Goal: Feedback & Contribution: Contribute content

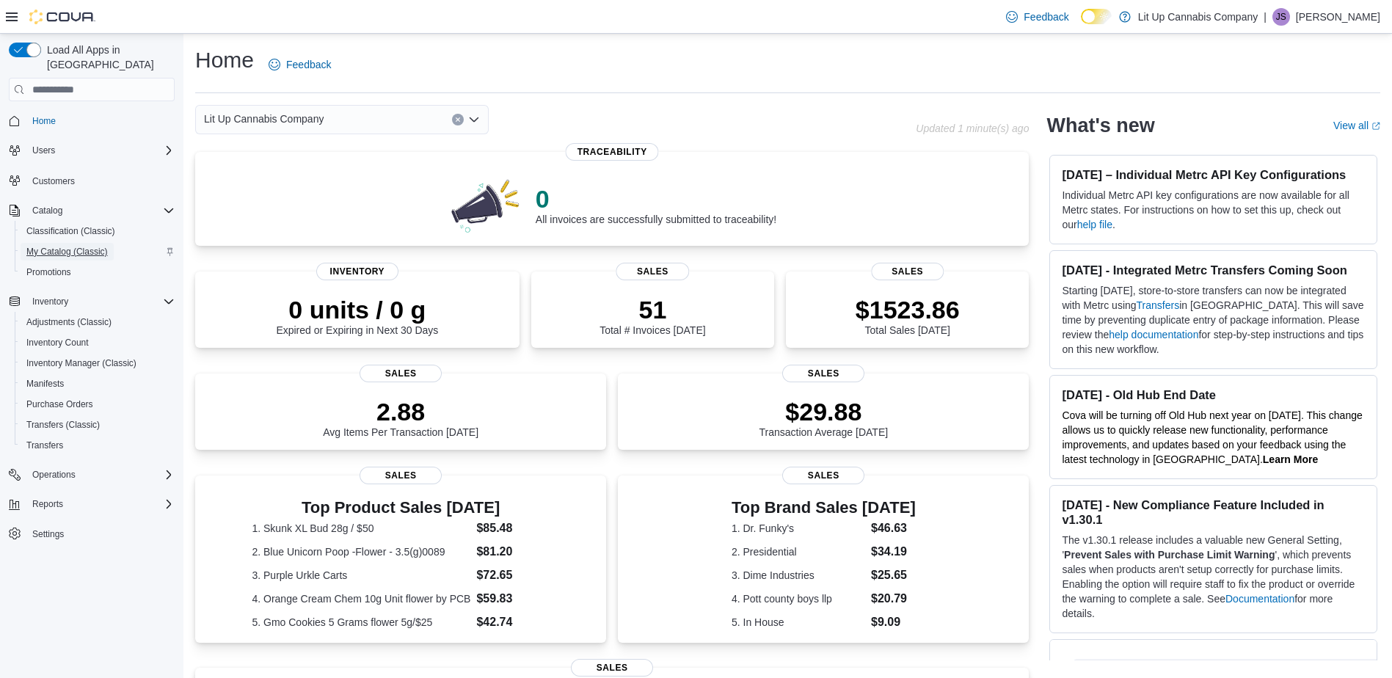
click at [64, 246] on span "My Catalog (Classic)" at bounding box center [66, 252] width 81 height 12
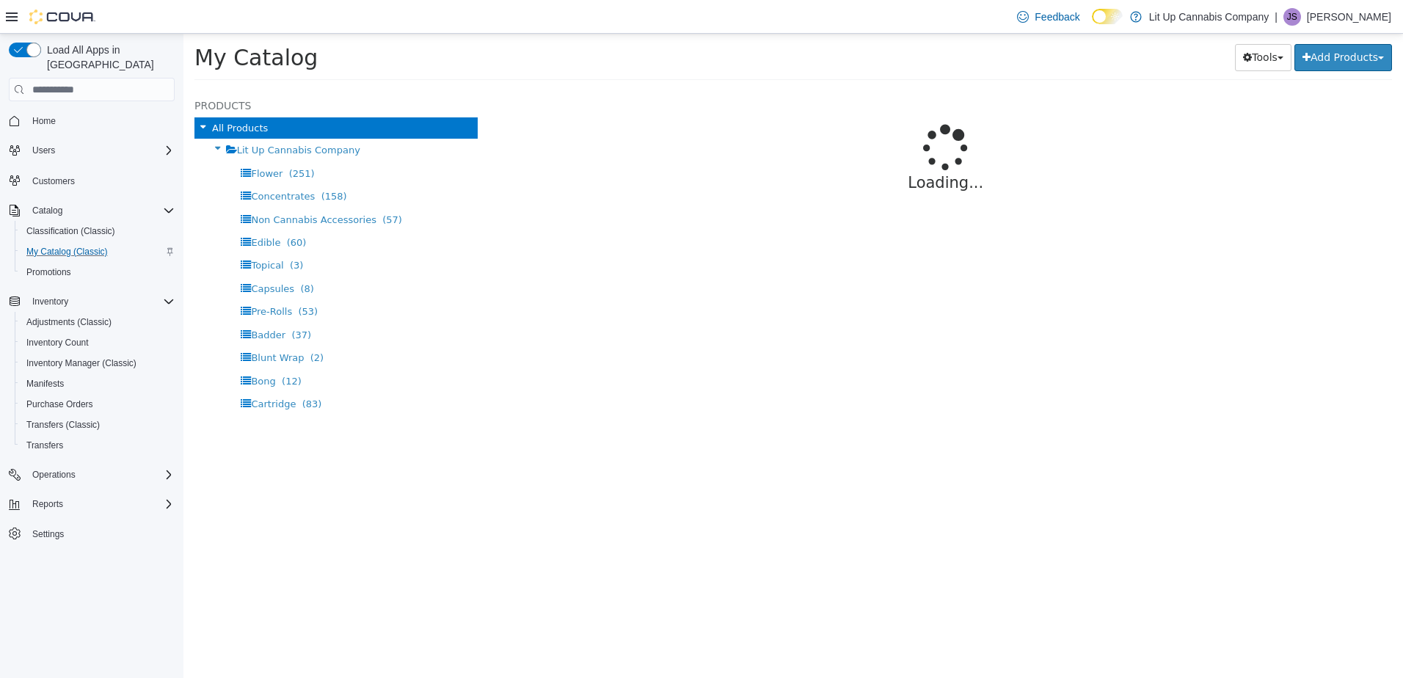
select select "**********"
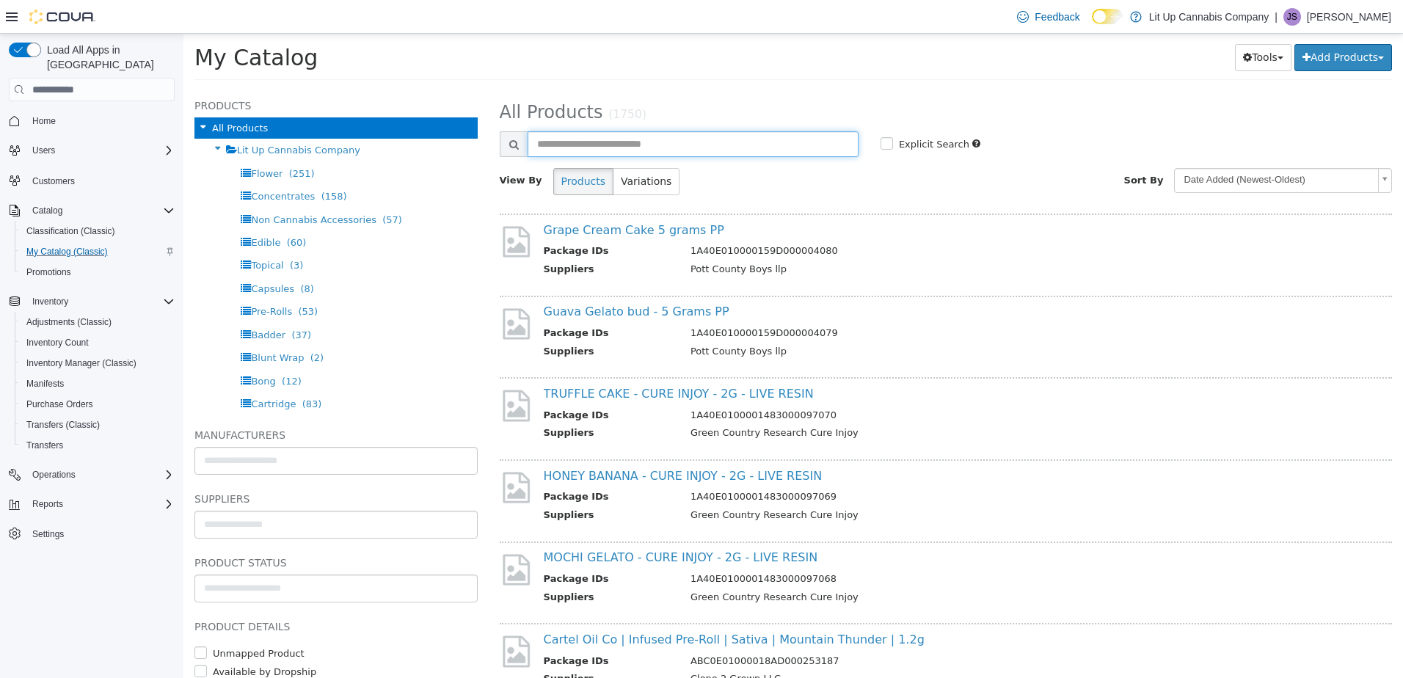
click at [575, 142] on input "text" at bounding box center [693, 144] width 331 height 26
type input "**********"
select select "**********"
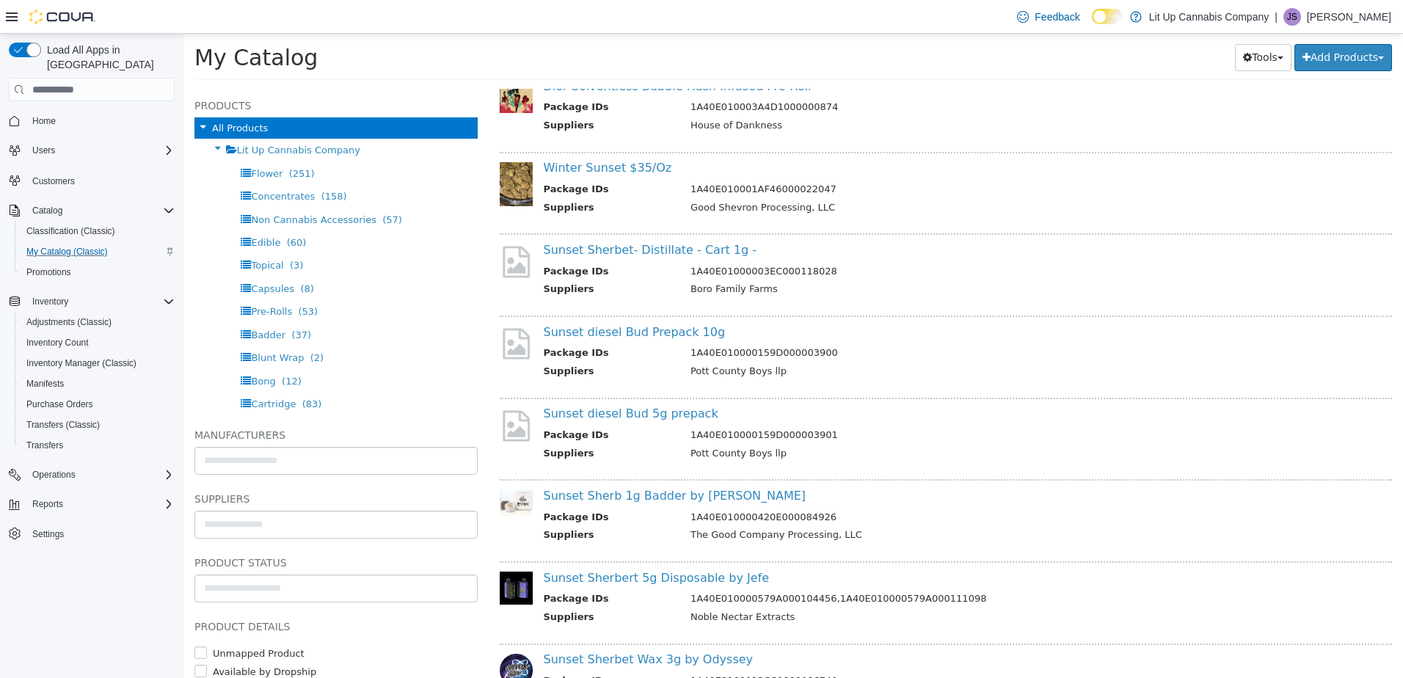
scroll to position [147, 0]
click at [629, 401] on div "Sunset diesel Bud 5g prepack Package IDs 1A40E010000159D000003901 Suppliers Pot…" at bounding box center [946, 432] width 893 height 74
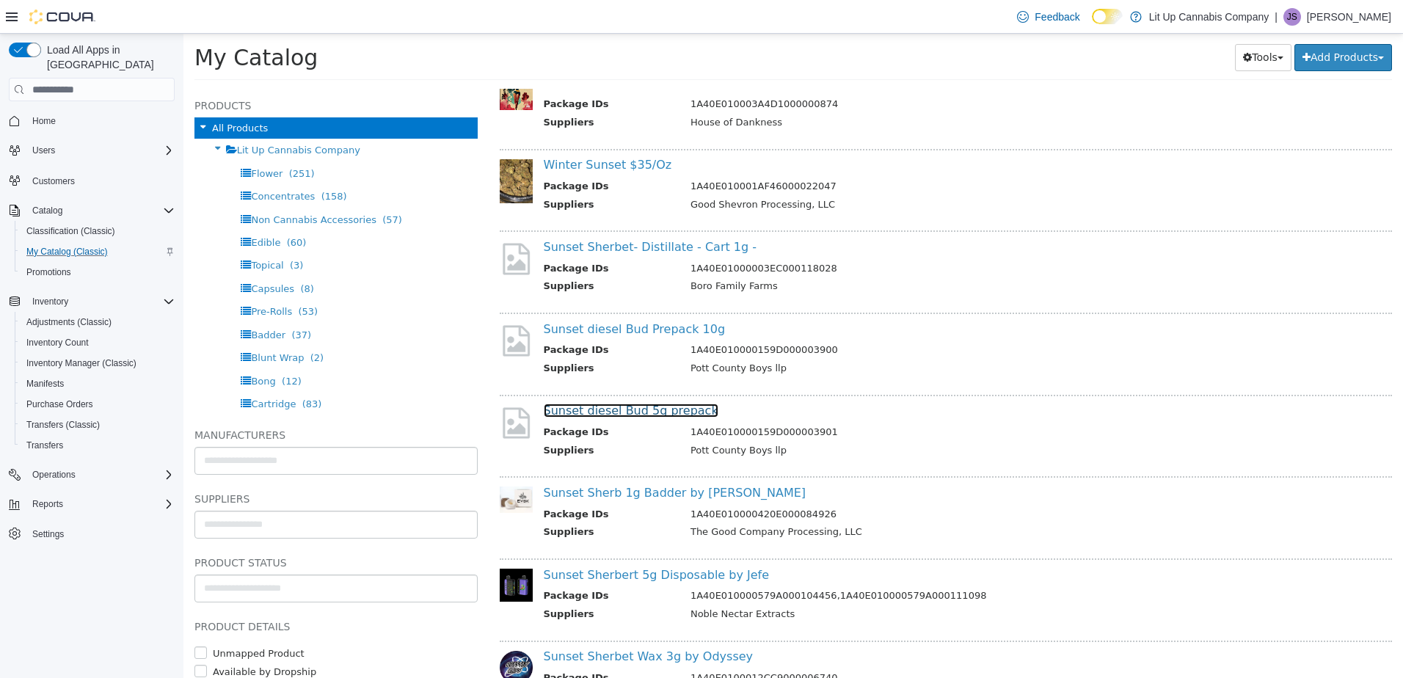
click at [630, 412] on link "Sunset diesel Bud 5g prepack" at bounding box center [631, 411] width 175 height 14
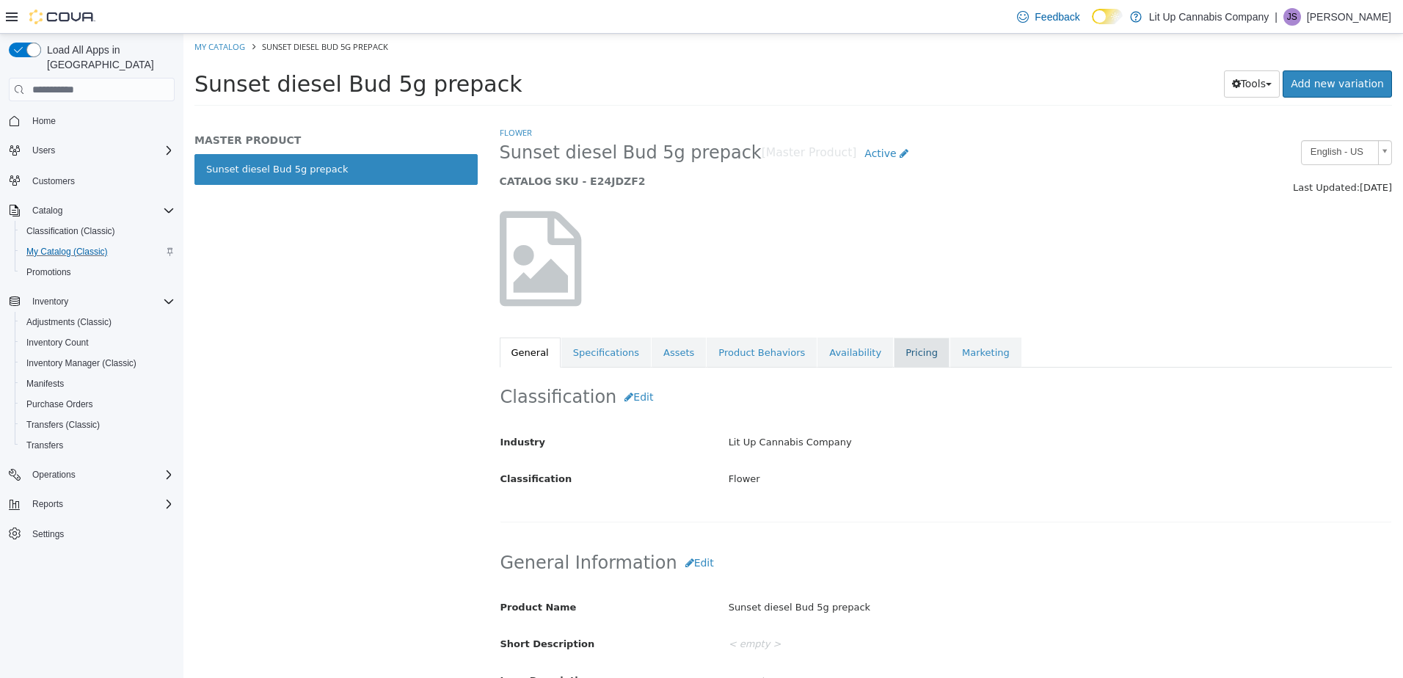
click at [894, 357] on link "Pricing" at bounding box center [922, 353] width 56 height 31
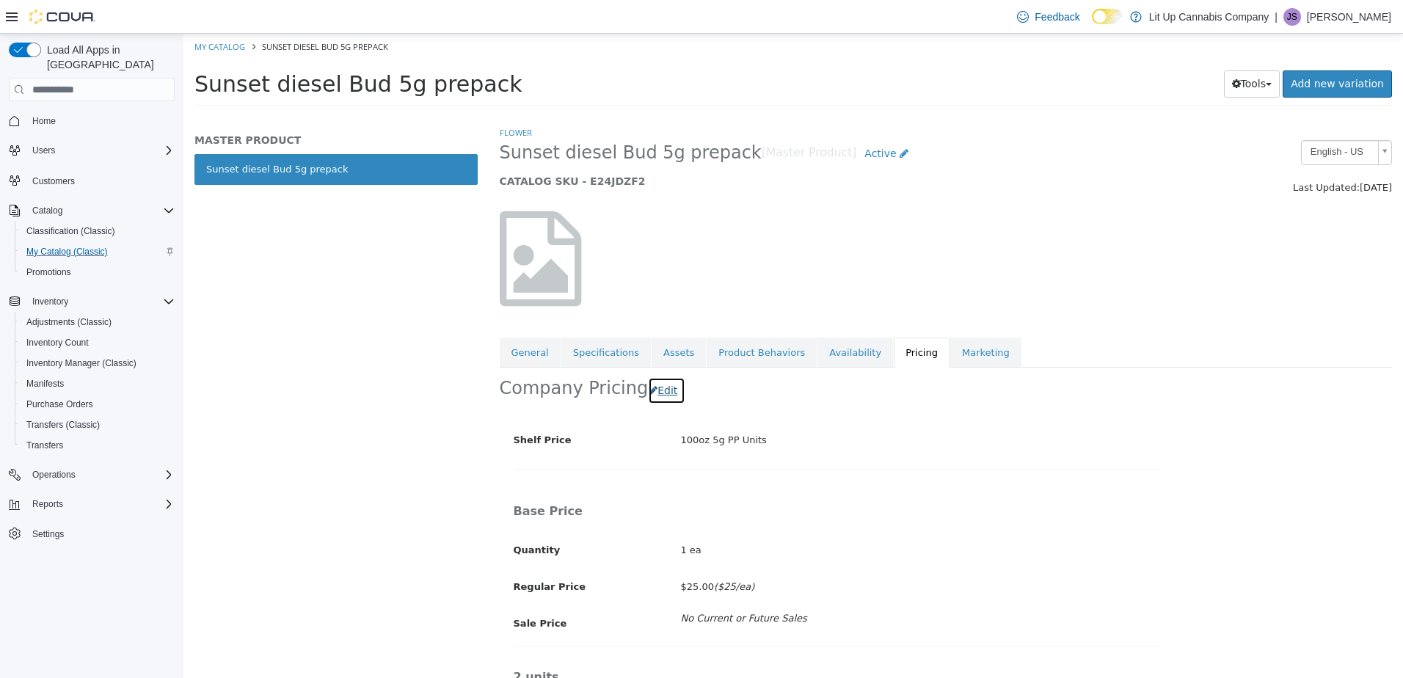
click at [657, 395] on button "Edit" at bounding box center [666, 390] width 37 height 27
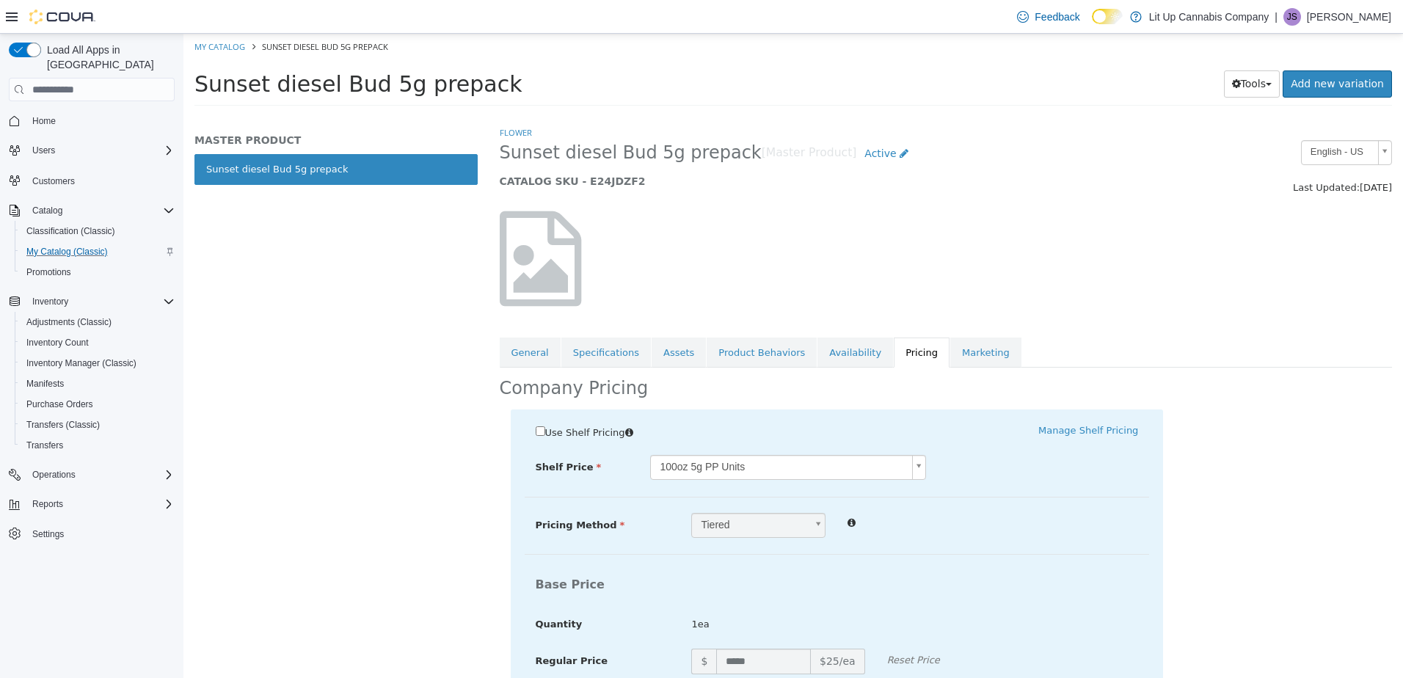
click at [692, 115] on body "Saving Bulk Changes... × My Catalog Sunset diesel Bud 5g prepack Sunset diesel …" at bounding box center [792, 74] width 1219 height 81
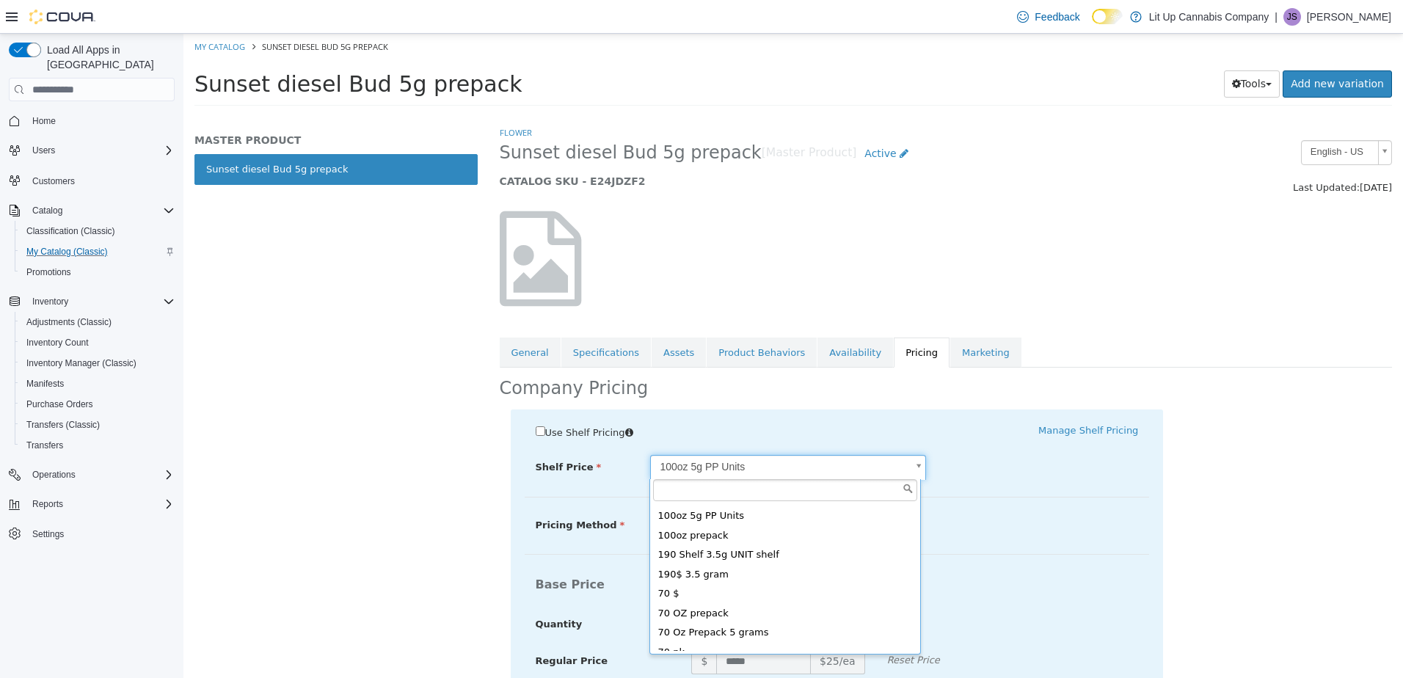
scroll to position [242, 0]
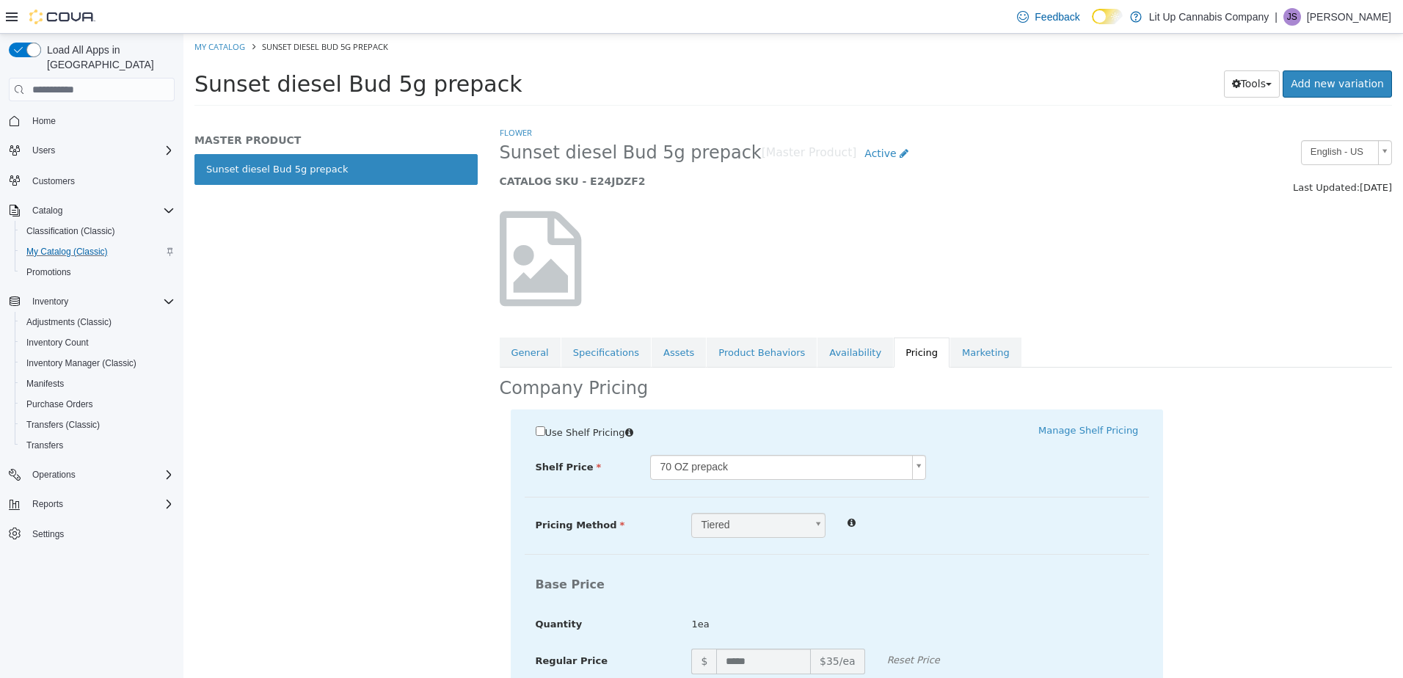
click at [999, 513] on div at bounding box center [992, 522] width 313 height 18
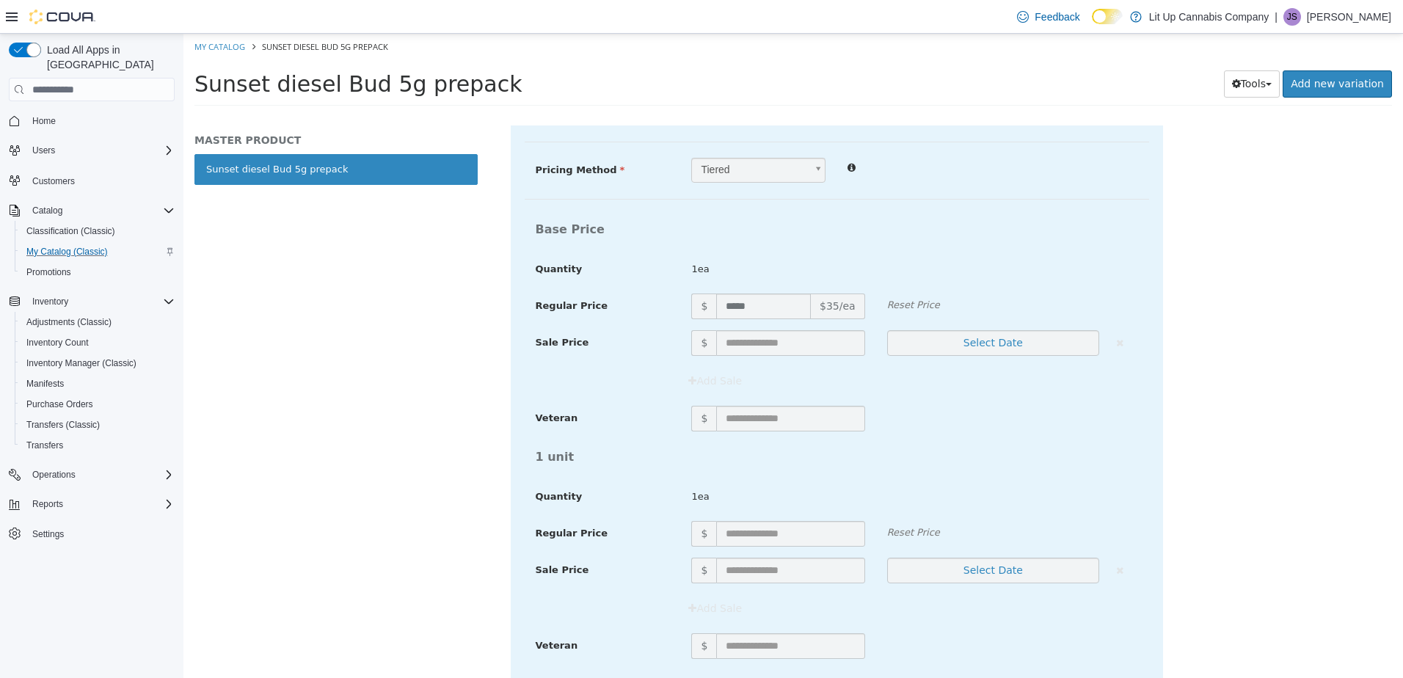
scroll to position [220, 0]
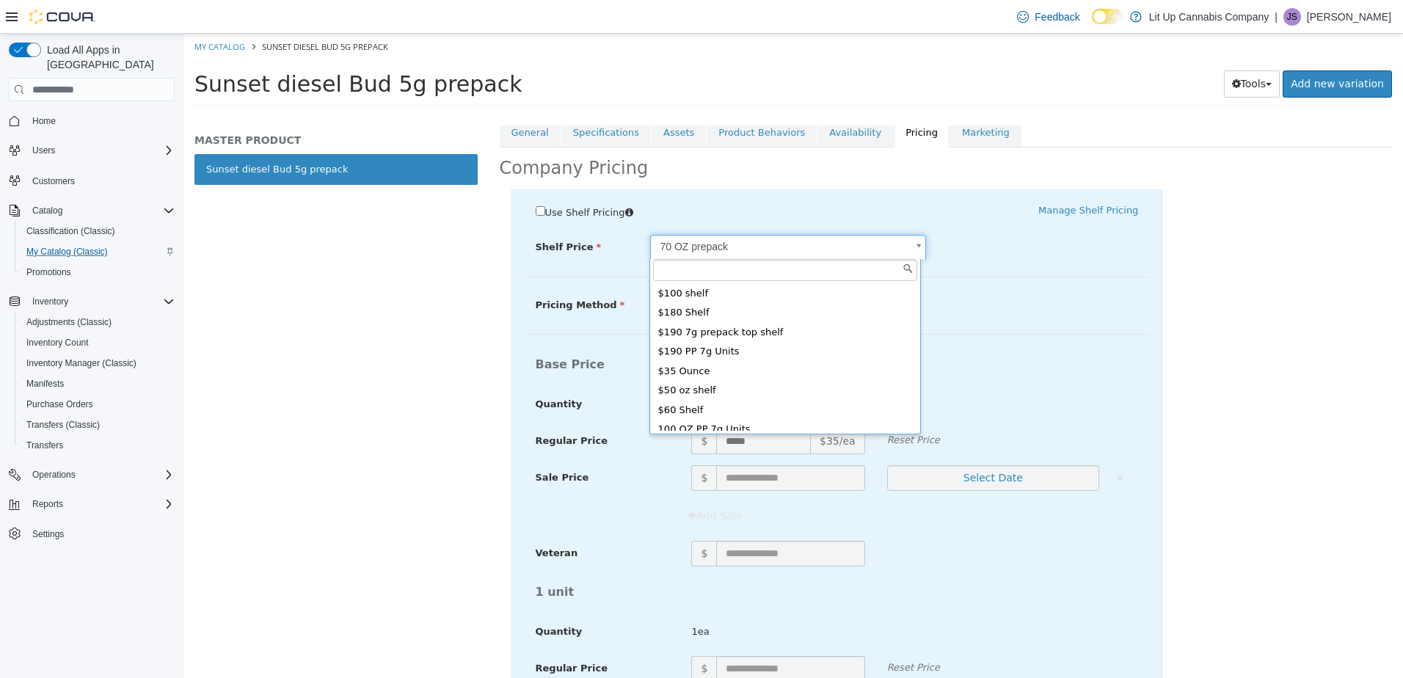
click at [854, 115] on body "Saving Bulk Changes... × My Catalog Sunset diesel Bud 5g prepack Sunset diesel …" at bounding box center [792, 74] width 1219 height 81
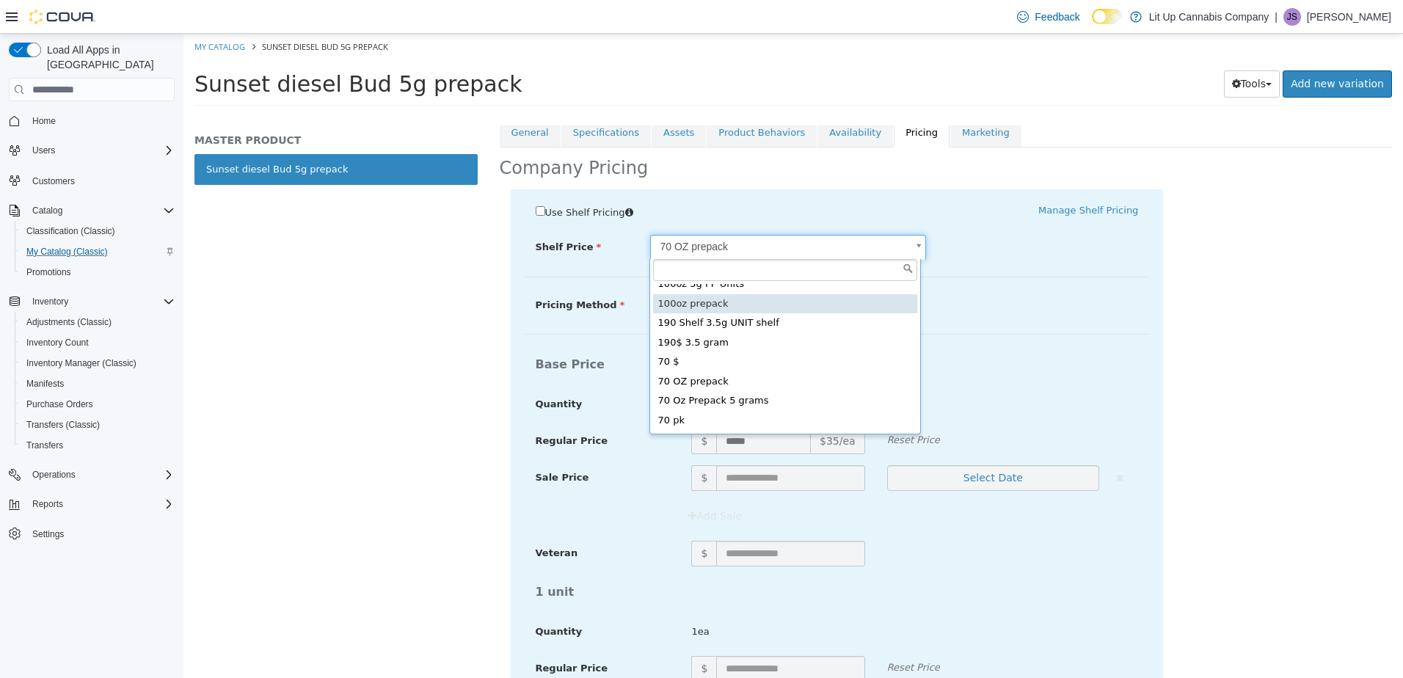
scroll to position [210, 0]
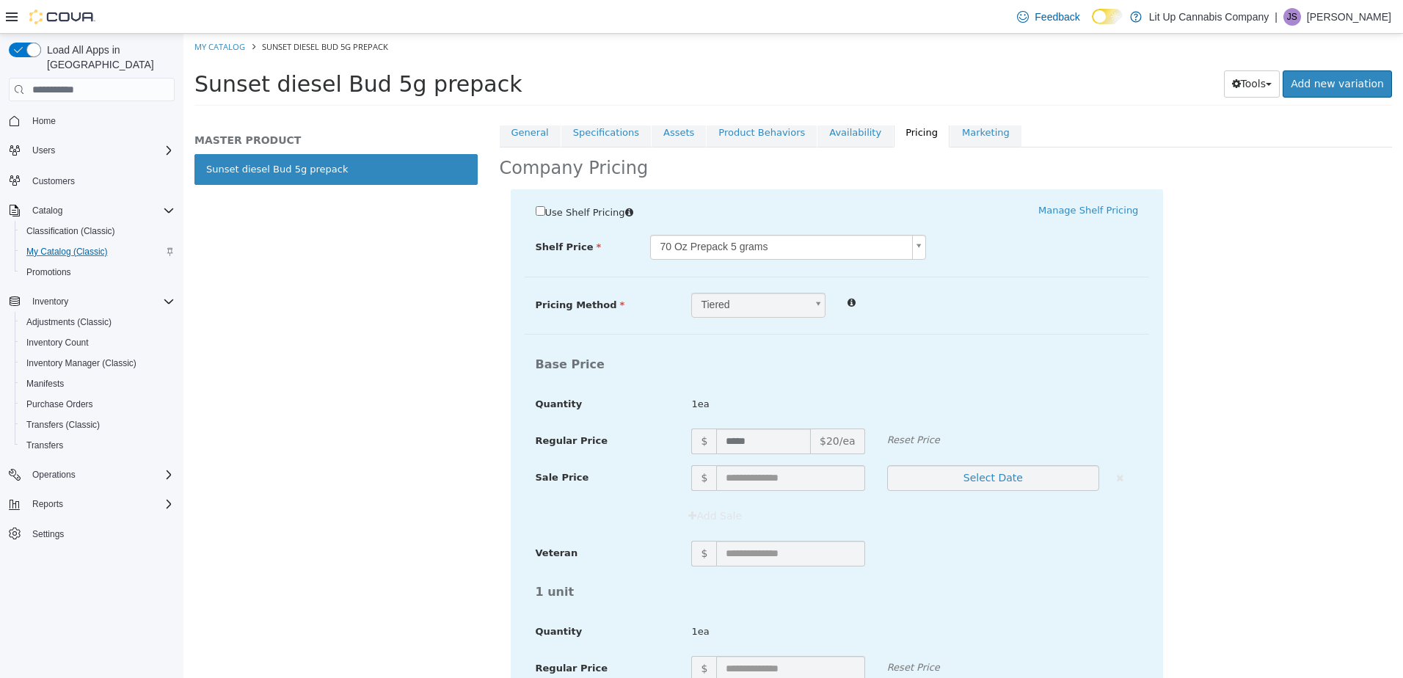
click at [914, 368] on h4 "Base Price" at bounding box center [837, 364] width 625 height 15
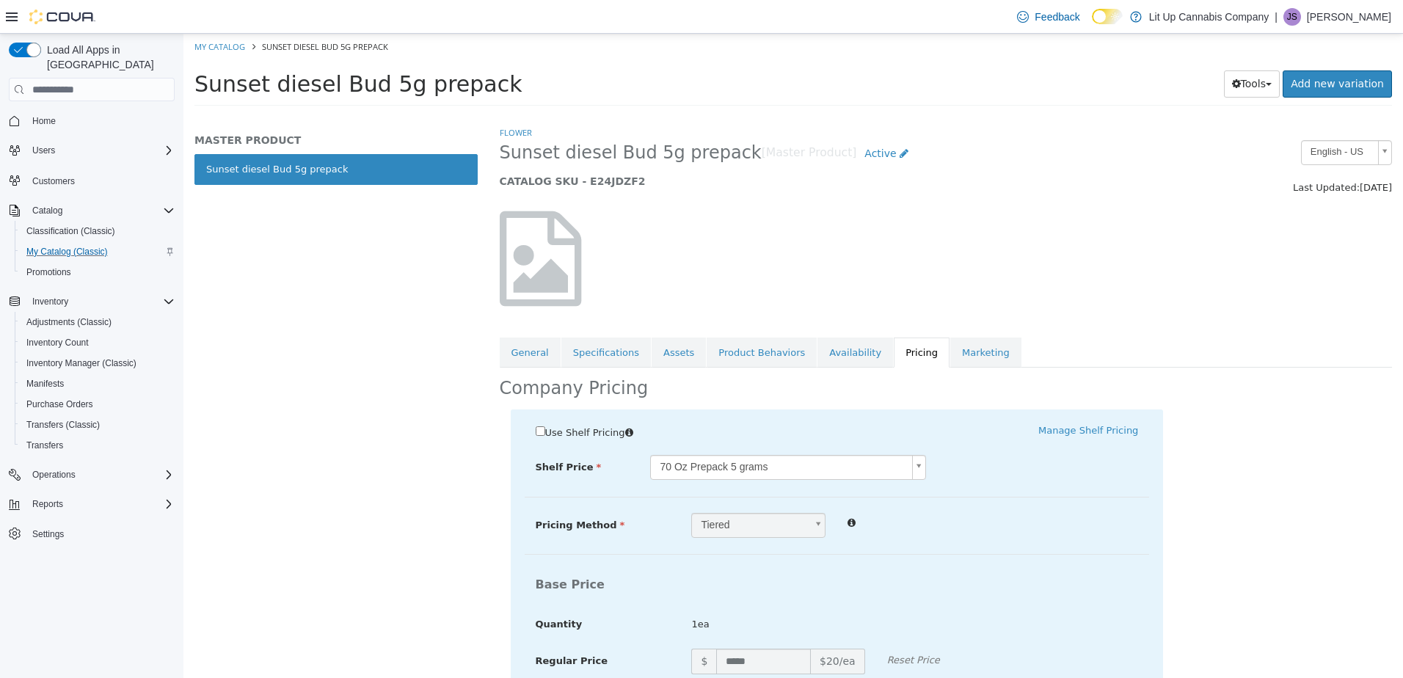
scroll to position [159, 0]
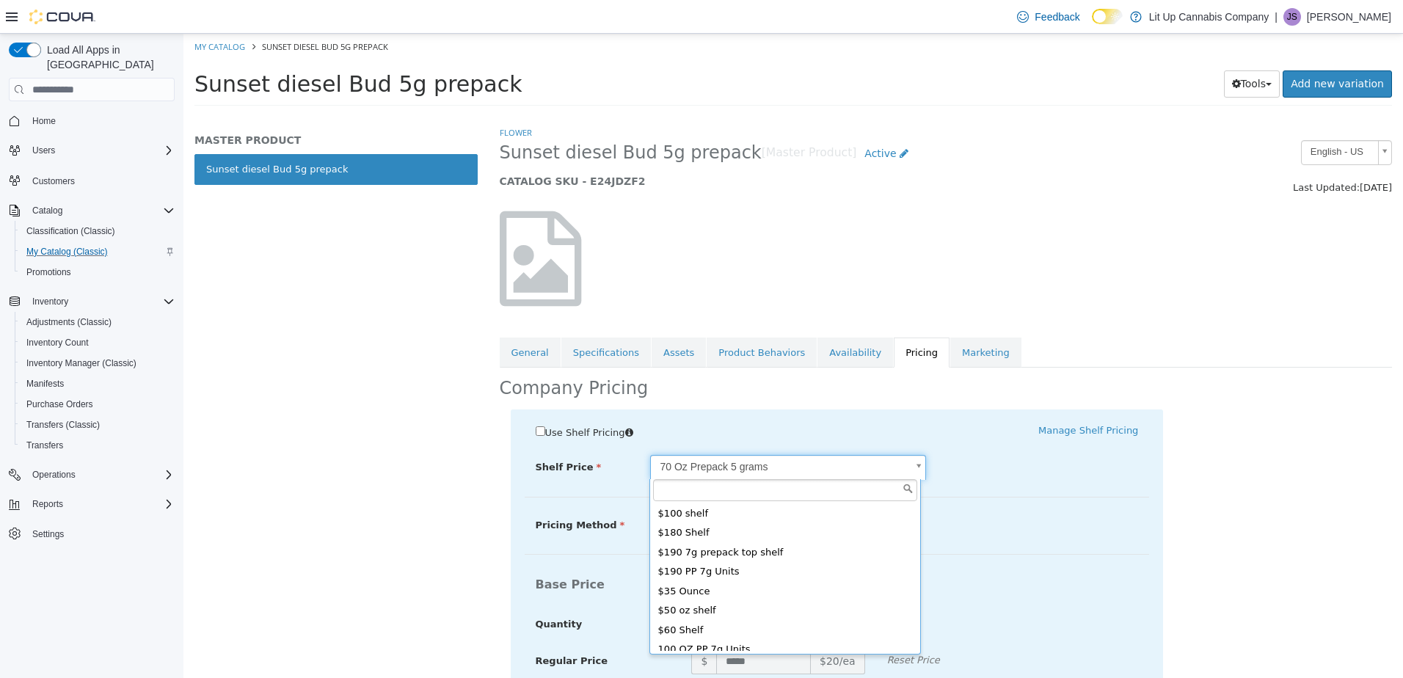
click at [731, 115] on body "Saving Bulk Changes... × My Catalog Sunset diesel Bud 5g prepack Sunset diesel …" at bounding box center [792, 74] width 1219 height 81
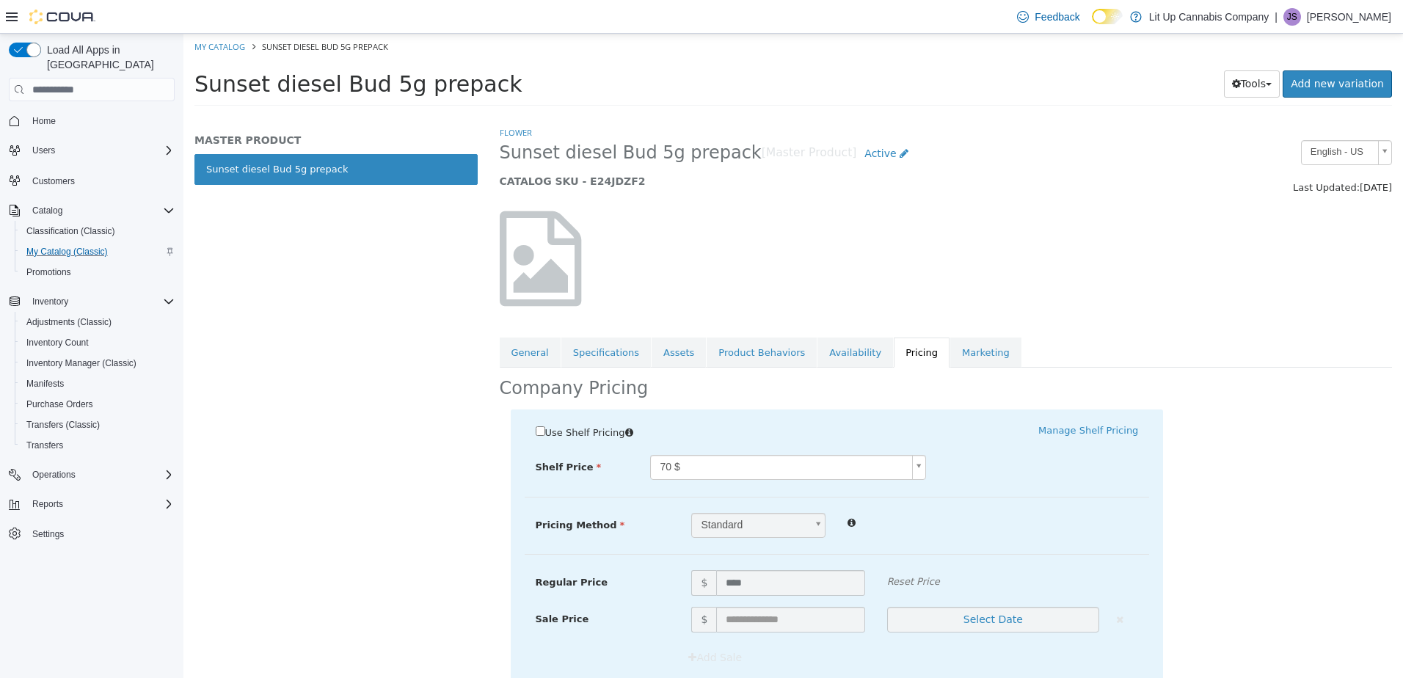
click at [987, 505] on div "Use Shelf Pricing    Manage Shelf Pricing Shelf Price 70 $ ***** Shelf Price is…" at bounding box center [837, 584] width 653 height 351
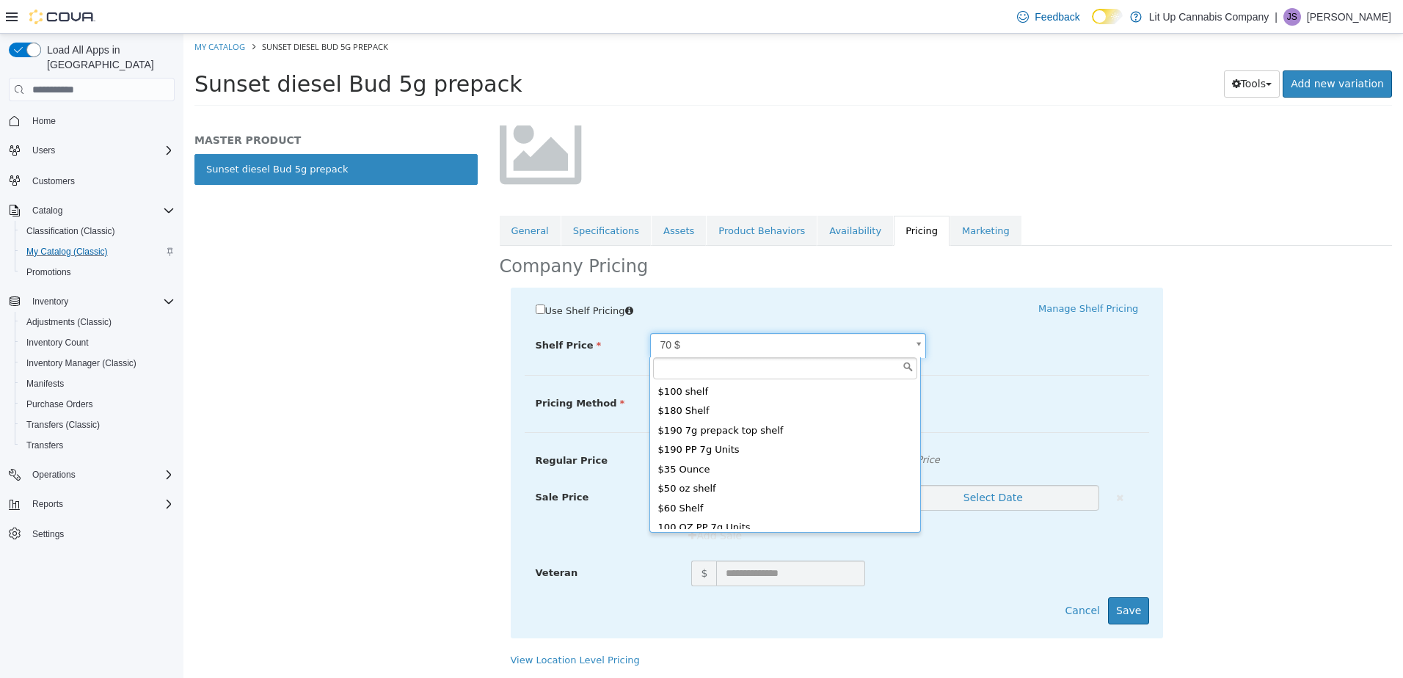
click at [826, 115] on body "Saving Bulk Changes... × My Catalog Sunset diesel Bud 5g prepack Sunset diesel …" at bounding box center [792, 74] width 1219 height 81
click at [684, 115] on body "Saving Bulk Changes... × My Catalog Sunset diesel Bud 5g prepack Sunset diesel …" at bounding box center [792, 74] width 1219 height 81
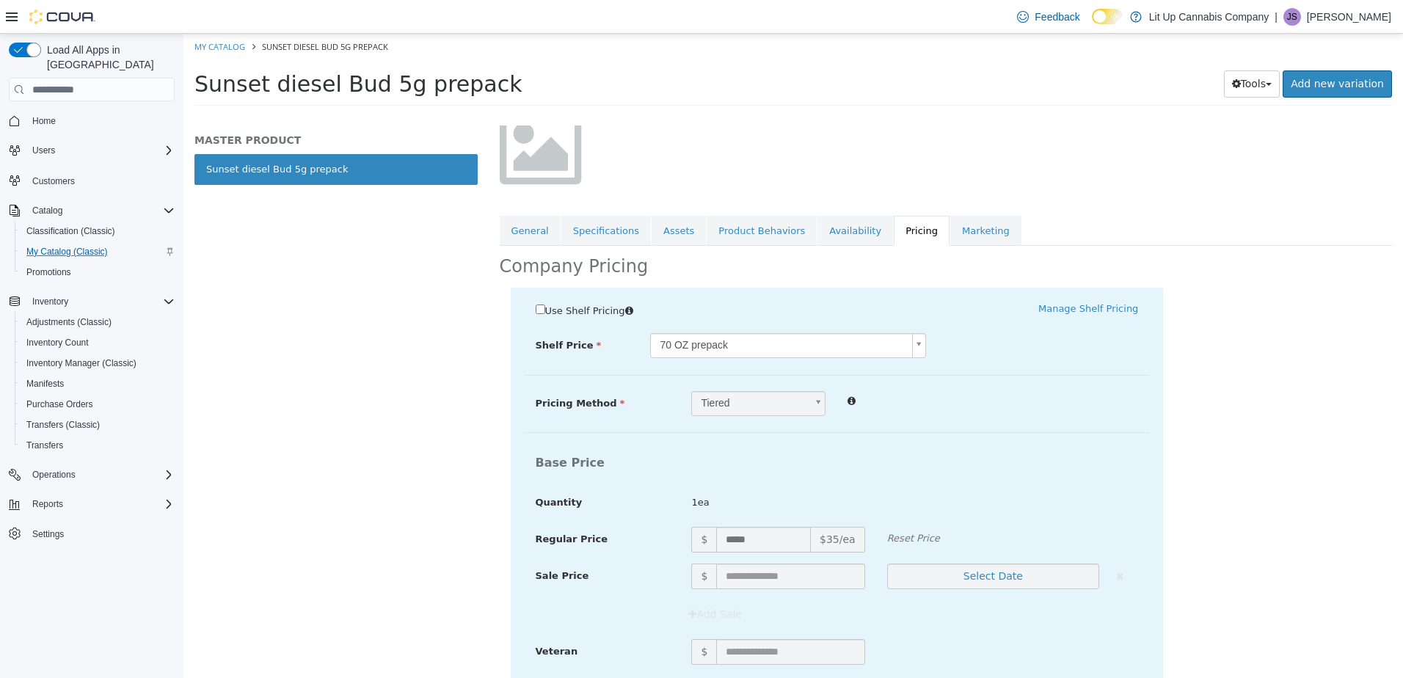
click at [659, 115] on body "Saving Bulk Changes... × My Catalog Sunset diesel Bud 5g prepack Sunset diesel …" at bounding box center [792, 74] width 1219 height 81
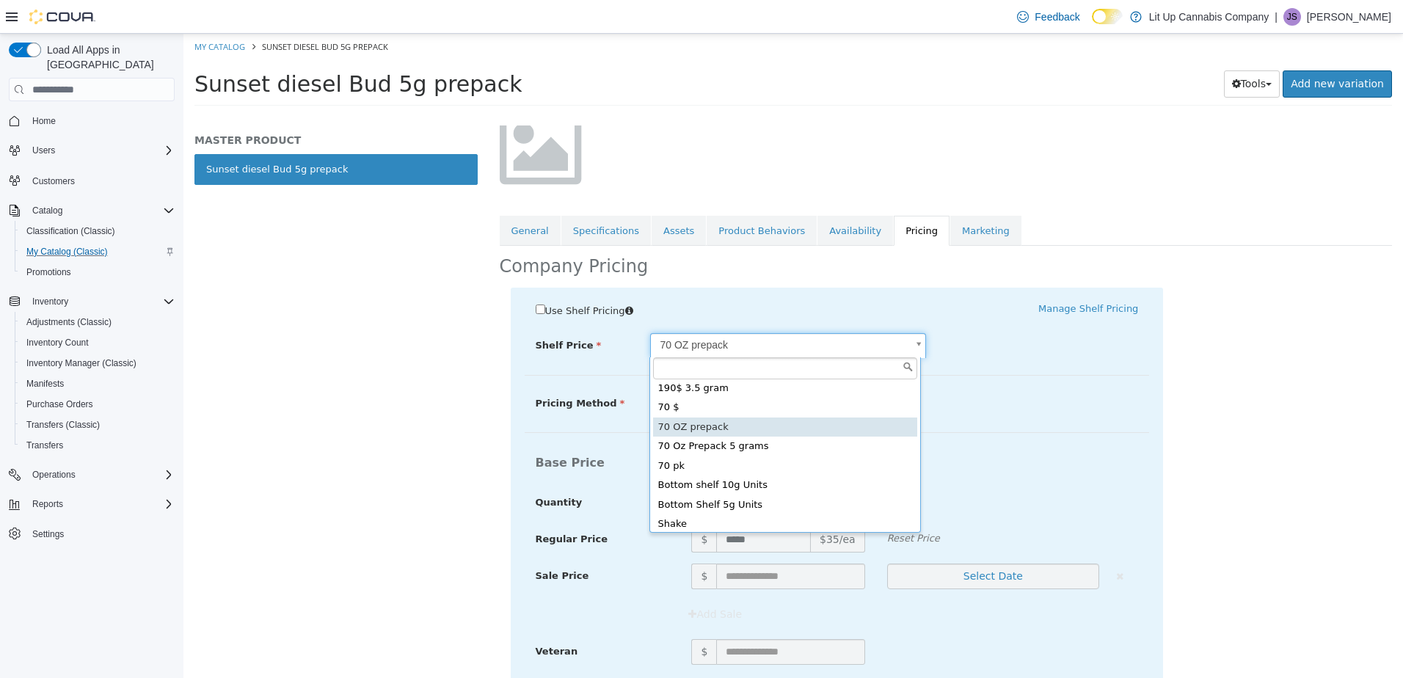
scroll to position [242, 0]
type input "*****"
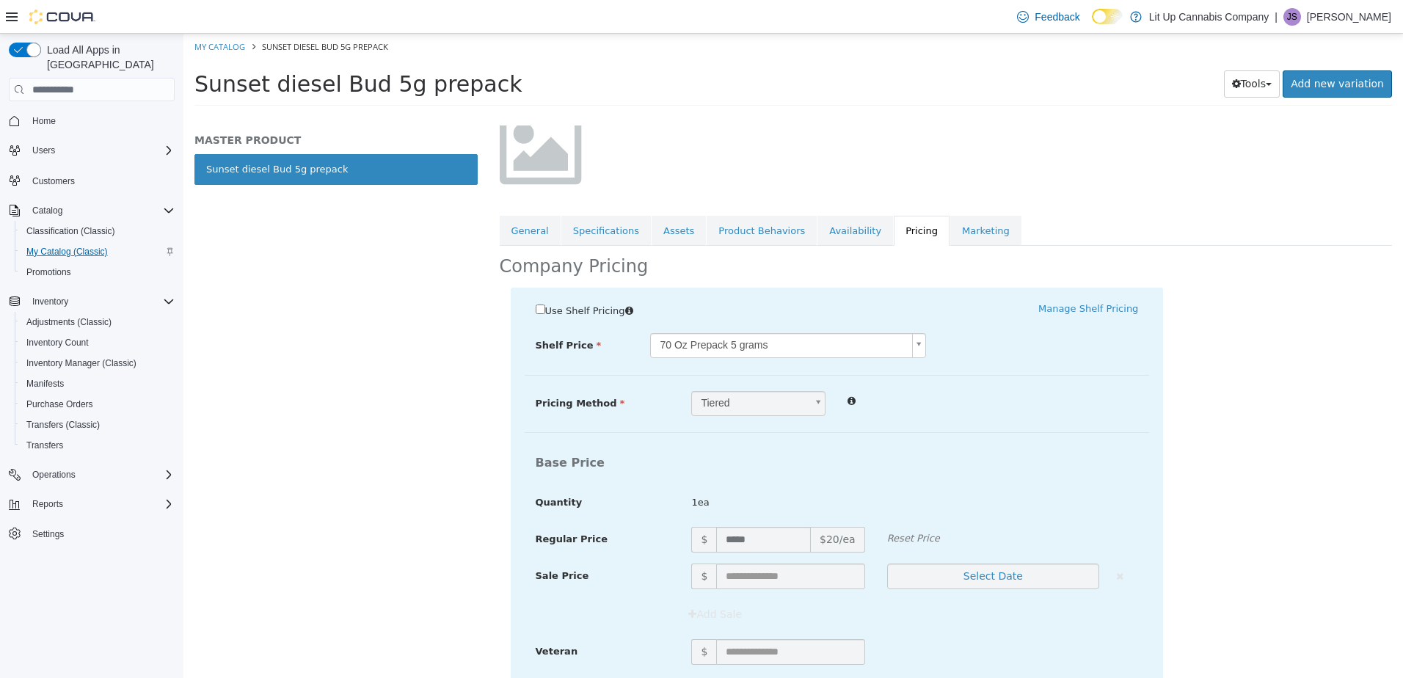
click at [667, 449] on div "Base Price" at bounding box center [837, 463] width 625 height 31
click at [817, 225] on link "Availability" at bounding box center [855, 231] width 76 height 31
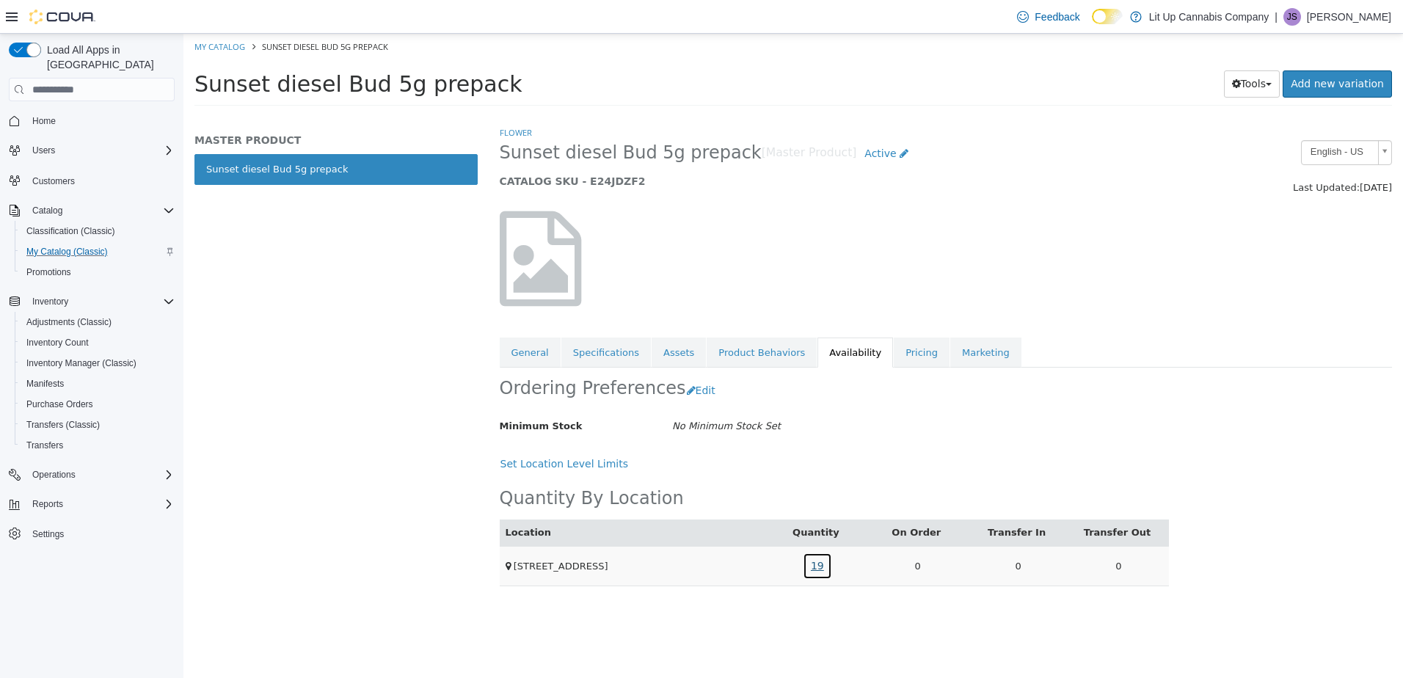
click at [812, 567] on link "19" at bounding box center [817, 566] width 29 height 27
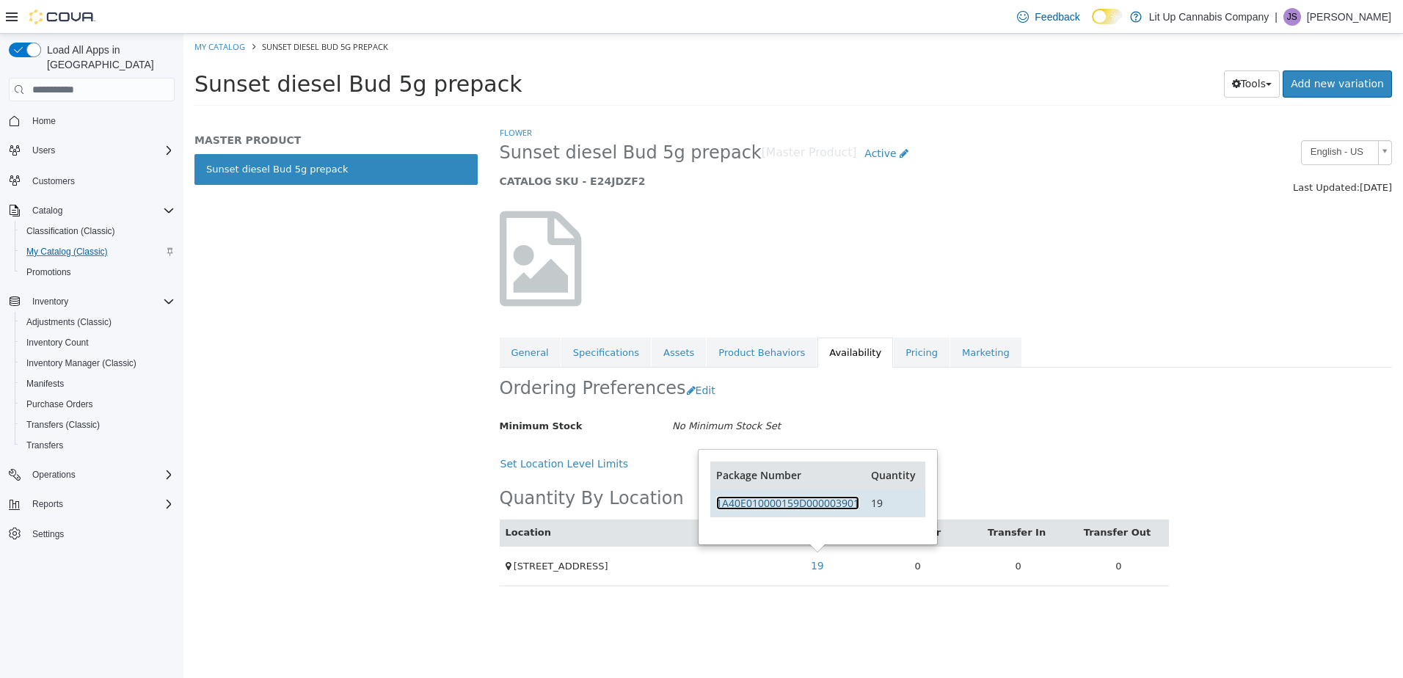
click at [771, 500] on link "1A40E010000159D000003901" at bounding box center [787, 503] width 143 height 14
click at [868, 335] on div "Flower Sunset diesel Bud 5g prepack [Master Product] Active CATALOG SKU - E24JD…" at bounding box center [946, 246] width 893 height 242
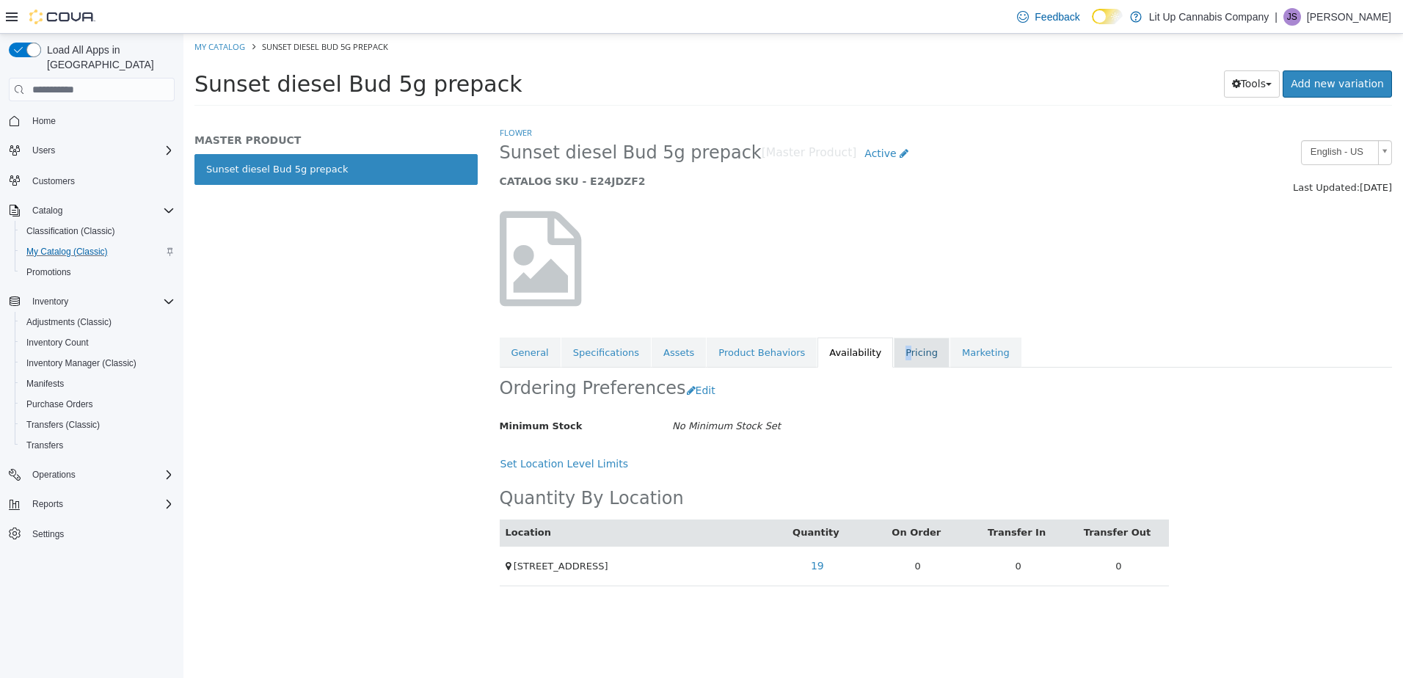
click at [894, 349] on link "Pricing" at bounding box center [922, 353] width 56 height 31
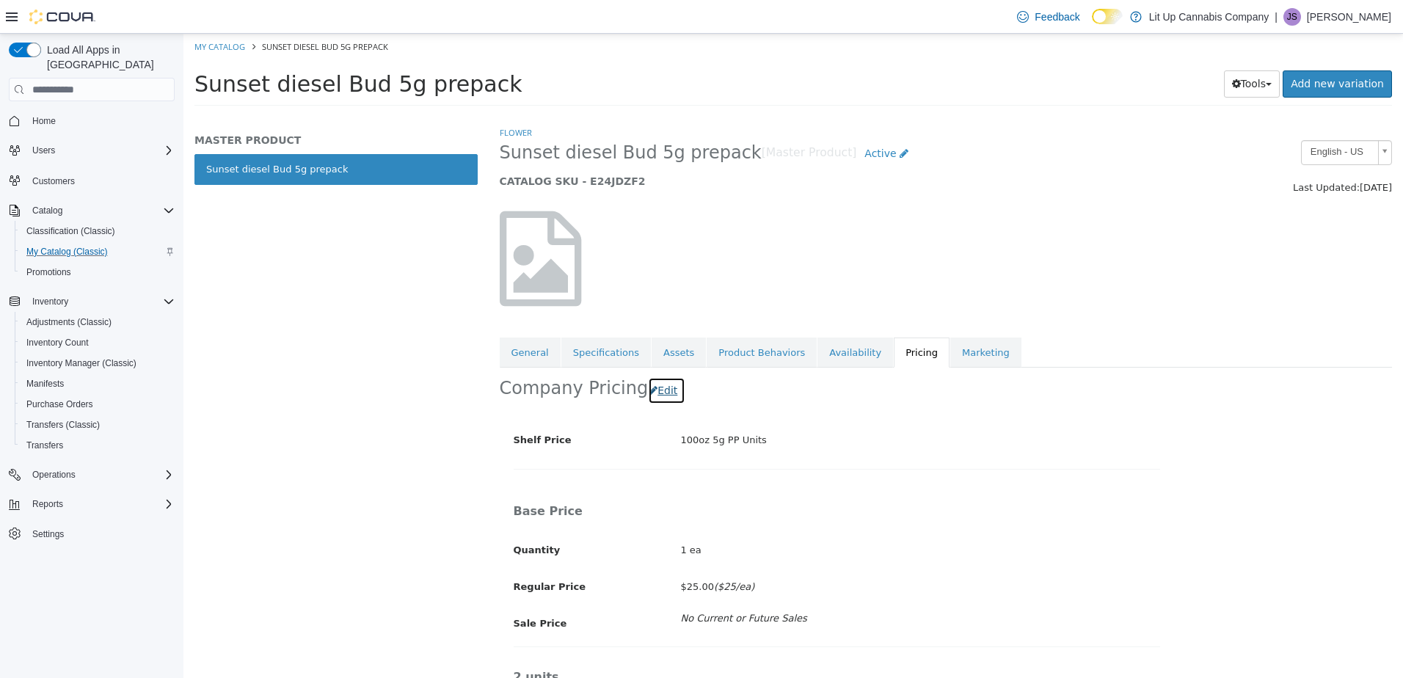
click at [657, 394] on button "Edit" at bounding box center [666, 390] width 37 height 27
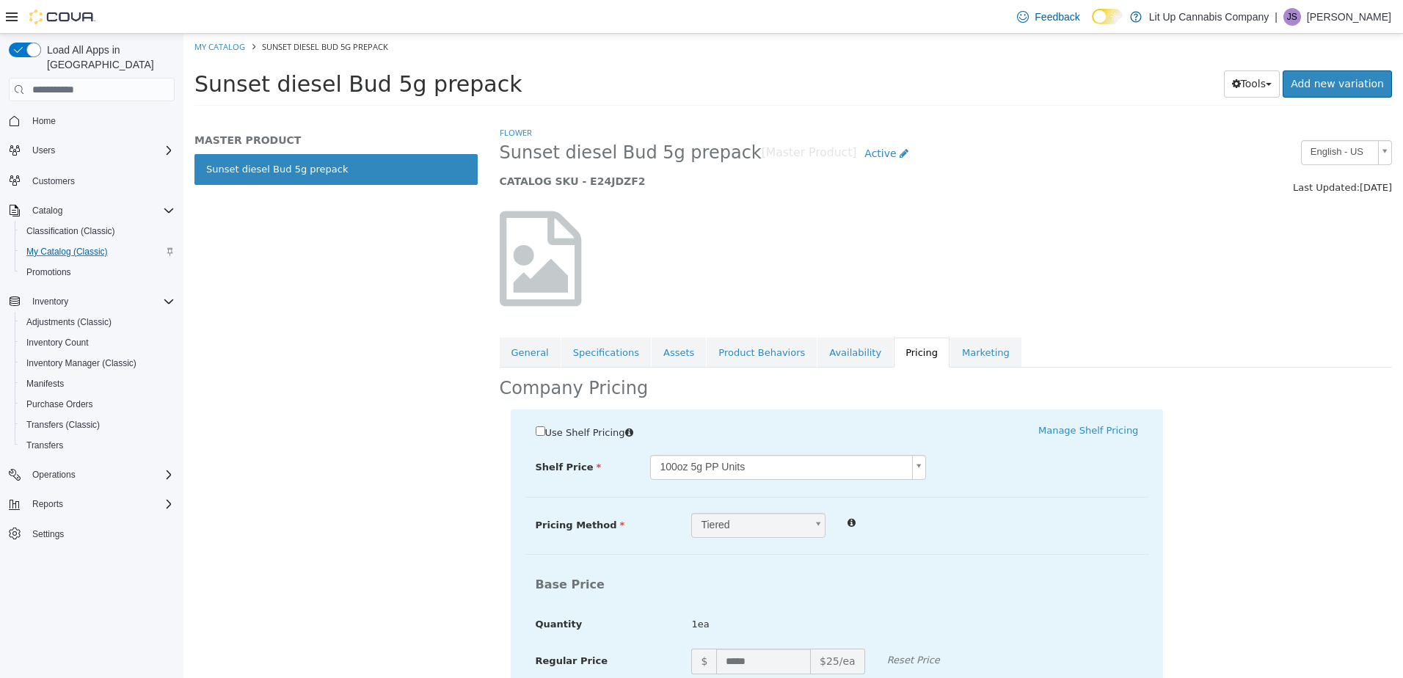
click at [766, 115] on body "Saving Bulk Changes... × My Catalog Sunset diesel Bud 5g prepack Sunset diesel …" at bounding box center [792, 74] width 1219 height 81
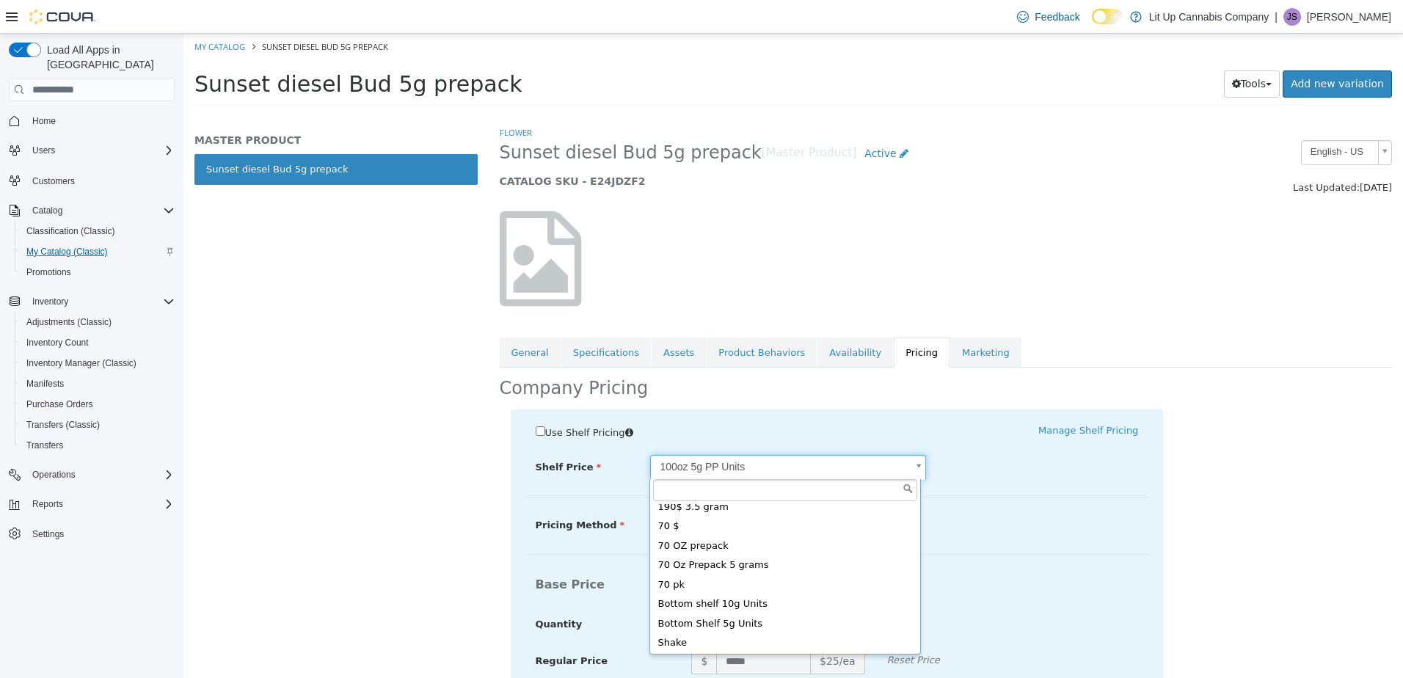
scroll to position [242, 0]
type input "*****"
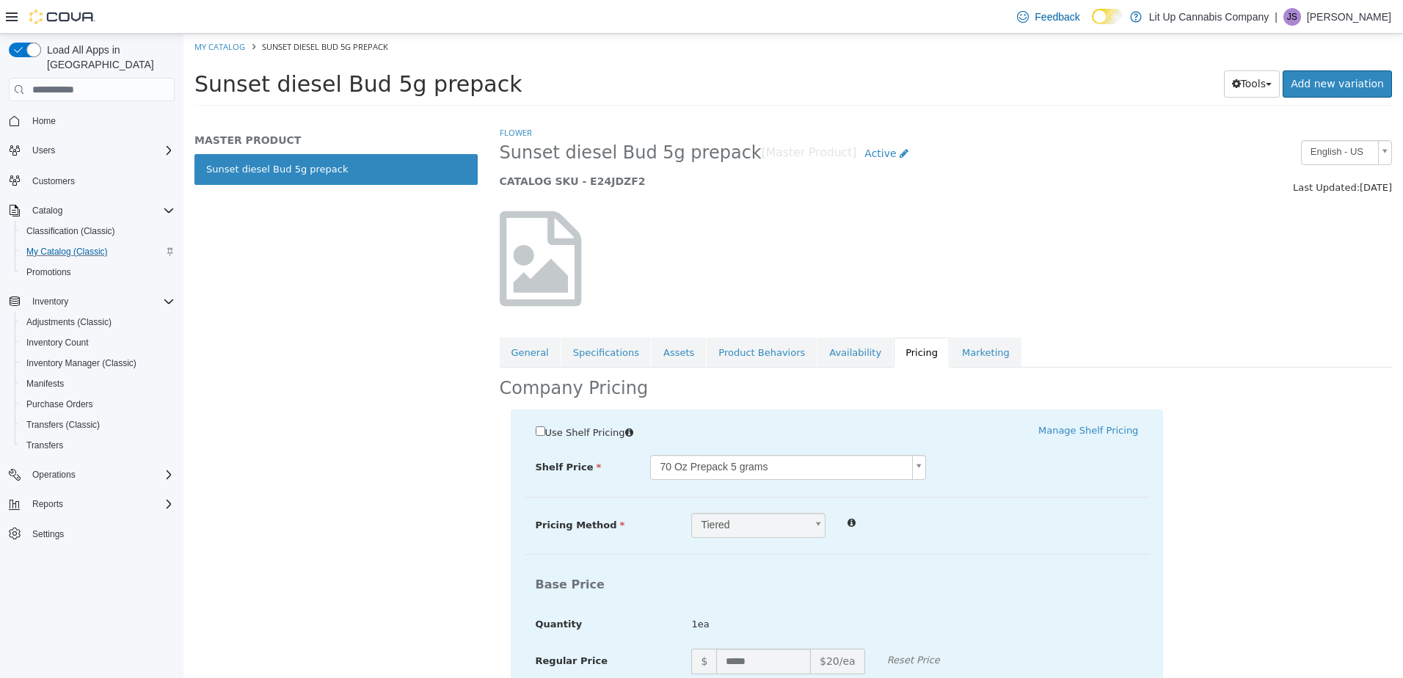
click at [919, 536] on div "Tiered *" at bounding box center [914, 526] width 469 height 26
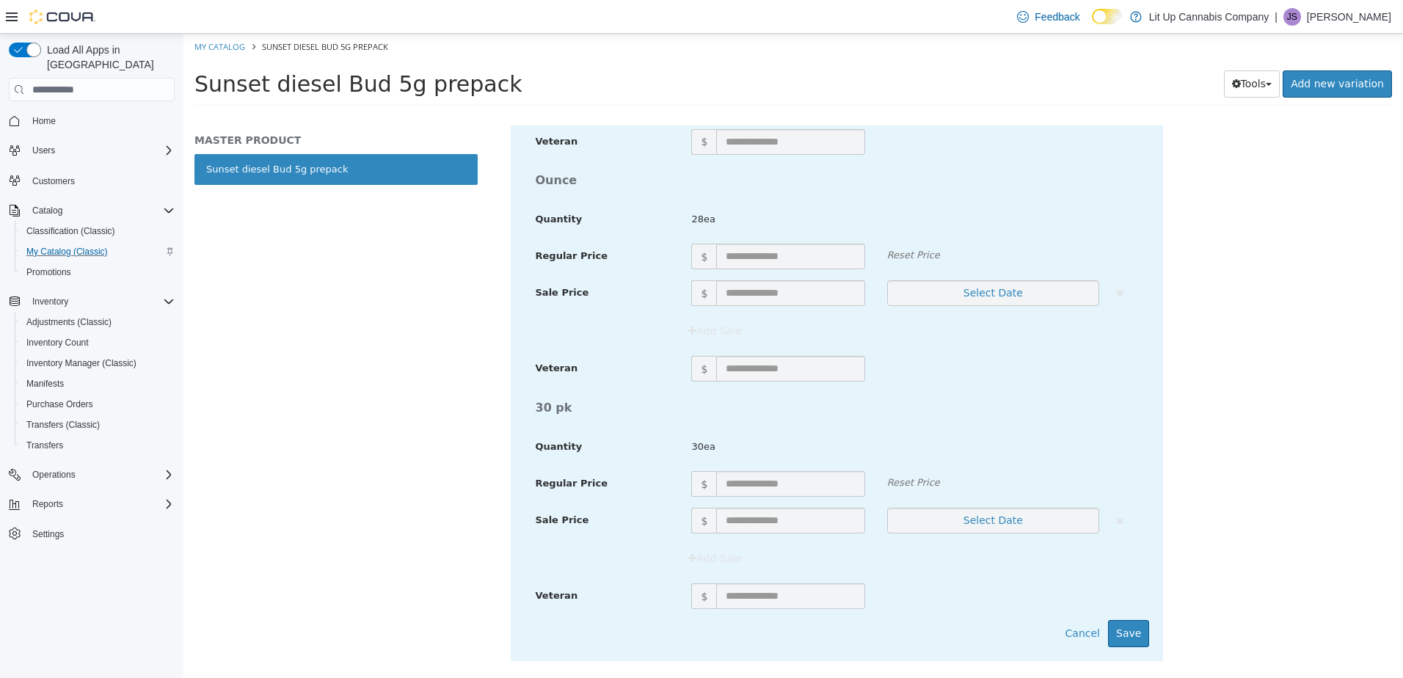
scroll to position [5201, 0]
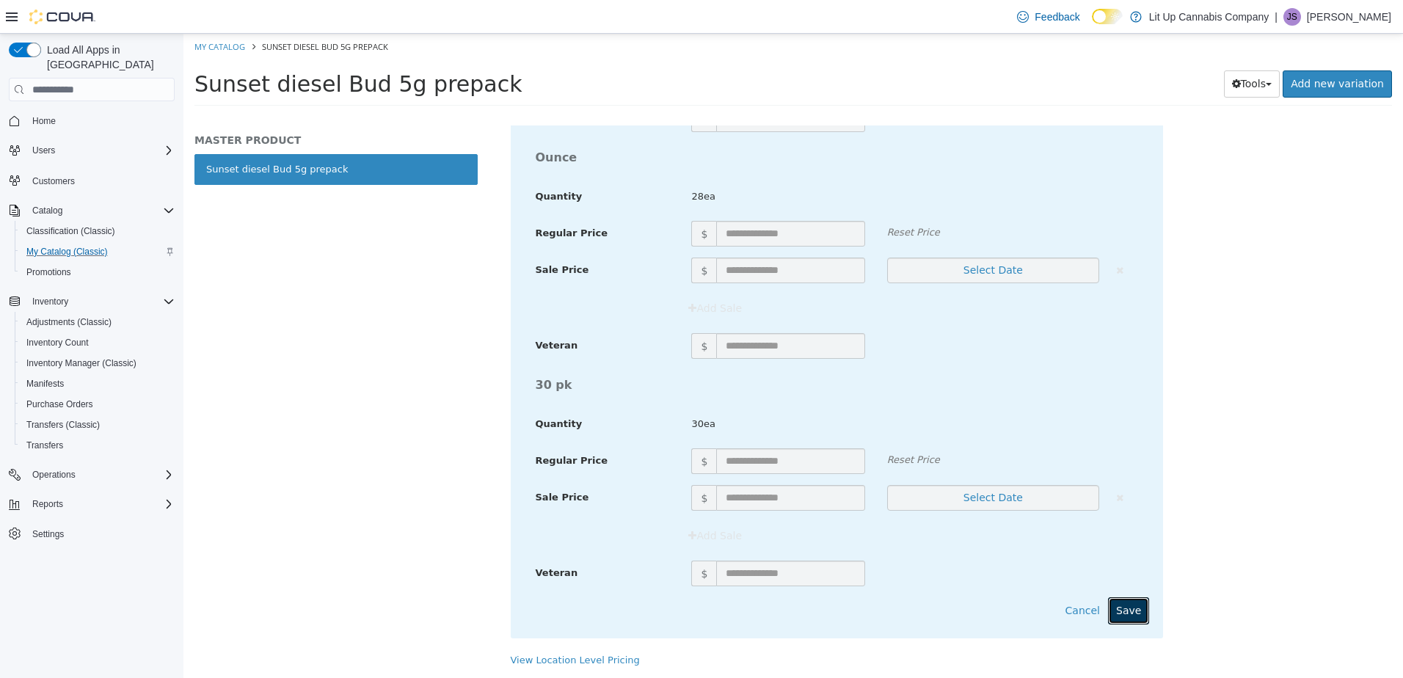
click at [1115, 618] on button "Save" at bounding box center [1128, 610] width 41 height 27
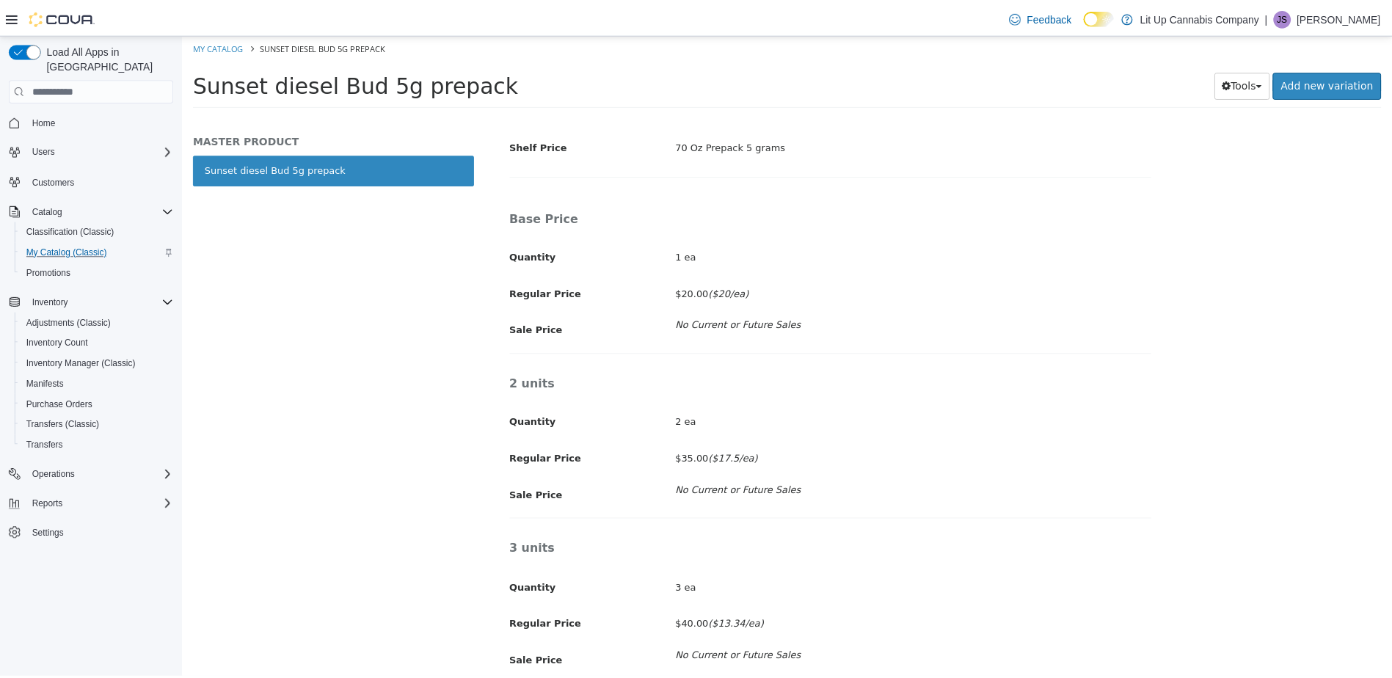
scroll to position [0, 0]
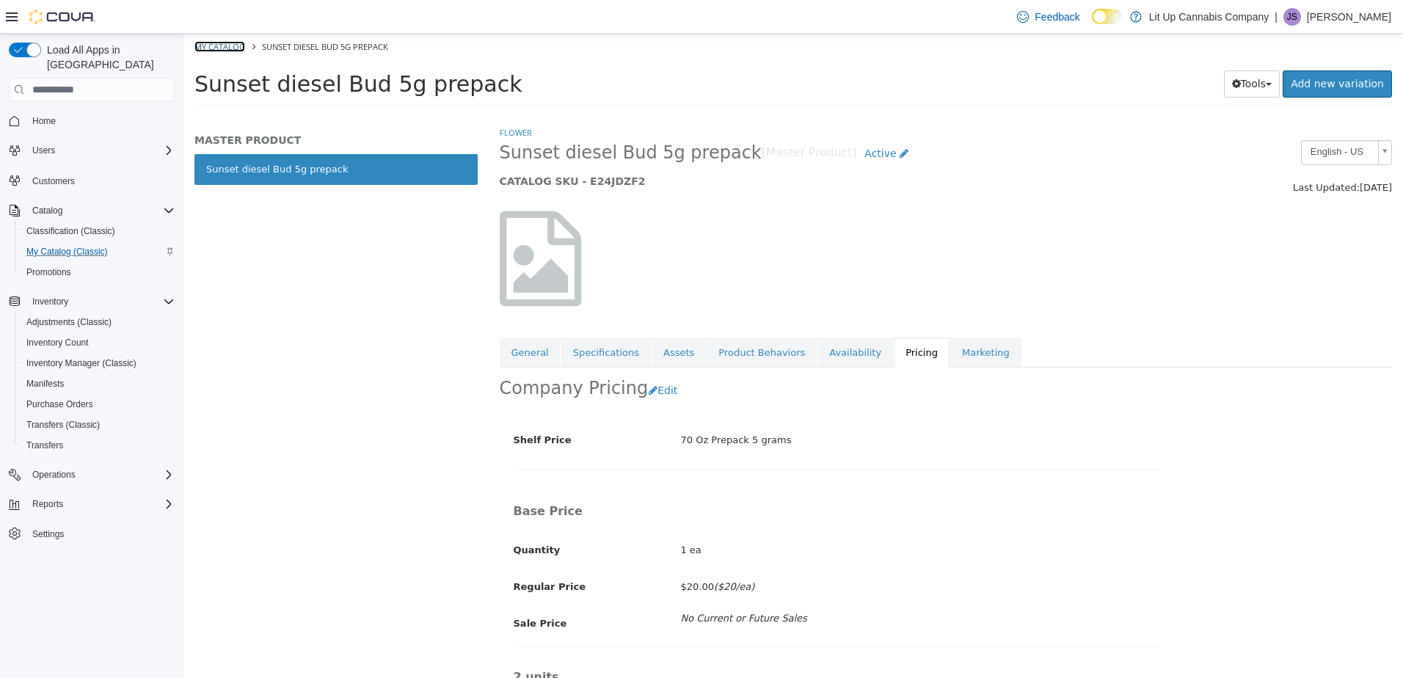
click at [225, 44] on link "My Catalog" at bounding box center [219, 46] width 51 height 11
select select "**********"
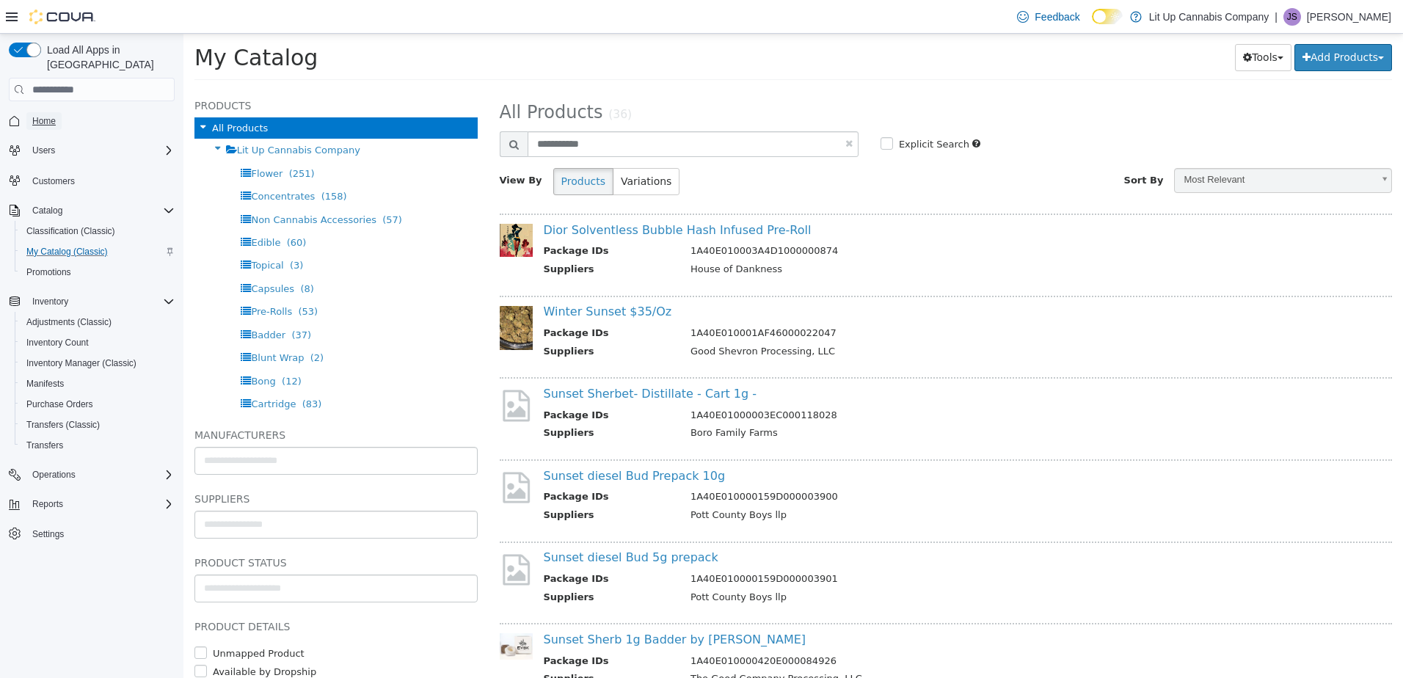
click at [45, 115] on span "Home" at bounding box center [43, 121] width 23 height 12
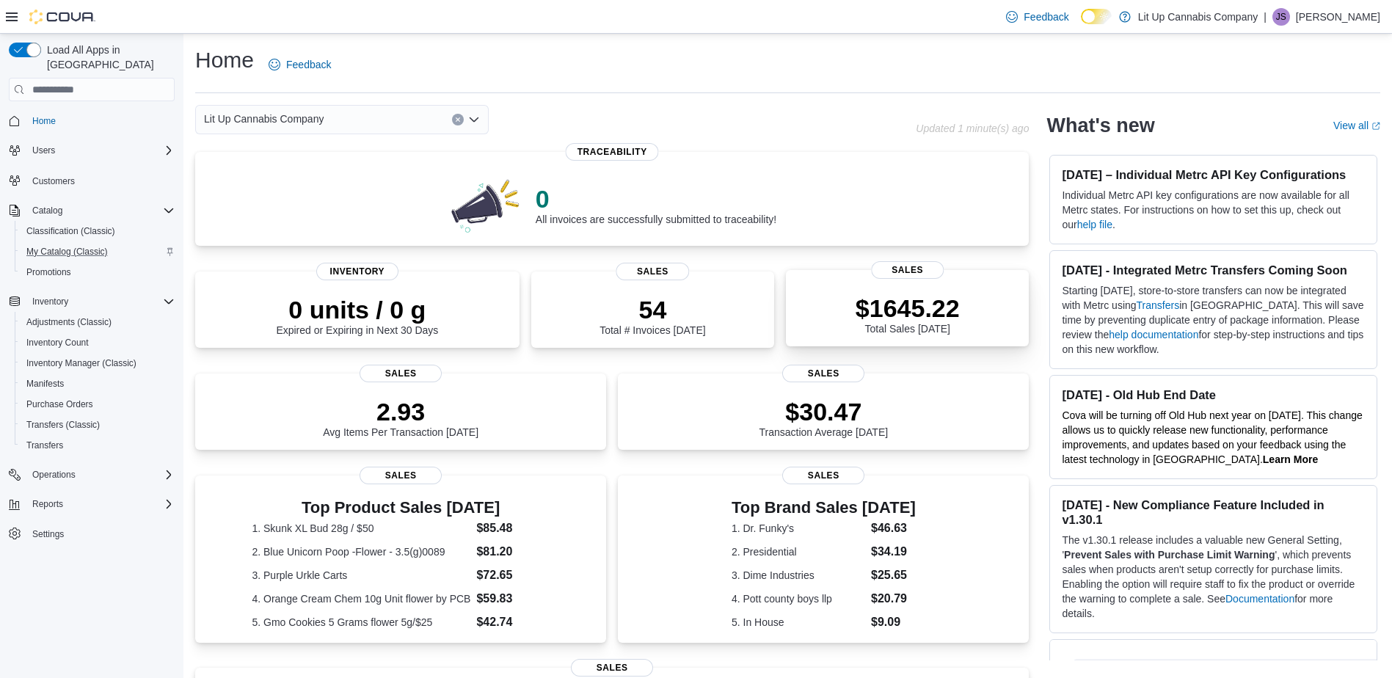
click at [904, 307] on p "$1645.22" at bounding box center [908, 307] width 104 height 29
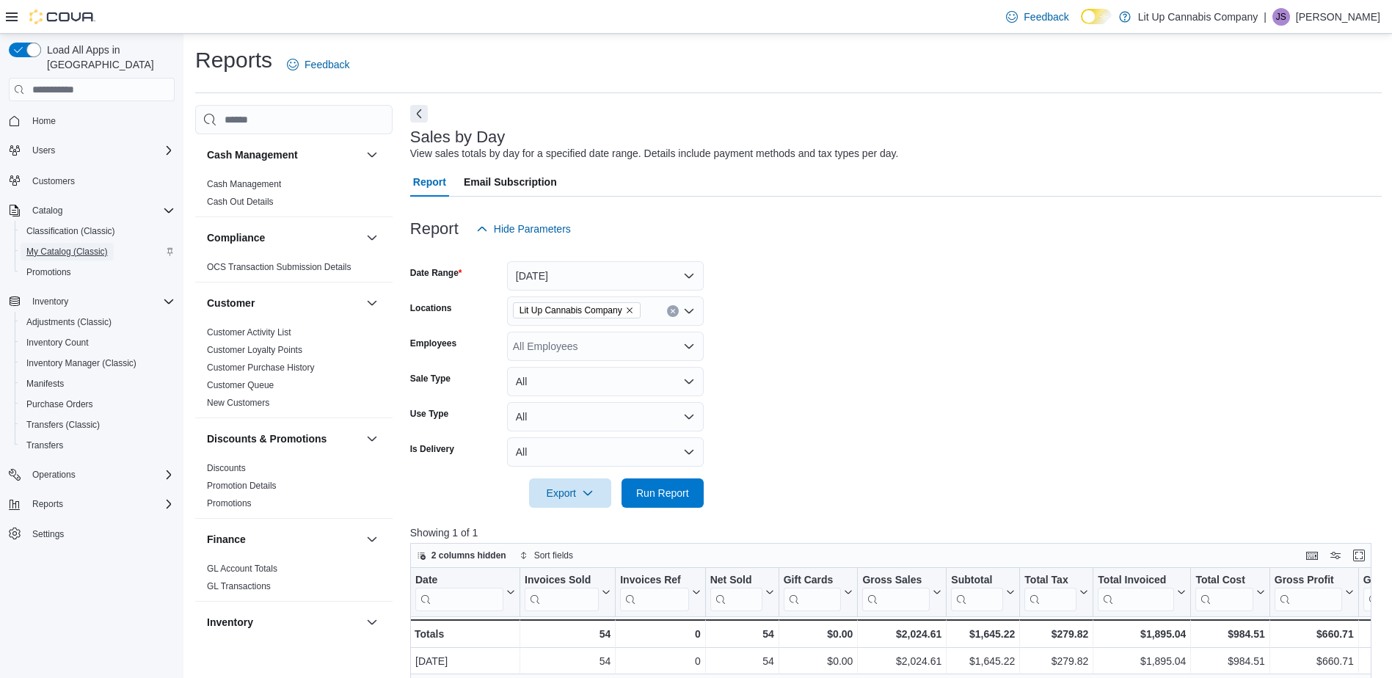
click at [73, 244] on span "My Catalog (Classic)" at bounding box center [66, 252] width 81 height 18
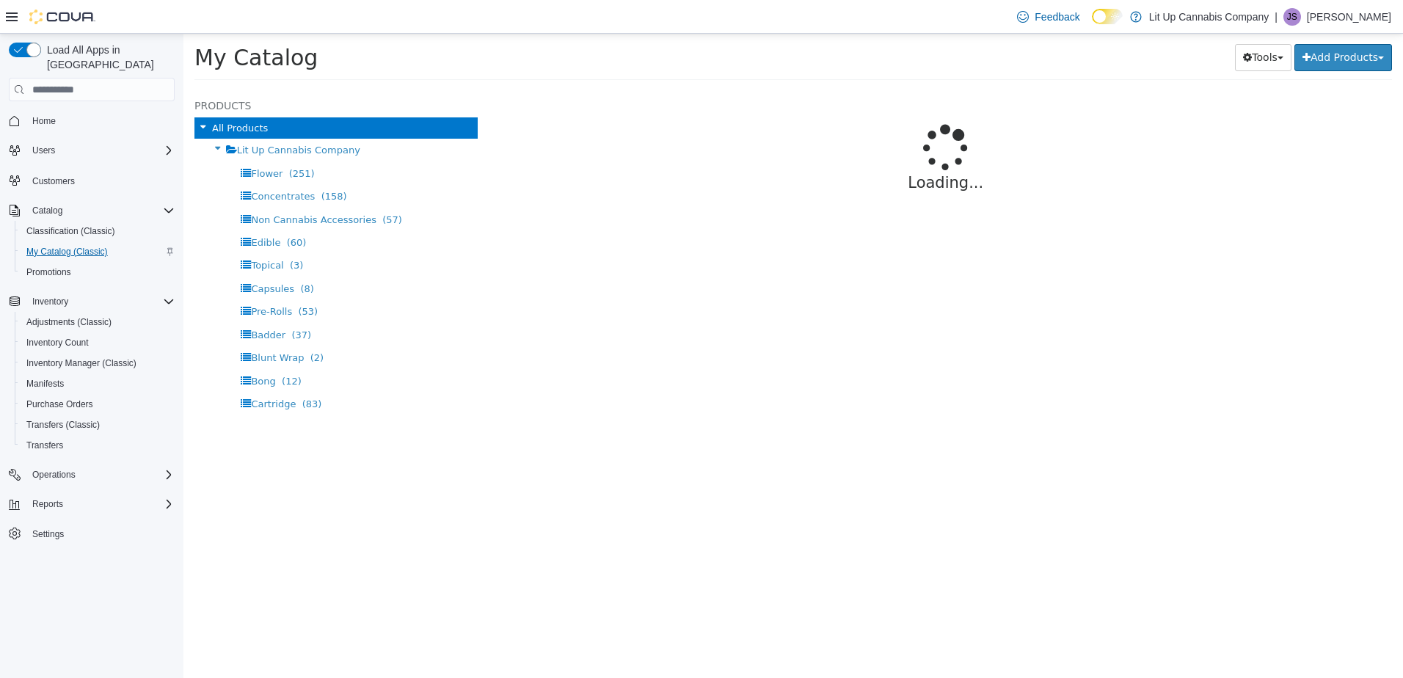
select select "**********"
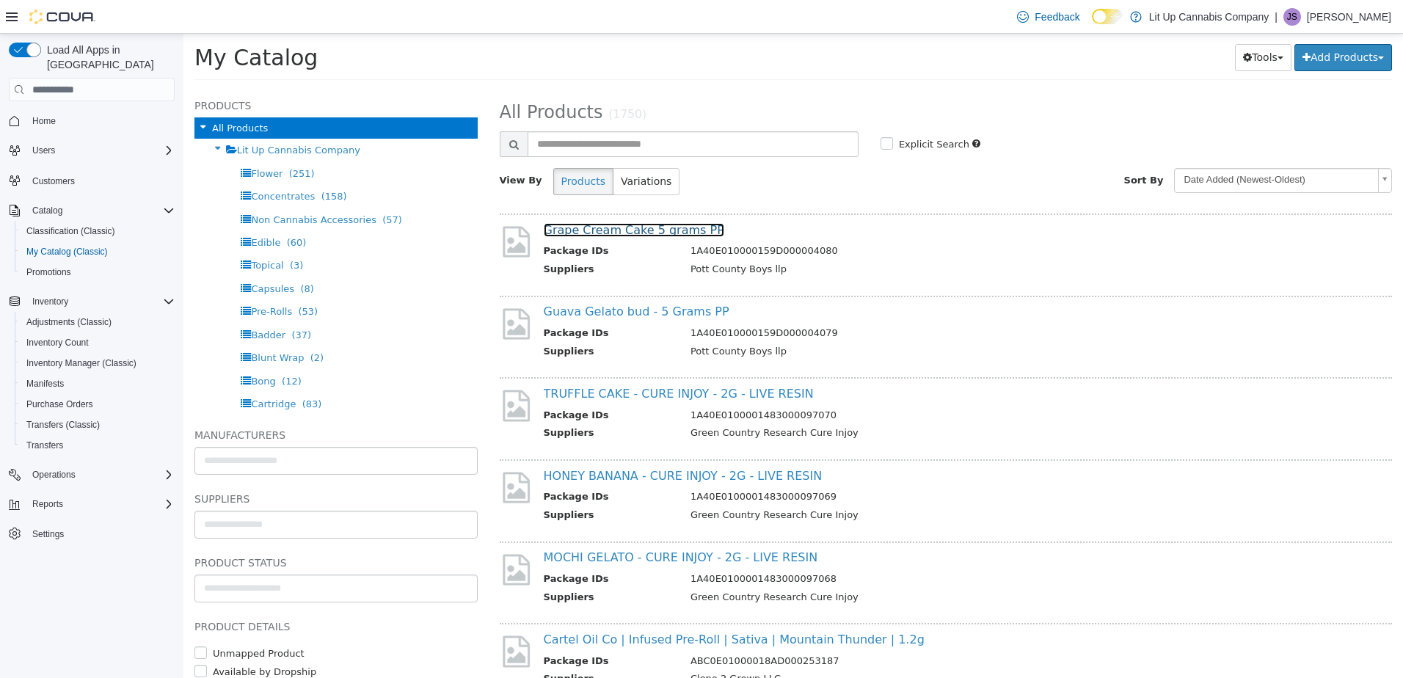
click at [615, 228] on link "Grape Cream Cake 5 grams PP" at bounding box center [634, 230] width 181 height 14
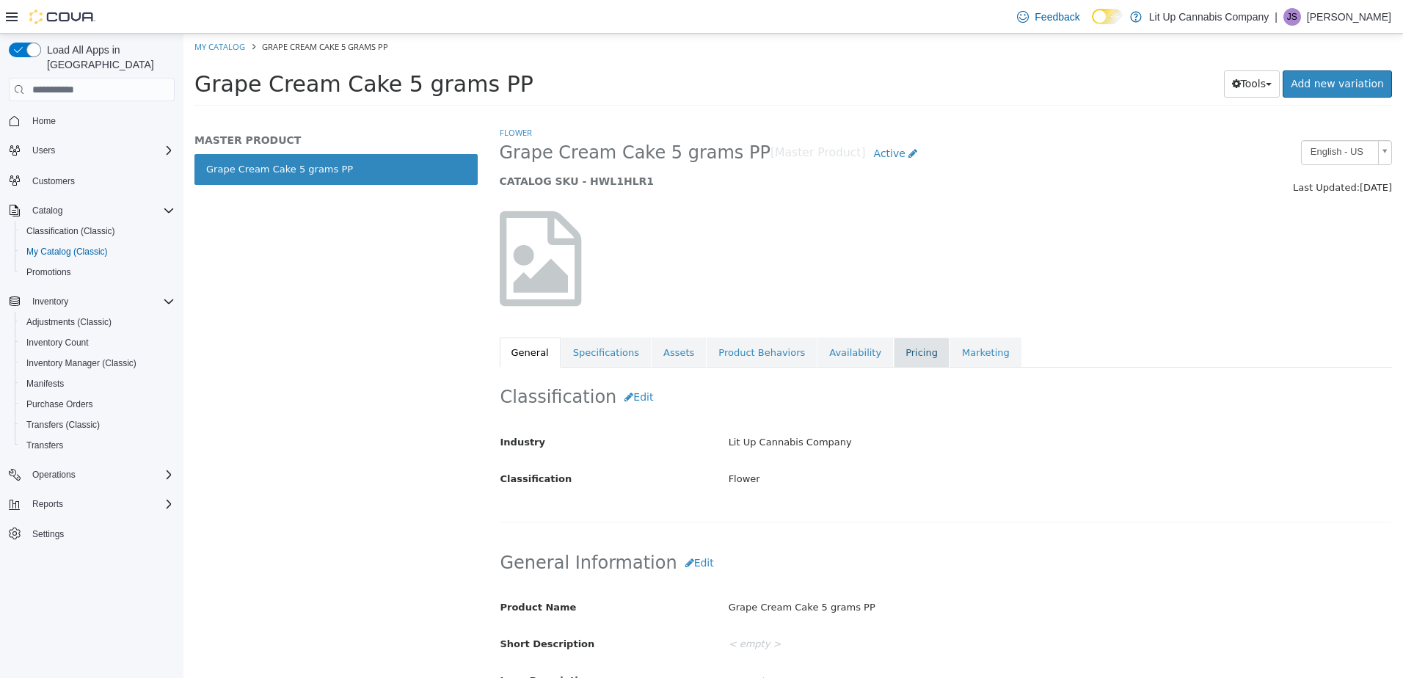
click at [894, 347] on link "Pricing" at bounding box center [922, 353] width 56 height 31
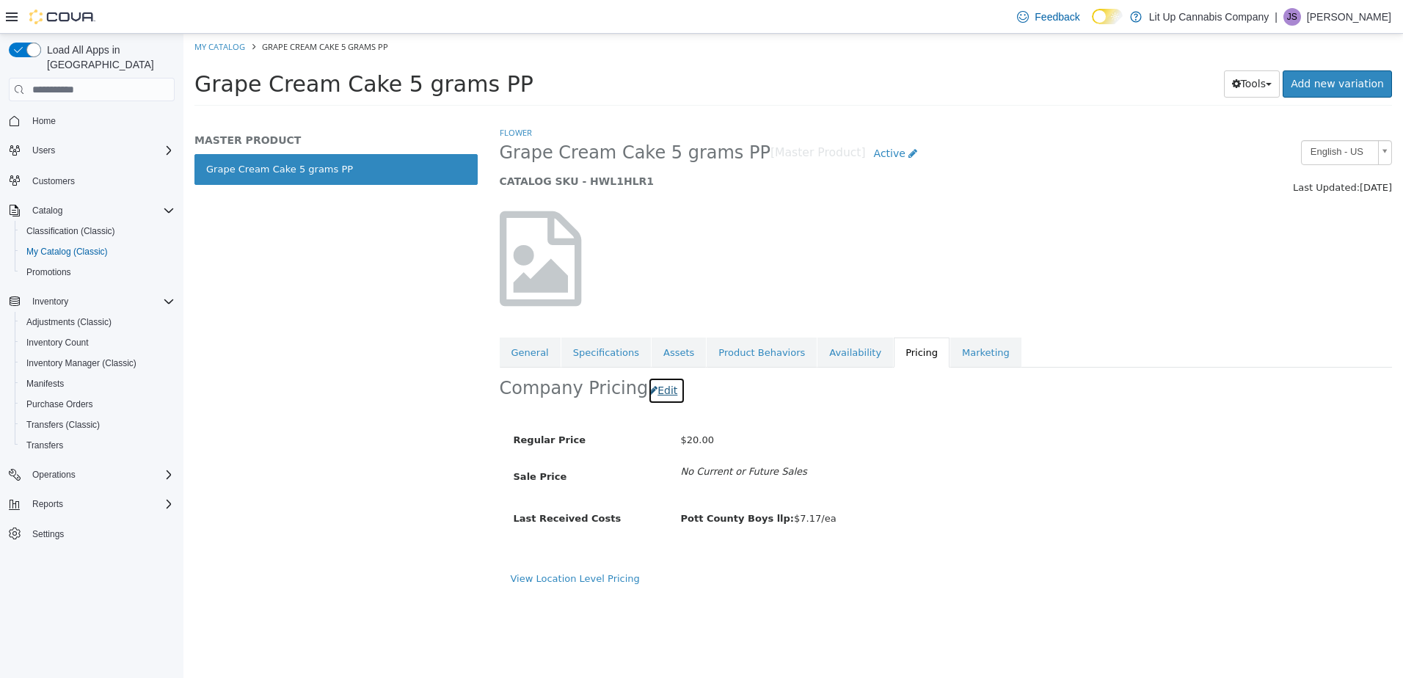
click at [653, 393] on button "Edit" at bounding box center [666, 390] width 37 height 27
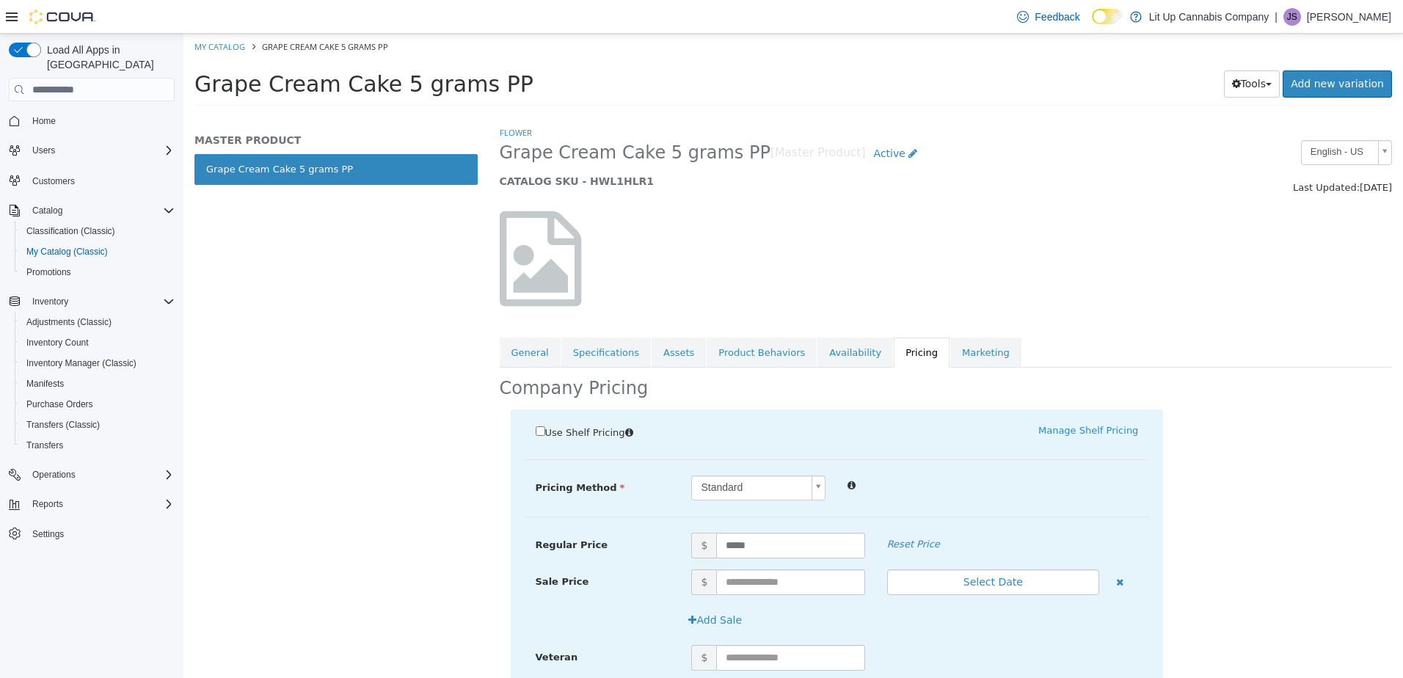
click at [596, 433] on span "Use Shelf Pricing" at bounding box center [585, 432] width 80 height 11
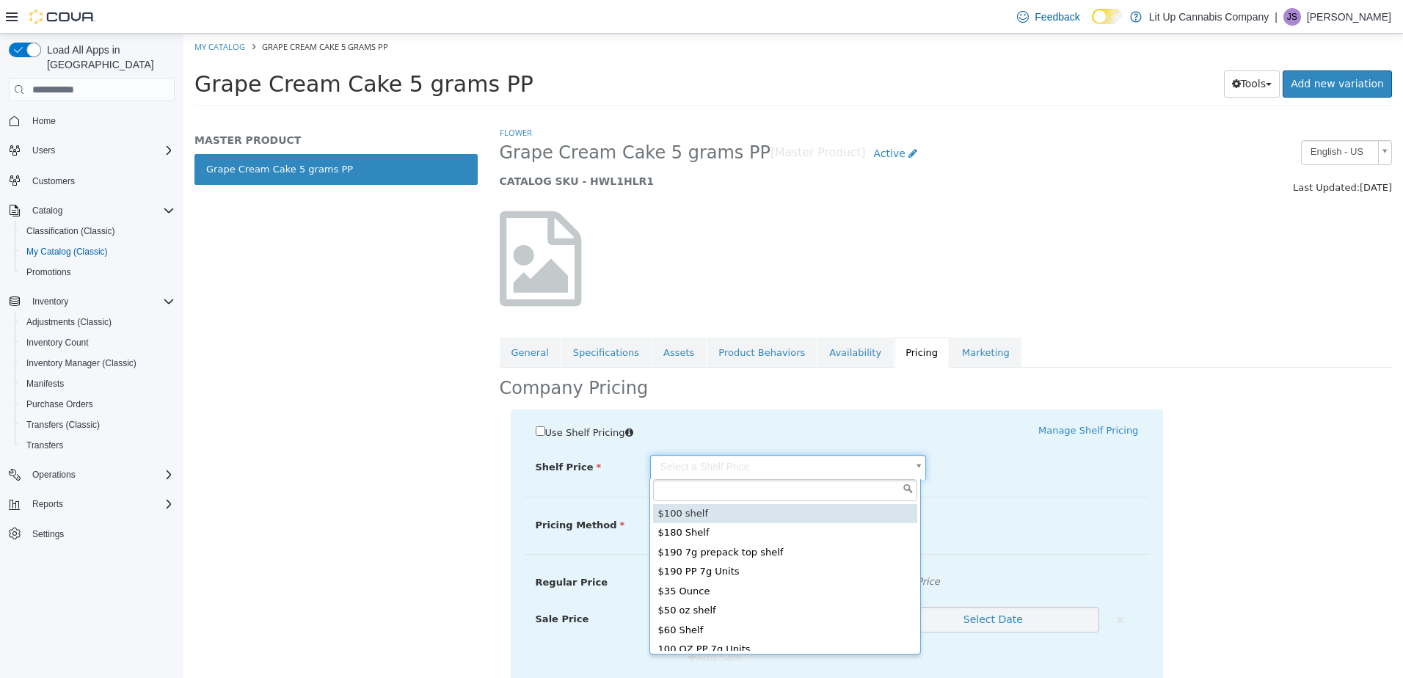
click at [695, 115] on body "Saving Bulk Changes... × My Catalog Grape Cream Cake 5 grams PP Grape Cream Cak…" at bounding box center [792, 74] width 1219 height 81
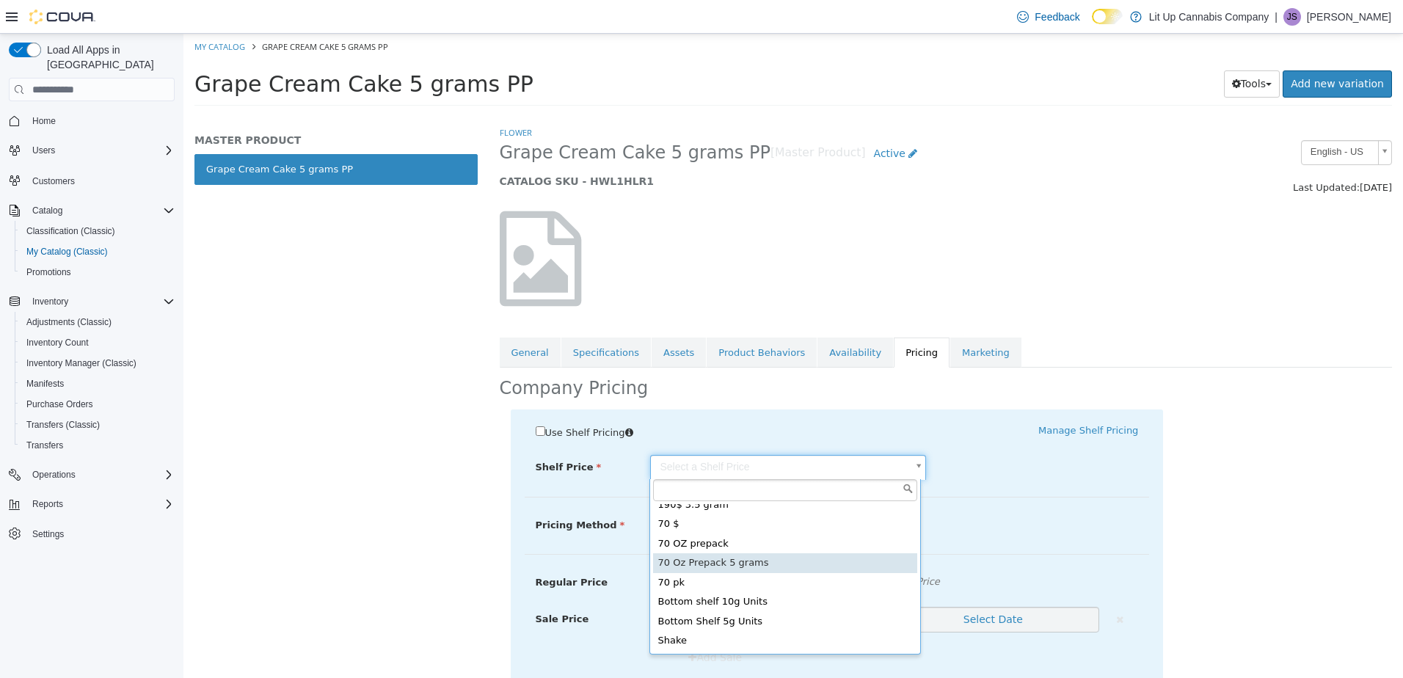
type input "*****"
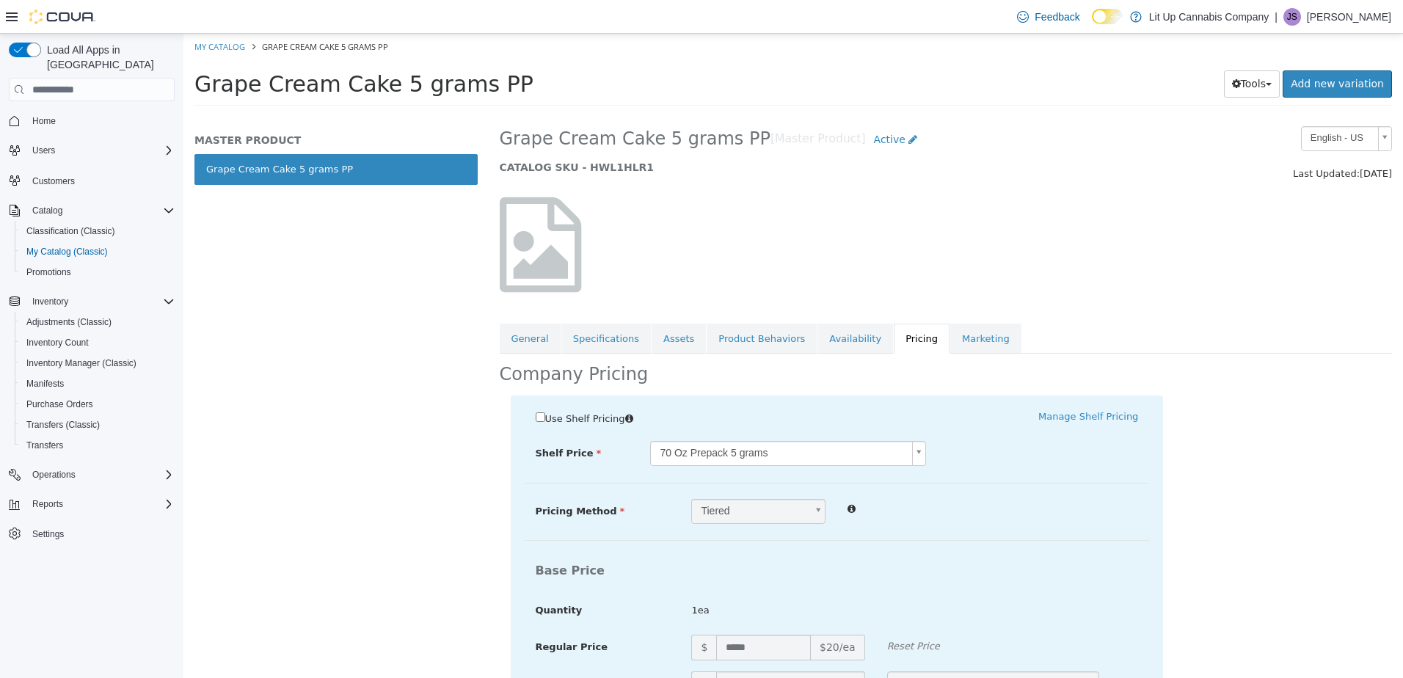
scroll to position [0, 0]
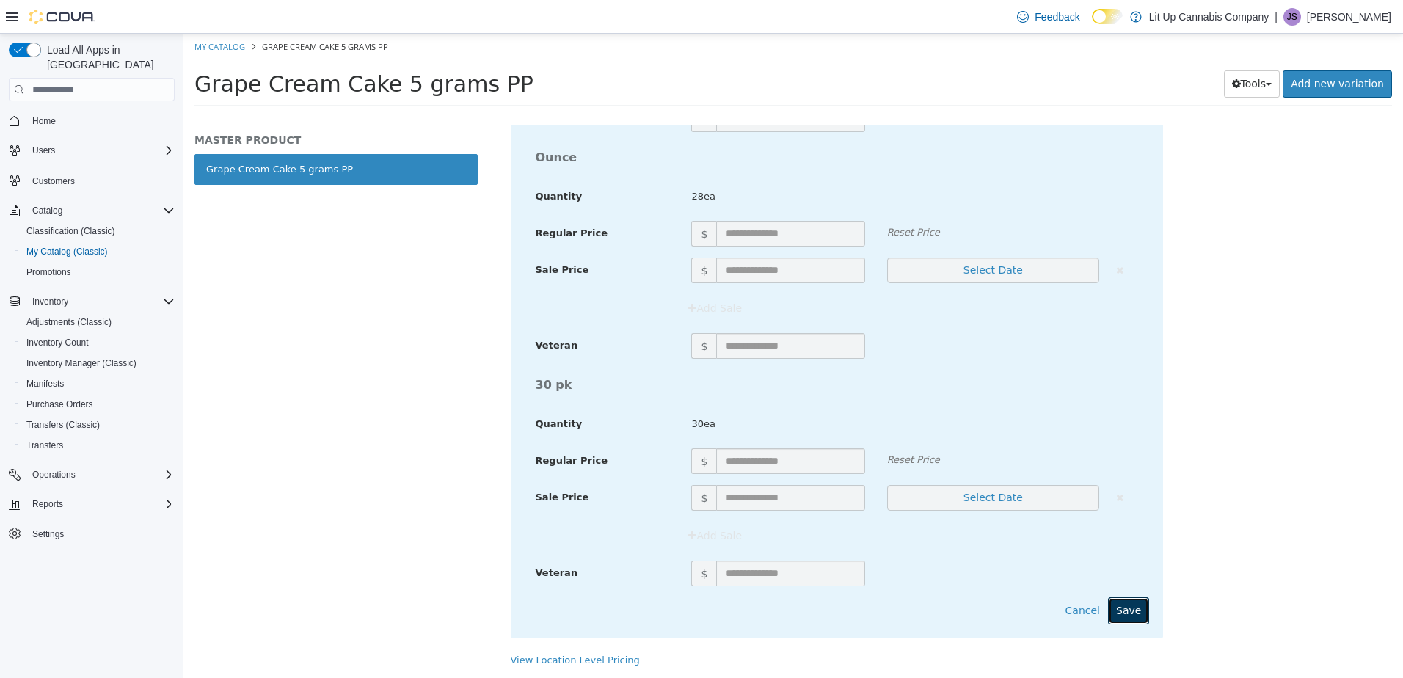
click at [1123, 605] on button "Save" at bounding box center [1128, 610] width 41 height 27
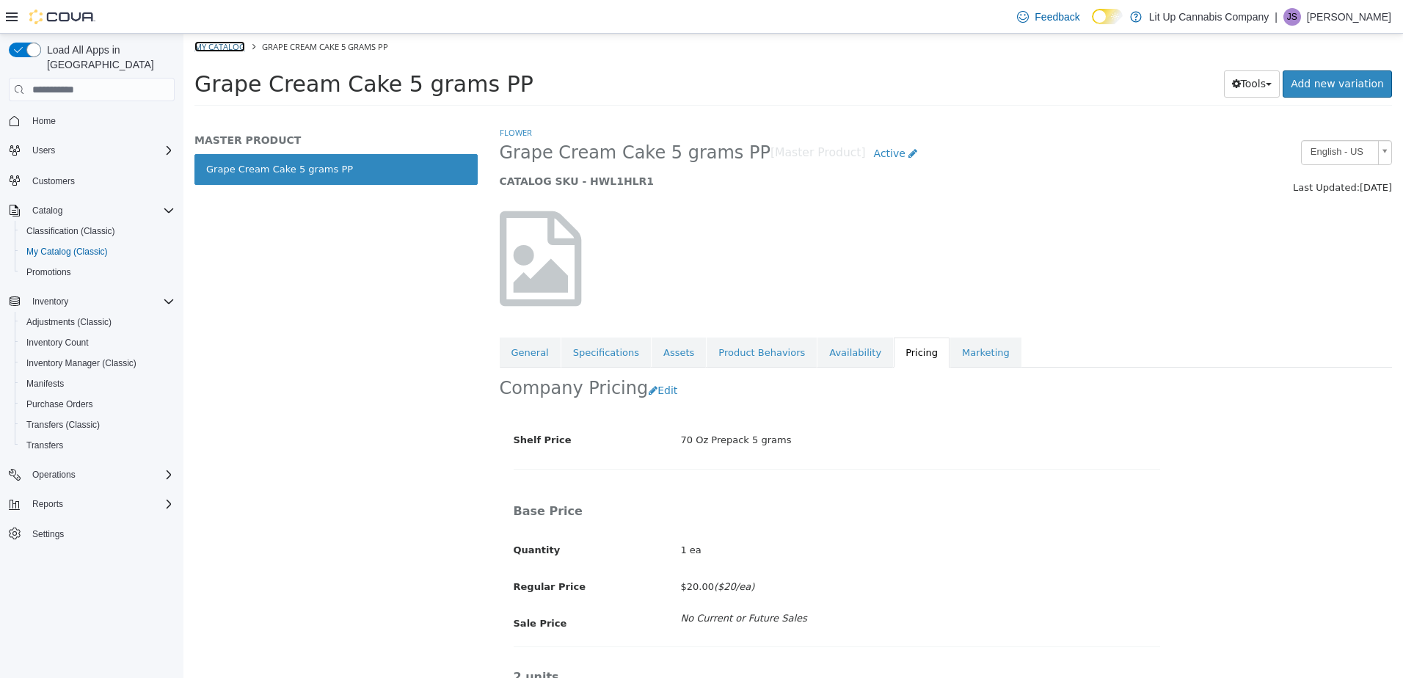
click at [208, 42] on link "My Catalog" at bounding box center [219, 46] width 51 height 11
select select "**********"
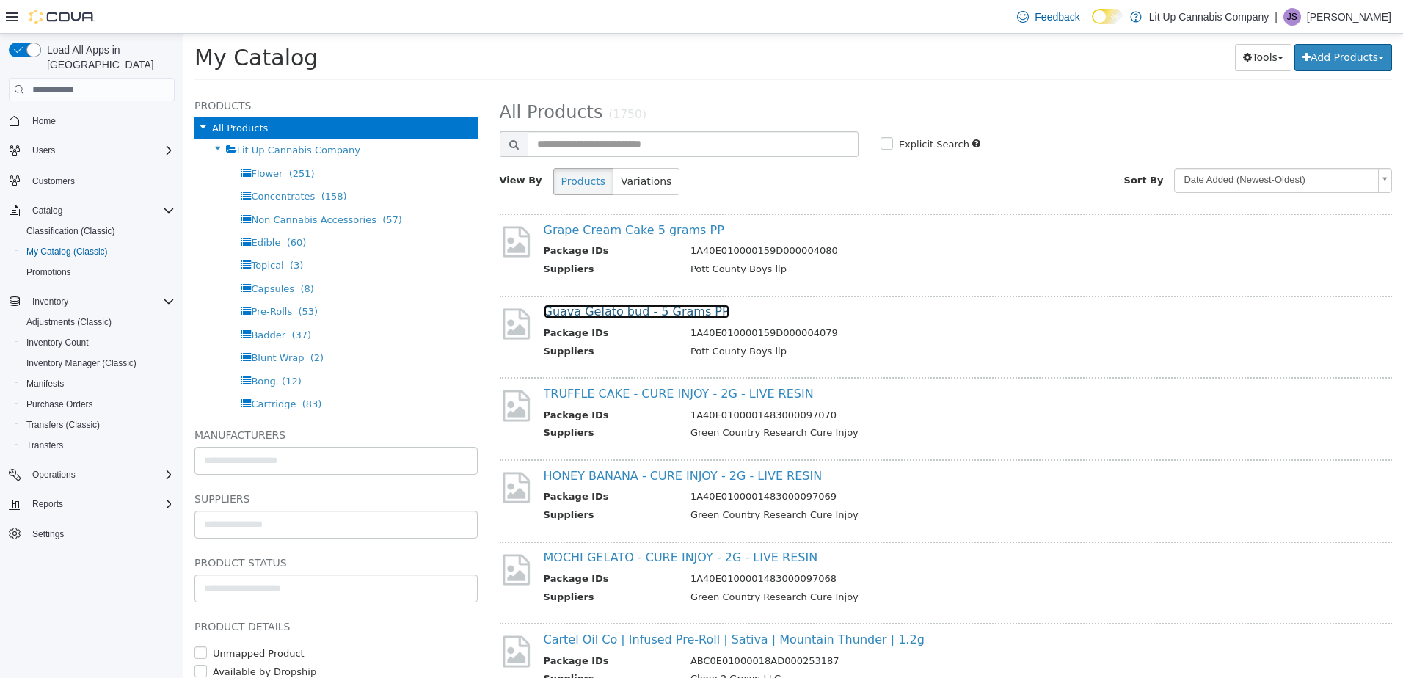
click at [657, 313] on link "Guava Gelato bud - 5 Grams PP" at bounding box center [637, 312] width 186 height 14
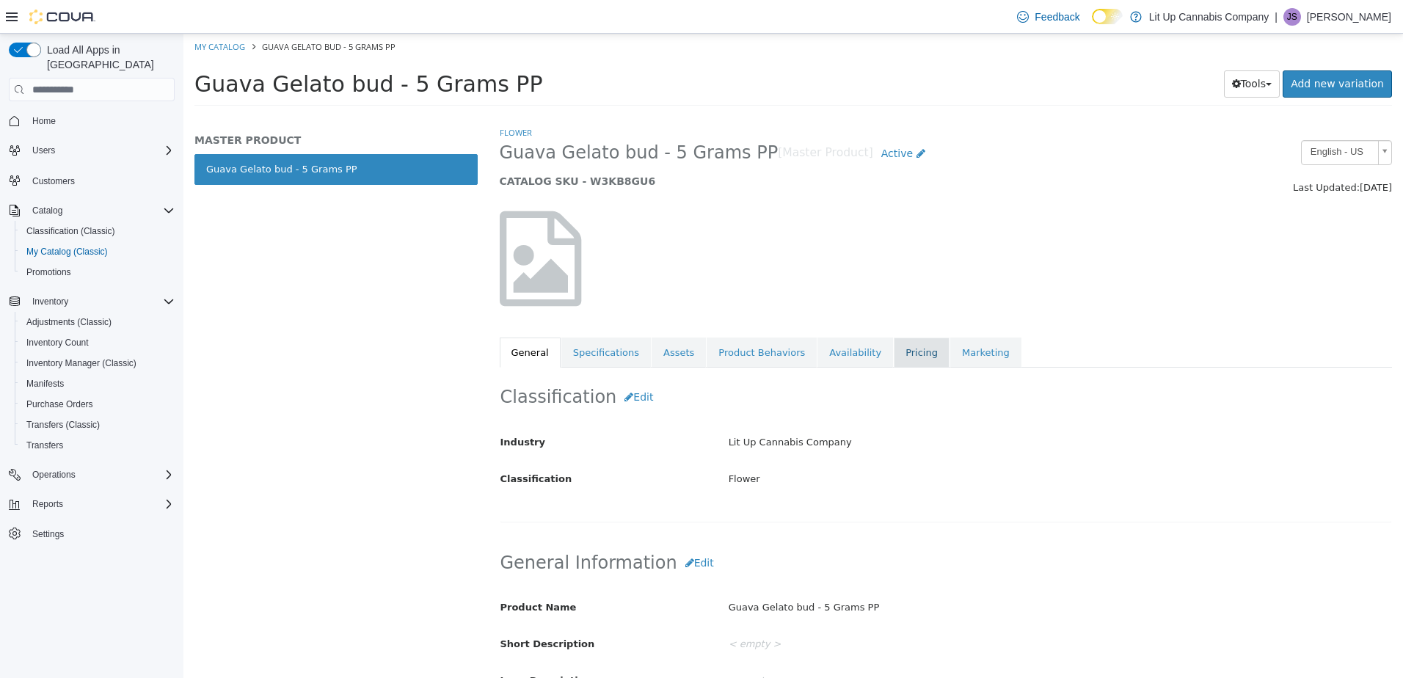
click at [894, 340] on link "Pricing" at bounding box center [922, 353] width 56 height 31
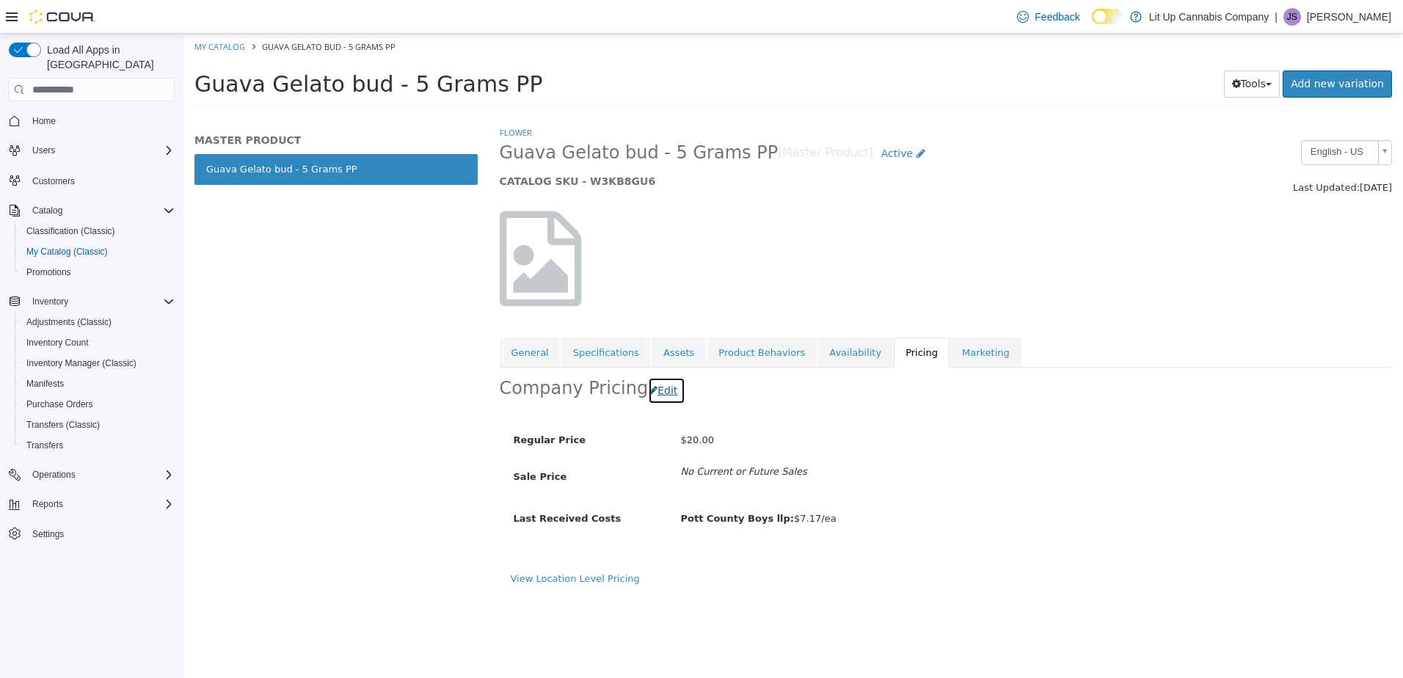
click at [660, 396] on button "Edit" at bounding box center [666, 390] width 37 height 27
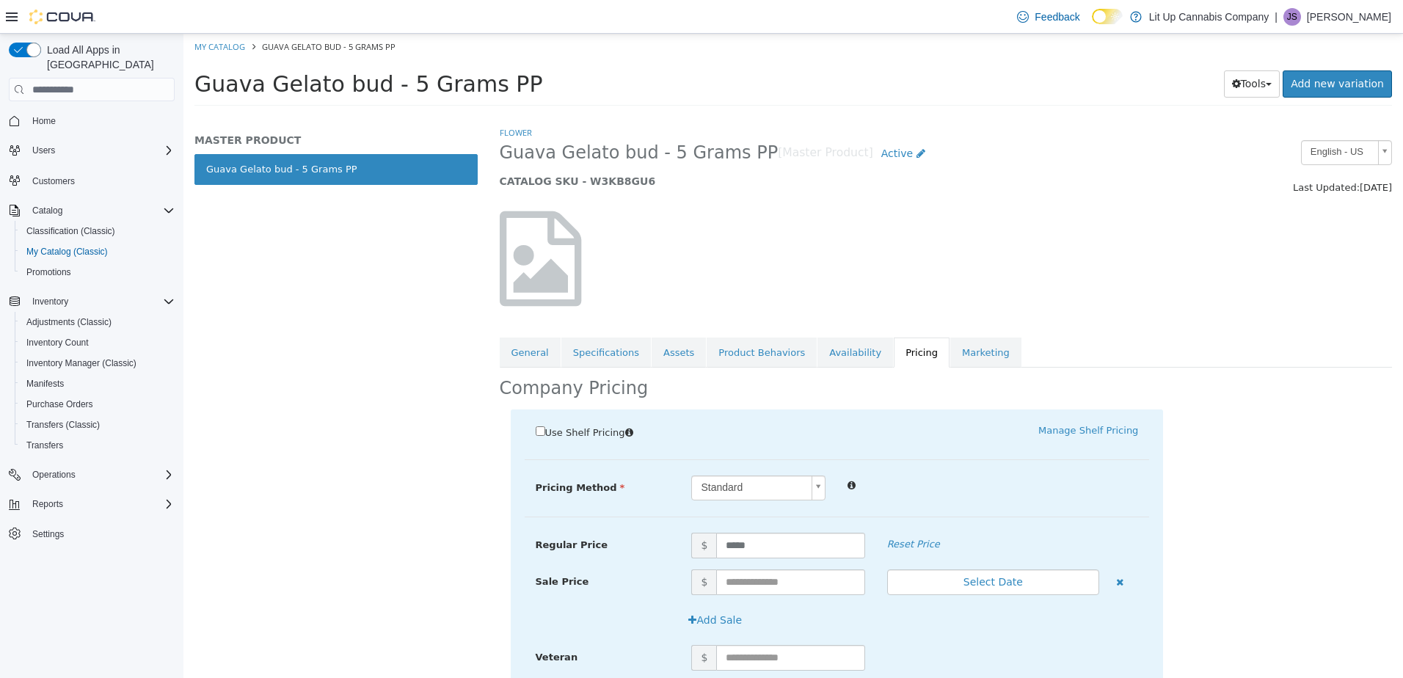
click at [610, 434] on span "Use Shelf Pricing" at bounding box center [585, 432] width 80 height 11
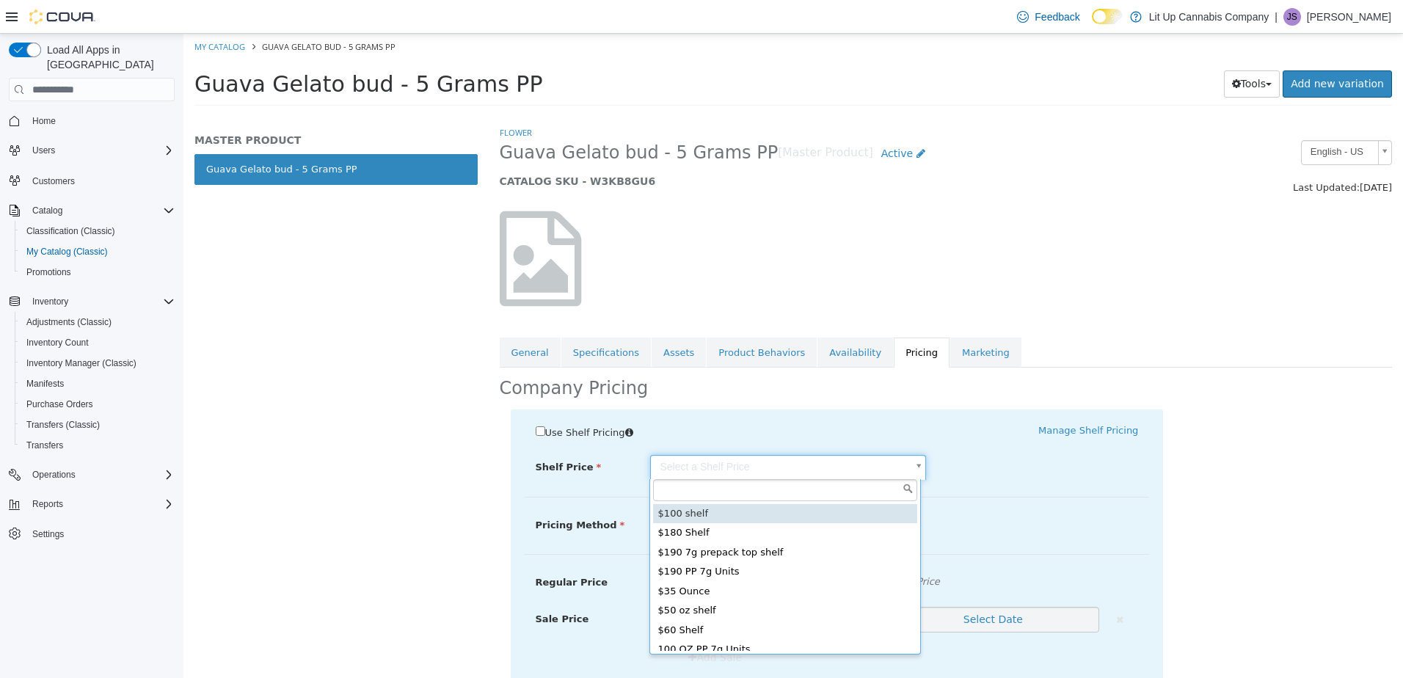
click at [701, 115] on body "Saving Bulk Changes... × Saved changes My Catalog Guava Gelato bud - 5 Grams PP…" at bounding box center [792, 74] width 1219 height 81
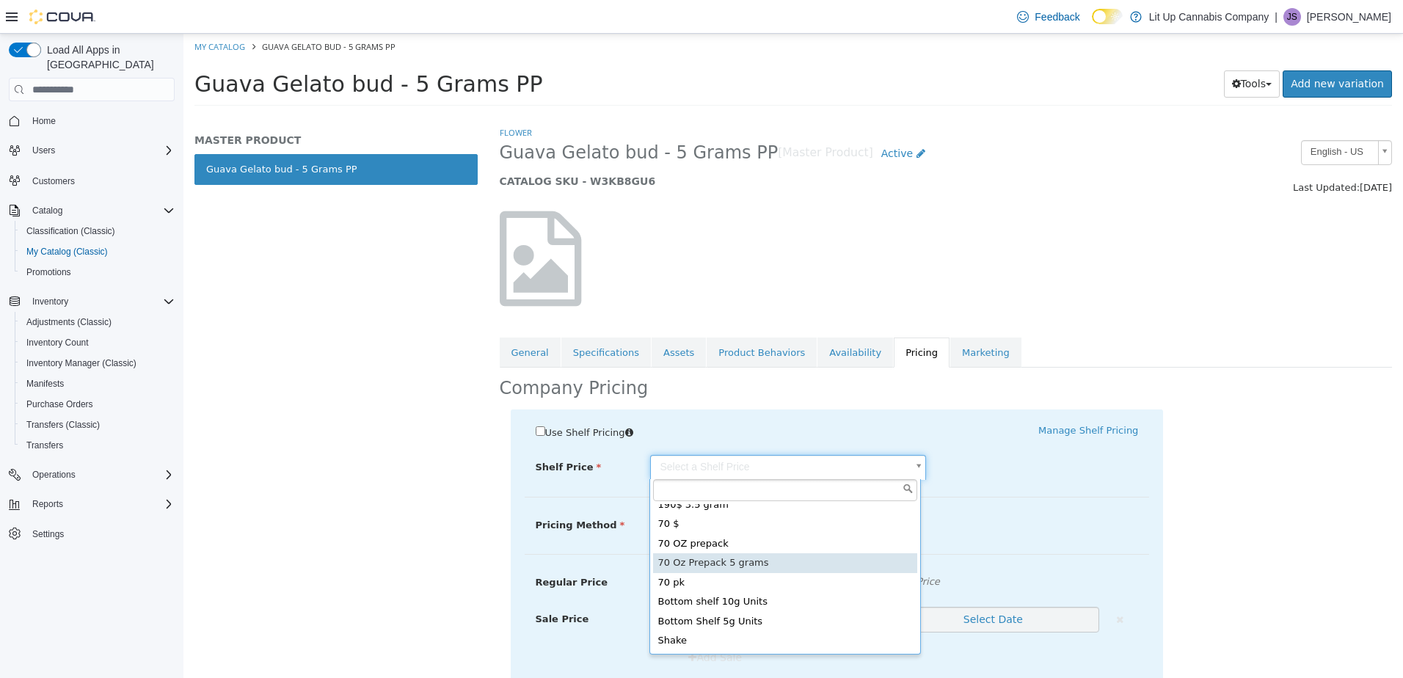
type input "*****"
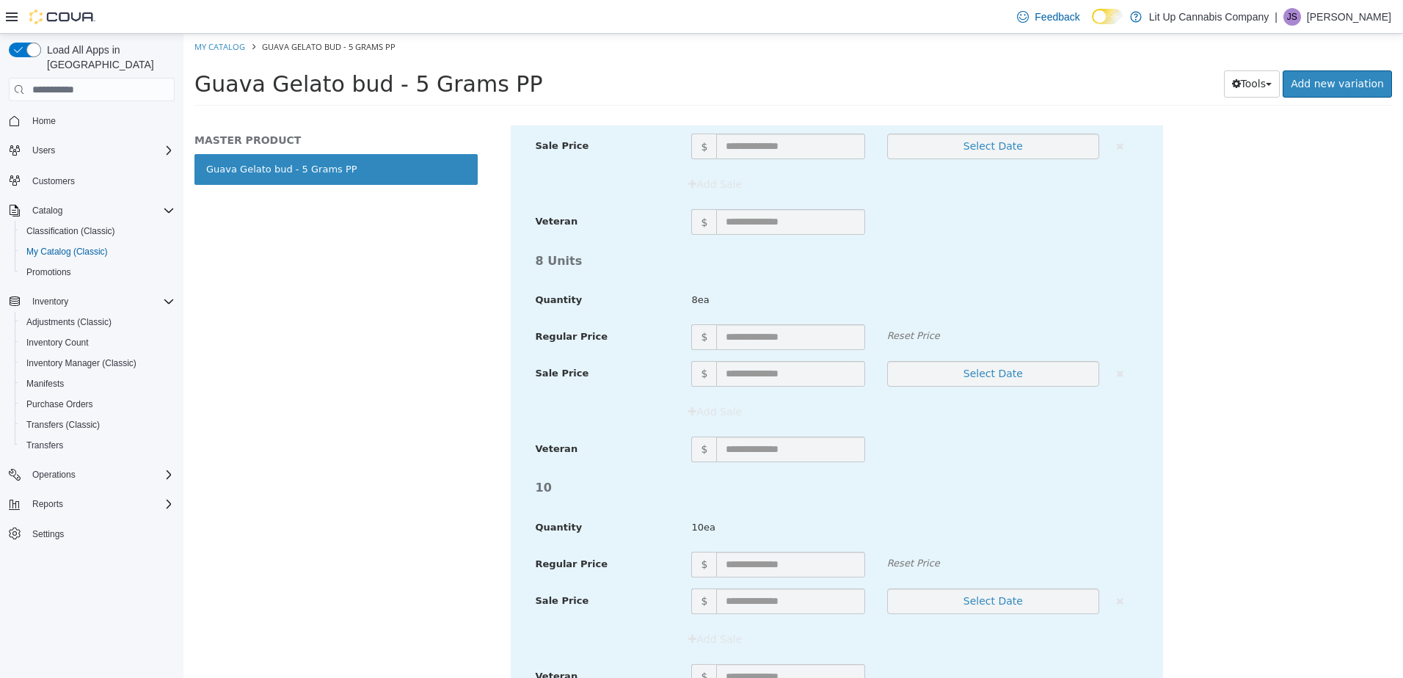
scroll to position [5201, 0]
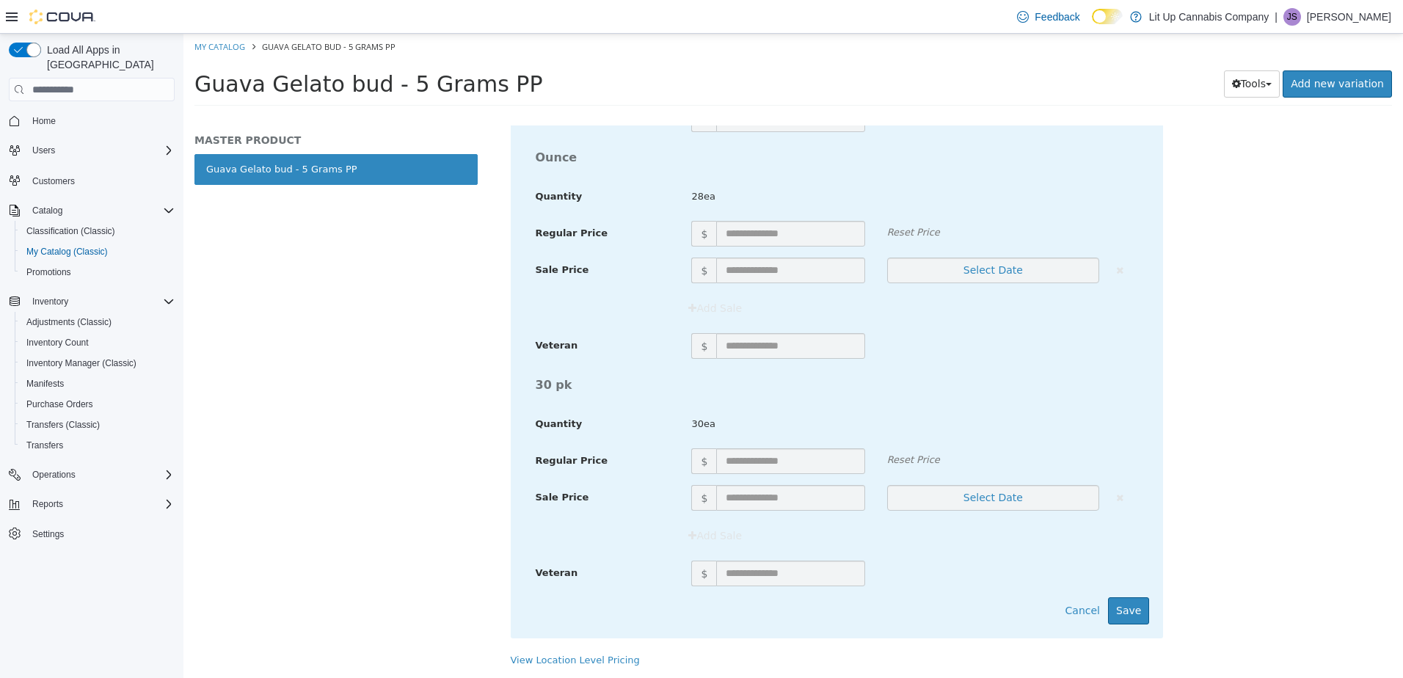
drag, startPoint x: 1177, startPoint y: 426, endPoint x: 1159, endPoint y: 668, distance: 242.1
click at [1122, 605] on button "Save" at bounding box center [1128, 610] width 41 height 27
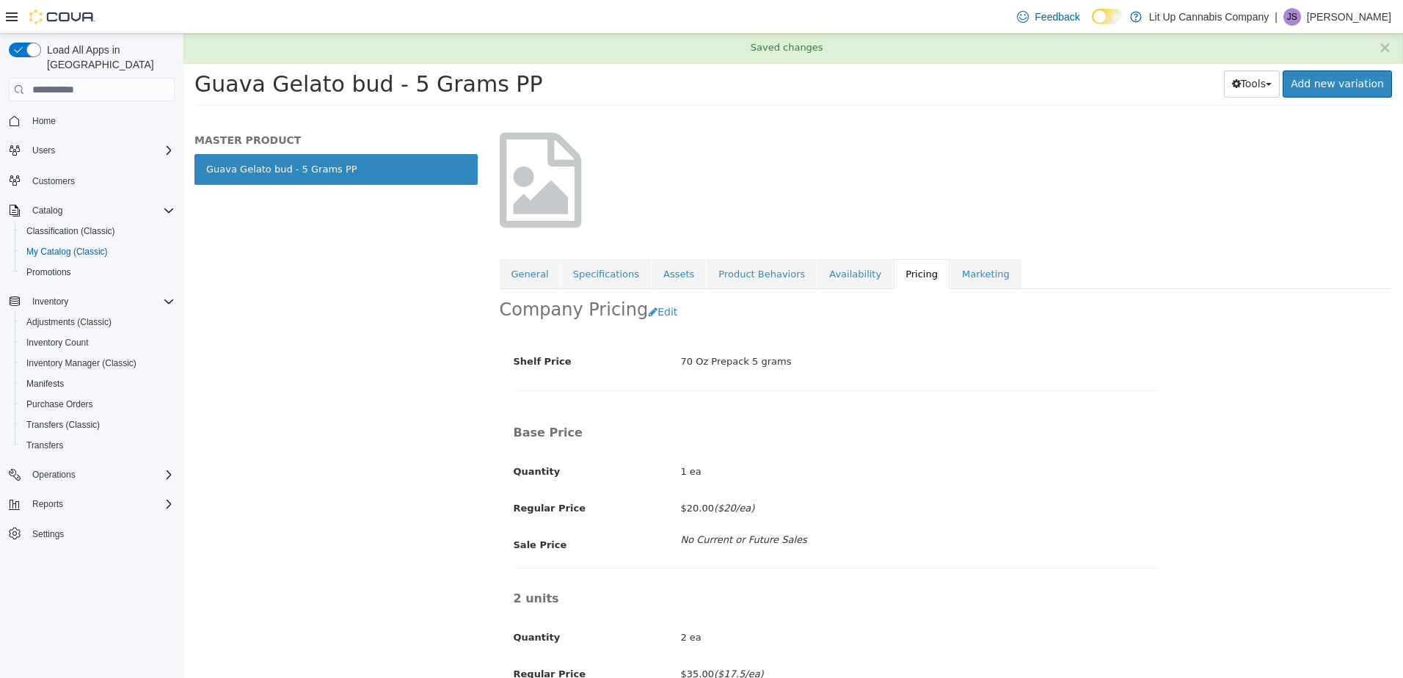
scroll to position [0, 0]
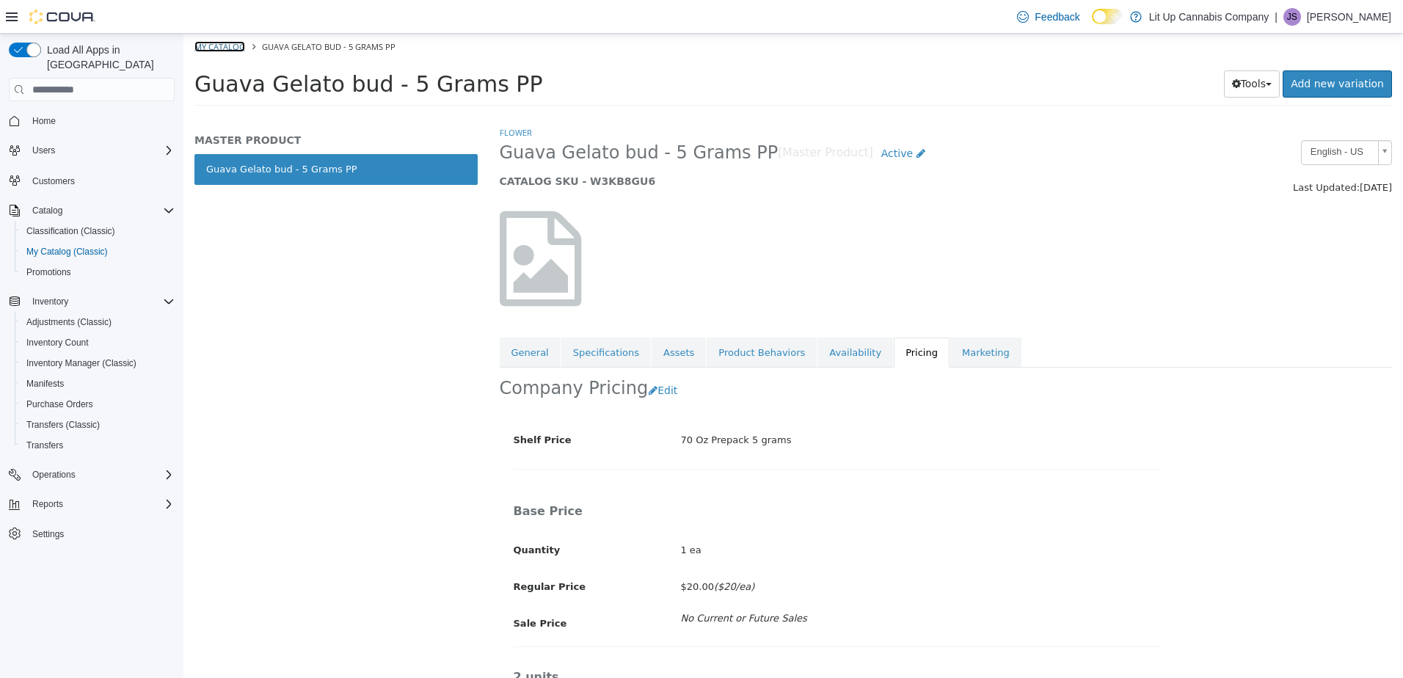
click at [218, 51] on link "My Catalog" at bounding box center [219, 46] width 51 height 11
select select "**********"
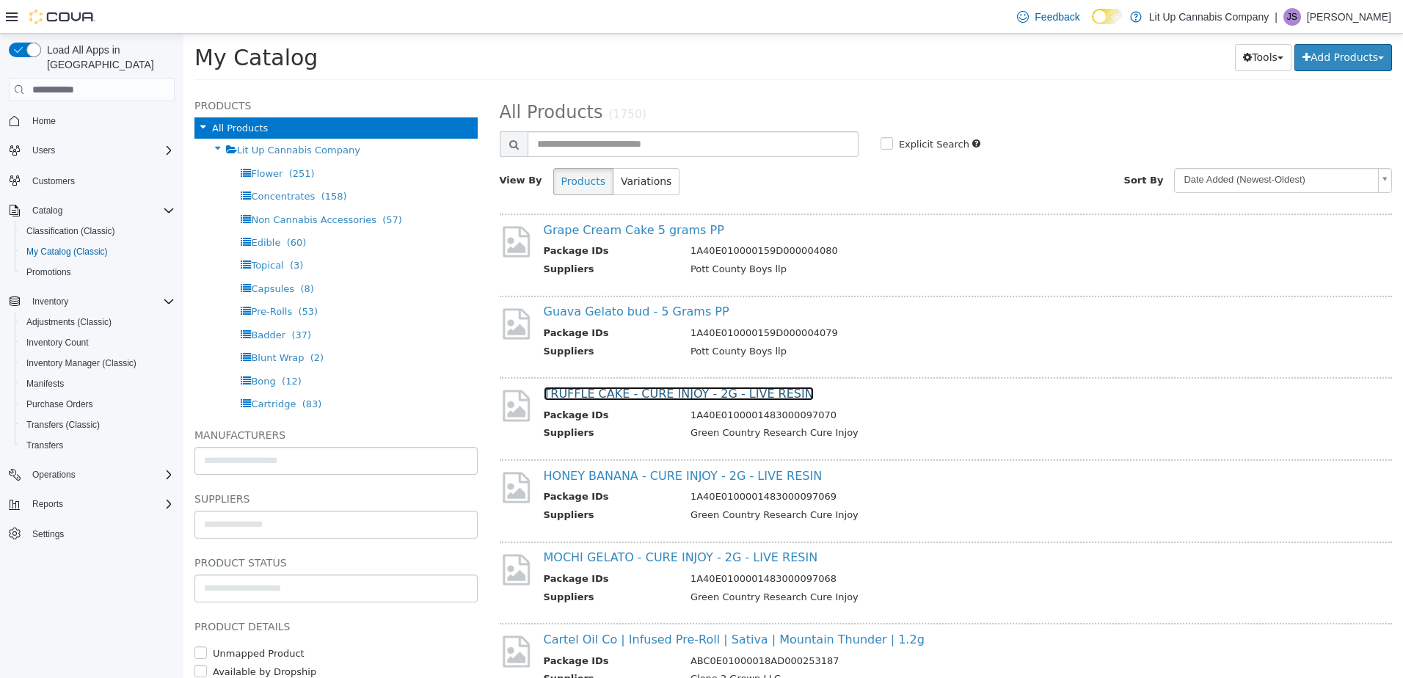
click at [621, 397] on link "TRUFFLE CAKE - CURE INJOY - 2G - LIVE RESIN" at bounding box center [679, 394] width 270 height 14
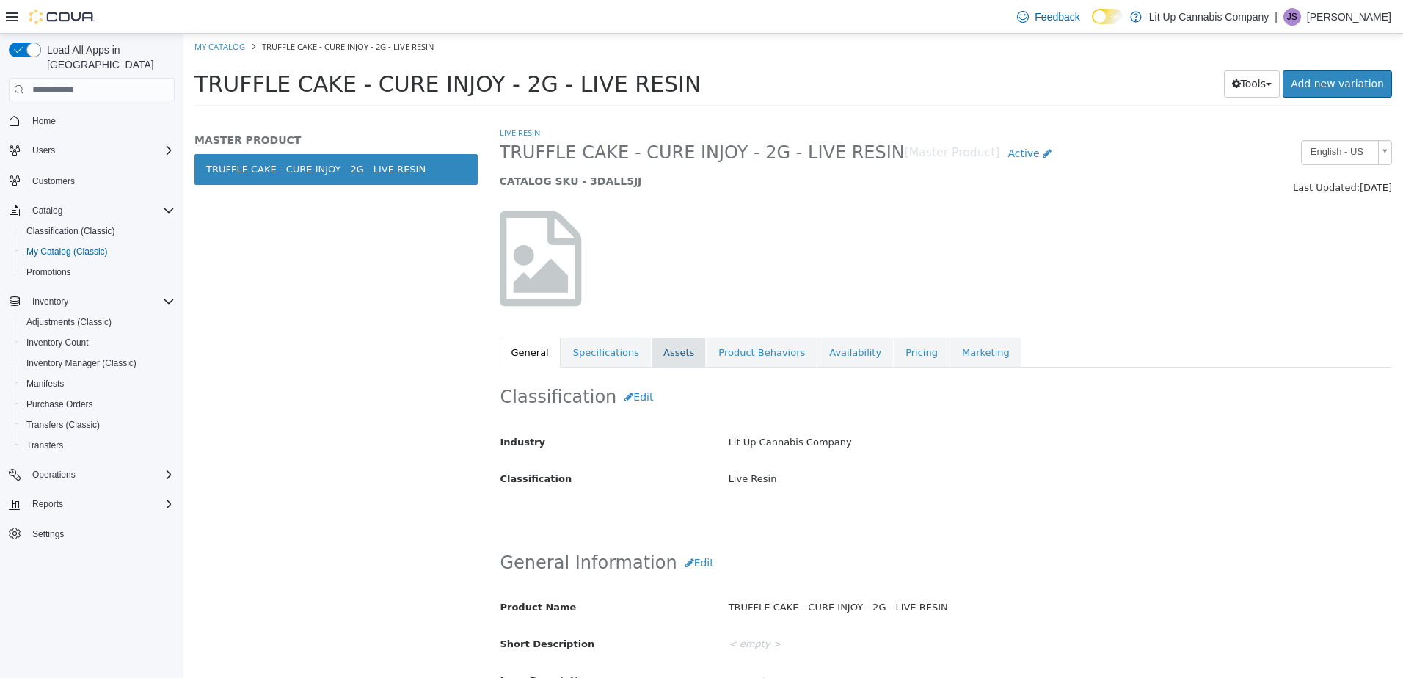
click at [657, 357] on link "Assets" at bounding box center [679, 353] width 54 height 31
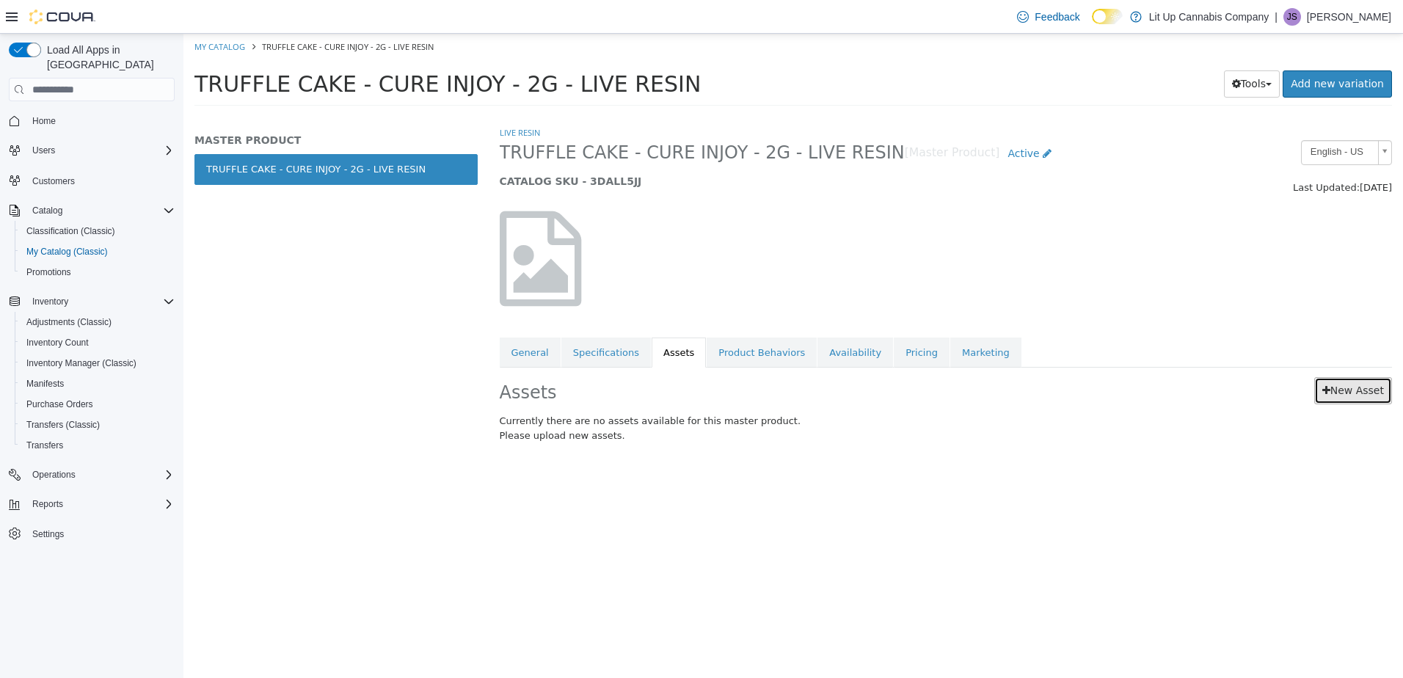
click at [1351, 390] on link "New Asset" at bounding box center [1353, 390] width 78 height 27
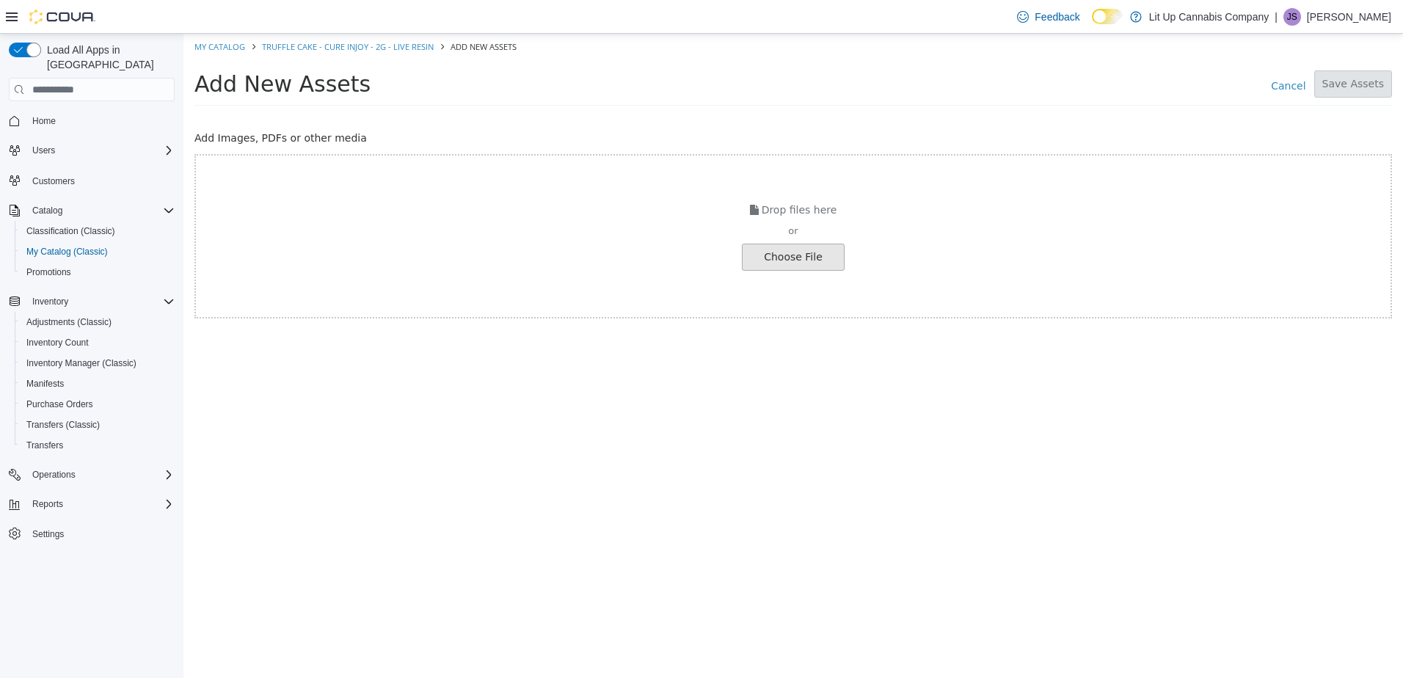
click at [784, 251] on input "file" at bounding box center [25, 257] width 1638 height 26
click at [232, 49] on link "My Catalog" at bounding box center [219, 46] width 51 height 11
select select "**********"
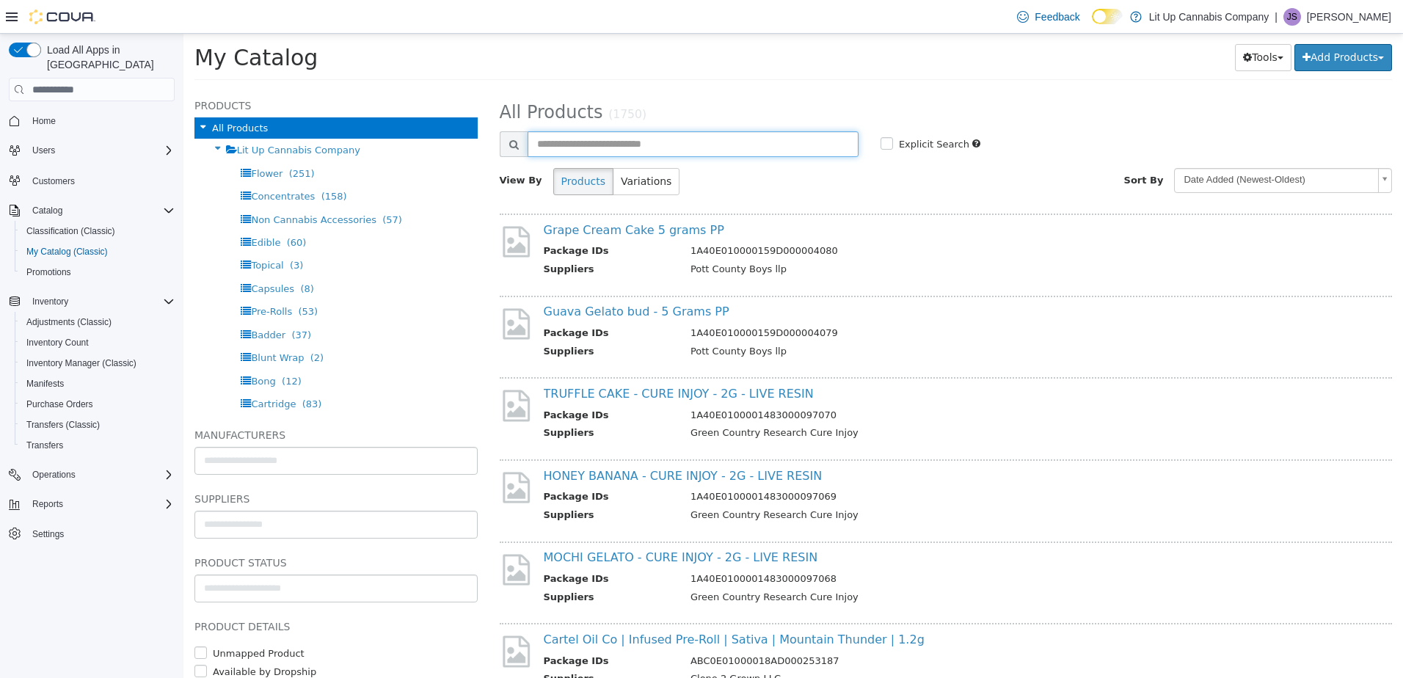
click at [608, 147] on input "text" at bounding box center [693, 144] width 331 height 26
type input "*****"
select select "**********"
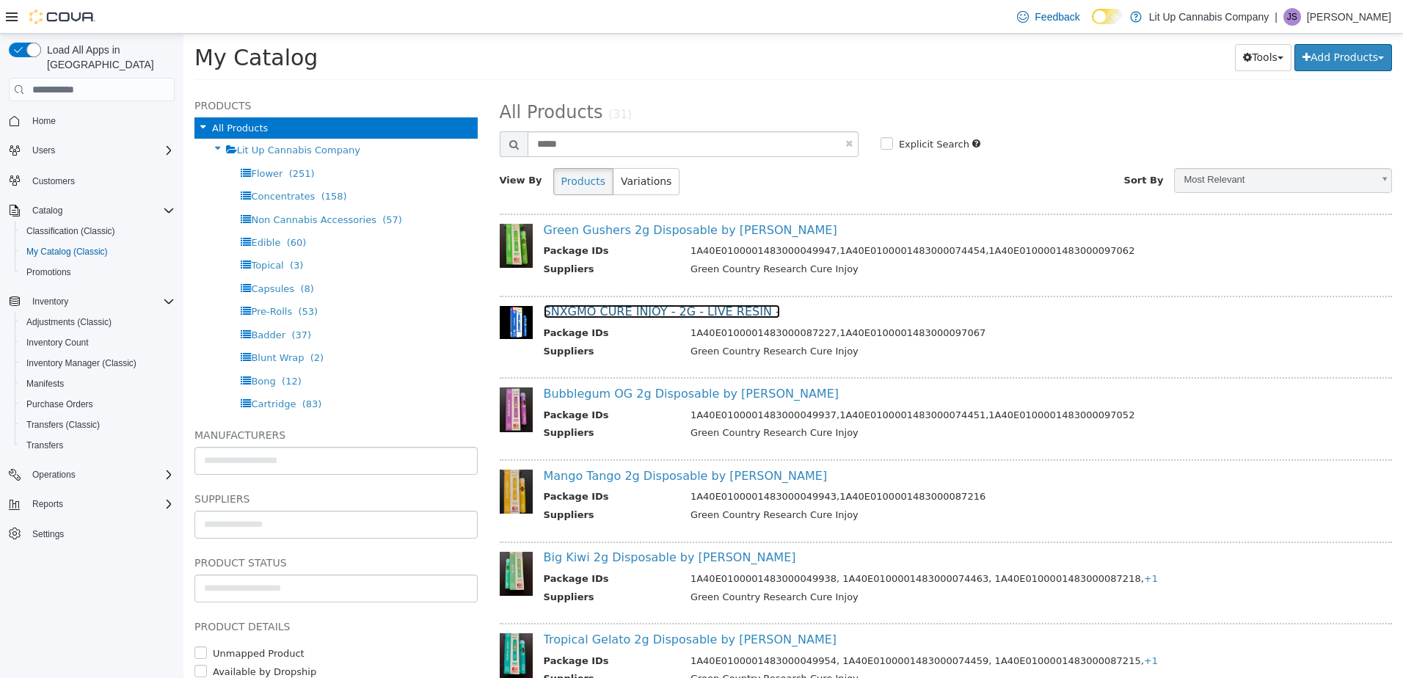
click at [634, 308] on link "SNXGMO CURE INJOY - 2G - LIVE RESIN -" at bounding box center [662, 312] width 236 height 14
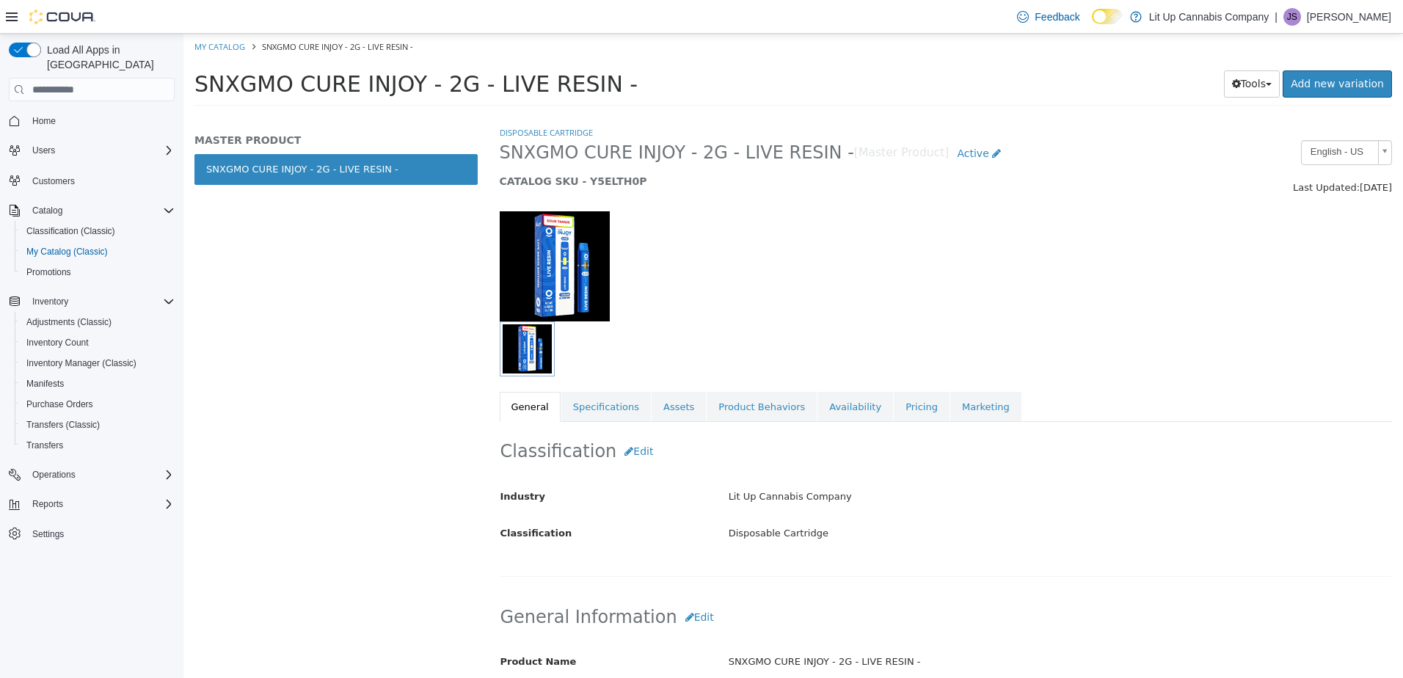
click at [558, 259] on img at bounding box center [555, 266] width 110 height 110
click at [528, 344] on img "button" at bounding box center [527, 348] width 49 height 49
click at [654, 406] on link "Assets" at bounding box center [679, 407] width 54 height 31
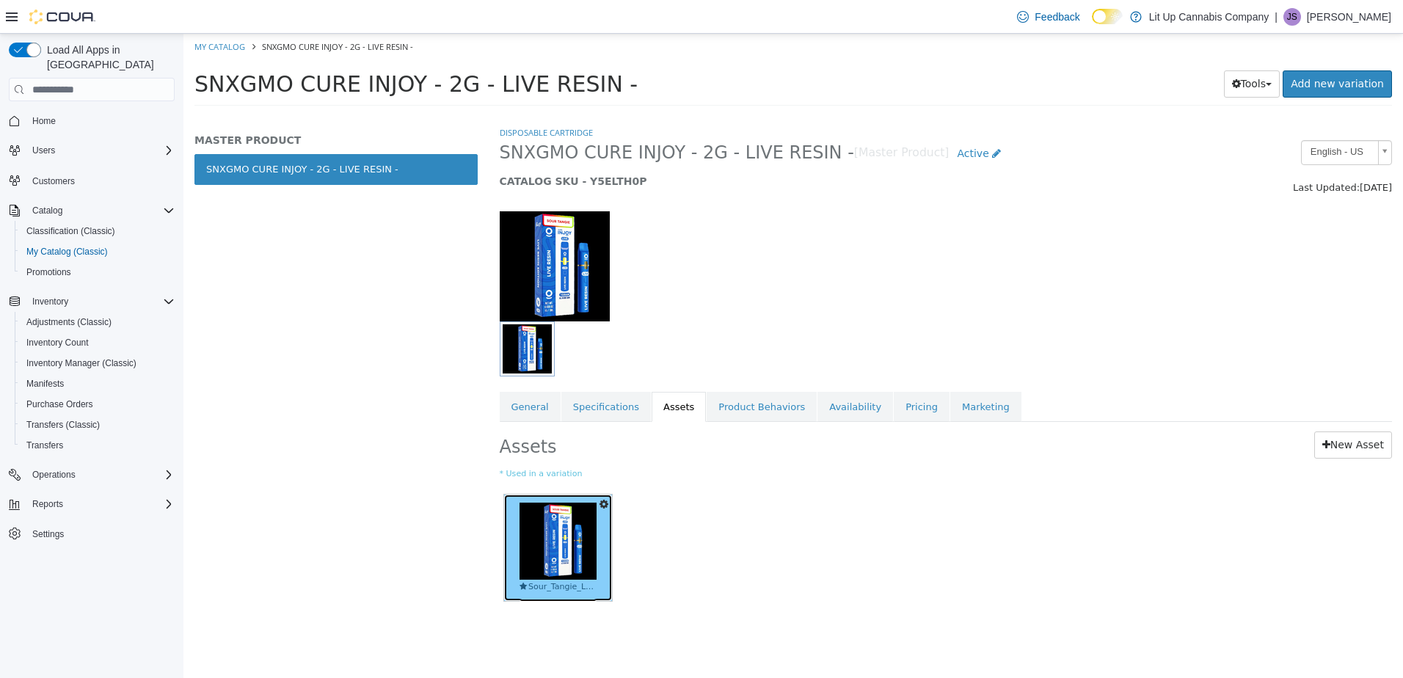
click at [565, 539] on img at bounding box center [557, 541] width 77 height 77
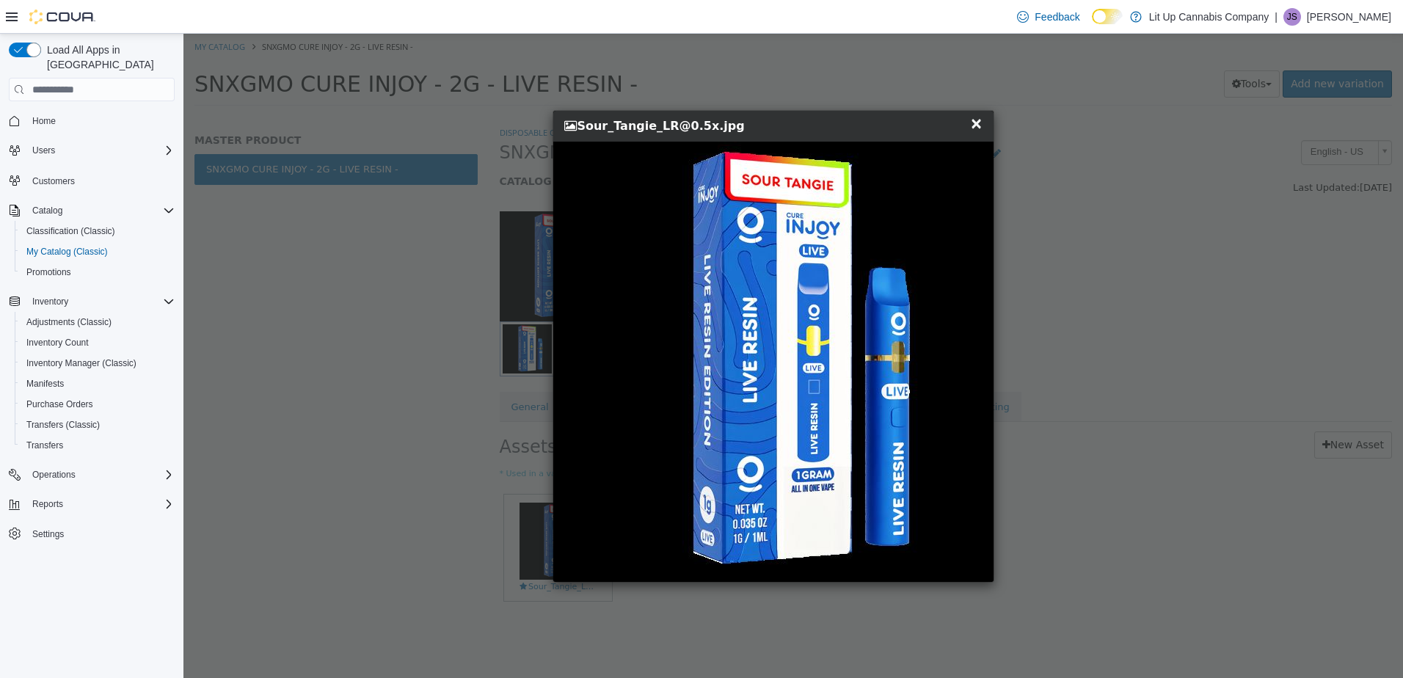
click at [1054, 279] on div "× Close Sour_Tangie_LR@0.5x.jpg" at bounding box center [774, 346] width 1183 height 625
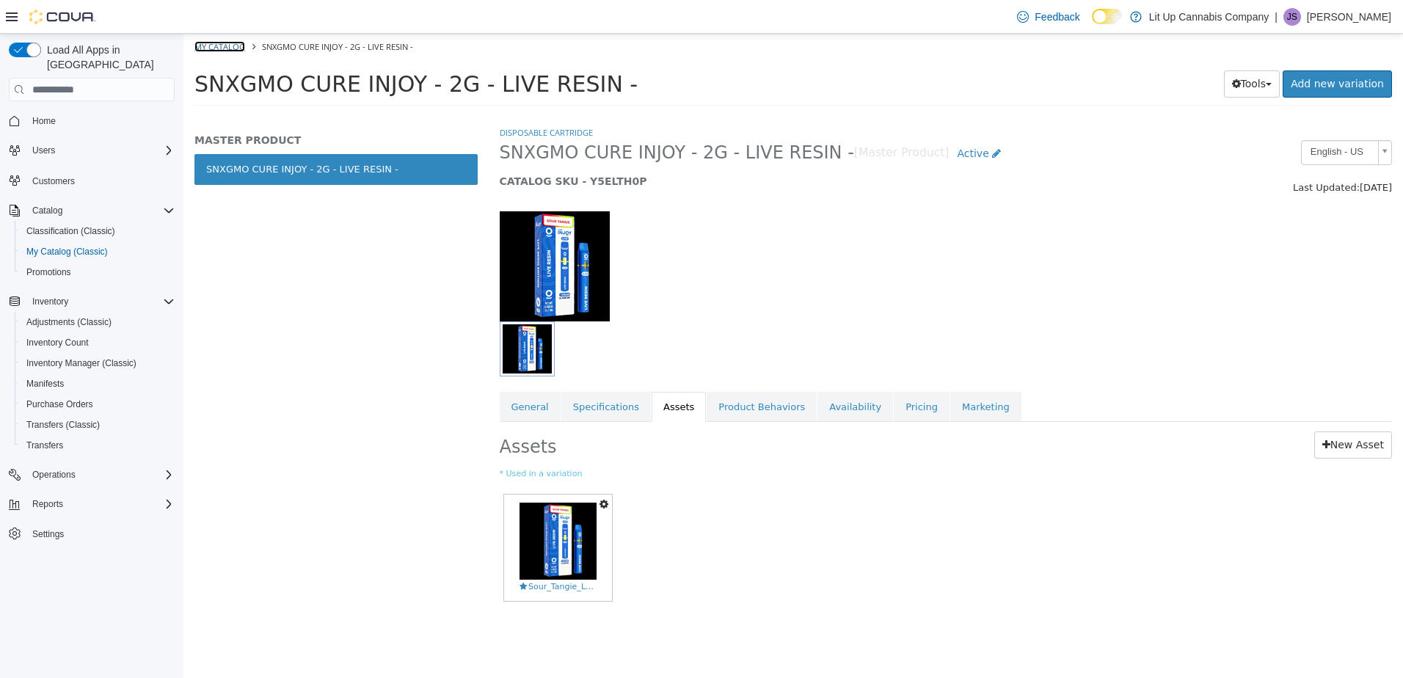
click at [205, 48] on link "My Catalog" at bounding box center [219, 46] width 51 height 11
select select "**********"
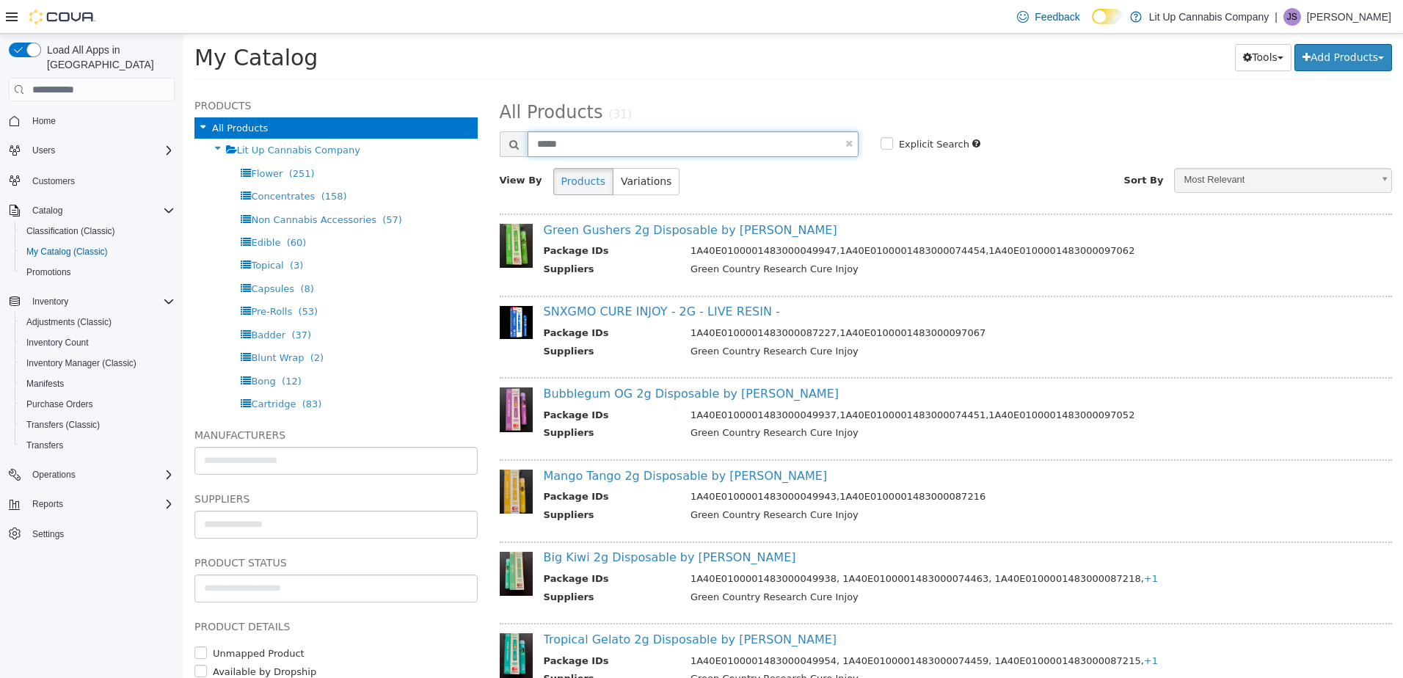
drag, startPoint x: 585, startPoint y: 142, endPoint x: 503, endPoint y: 142, distance: 81.4
click at [506, 142] on div "*****" at bounding box center [679, 144] width 359 height 26
select select "**********"
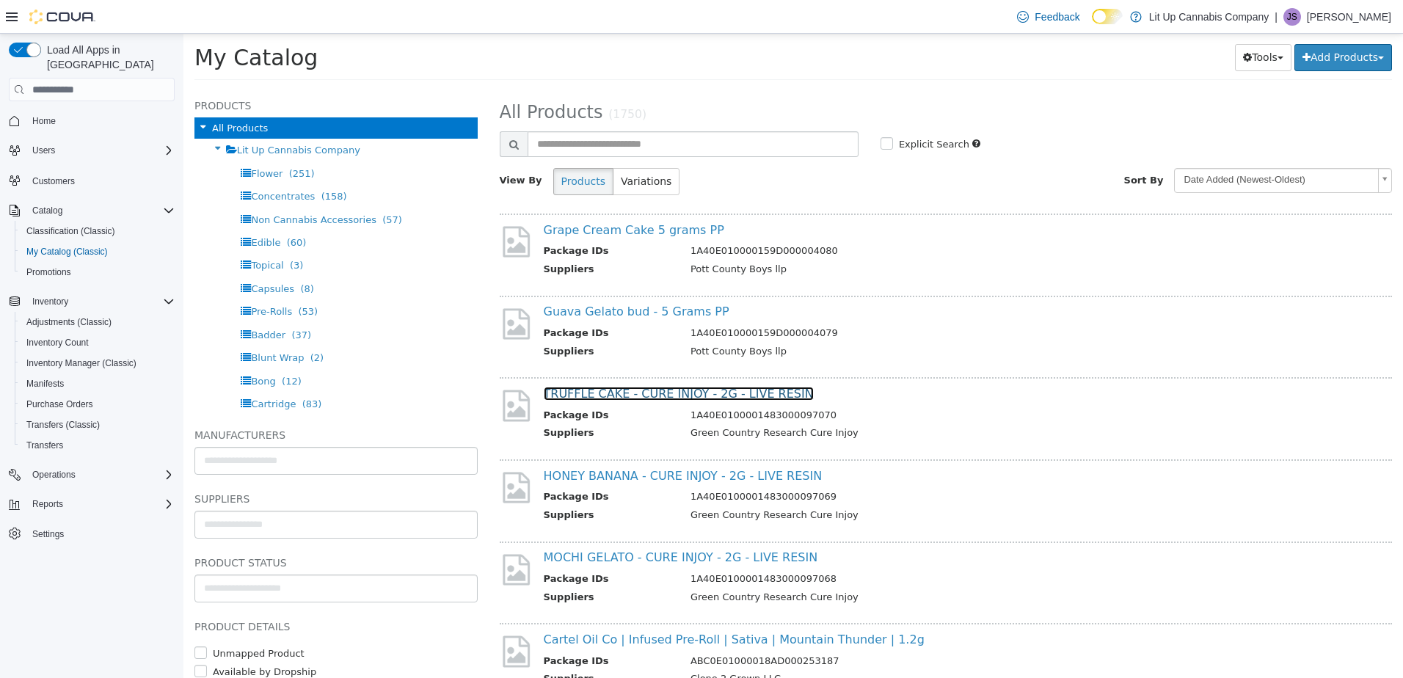
click at [616, 394] on link "TRUFFLE CAKE - CURE INJOY - 2G - LIVE RESIN" at bounding box center [679, 394] width 270 height 14
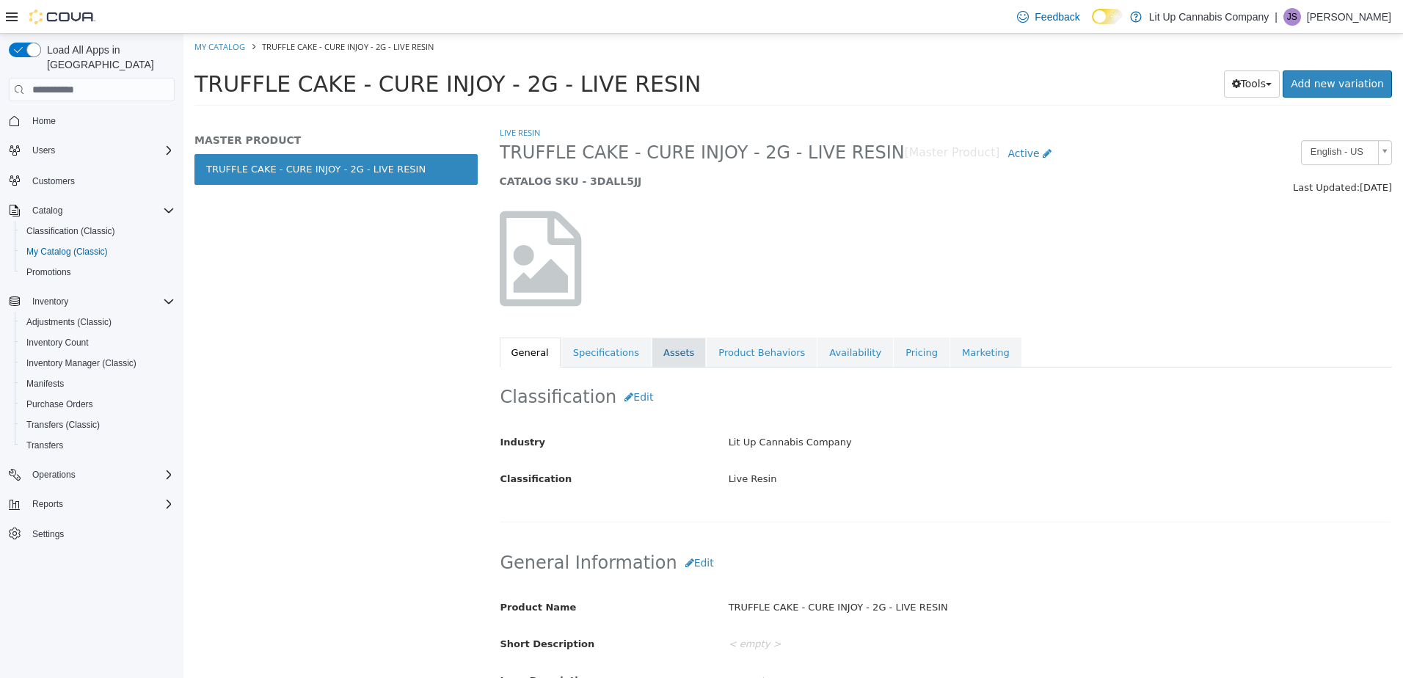
click at [652, 360] on link "Assets" at bounding box center [679, 353] width 54 height 31
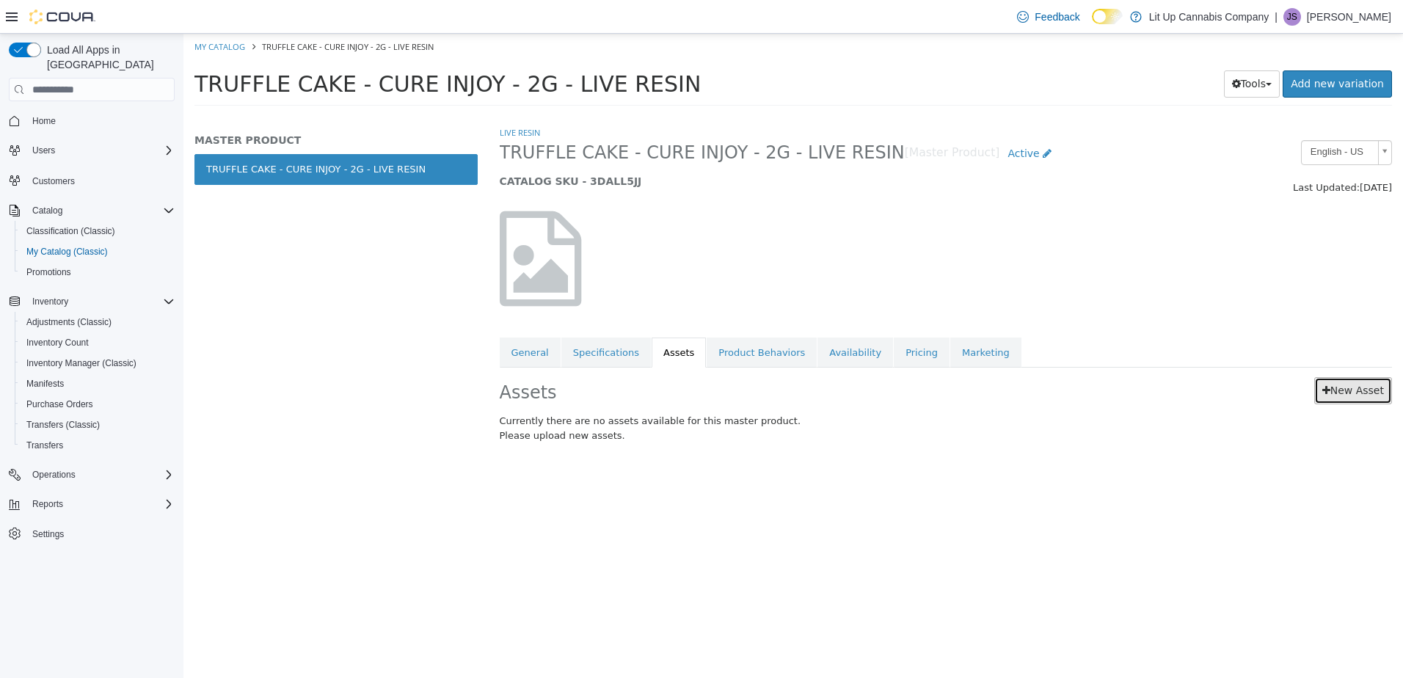
click at [1360, 390] on link "New Asset" at bounding box center [1353, 390] width 78 height 27
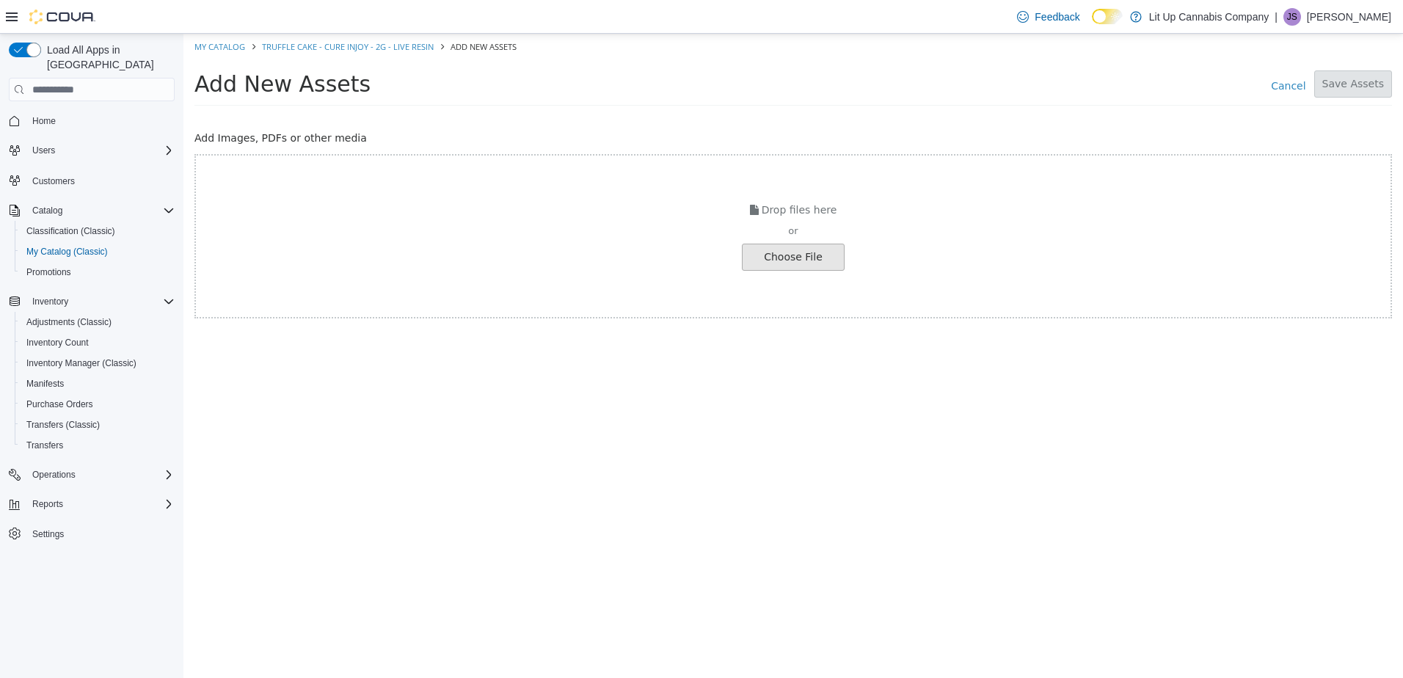
click at [809, 258] on input "file" at bounding box center [25, 257] width 1638 height 26
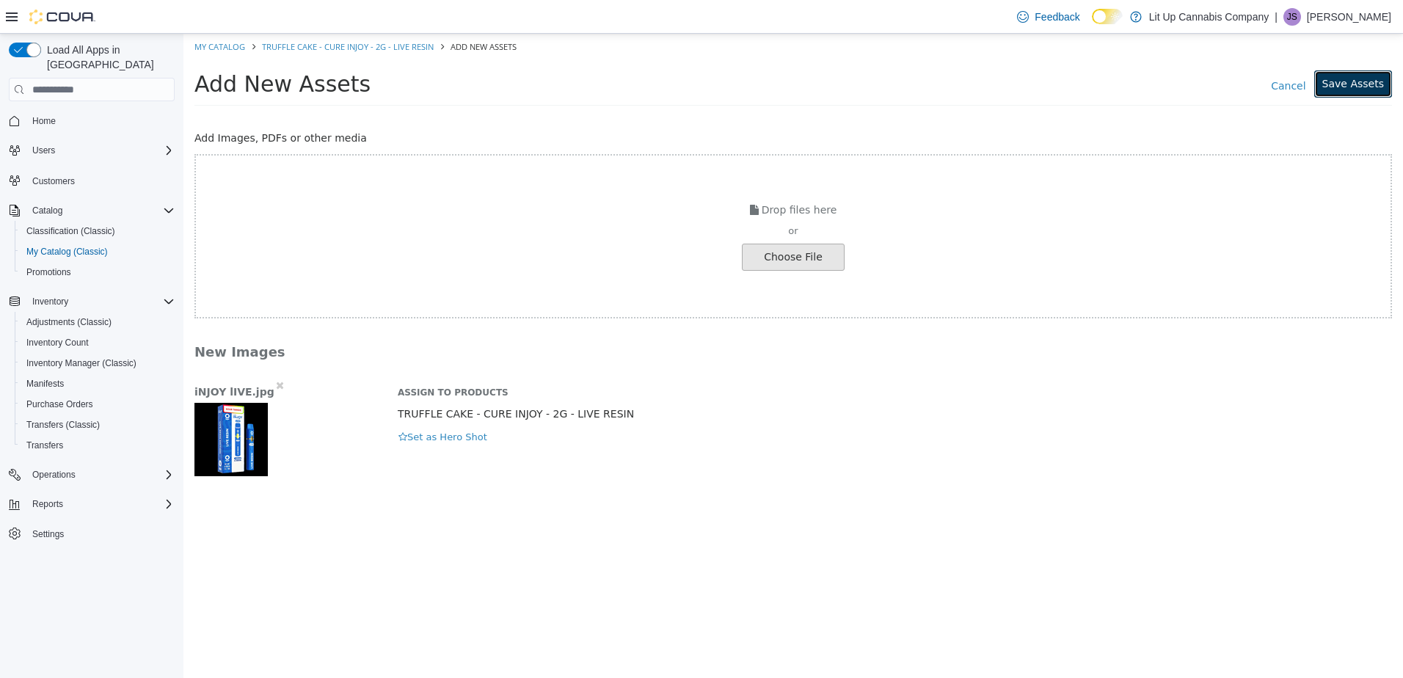
click at [1341, 84] on button "Save Assets" at bounding box center [1353, 83] width 78 height 27
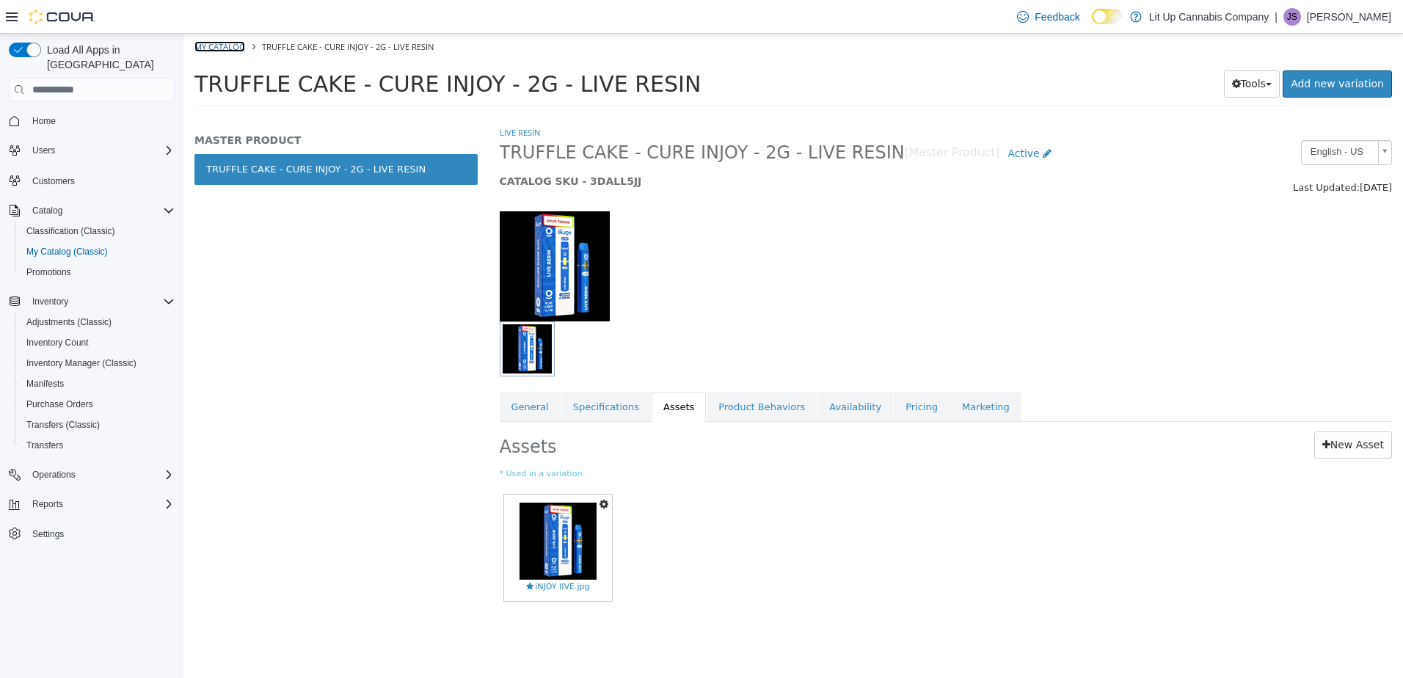
click at [209, 48] on link "My Catalog" at bounding box center [219, 46] width 51 height 11
select select "**********"
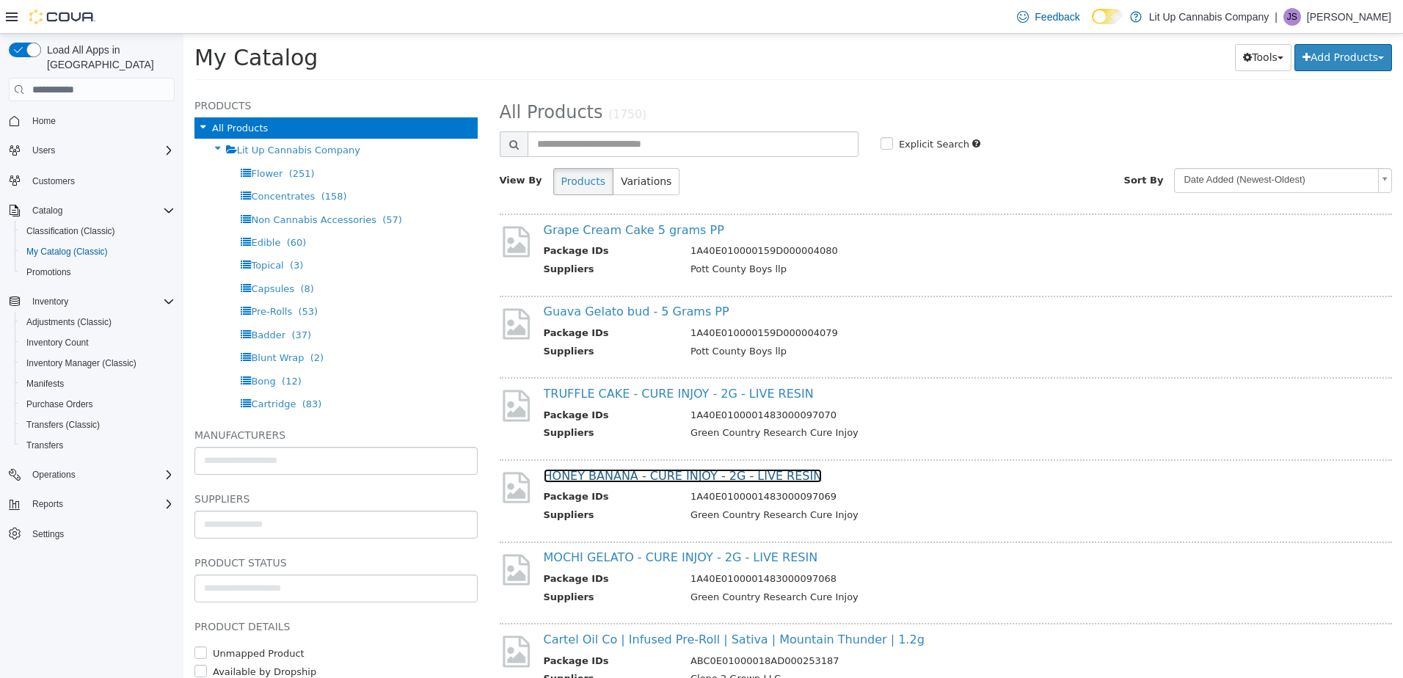
click at [624, 479] on link "HONEY BANANA - CURE INJOY - 2G - LIVE RESIN" at bounding box center [683, 476] width 279 height 14
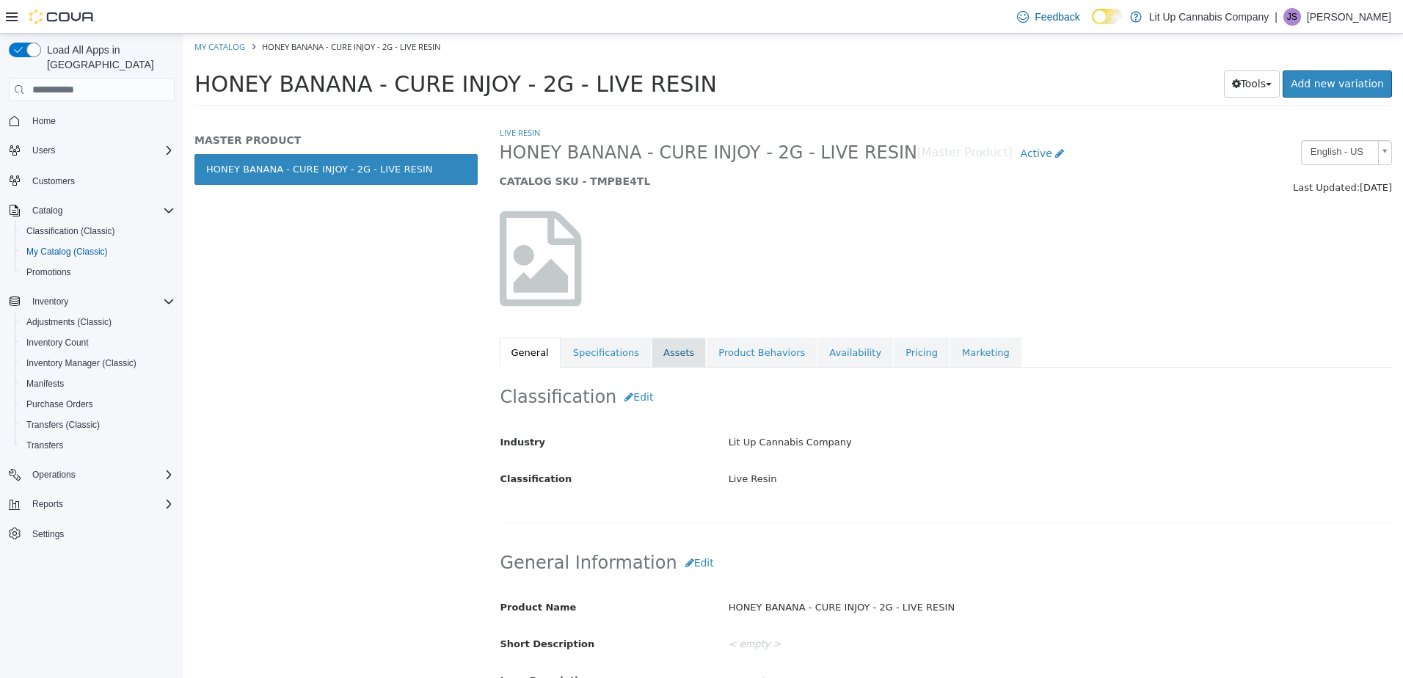
click at [657, 362] on link "Assets" at bounding box center [679, 353] width 54 height 31
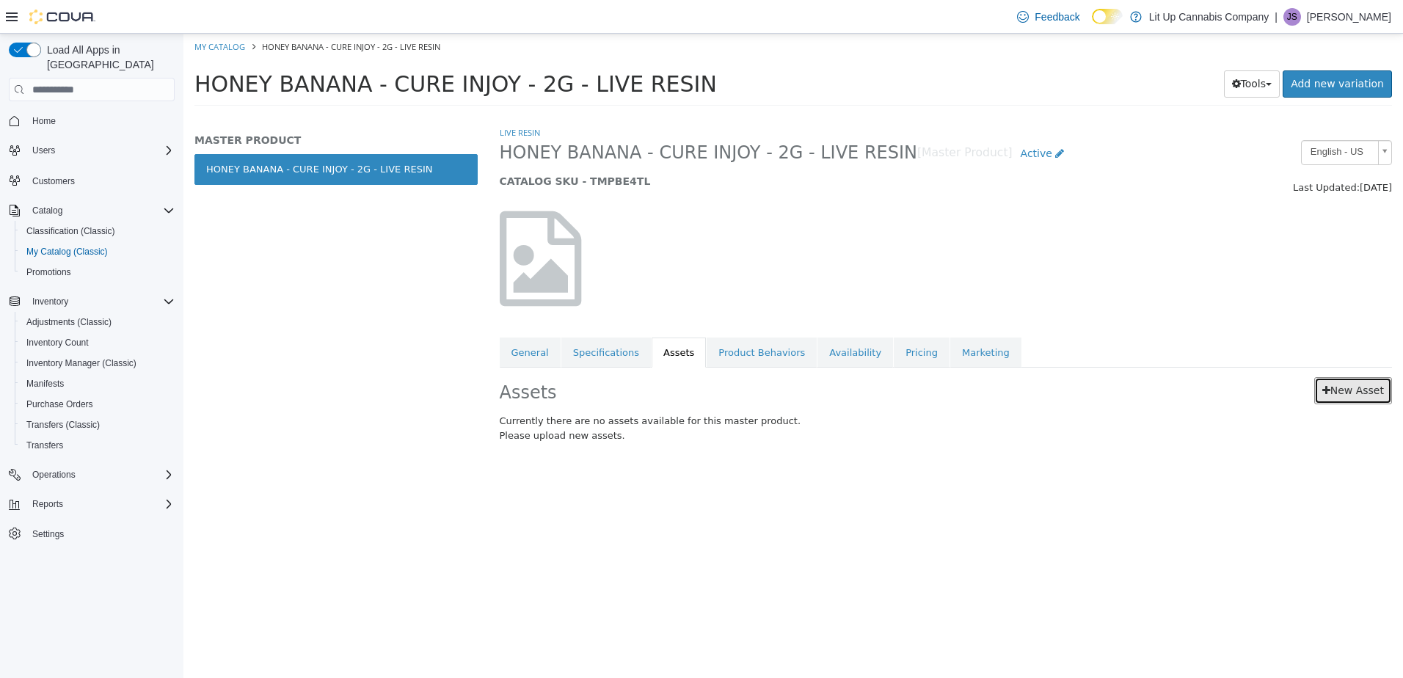
click at [1331, 397] on link "New Asset" at bounding box center [1353, 390] width 78 height 27
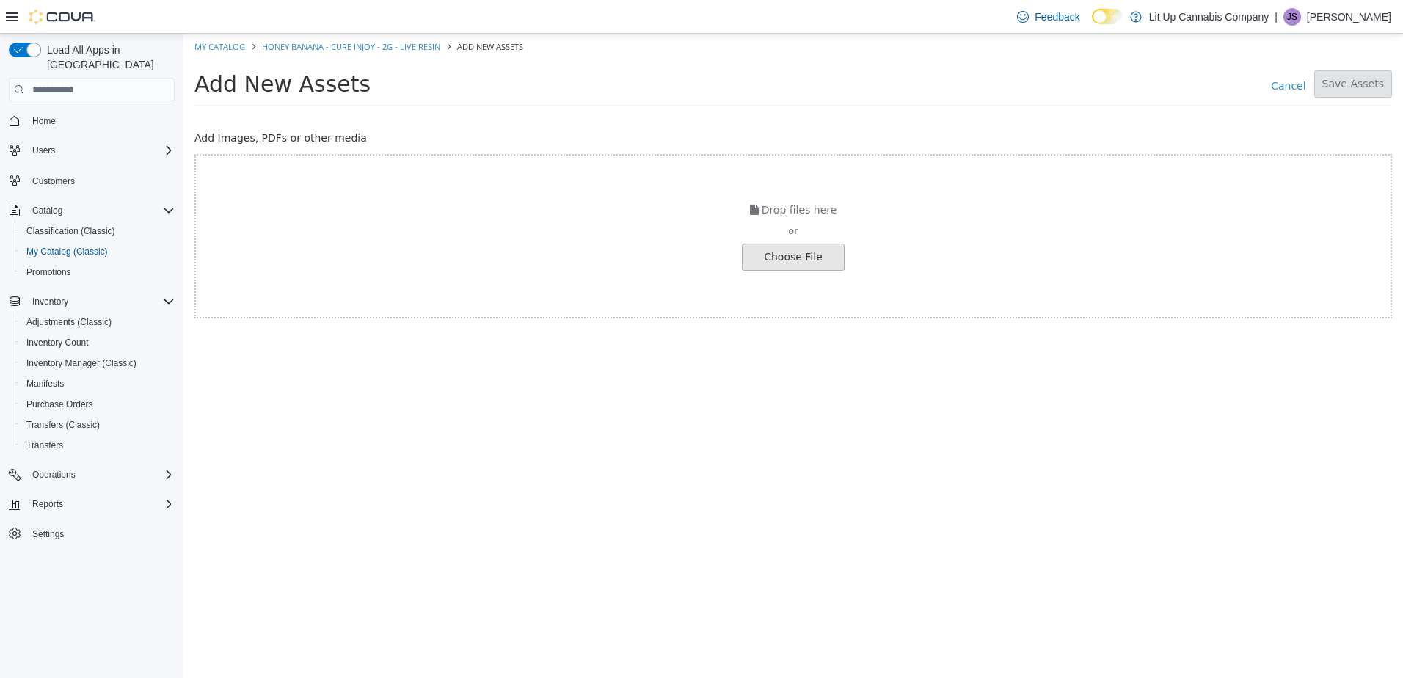
click at [814, 262] on input "file" at bounding box center [25, 257] width 1638 height 26
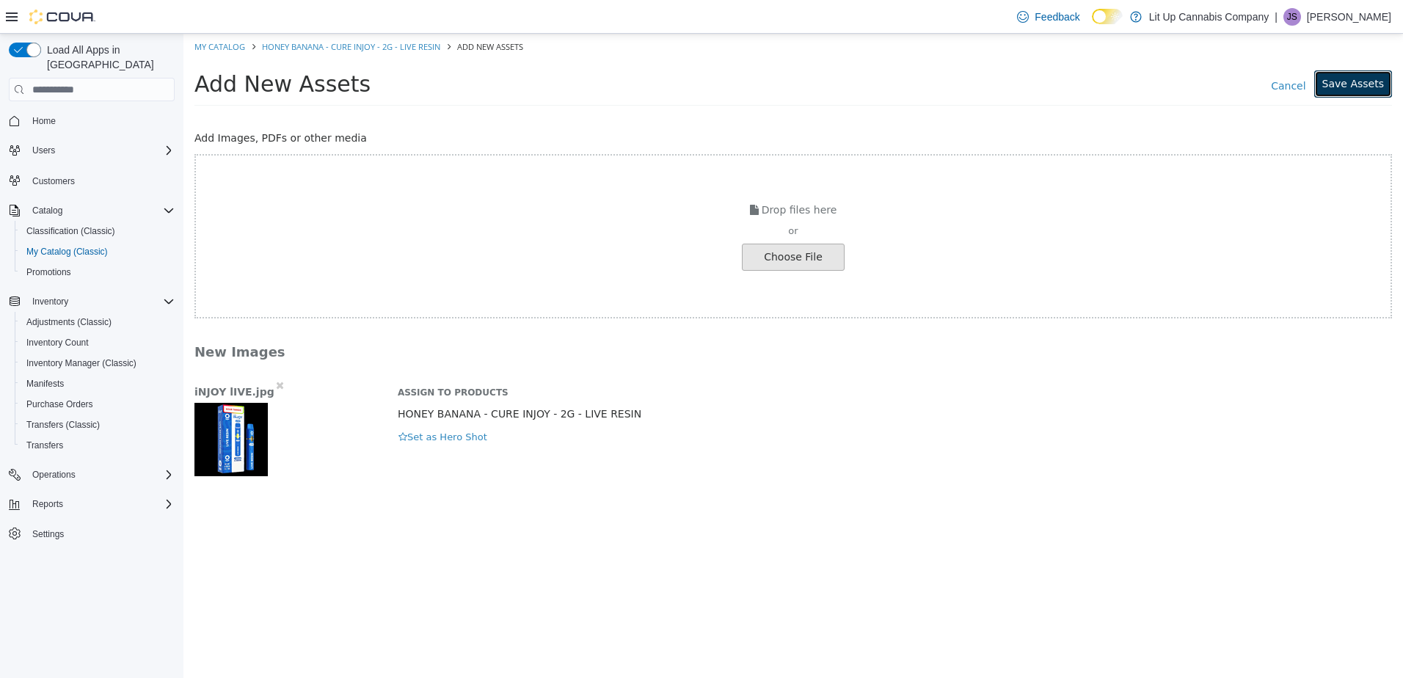
click at [1341, 77] on button "Save Assets" at bounding box center [1353, 83] width 78 height 27
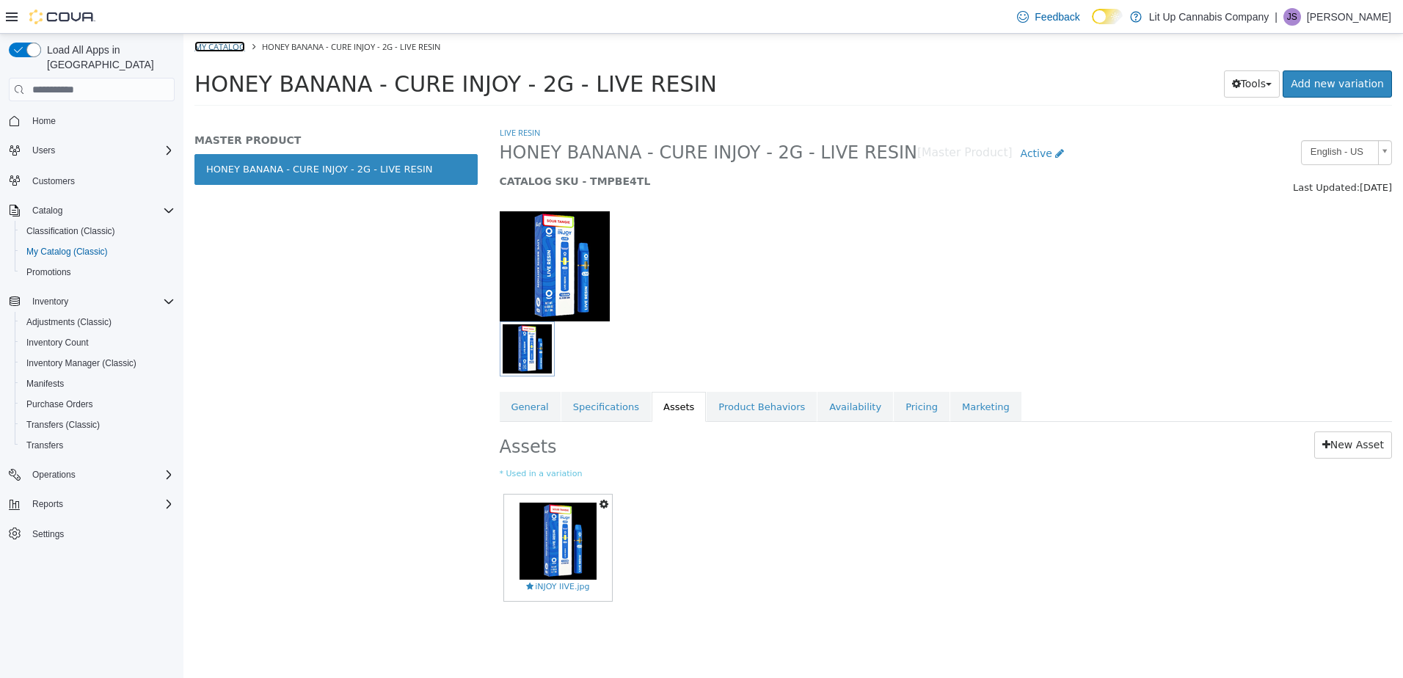
click at [216, 48] on link "My Catalog" at bounding box center [219, 46] width 51 height 11
select select "**********"
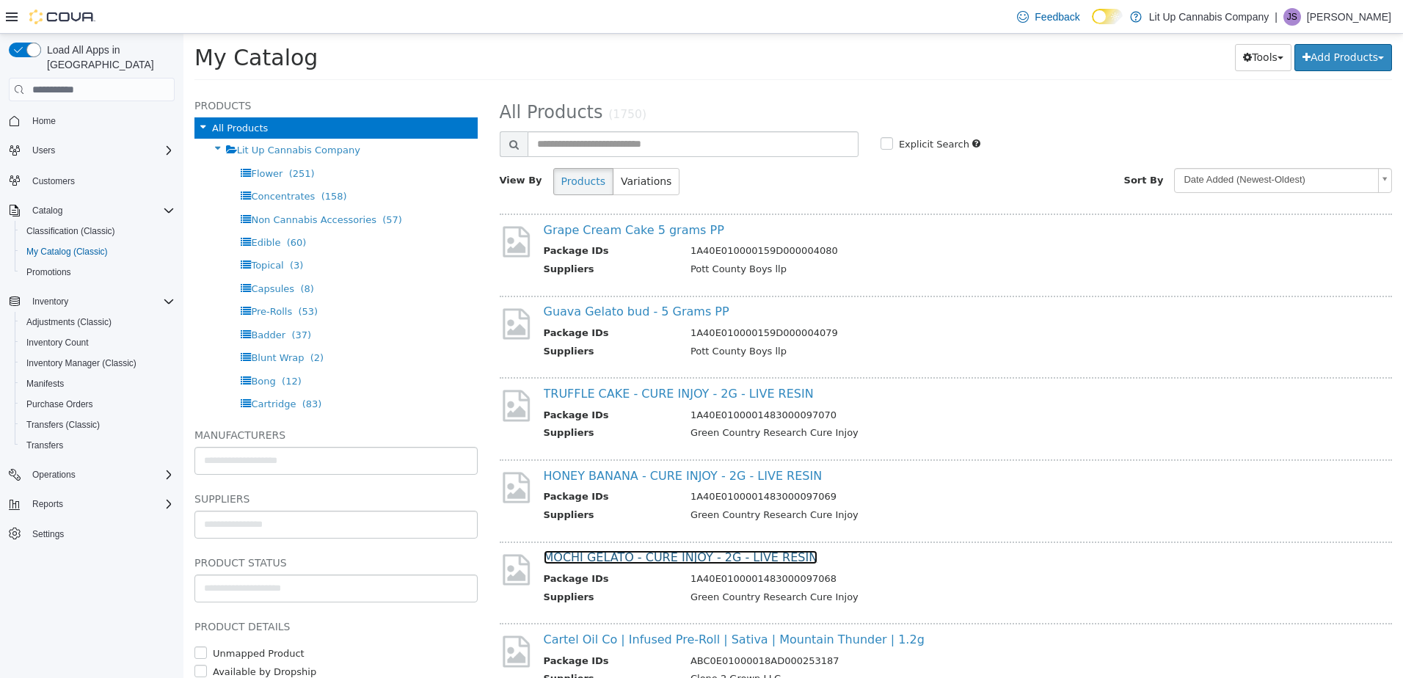
click at [583, 561] on link "MOCHI GELATO - CURE INJOY - 2G - LIVE RESIN" at bounding box center [681, 557] width 274 height 14
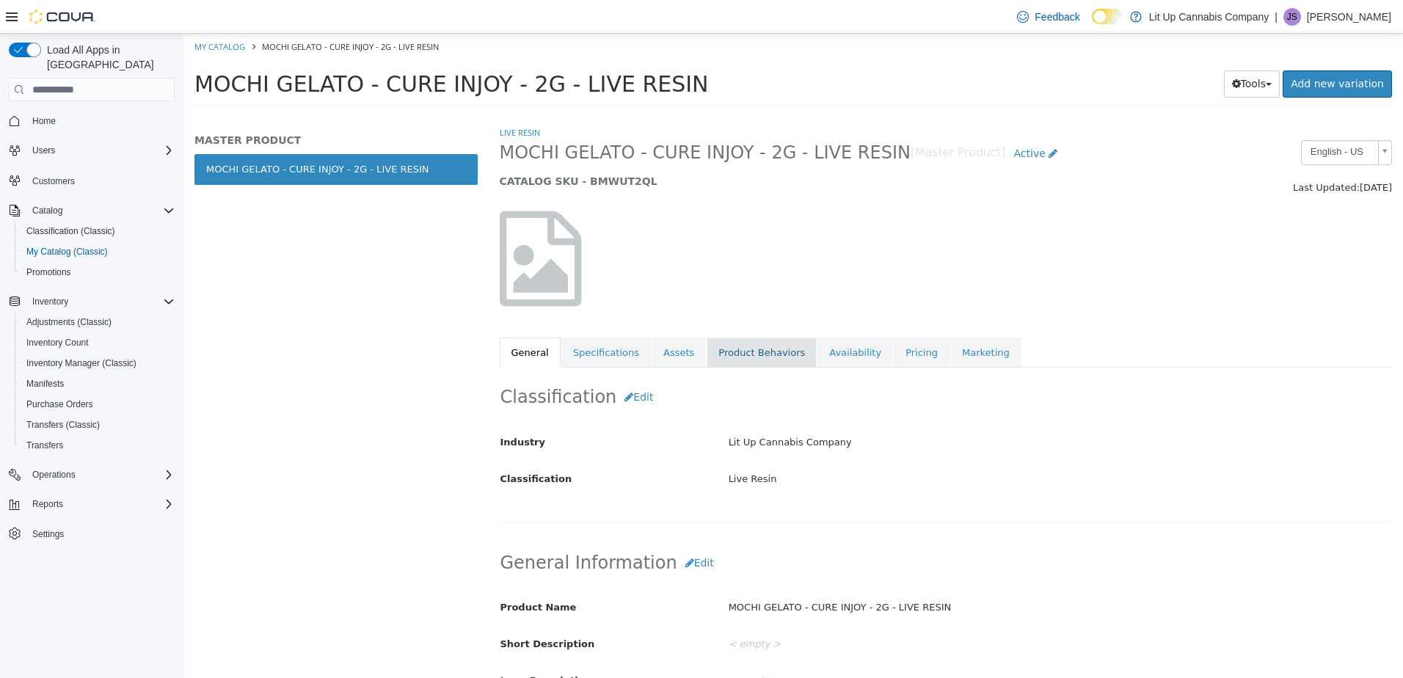
click at [707, 354] on link "Product Behaviors" at bounding box center [762, 353] width 110 height 31
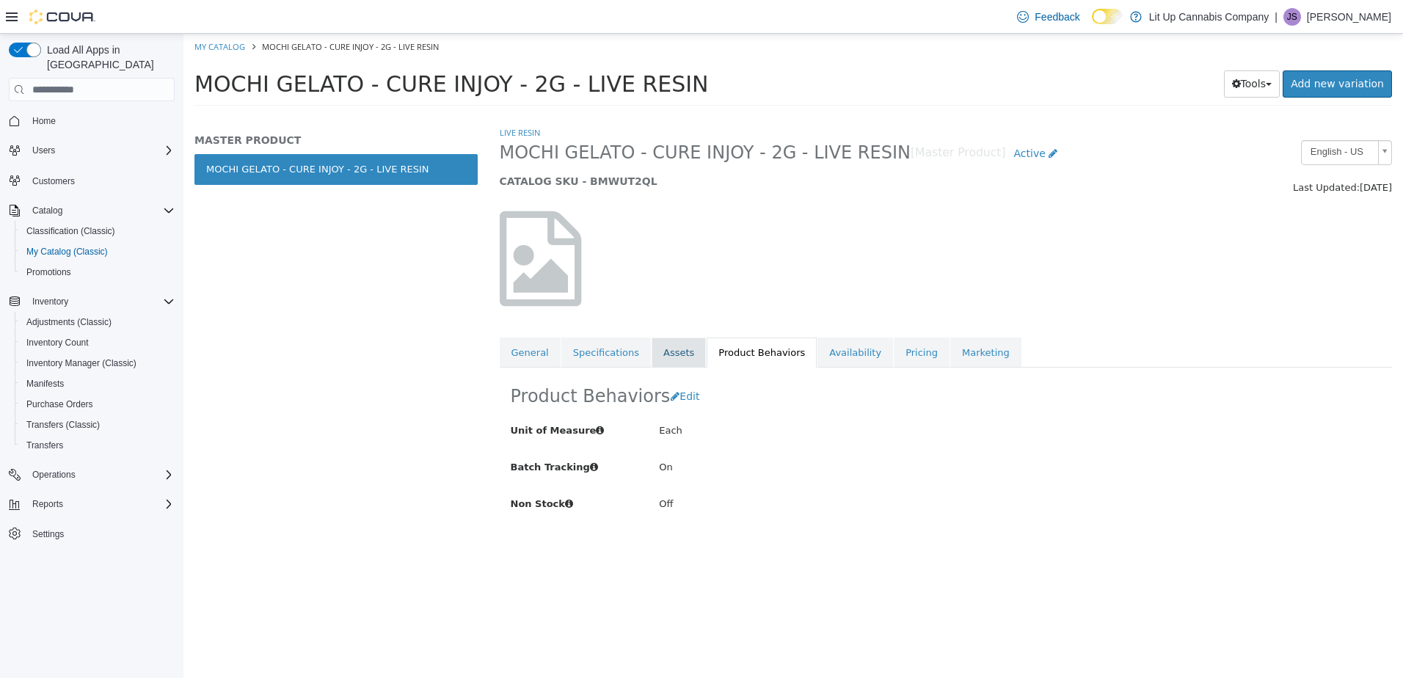
click at [652, 351] on link "Assets" at bounding box center [679, 353] width 54 height 31
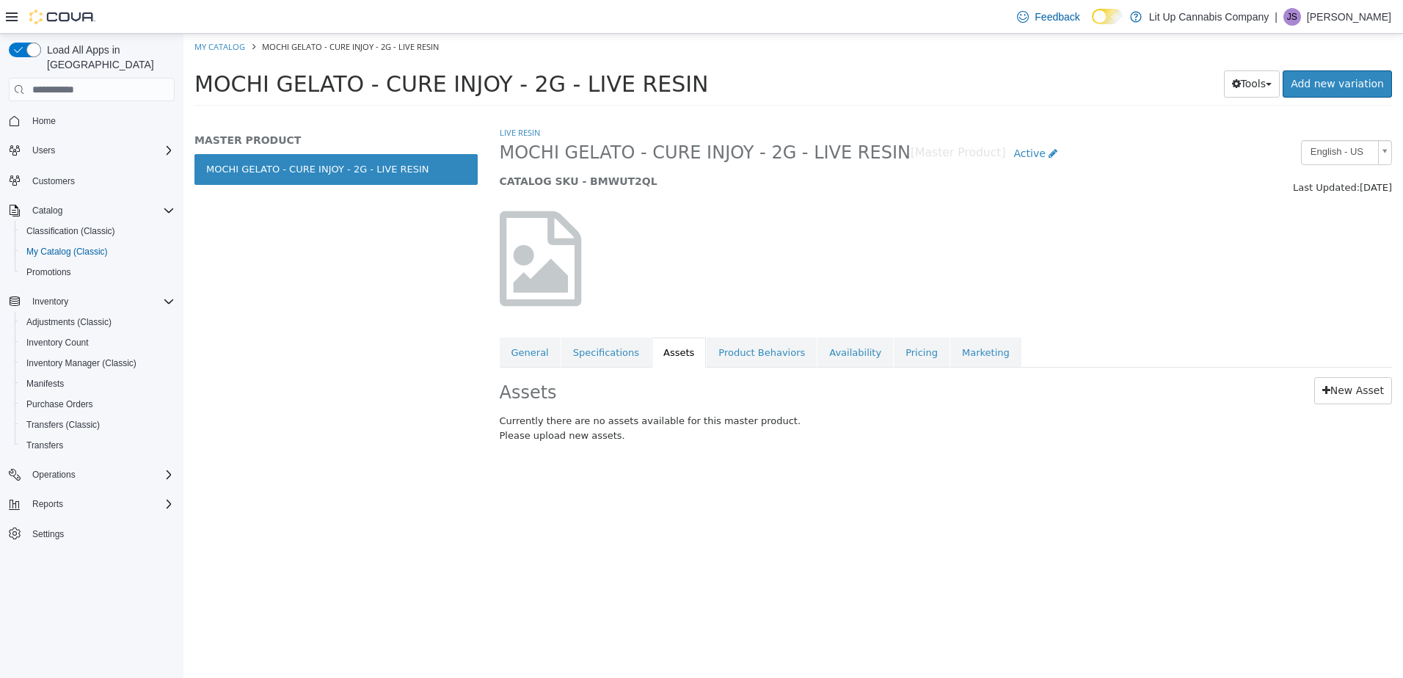
click at [658, 351] on link "Assets" at bounding box center [679, 353] width 54 height 31
click at [1360, 395] on link "New Asset" at bounding box center [1353, 390] width 78 height 27
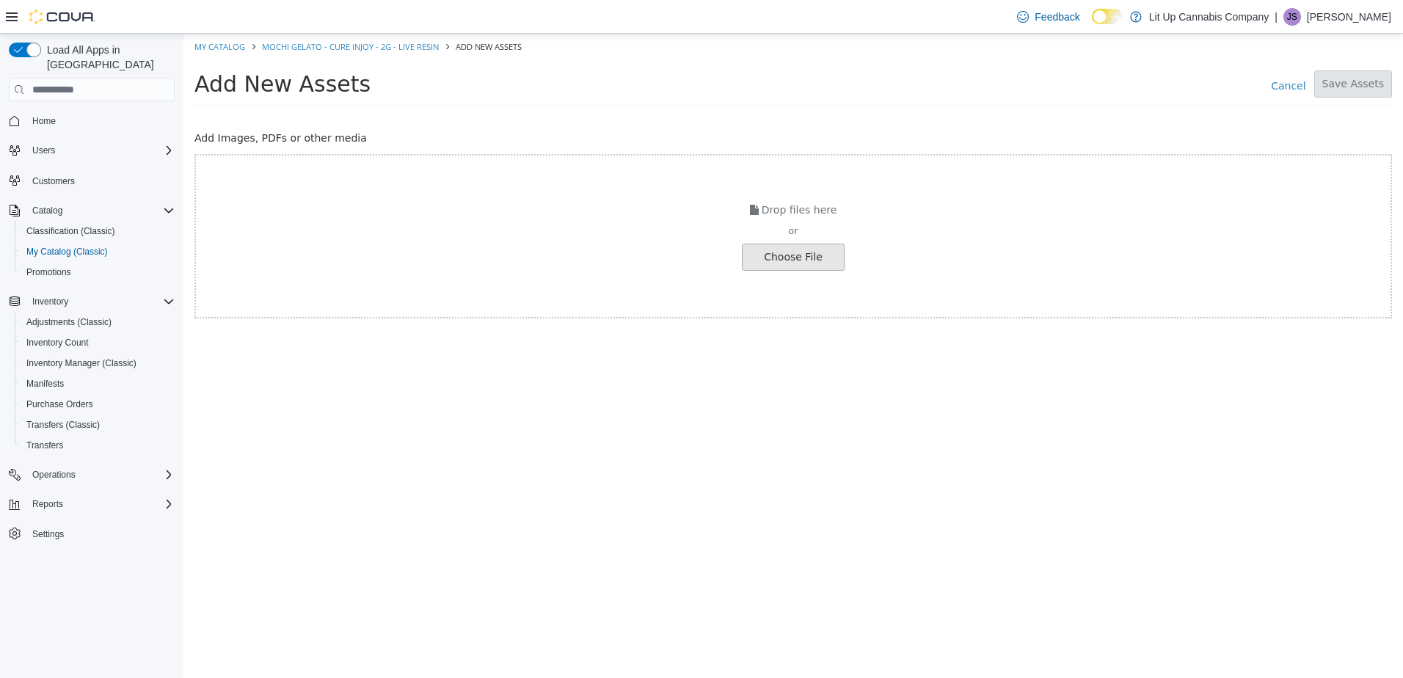
click at [807, 263] on input "file" at bounding box center [25, 257] width 1638 height 26
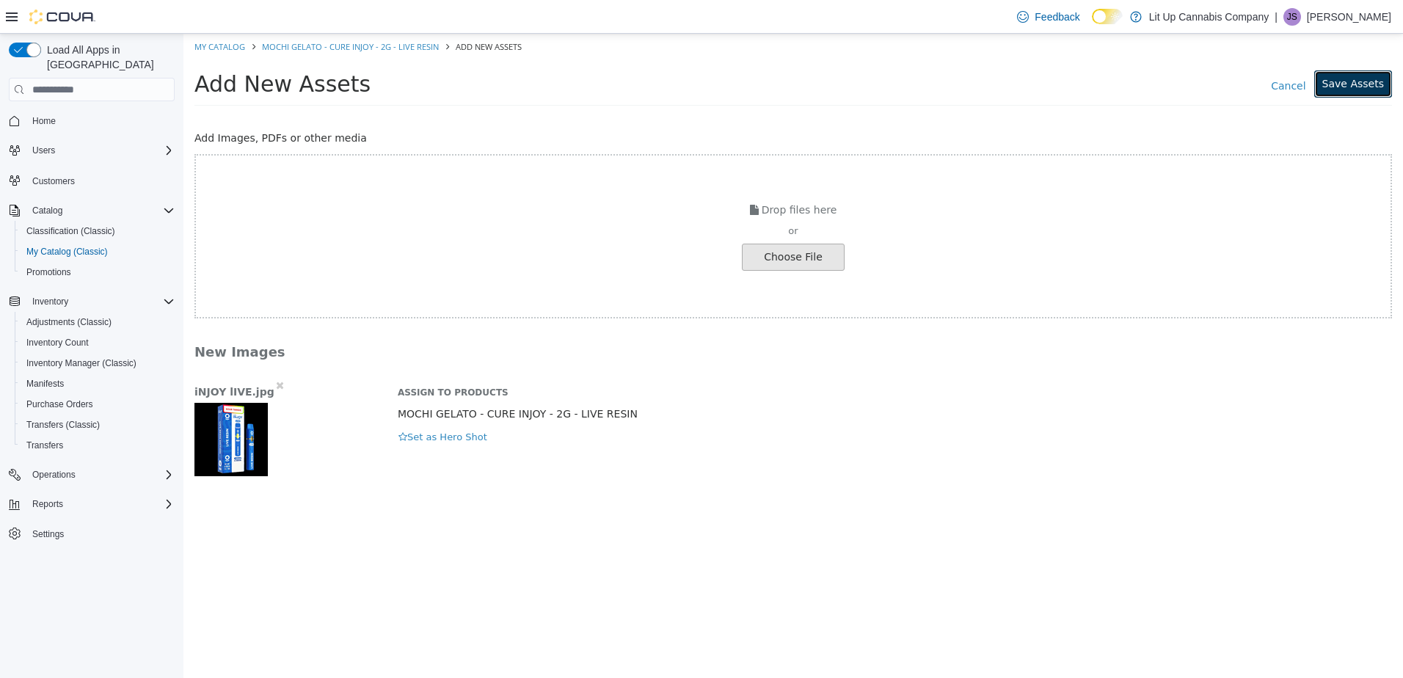
click at [1347, 95] on button "Save Assets" at bounding box center [1353, 83] width 78 height 27
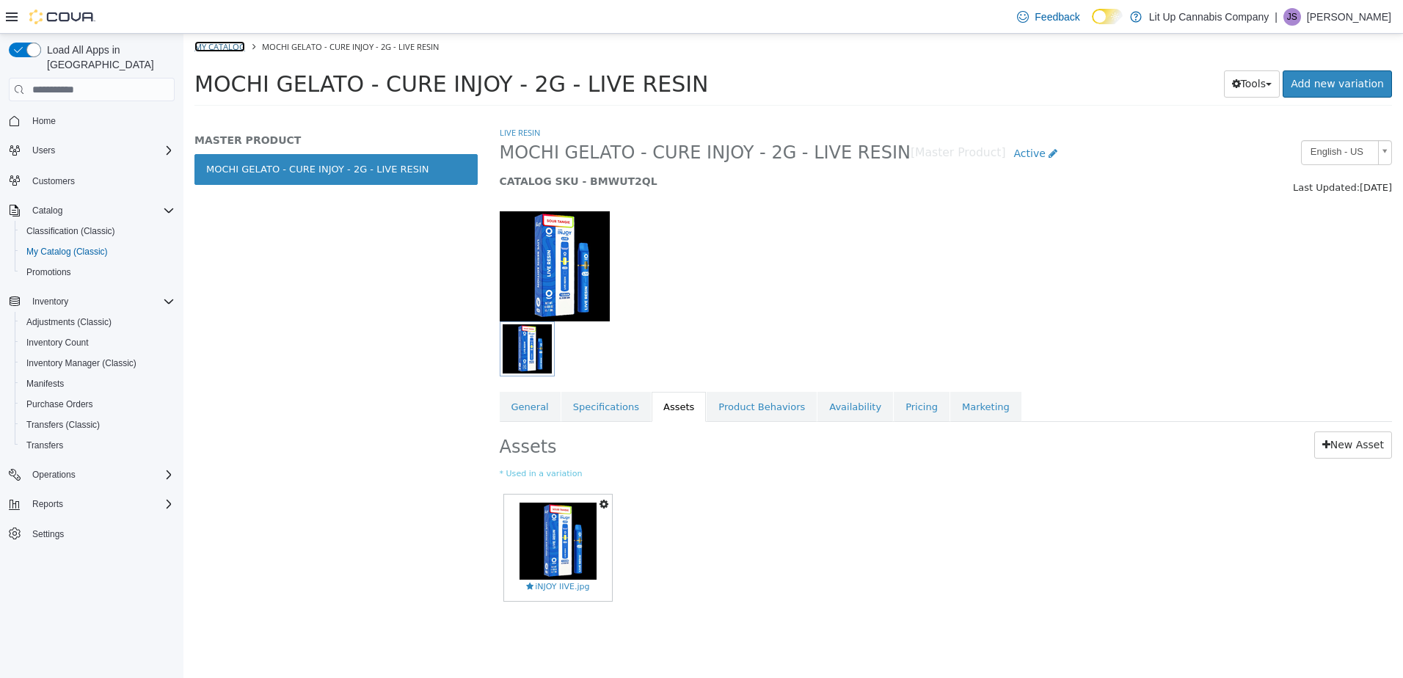
click at [208, 49] on link "My Catalog" at bounding box center [219, 46] width 51 height 11
select select "**********"
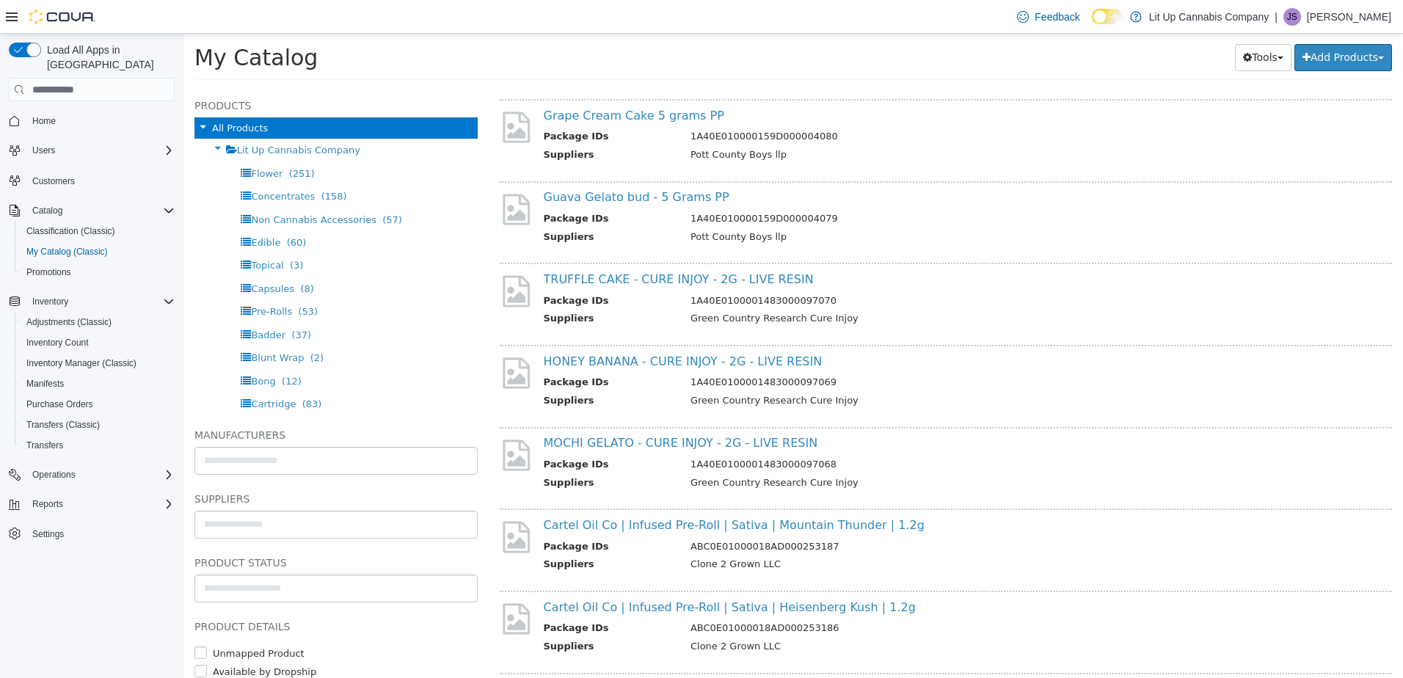
scroll to position [220, 0]
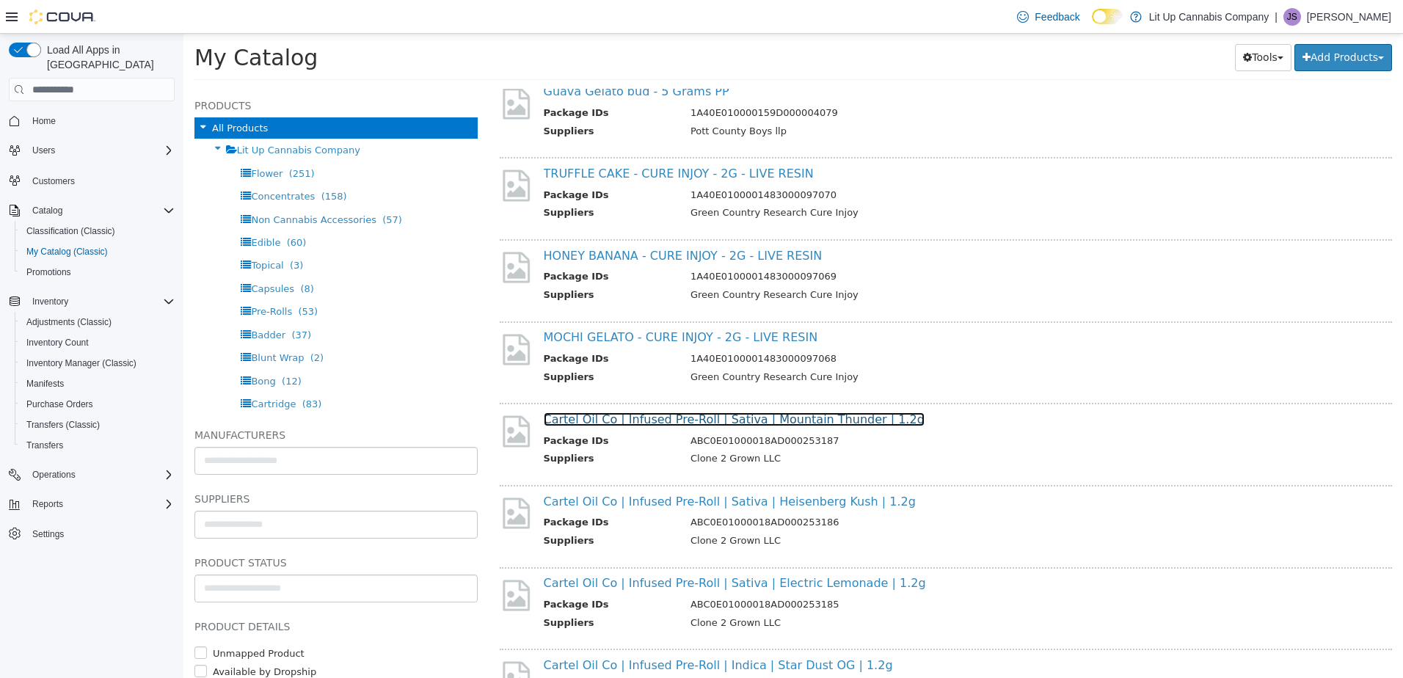
click at [630, 423] on link "Cartel Oil Co | Infused Pre-Roll | Sativa | Mountain Thunder | 1.2g" at bounding box center [734, 419] width 381 height 14
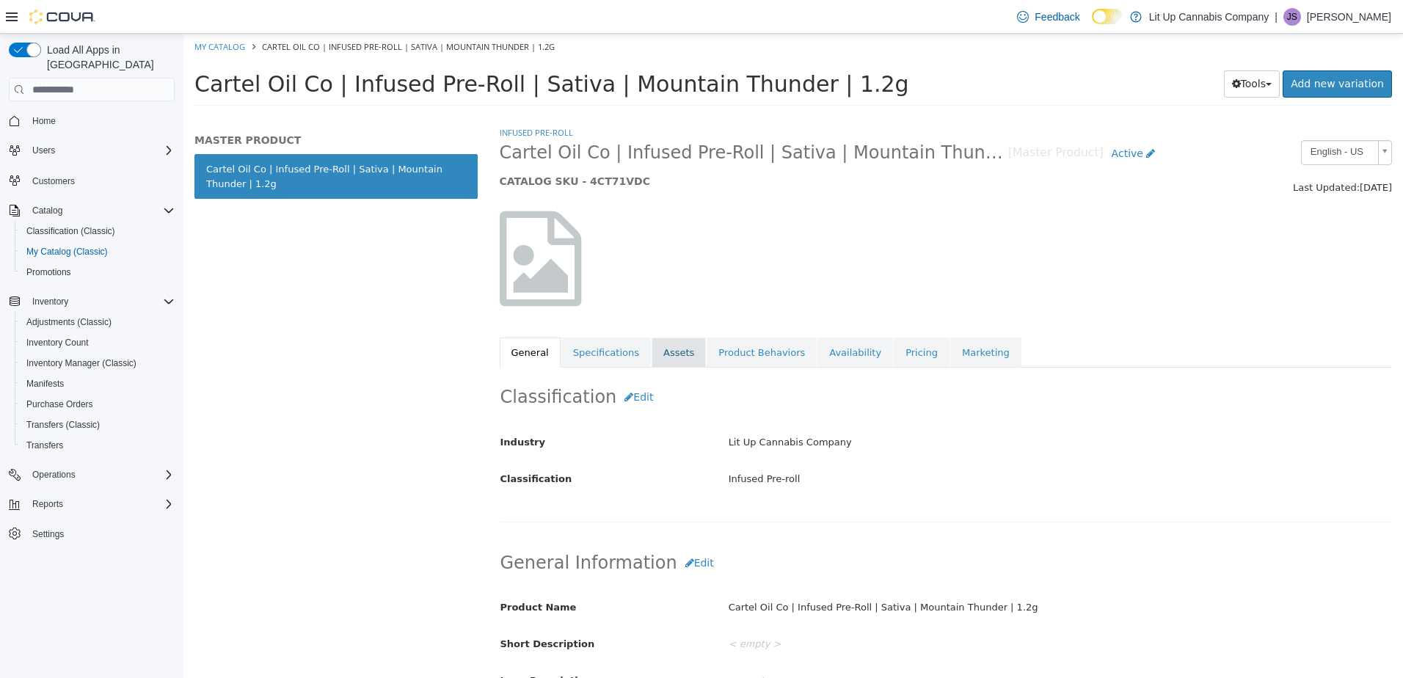
click at [666, 353] on link "Assets" at bounding box center [679, 353] width 54 height 31
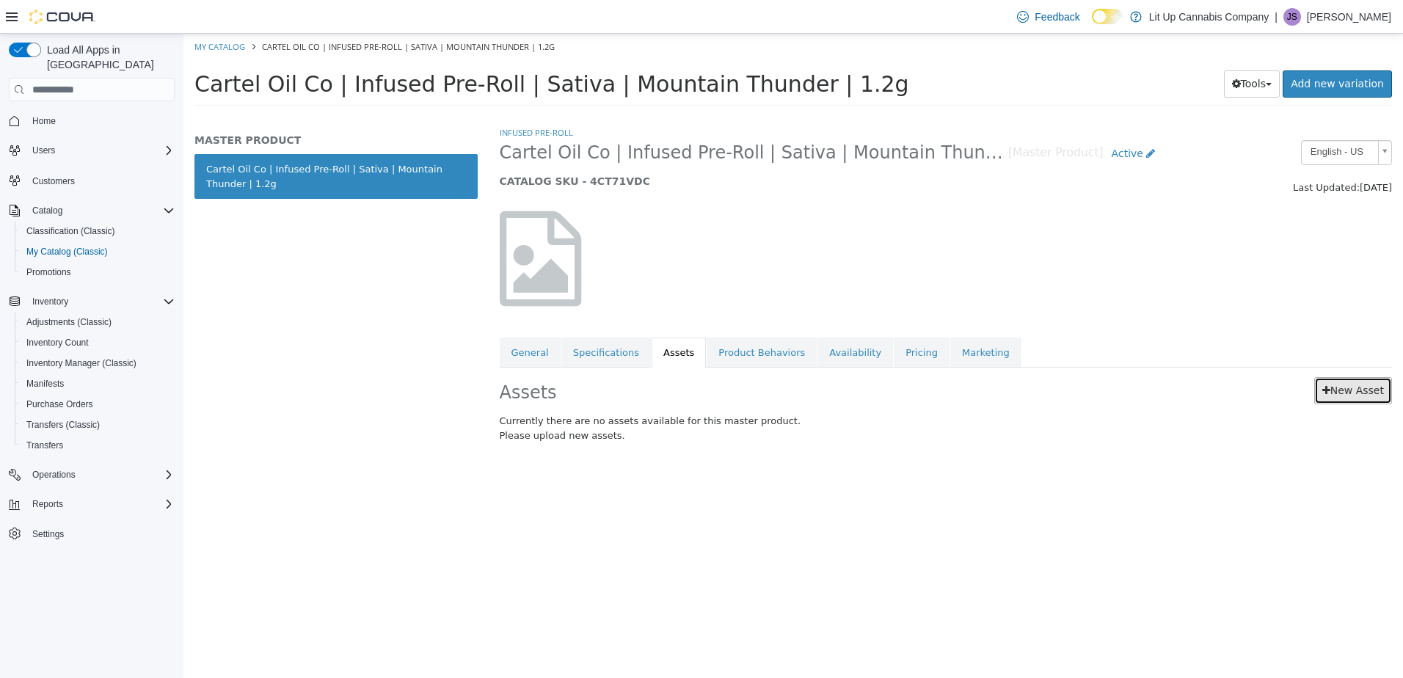
click at [1349, 399] on link "New Asset" at bounding box center [1353, 390] width 78 height 27
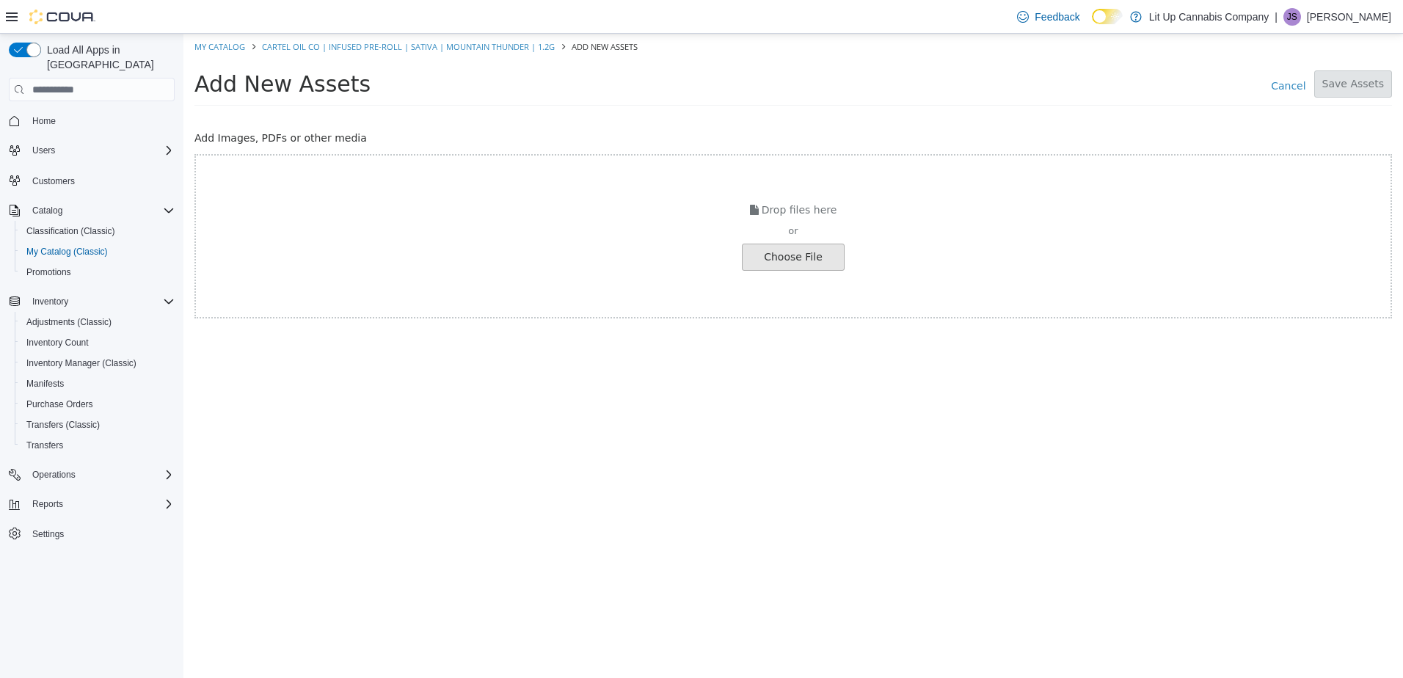
click at [818, 250] on input "file" at bounding box center [25, 257] width 1638 height 26
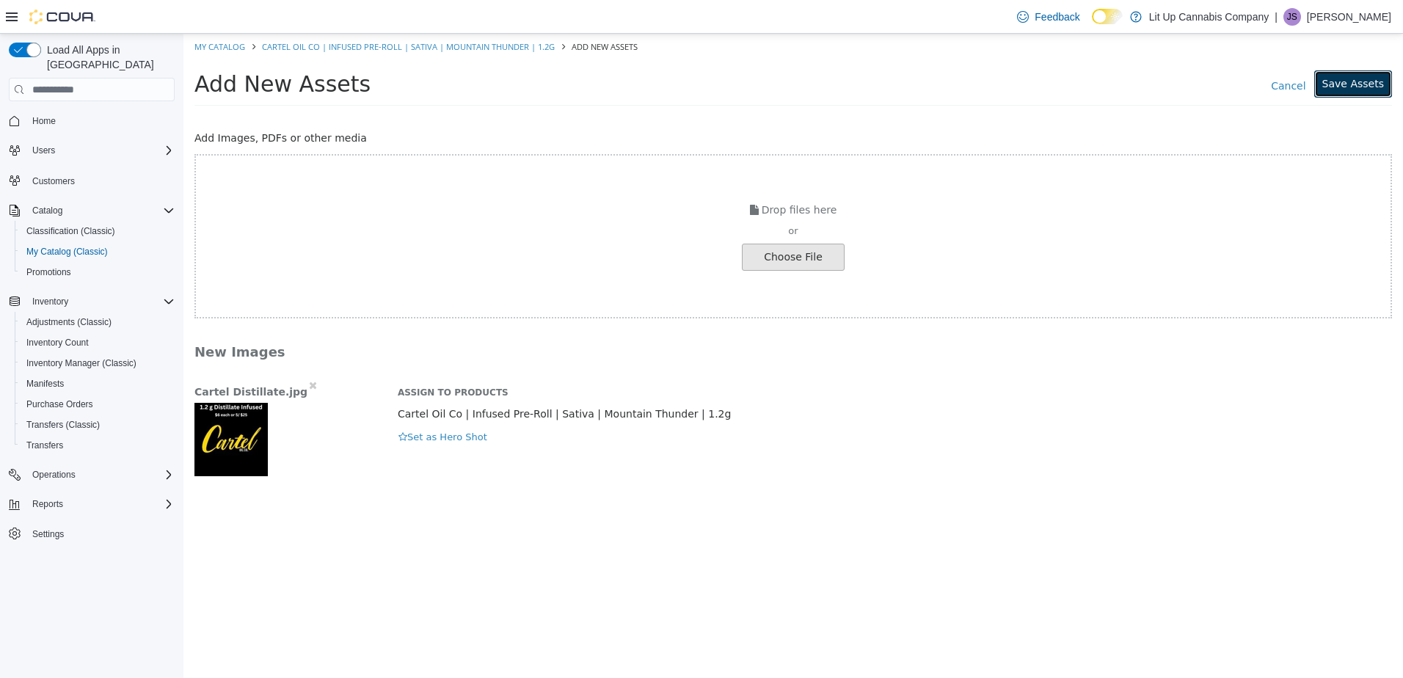
click at [1346, 81] on button "Save Assets" at bounding box center [1353, 83] width 78 height 27
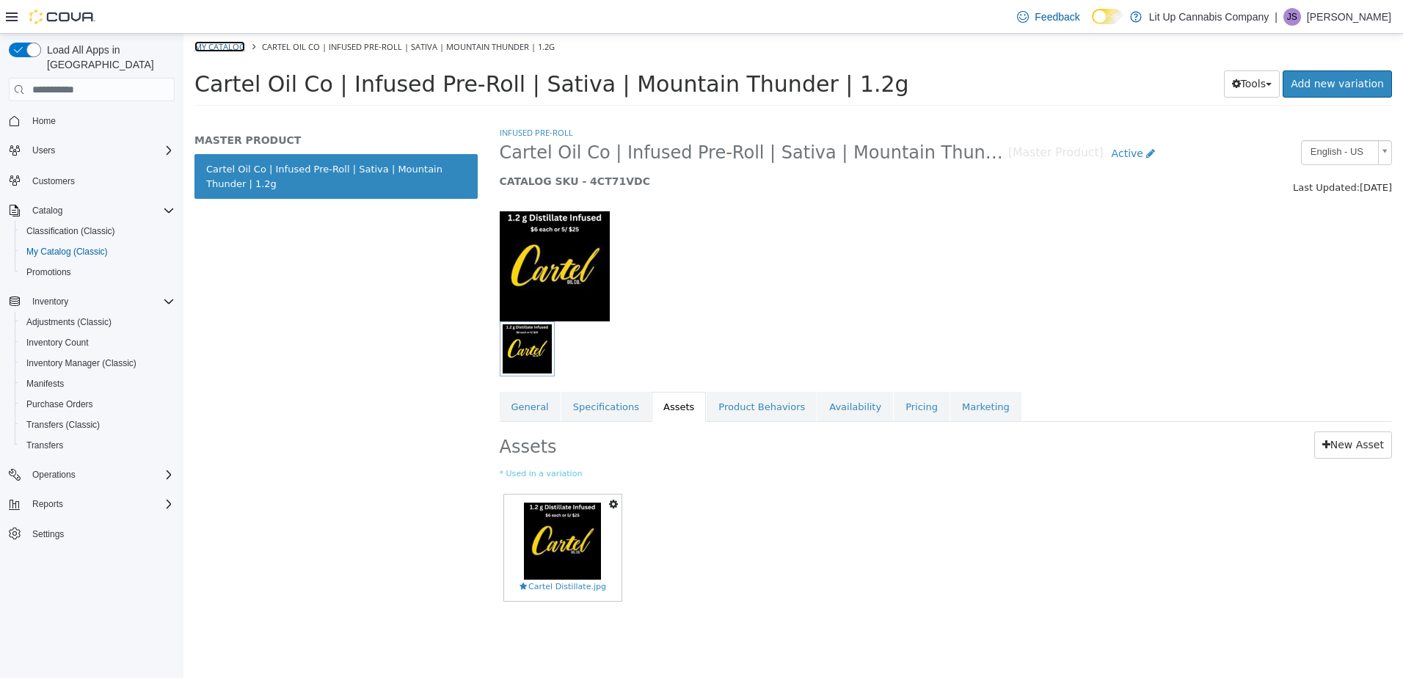
click at [219, 46] on link "My Catalog" at bounding box center [219, 46] width 51 height 11
select select "**********"
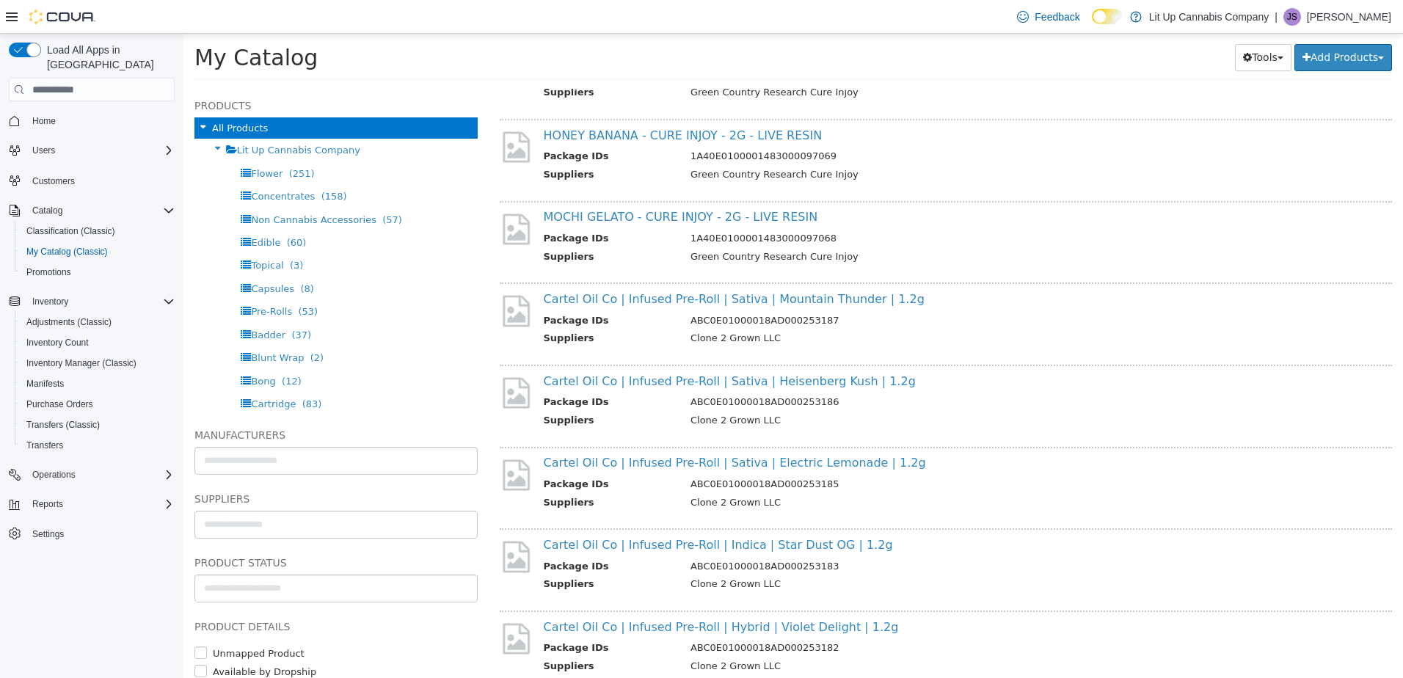
scroll to position [367, 0]
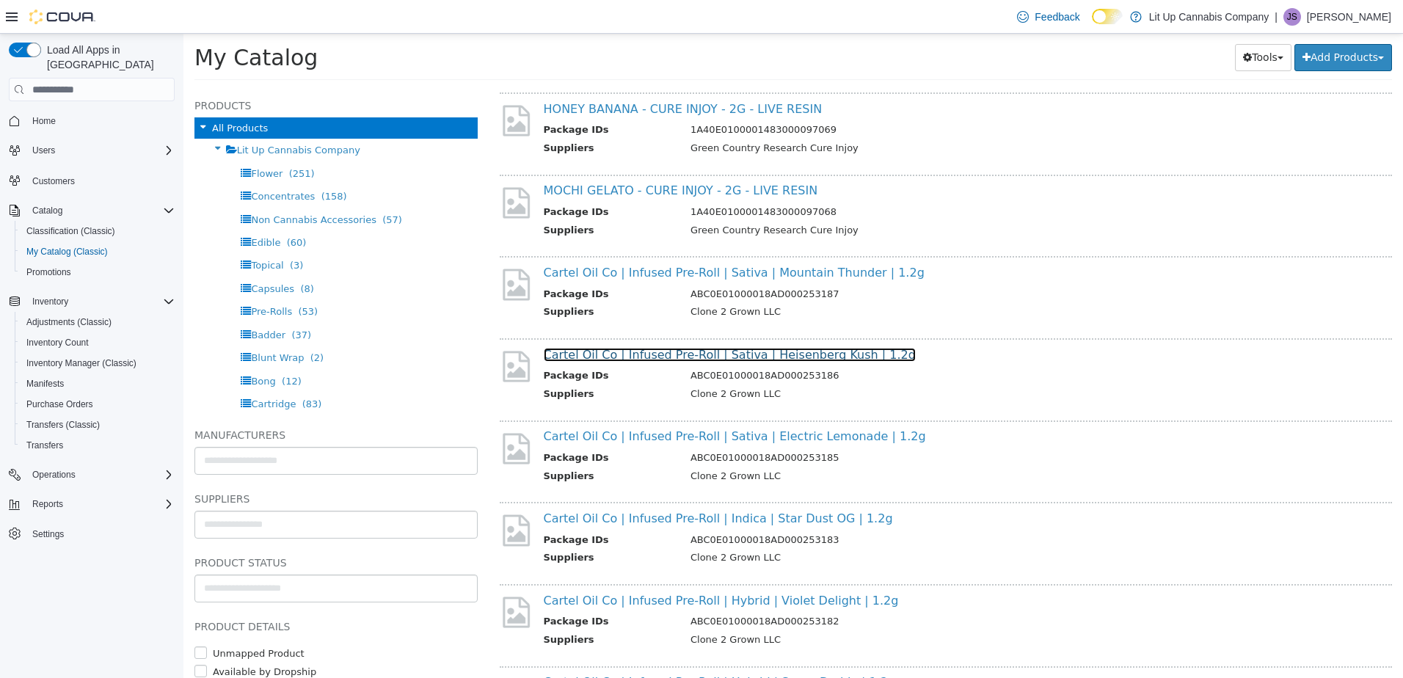
click at [643, 355] on link "Cartel Oil Co | Infused Pre-Roll | Sativa | Heisenberg Kush | 1.2g" at bounding box center [730, 355] width 372 height 14
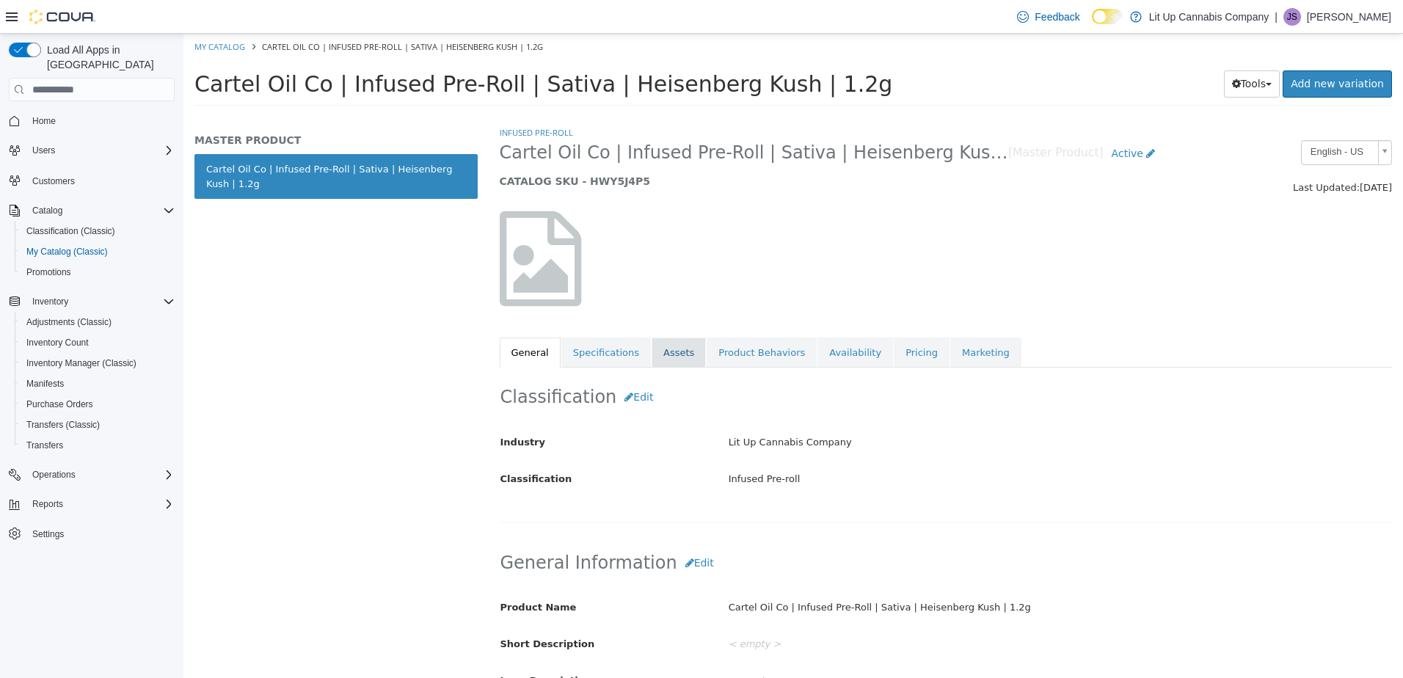
click at [652, 355] on link "Assets" at bounding box center [679, 353] width 54 height 31
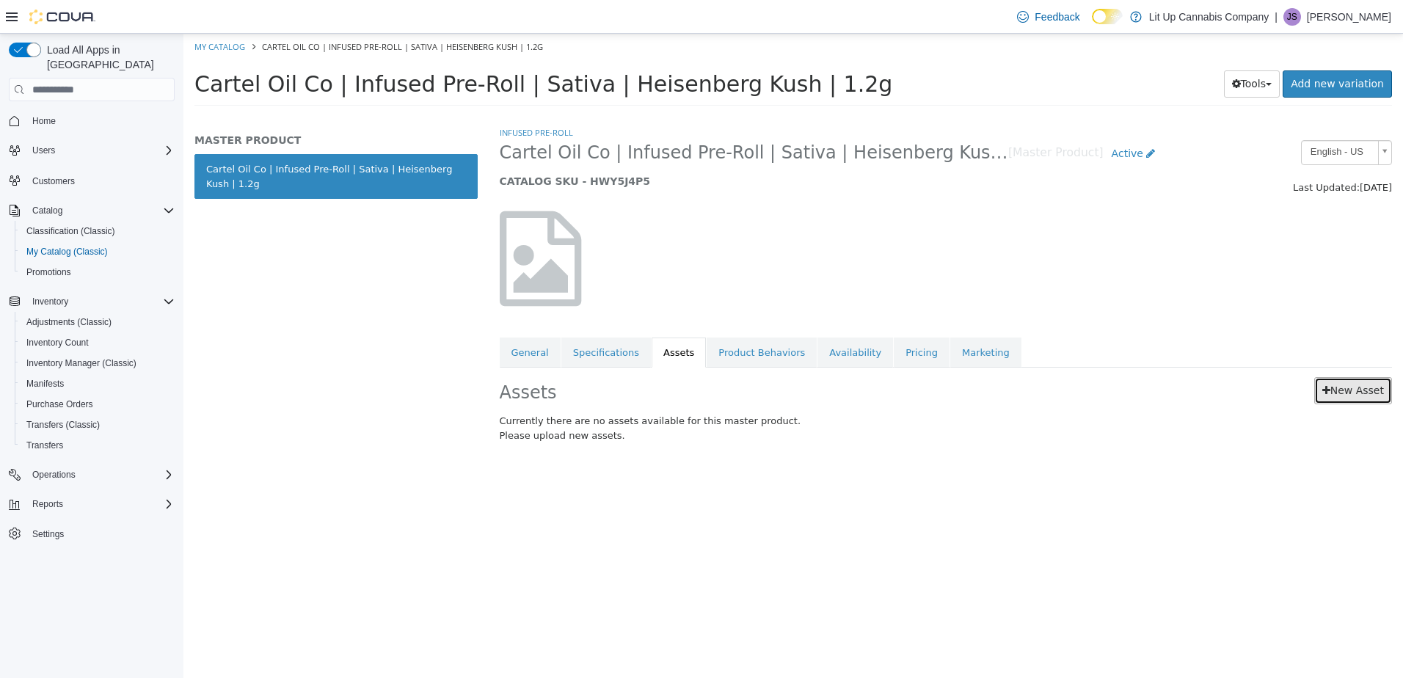
click at [1333, 401] on link "New Asset" at bounding box center [1353, 390] width 78 height 27
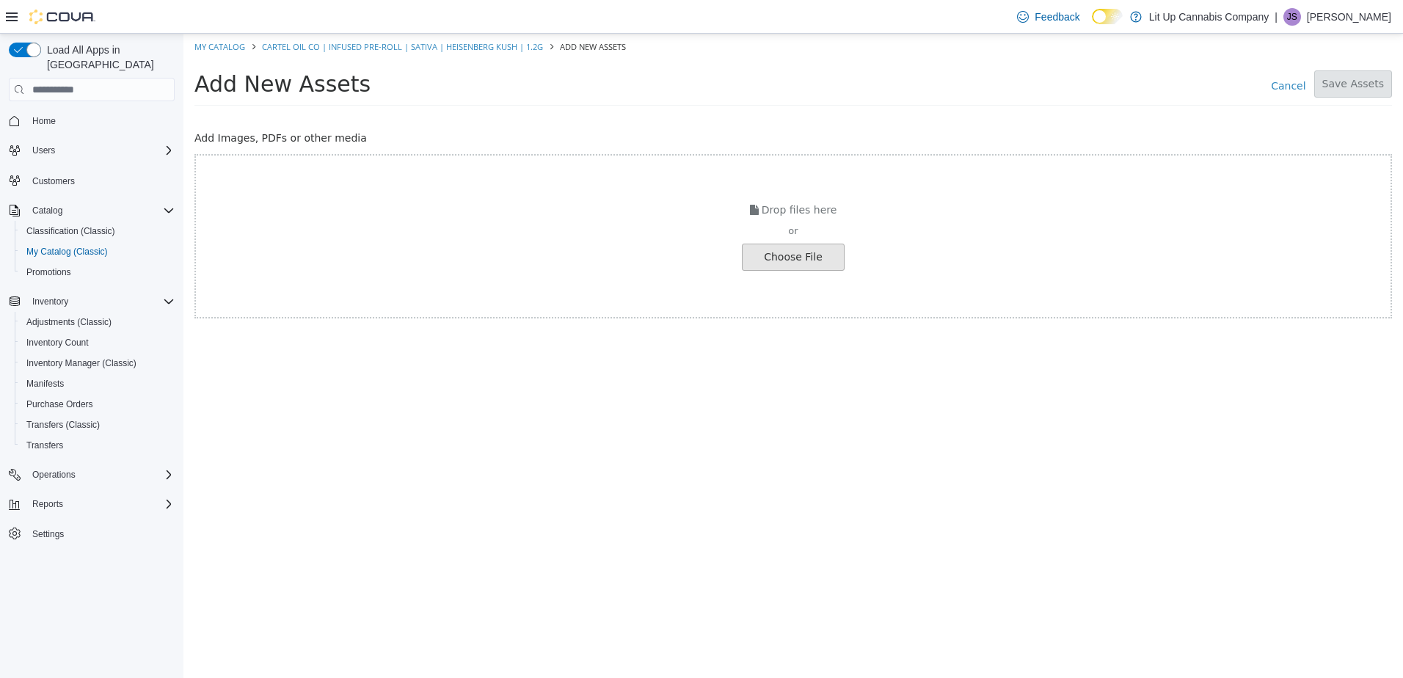
click at [800, 255] on input "file" at bounding box center [25, 257] width 1638 height 26
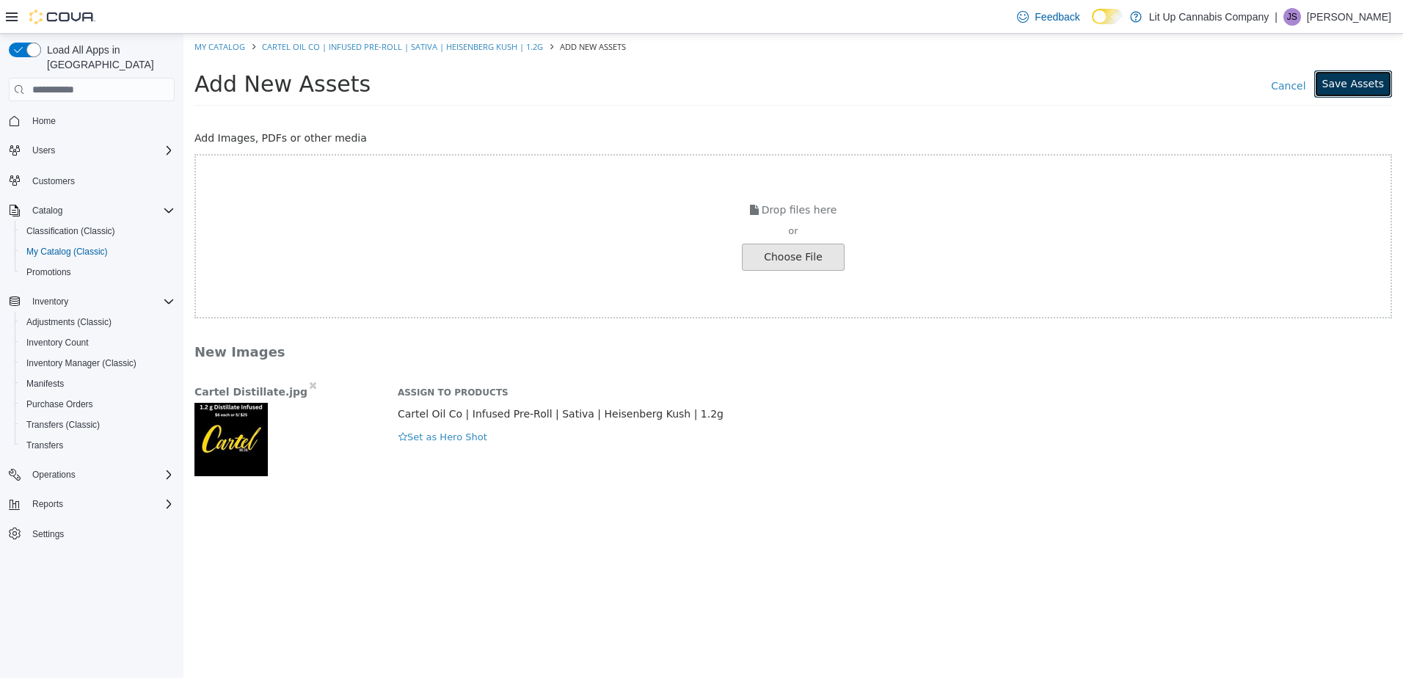
click at [1363, 73] on button "Save Assets" at bounding box center [1353, 83] width 78 height 27
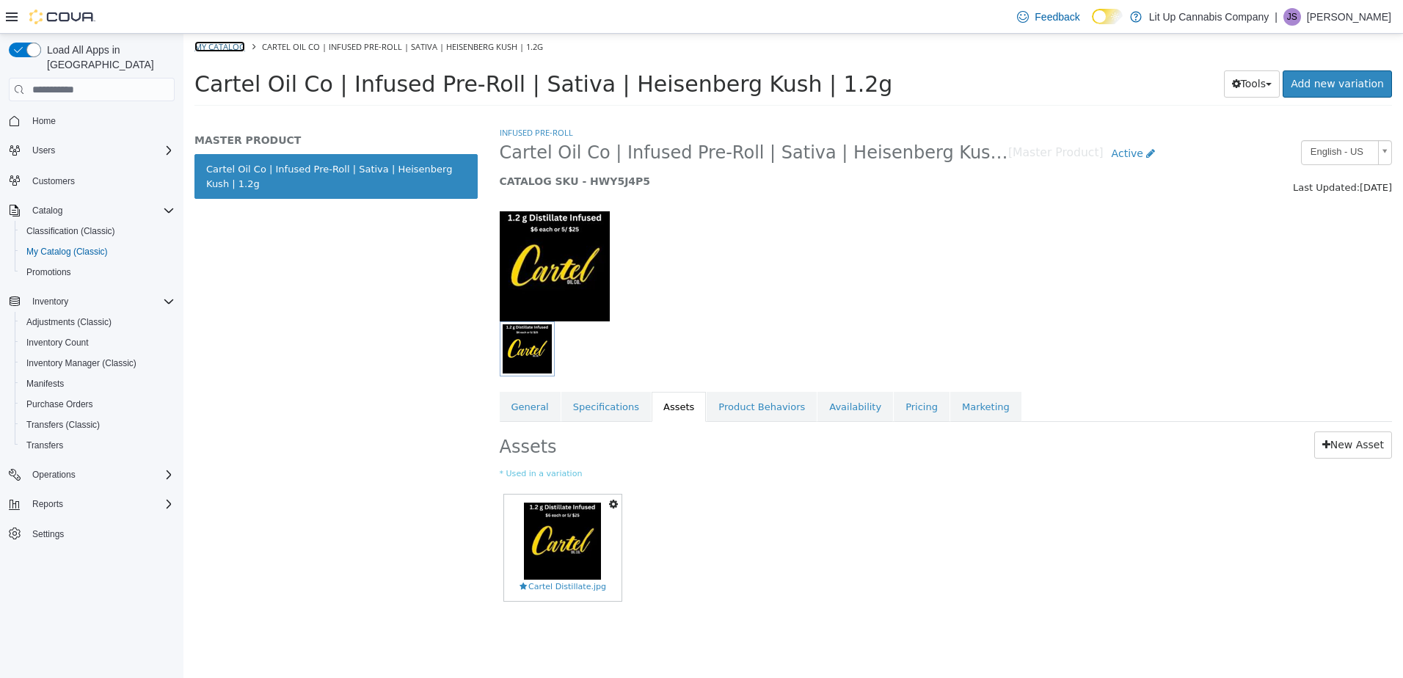
click at [217, 47] on link "My Catalog" at bounding box center [219, 46] width 51 height 11
select select "**********"
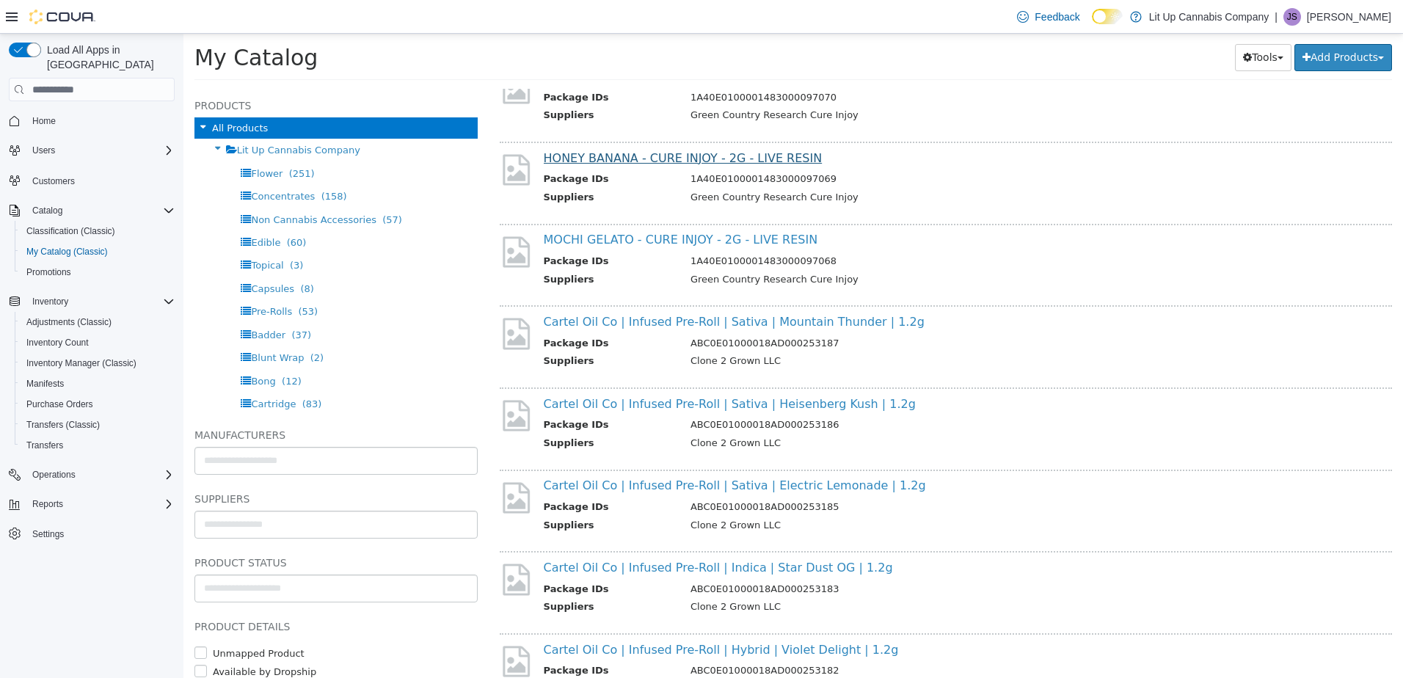
scroll to position [367, 0]
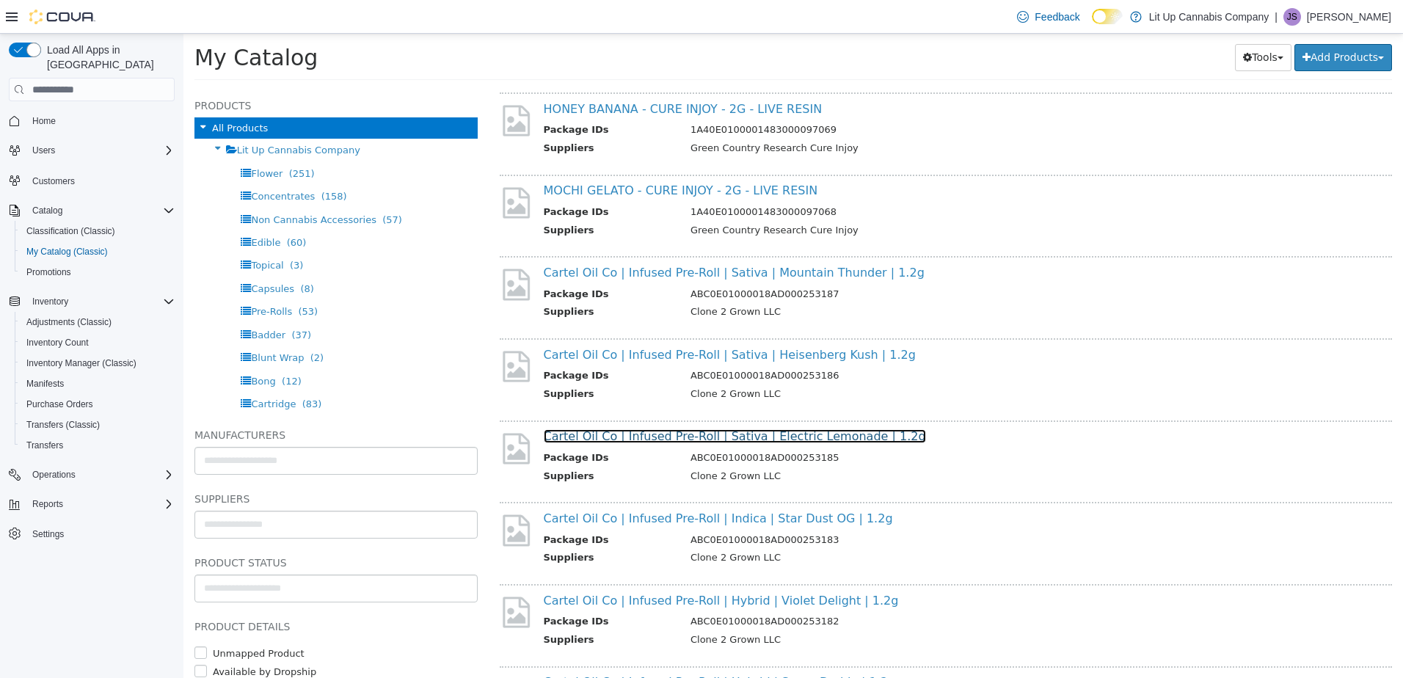
click at [621, 435] on link "Cartel Oil Co | Infused Pre-Roll | Sativa | Electric Lemonade | 1.2g" at bounding box center [735, 436] width 382 height 14
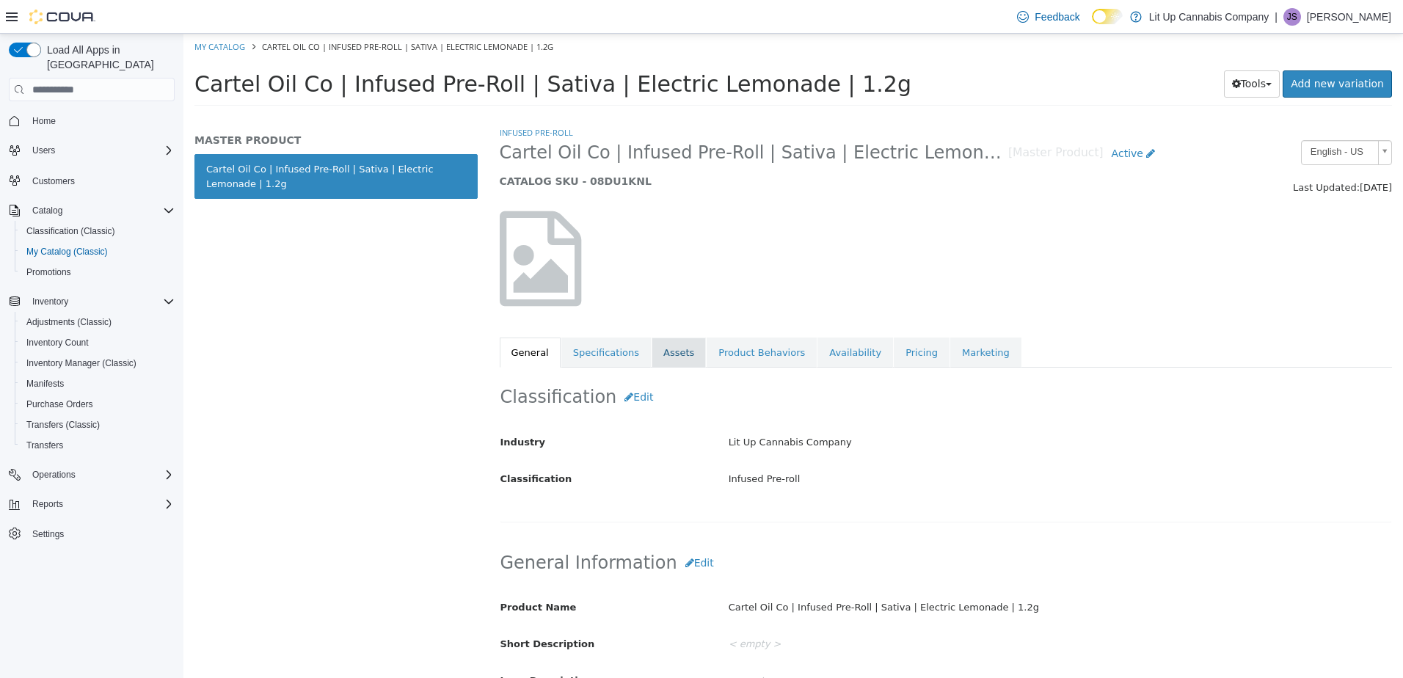
click at [654, 352] on link "Assets" at bounding box center [679, 353] width 54 height 31
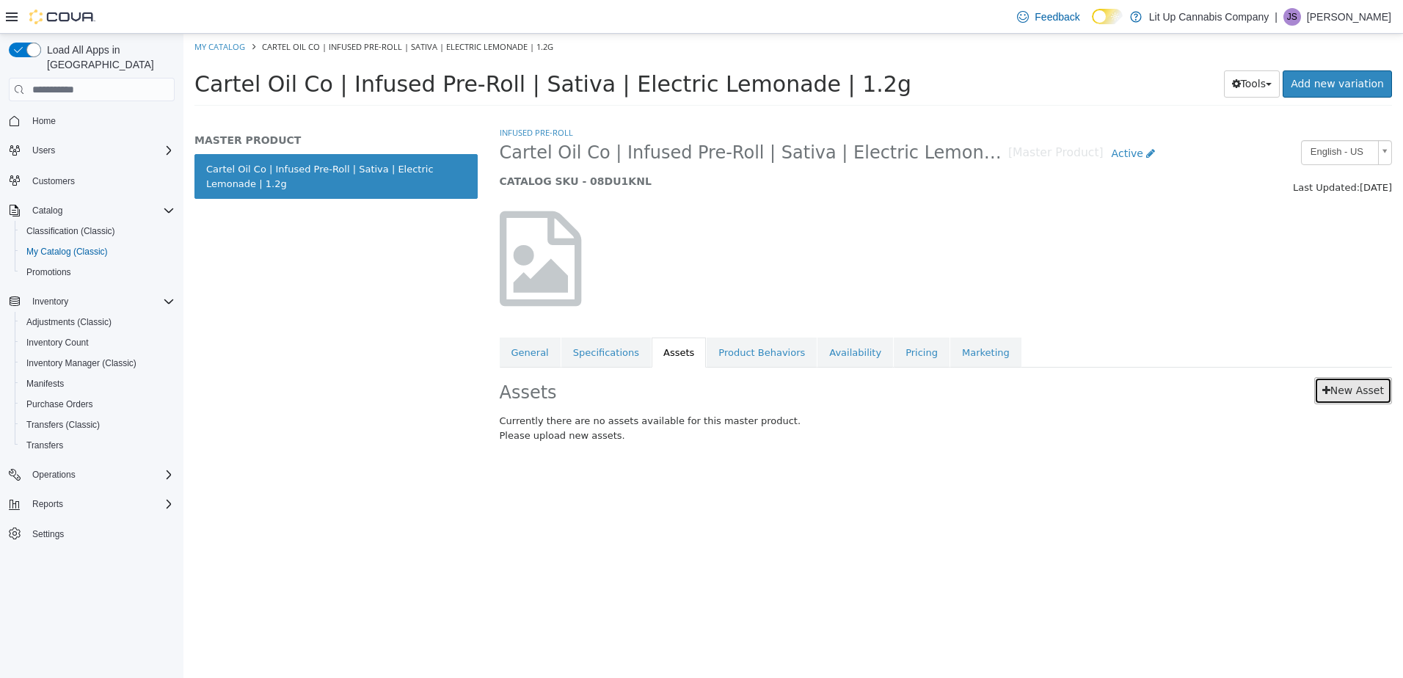
click at [1324, 390] on link "New Asset" at bounding box center [1353, 390] width 78 height 27
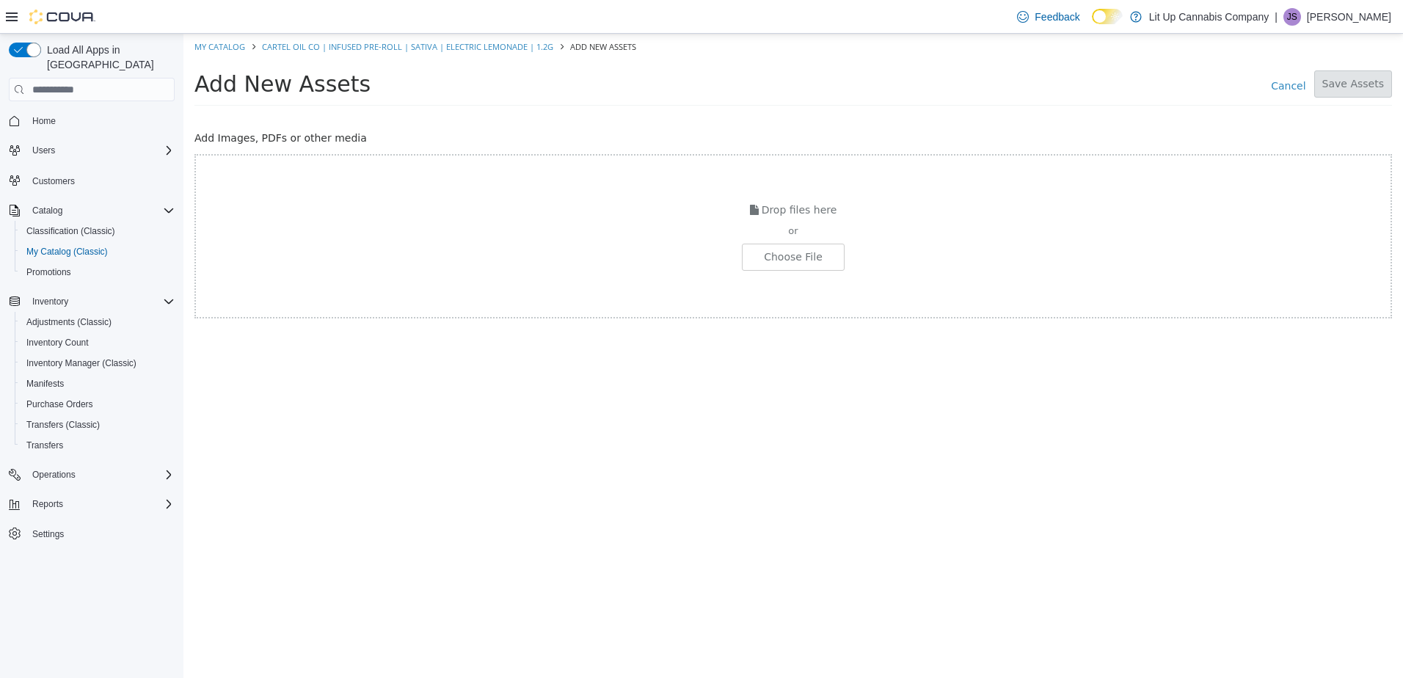
click at [807, 271] on div "Drop files here or Choose File" at bounding box center [792, 236] width 1197 height 164
click at [803, 262] on input "file" at bounding box center [25, 257] width 1638 height 26
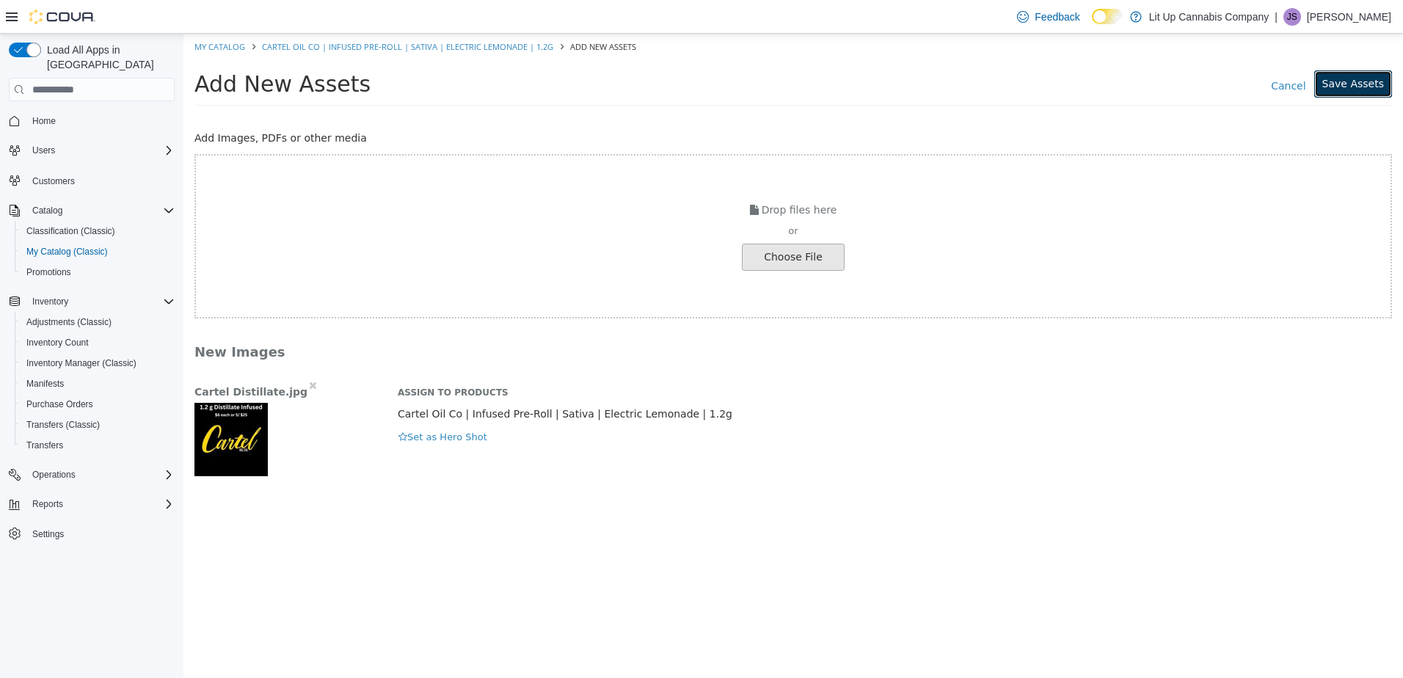
click at [1337, 90] on button "Save Assets" at bounding box center [1353, 83] width 78 height 27
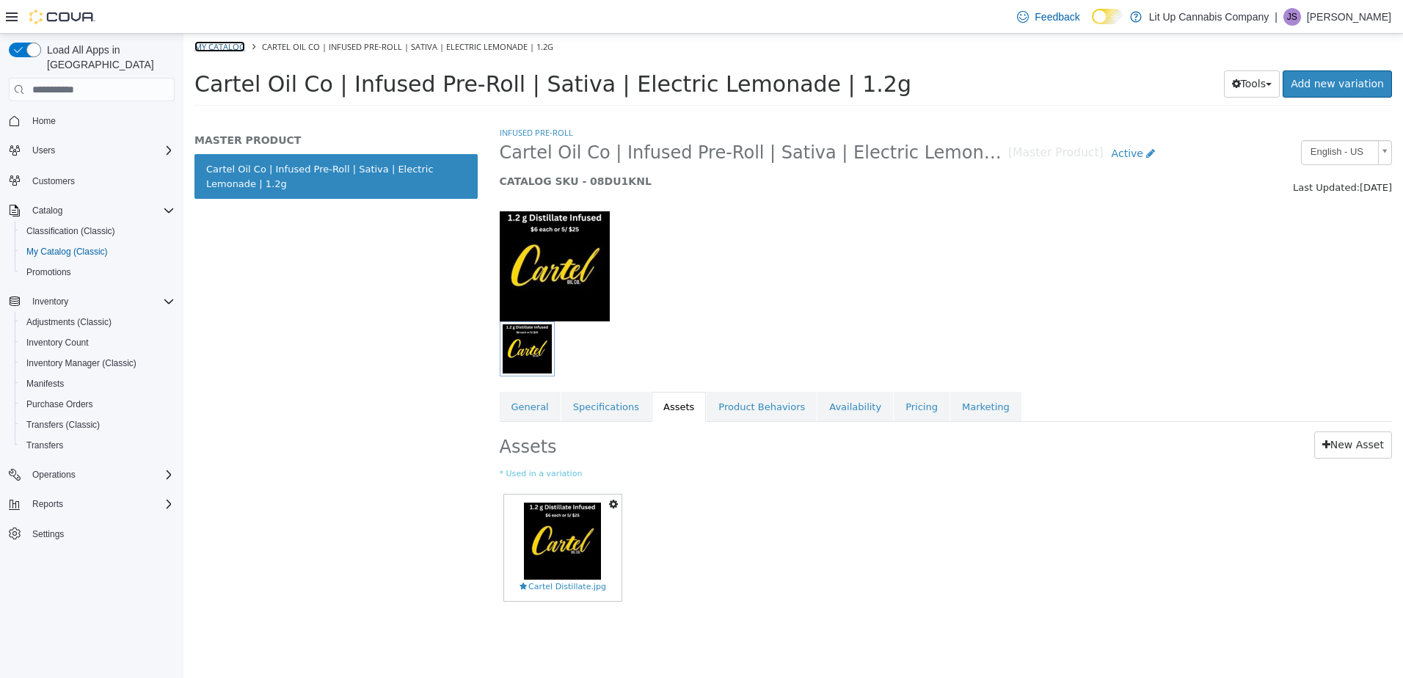
click at [204, 48] on link "My Catalog" at bounding box center [219, 46] width 51 height 11
select select "**********"
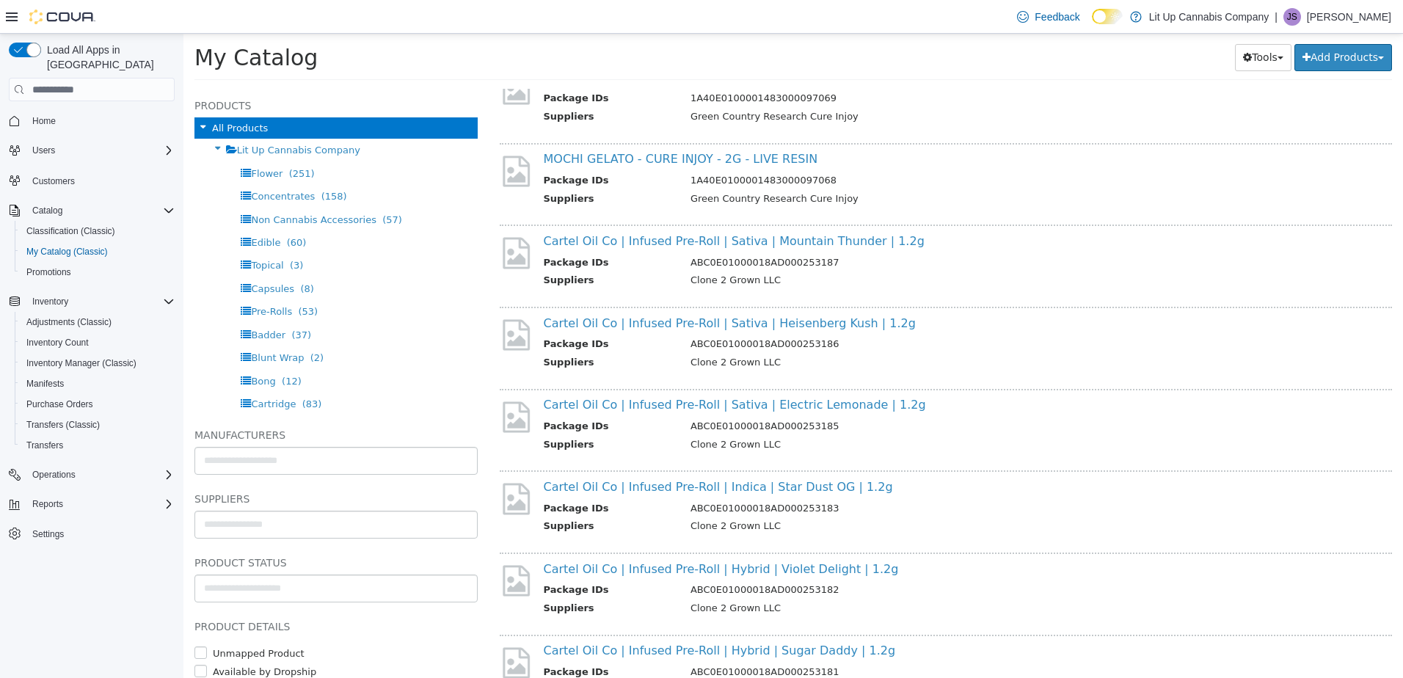
scroll to position [440, 0]
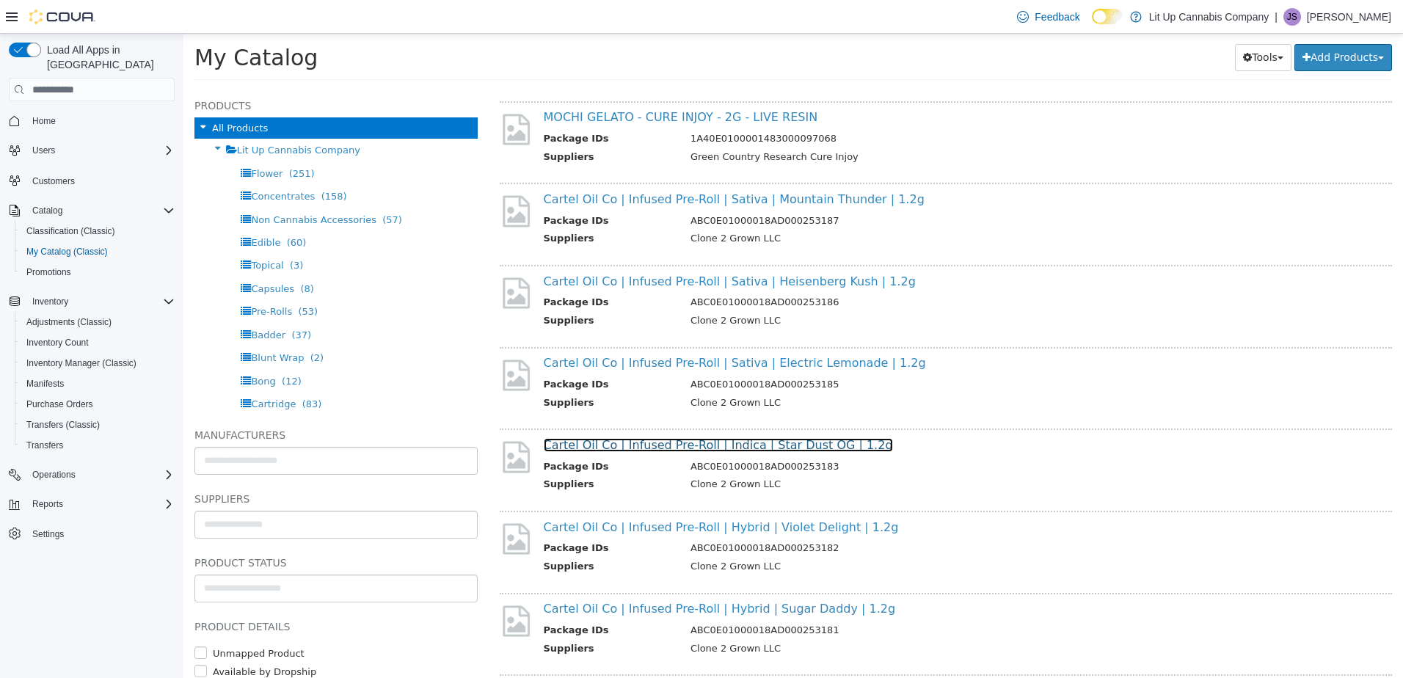
click at [619, 445] on link "Cartel Oil Co | Infused Pre-Roll | Indica | Star Dust OG | 1.2g" at bounding box center [718, 445] width 349 height 14
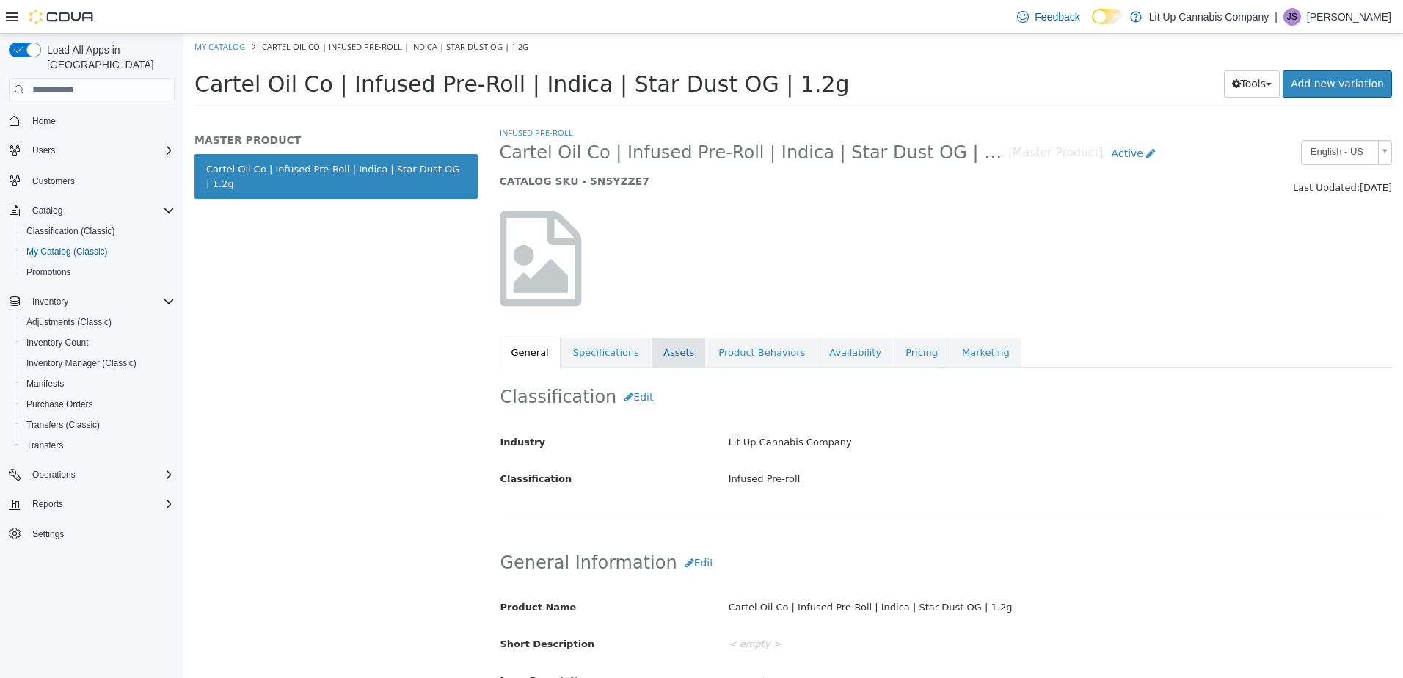
click at [663, 350] on link "Assets" at bounding box center [679, 353] width 54 height 31
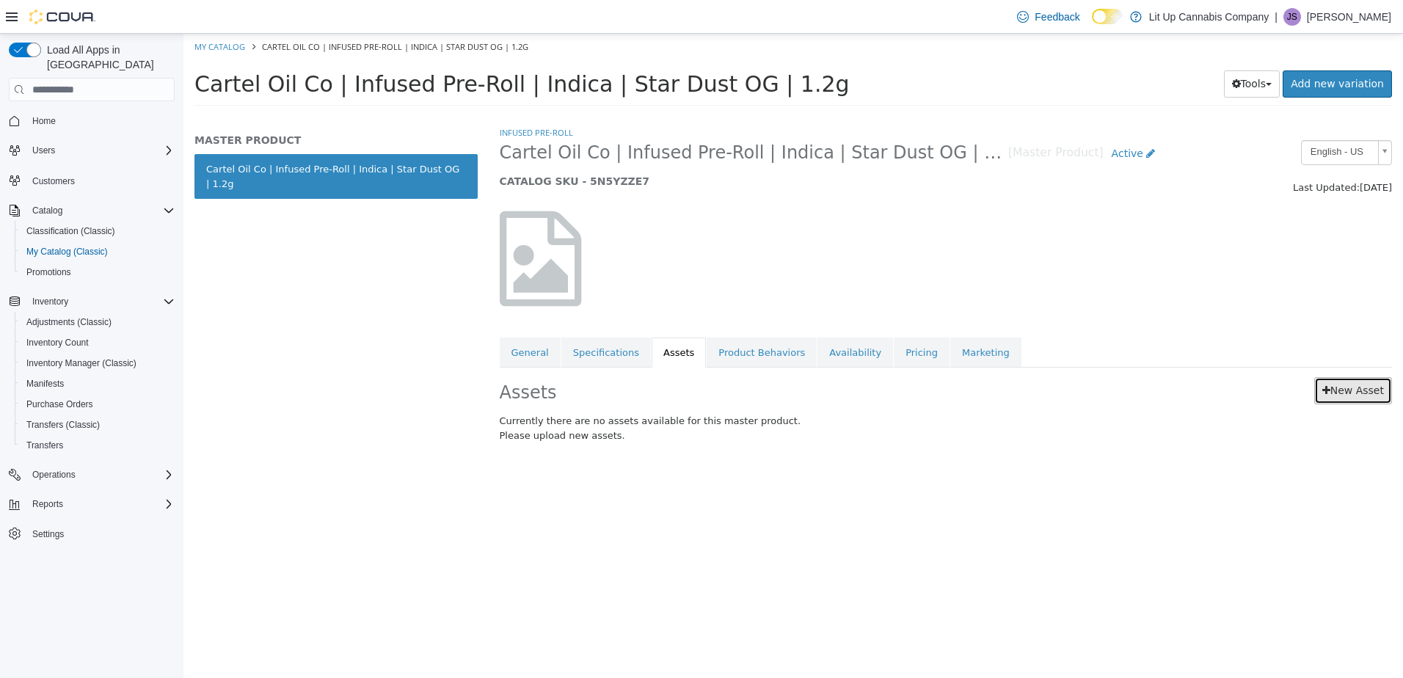
click at [1344, 393] on link "New Asset" at bounding box center [1353, 390] width 78 height 27
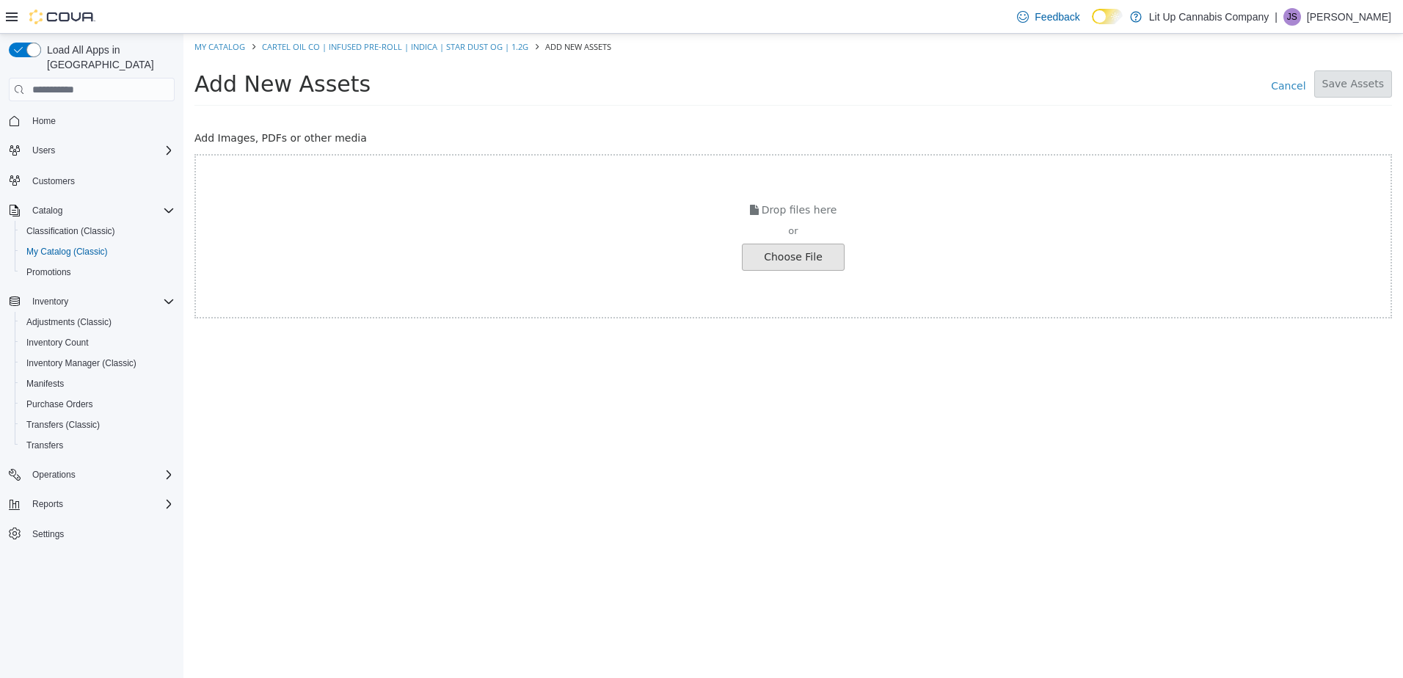
click at [787, 258] on input "file" at bounding box center [25, 257] width 1638 height 26
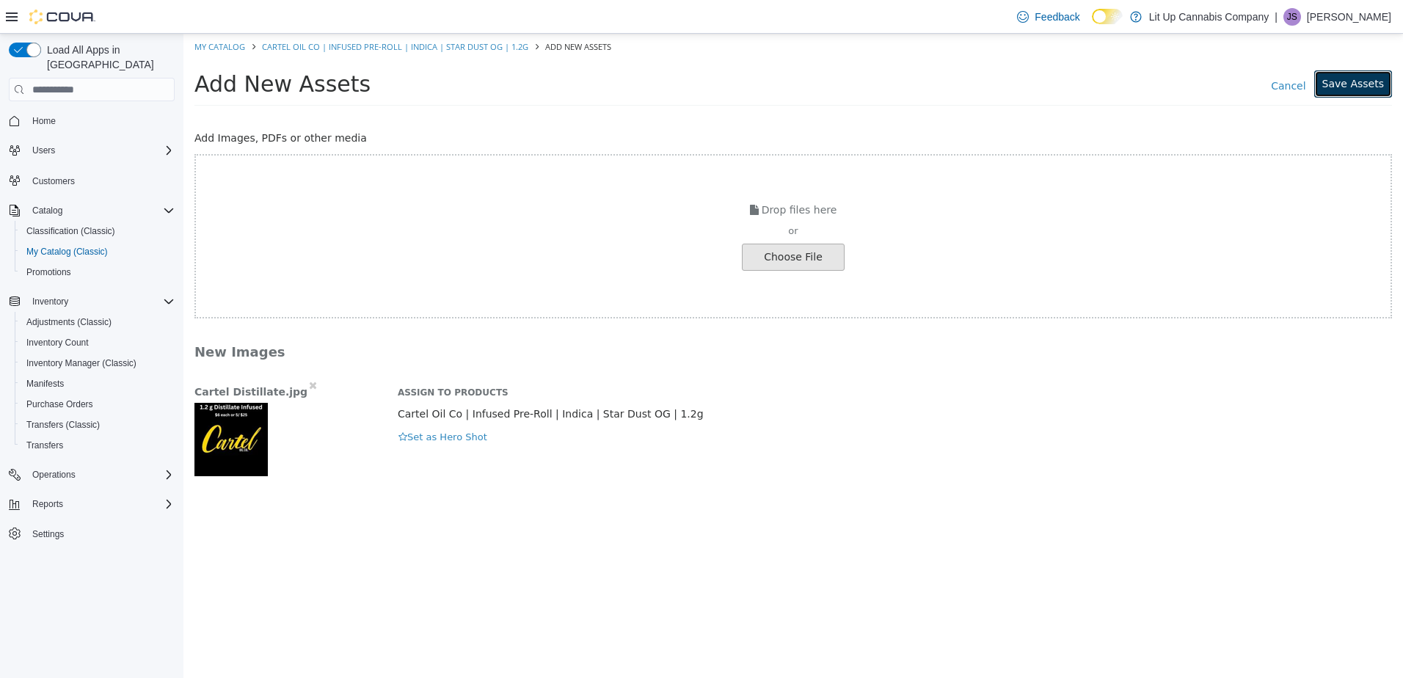
click at [1335, 89] on button "Save Assets" at bounding box center [1353, 83] width 78 height 27
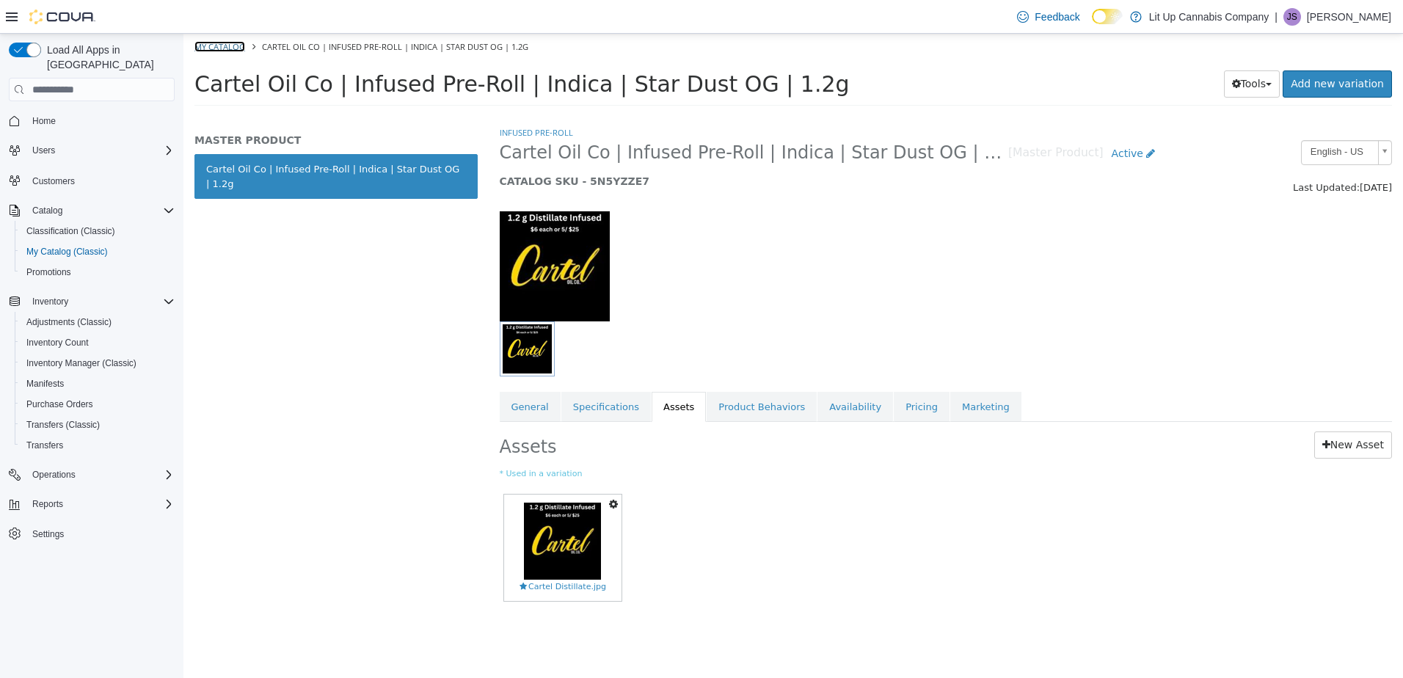
click at [208, 48] on link "My Catalog" at bounding box center [219, 46] width 51 height 11
select select "**********"
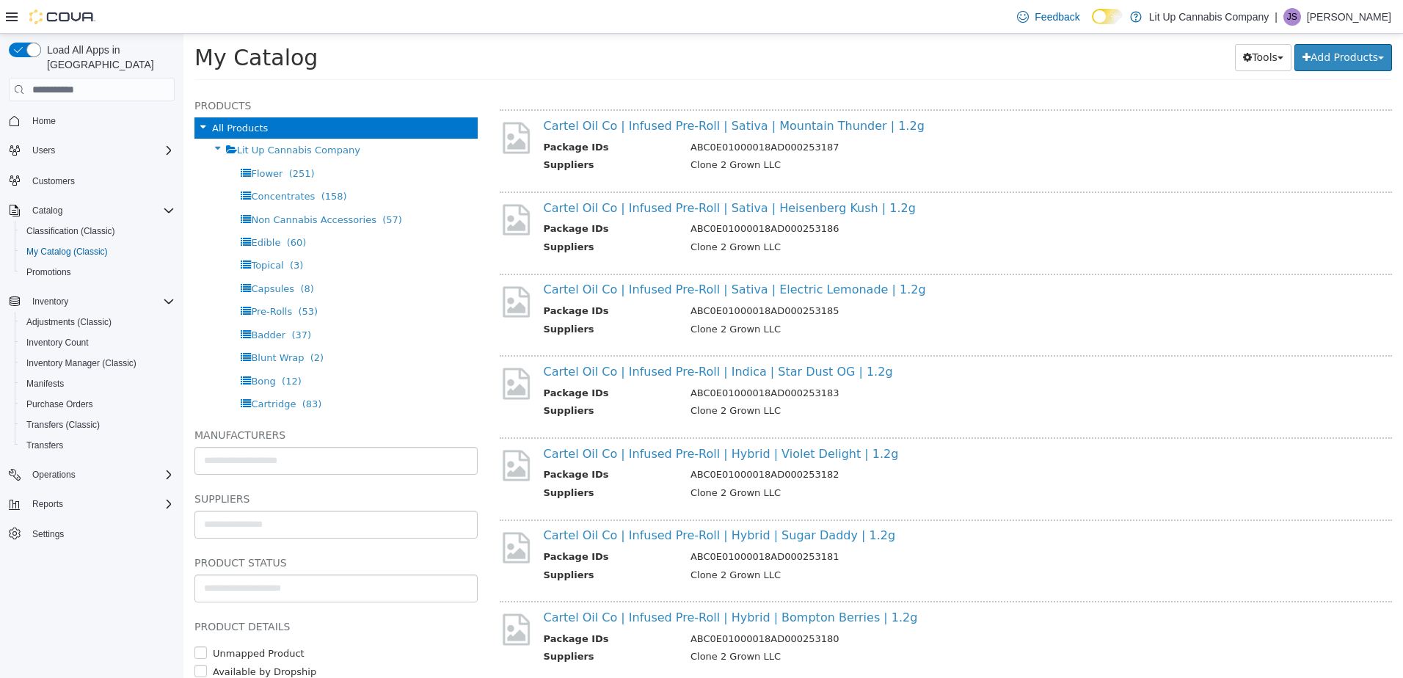
scroll to position [587, 0]
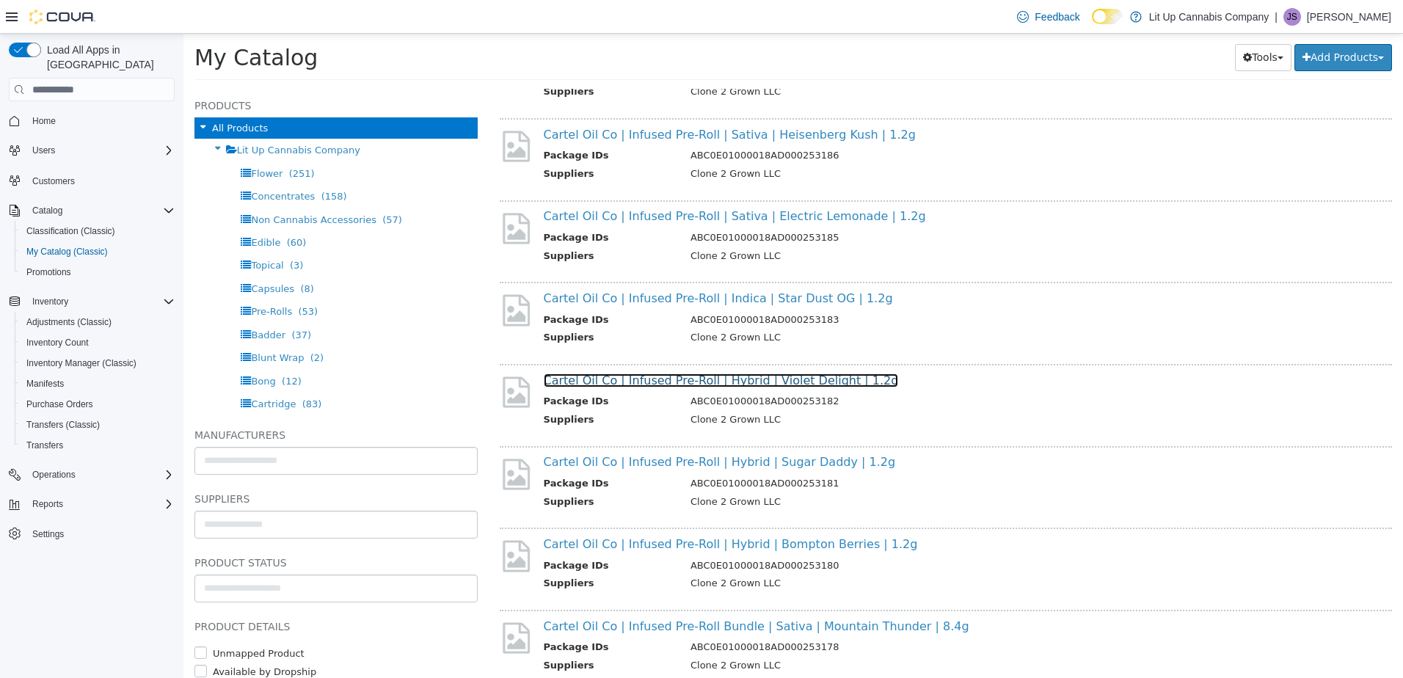
click at [655, 382] on link "Cartel Oil Co | Infused Pre-Roll | Hybrid | Violet Delight | 1.2g" at bounding box center [721, 380] width 355 height 14
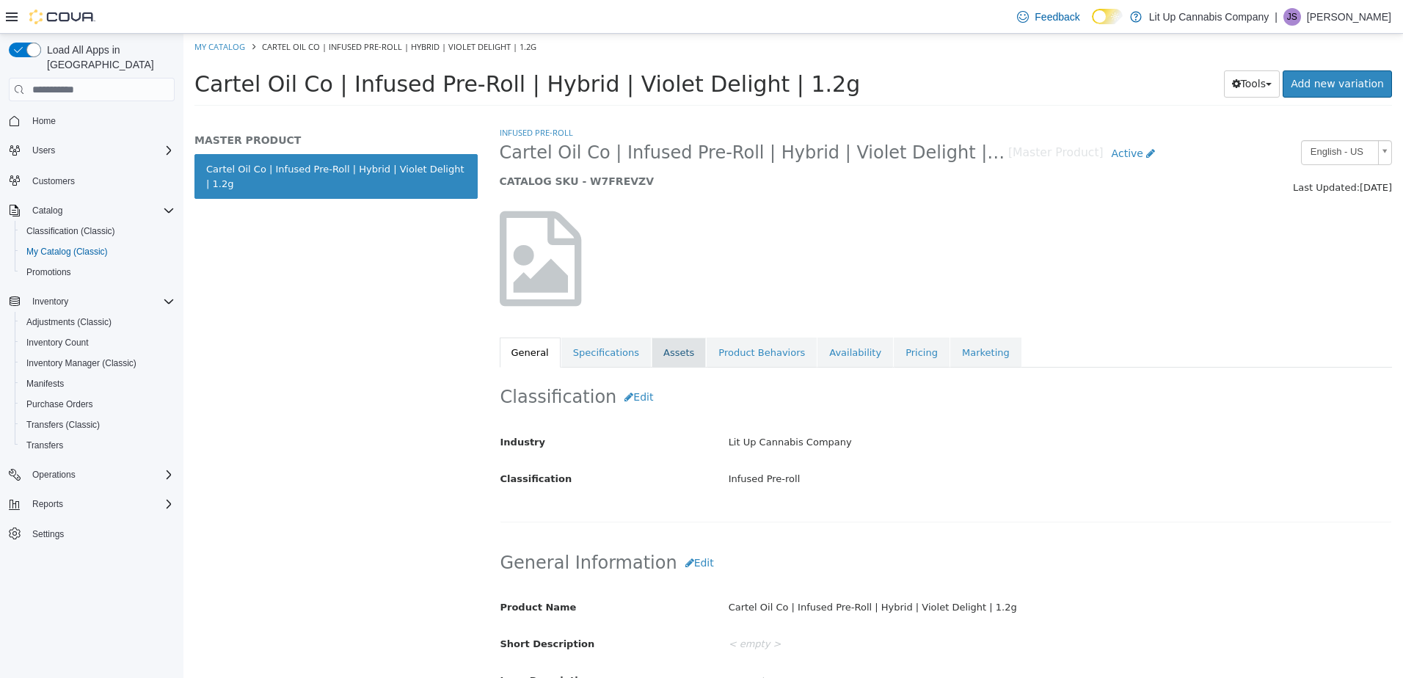
click at [677, 354] on link "Assets" at bounding box center [679, 353] width 54 height 31
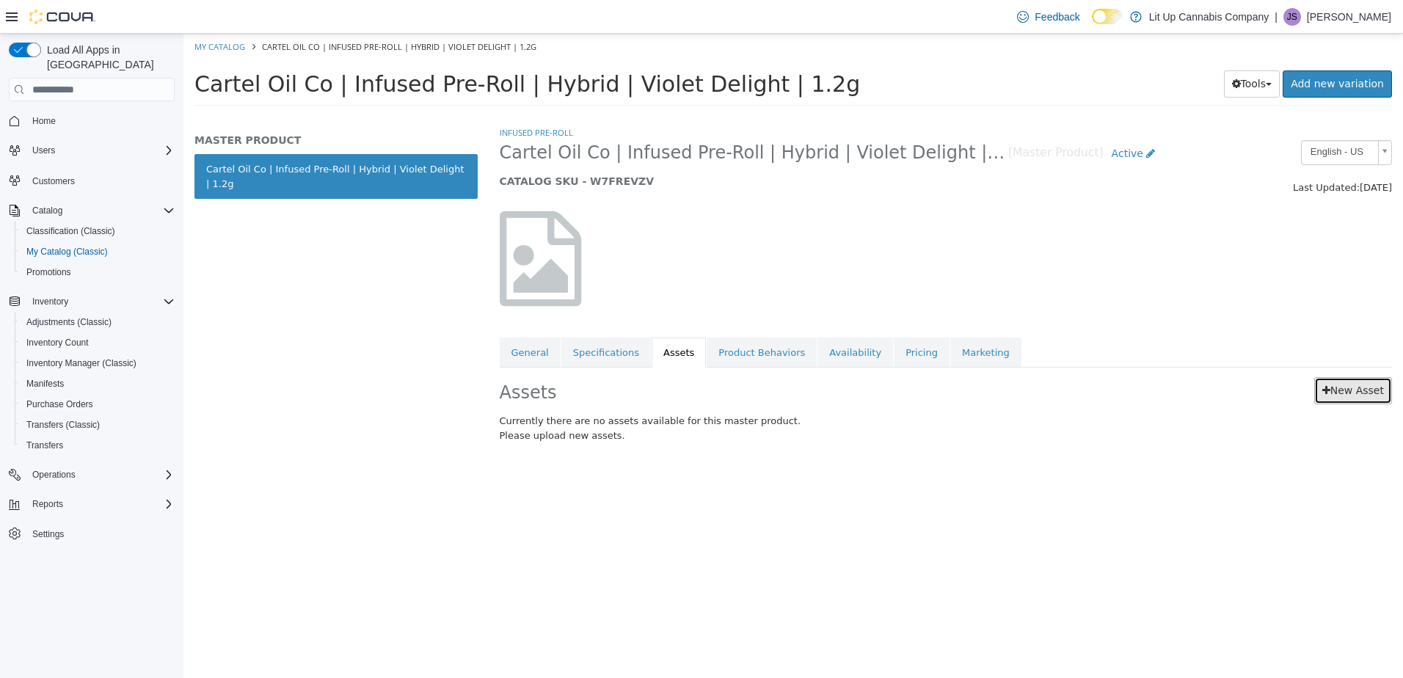
click at [1347, 396] on link "New Asset" at bounding box center [1353, 390] width 78 height 27
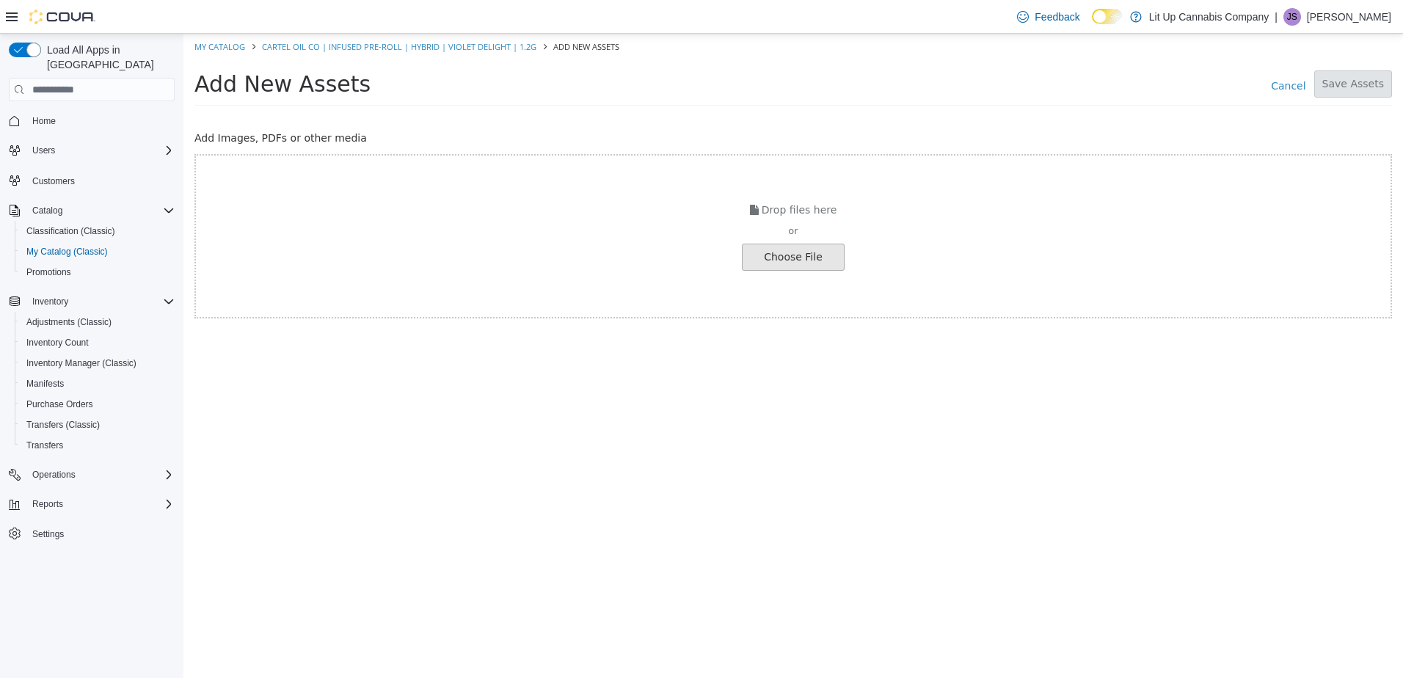
click at [789, 255] on input "file" at bounding box center [25, 257] width 1638 height 26
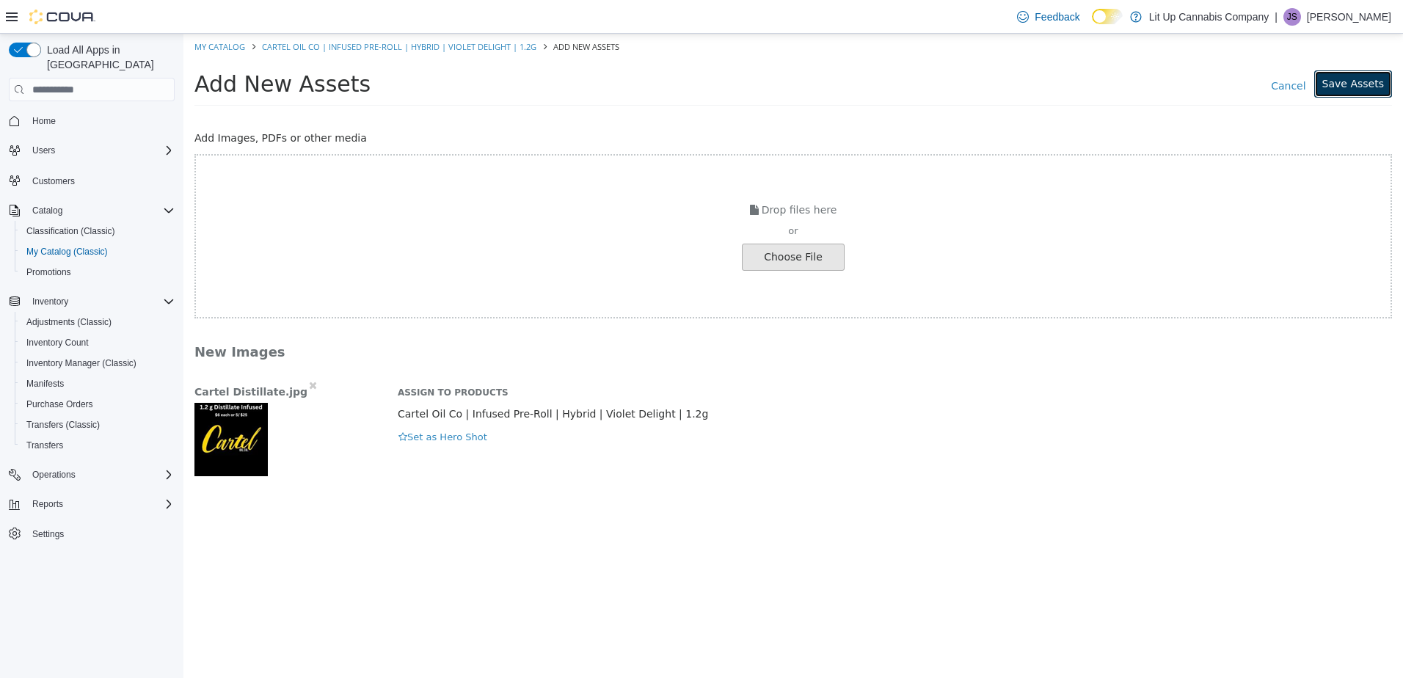
click at [1349, 84] on button "Save Assets" at bounding box center [1353, 83] width 78 height 27
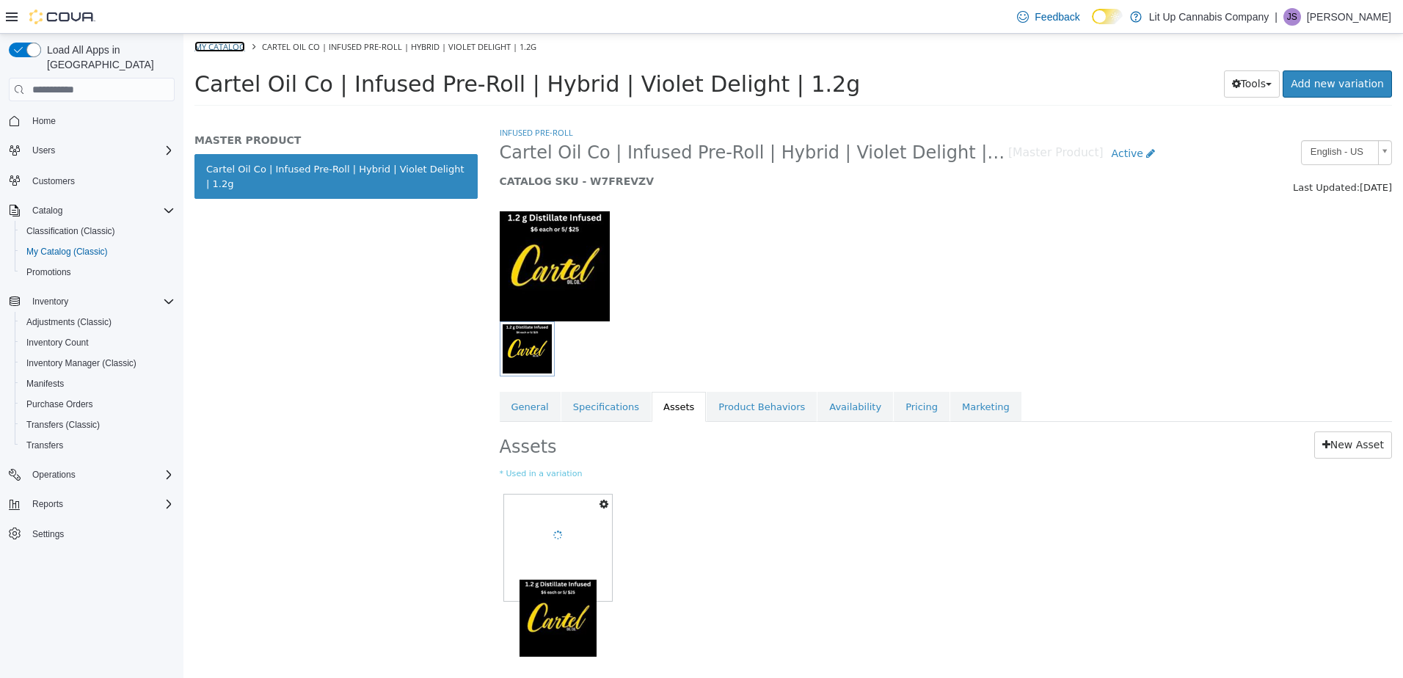
click at [222, 51] on link "My Catalog" at bounding box center [219, 46] width 51 height 11
select select "**********"
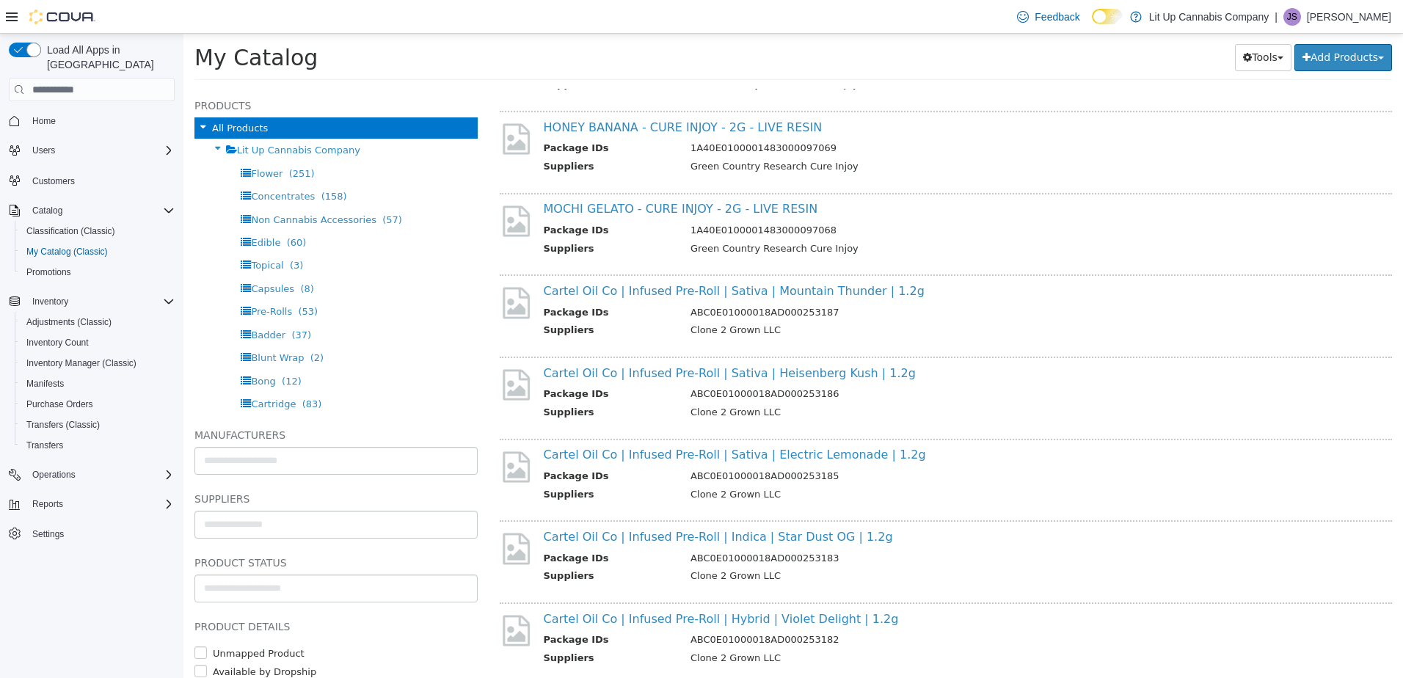
scroll to position [660, 0]
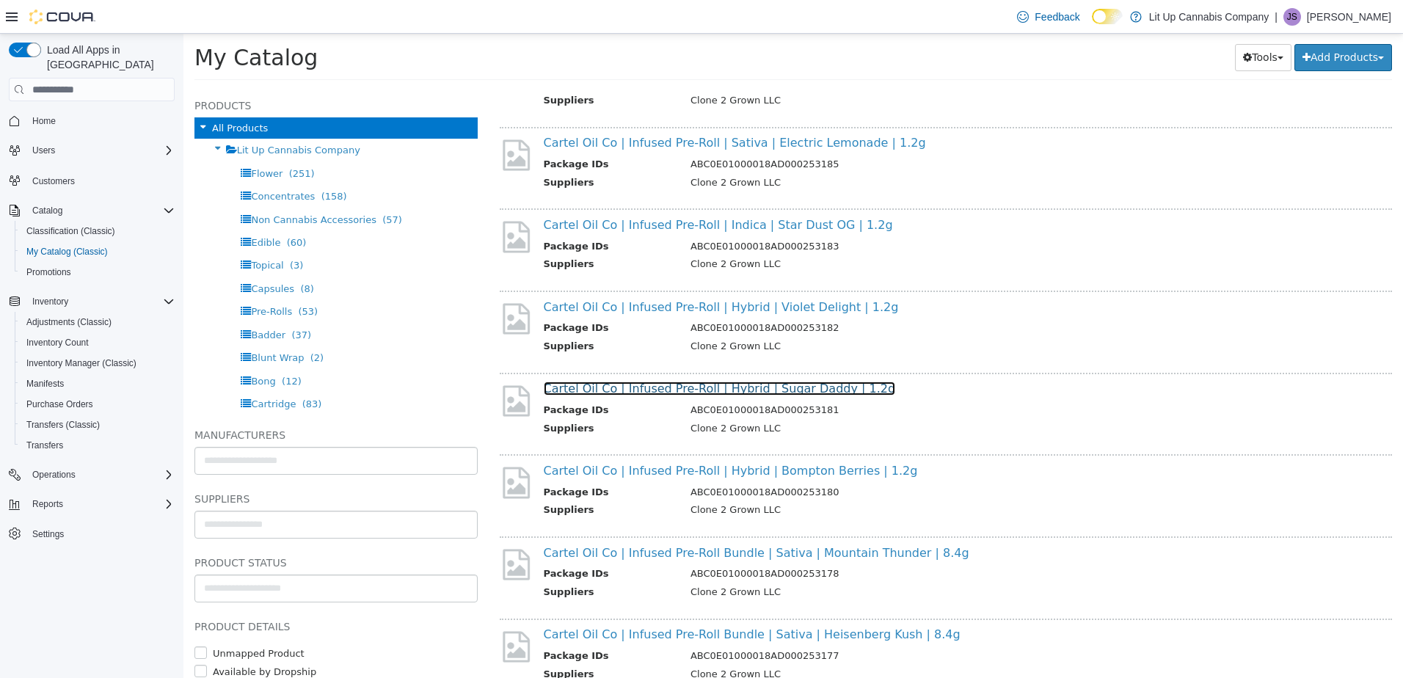
click at [658, 389] on link "Cartel Oil Co | Infused Pre-Roll | Hybrid | Sugar Daddy | 1.2g" at bounding box center [720, 389] width 352 height 14
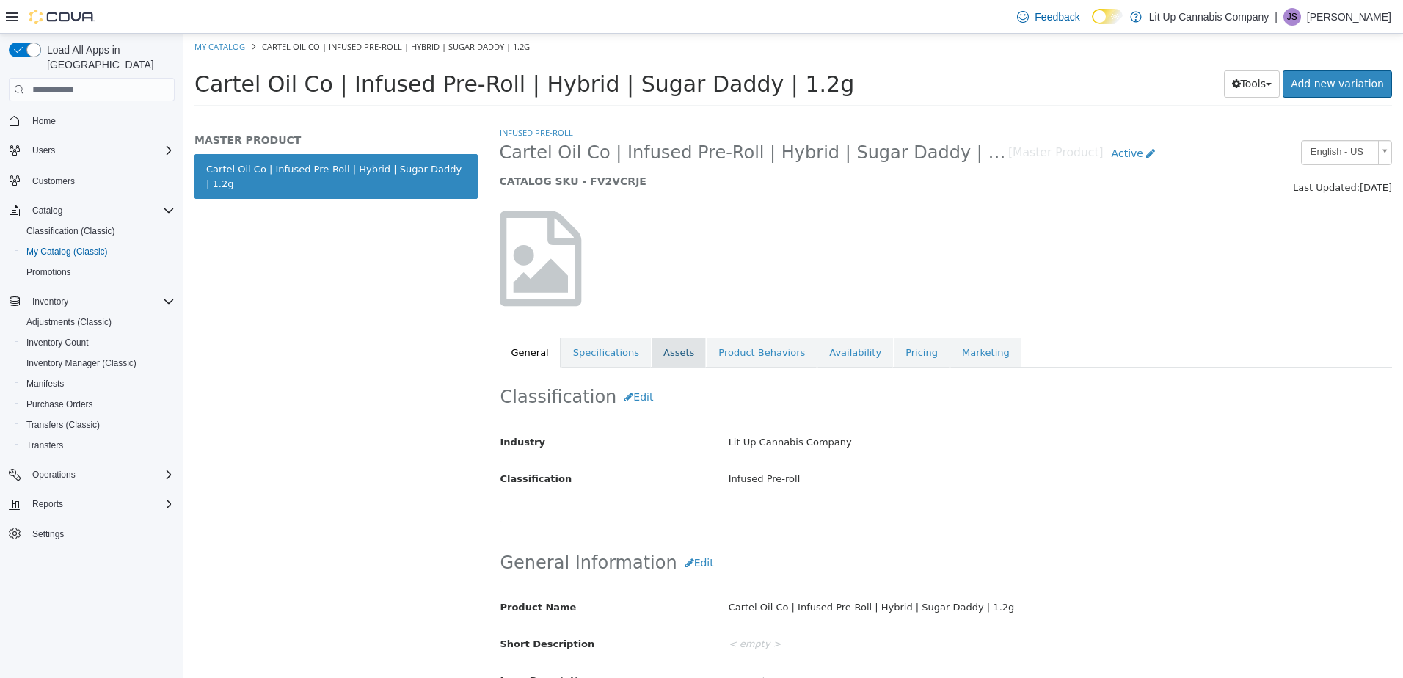
click at [664, 350] on link "Assets" at bounding box center [679, 353] width 54 height 31
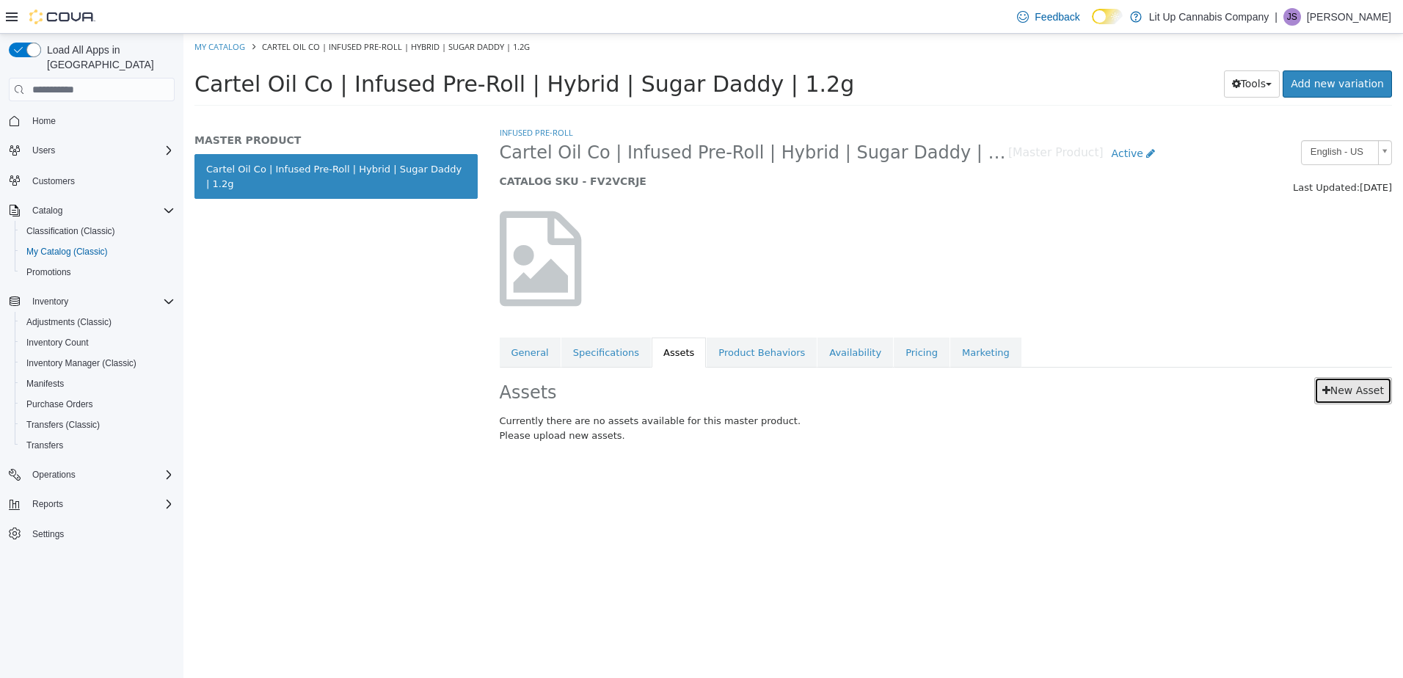
click at [1329, 387] on icon at bounding box center [1326, 390] width 8 height 10
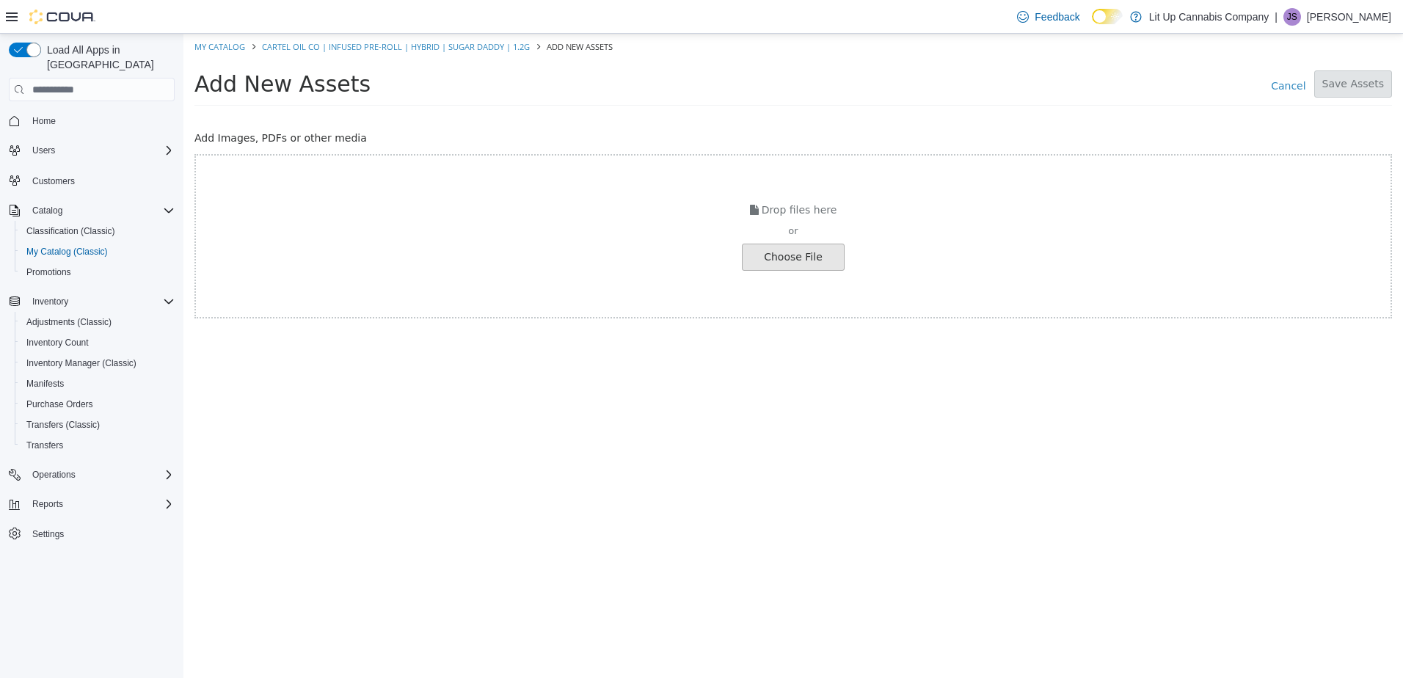
click at [781, 257] on input "file" at bounding box center [25, 257] width 1638 height 26
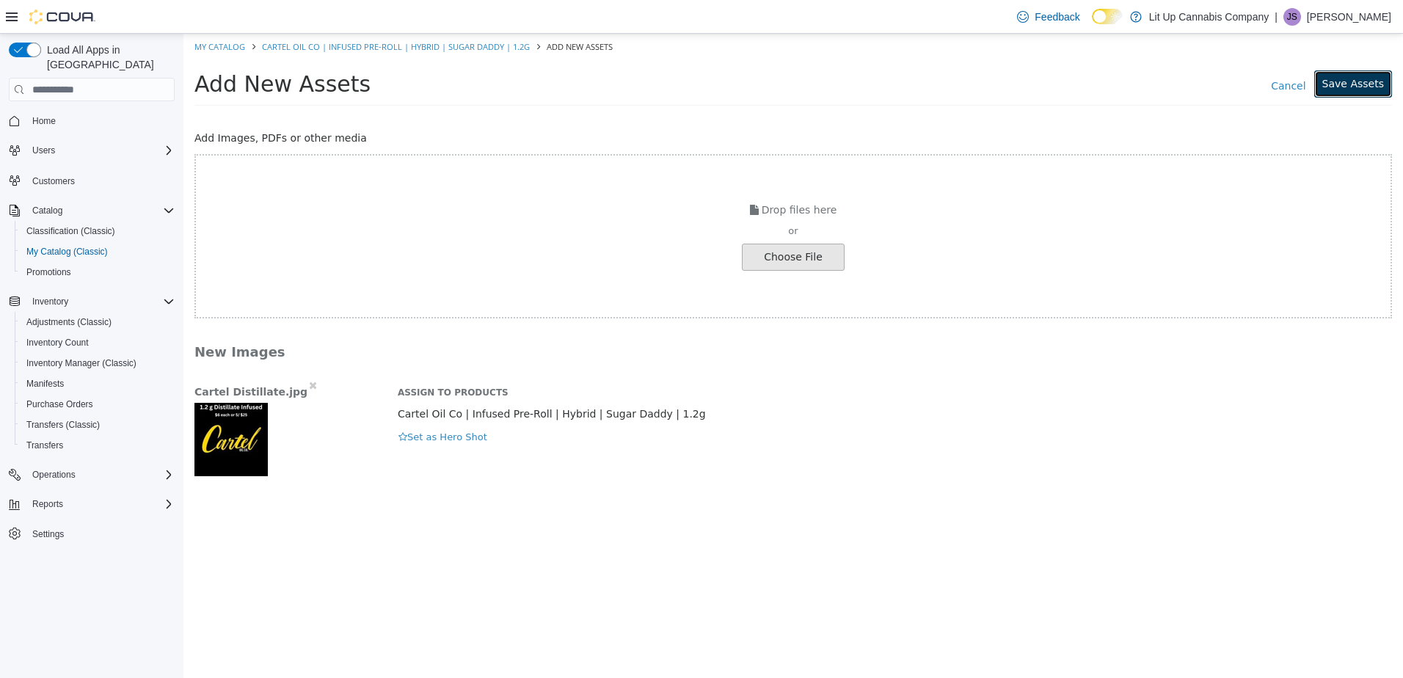
click at [1362, 79] on button "Save Assets" at bounding box center [1353, 83] width 78 height 27
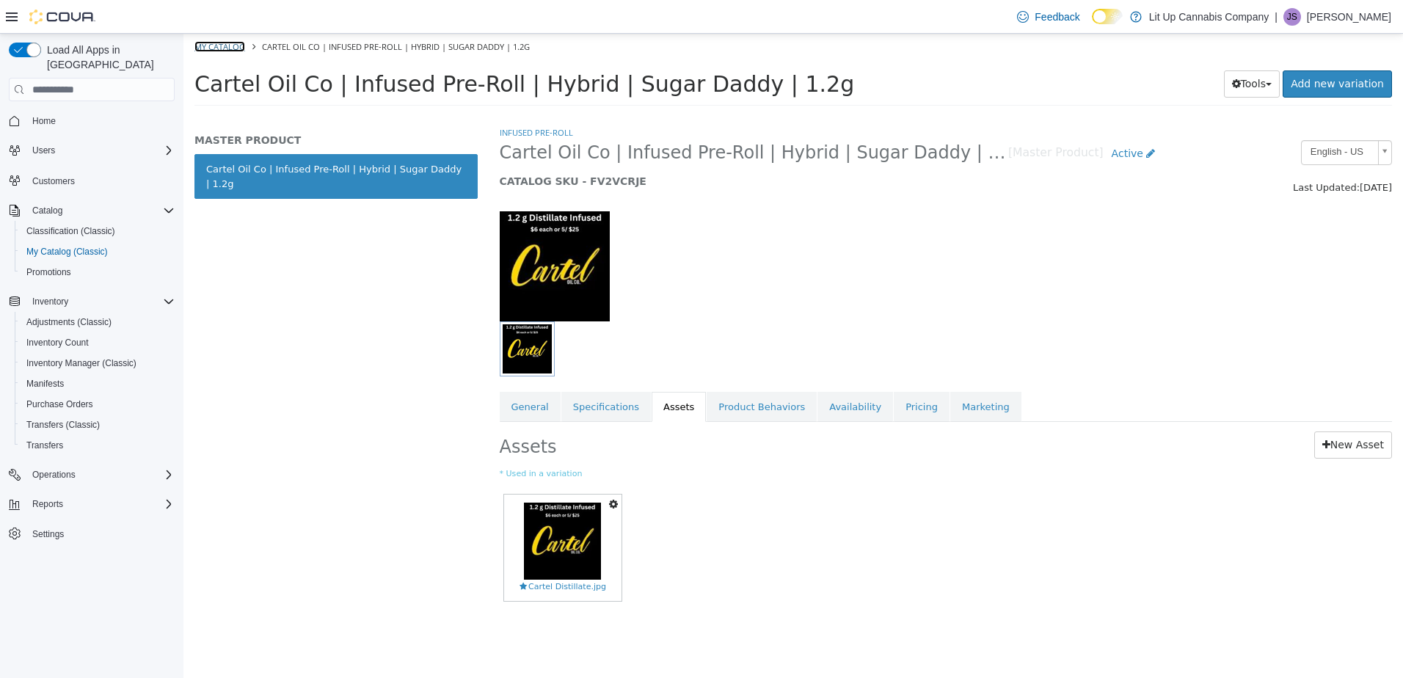
click at [210, 45] on link "My Catalog" at bounding box center [219, 46] width 51 height 11
select select "**********"
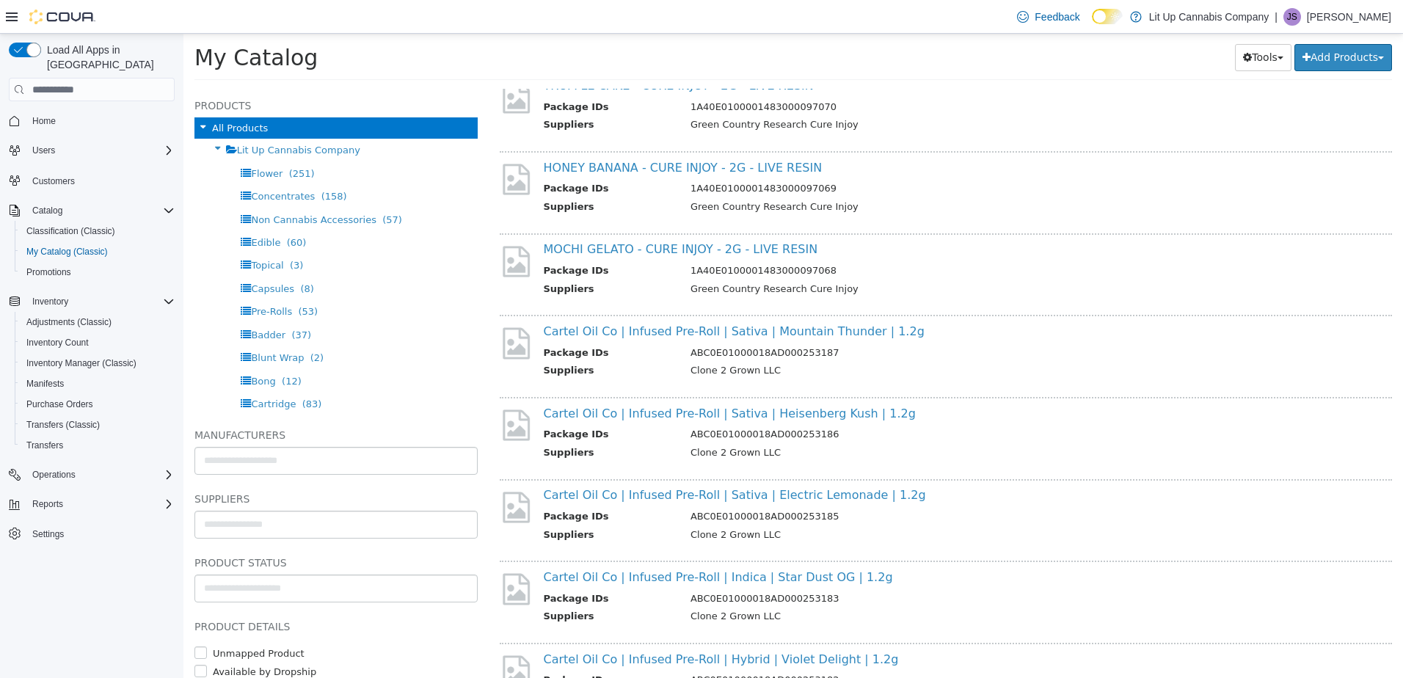
scroll to position [587, 0]
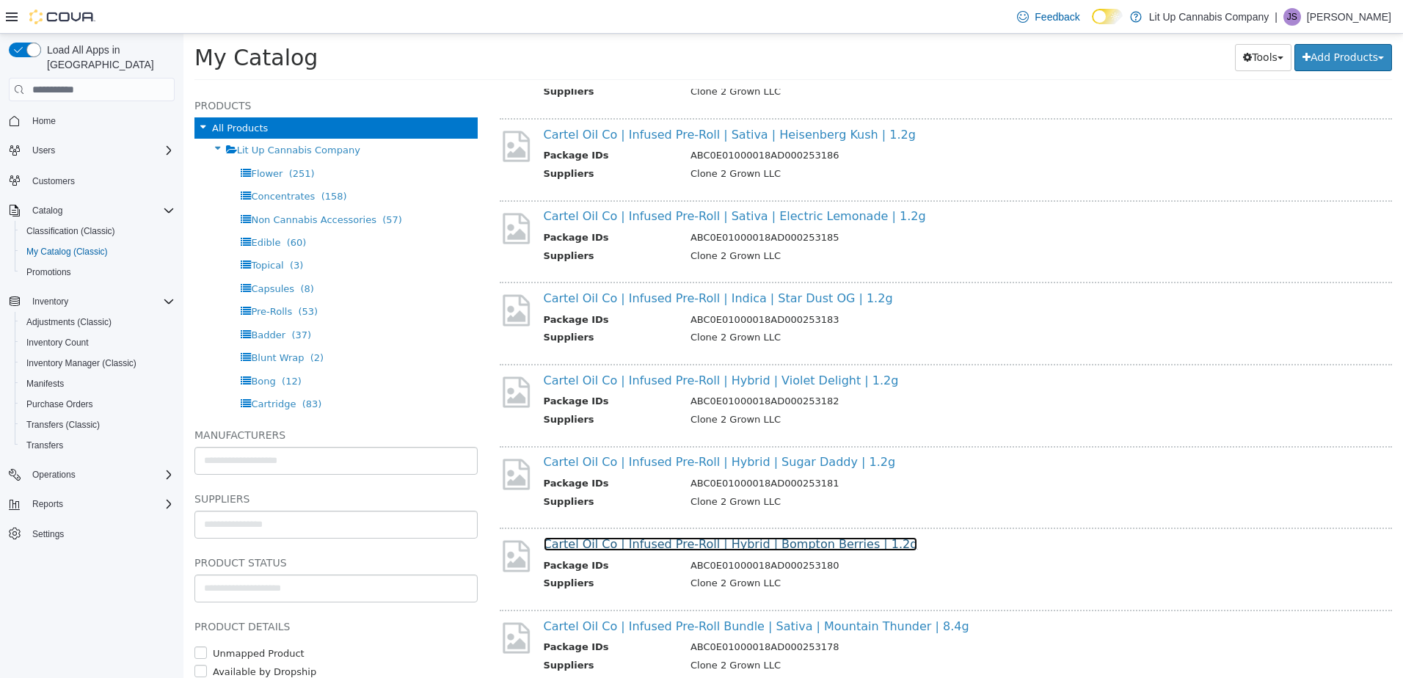
click at [640, 546] on link "Cartel Oil Co | Infused Pre-Roll | Hybrid | Bompton Berries | 1.2g" at bounding box center [731, 544] width 374 height 14
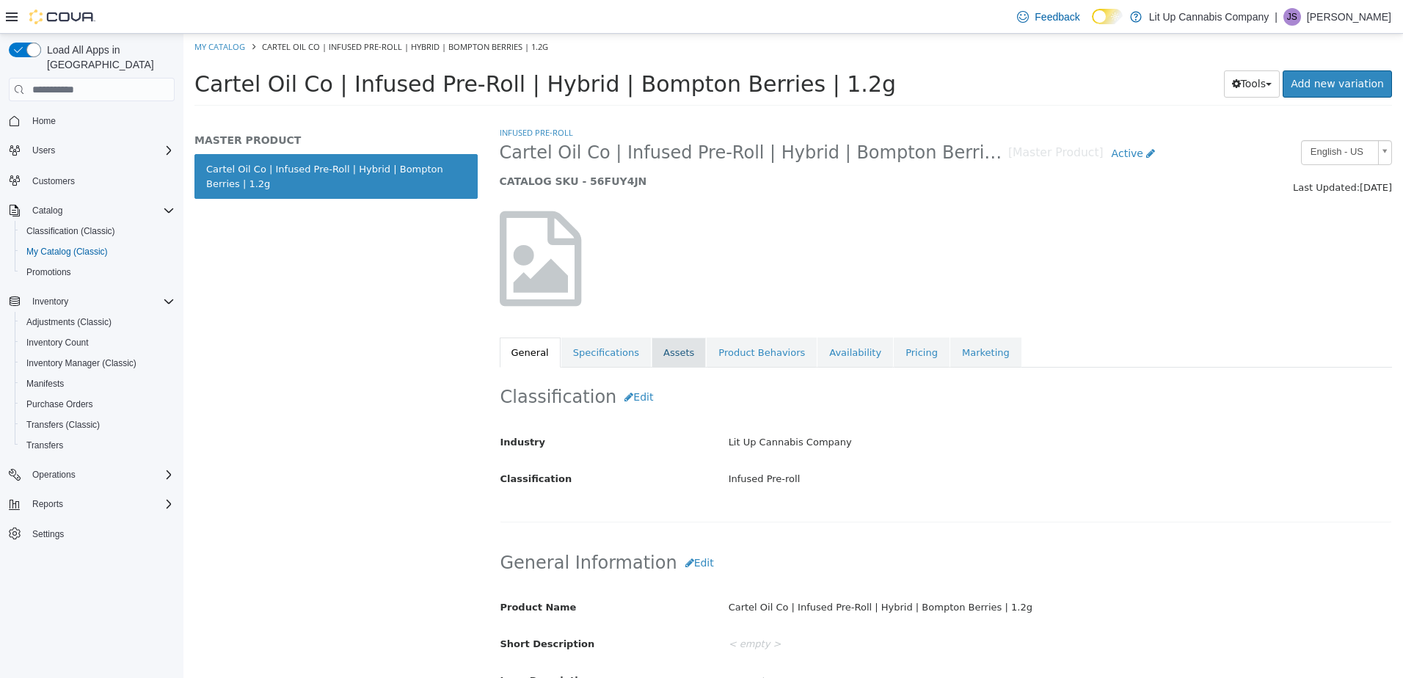
click at [658, 351] on link "Assets" at bounding box center [679, 353] width 54 height 31
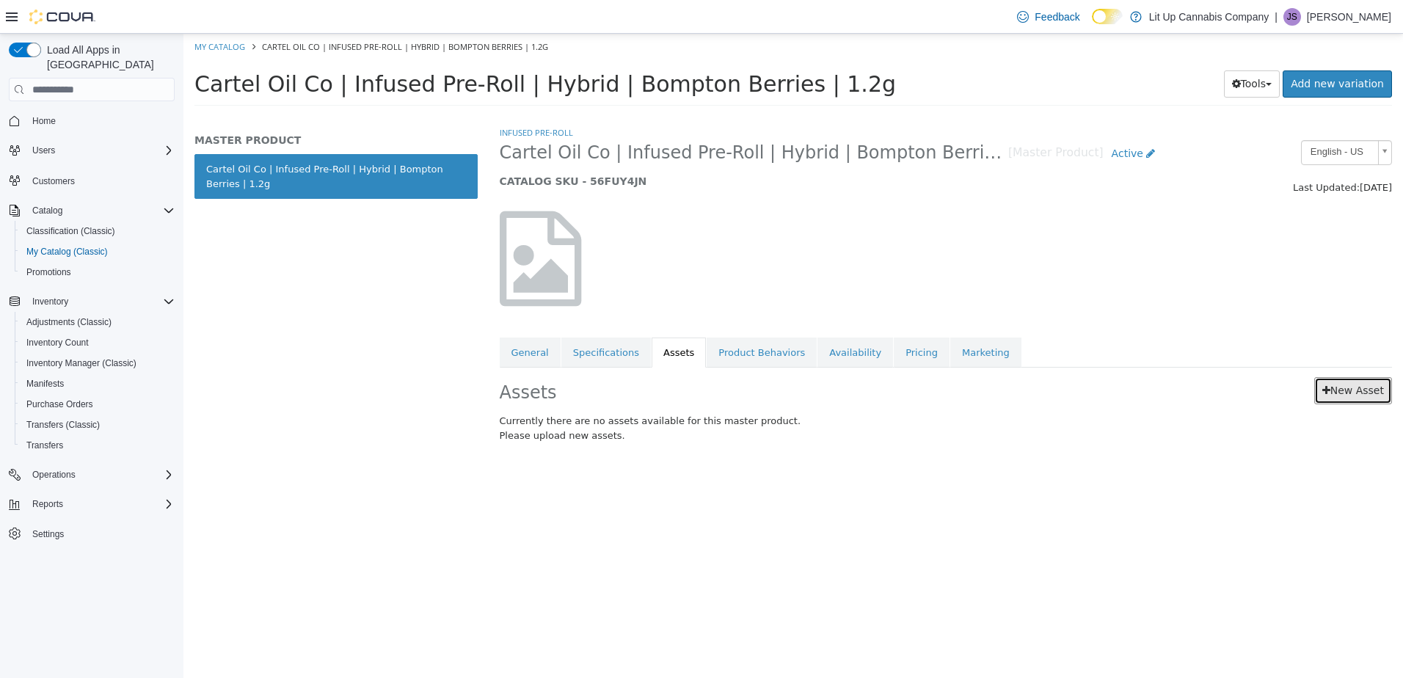
click at [1330, 395] on icon at bounding box center [1326, 390] width 8 height 10
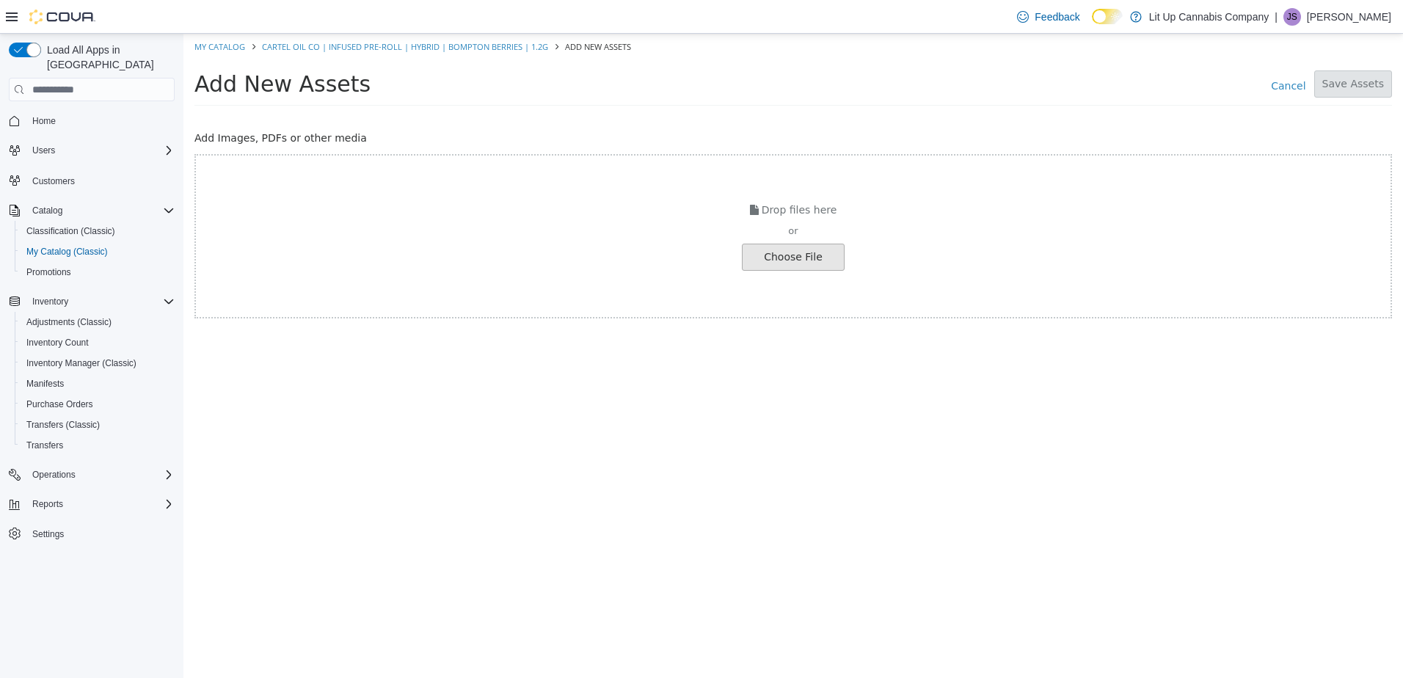
click at [823, 245] on input "file" at bounding box center [25, 257] width 1638 height 26
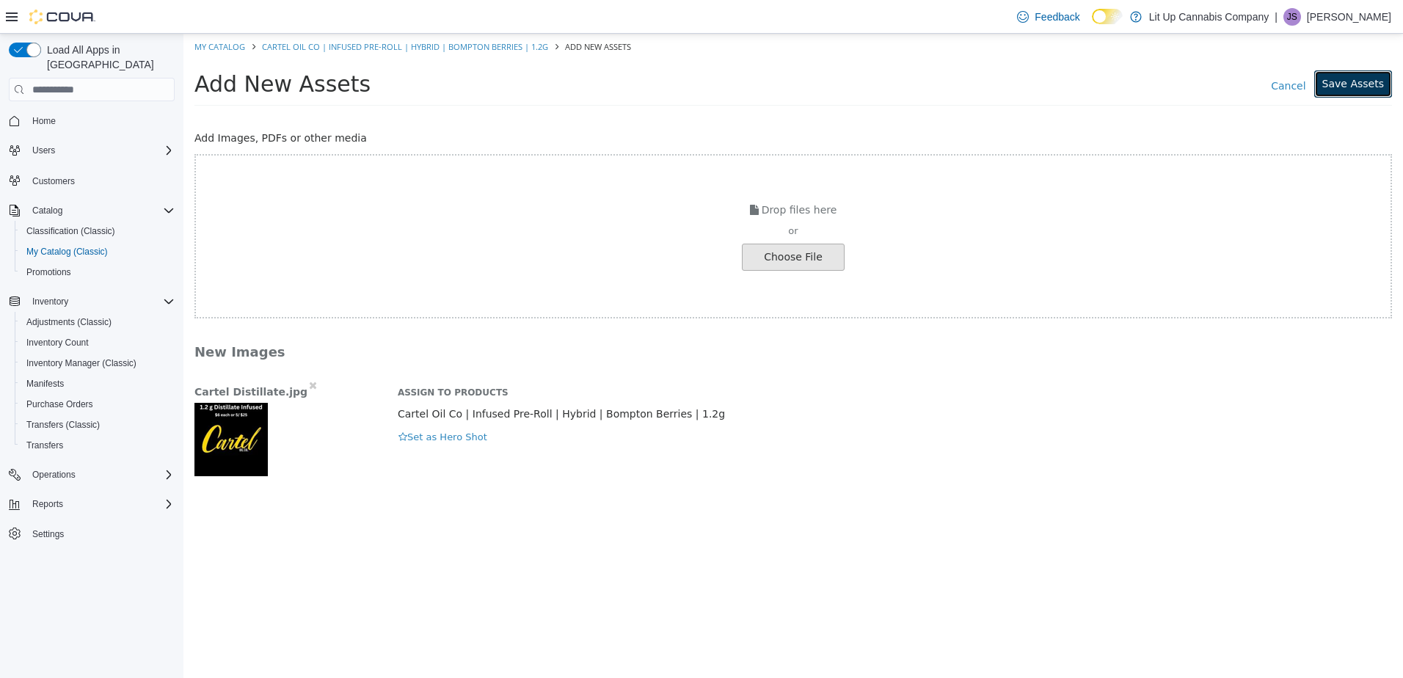
click at [1342, 84] on button "Save Assets" at bounding box center [1353, 83] width 78 height 27
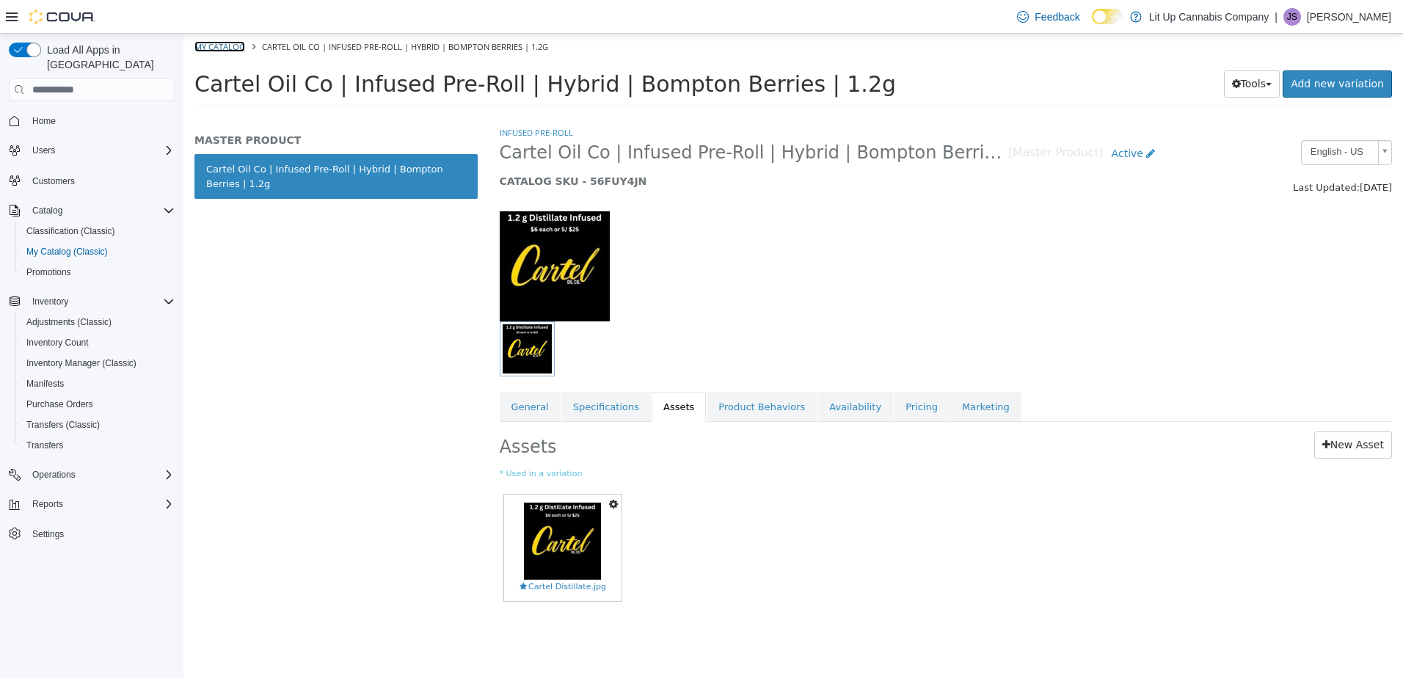
click at [216, 47] on link "My Catalog" at bounding box center [219, 46] width 51 height 11
select select "**********"
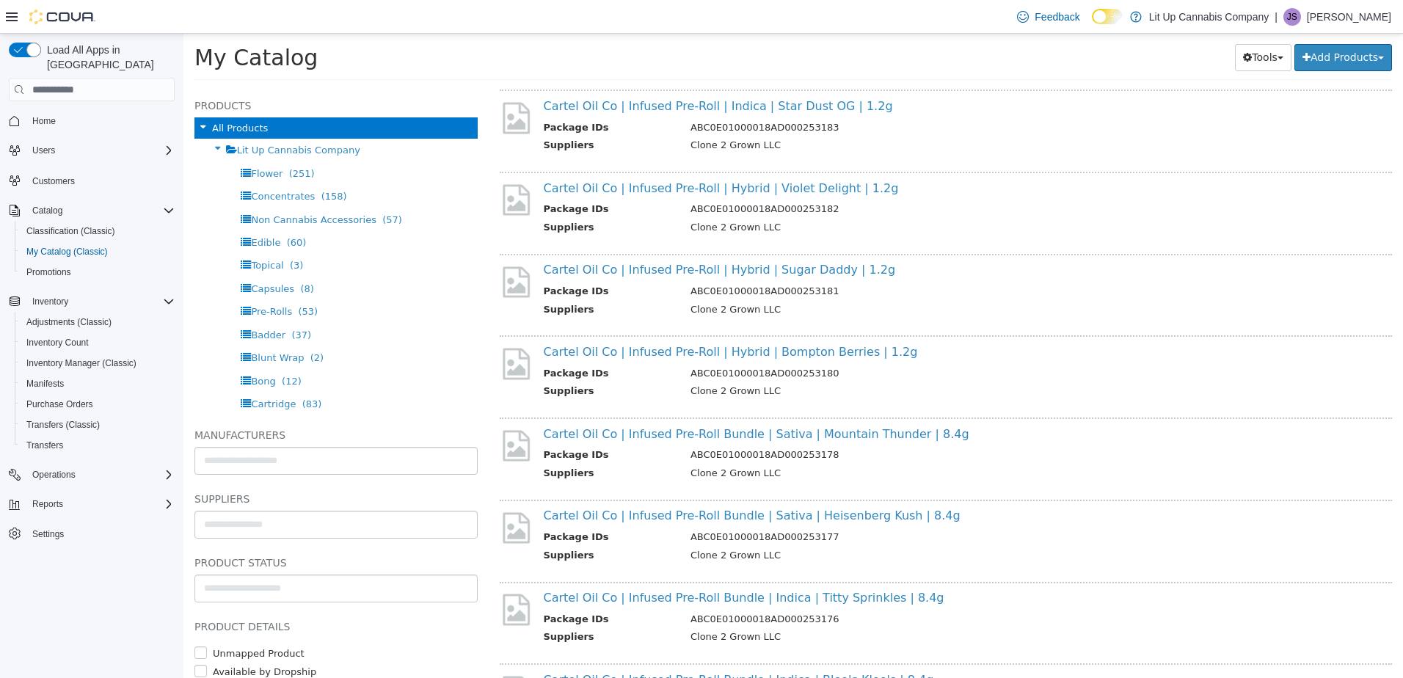
scroll to position [807, 0]
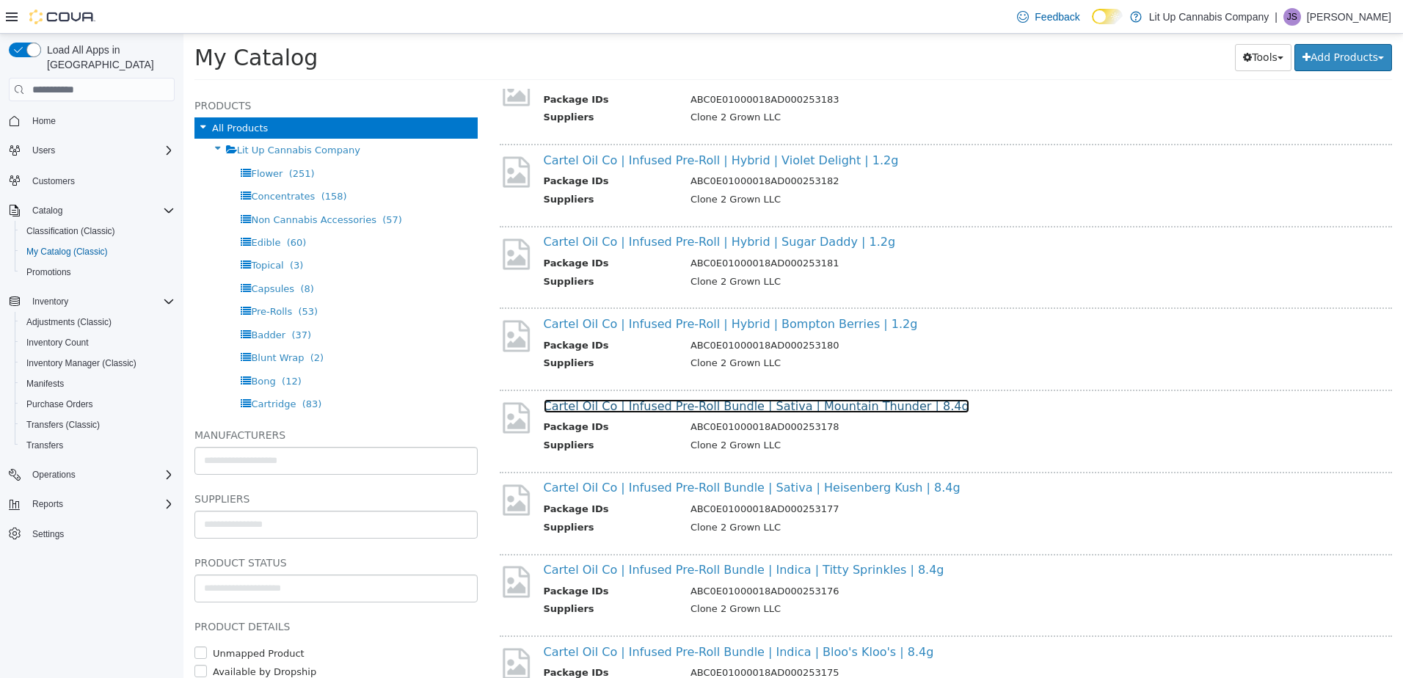
click at [641, 408] on link "Cartel Oil Co | Infused Pre-Roll Bundle | Sativa | Mountain Thunder | 8.4g" at bounding box center [757, 406] width 426 height 14
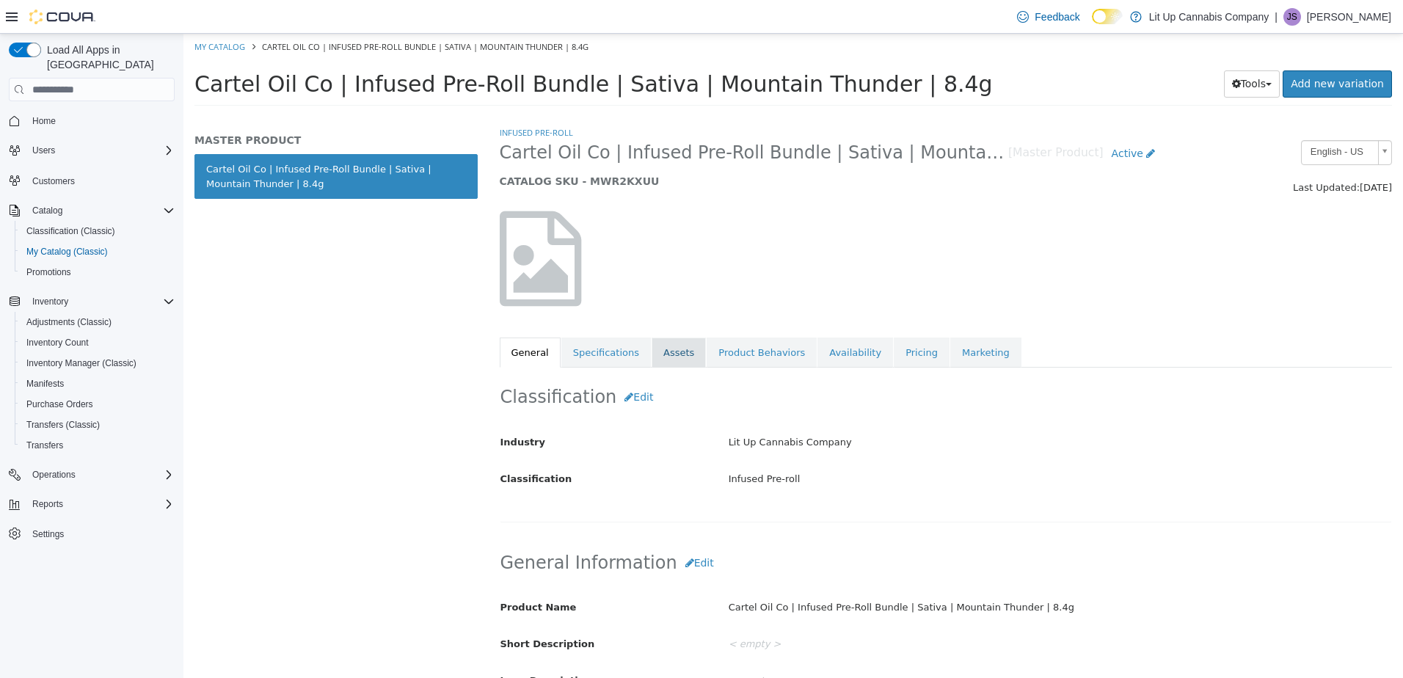
click at [663, 357] on link "Assets" at bounding box center [679, 353] width 54 height 31
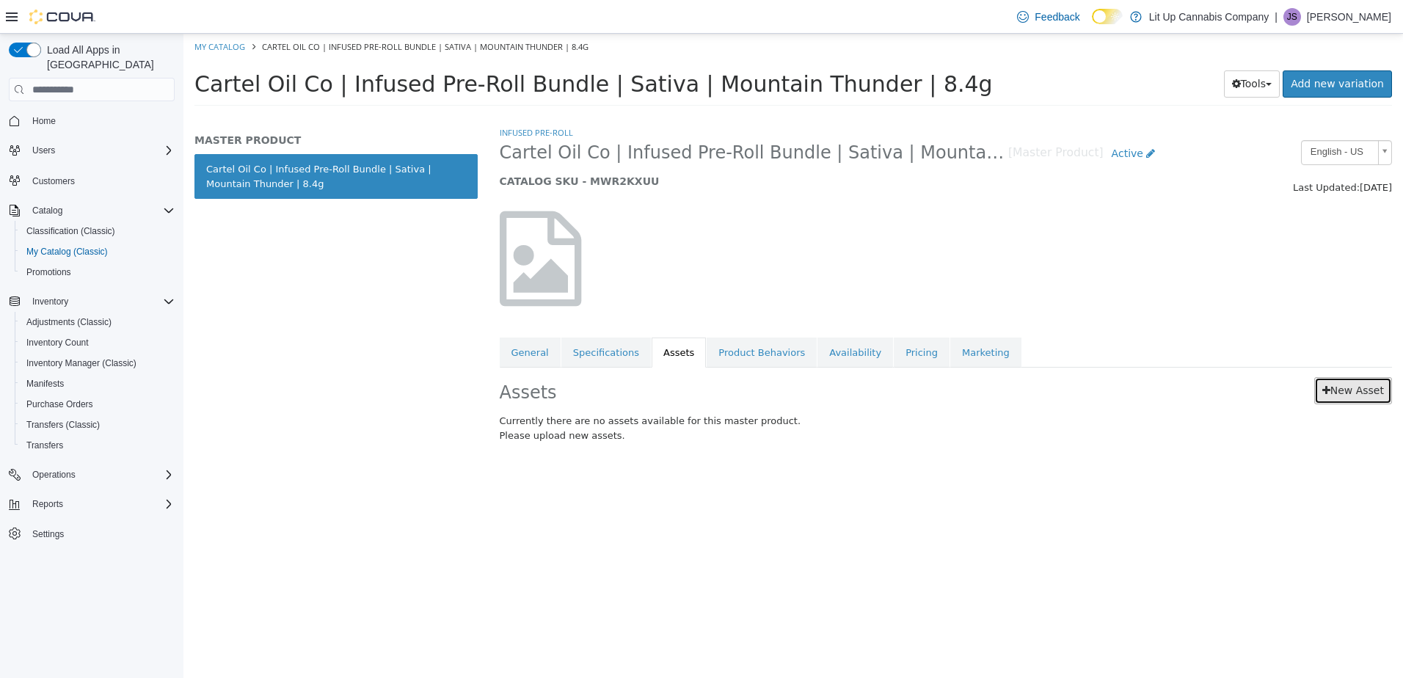
click at [1359, 388] on link "New Asset" at bounding box center [1353, 390] width 78 height 27
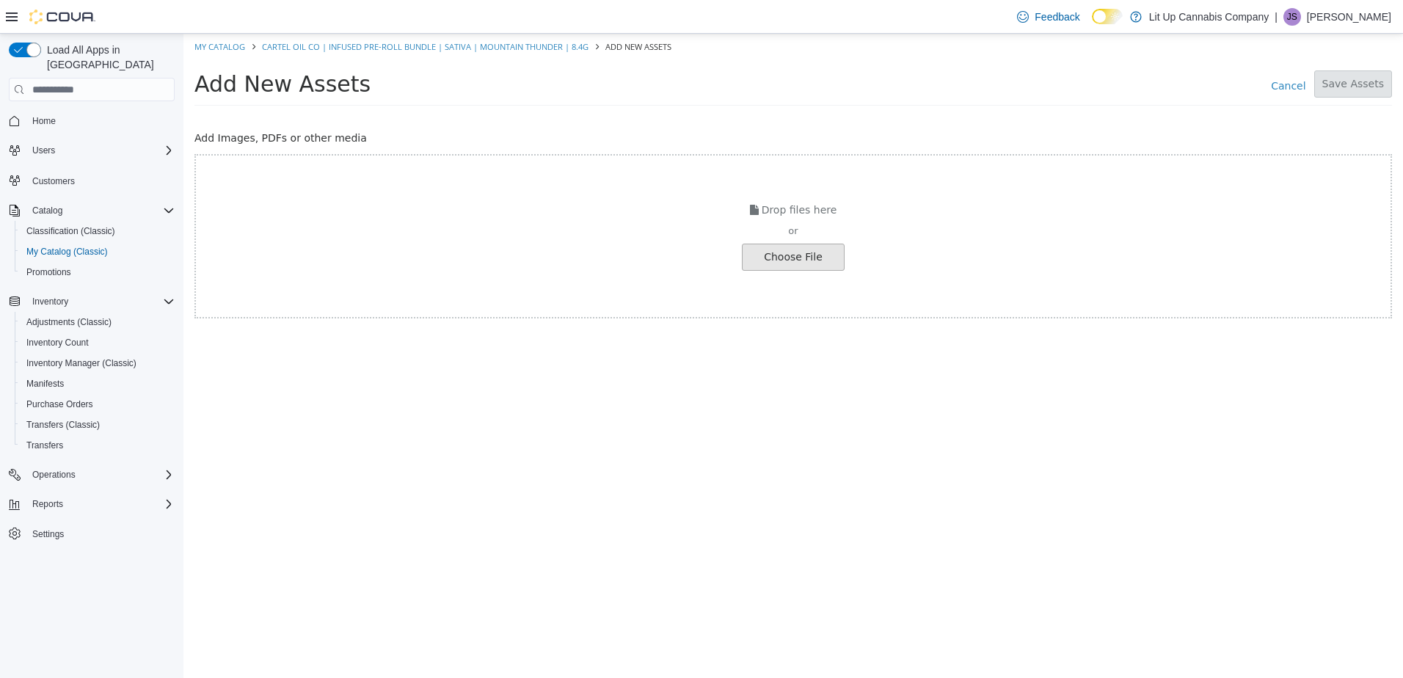
click at [778, 255] on input "file" at bounding box center [25, 257] width 1638 height 26
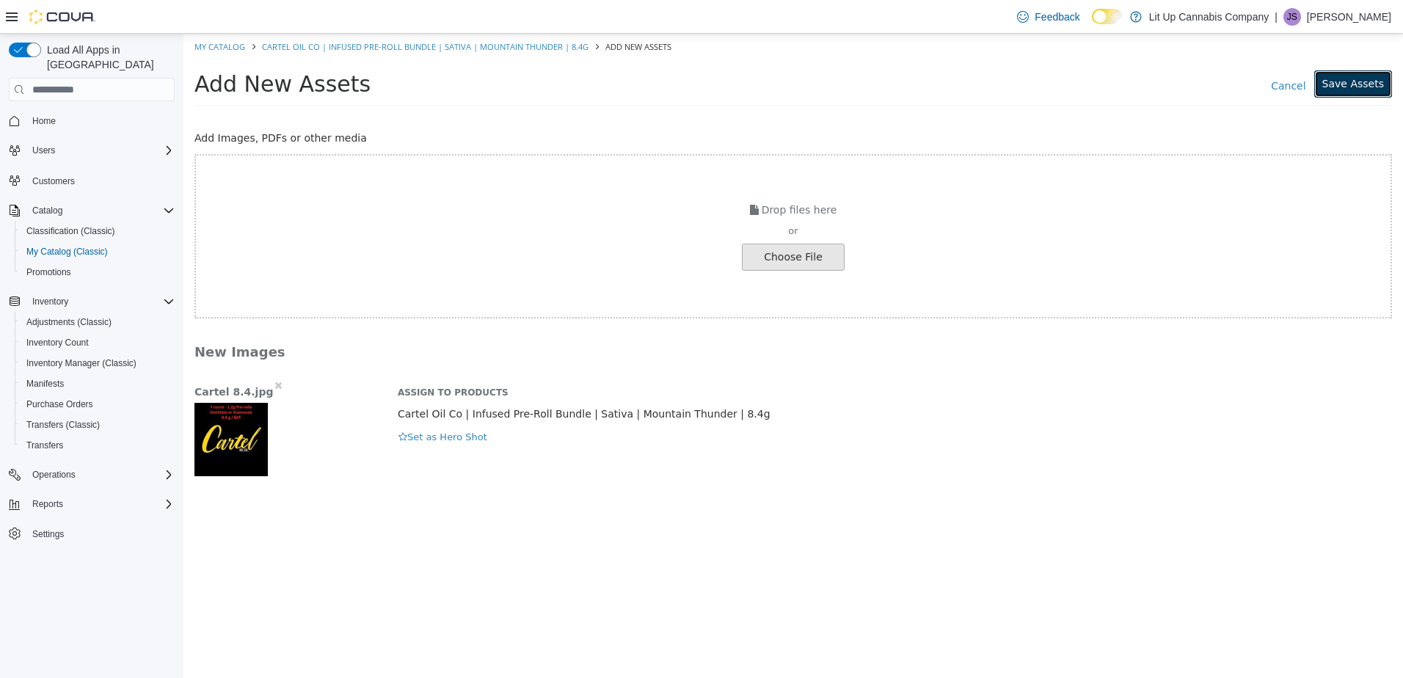
click at [1357, 87] on button "Save Assets" at bounding box center [1353, 83] width 78 height 27
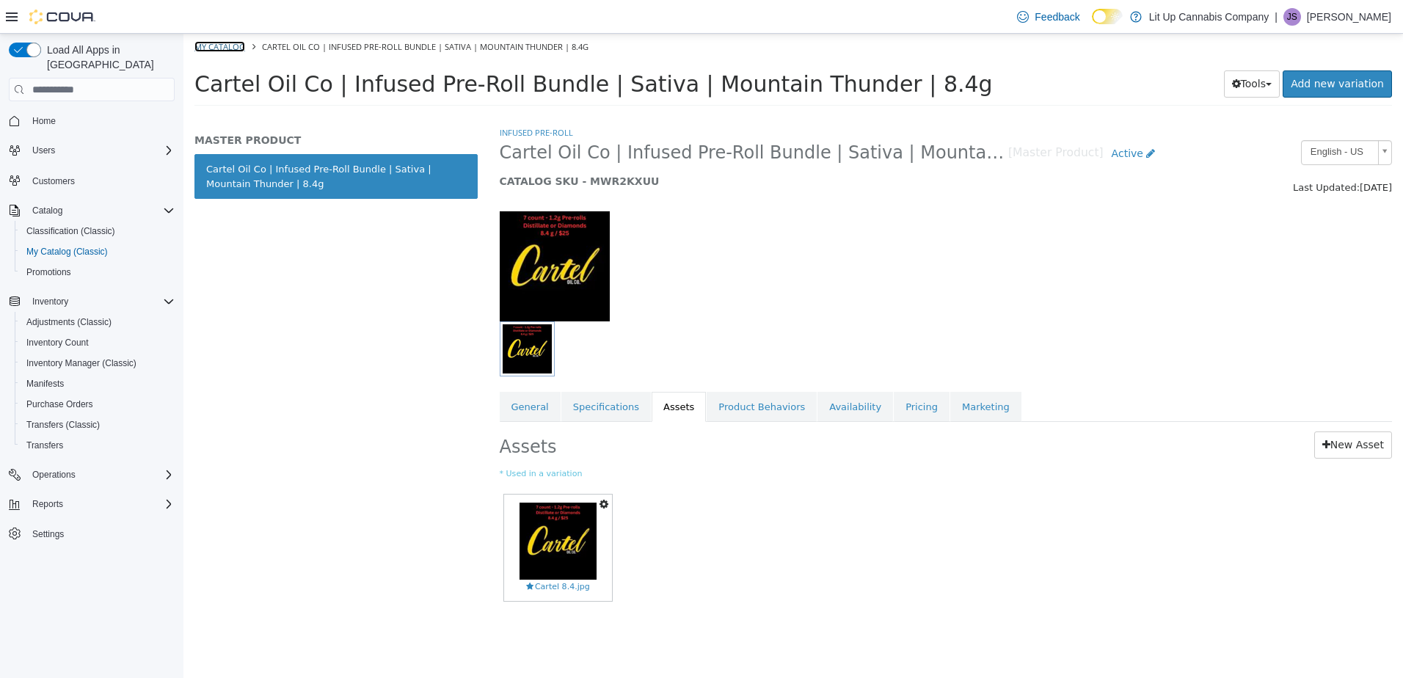
click at [225, 49] on link "My Catalog" at bounding box center [219, 46] width 51 height 11
select select "**********"
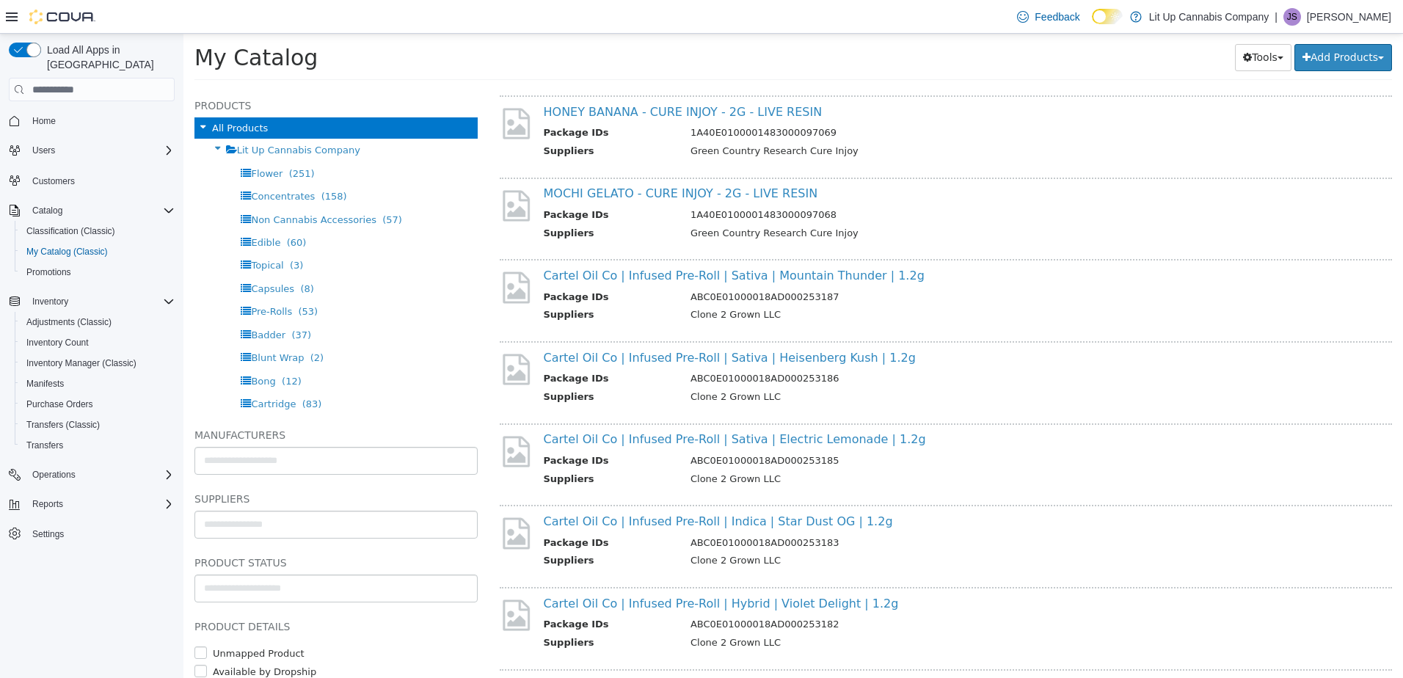
scroll to position [660, 0]
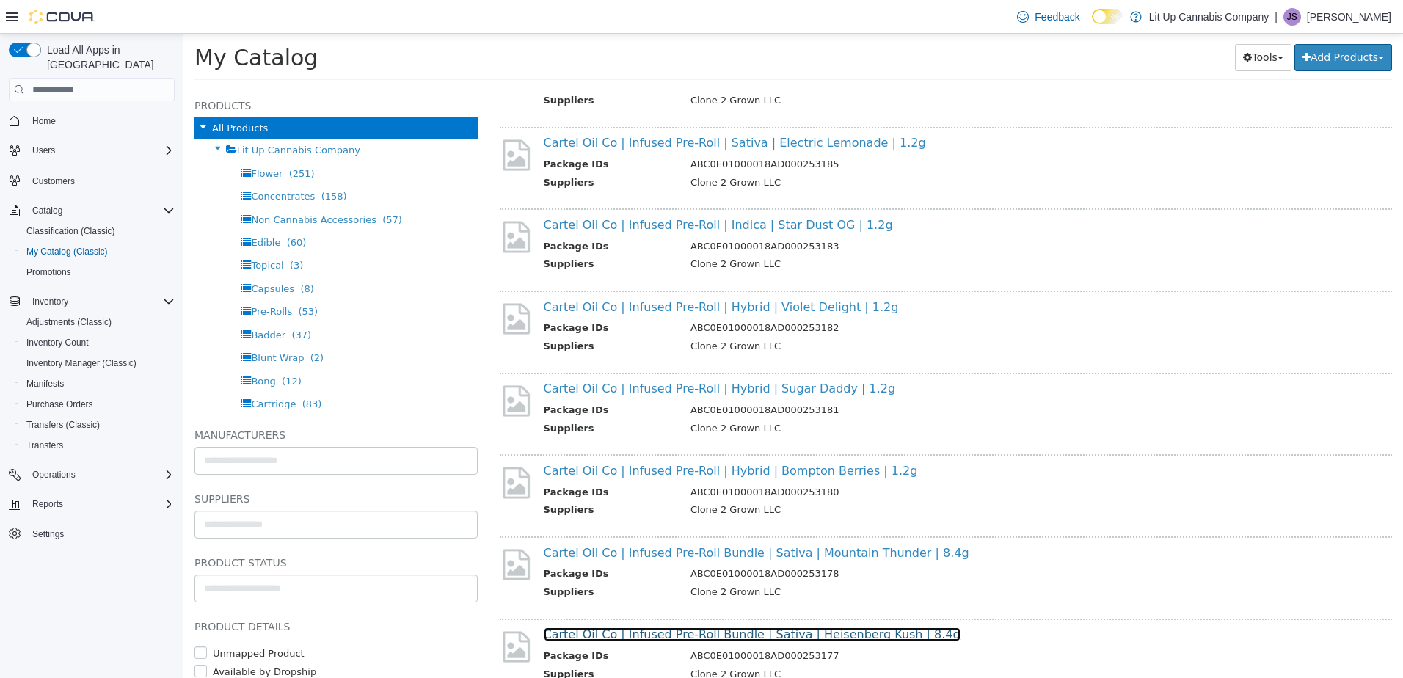
click at [627, 638] on link "Cartel Oil Co | Infused Pre-Roll Bundle | Sativa | Heisenberg Kush | 8.4g" at bounding box center [752, 634] width 417 height 14
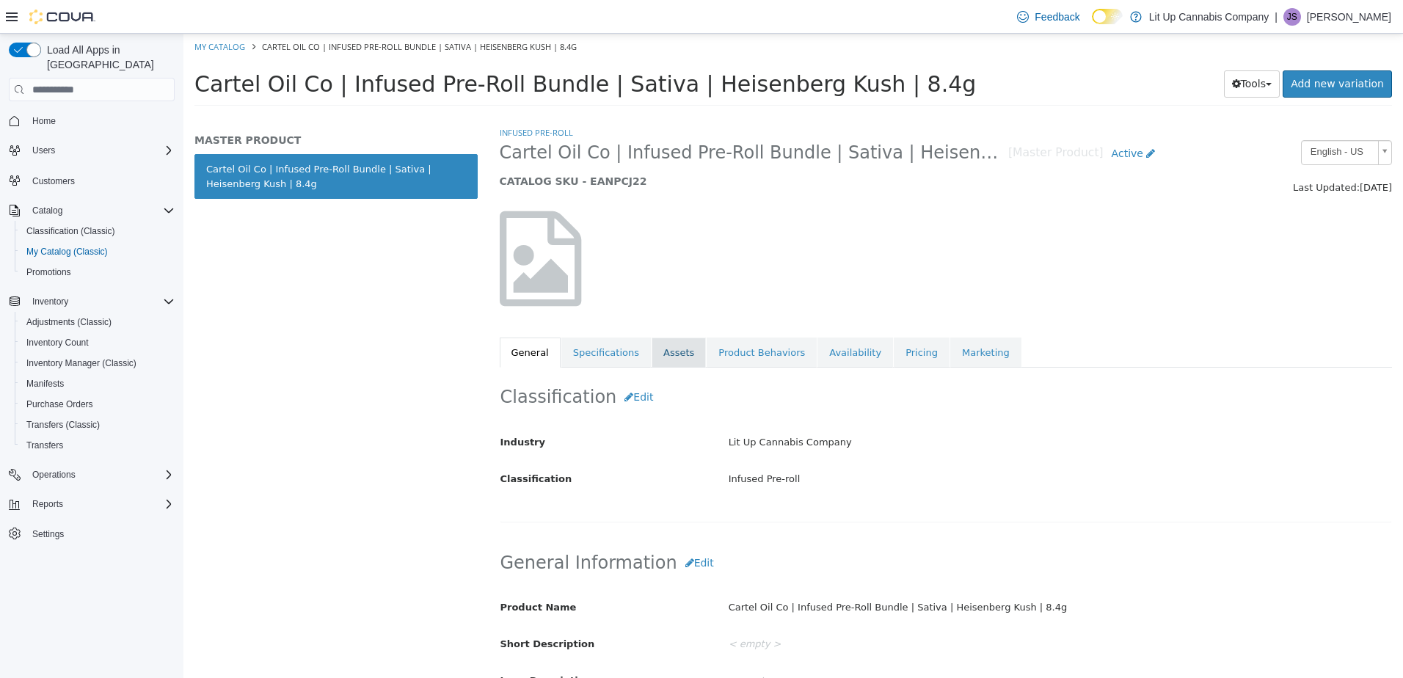
click at [660, 340] on link "Assets" at bounding box center [679, 353] width 54 height 31
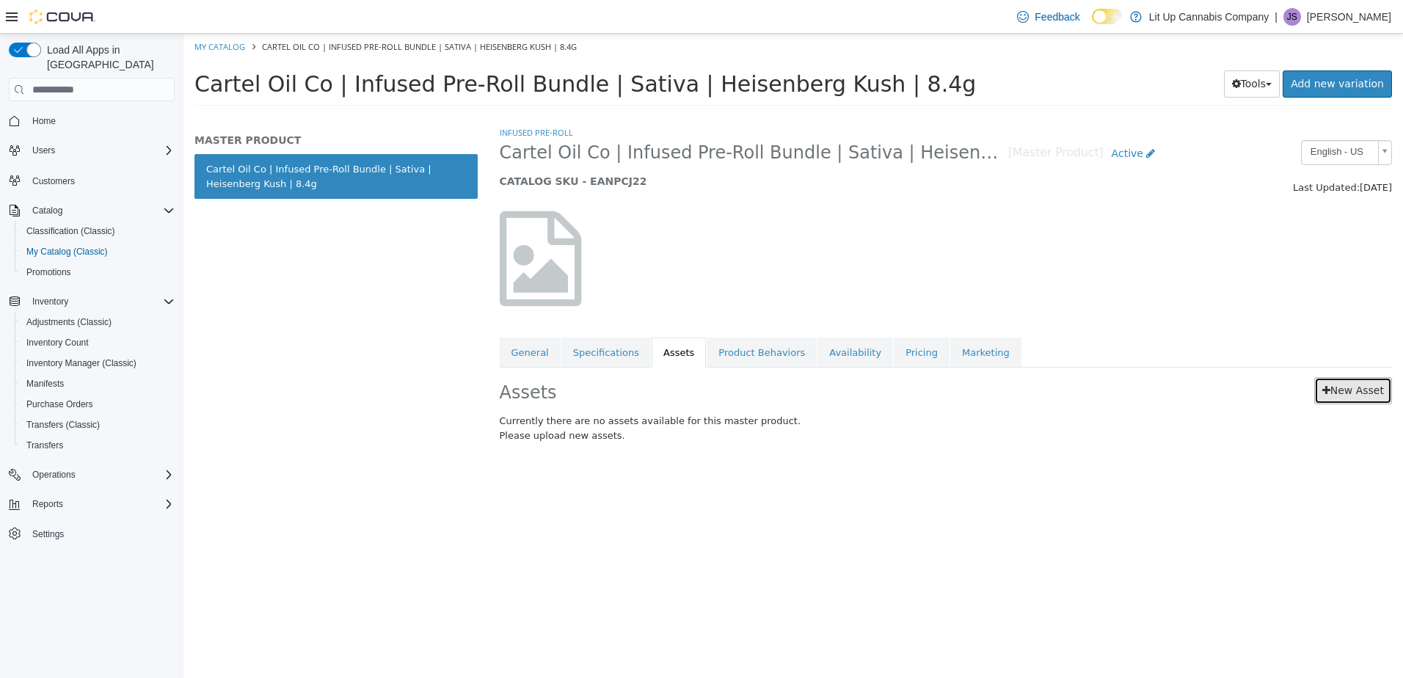
click at [1361, 380] on link "New Asset" at bounding box center [1353, 390] width 78 height 27
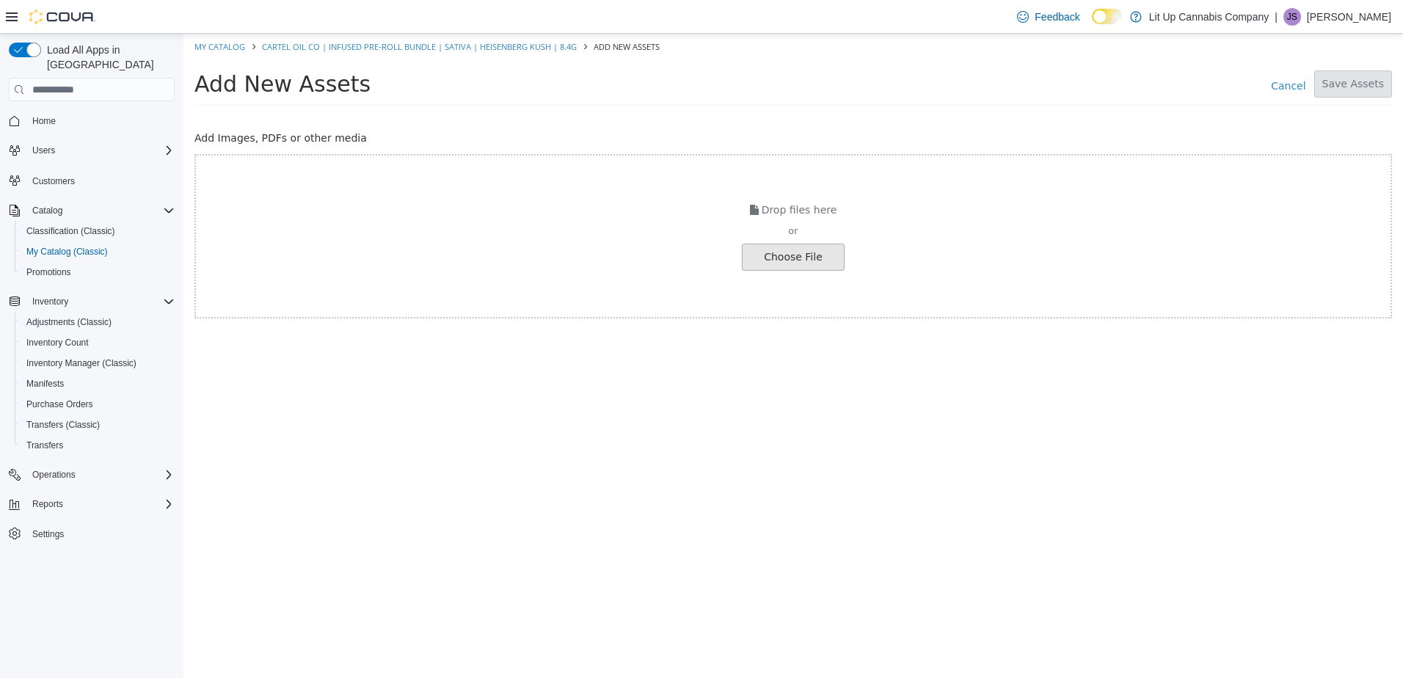
click at [806, 254] on input "file" at bounding box center [25, 257] width 1638 height 26
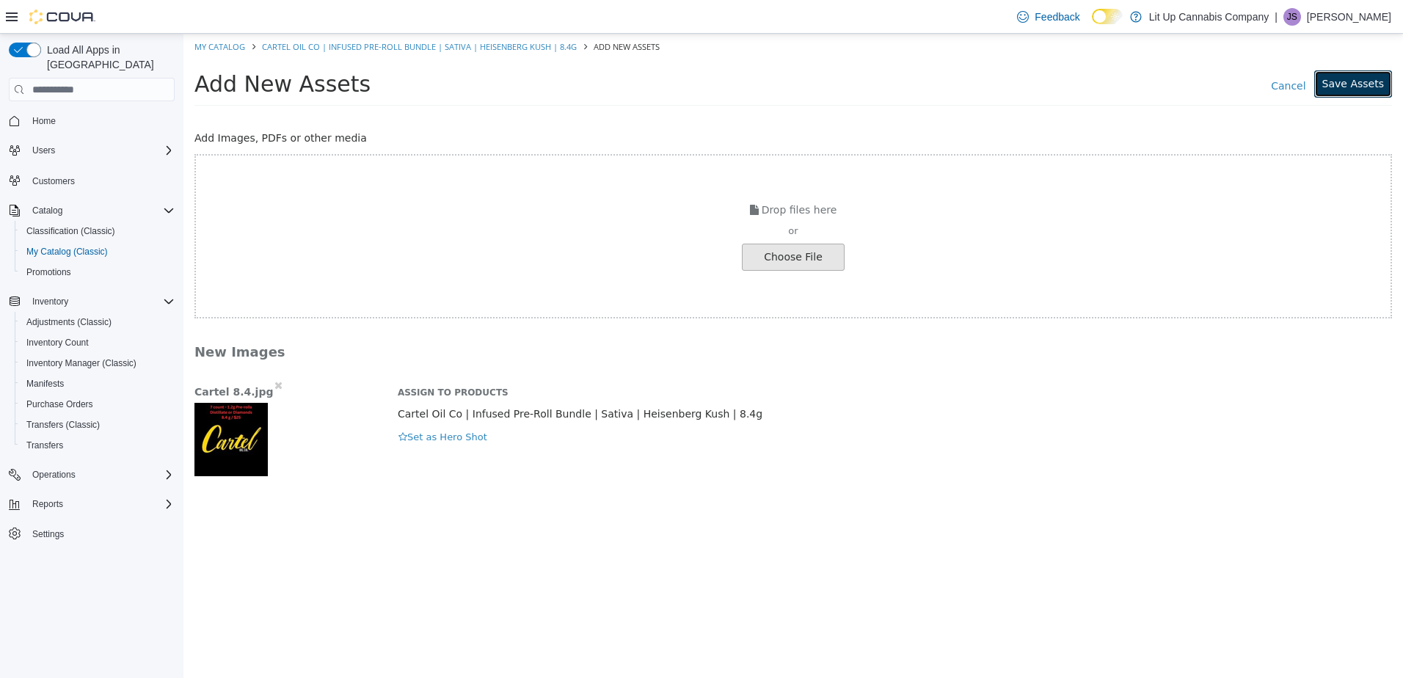
click at [1339, 90] on button "Save Assets" at bounding box center [1353, 83] width 78 height 27
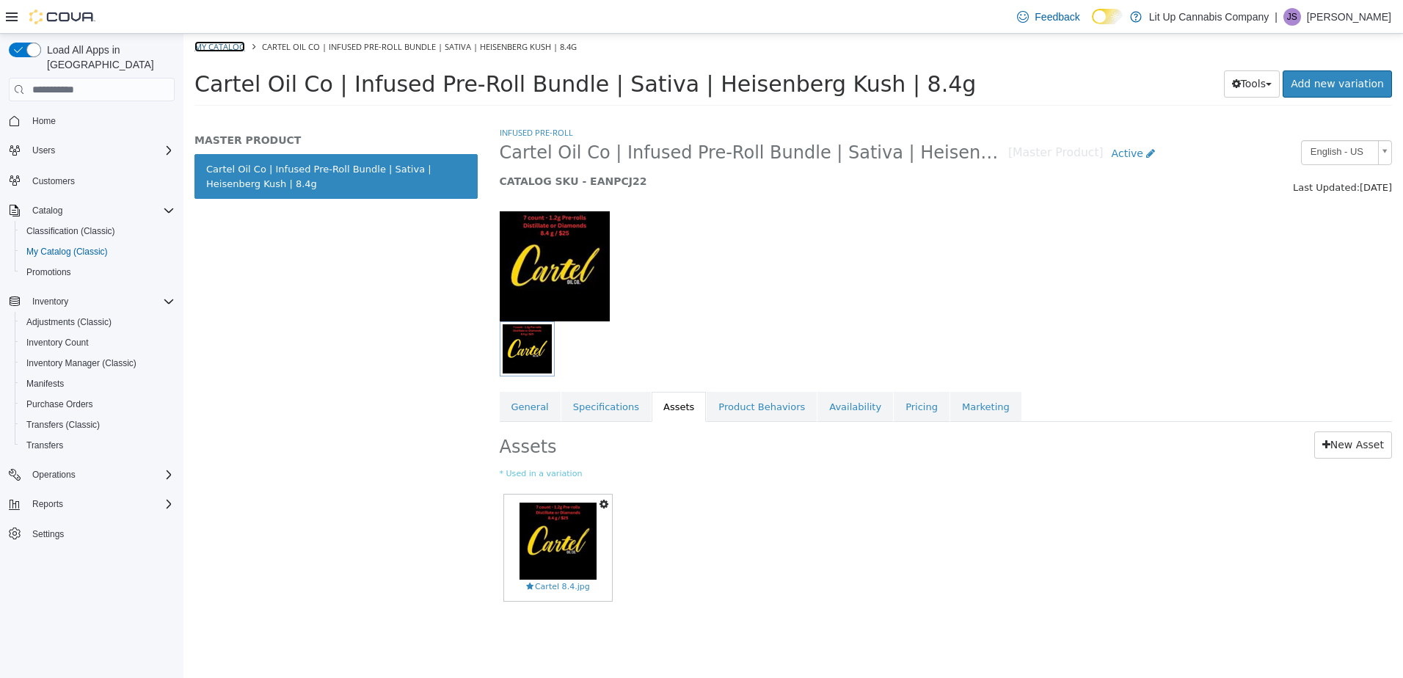
click at [215, 48] on link "My Catalog" at bounding box center [219, 46] width 51 height 11
select select "**********"
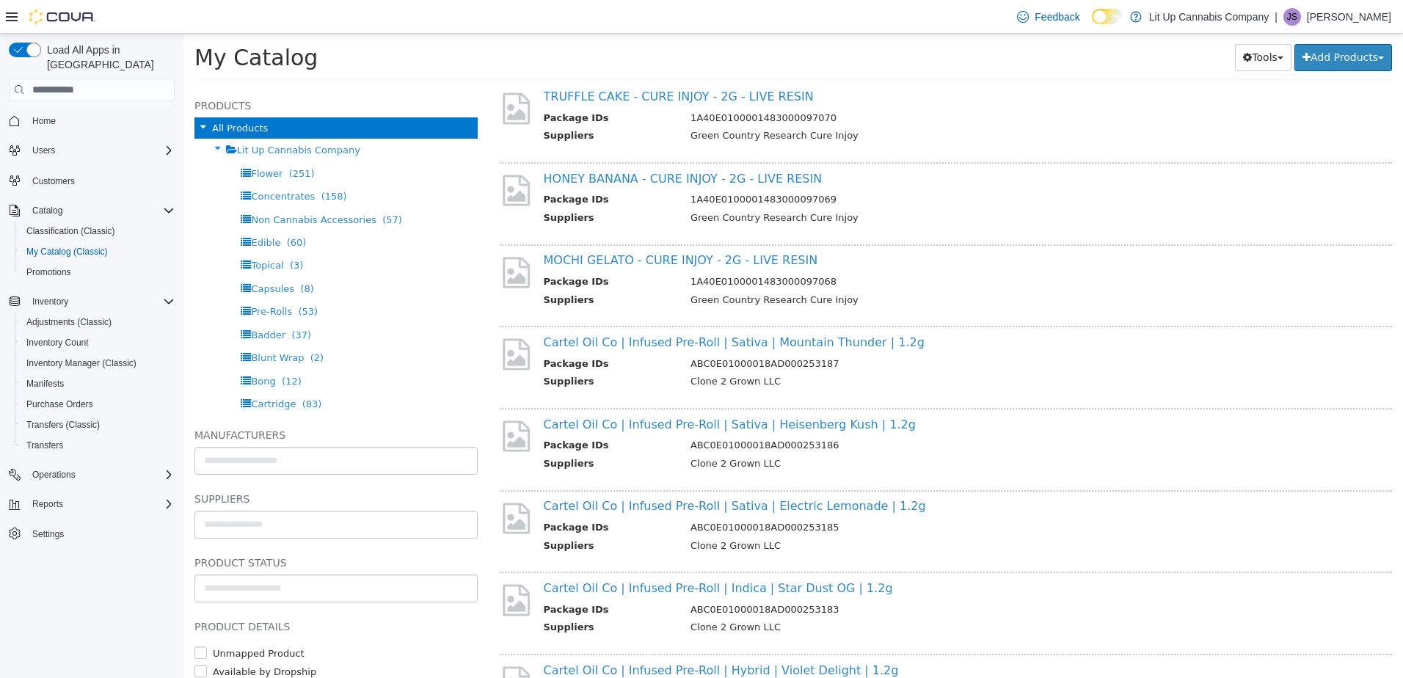
scroll to position [880, 0]
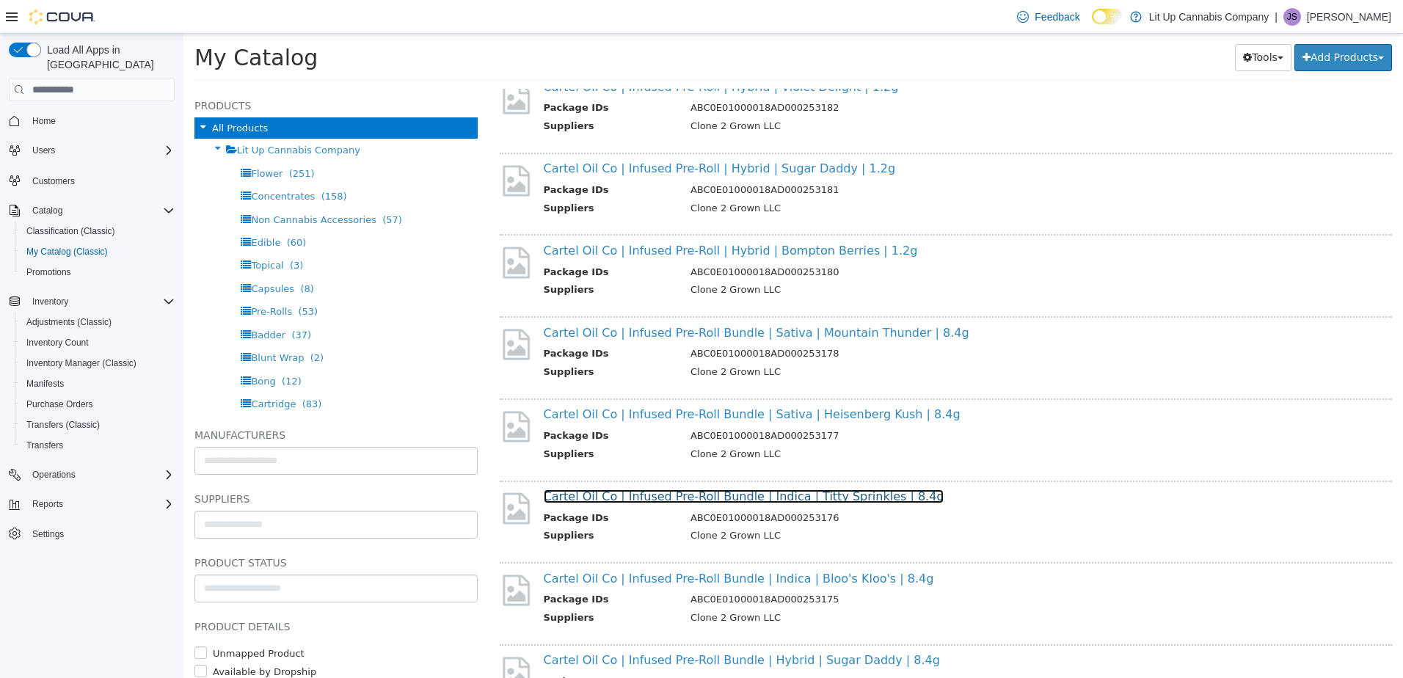
click at [652, 496] on link "Cartel Oil Co | Infused Pre-Roll Bundle | Indica | Titty Sprinkles | 8.4g" at bounding box center [744, 496] width 401 height 14
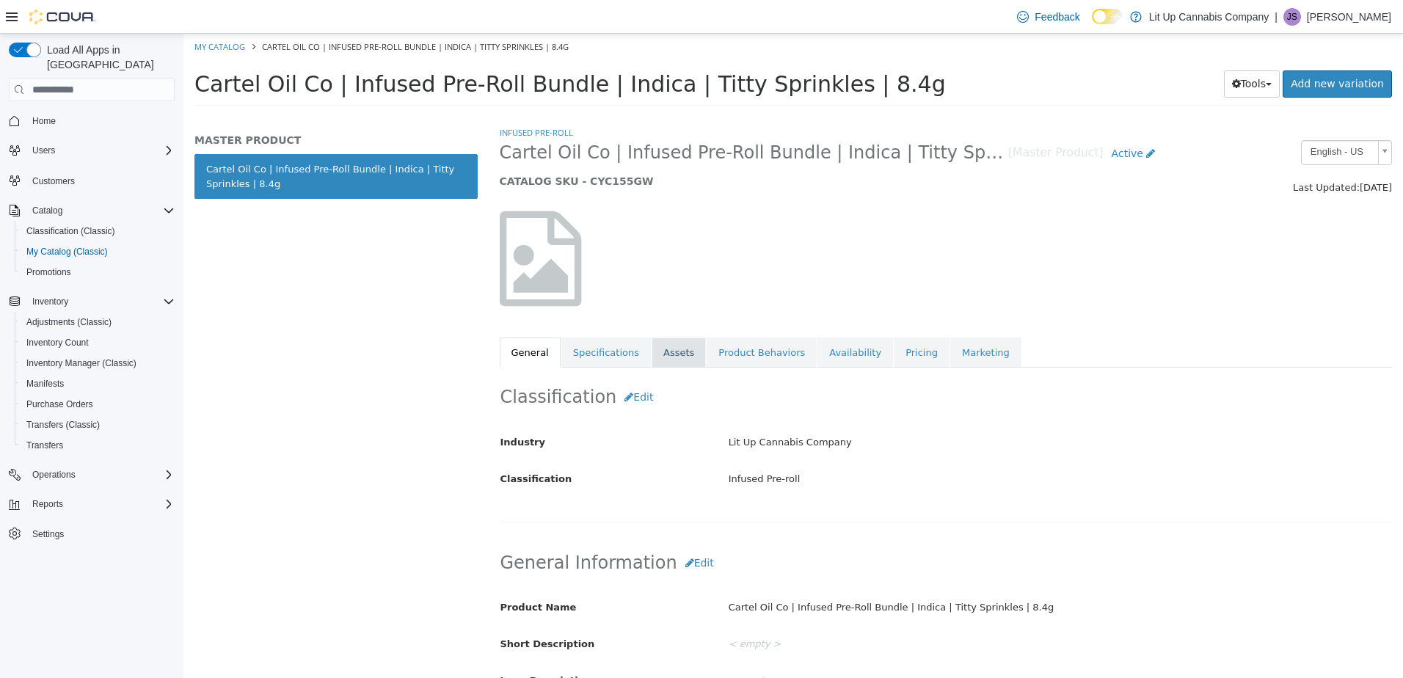
click at [660, 353] on link "Assets" at bounding box center [679, 353] width 54 height 31
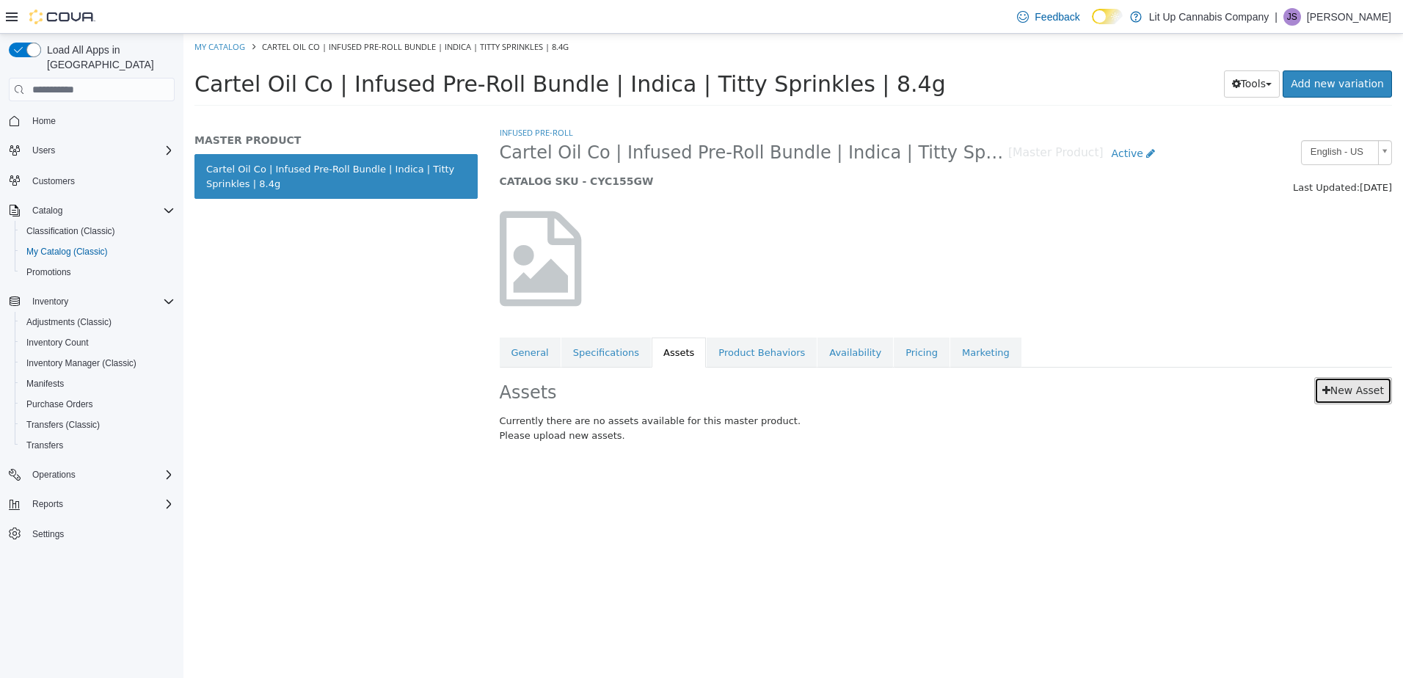
click at [1349, 381] on link "New Asset" at bounding box center [1353, 390] width 78 height 27
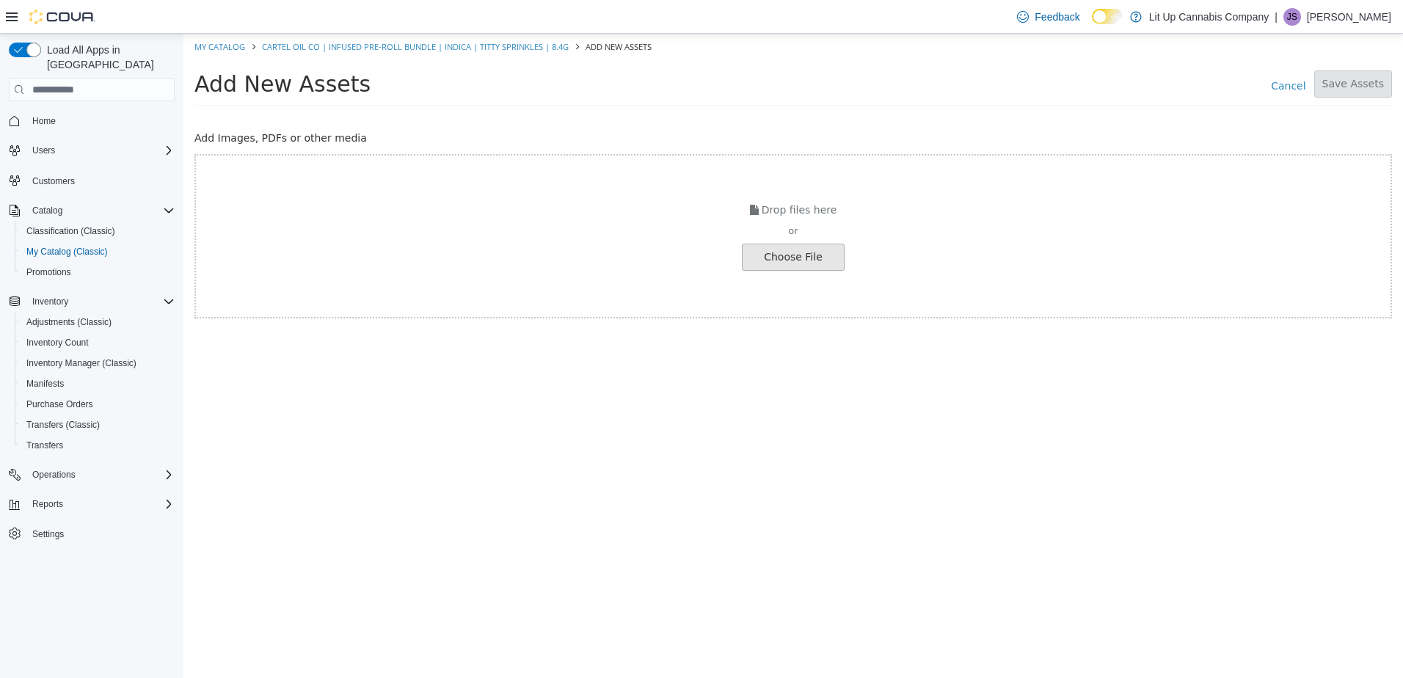
click at [797, 268] on input "file" at bounding box center [25, 257] width 1638 height 26
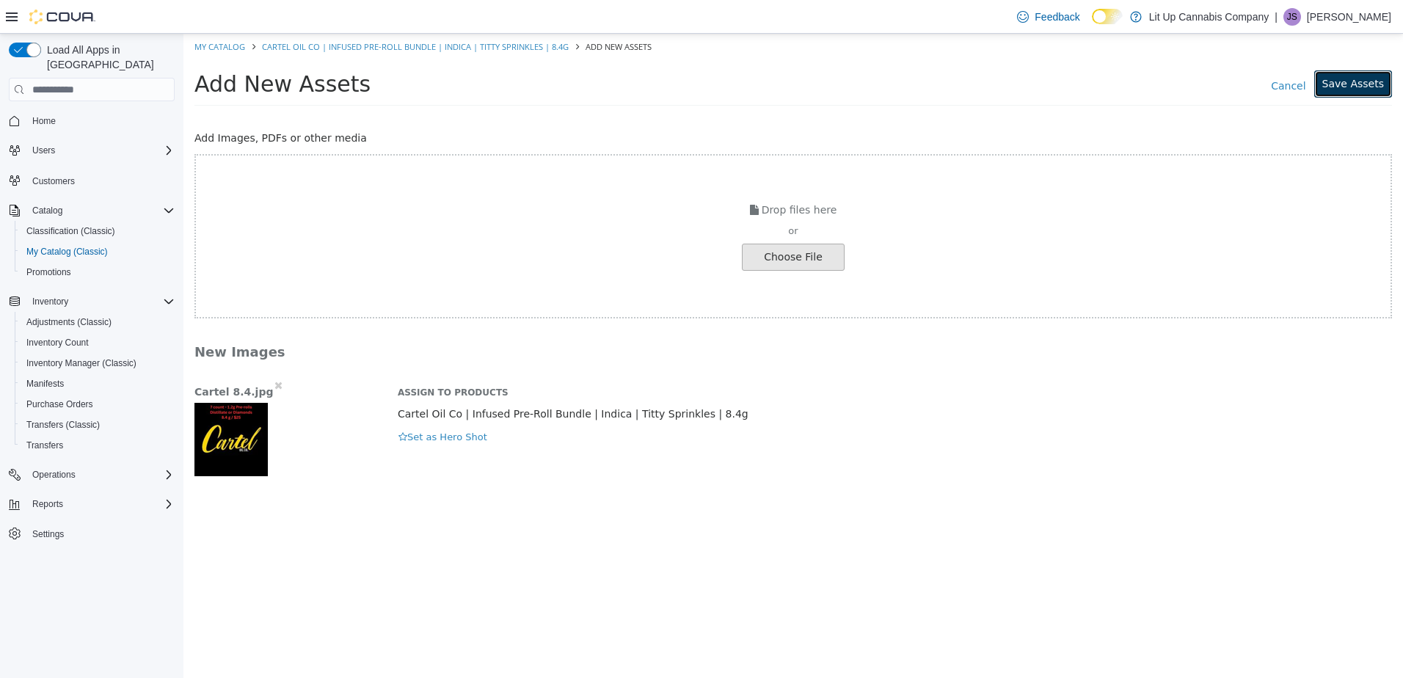
click at [1365, 87] on button "Save Assets" at bounding box center [1353, 83] width 78 height 27
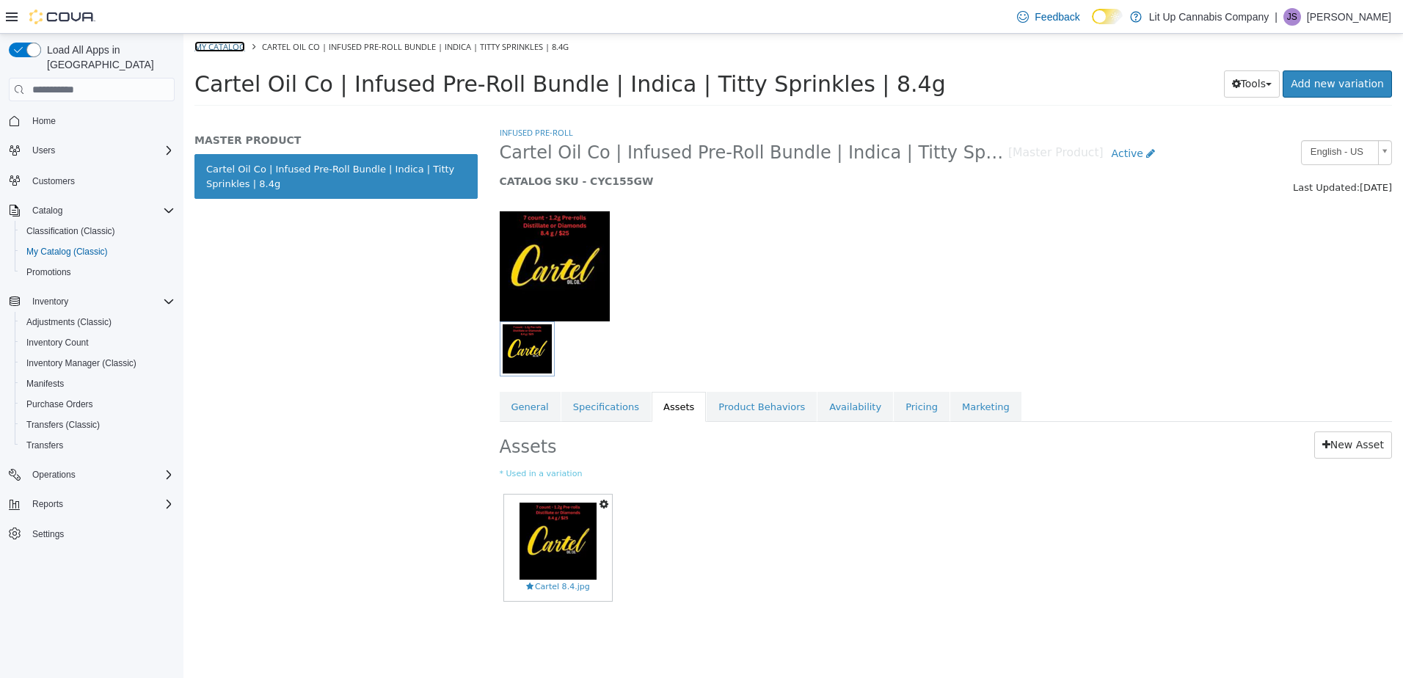
click at [210, 47] on link "My Catalog" at bounding box center [219, 46] width 51 height 11
select select "**********"
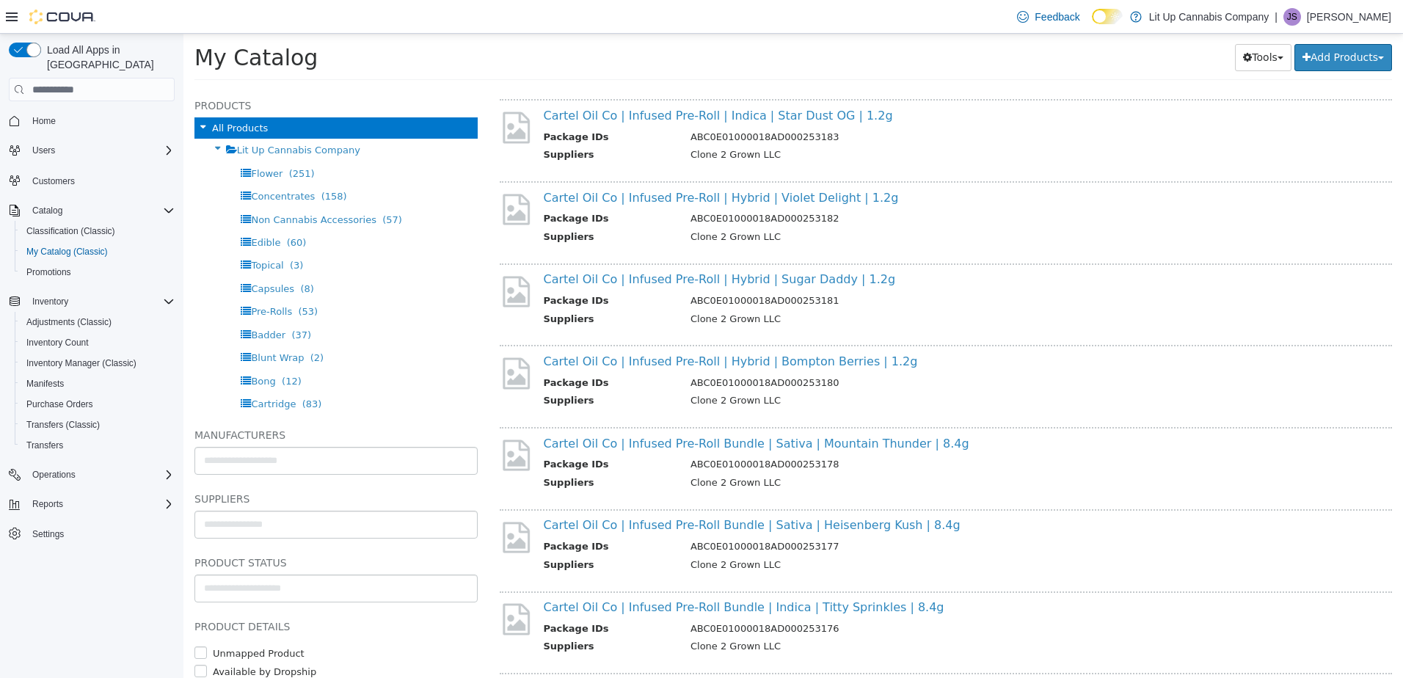
scroll to position [880, 0]
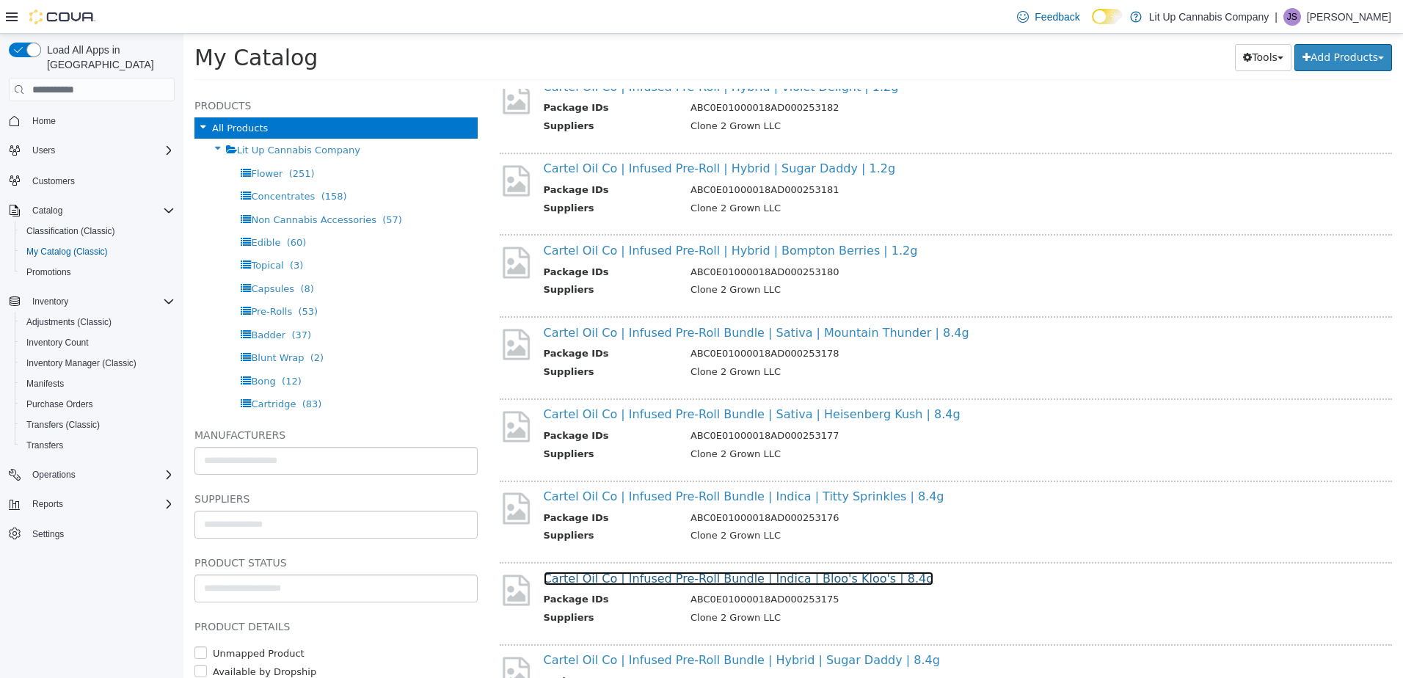
click at [632, 583] on link "Cartel Oil Co | Infused Pre-Roll Bundle | Indica | Bloo's Kloo's | 8.4g" at bounding box center [739, 579] width 390 height 14
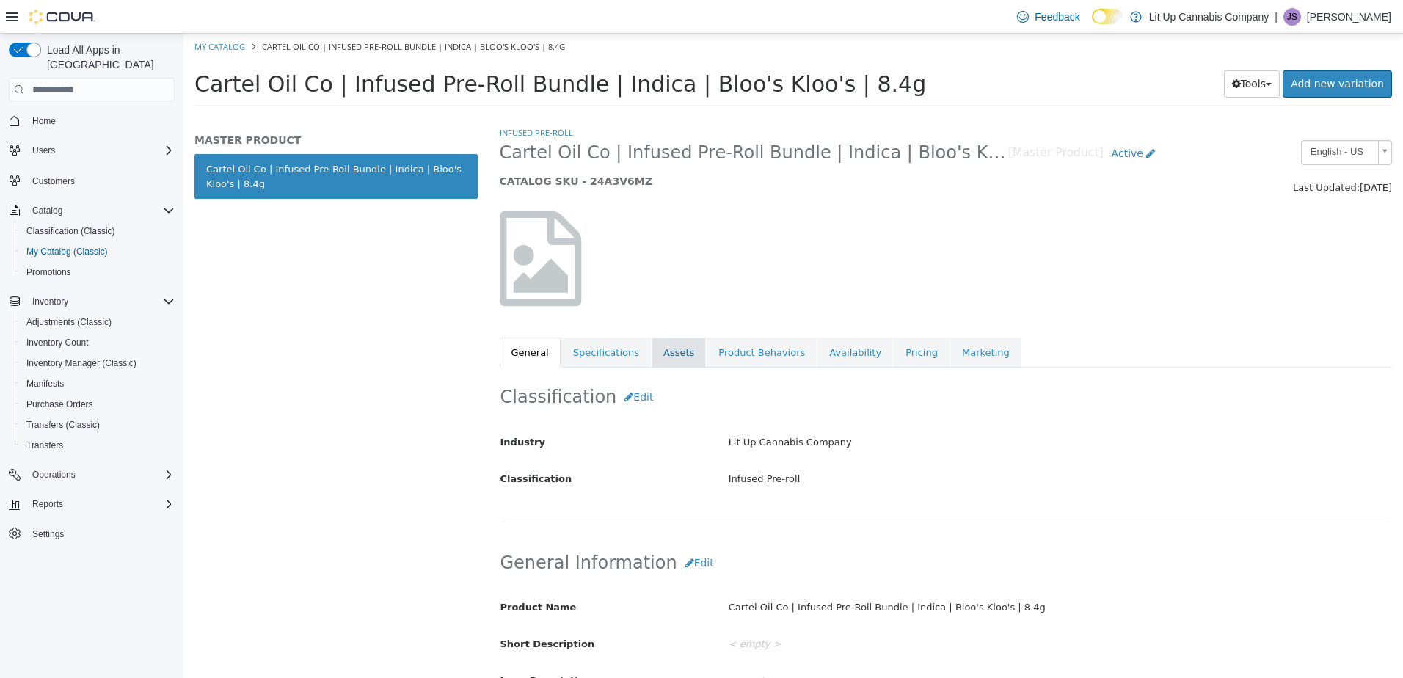
click at [671, 353] on link "Assets" at bounding box center [679, 353] width 54 height 31
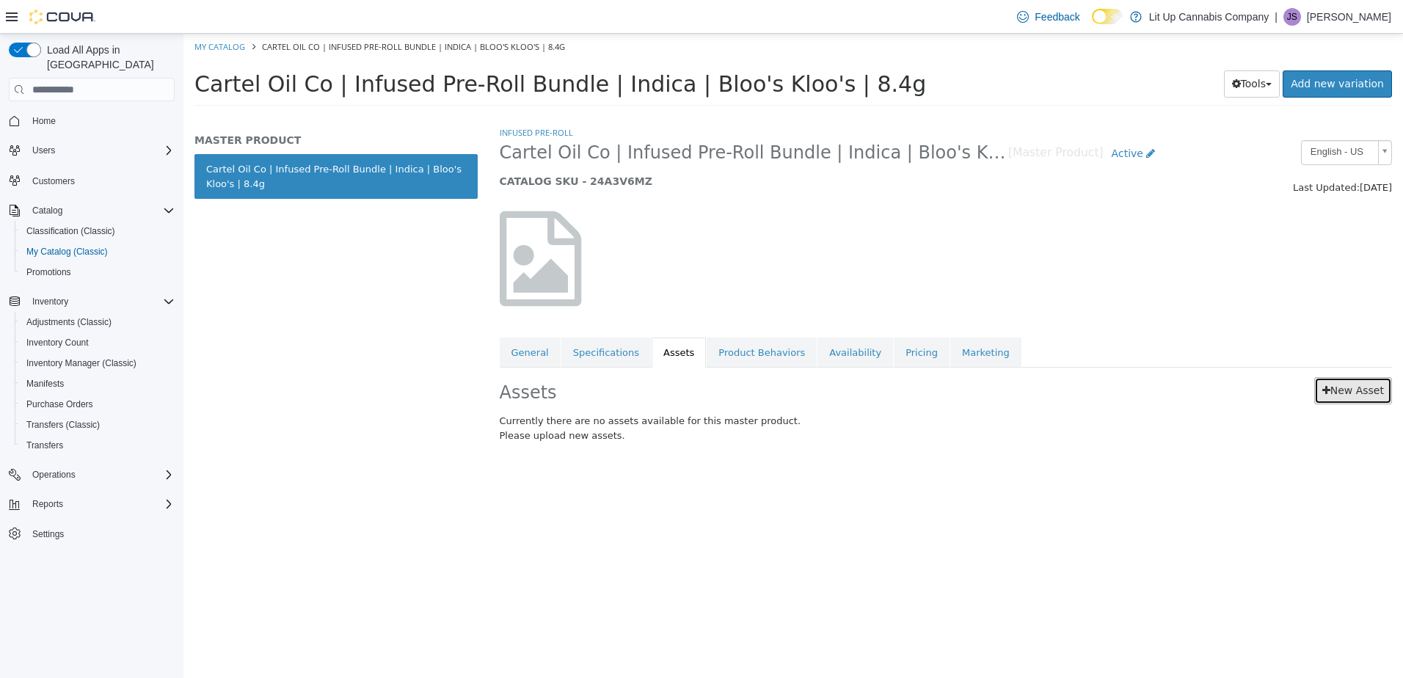
click at [1328, 395] on icon at bounding box center [1326, 390] width 8 height 10
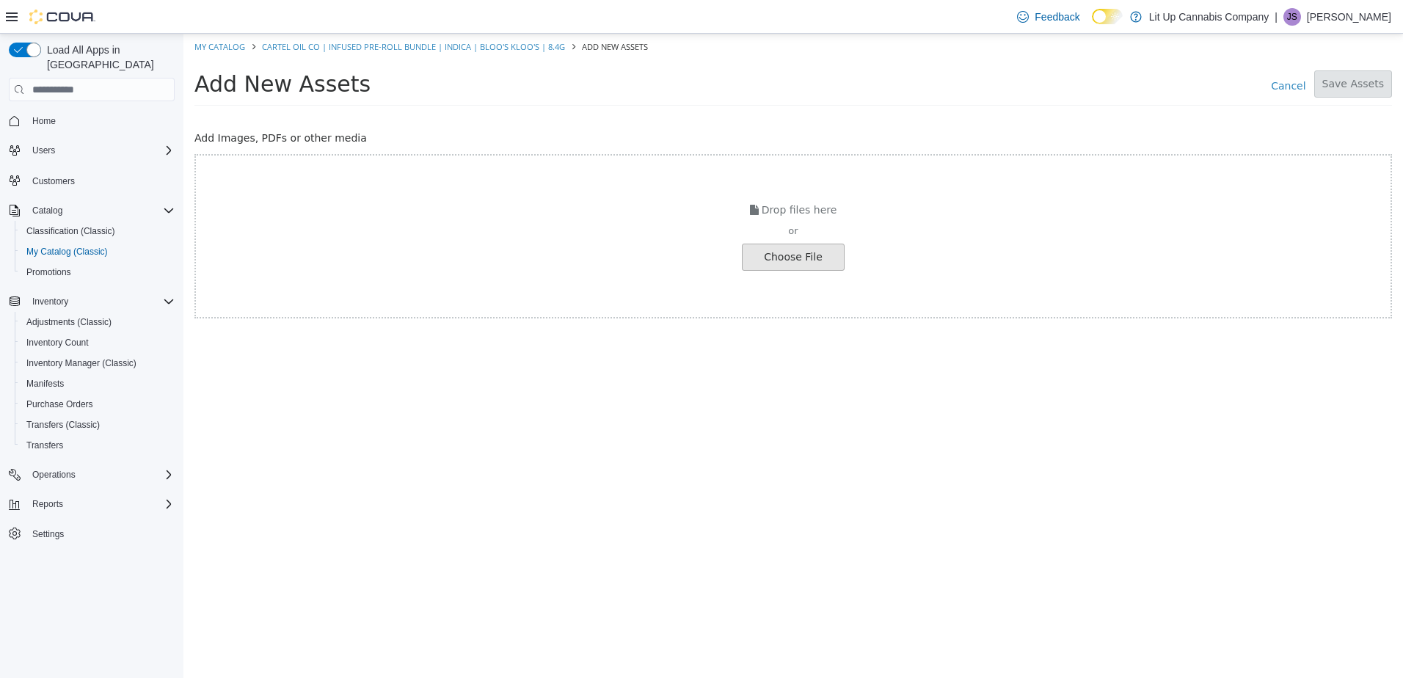
click at [813, 257] on input "file" at bounding box center [25, 257] width 1638 height 26
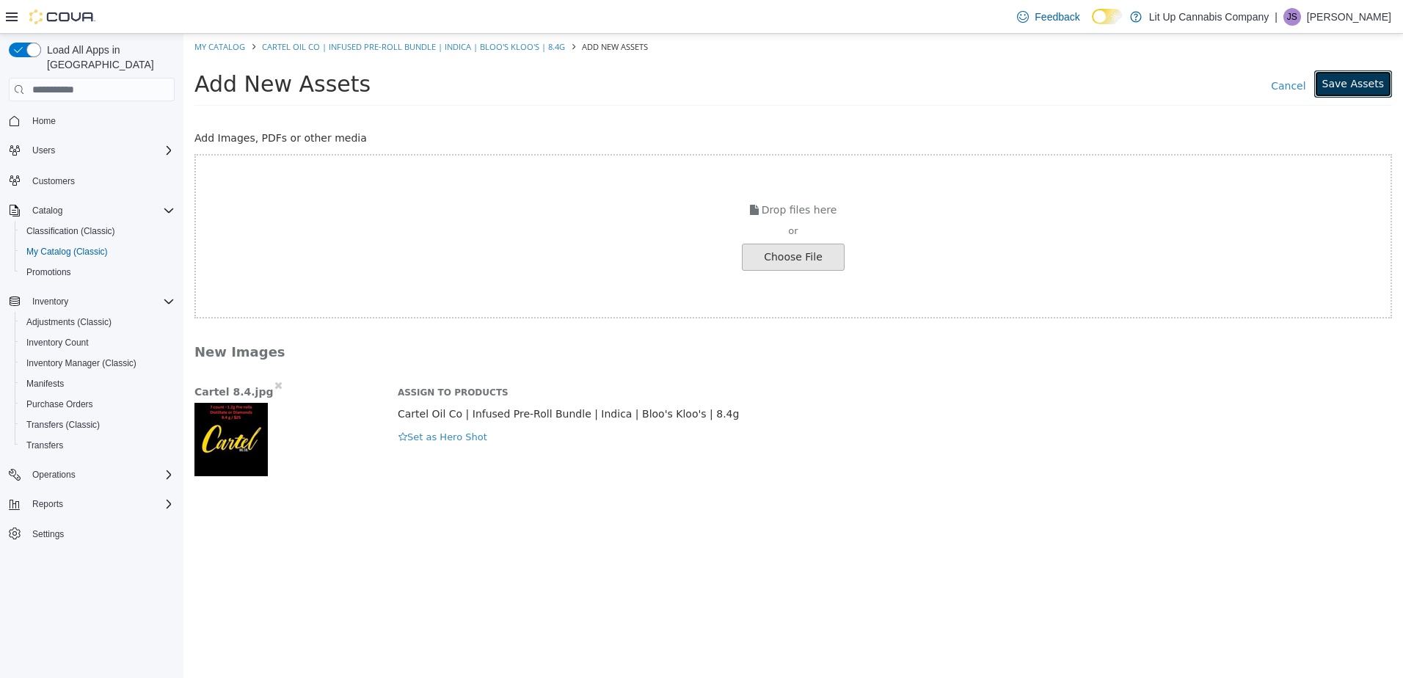
click at [1357, 76] on button "Save Assets" at bounding box center [1353, 83] width 78 height 27
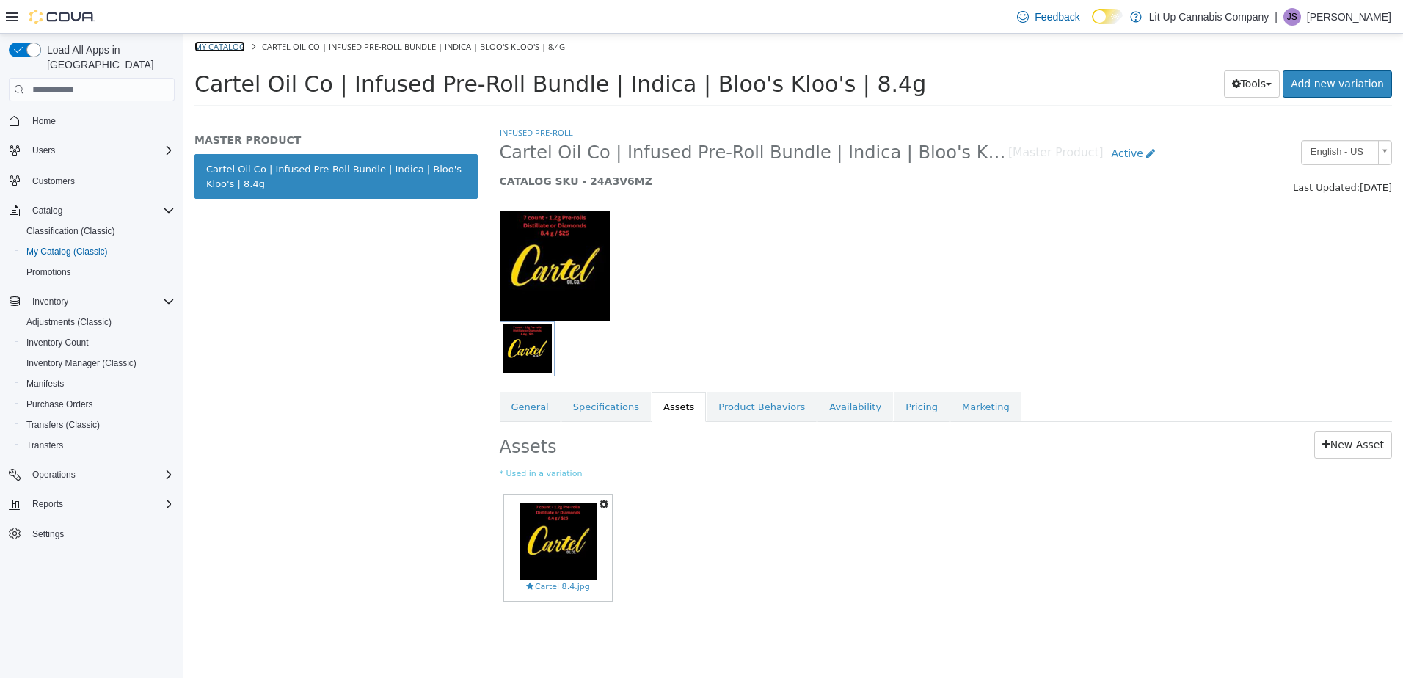
click at [216, 45] on link "My Catalog" at bounding box center [219, 46] width 51 height 11
select select "**********"
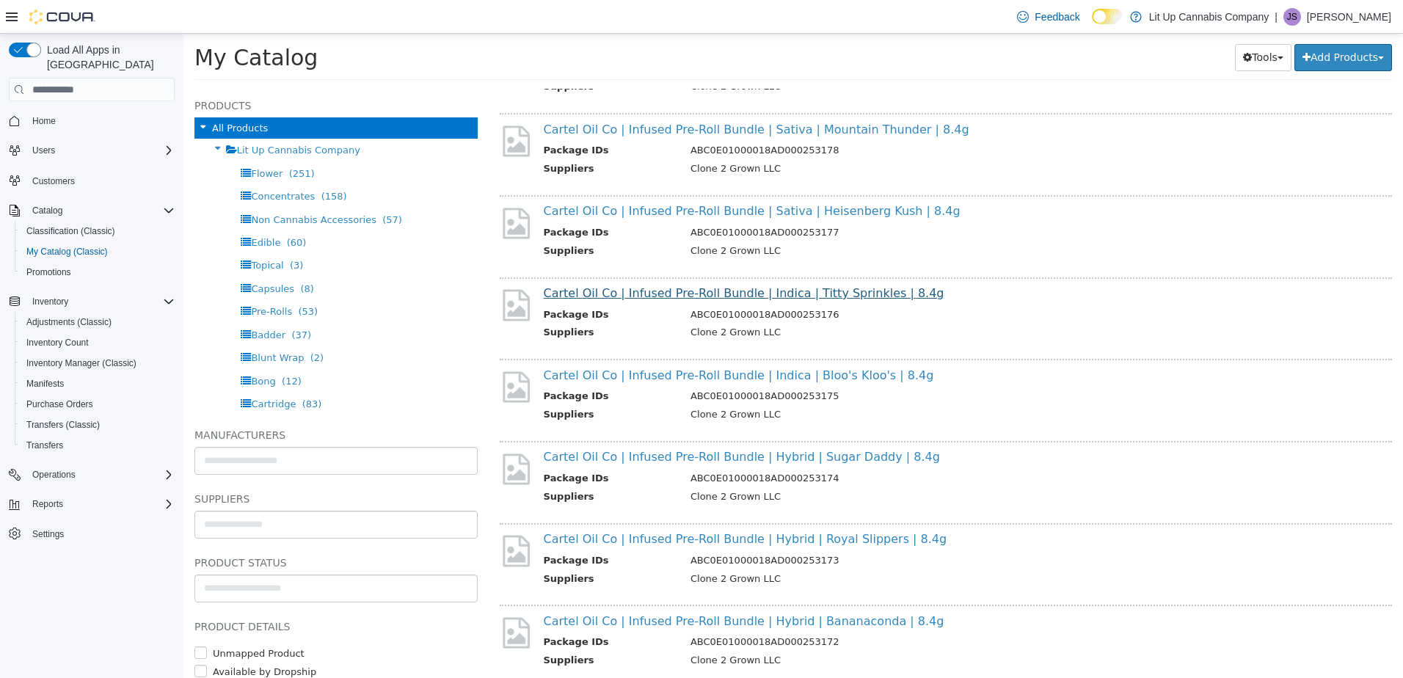
scroll to position [1101, 0]
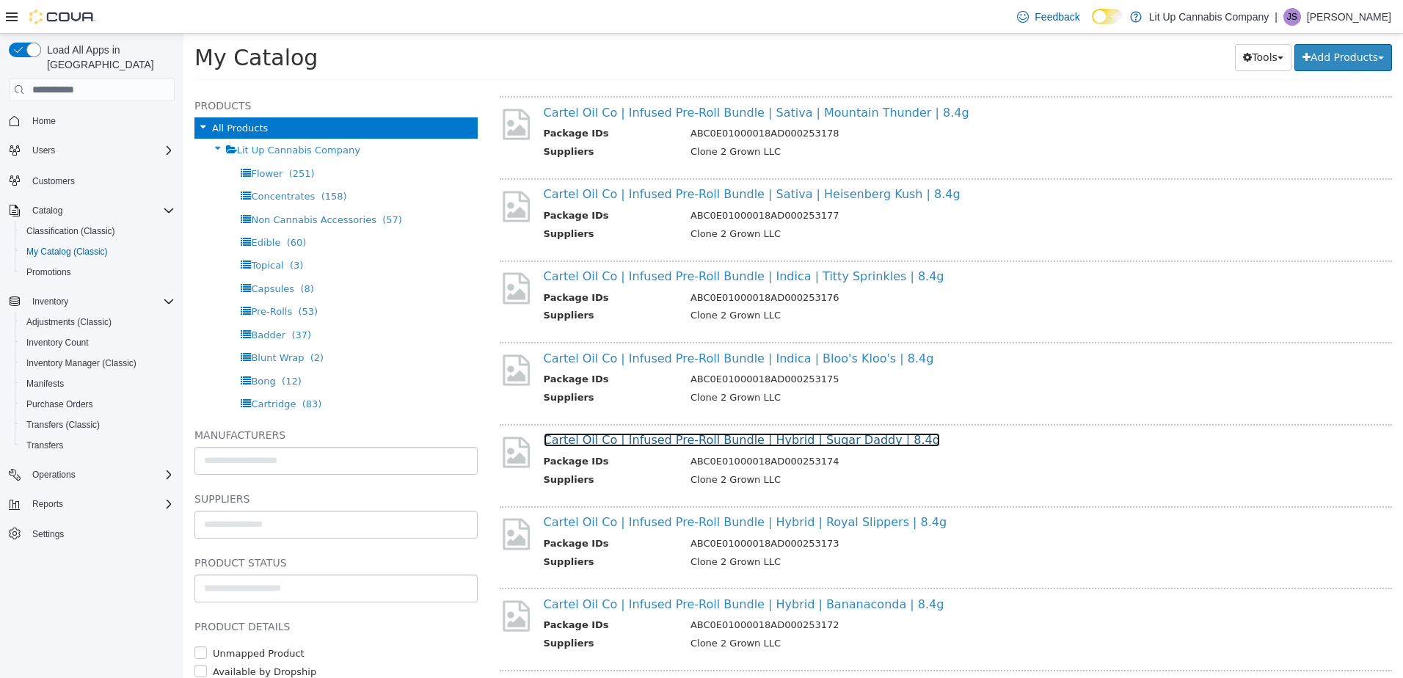
click at [643, 437] on link "Cartel Oil Co | Infused Pre-Roll Bundle | Hybrid | Sugar Daddy | 8.4g" at bounding box center [742, 440] width 396 height 14
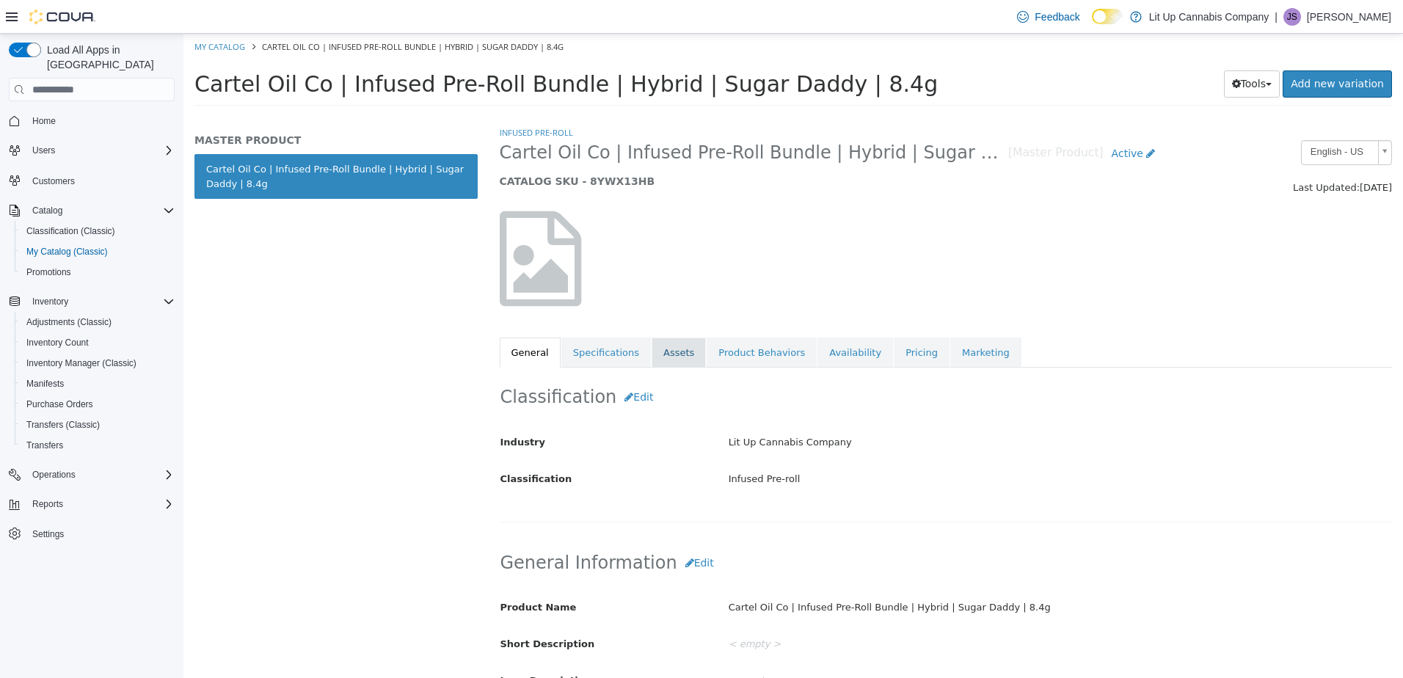
click at [663, 353] on link "Assets" at bounding box center [679, 353] width 54 height 31
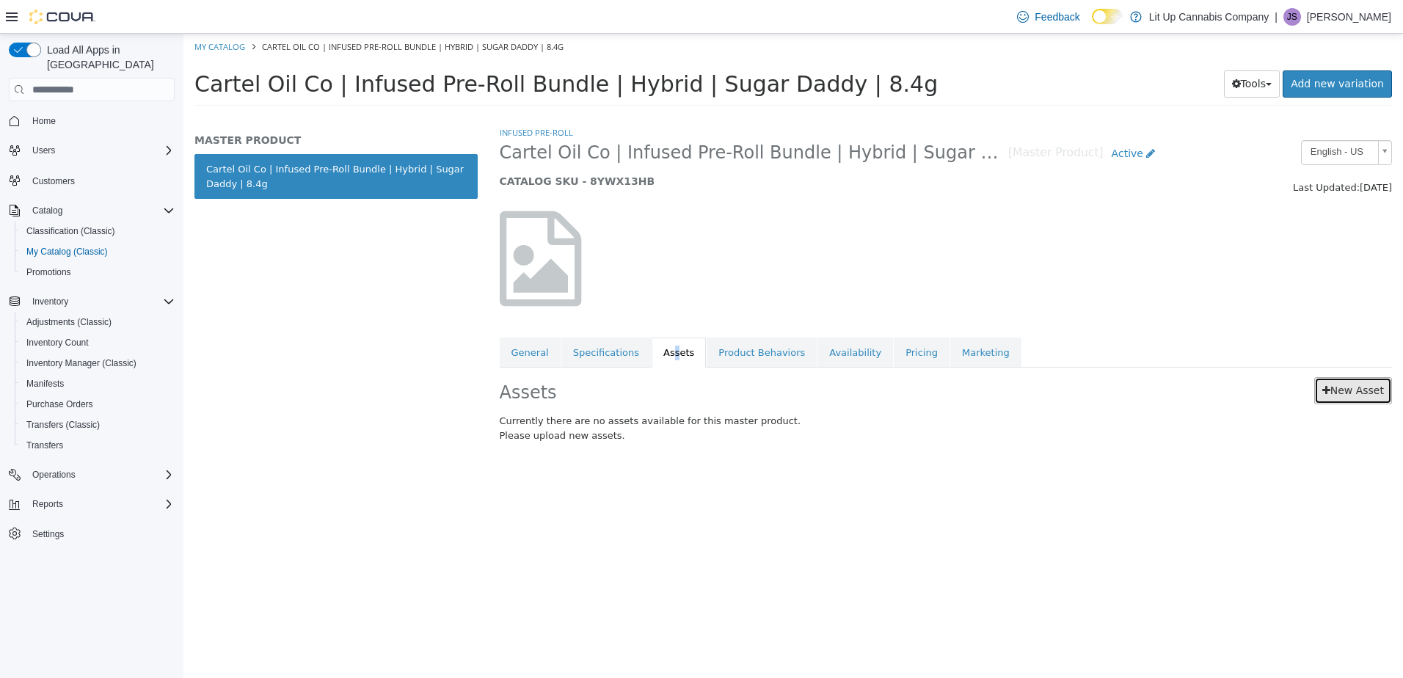
click at [1349, 392] on link "New Asset" at bounding box center [1353, 390] width 78 height 27
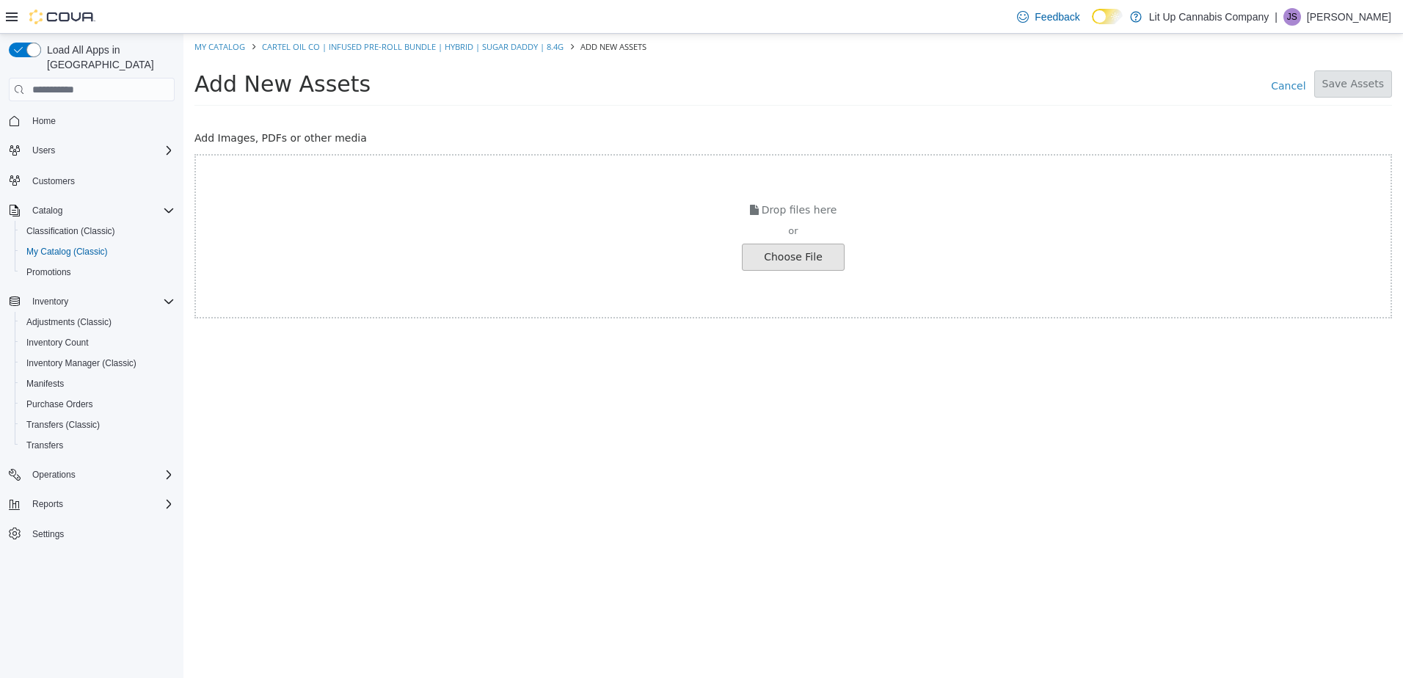
click at [790, 252] on input "file" at bounding box center [25, 257] width 1638 height 26
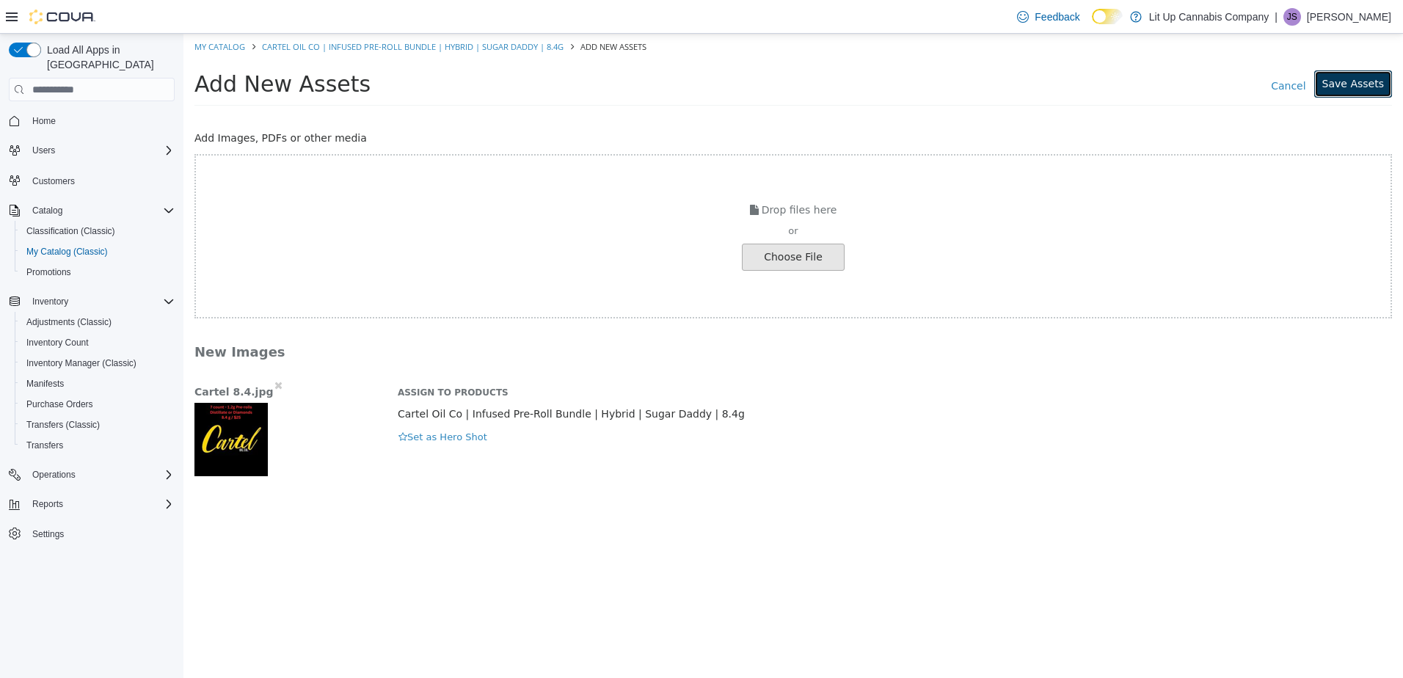
click at [1360, 85] on button "Save Assets" at bounding box center [1353, 83] width 78 height 27
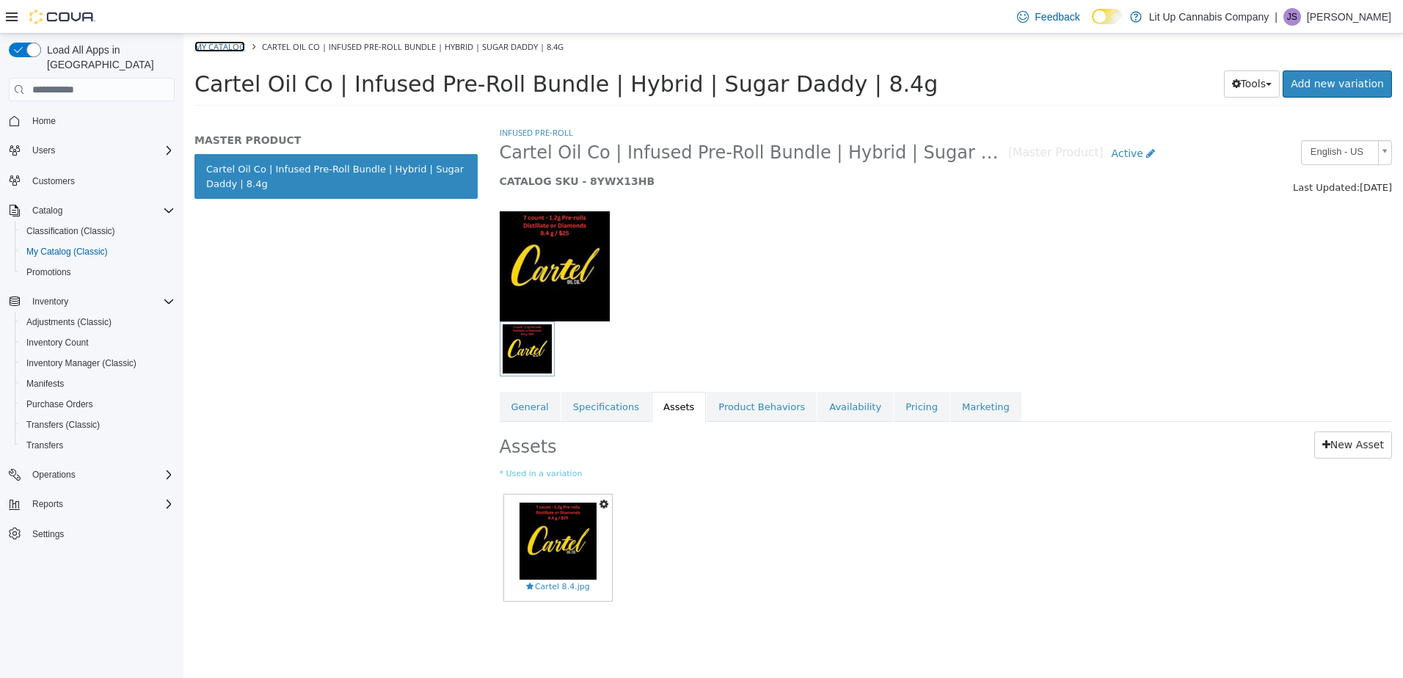
click at [213, 46] on link "My Catalog" at bounding box center [219, 46] width 51 height 11
select select "**********"
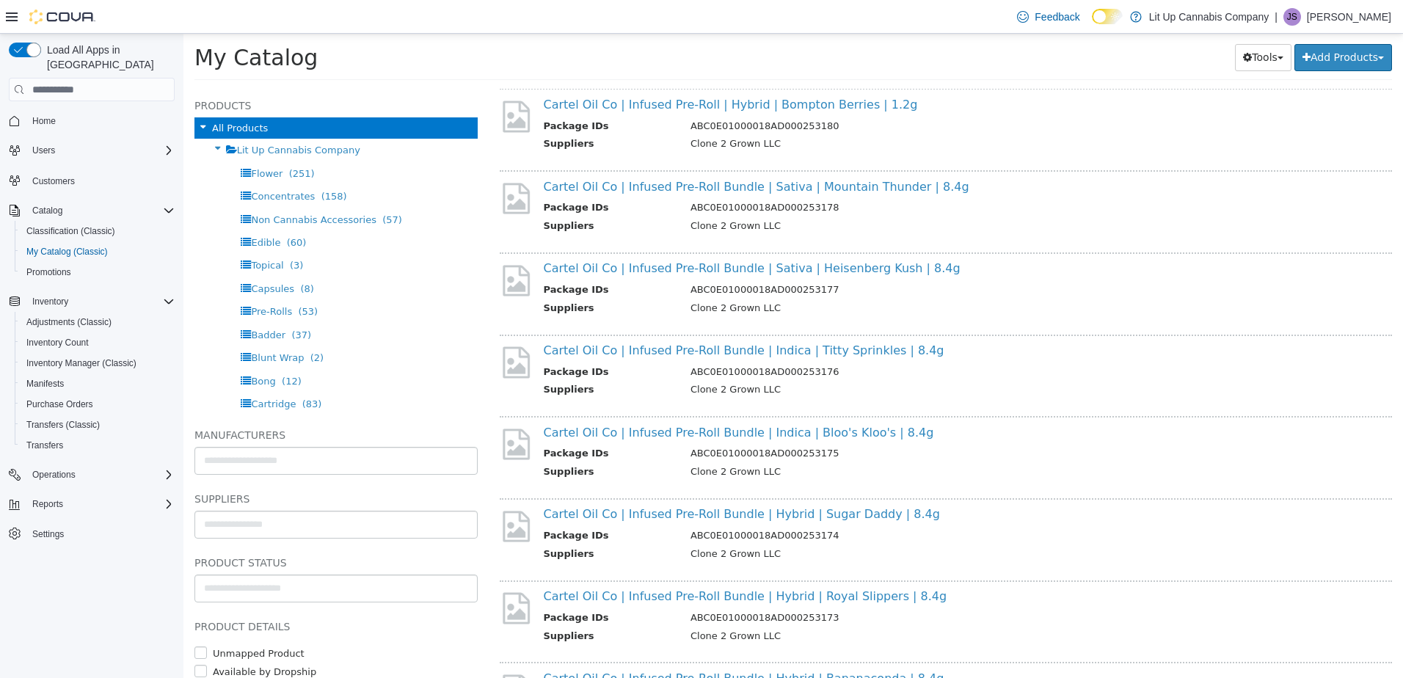
scroll to position [1027, 0]
click at [646, 595] on link "Cartel Oil Co | Infused Pre-Roll Bundle | Hybrid | Royal Slippers | 8.4g" at bounding box center [746, 595] width 404 height 14
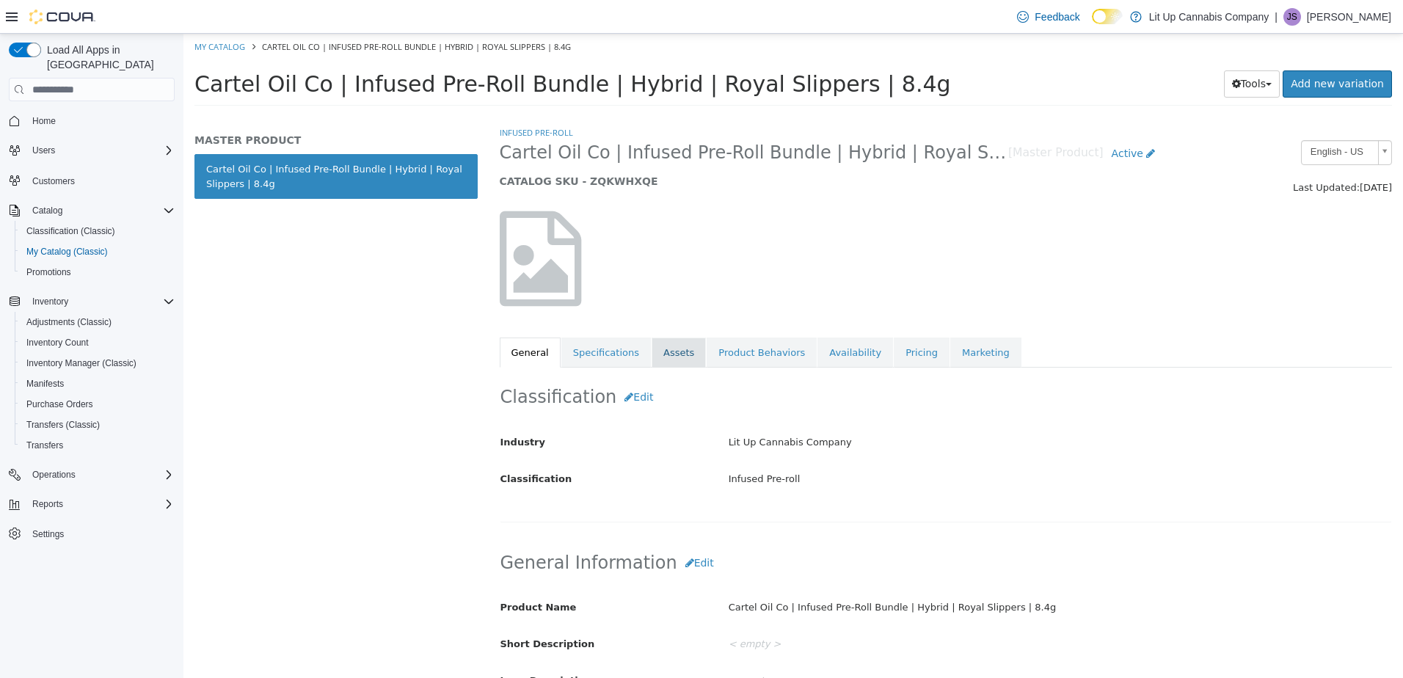
click at [655, 360] on link "Assets" at bounding box center [679, 353] width 54 height 31
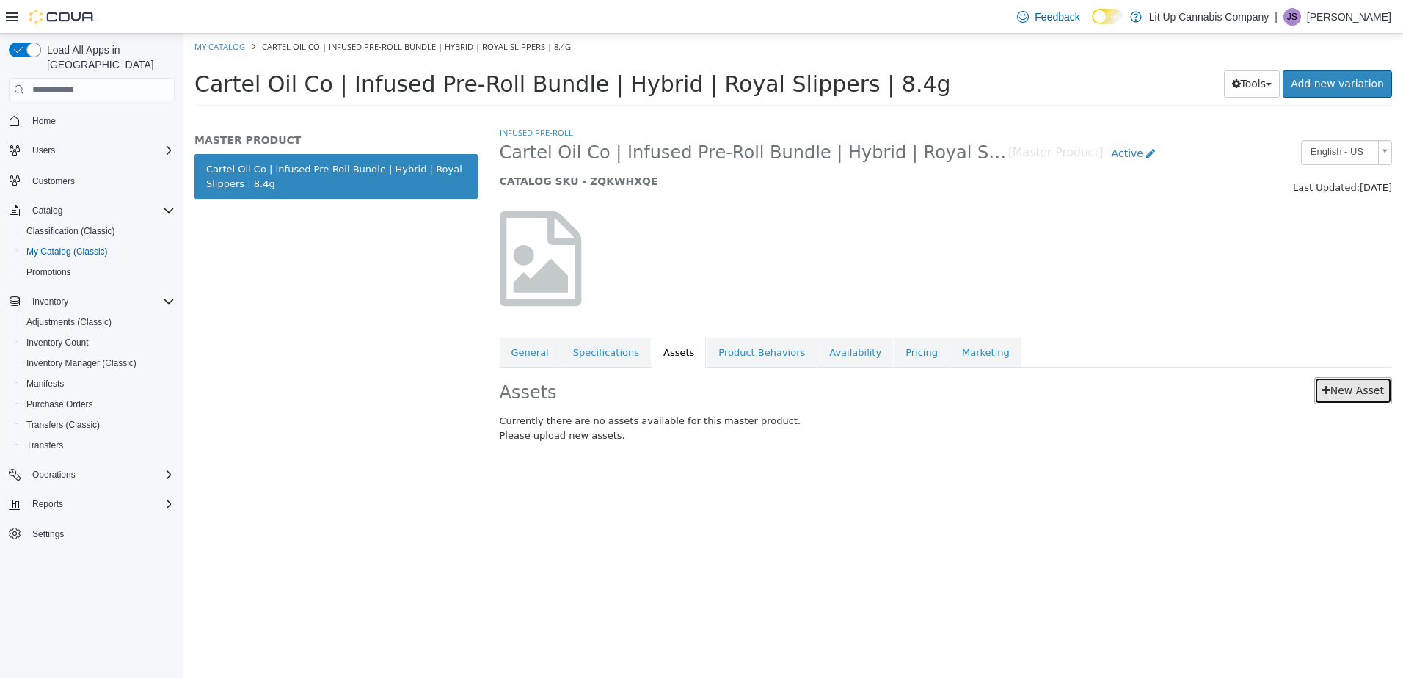
click at [1341, 385] on link "New Asset" at bounding box center [1353, 390] width 78 height 27
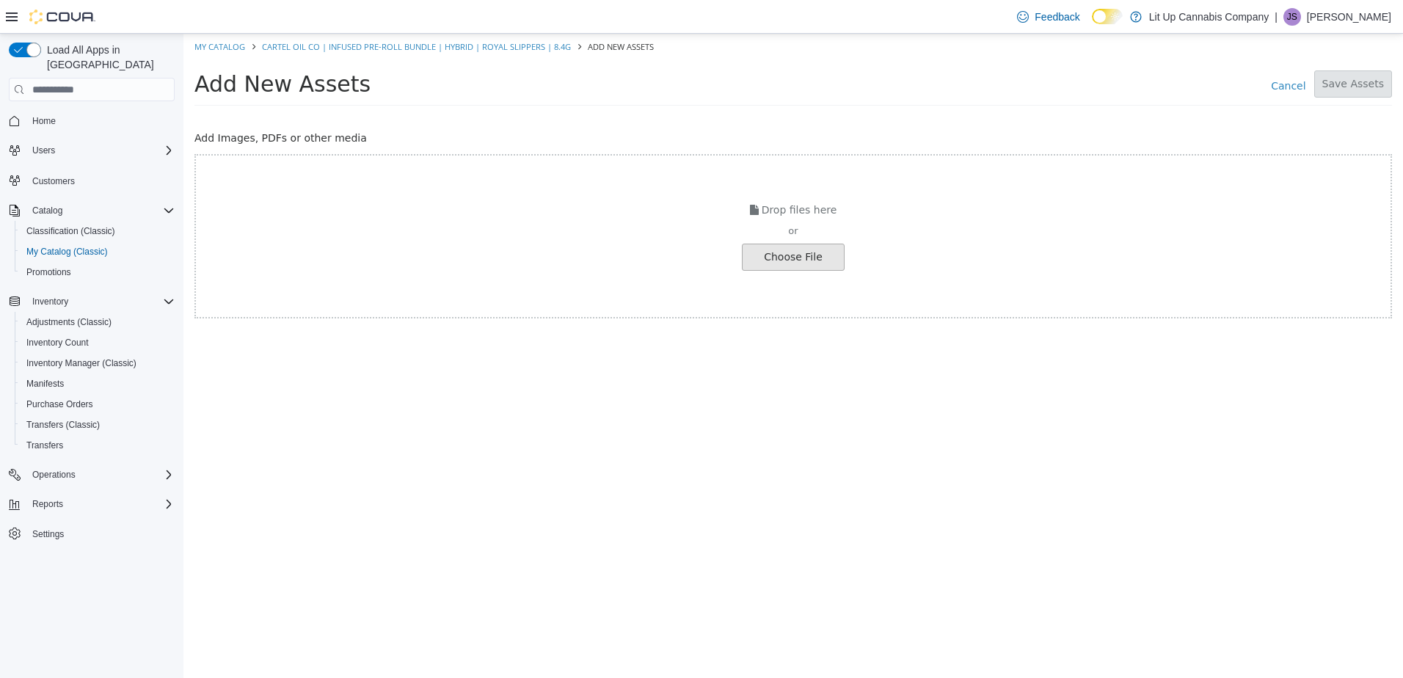
click at [795, 254] on input "file" at bounding box center [25, 257] width 1638 height 26
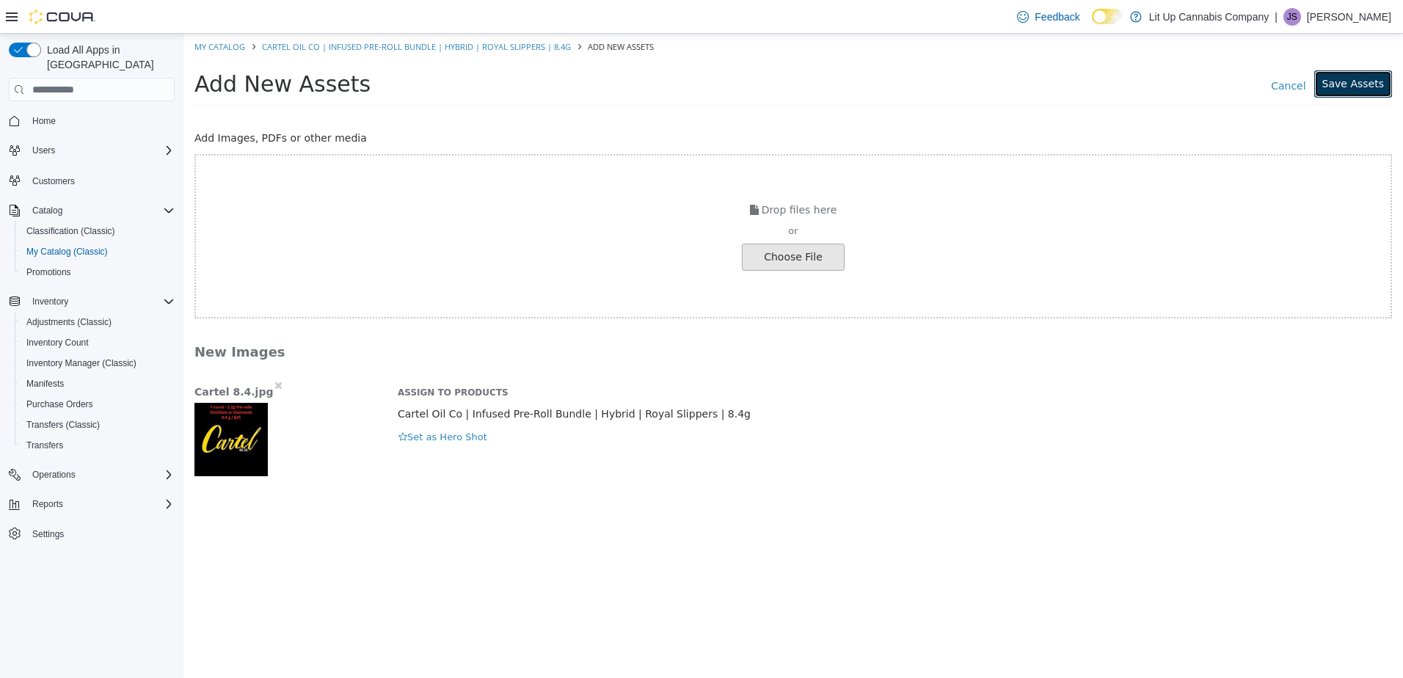
click at [1343, 79] on button "Save Assets" at bounding box center [1353, 83] width 78 height 27
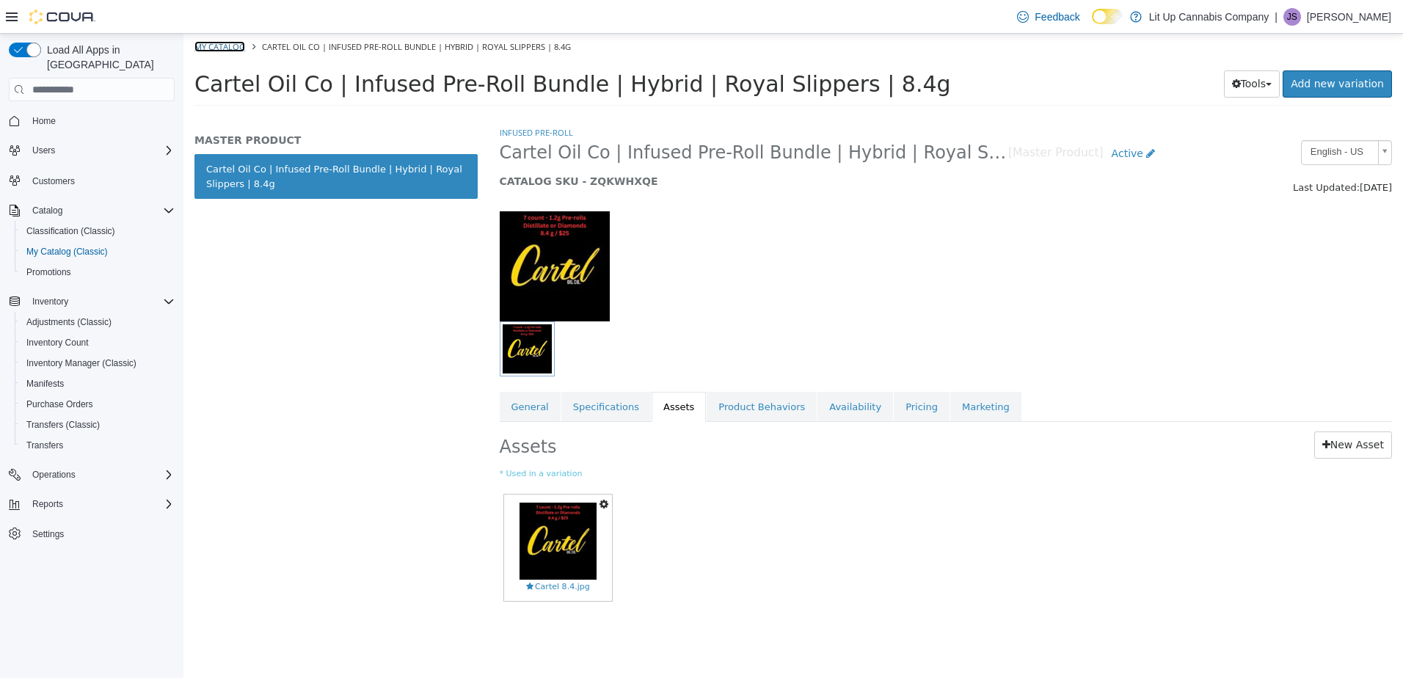
click at [215, 44] on link "My Catalog" at bounding box center [219, 46] width 51 height 11
select select "**********"
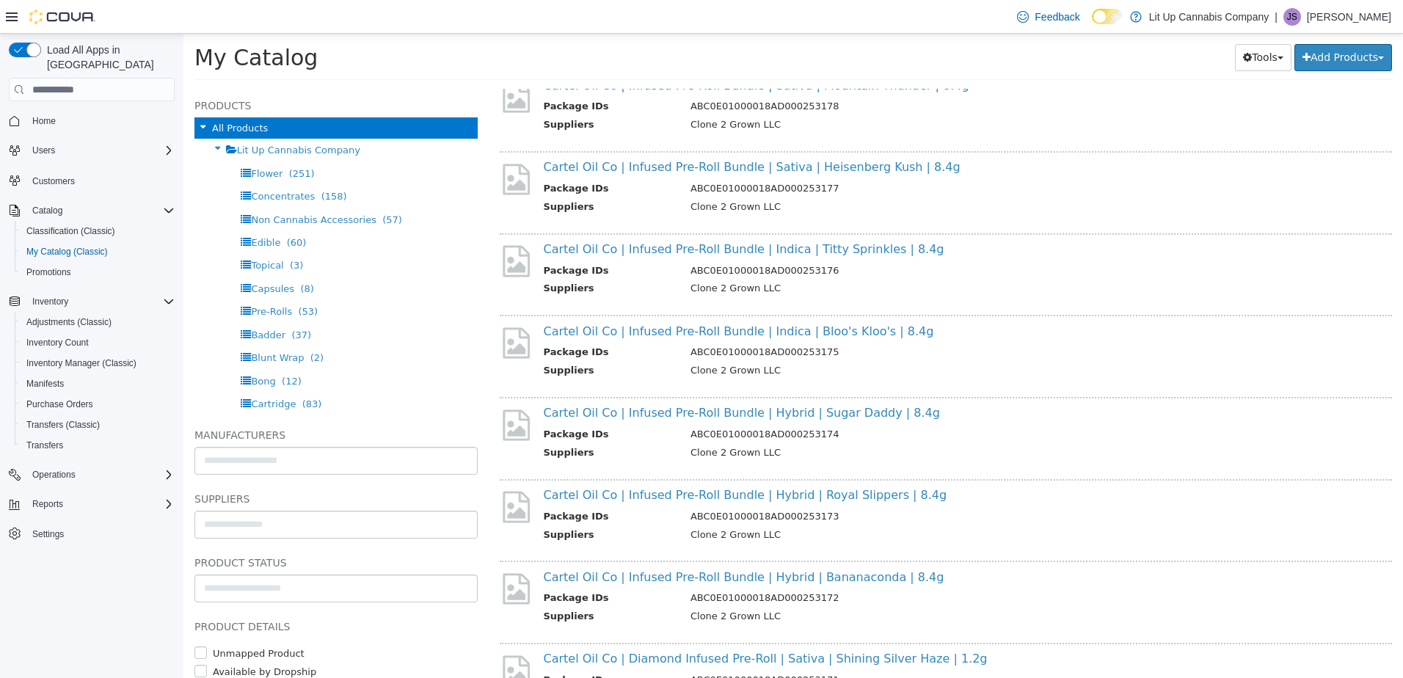
scroll to position [1174, 0]
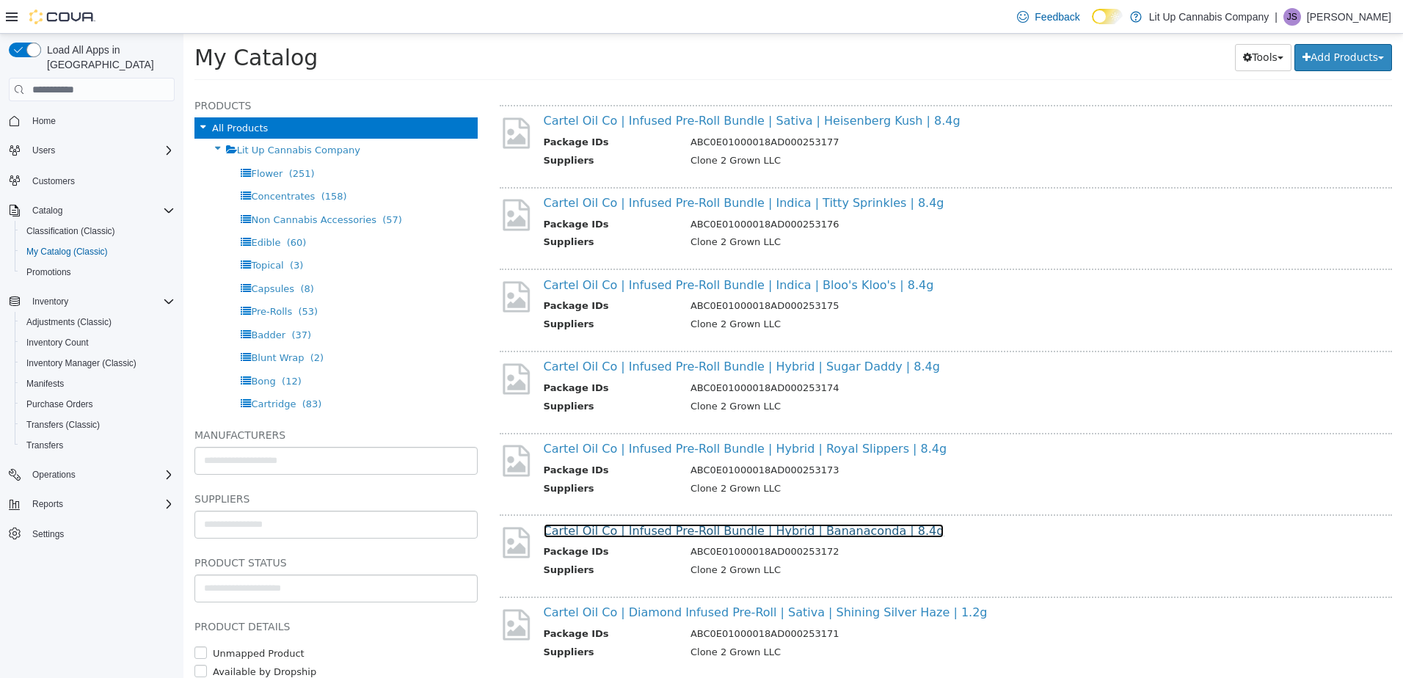
click at [641, 534] on link "Cartel Oil Co | Infused Pre-Roll Bundle | Hybrid | Bananaconda | 8.4g" at bounding box center [744, 531] width 401 height 14
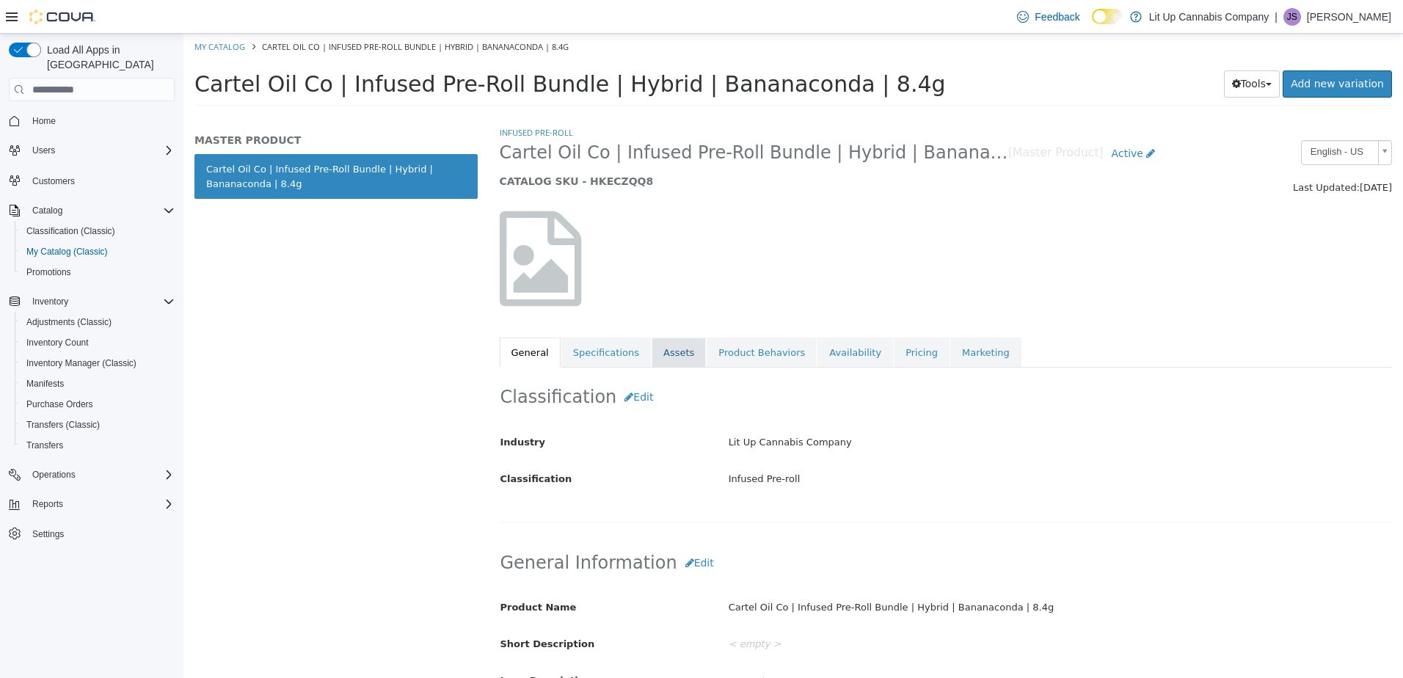
click at [662, 354] on link "Assets" at bounding box center [679, 353] width 54 height 31
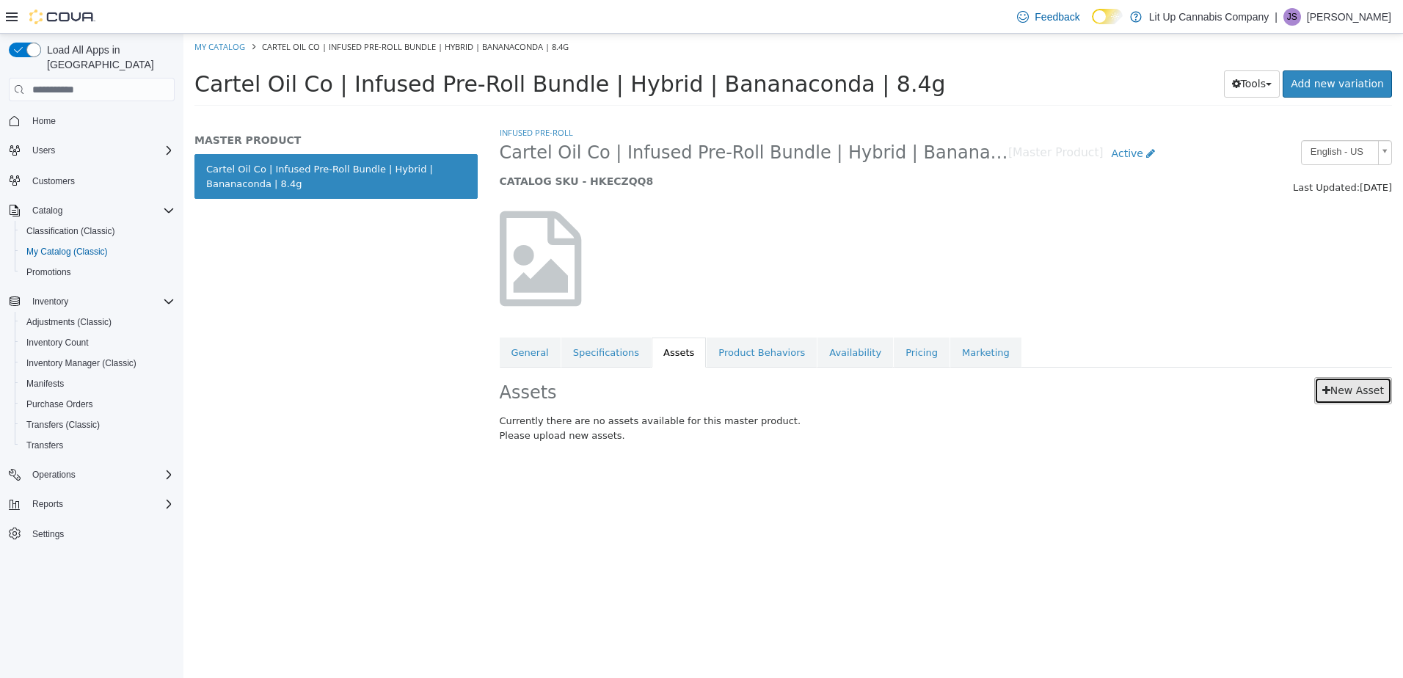
click at [1364, 387] on link "New Asset" at bounding box center [1353, 390] width 78 height 27
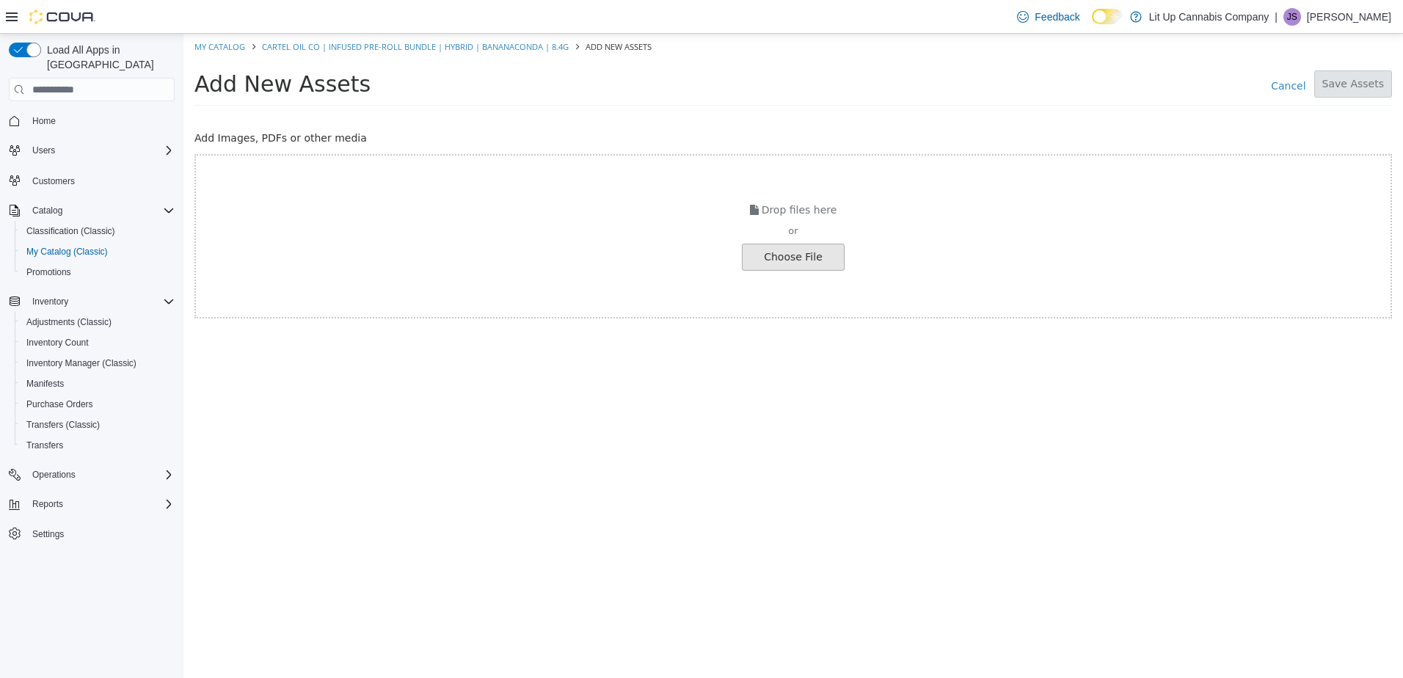
click at [776, 258] on input "file" at bounding box center [25, 257] width 1638 height 26
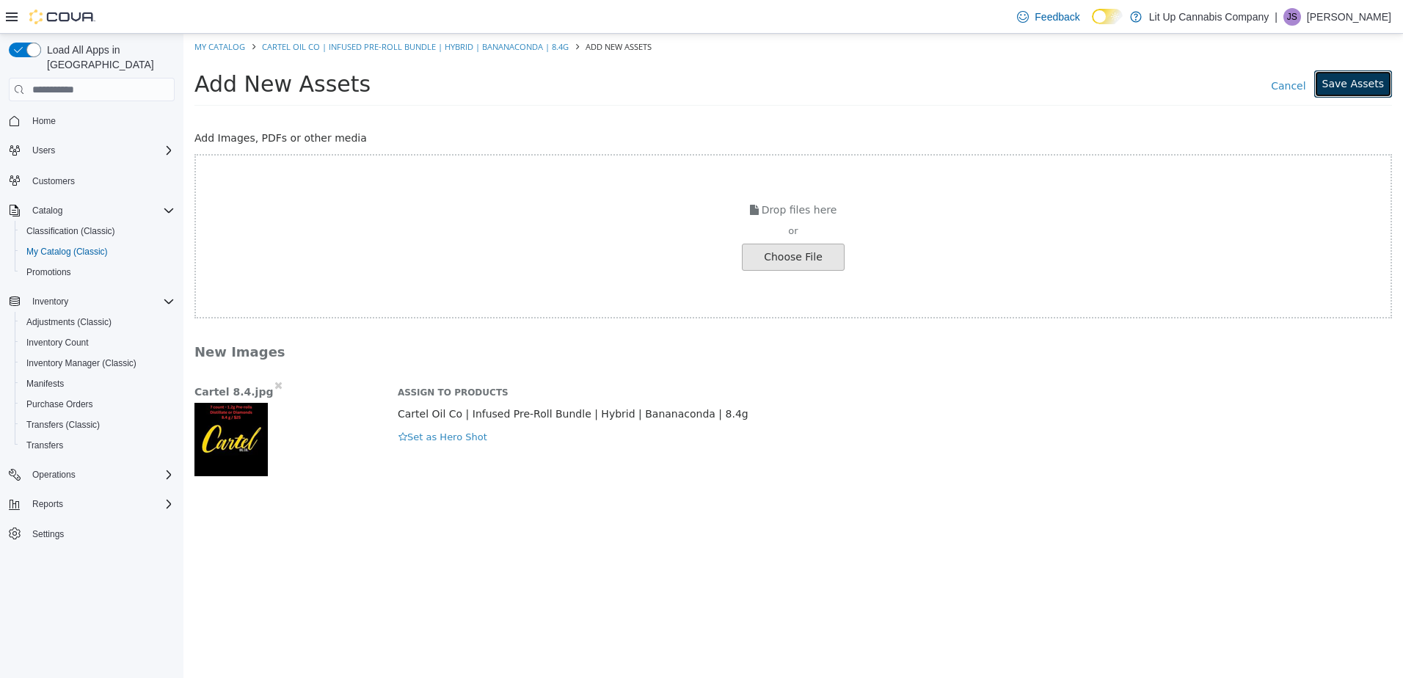
click at [1349, 87] on button "Save Assets" at bounding box center [1353, 83] width 78 height 27
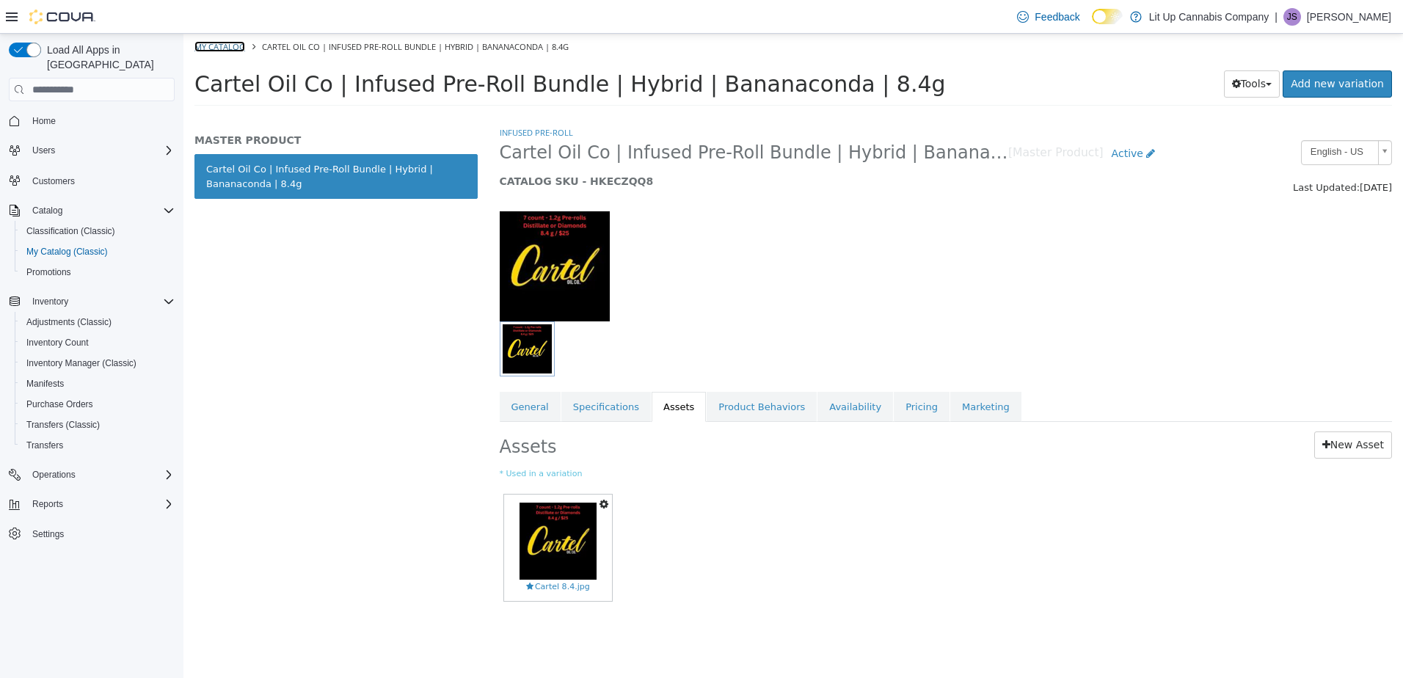
click at [212, 48] on link "My Catalog" at bounding box center [219, 46] width 51 height 11
select select "**********"
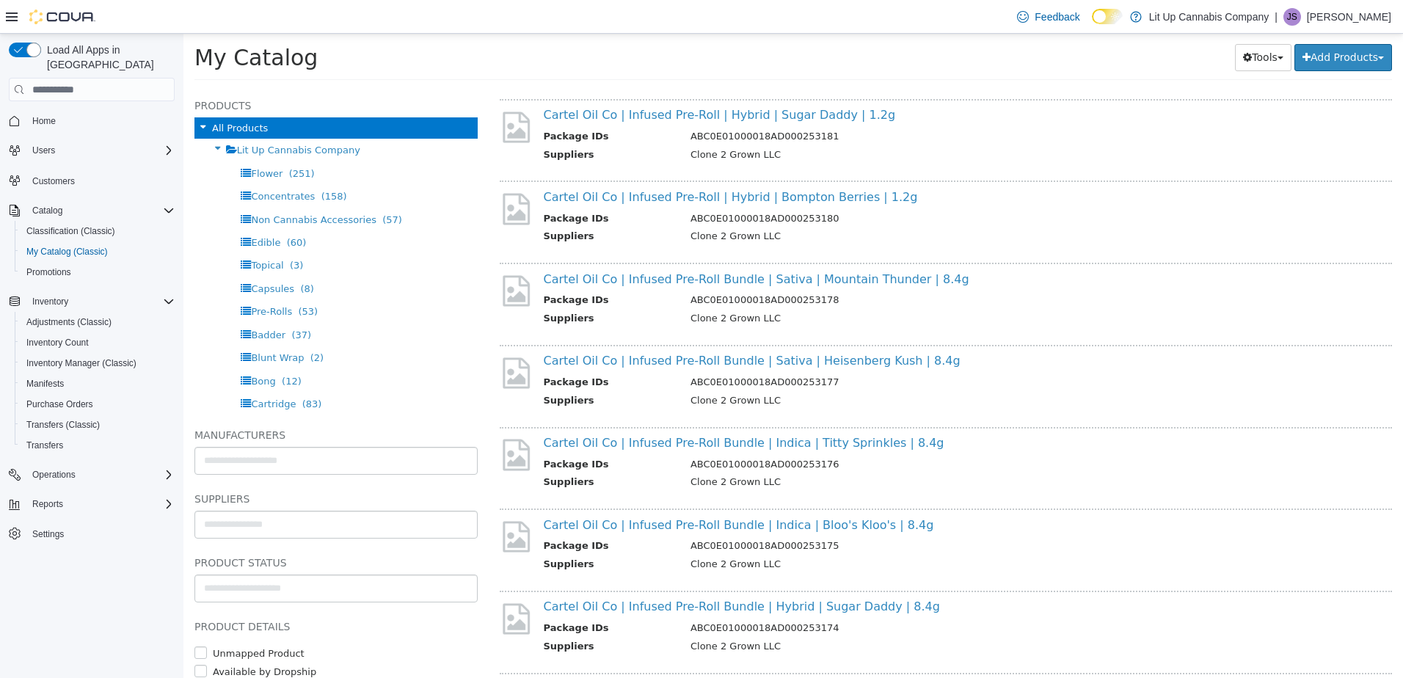
scroll to position [1101, 0]
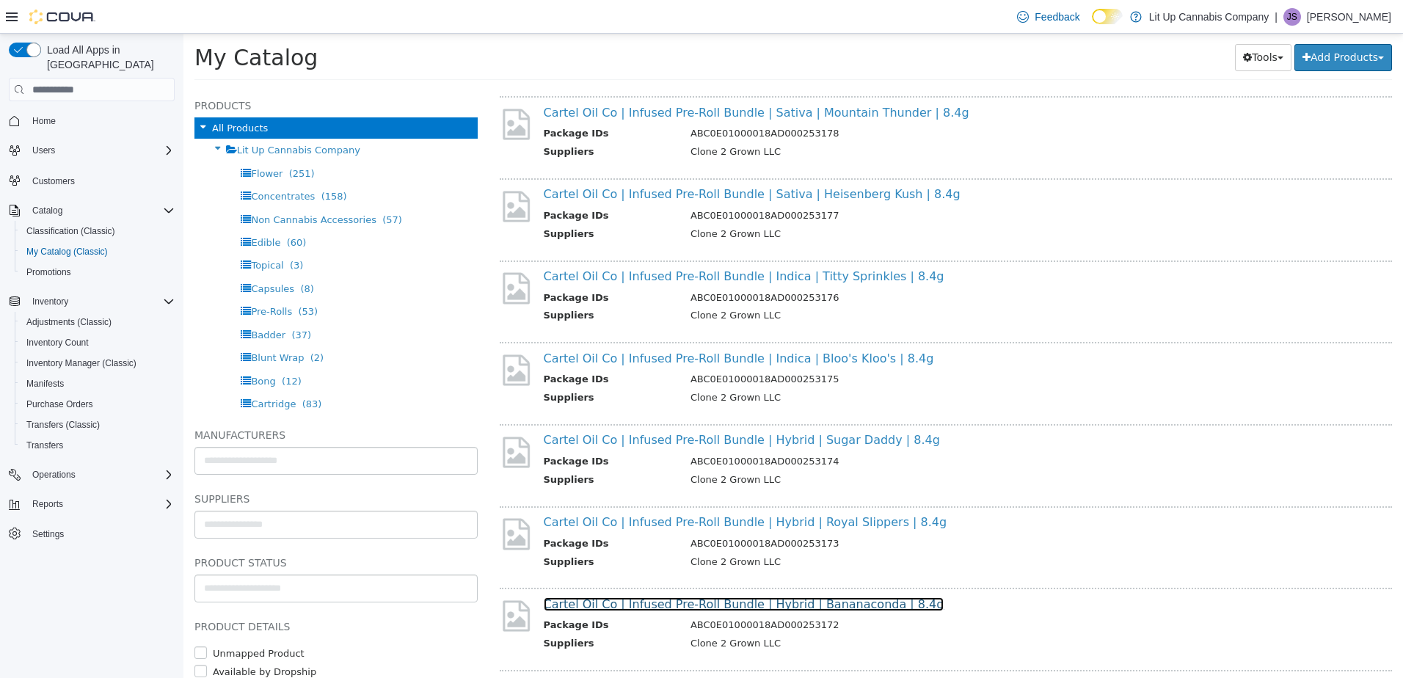
click at [614, 605] on link "Cartel Oil Co | Infused Pre-Roll Bundle | Hybrid | Bananaconda | 8.4g" at bounding box center [744, 604] width 401 height 14
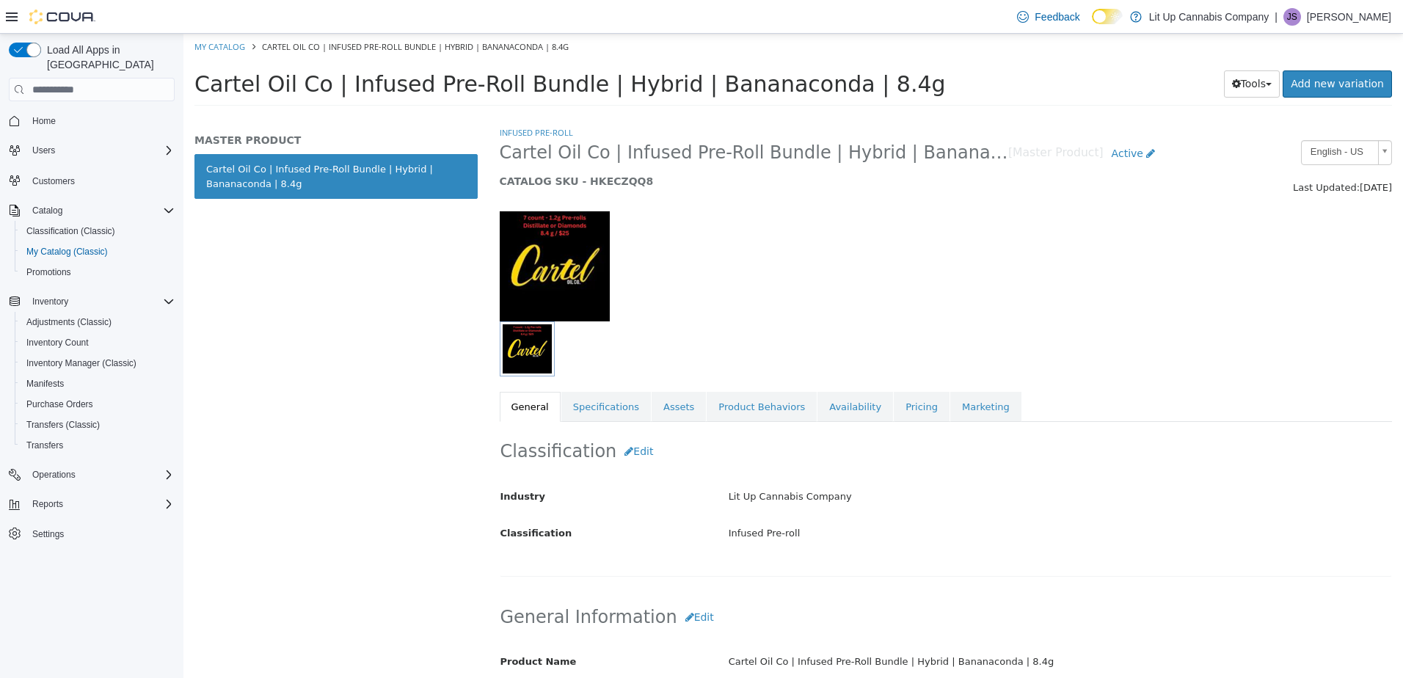
select select "**********"
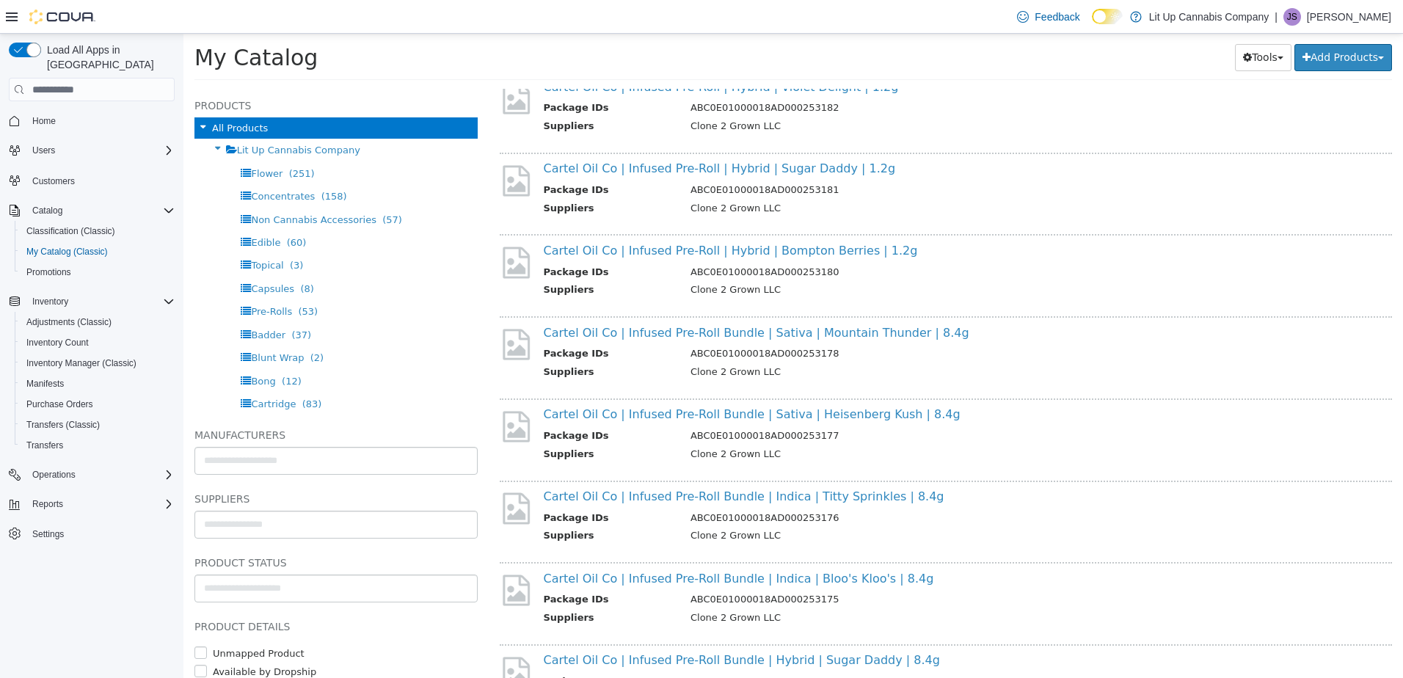
scroll to position [1244, 0]
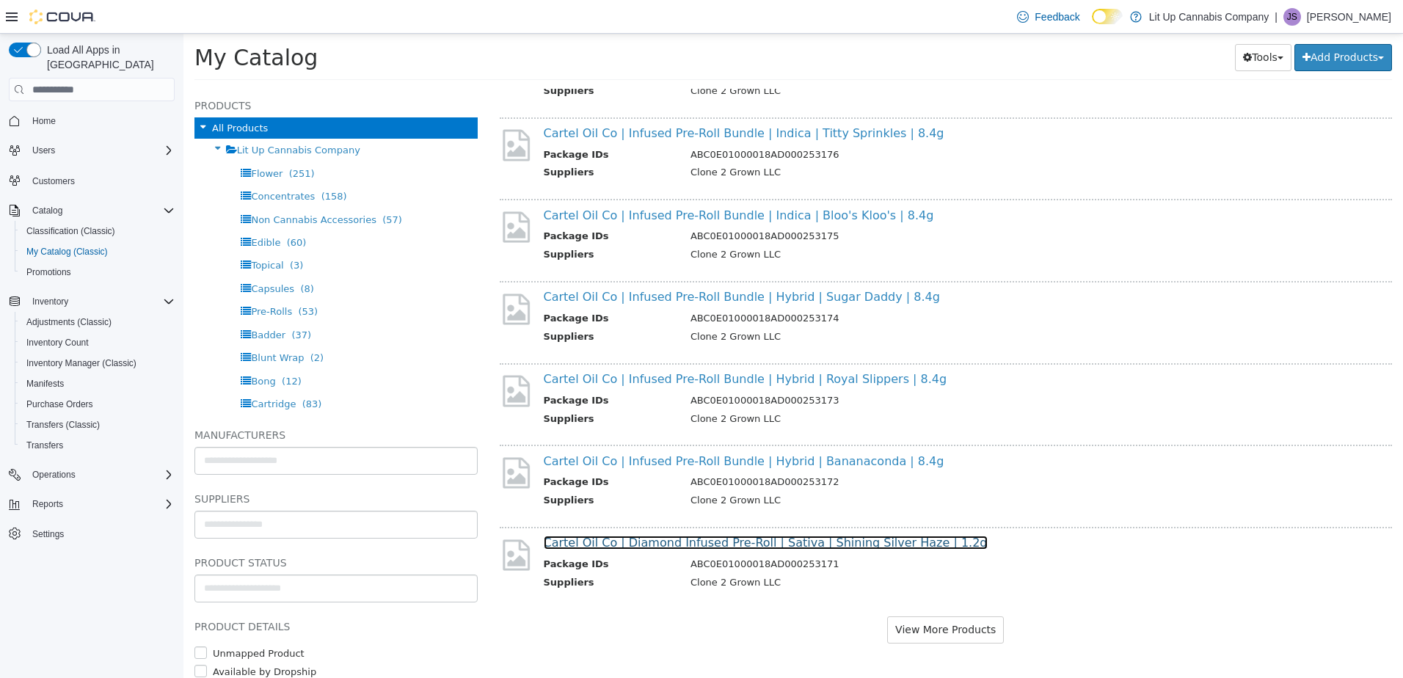
click at [638, 544] on link "Cartel Oil Co | Diamond Infused Pre-Roll | Sativa | Shining Silver Haze | 1.2g" at bounding box center [766, 543] width 444 height 14
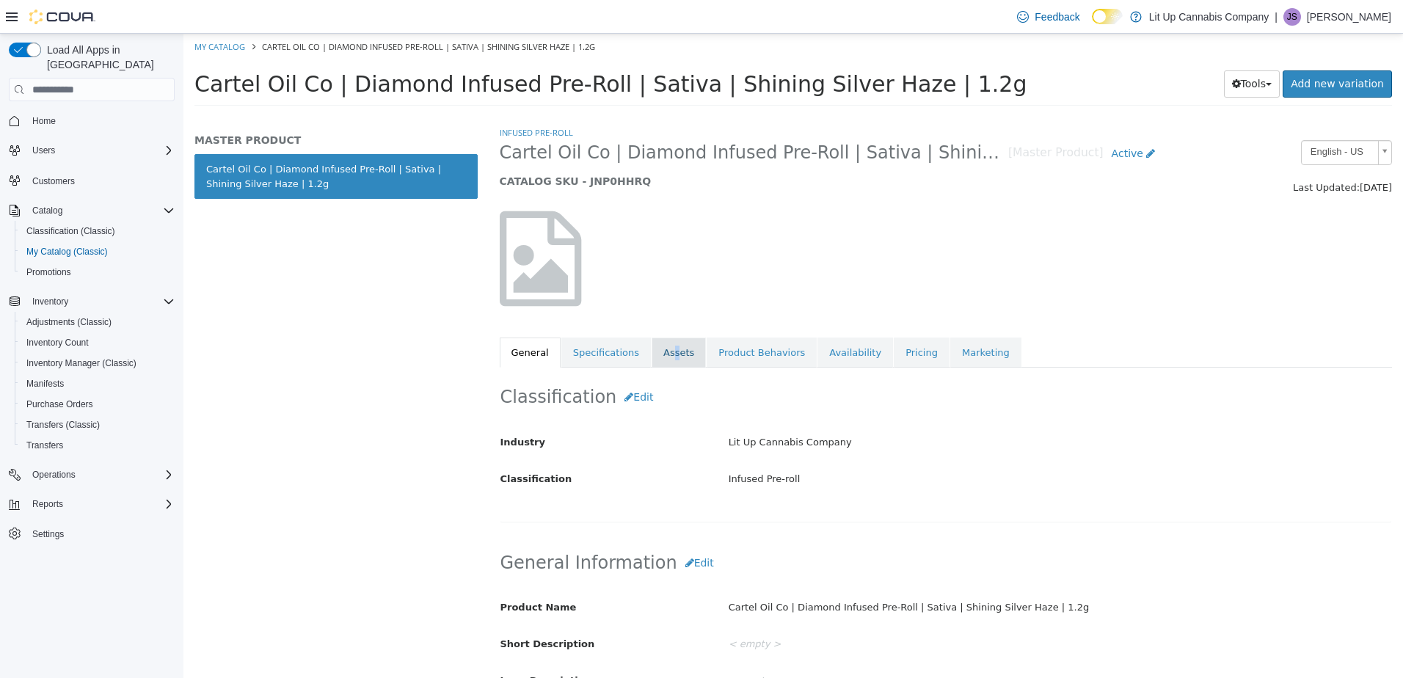
click at [663, 360] on link "Assets" at bounding box center [679, 353] width 54 height 31
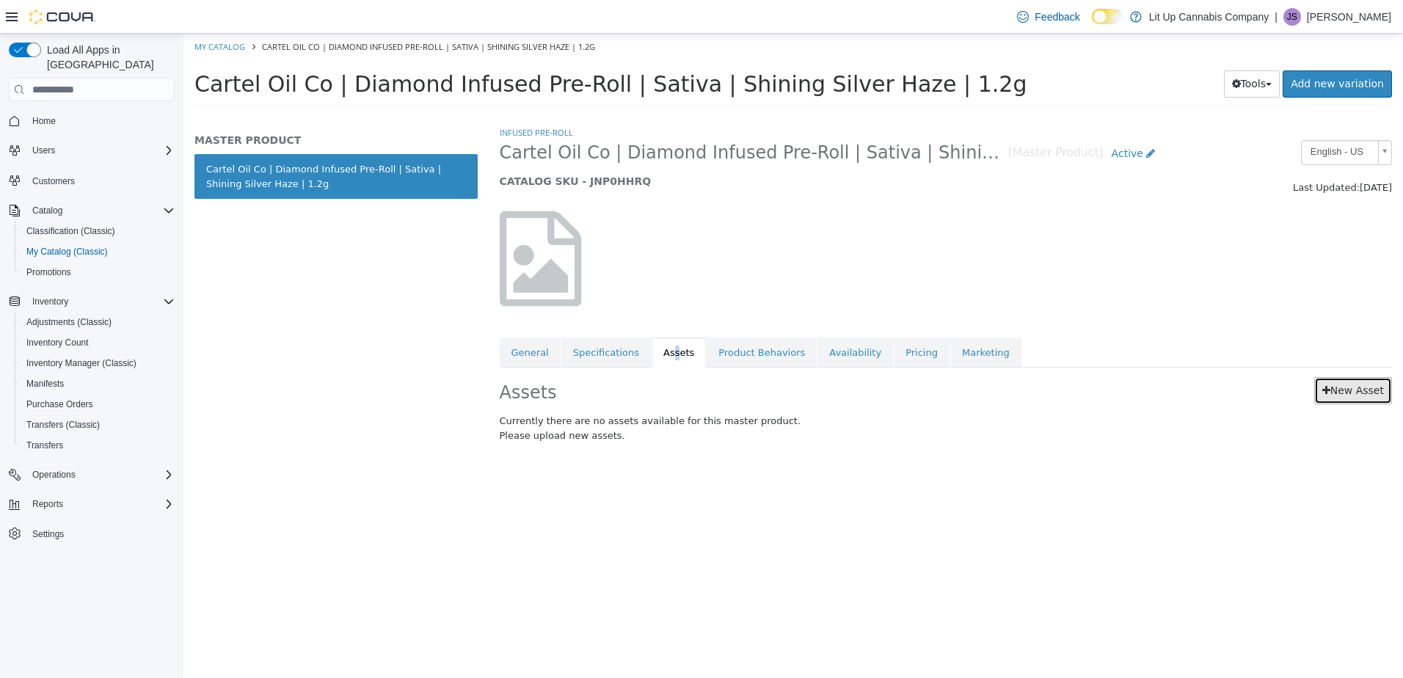
click at [1341, 393] on link "New Asset" at bounding box center [1353, 390] width 78 height 27
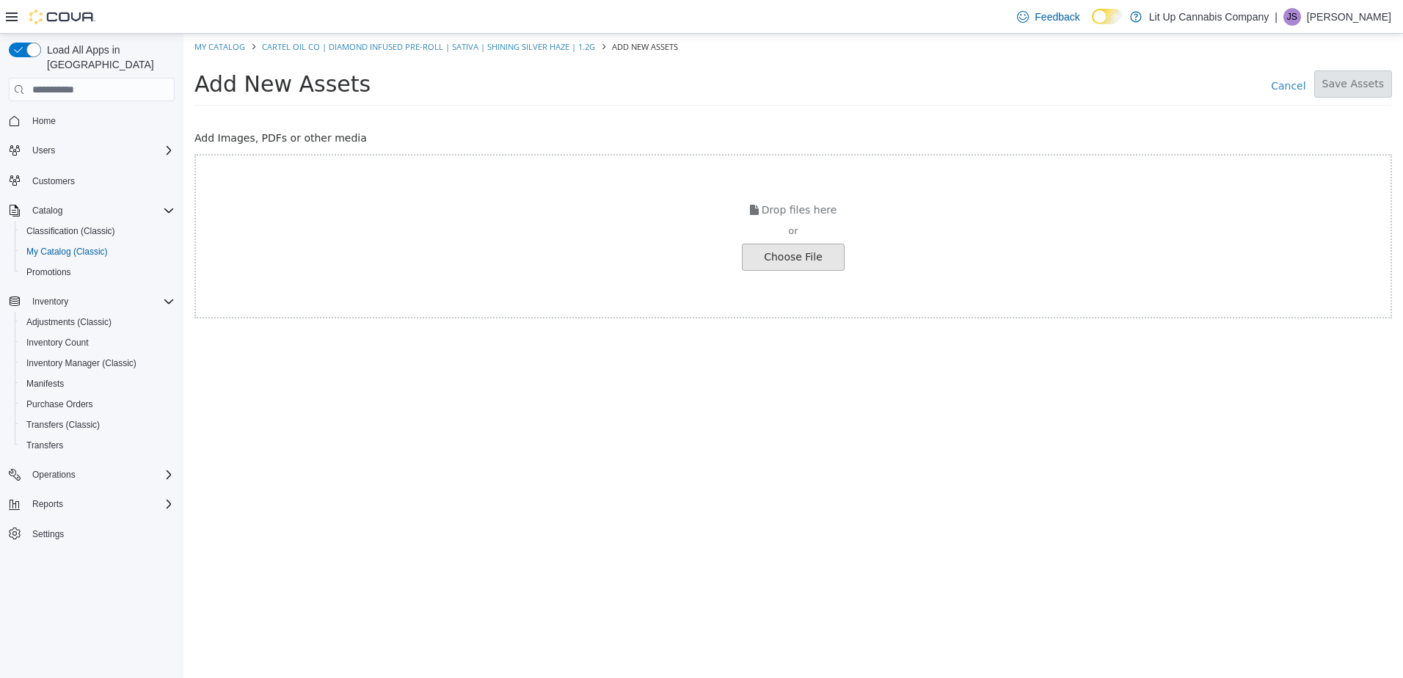
click at [799, 255] on input "file" at bounding box center [25, 257] width 1638 height 26
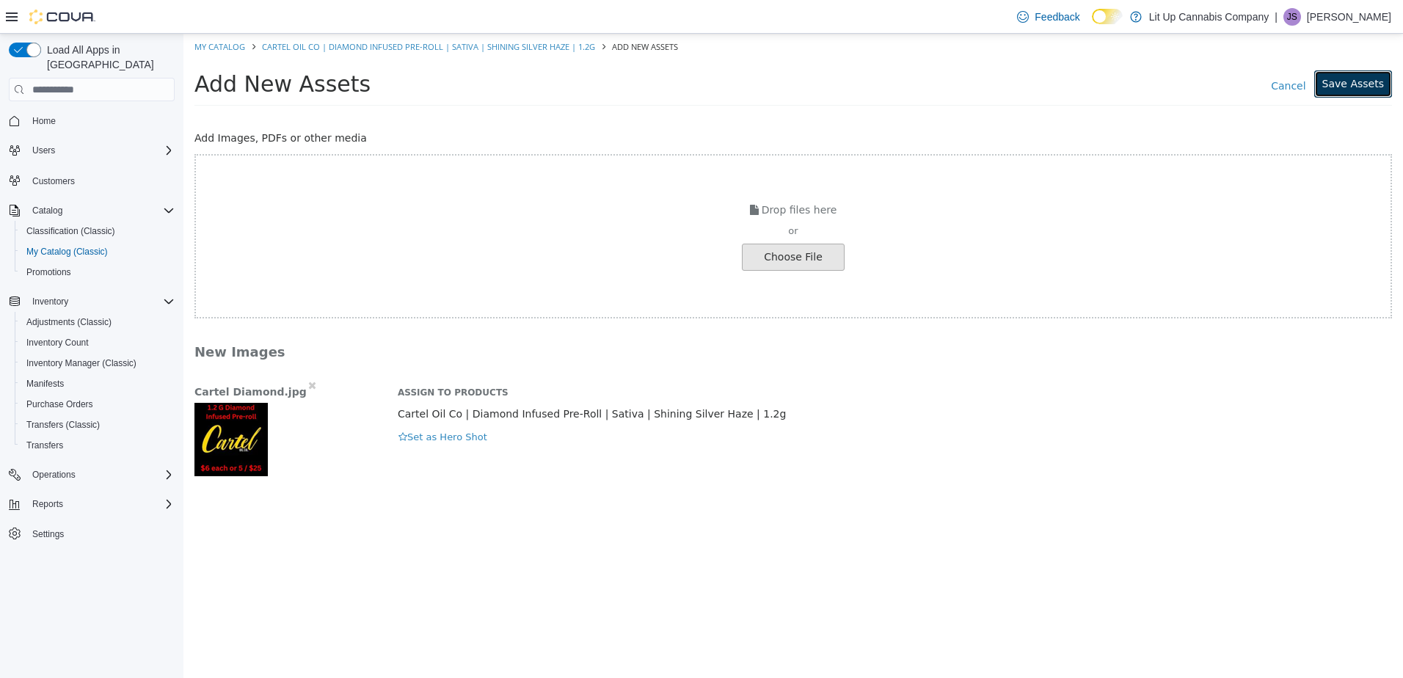
click at [1356, 76] on button "Save Assets" at bounding box center [1353, 83] width 78 height 27
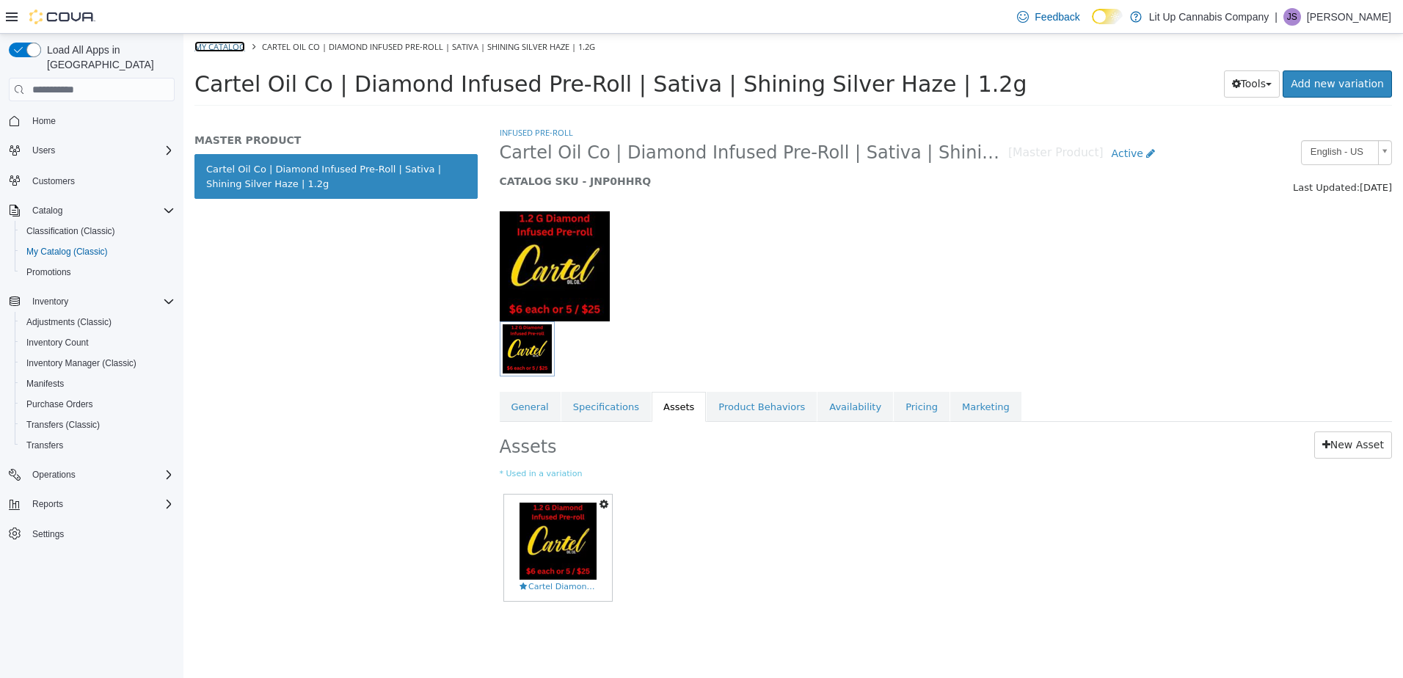
click at [209, 50] on link "My Catalog" at bounding box center [219, 46] width 51 height 11
select select "**********"
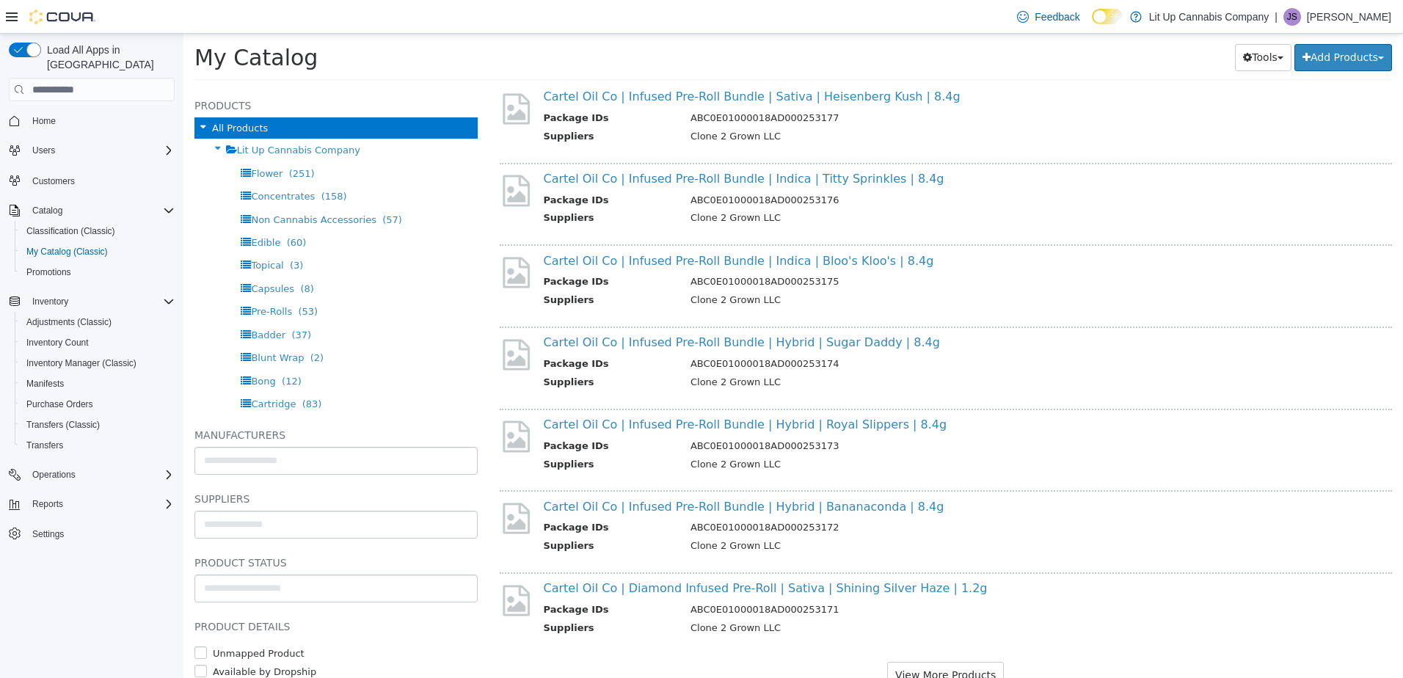
scroll to position [1244, 0]
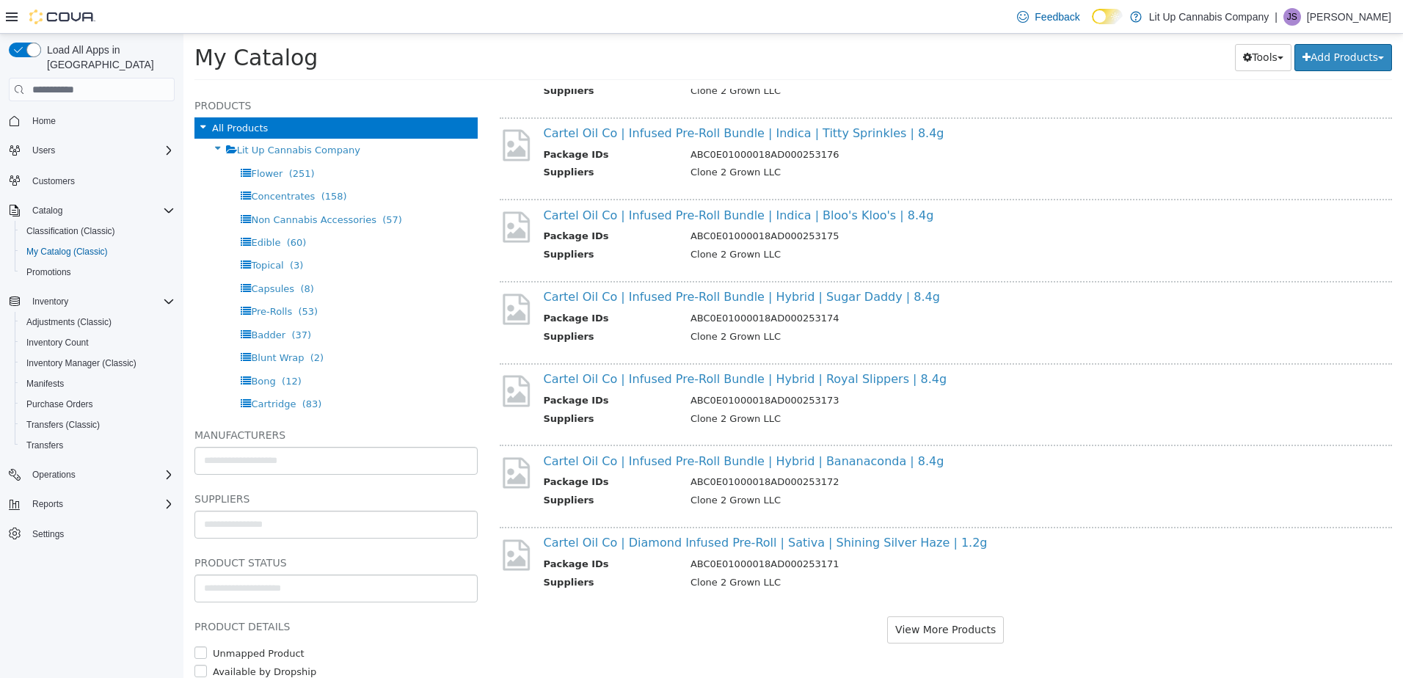
drag, startPoint x: 975, startPoint y: 321, endPoint x: 943, endPoint y: 499, distance: 181.2
click at [921, 619] on button "View More Products" at bounding box center [945, 629] width 117 height 27
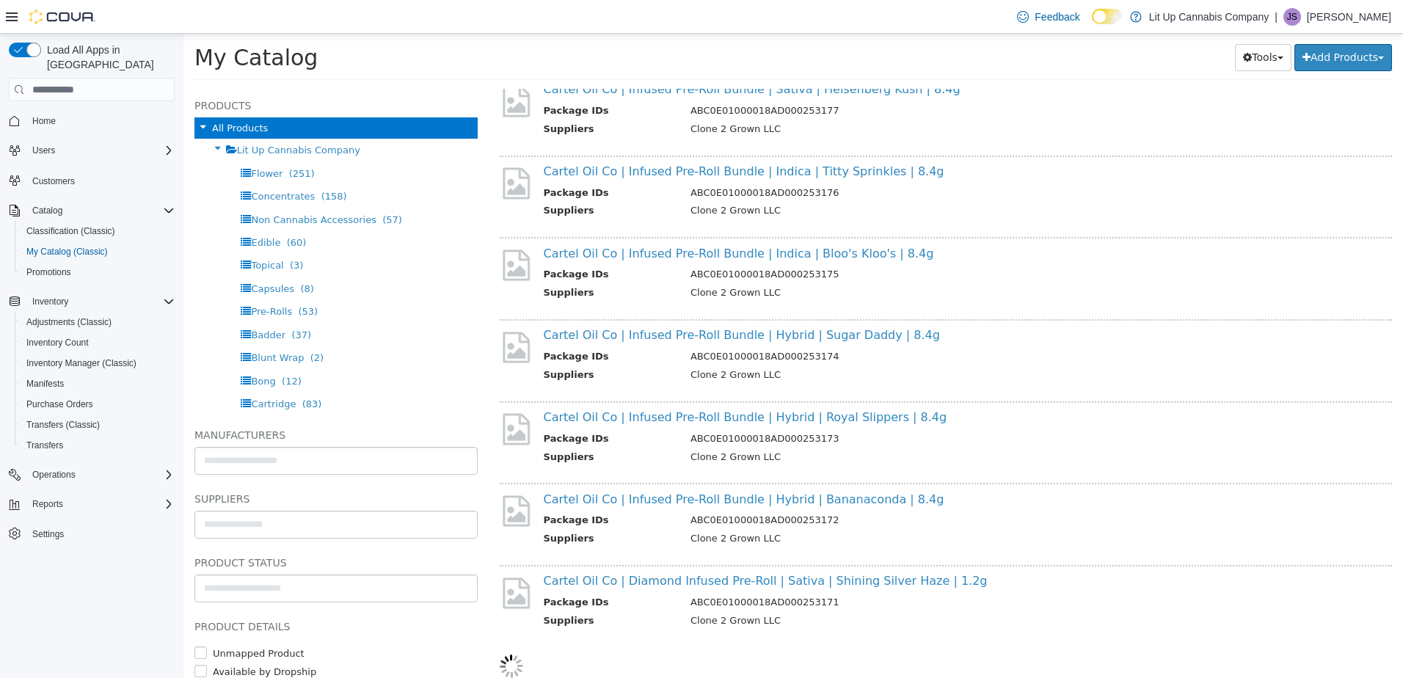
scroll to position [1206, 0]
select select "**********"
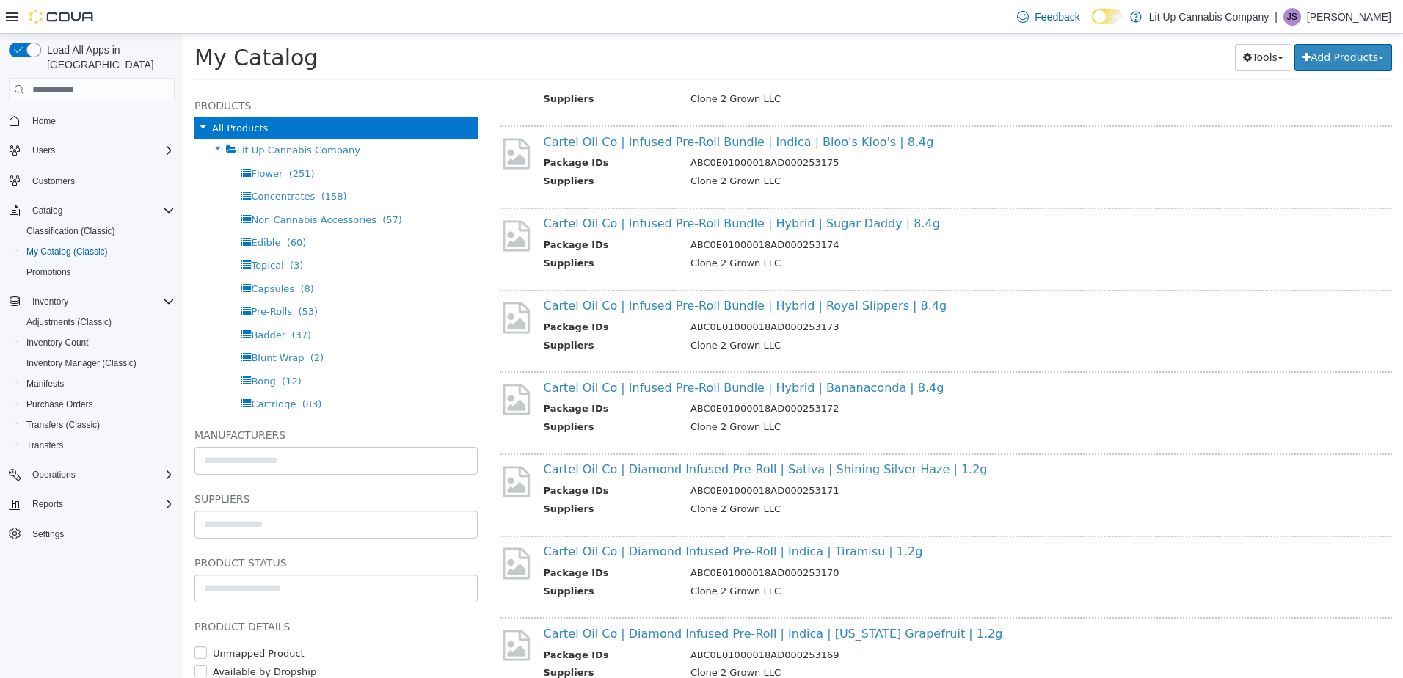
scroll to position [1352, 0]
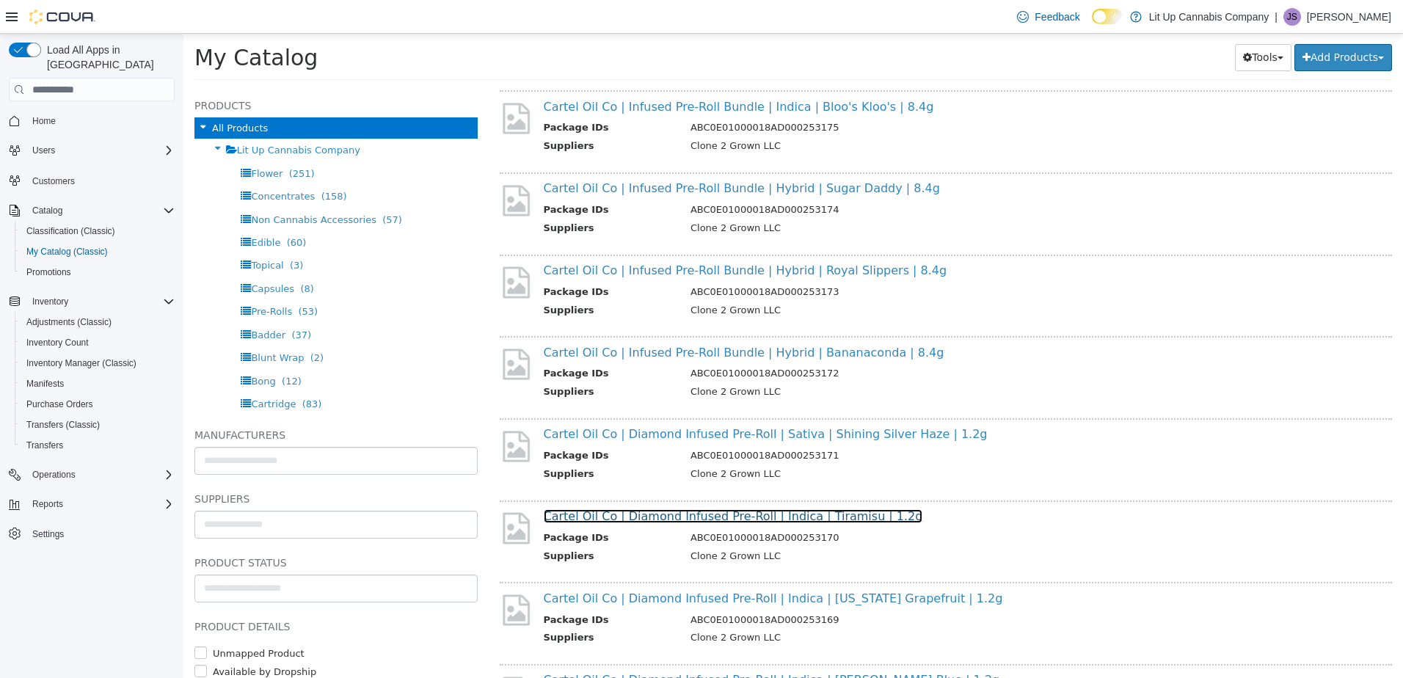
click at [645, 517] on link "Cartel Oil Co | Diamond Infused Pre-Roll | Indica | Tiramisu | 1.2g" at bounding box center [733, 516] width 379 height 14
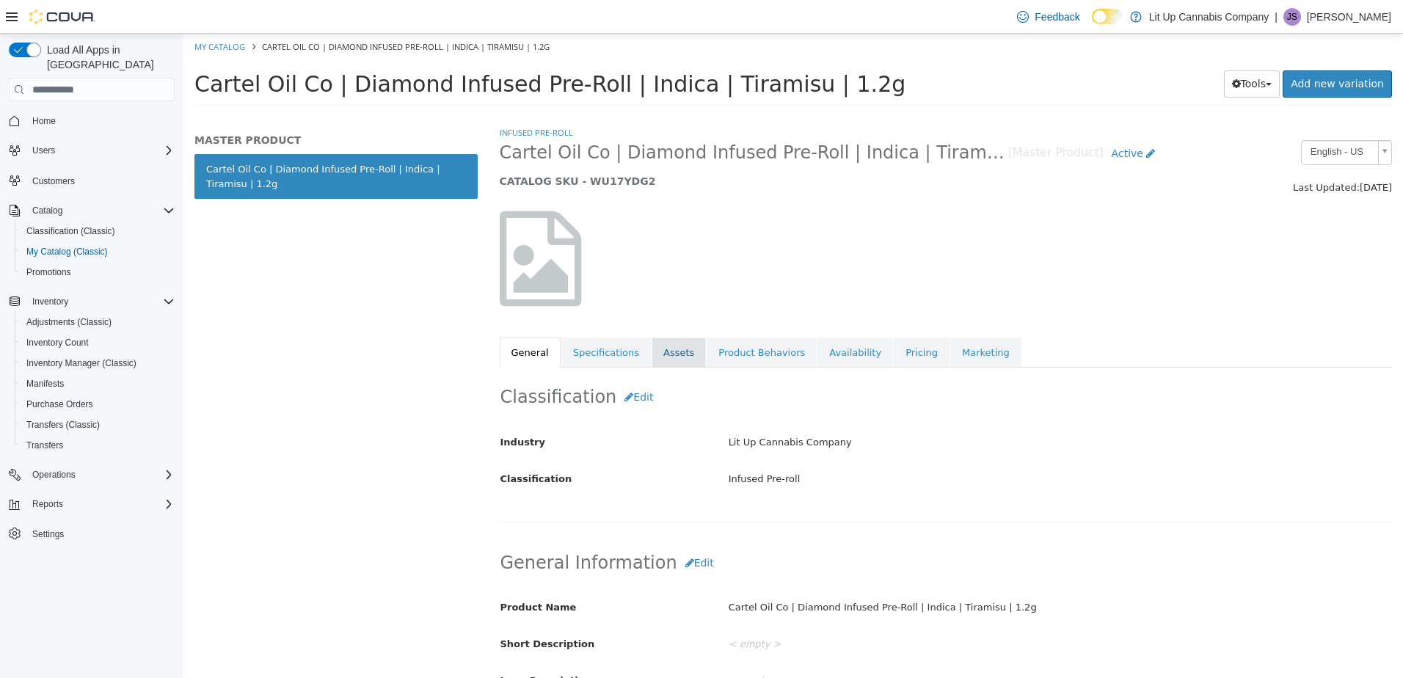
click at [665, 355] on link "Assets" at bounding box center [679, 353] width 54 height 31
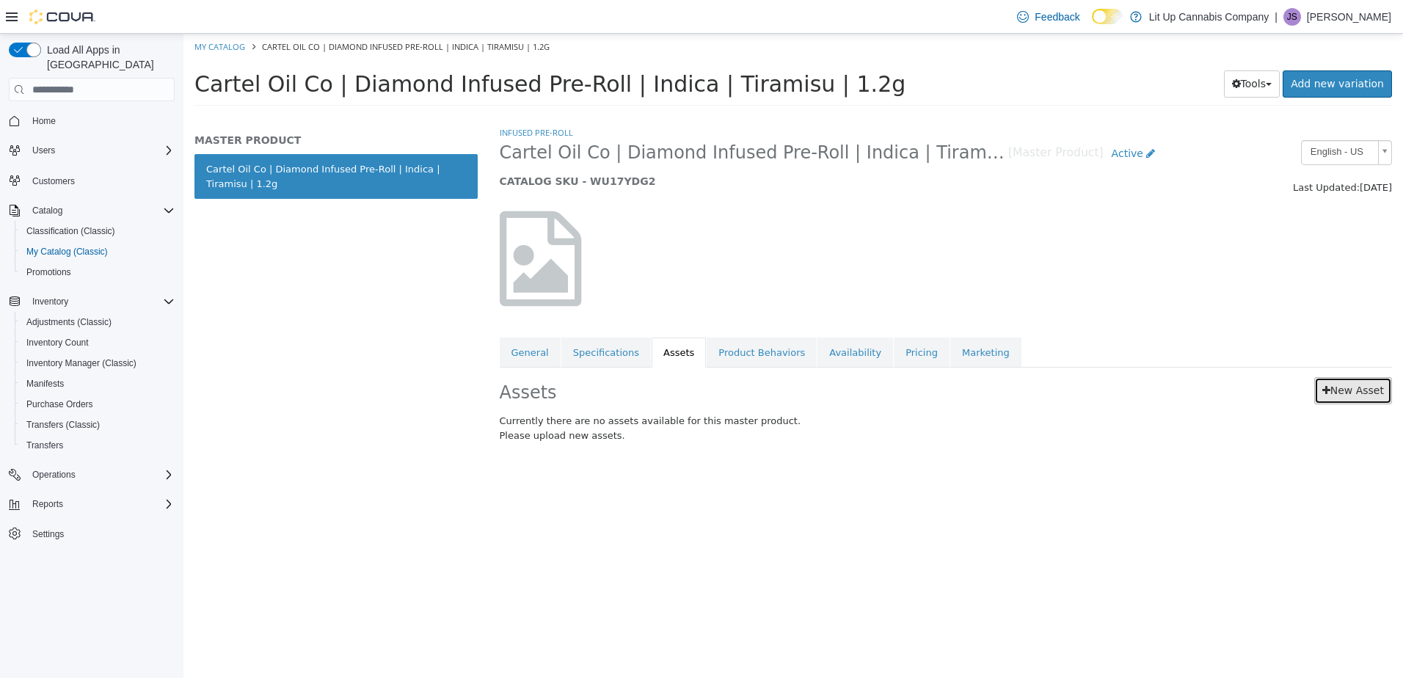
click at [1341, 395] on link "New Asset" at bounding box center [1353, 390] width 78 height 27
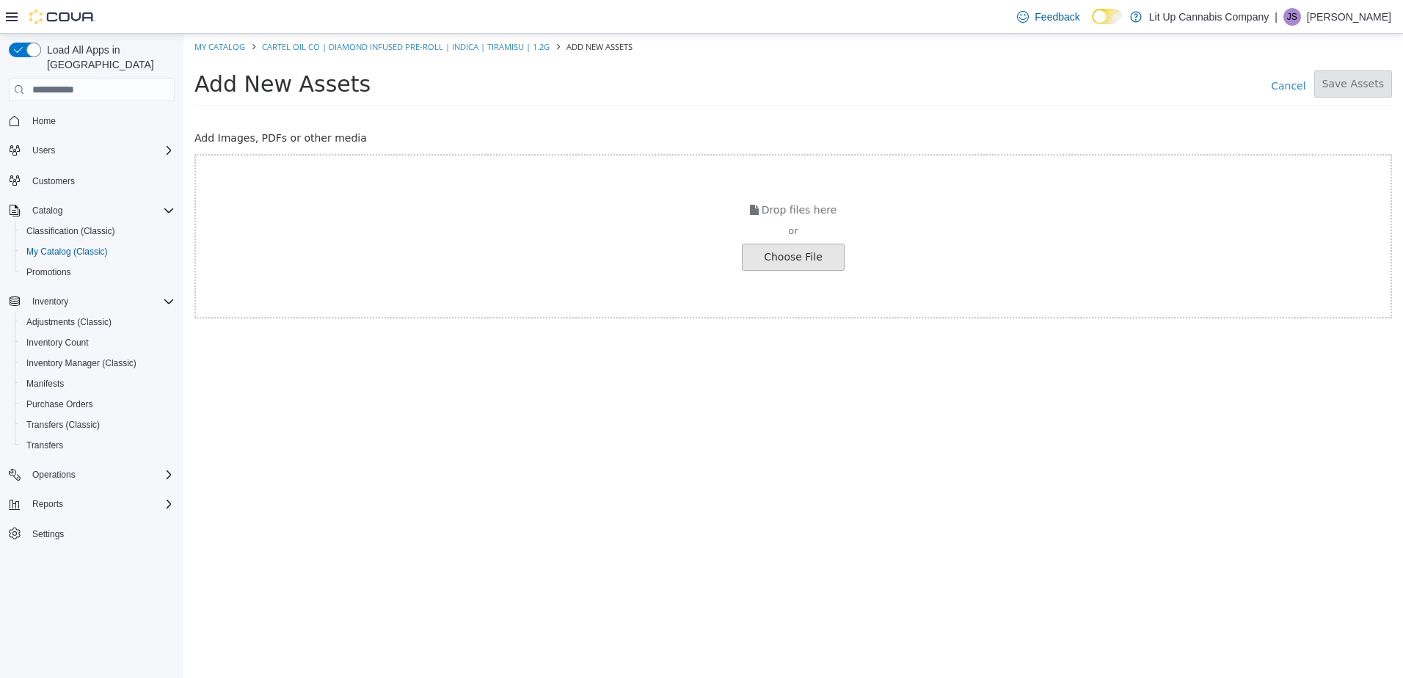
click at [812, 252] on input "file" at bounding box center [25, 257] width 1638 height 26
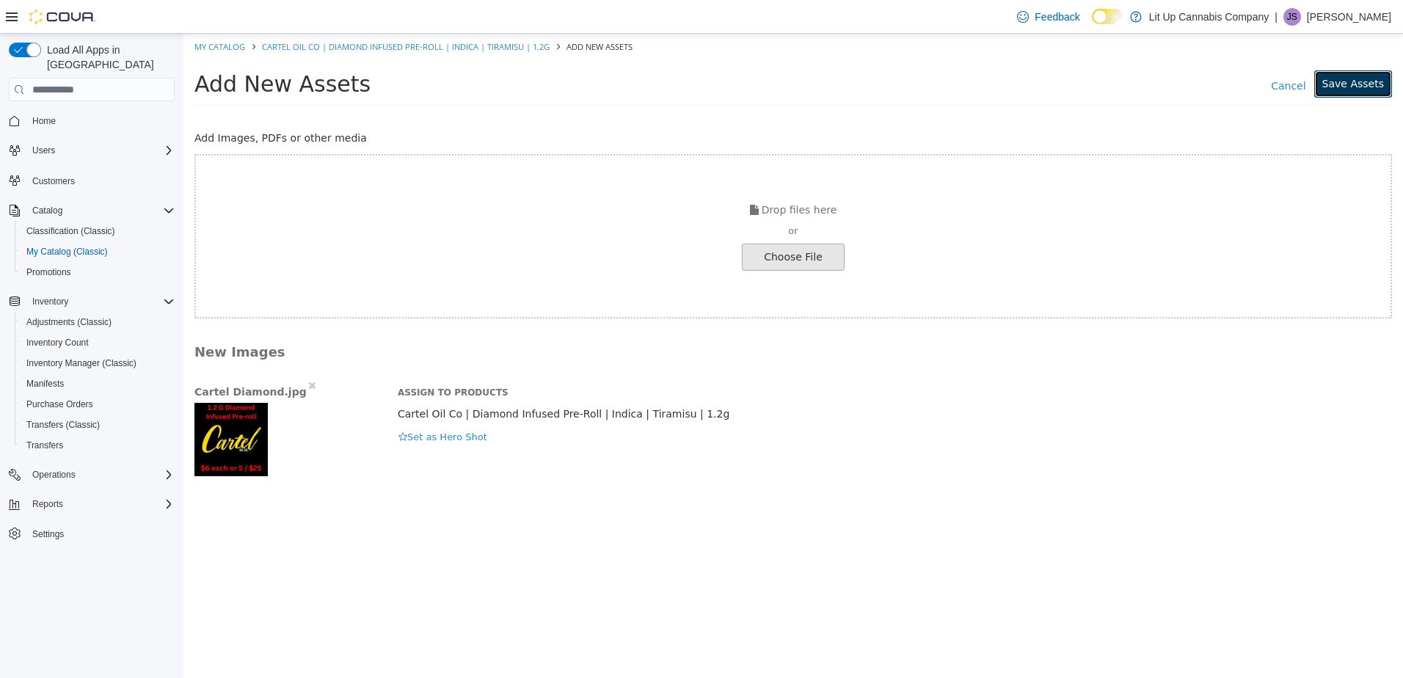
click at [1362, 82] on button "Save Assets" at bounding box center [1353, 83] width 78 height 27
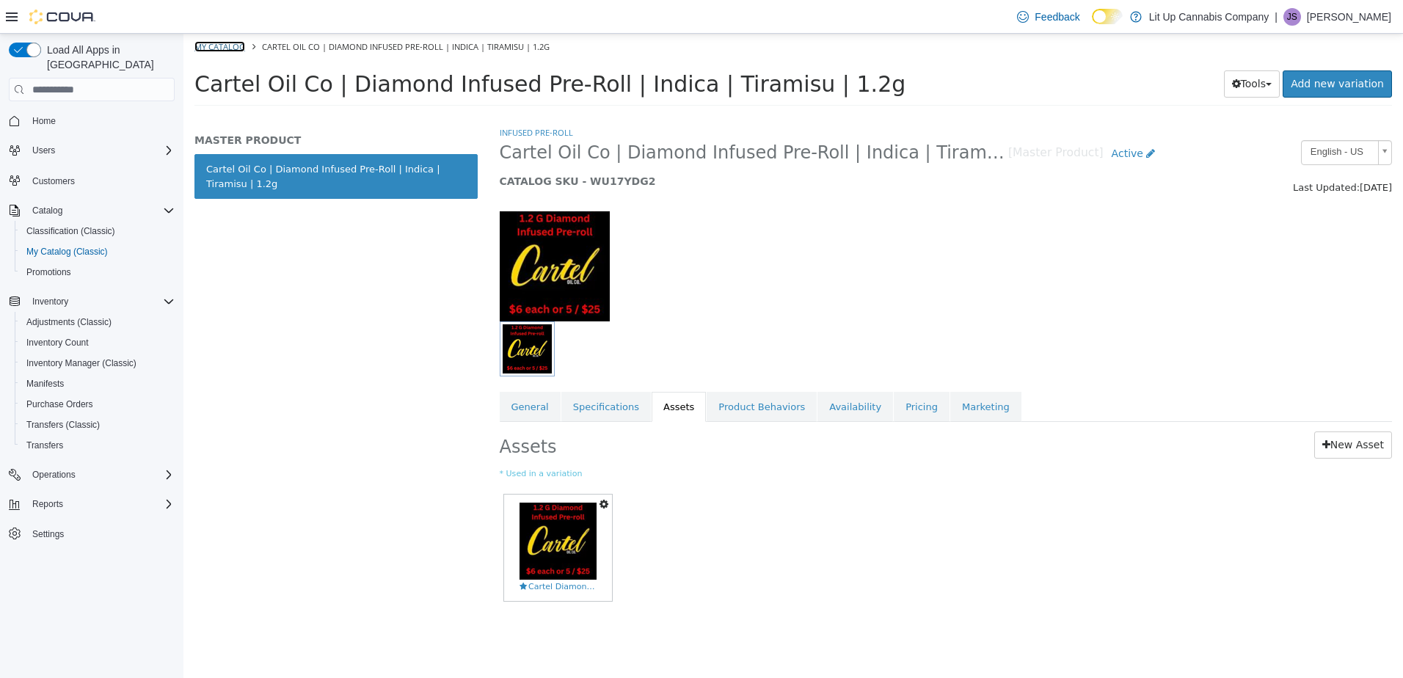
click at [214, 46] on link "My Catalog" at bounding box center [219, 46] width 51 height 11
select select "**********"
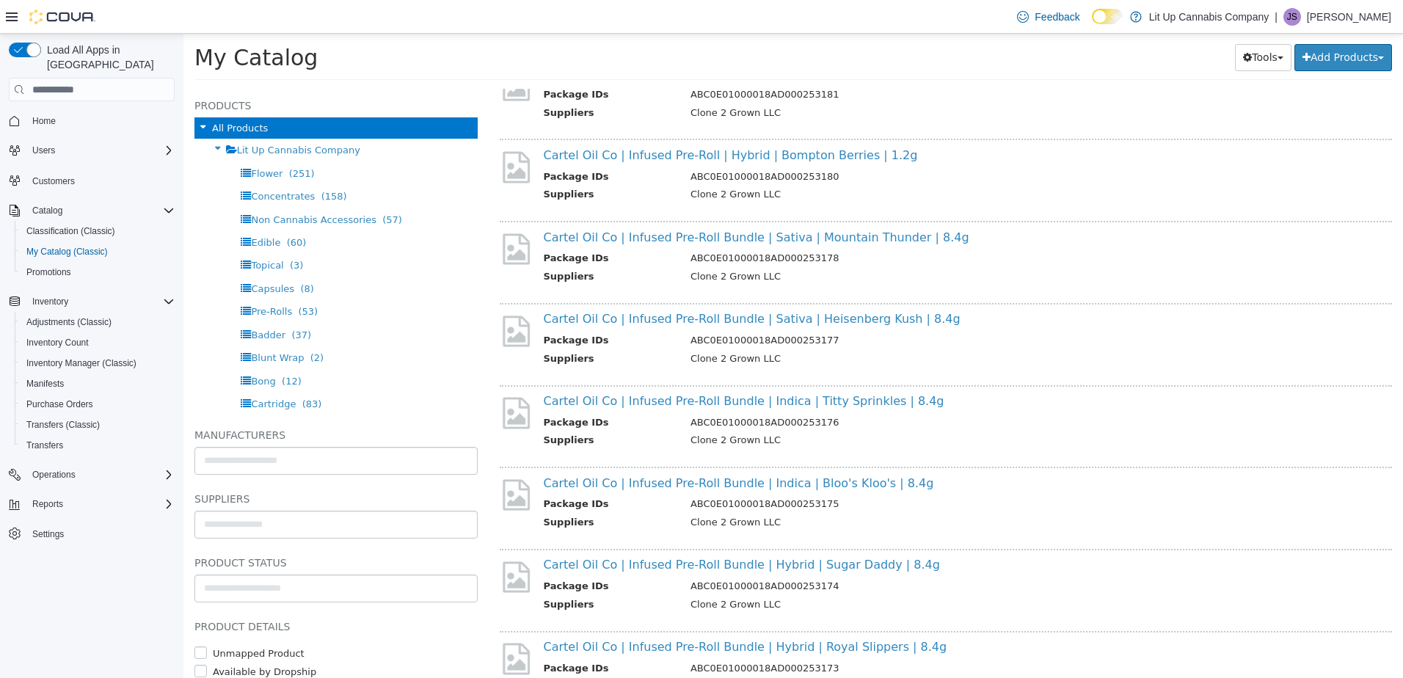
scroll to position [2871, 0]
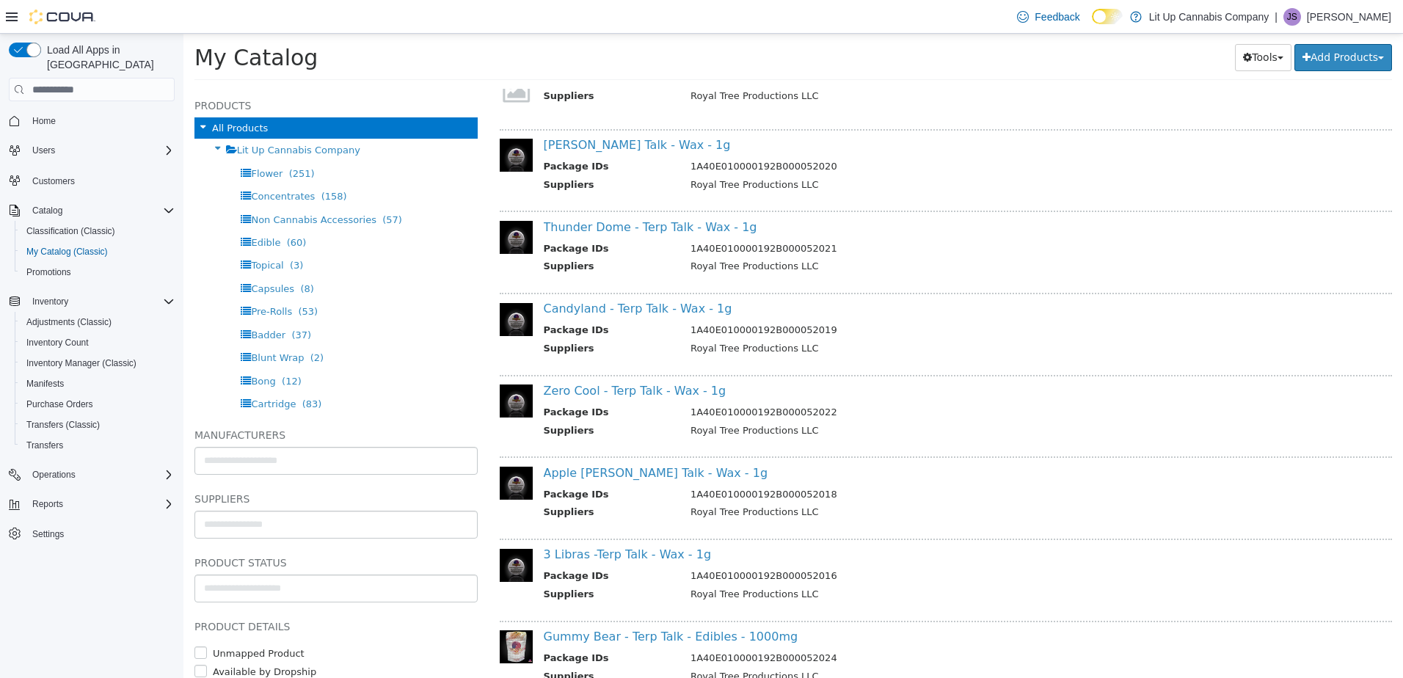
drag, startPoint x: 924, startPoint y: 379, endPoint x: 894, endPoint y: 644, distance: 267.2
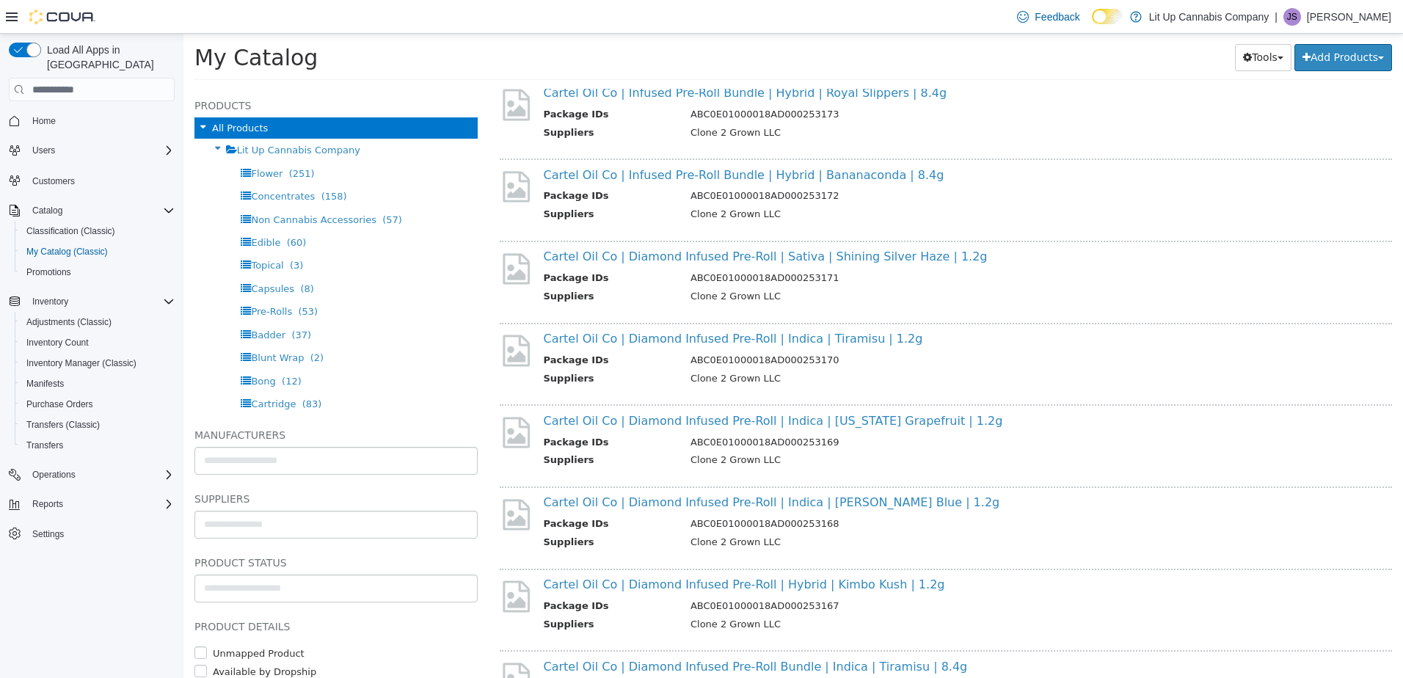
scroll to position [1477, 0]
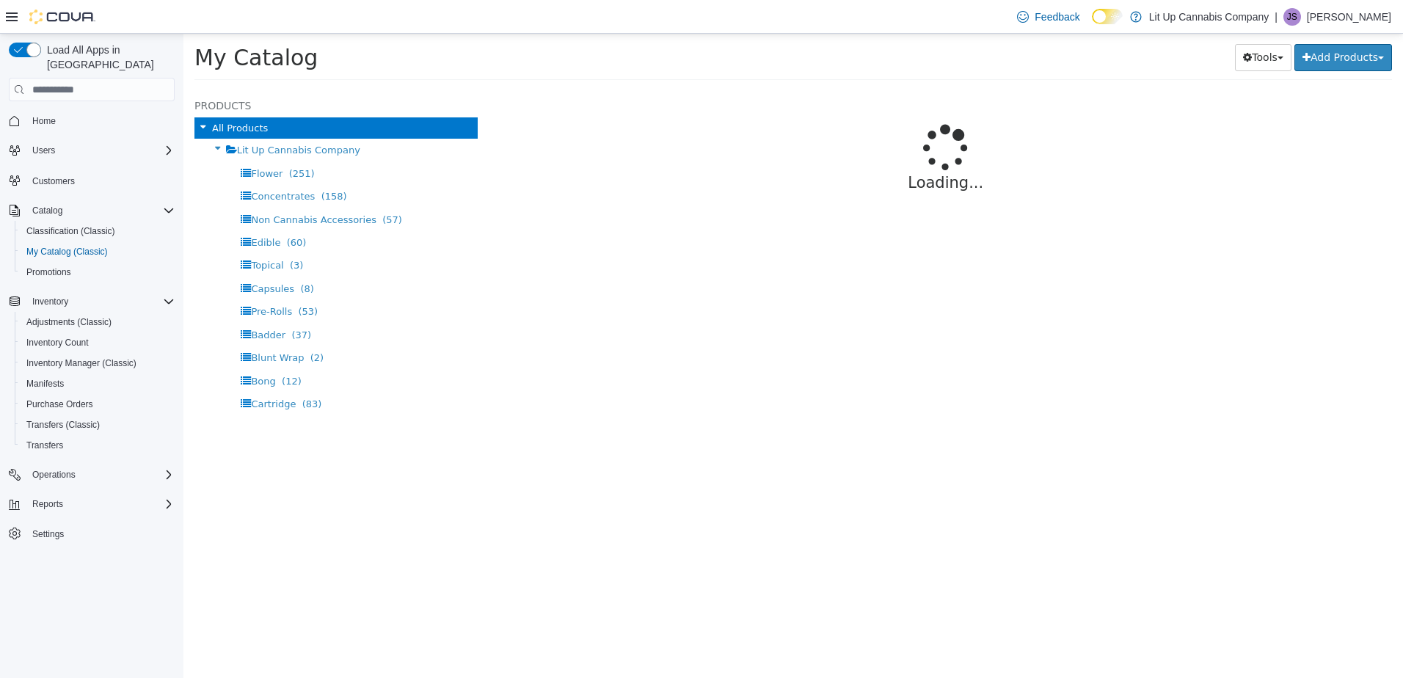
select select "**********"
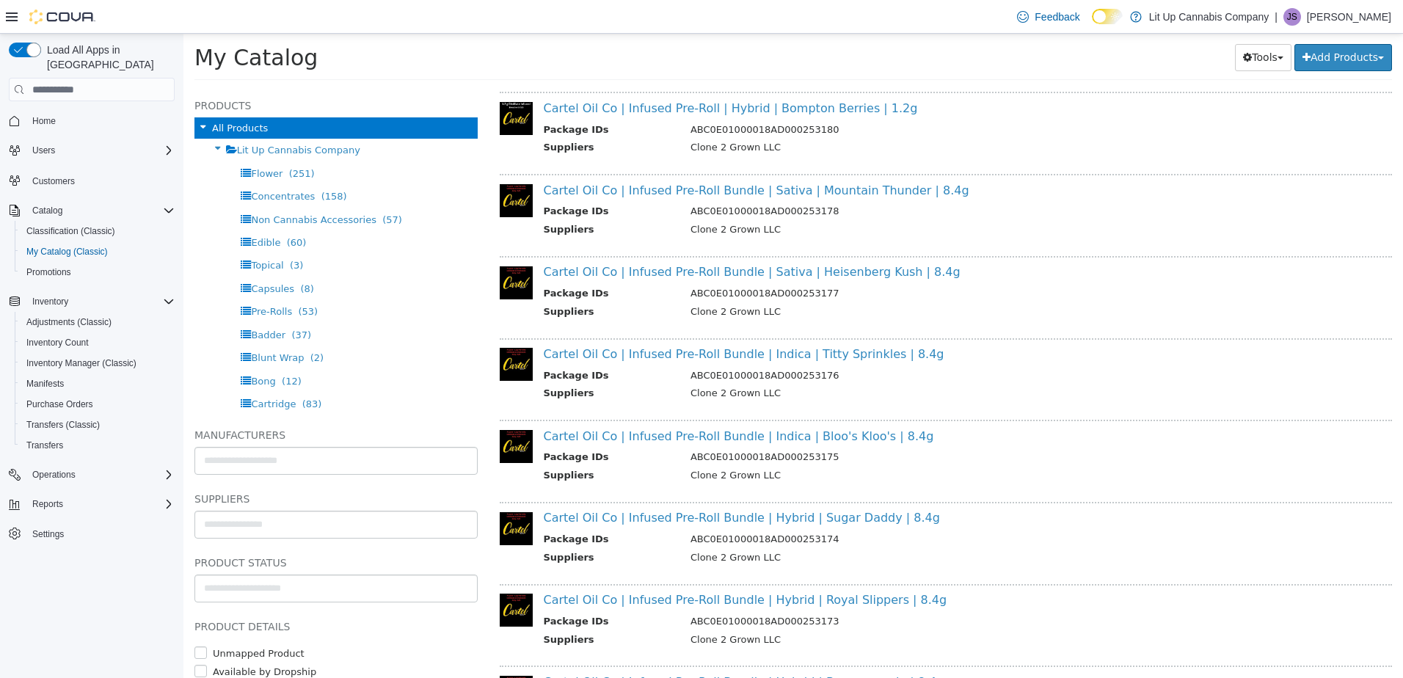
scroll to position [1244, 0]
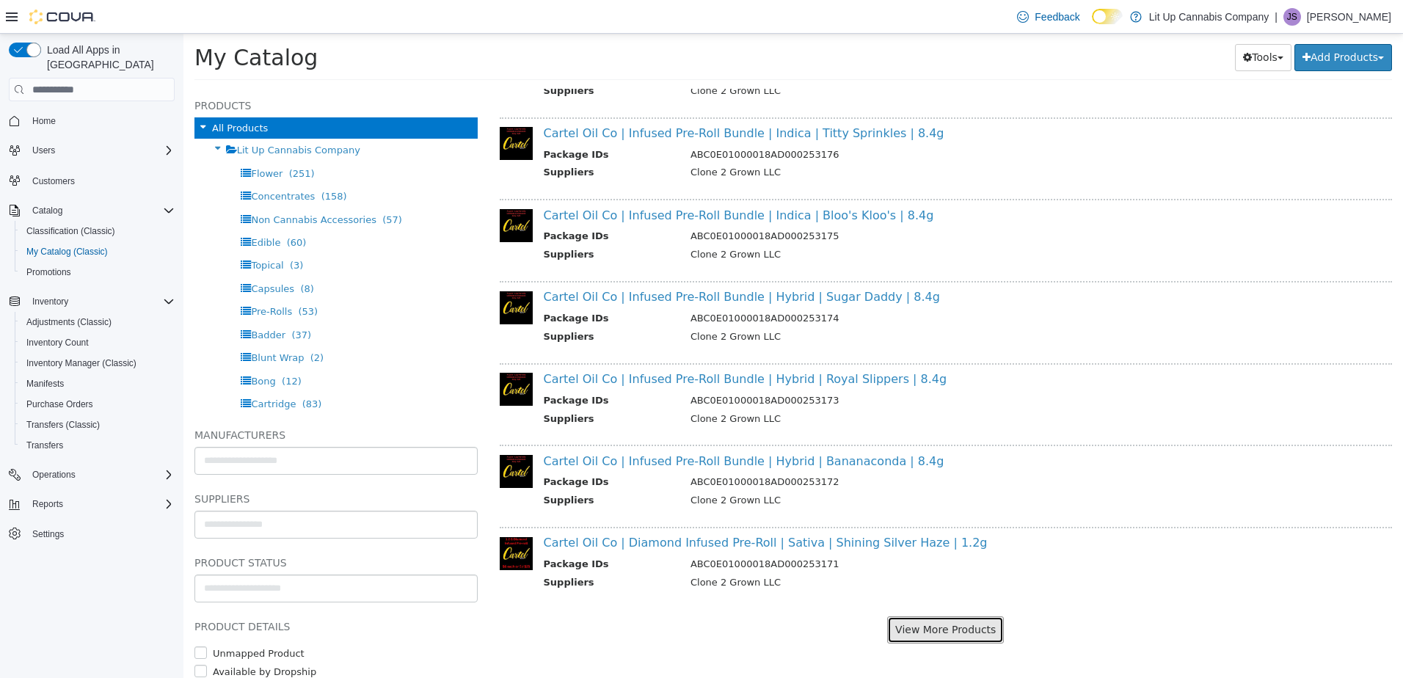
click at [950, 635] on button "View More Products" at bounding box center [945, 629] width 117 height 27
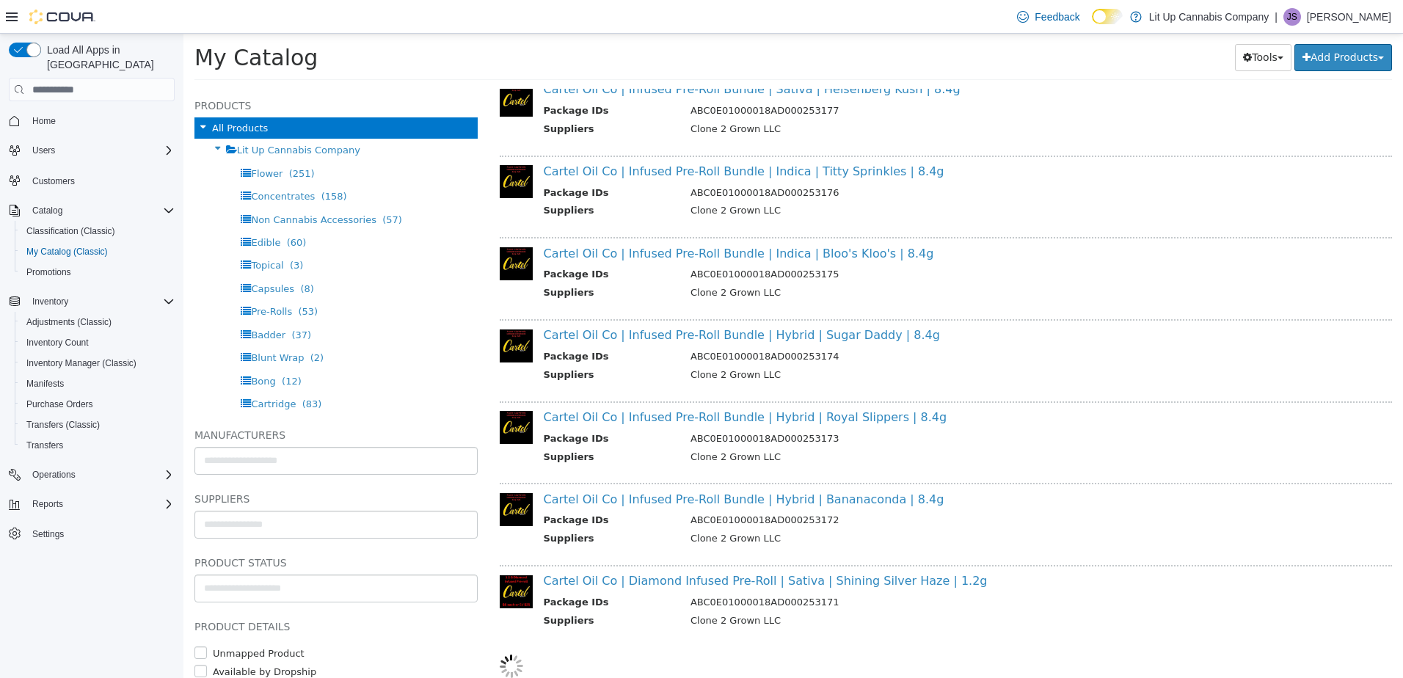
select select "**********"
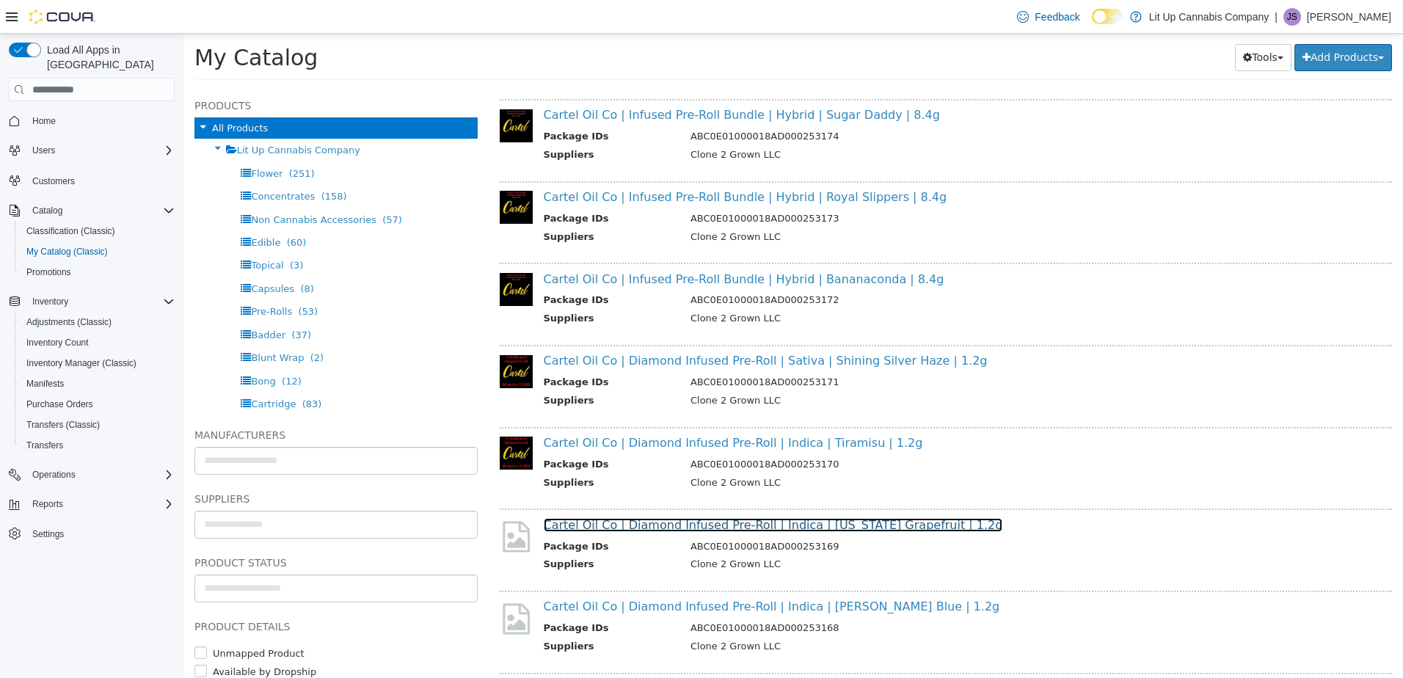
click at [639, 526] on link "Cartel Oil Co | Diamond Infused Pre-Roll | Indica | [US_STATE] Grapefruit | 1.2g" at bounding box center [773, 525] width 459 height 14
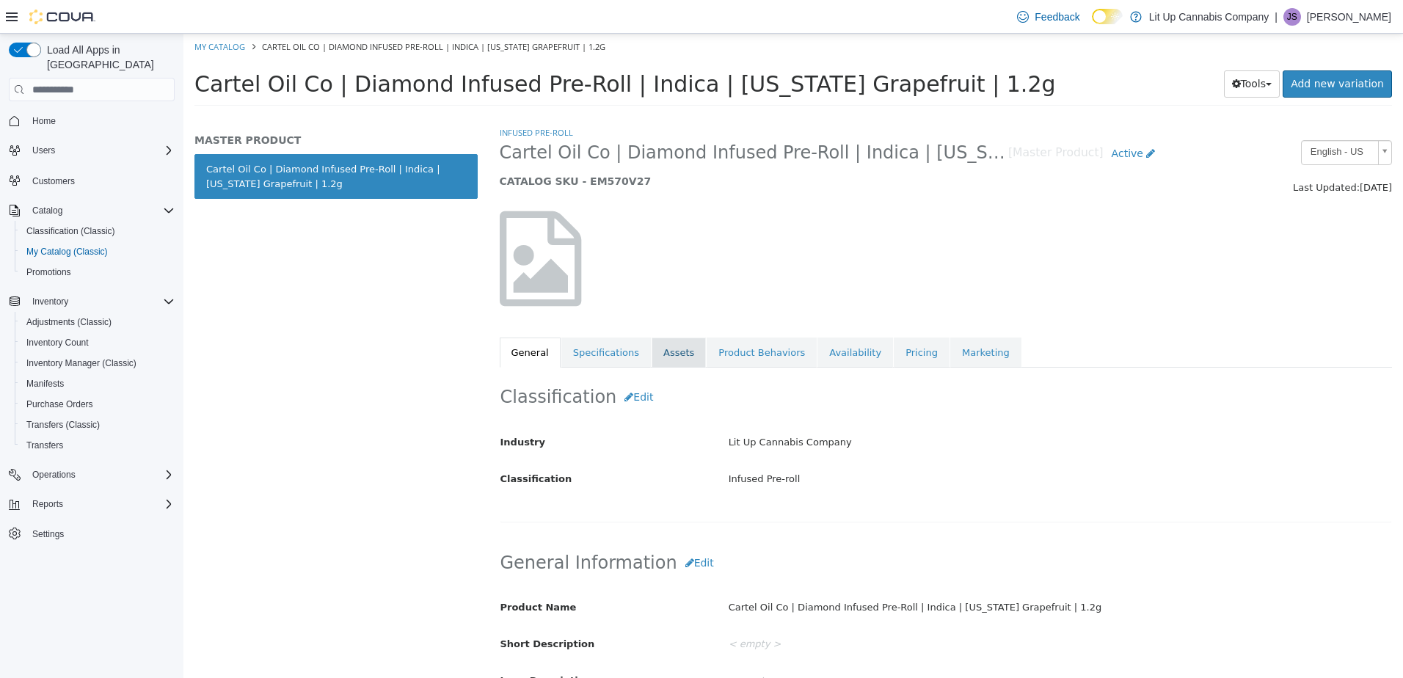
click at [663, 352] on link "Assets" at bounding box center [679, 353] width 54 height 31
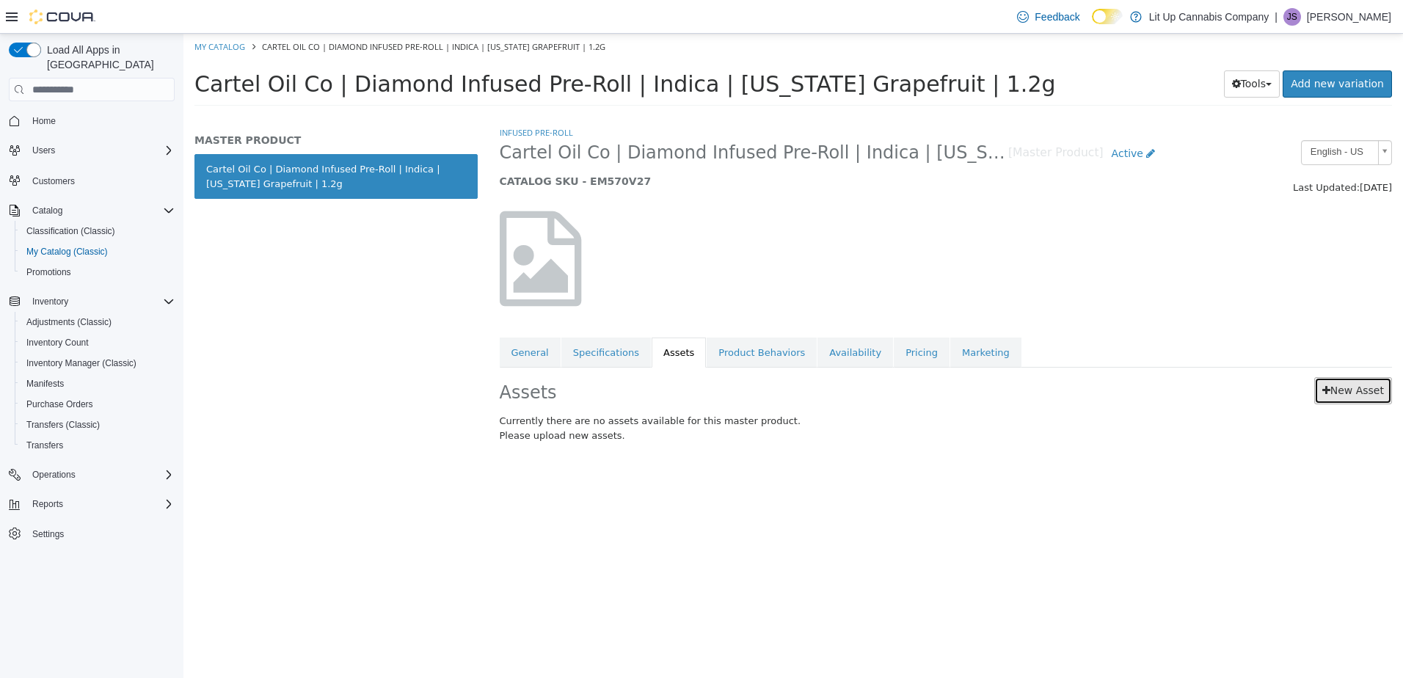
click at [1346, 398] on link "New Asset" at bounding box center [1353, 390] width 78 height 27
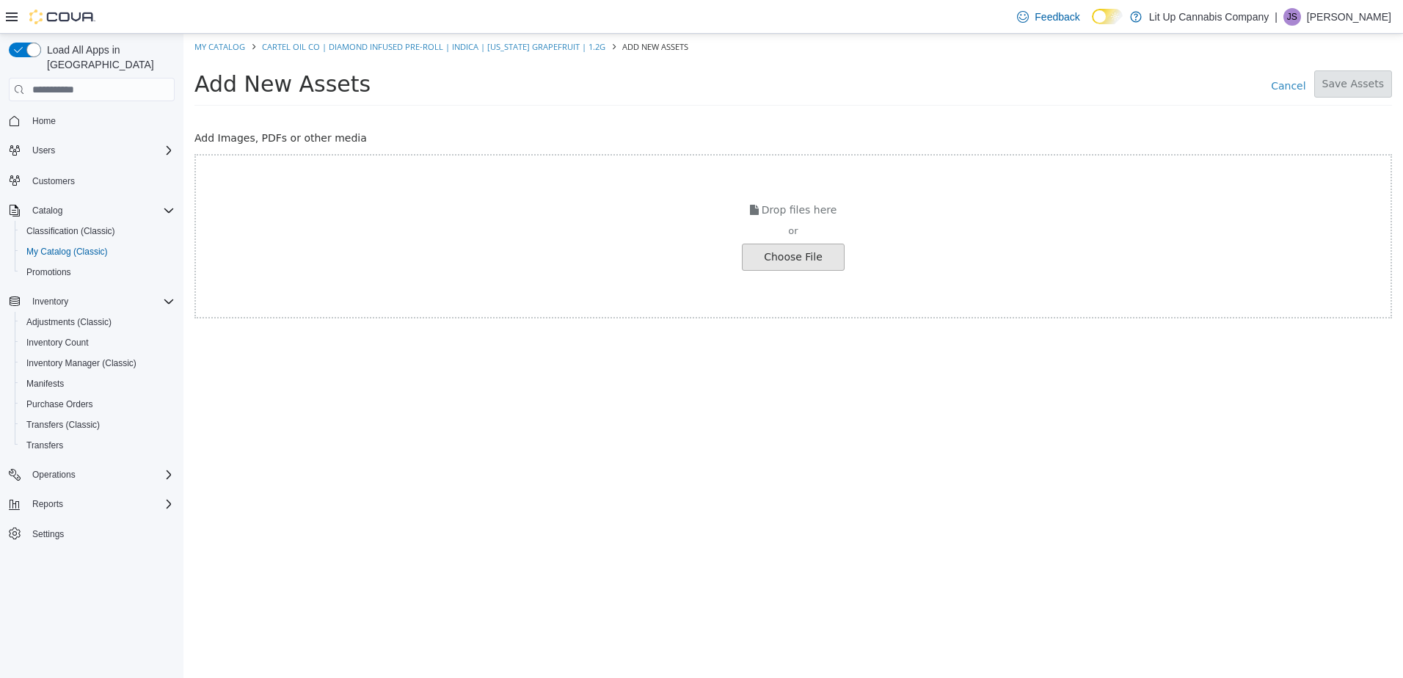
click at [785, 252] on input "file" at bounding box center [25, 257] width 1638 height 26
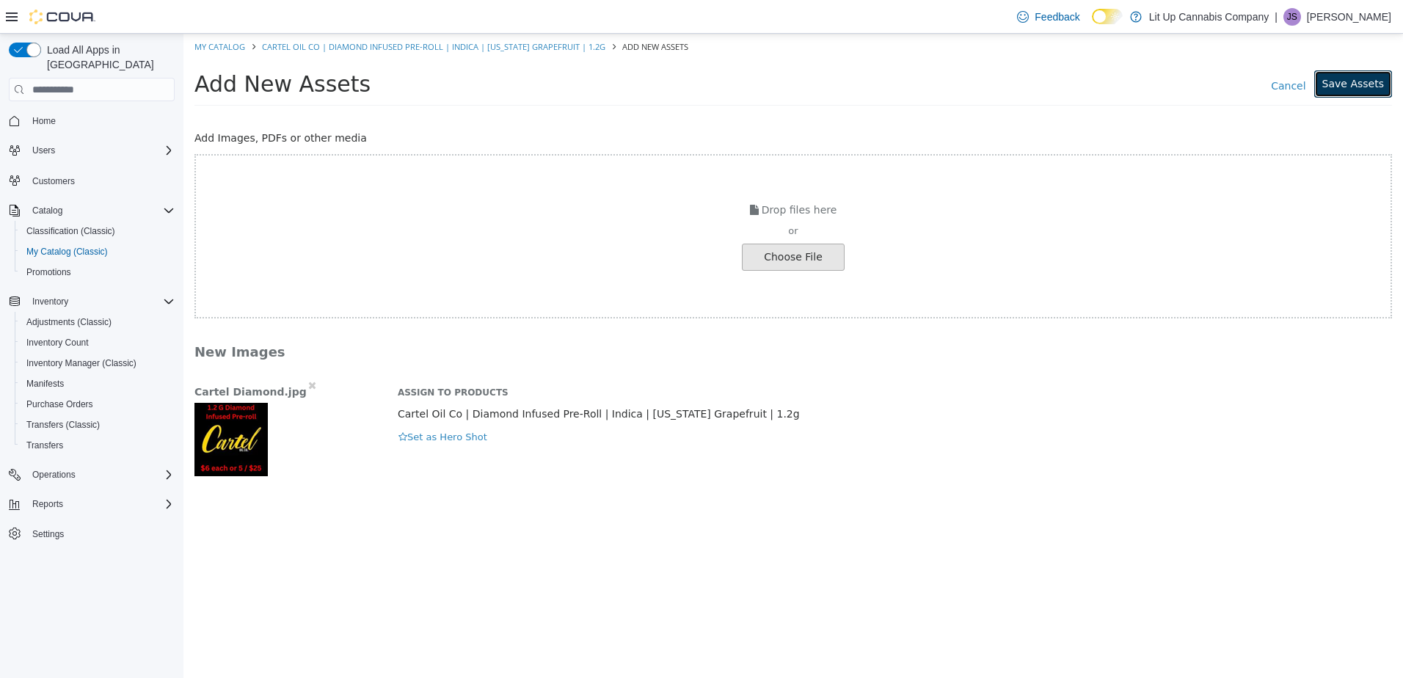
click at [1346, 76] on button "Save Assets" at bounding box center [1353, 83] width 78 height 27
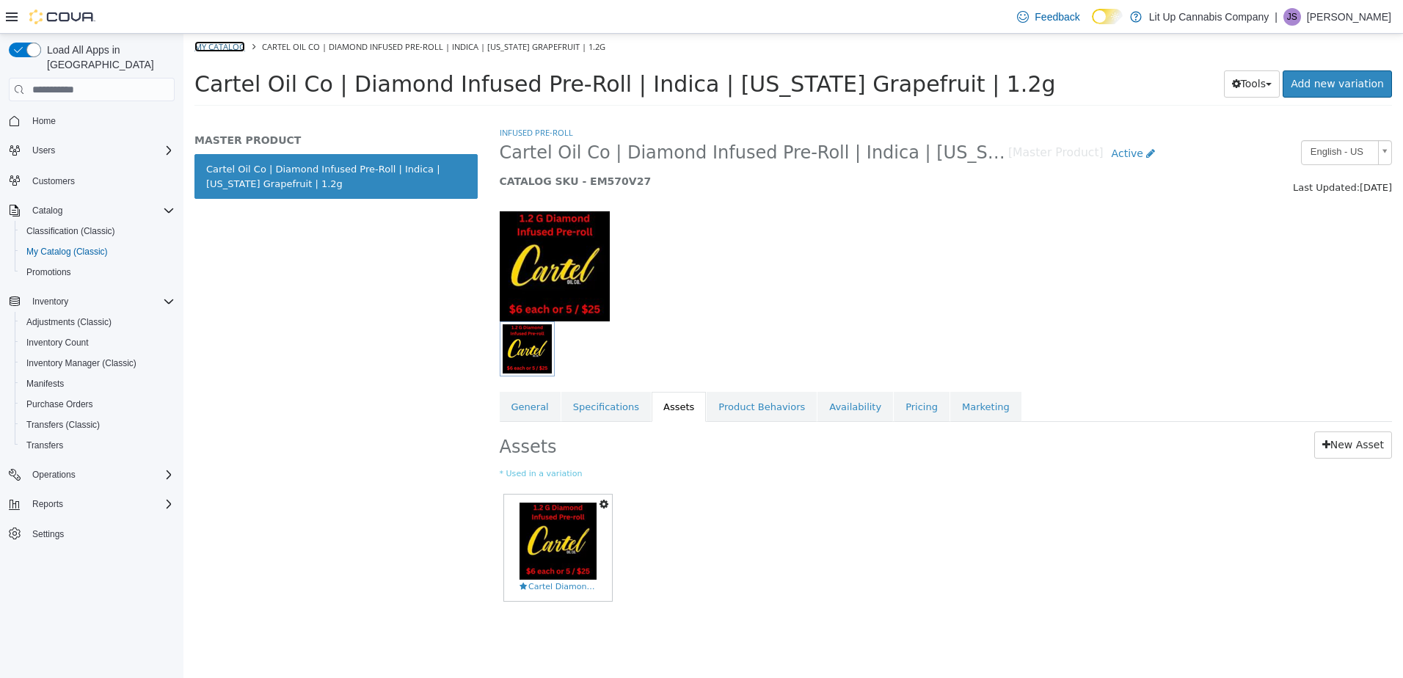
click at [220, 43] on link "My Catalog" at bounding box center [219, 46] width 51 height 11
select select "**********"
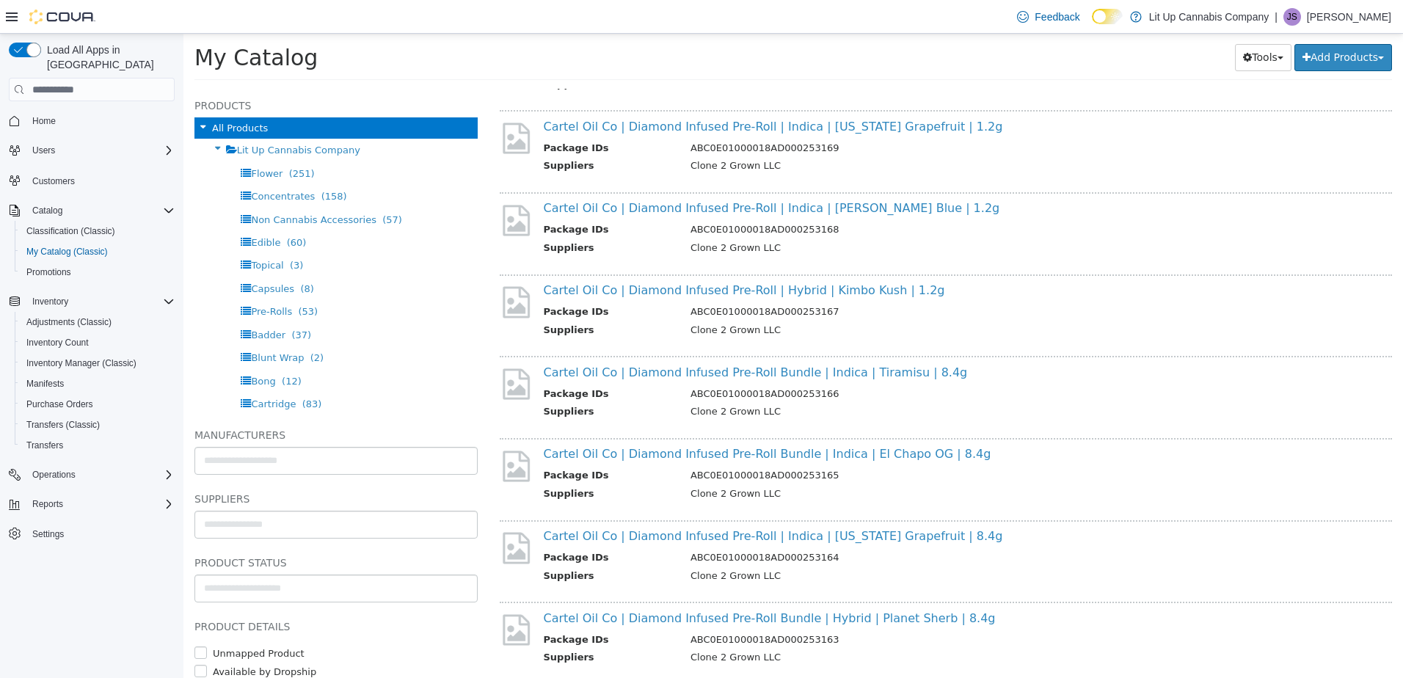
scroll to position [1761, 0]
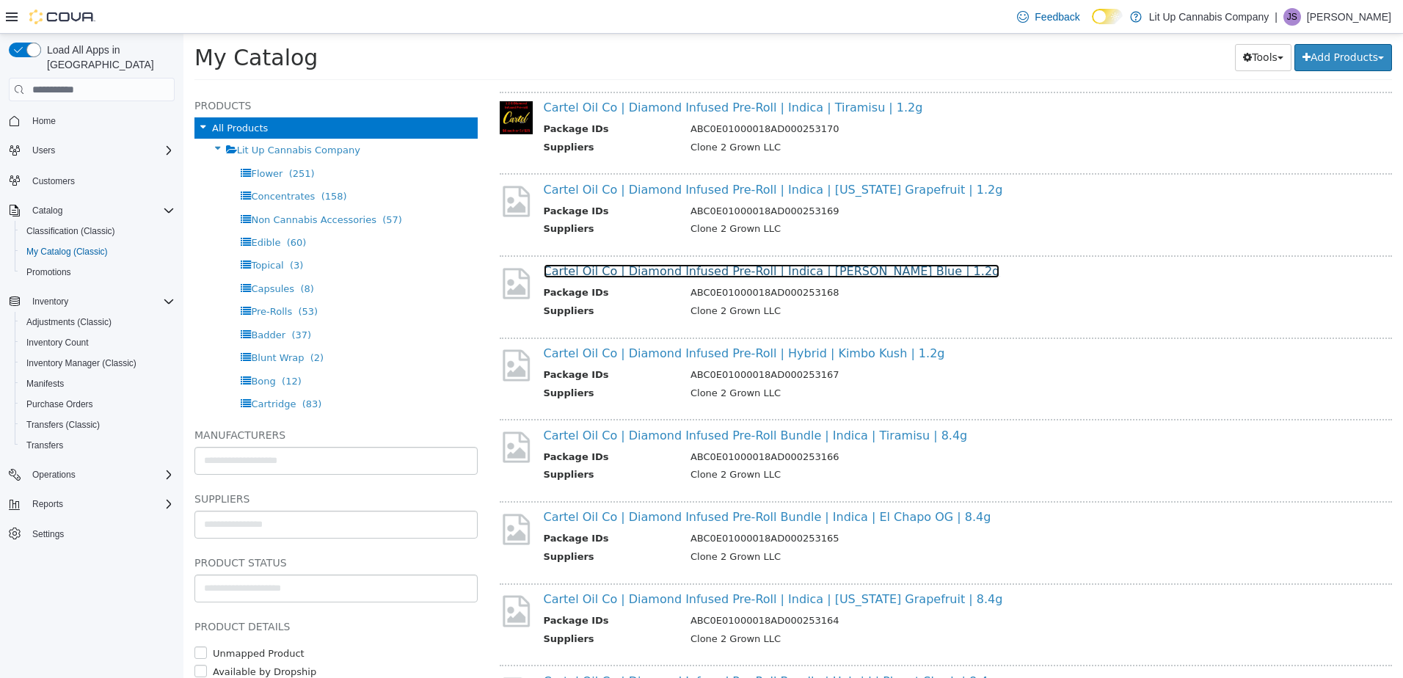
click at [642, 269] on link "Cartel Oil Co | Diamond Infused Pre-Roll | Indica | [PERSON_NAME] Blue | 1.2g" at bounding box center [772, 271] width 456 height 14
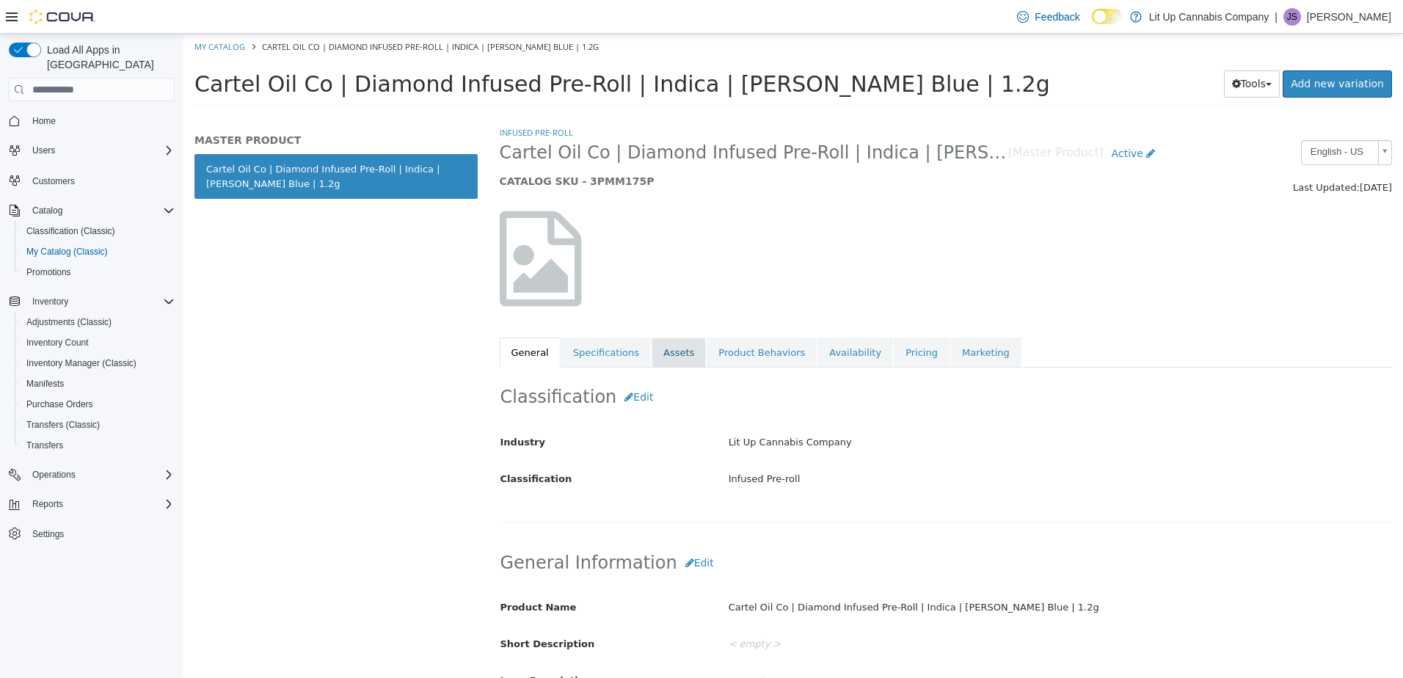
click at [663, 354] on link "Assets" at bounding box center [679, 353] width 54 height 31
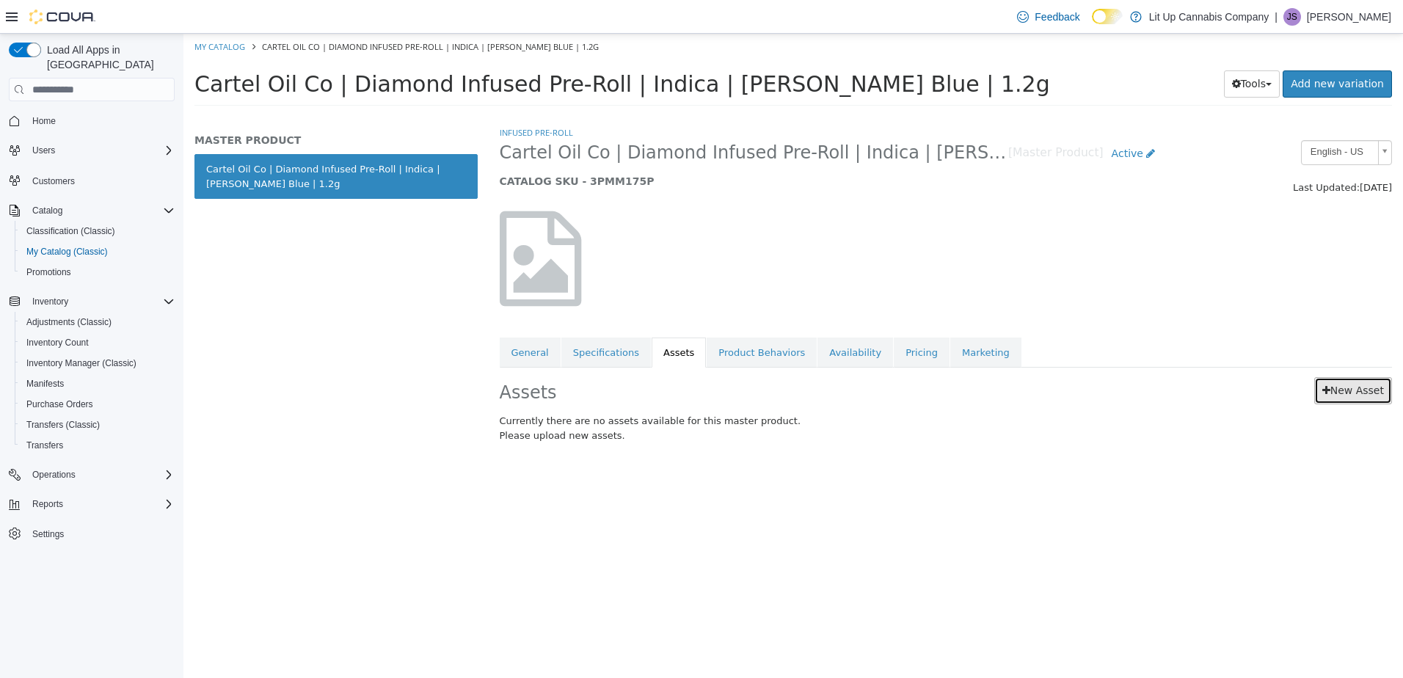
click at [1368, 377] on link "New Asset" at bounding box center [1353, 390] width 78 height 27
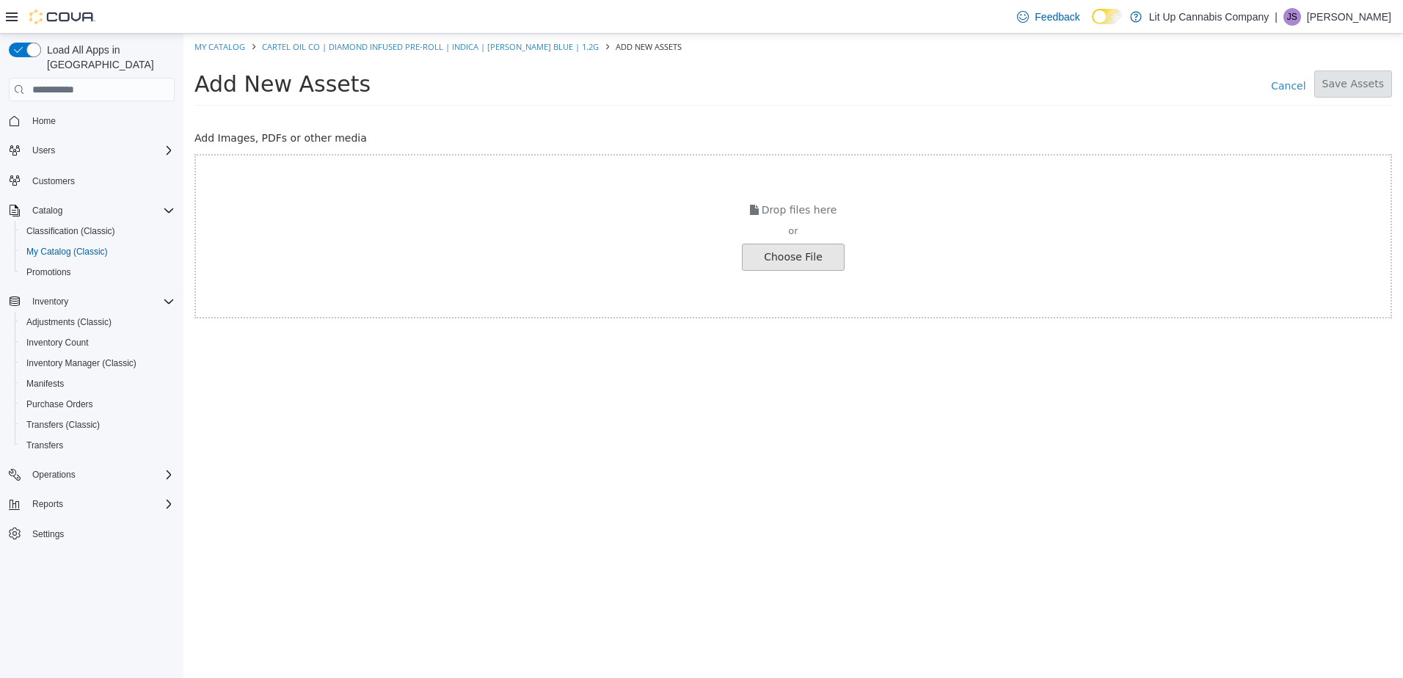
click at [803, 261] on input "file" at bounding box center [25, 257] width 1638 height 26
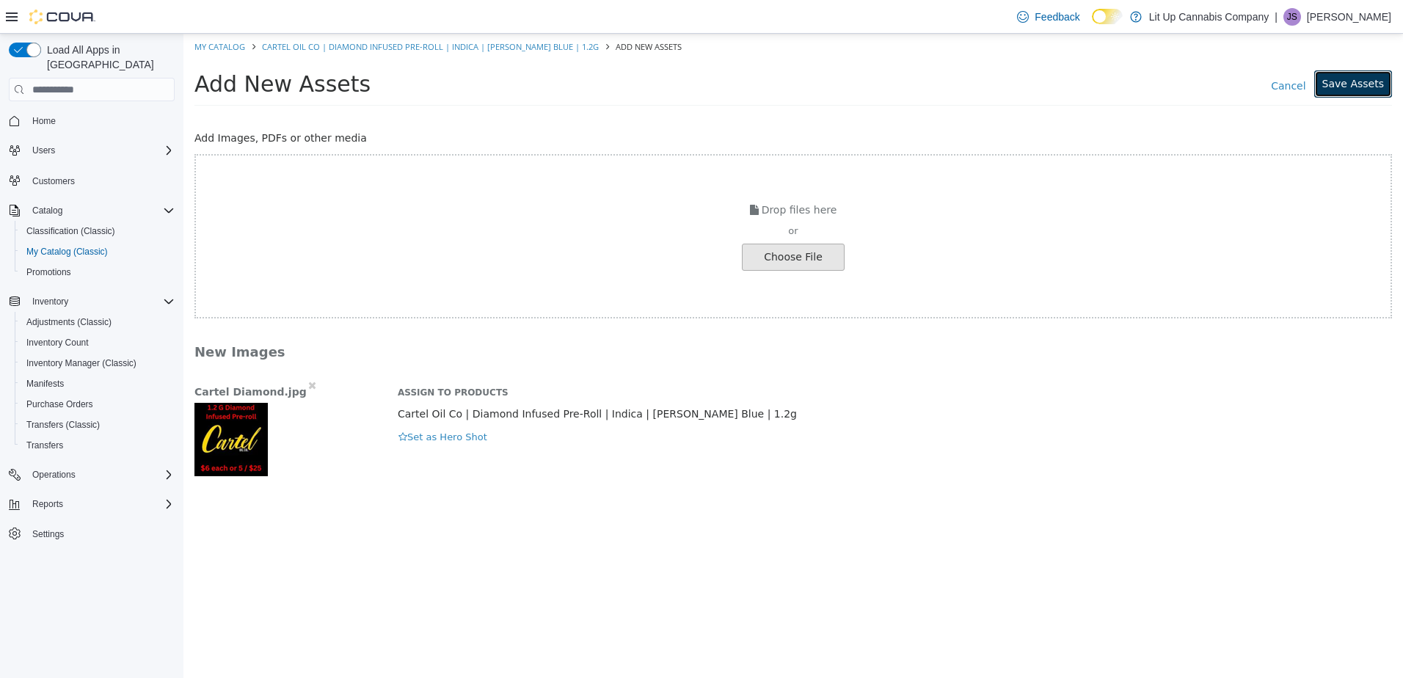
click at [1365, 91] on button "Save Assets" at bounding box center [1353, 83] width 78 height 27
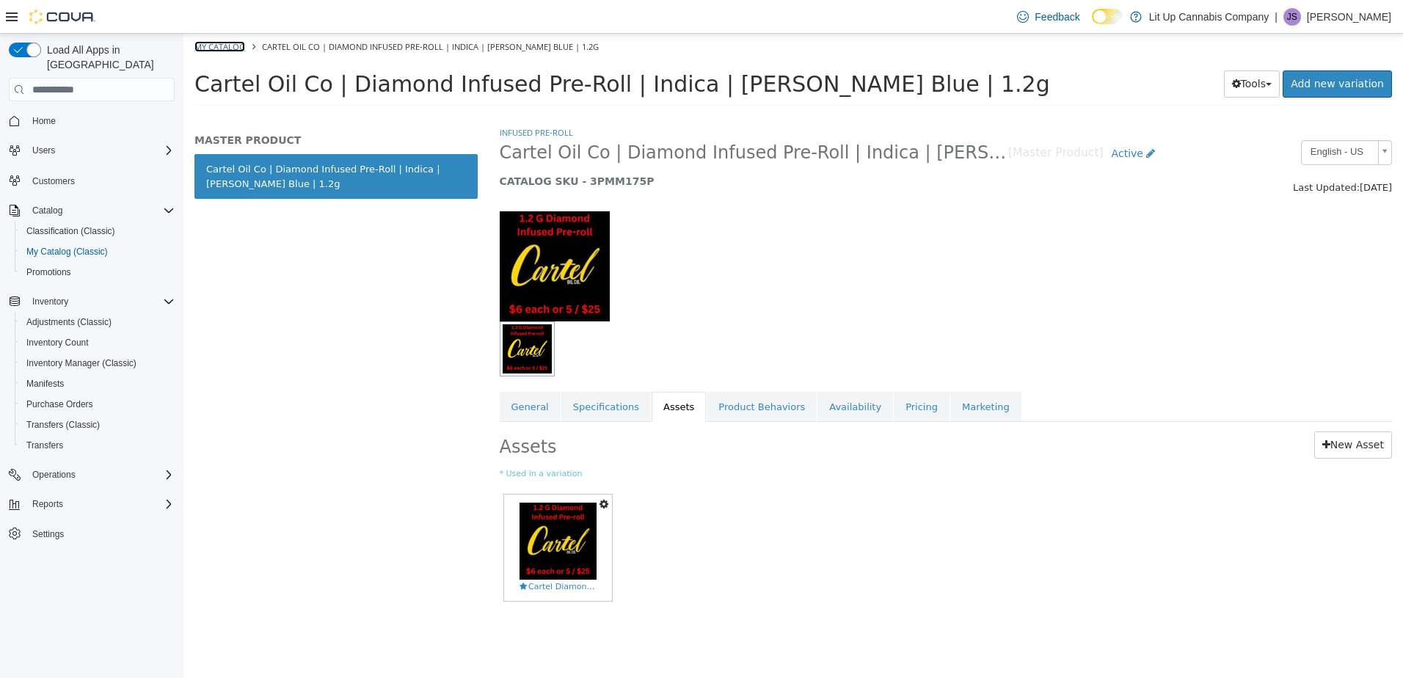
click at [222, 49] on link "My Catalog" at bounding box center [219, 46] width 51 height 11
select select "**********"
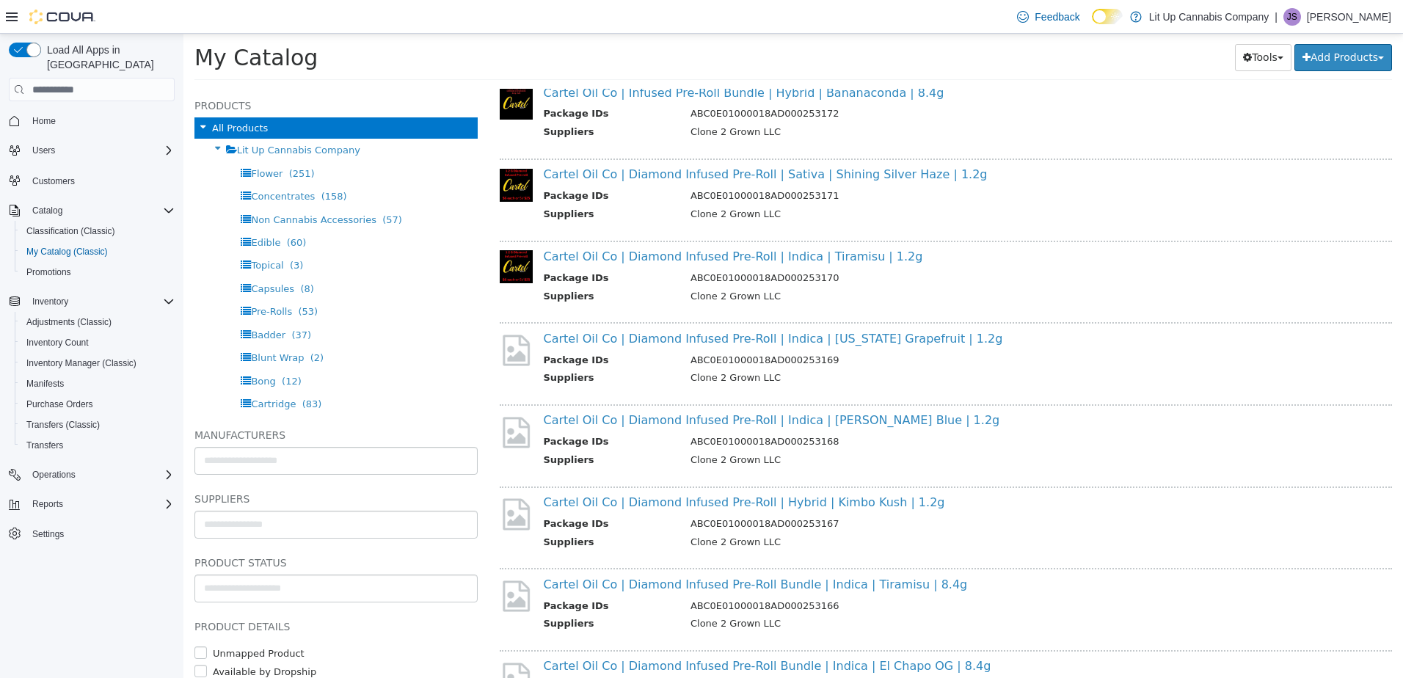
scroll to position [1614, 0]
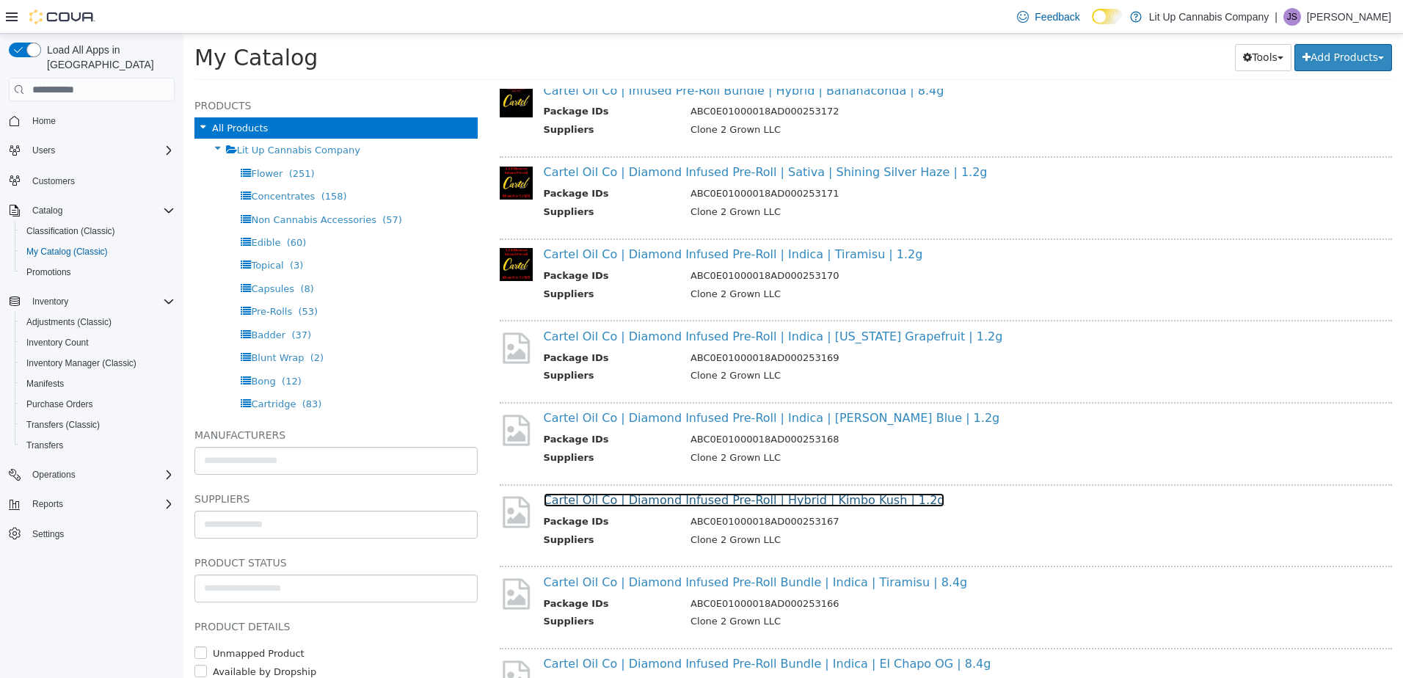
click at [640, 499] on link "Cartel Oil Co | Diamond Infused Pre-Roll | Hybrid | Kimbo Kush | 1.2g" at bounding box center [744, 500] width 401 height 14
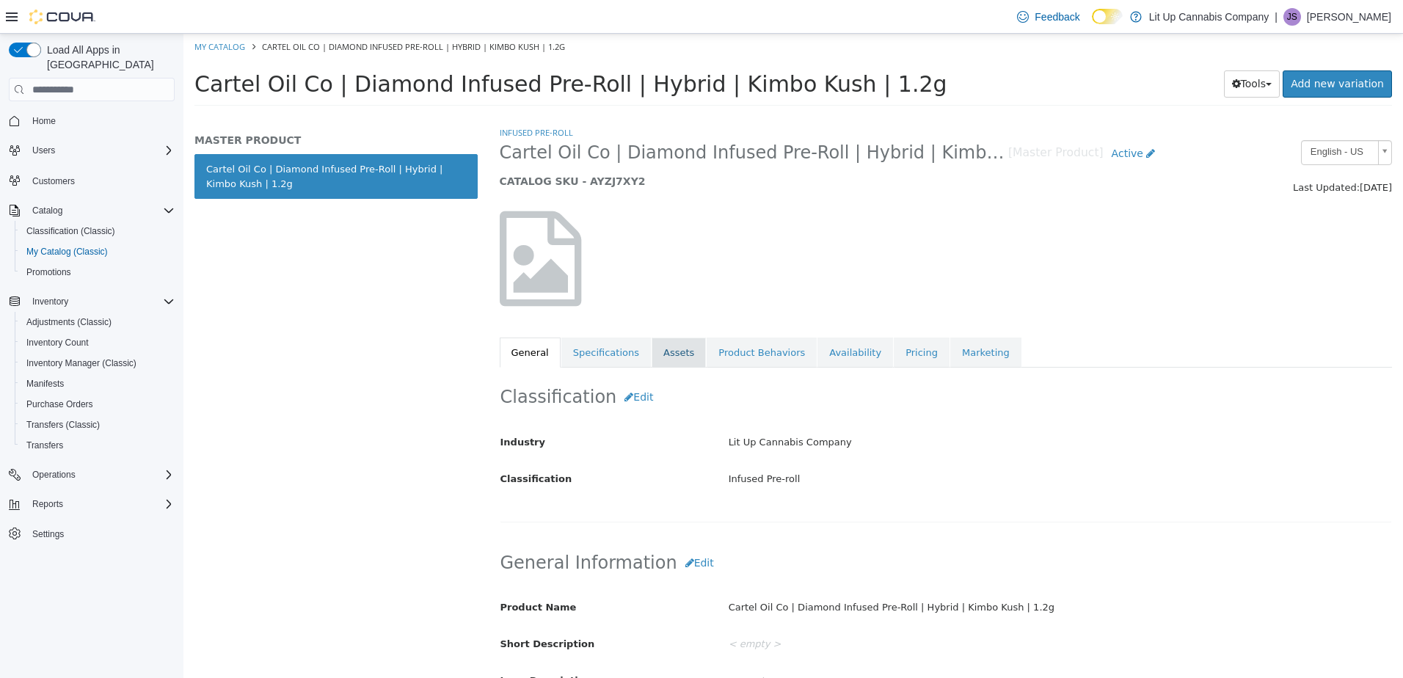
click at [679, 338] on link "Assets" at bounding box center [679, 353] width 54 height 31
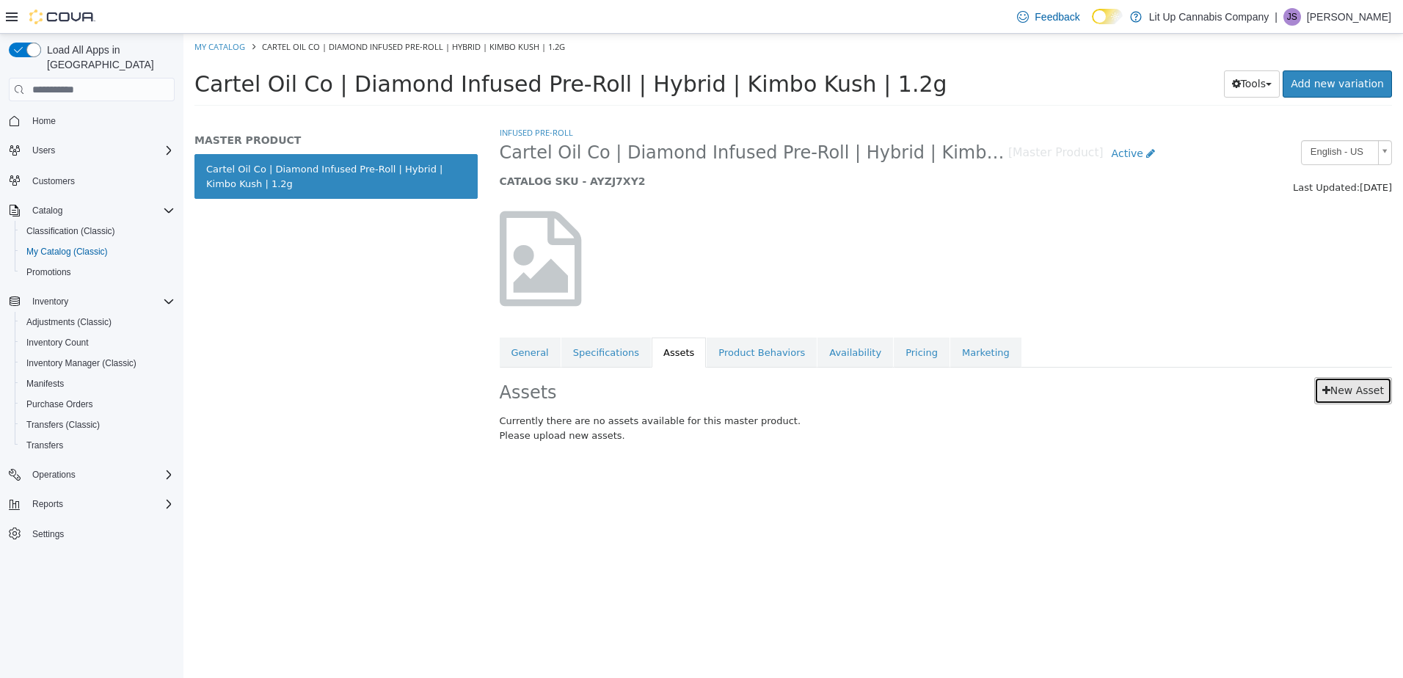
click at [1363, 388] on link "New Asset" at bounding box center [1353, 390] width 78 height 27
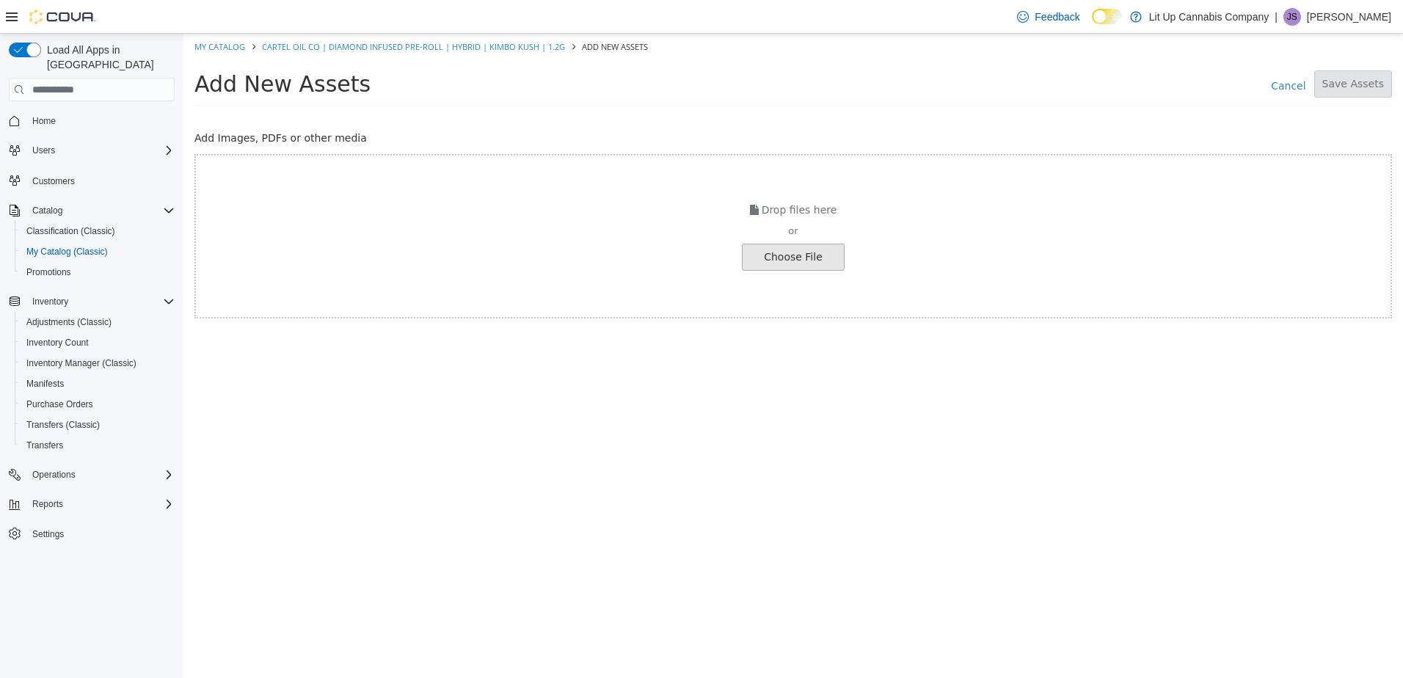
click at [807, 251] on input "file" at bounding box center [25, 257] width 1638 height 26
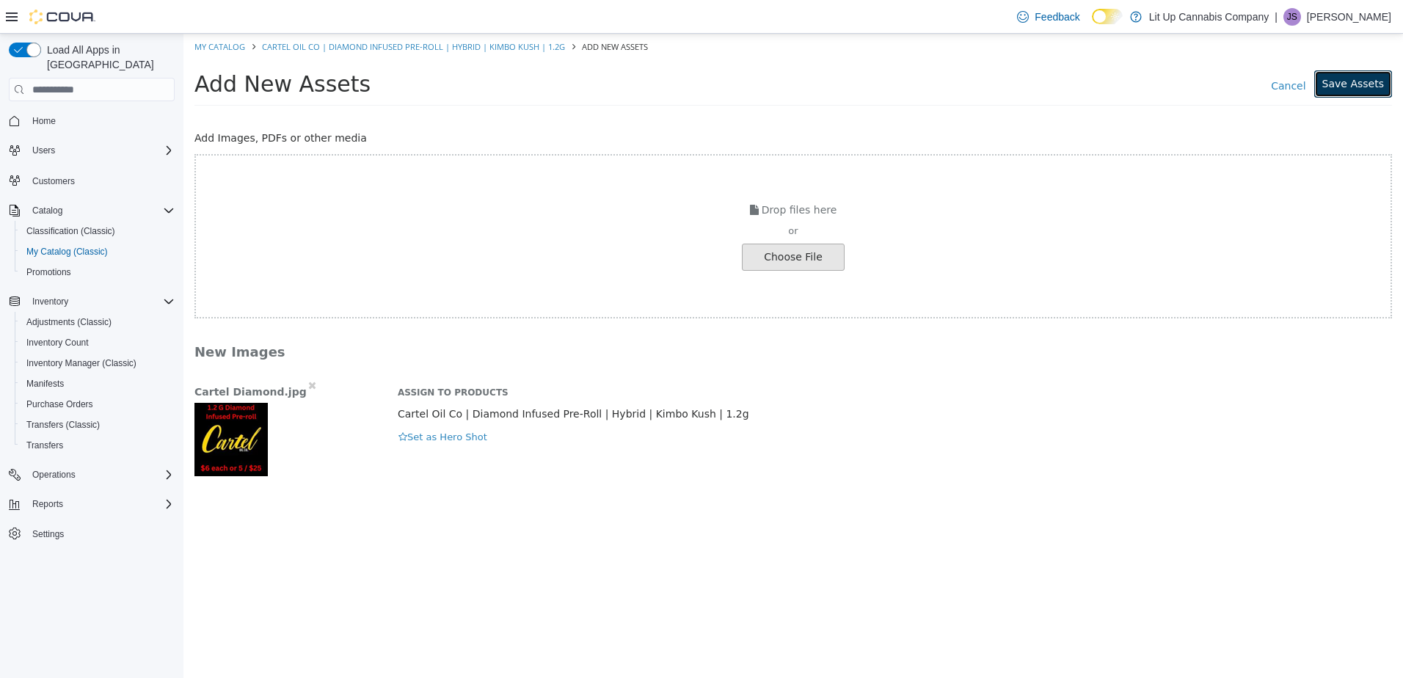
click at [1338, 87] on button "Save Assets" at bounding box center [1353, 83] width 78 height 27
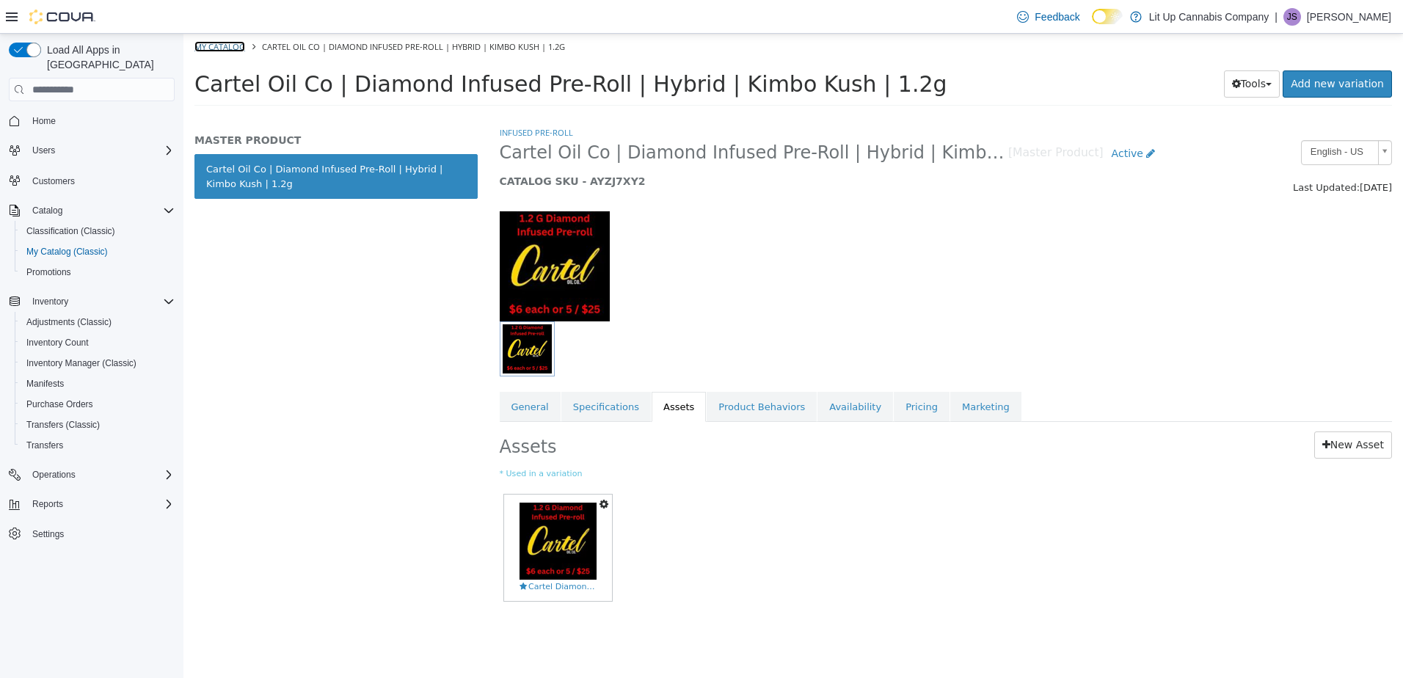
click at [214, 48] on link "My Catalog" at bounding box center [219, 46] width 51 height 11
select select "**********"
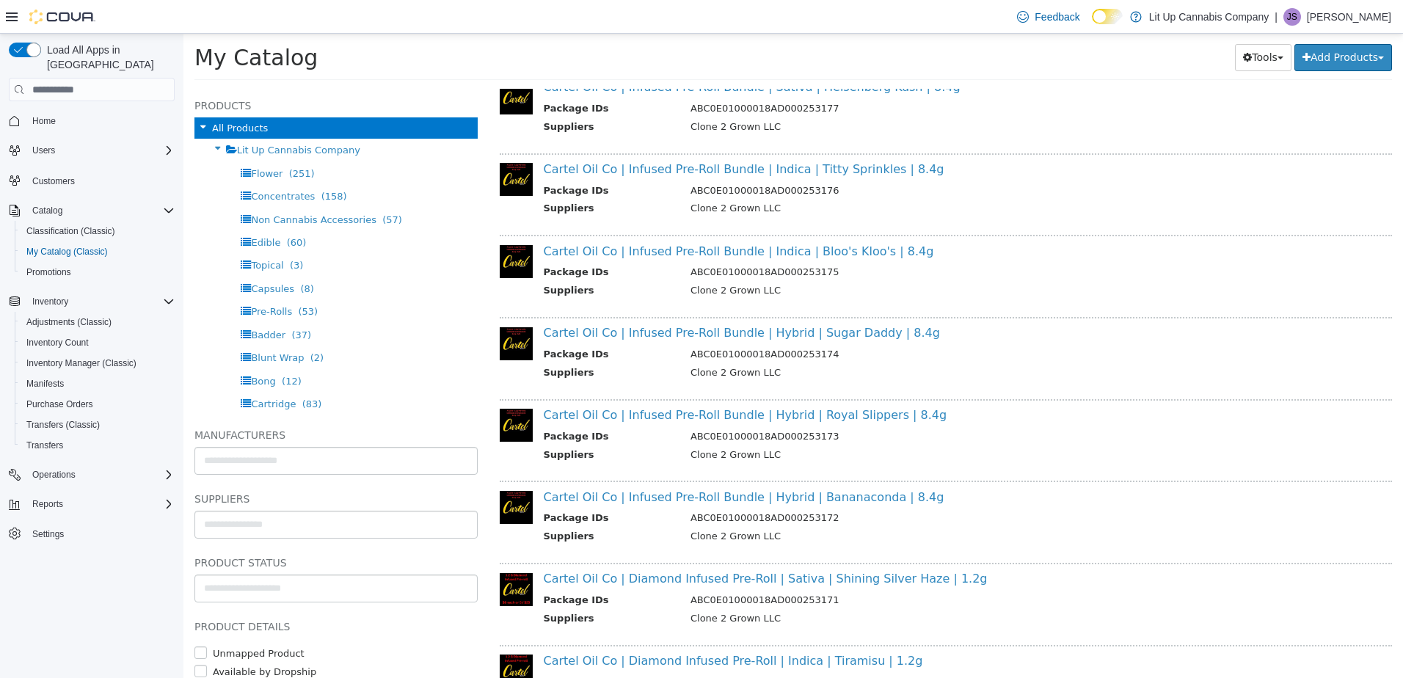
scroll to position [1834, 0]
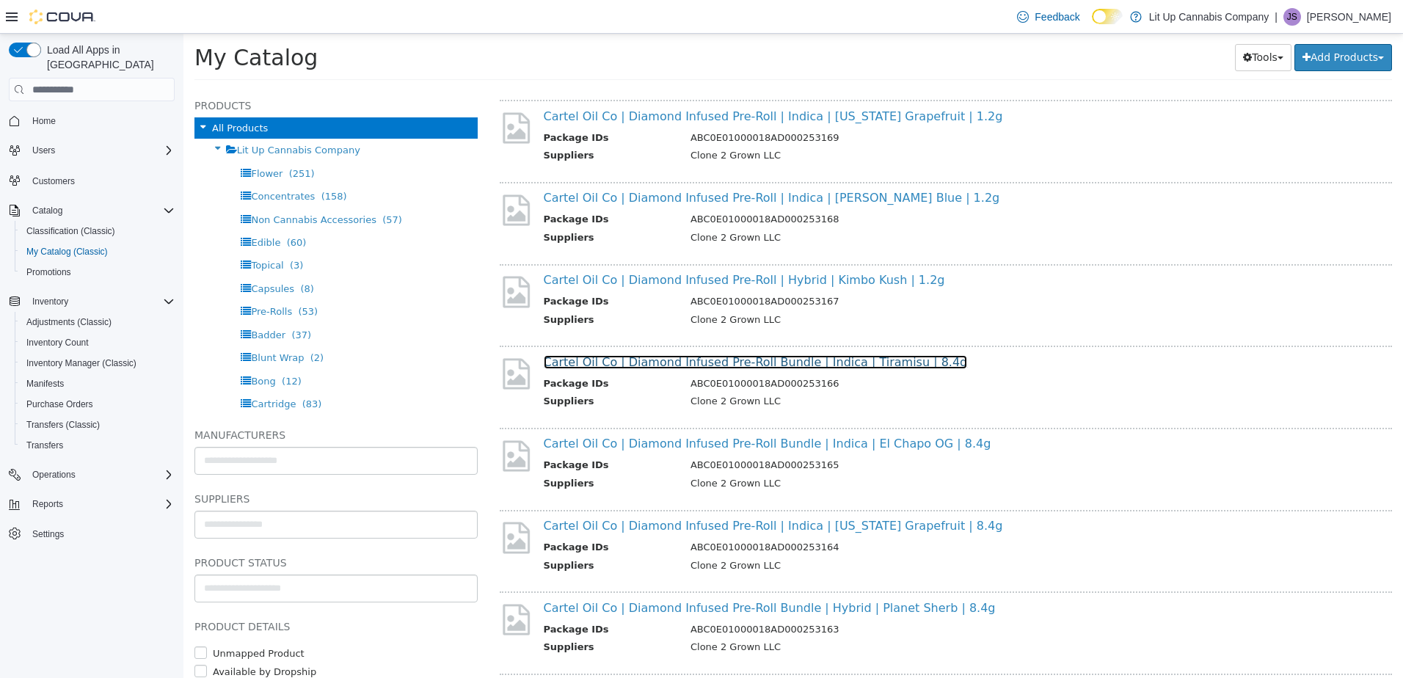
click at [660, 362] on link "Cartel Oil Co | Diamond Infused Pre-Roll Bundle | Indica | Tiramisu | 8.4g" at bounding box center [756, 362] width 424 height 14
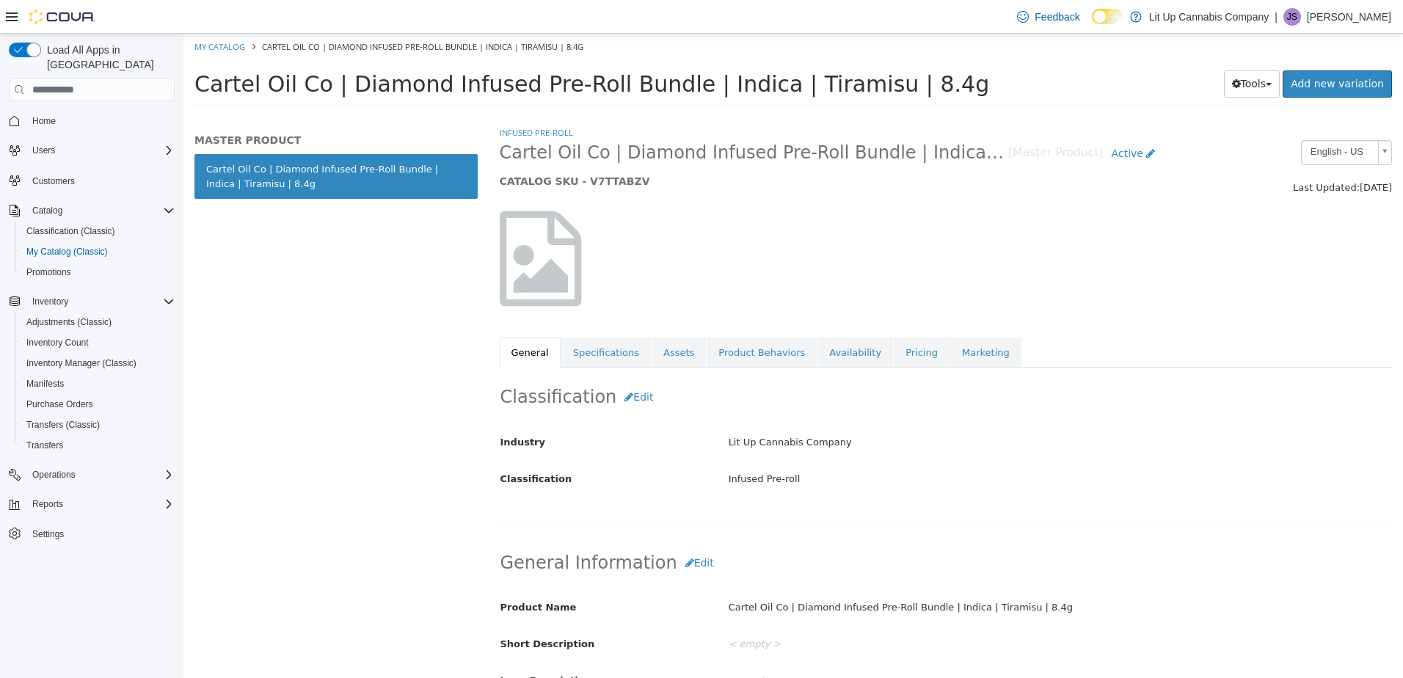
click at [661, 362] on link "Assets" at bounding box center [679, 353] width 54 height 31
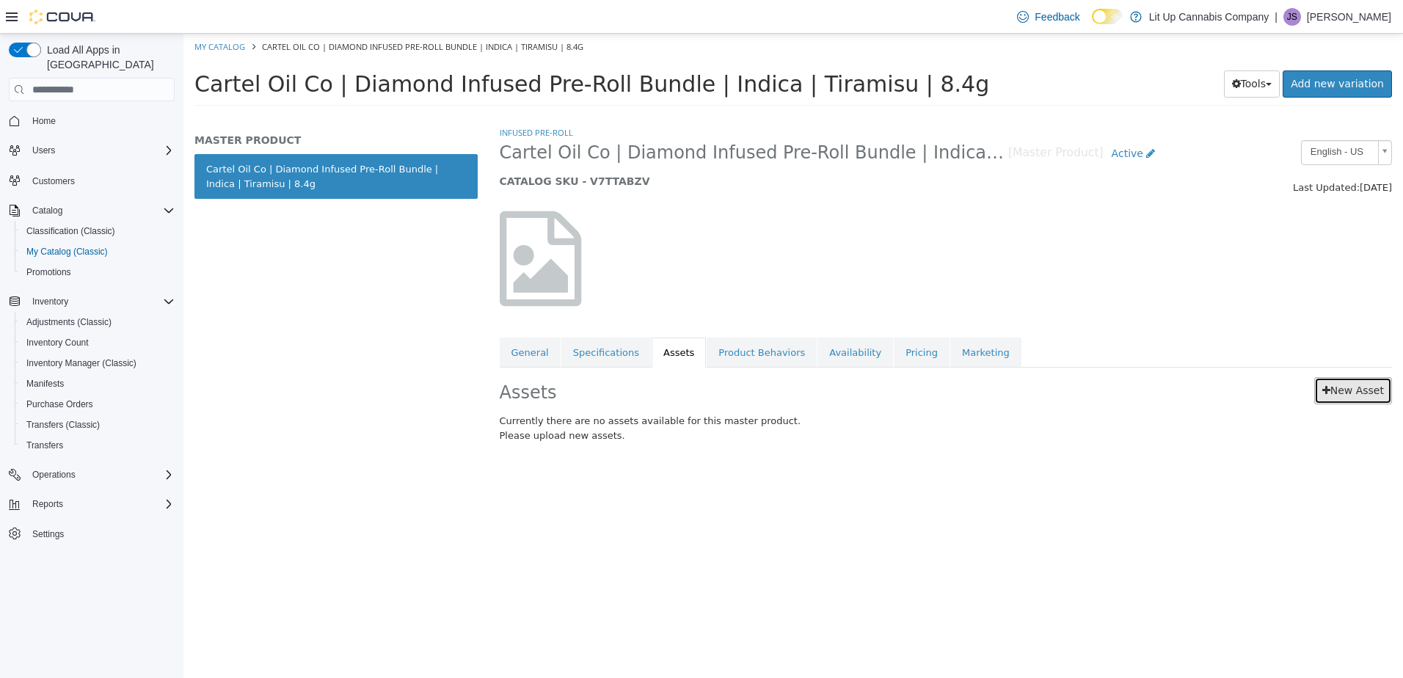
click at [1346, 396] on link "New Asset" at bounding box center [1353, 390] width 78 height 27
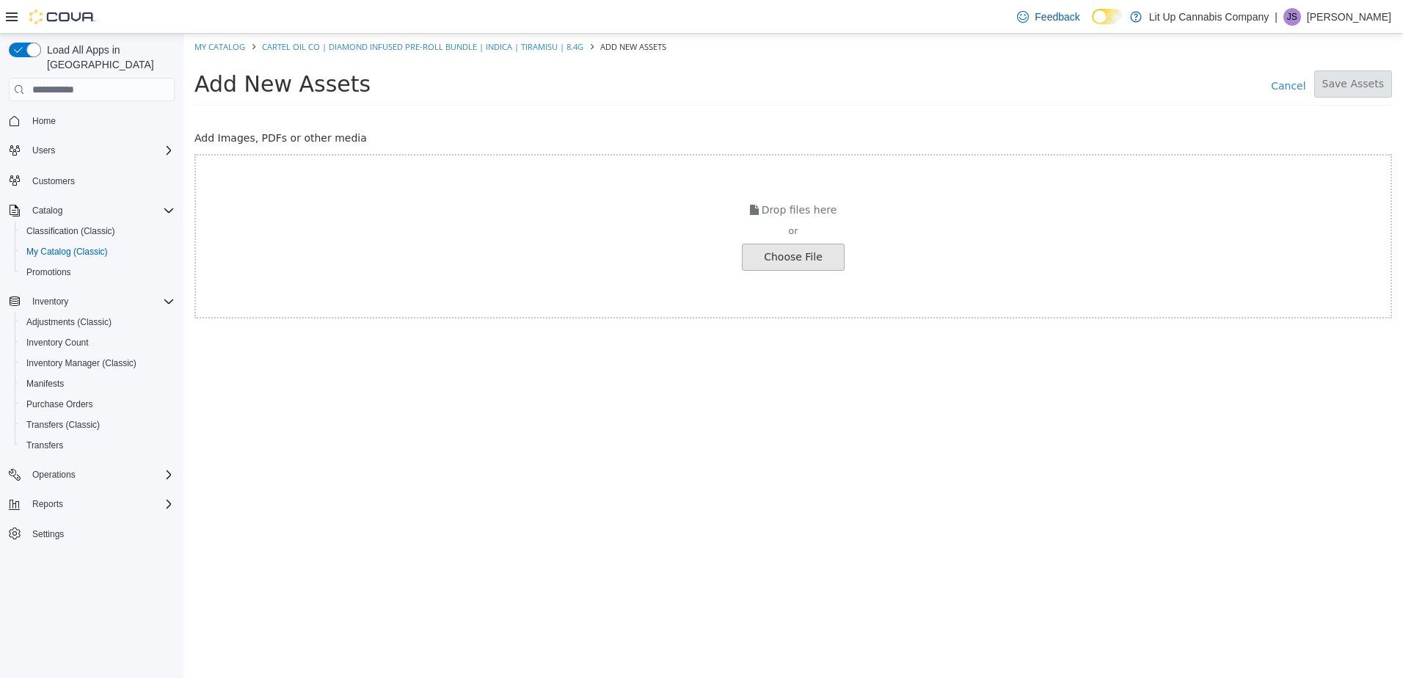
click at [784, 263] on input "file" at bounding box center [25, 257] width 1638 height 26
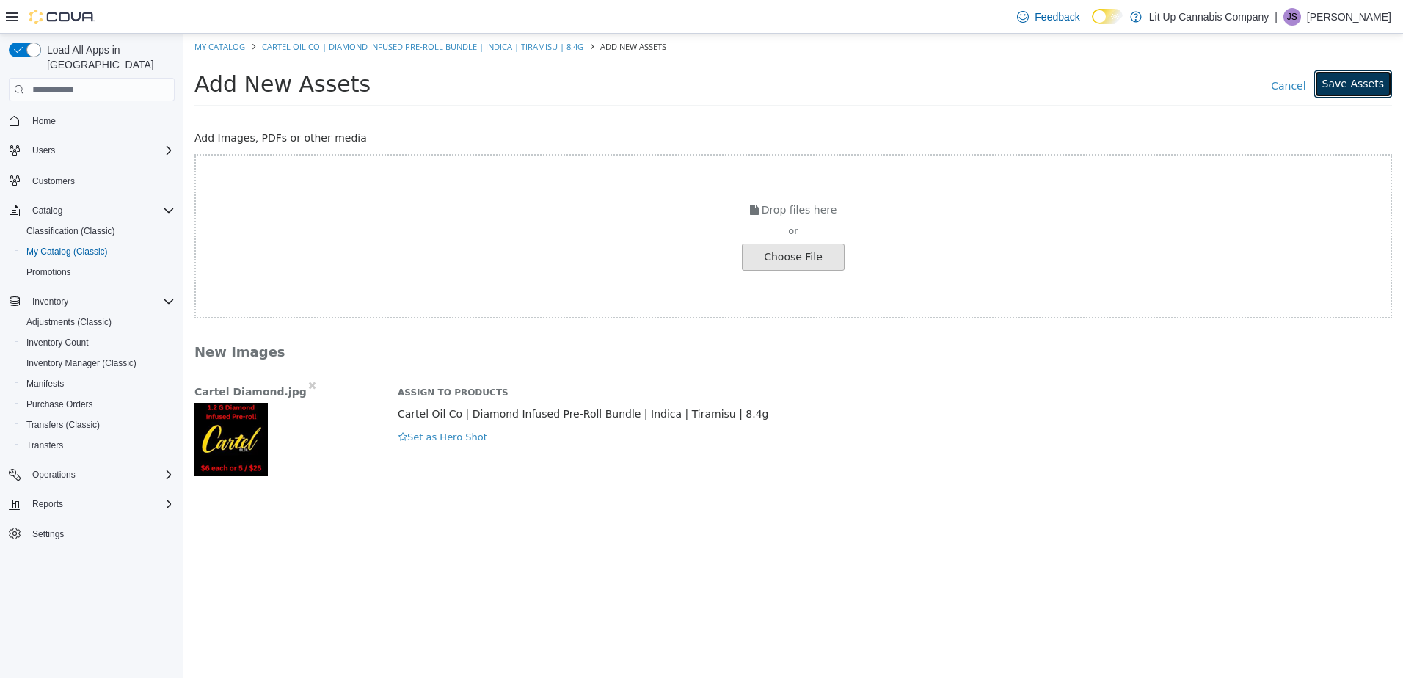
click at [1371, 93] on button "Save Assets" at bounding box center [1353, 83] width 78 height 27
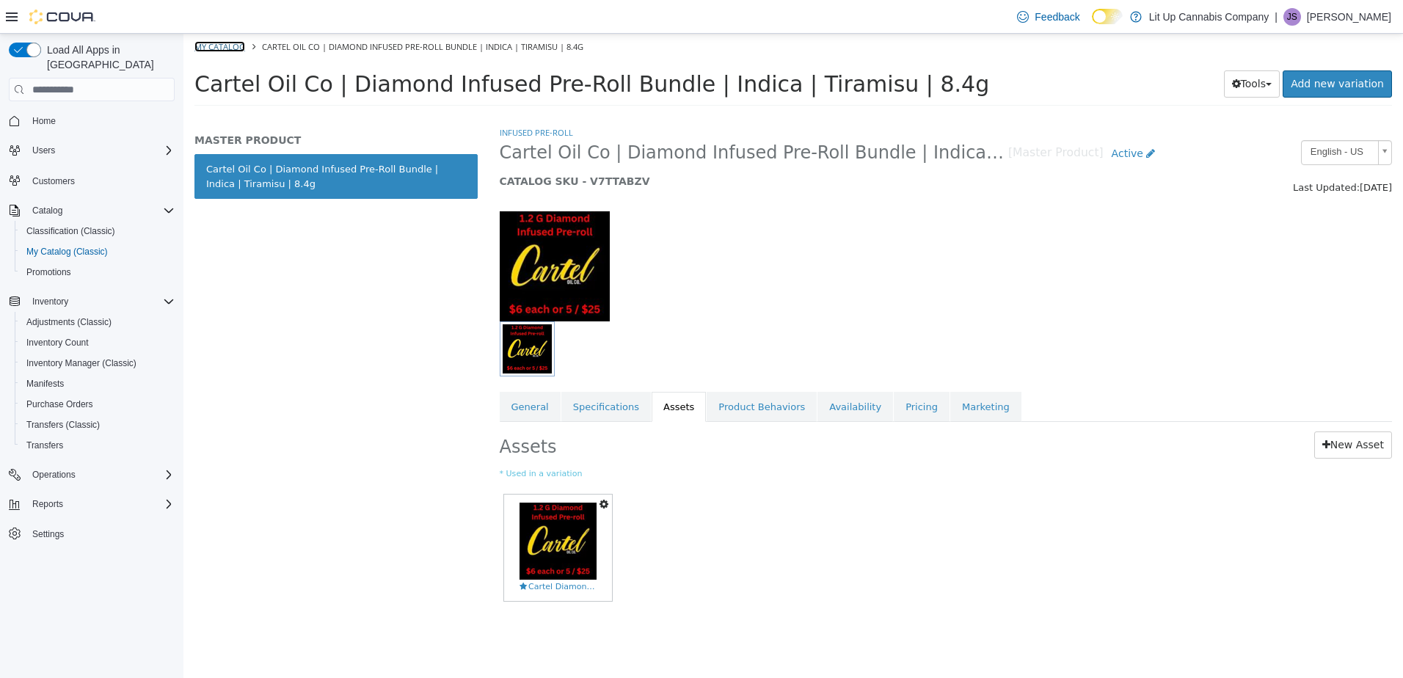
click at [205, 44] on link "My Catalog" at bounding box center [219, 46] width 51 height 11
select select "**********"
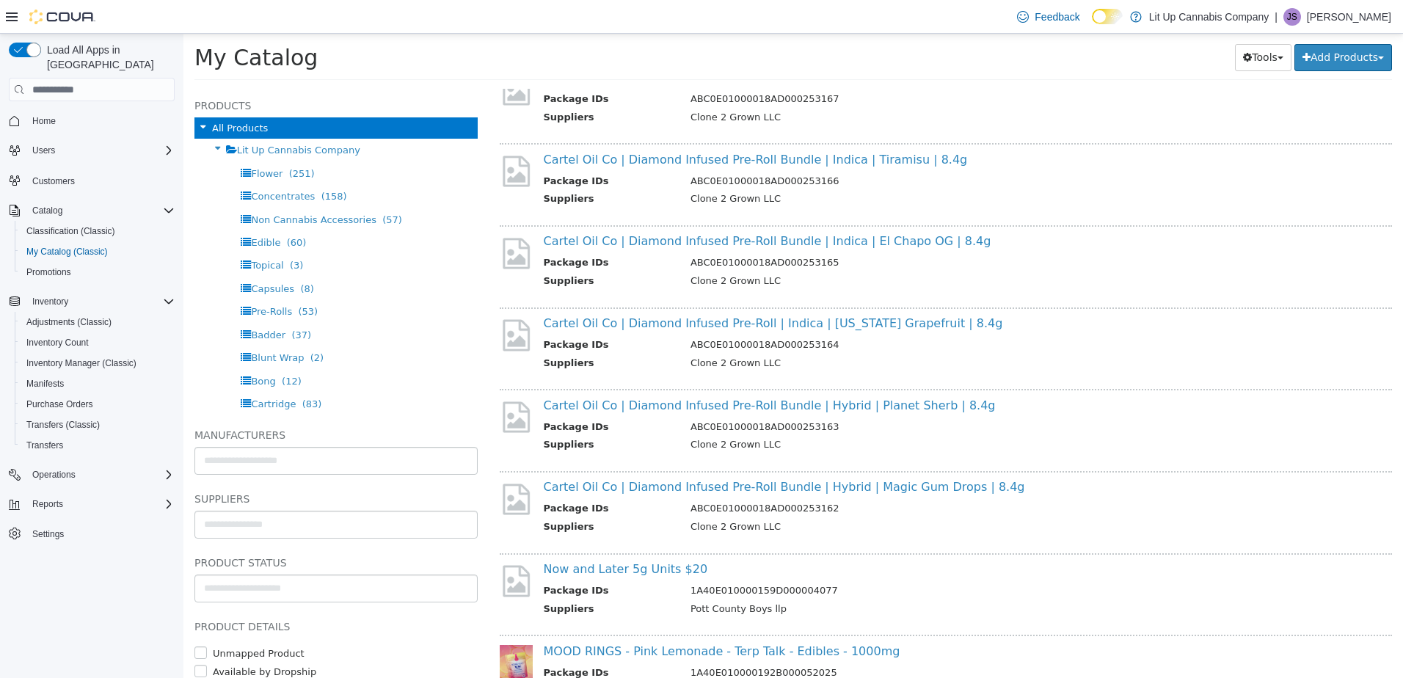
scroll to position [1908, 0]
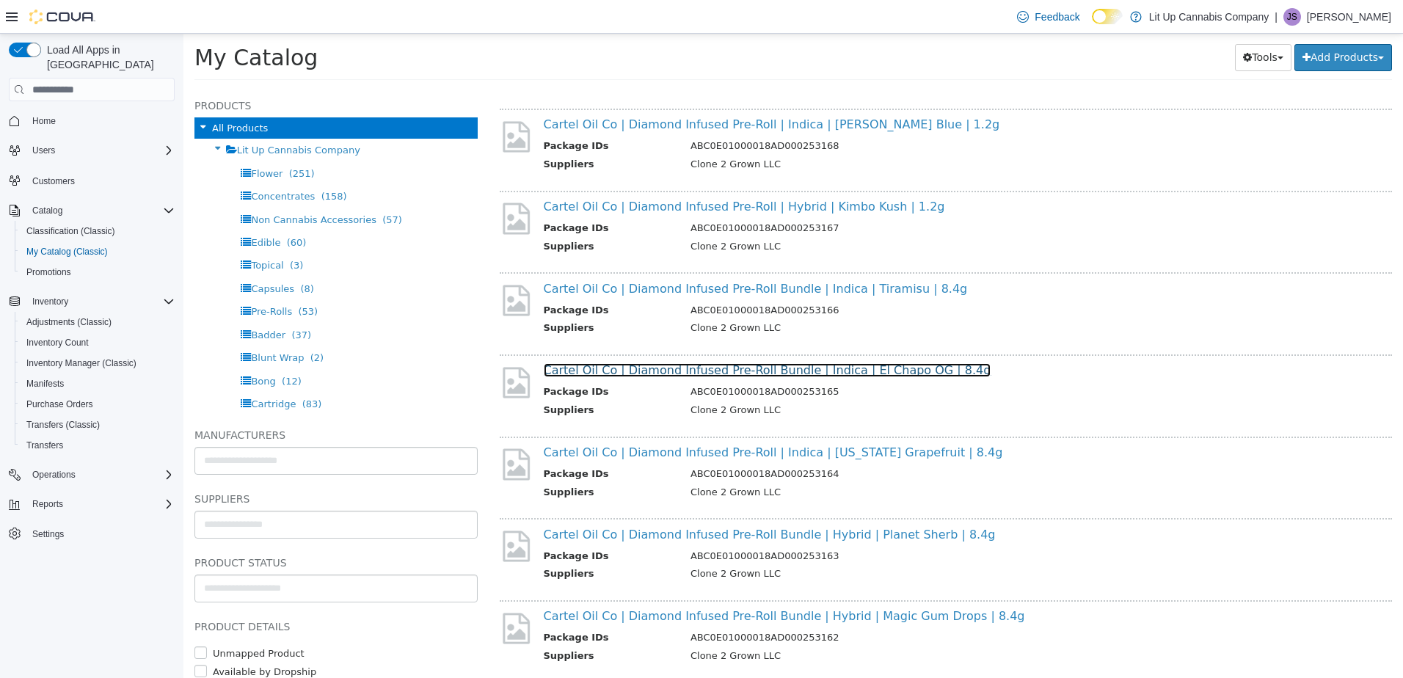
click at [650, 368] on link "Cartel Oil Co | Diamond Infused Pre-Roll Bundle | Indica | El Chapo OG | 8.4g" at bounding box center [768, 370] width 448 height 14
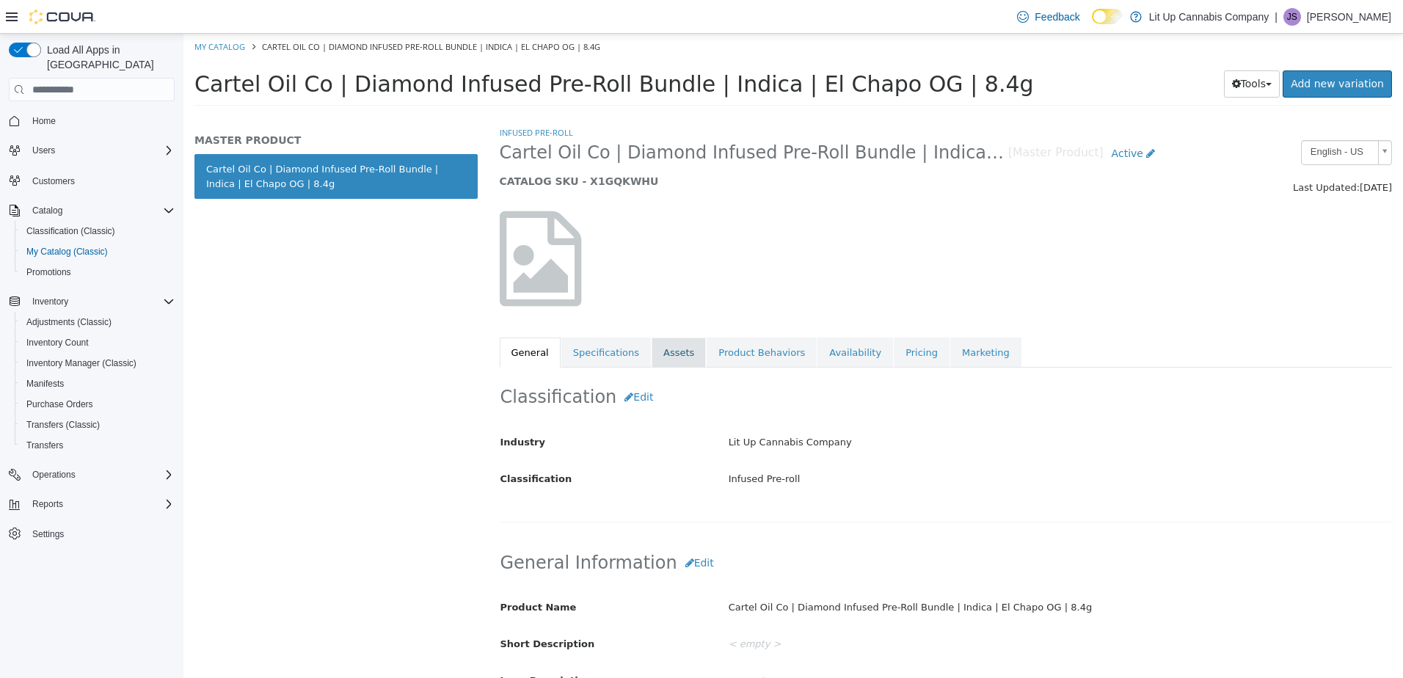
click at [667, 356] on link "Assets" at bounding box center [679, 353] width 54 height 31
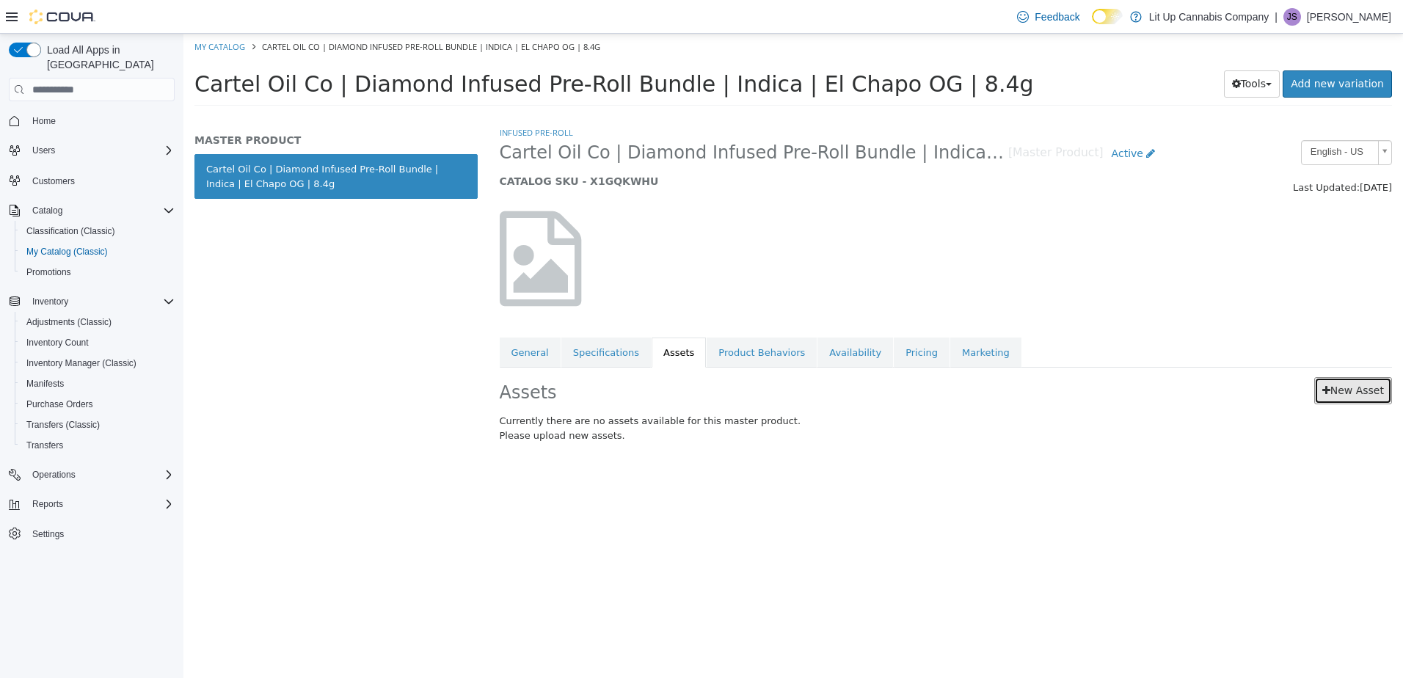
click at [1342, 383] on link "New Asset" at bounding box center [1353, 390] width 78 height 27
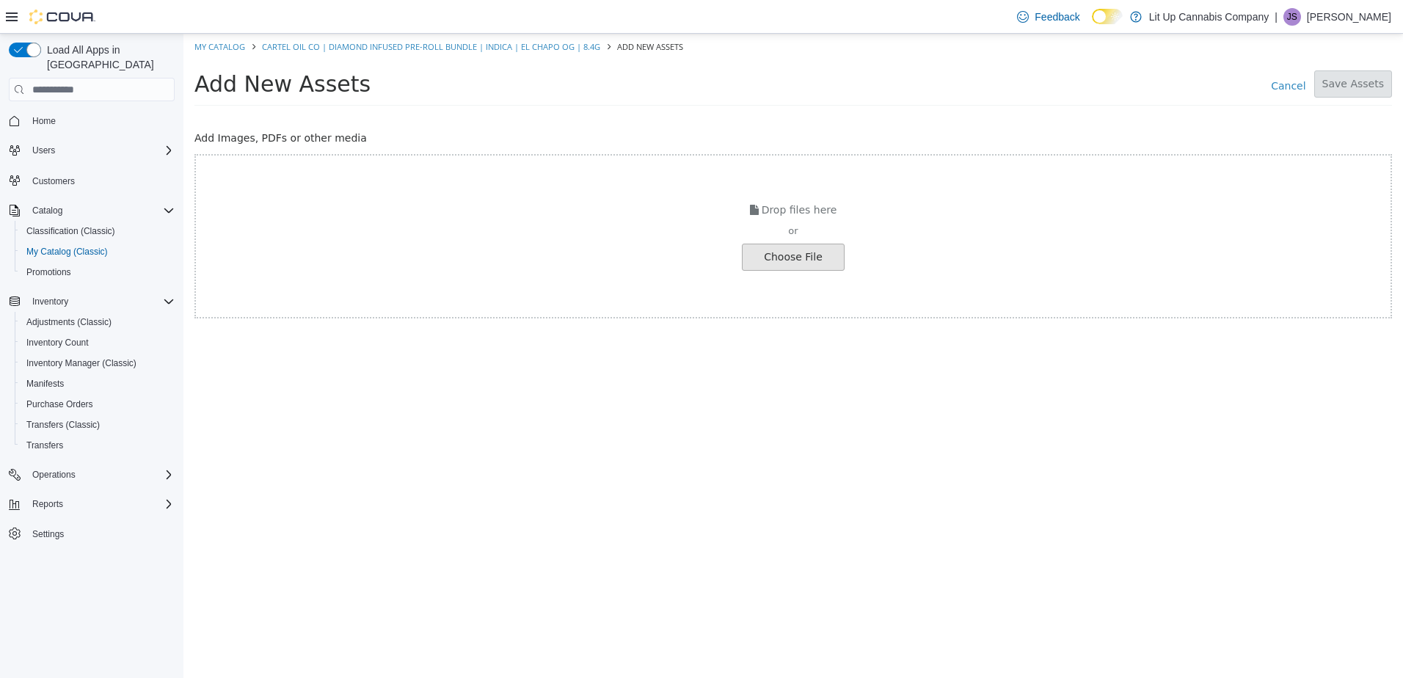
click at [798, 249] on input "file" at bounding box center [25, 257] width 1638 height 26
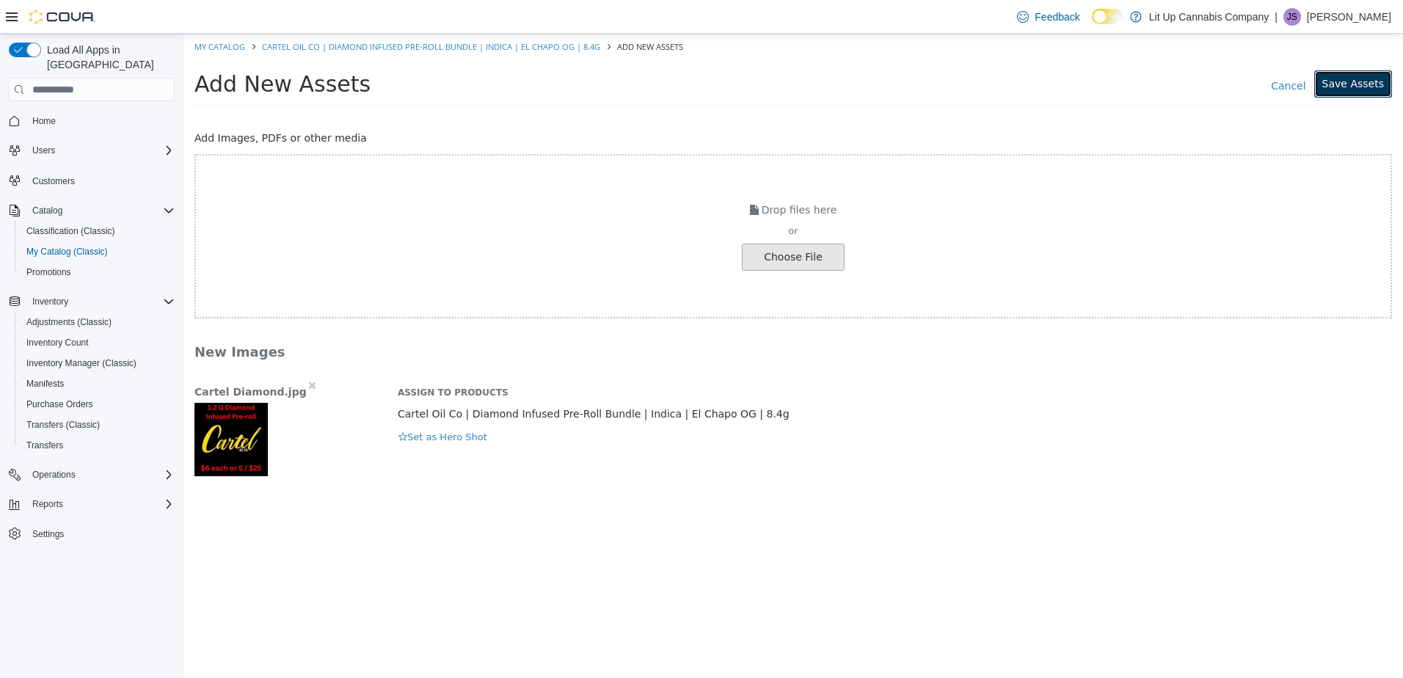
click at [1344, 87] on button "Save Assets" at bounding box center [1353, 83] width 78 height 27
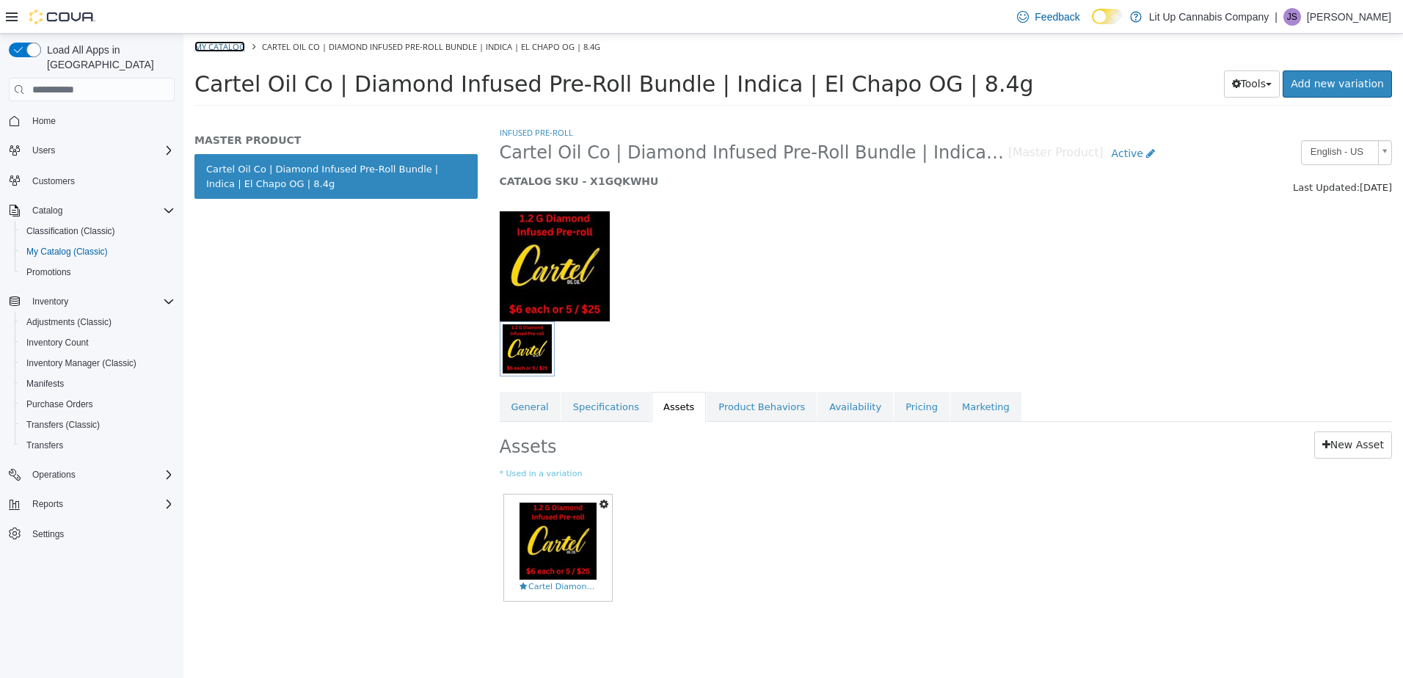
click at [221, 44] on link "My Catalog" at bounding box center [219, 46] width 51 height 11
select select "**********"
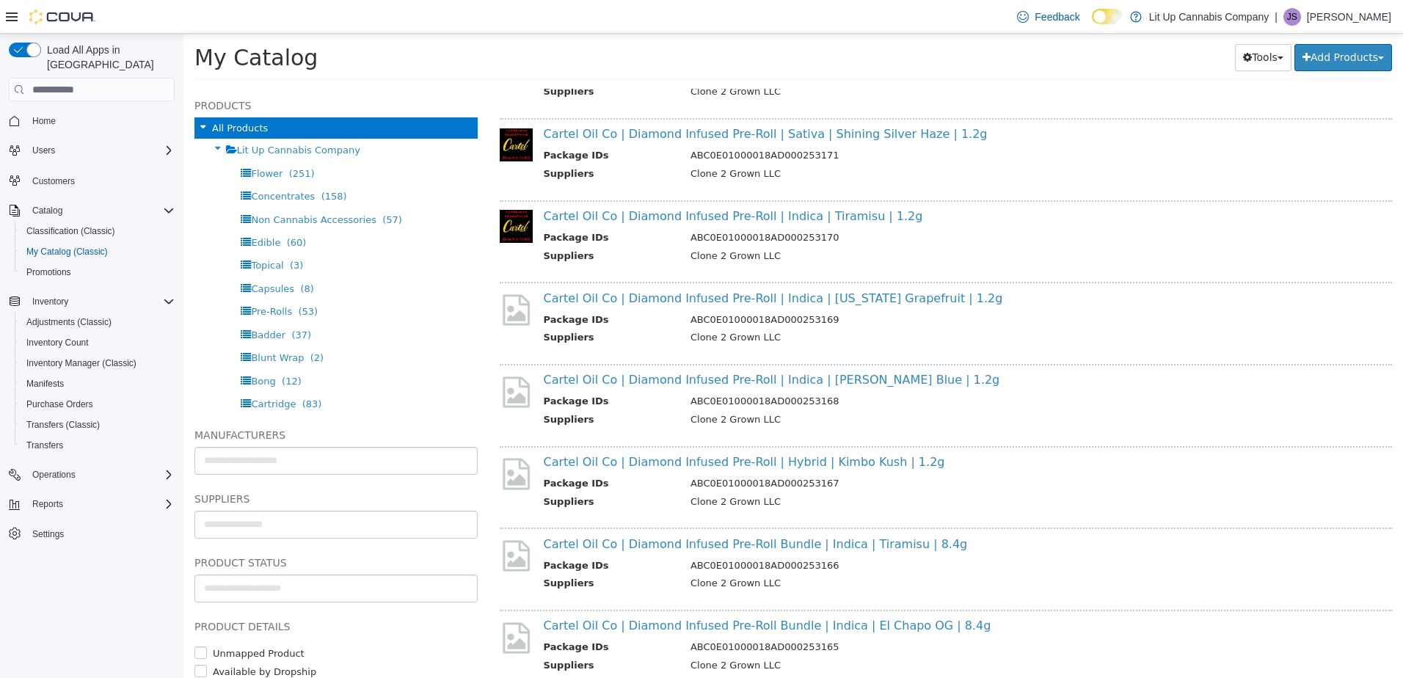
scroll to position [1834, 0]
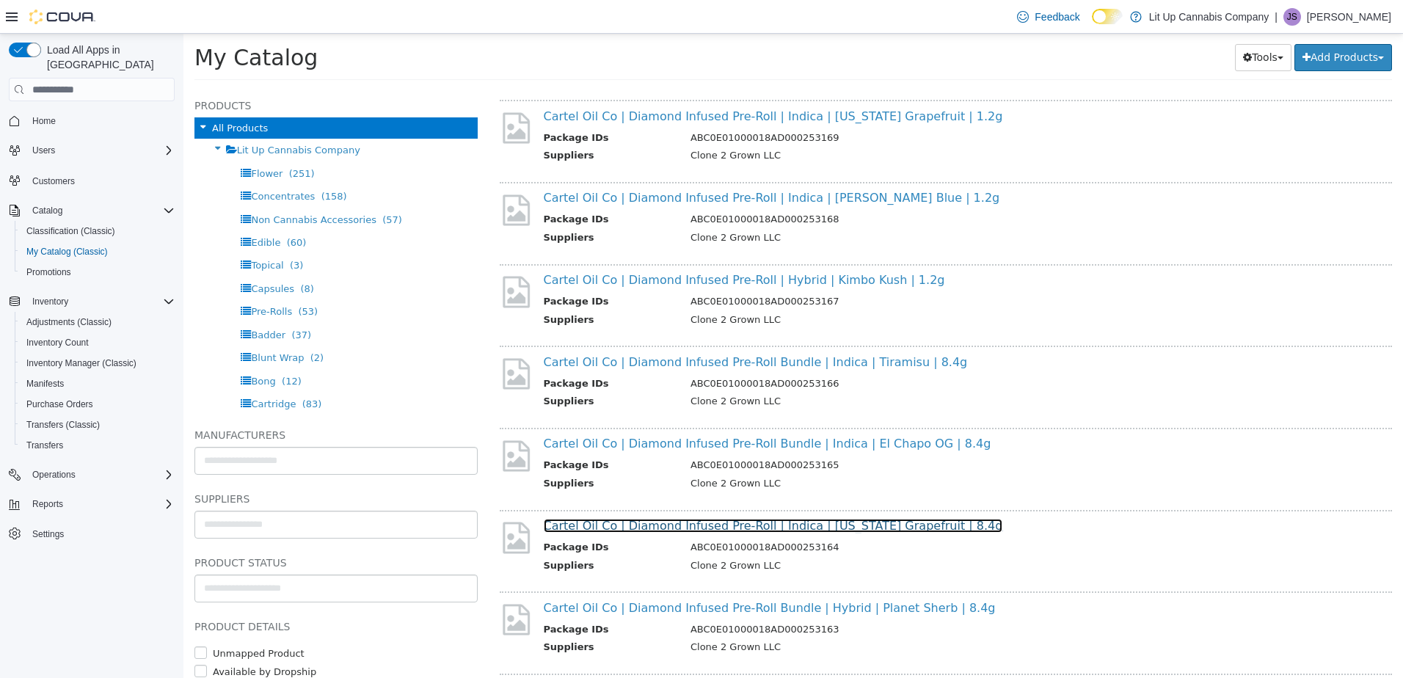
click at [643, 524] on link "Cartel Oil Co | Diamond Infused Pre-Roll | Indica | [US_STATE] Grapefruit | 8.4g" at bounding box center [773, 526] width 459 height 14
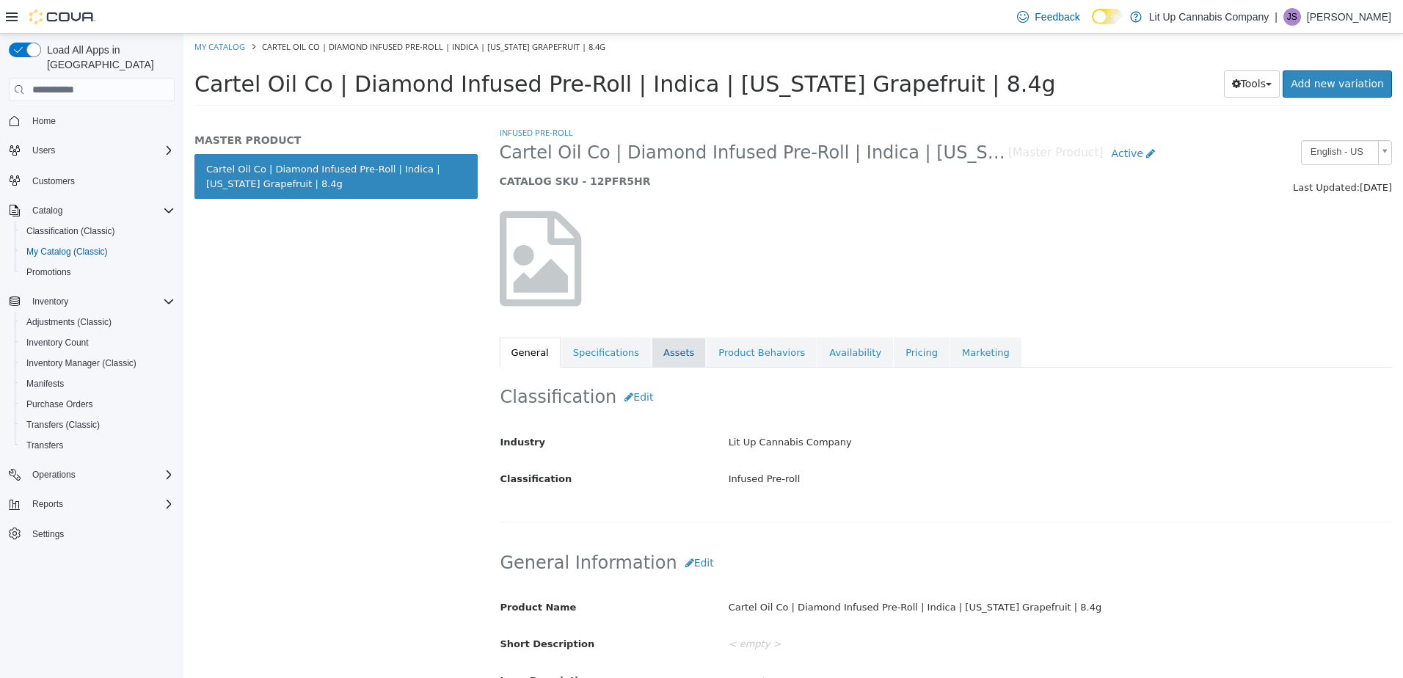
click at [654, 346] on link "Assets" at bounding box center [679, 353] width 54 height 31
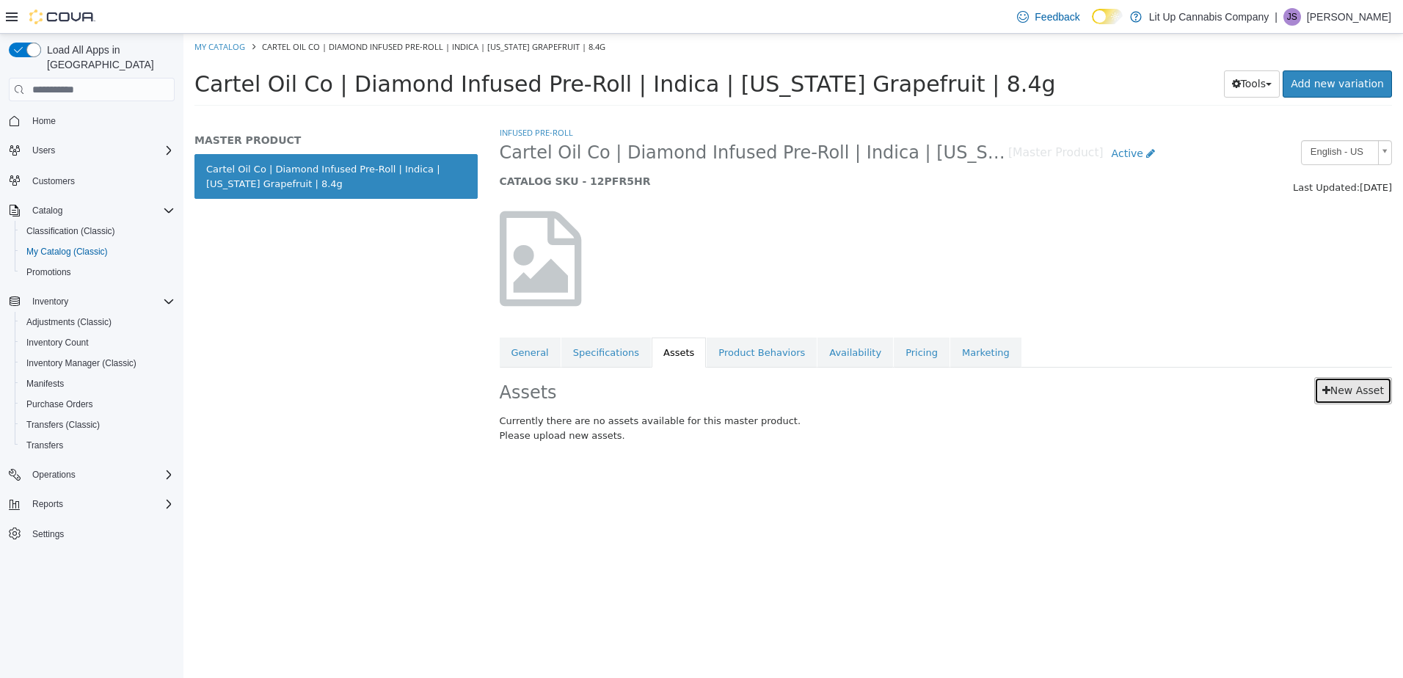
click at [1335, 394] on link "New Asset" at bounding box center [1353, 390] width 78 height 27
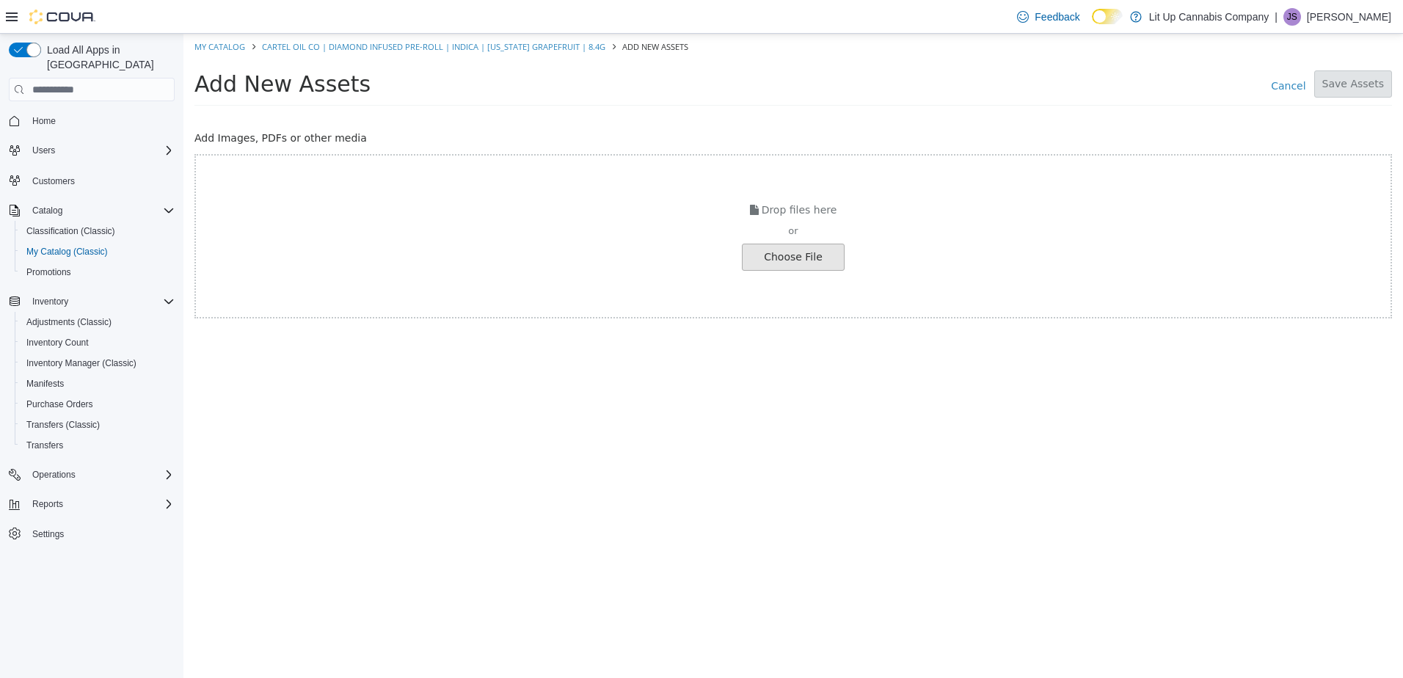
click at [817, 265] on input "file" at bounding box center [25, 257] width 1638 height 26
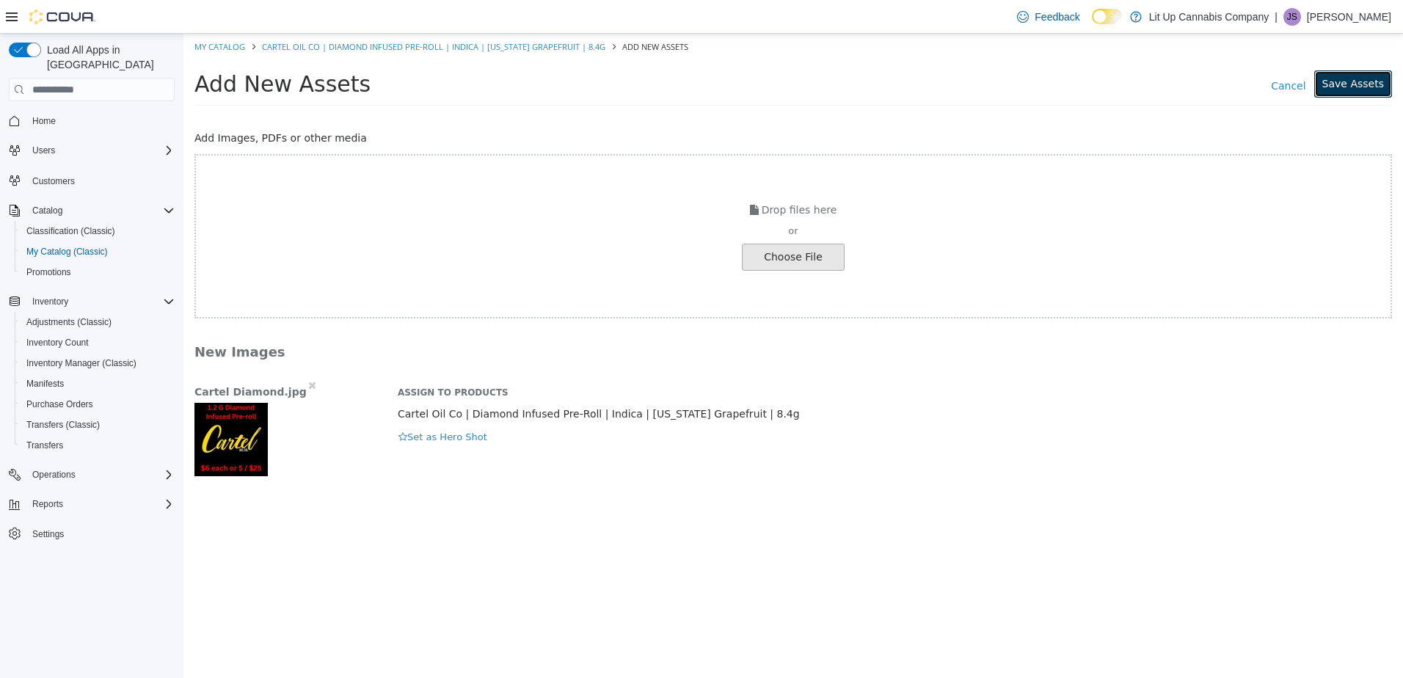
click at [1365, 82] on button "Save Assets" at bounding box center [1353, 83] width 78 height 27
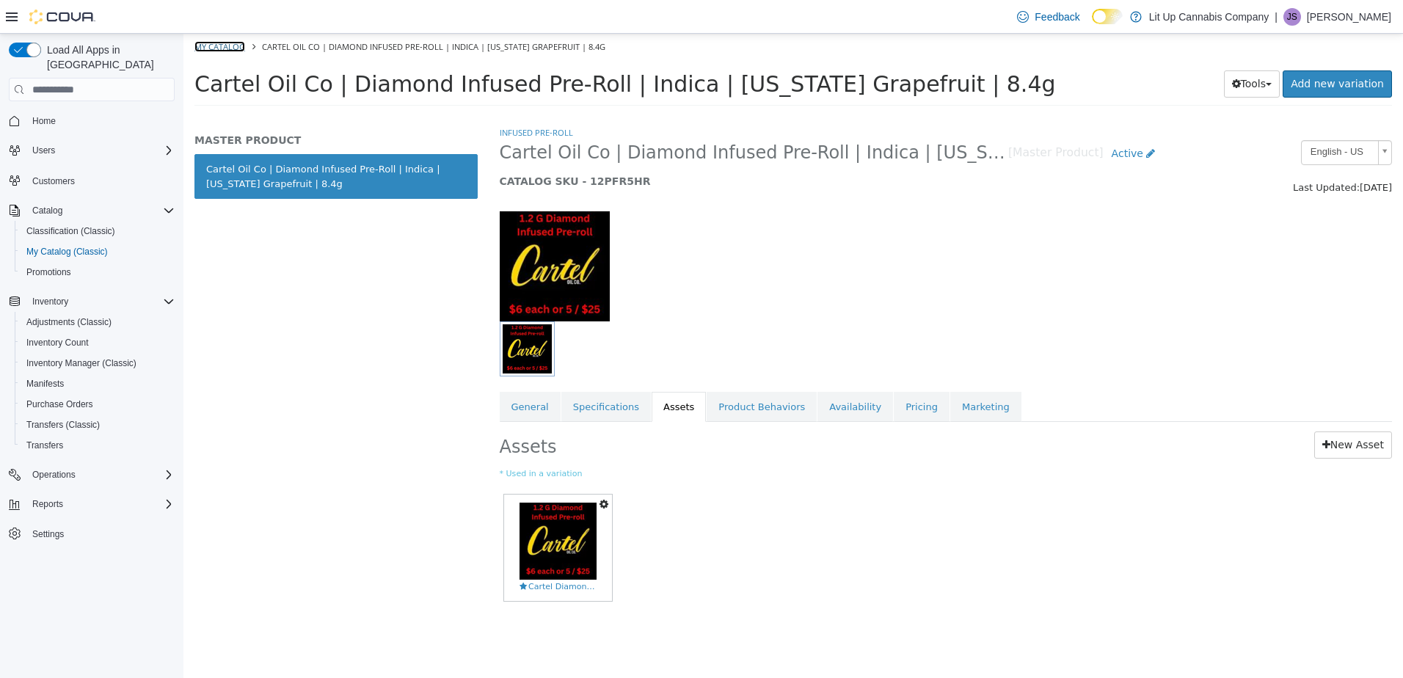
click at [224, 45] on link "My Catalog" at bounding box center [219, 46] width 51 height 11
select select "**********"
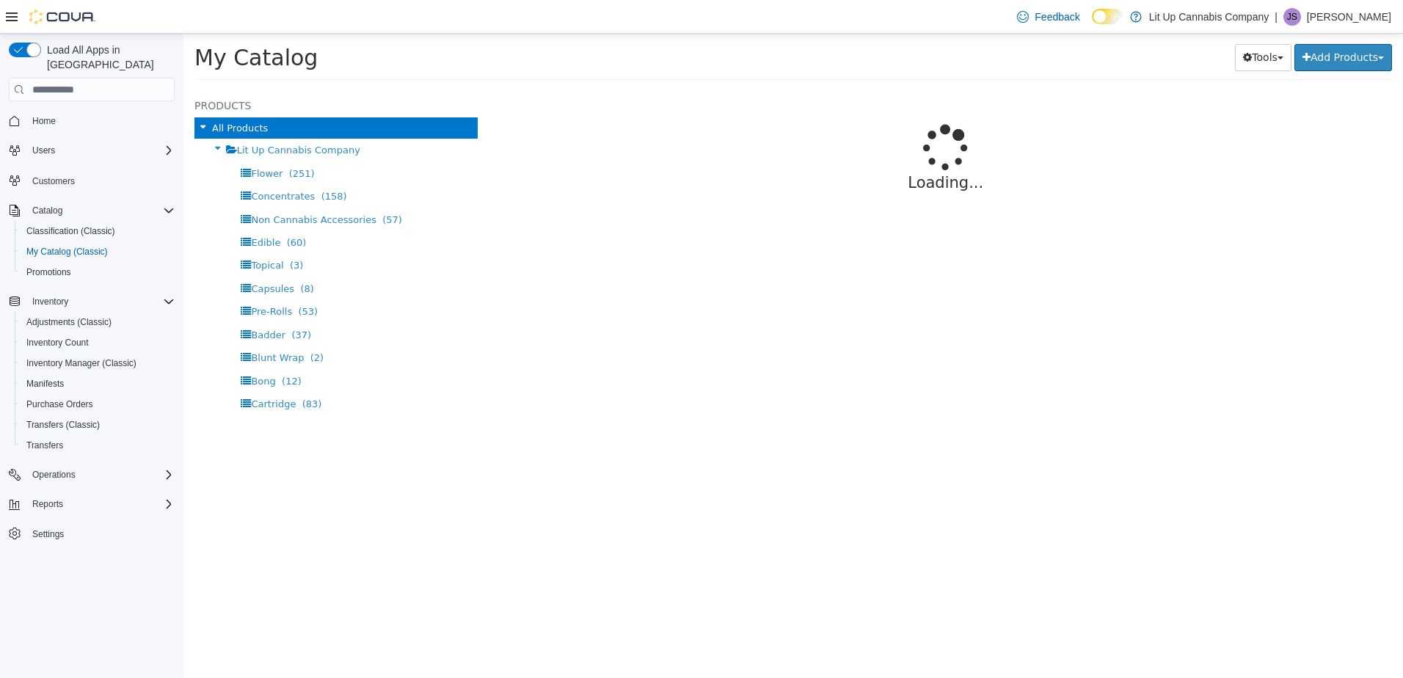
select select "**********"
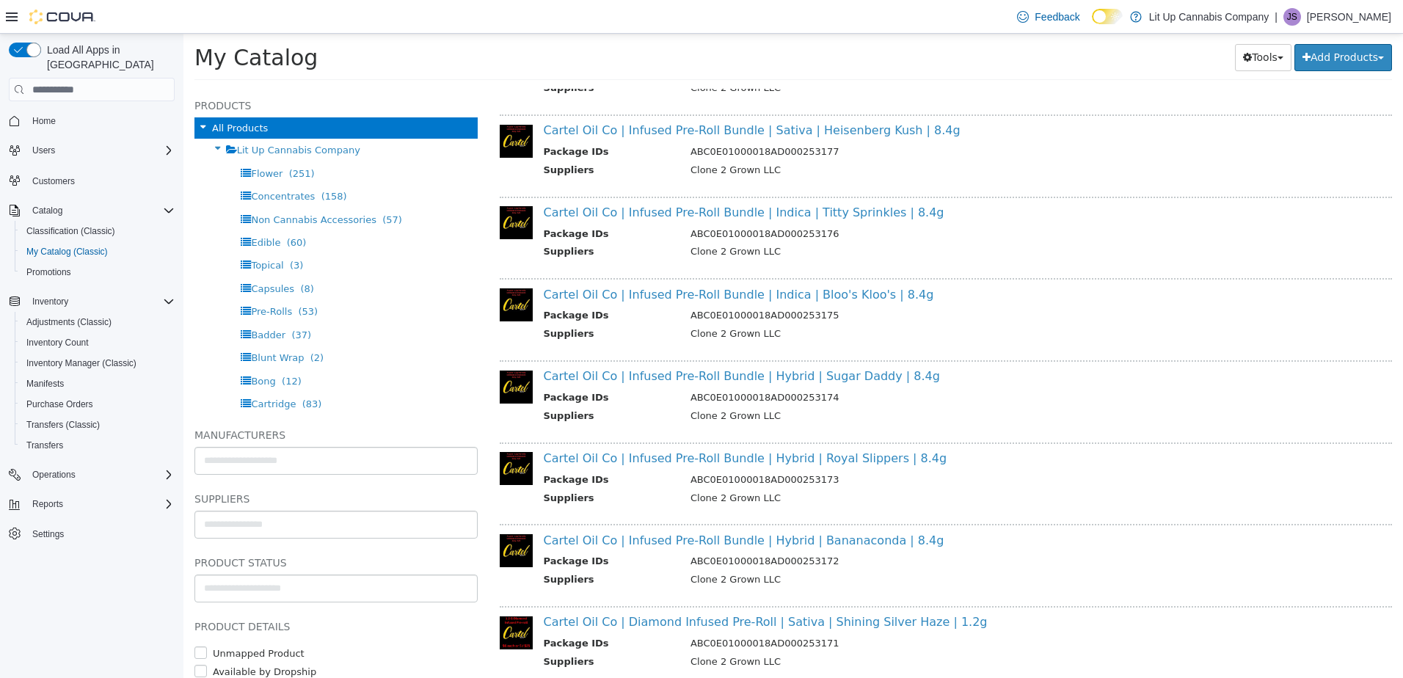
scroll to position [1244, 0]
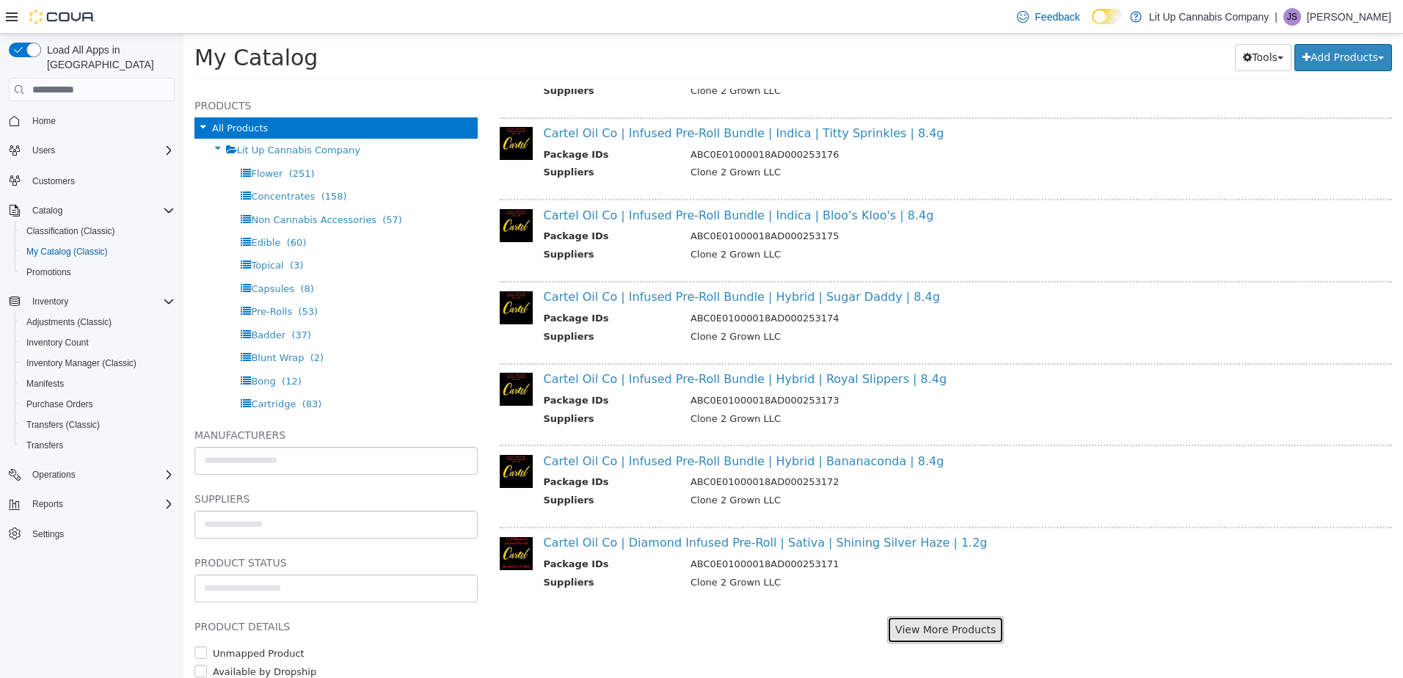
click at [963, 625] on button "View More Products" at bounding box center [945, 629] width 117 height 27
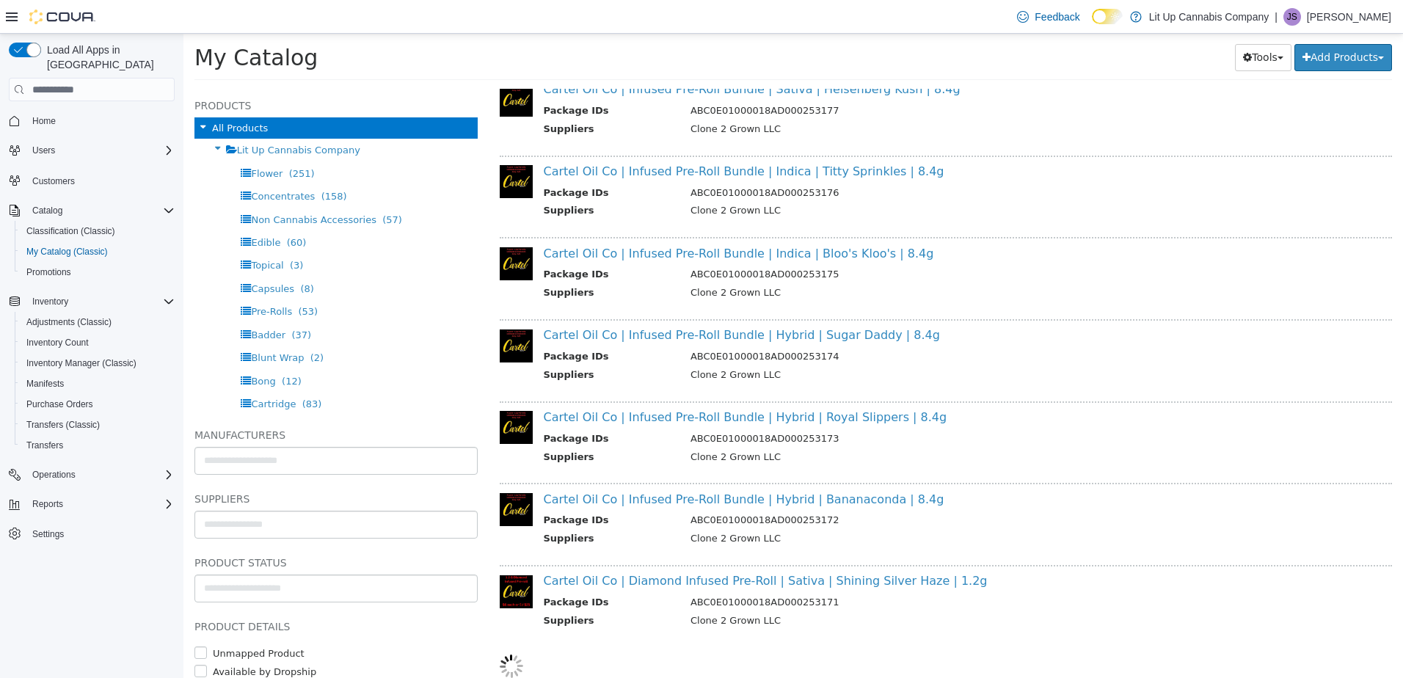
scroll to position [1206, 0]
select select "**********"
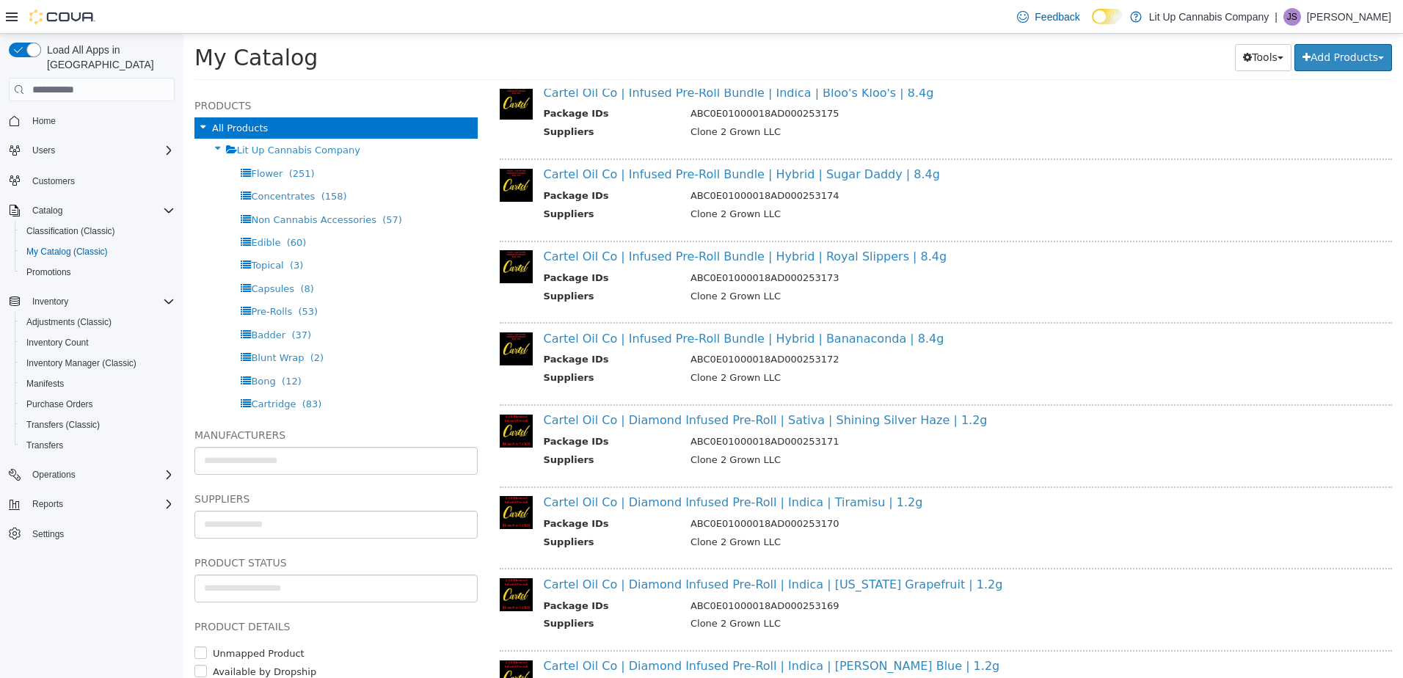
scroll to position [1939, 0]
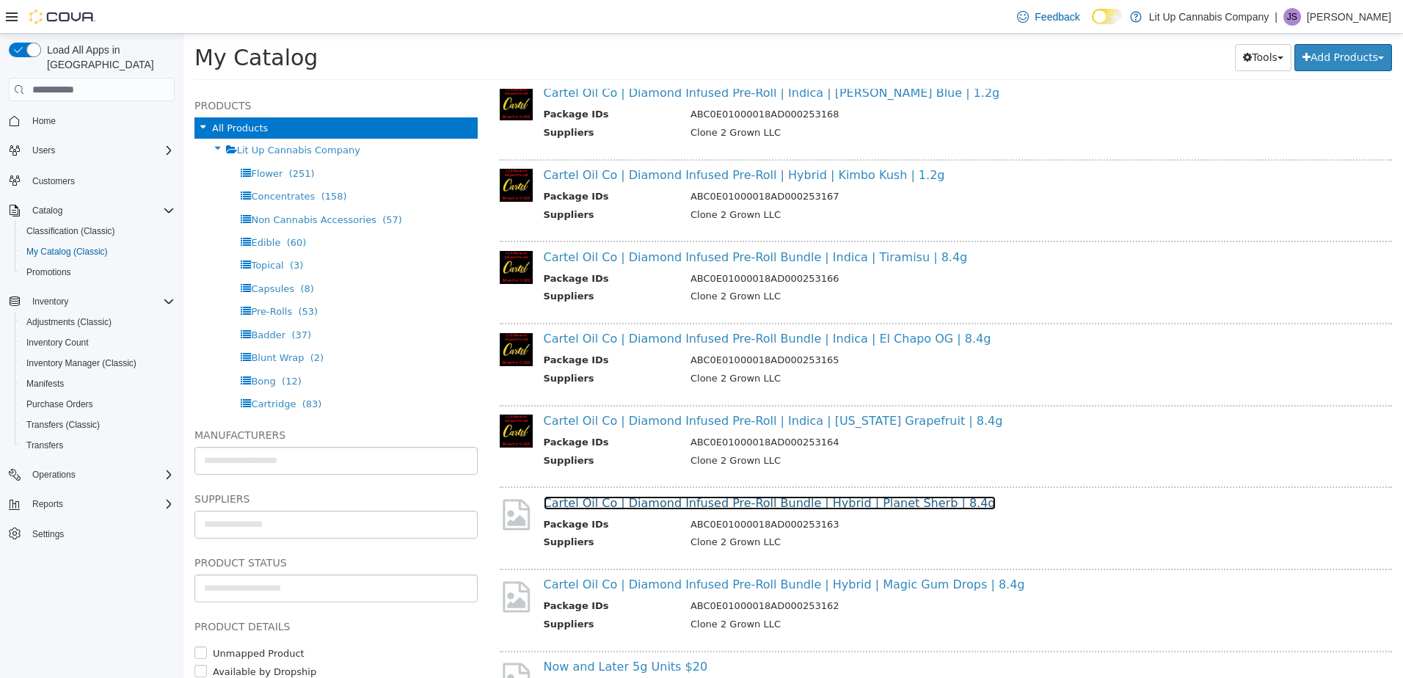
click at [652, 502] on link "Cartel Oil Co | Diamond Infused Pre-Roll Bundle | Hybrid | Planet Sherb | 8.4g" at bounding box center [770, 503] width 452 height 14
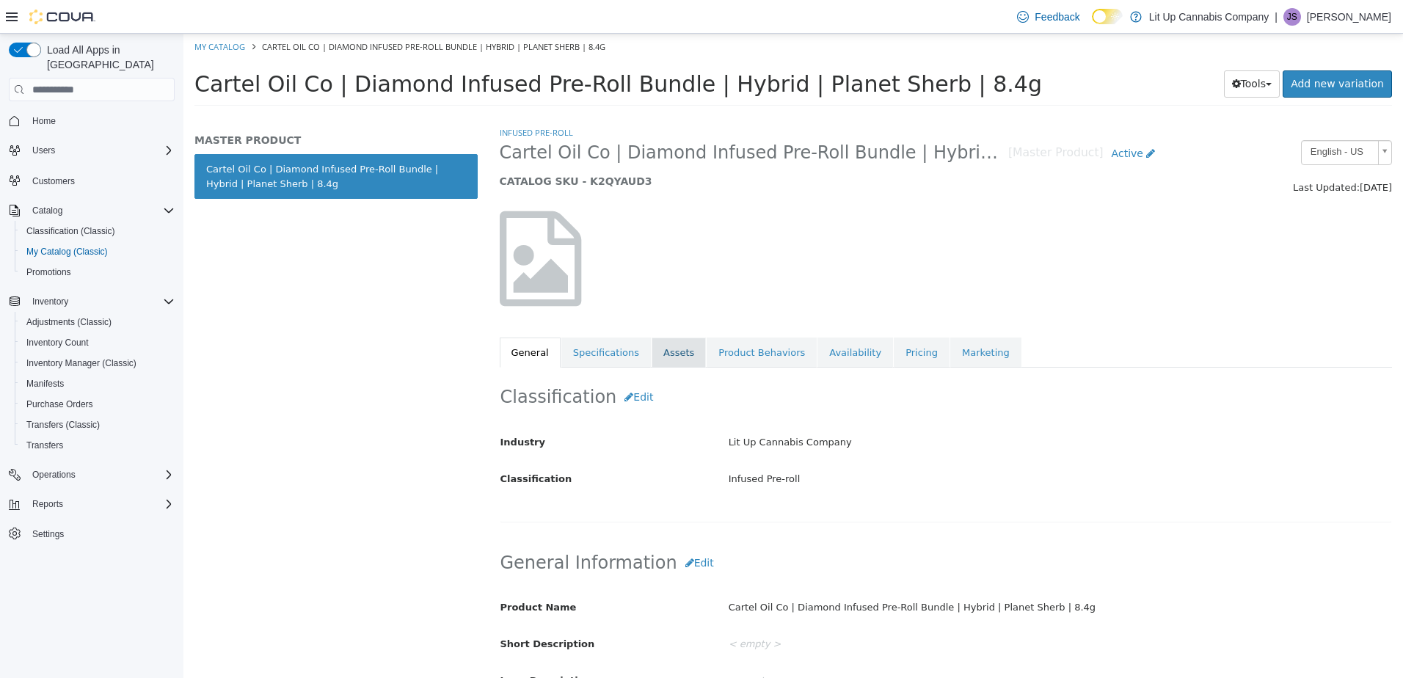
click at [669, 350] on link "Assets" at bounding box center [679, 353] width 54 height 31
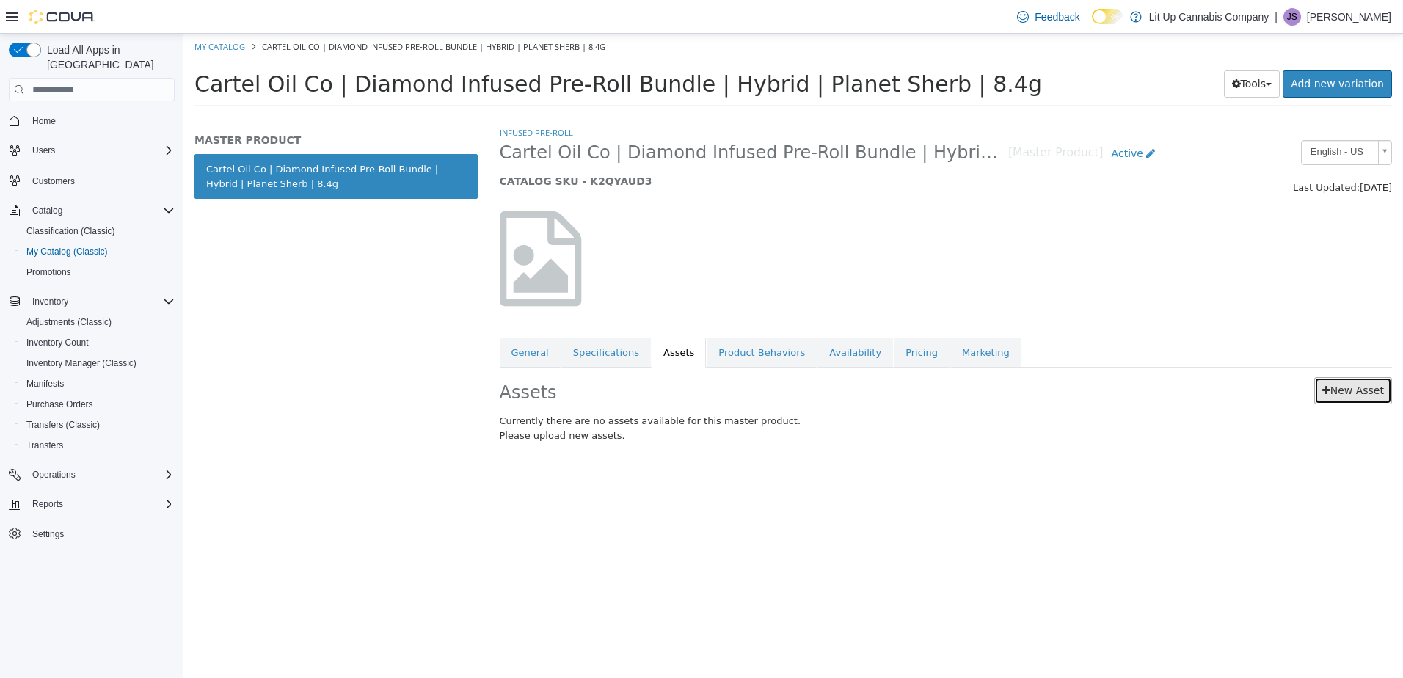
click at [1342, 393] on link "New Asset" at bounding box center [1353, 390] width 78 height 27
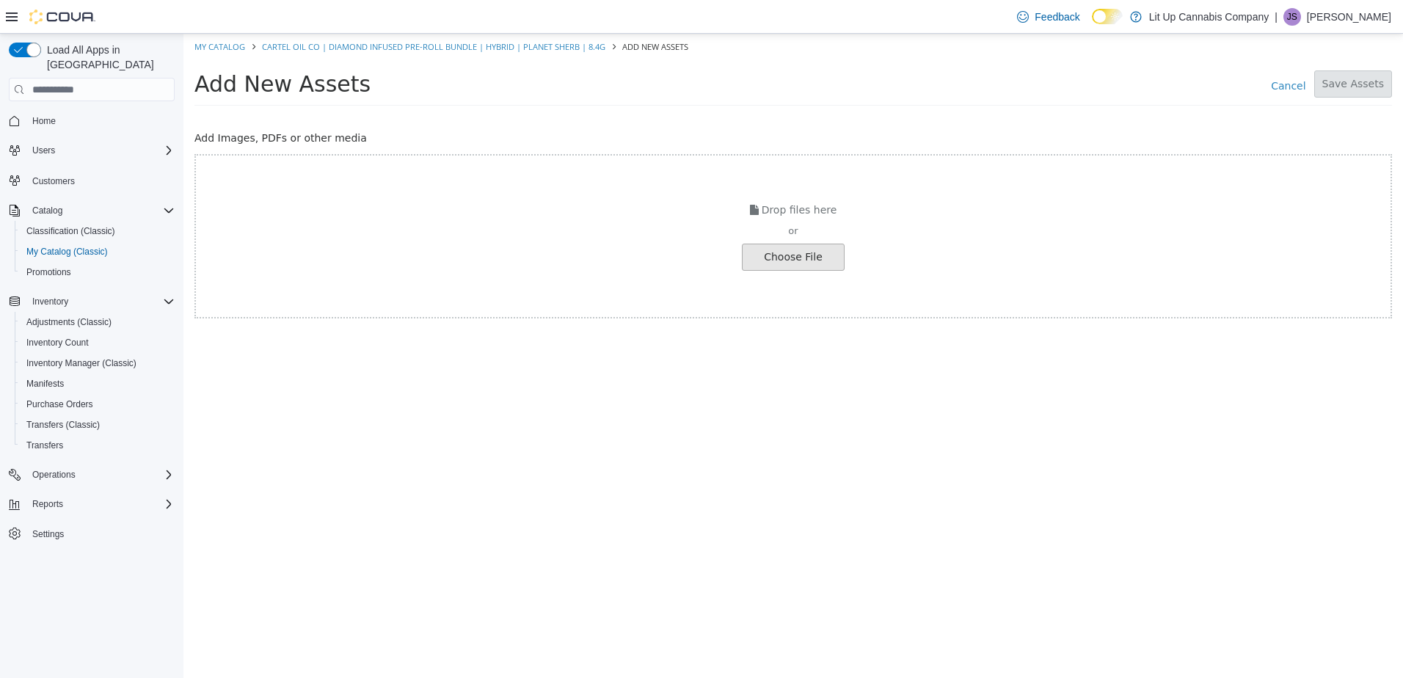
click at [783, 264] on input "file" at bounding box center [25, 257] width 1638 height 26
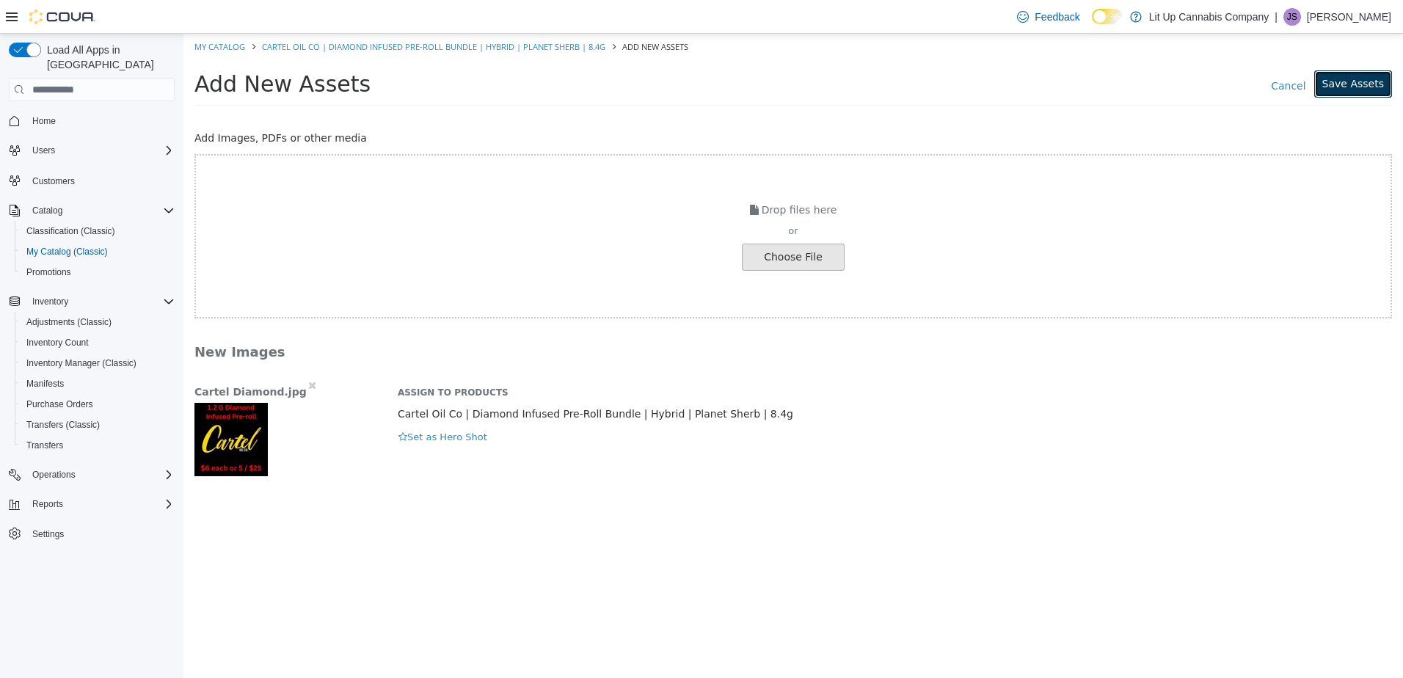
click at [1343, 87] on button "Save Assets" at bounding box center [1353, 83] width 78 height 27
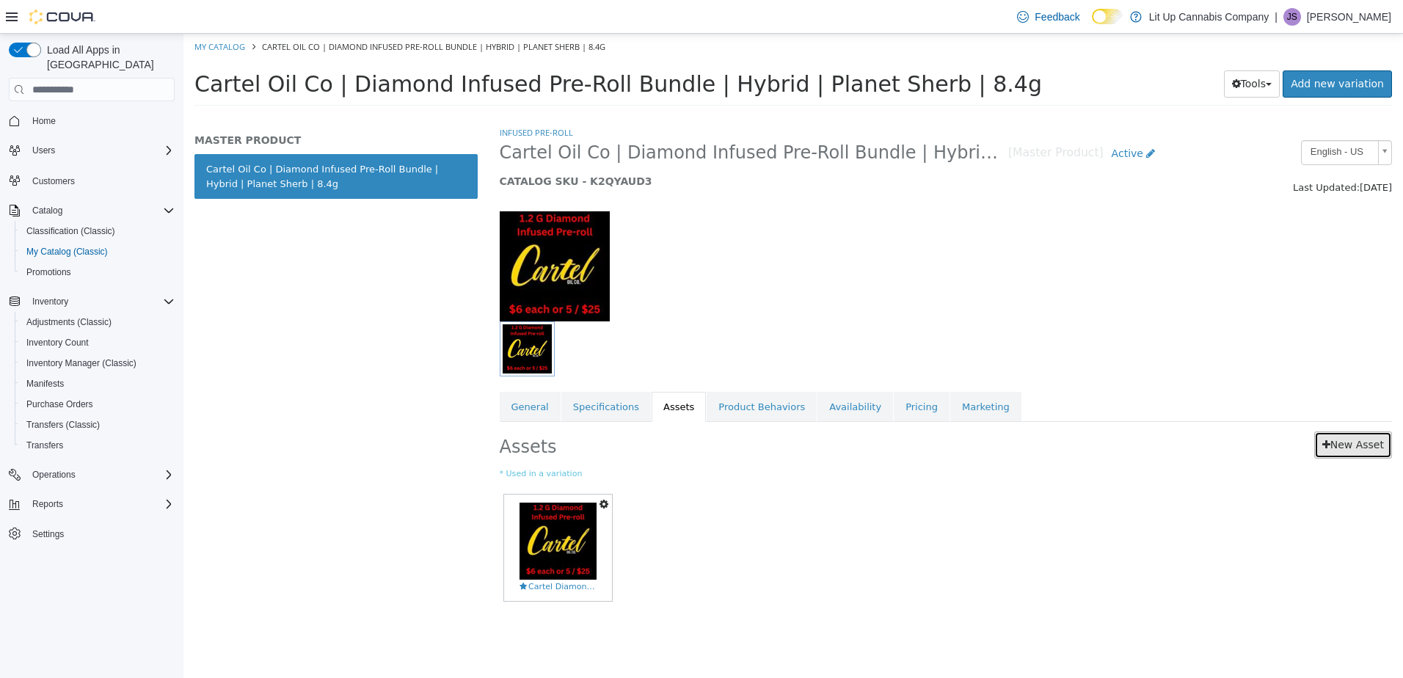
click at [1338, 447] on link "New Asset" at bounding box center [1353, 444] width 78 height 27
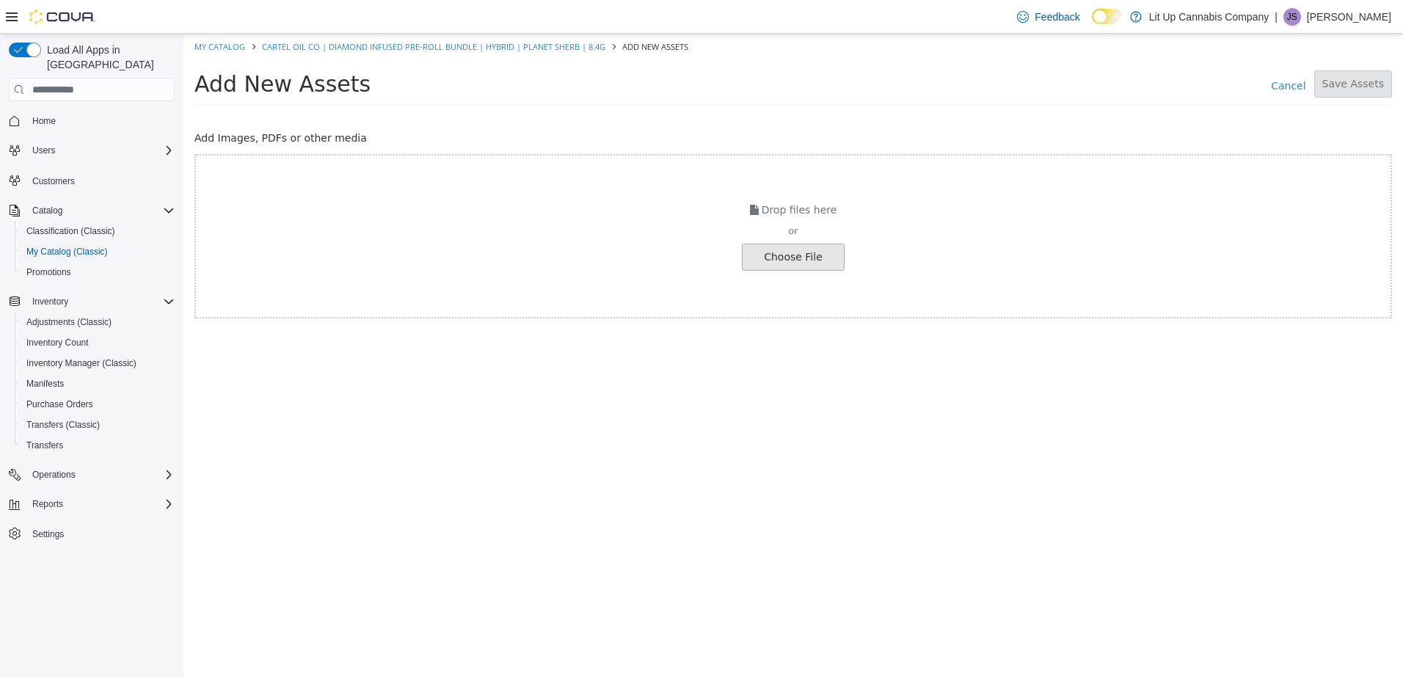
click at [807, 249] on input "file" at bounding box center [25, 257] width 1638 height 26
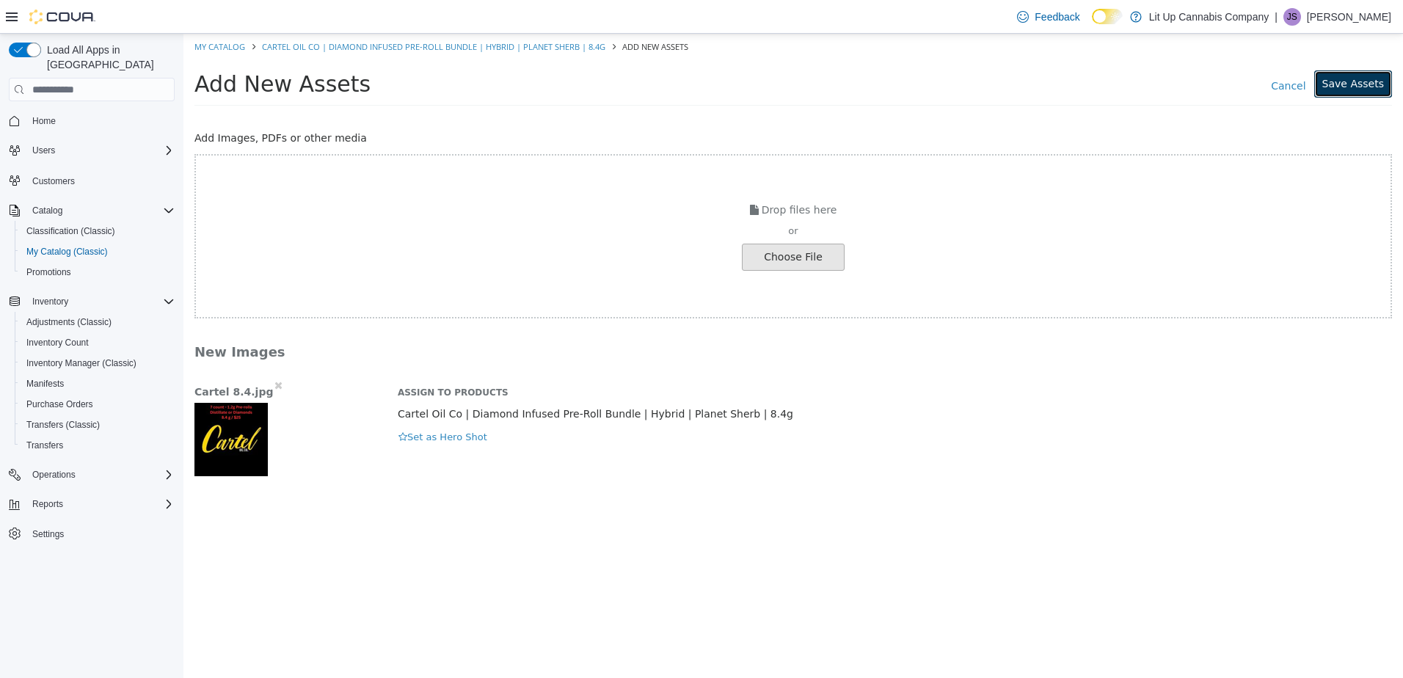
click at [1351, 91] on button "Save Assets" at bounding box center [1353, 83] width 78 height 27
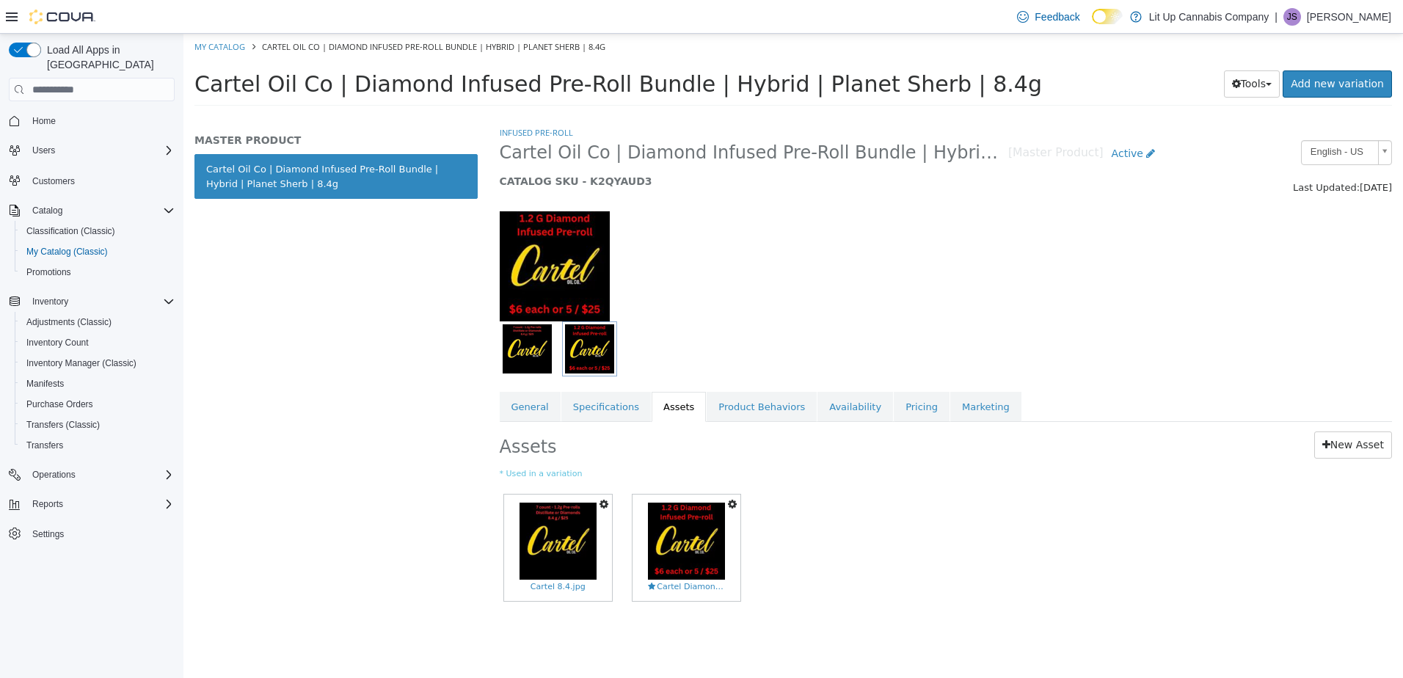
click at [731, 504] on icon "button" at bounding box center [732, 504] width 9 height 10
click at [670, 588] on link "Delete" at bounding box center [682, 590] width 116 height 20
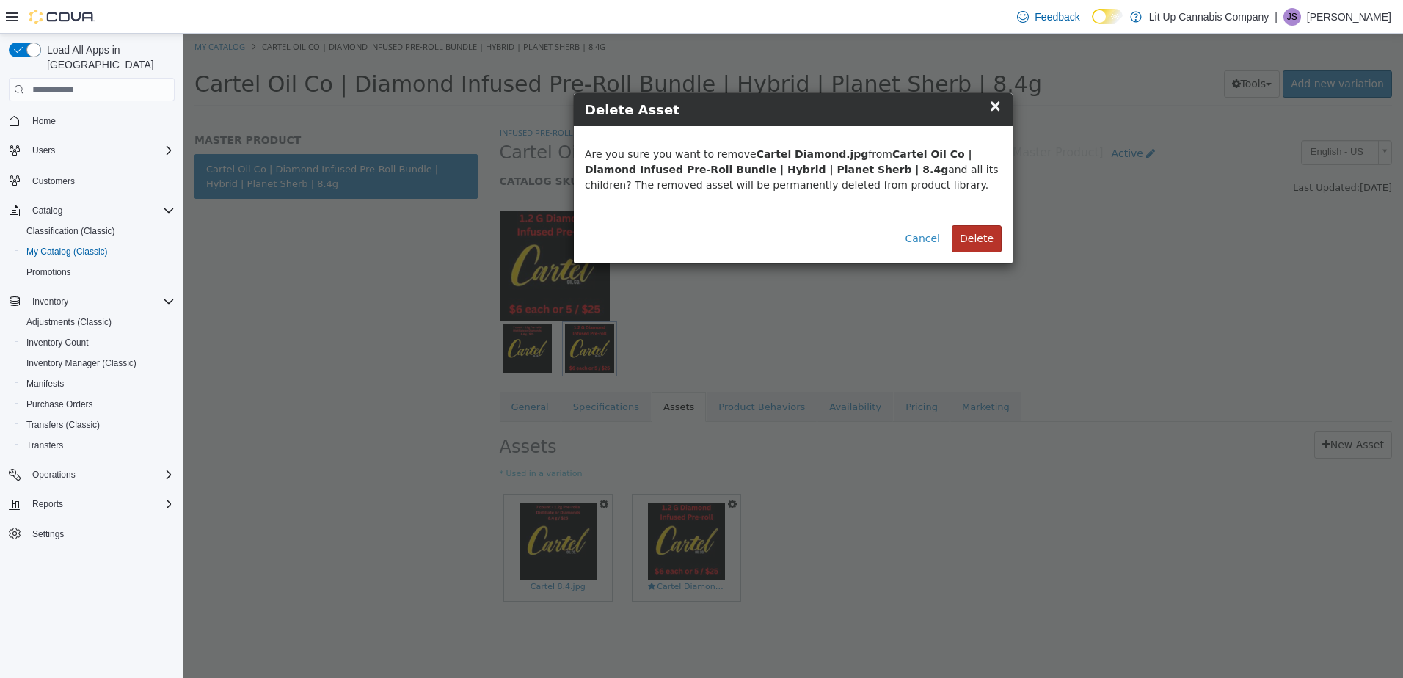
click at [986, 236] on button "Delete" at bounding box center [977, 238] width 50 height 27
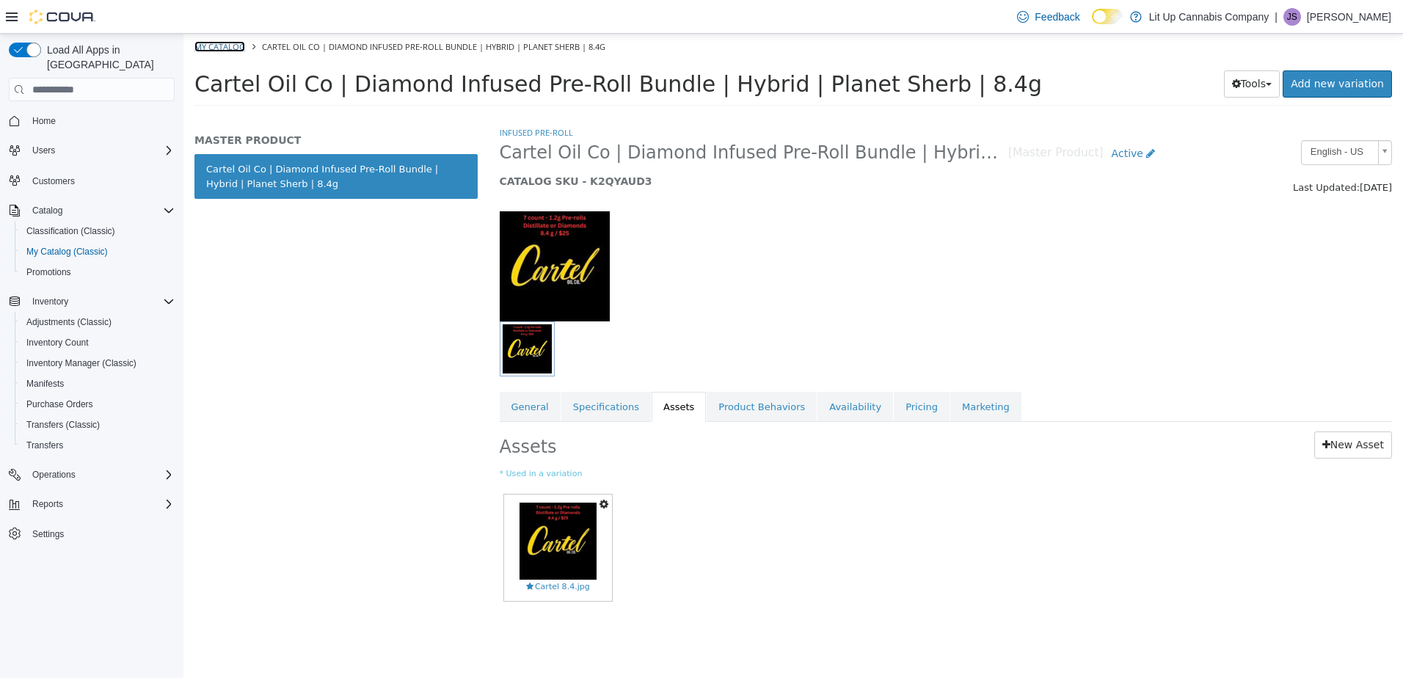
click at [214, 49] on link "My Catalog" at bounding box center [219, 46] width 51 height 11
select select "**********"
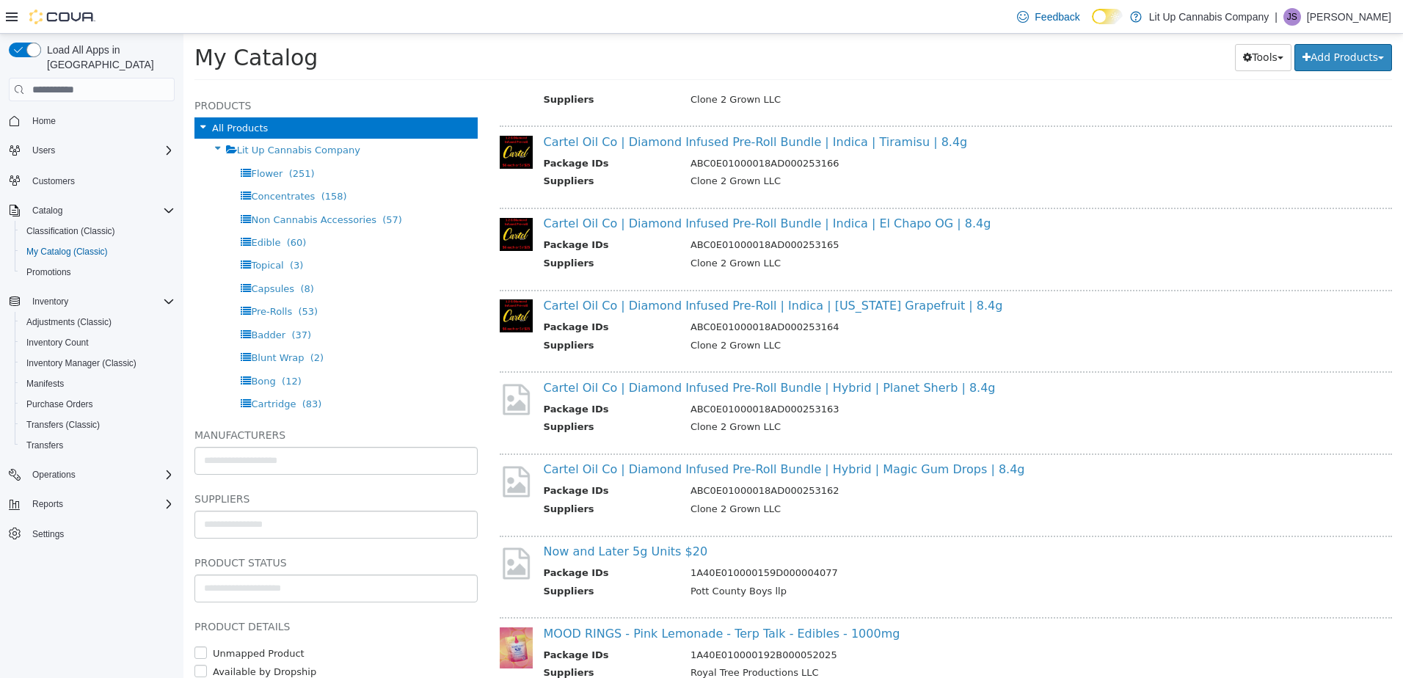
scroll to position [1981, 0]
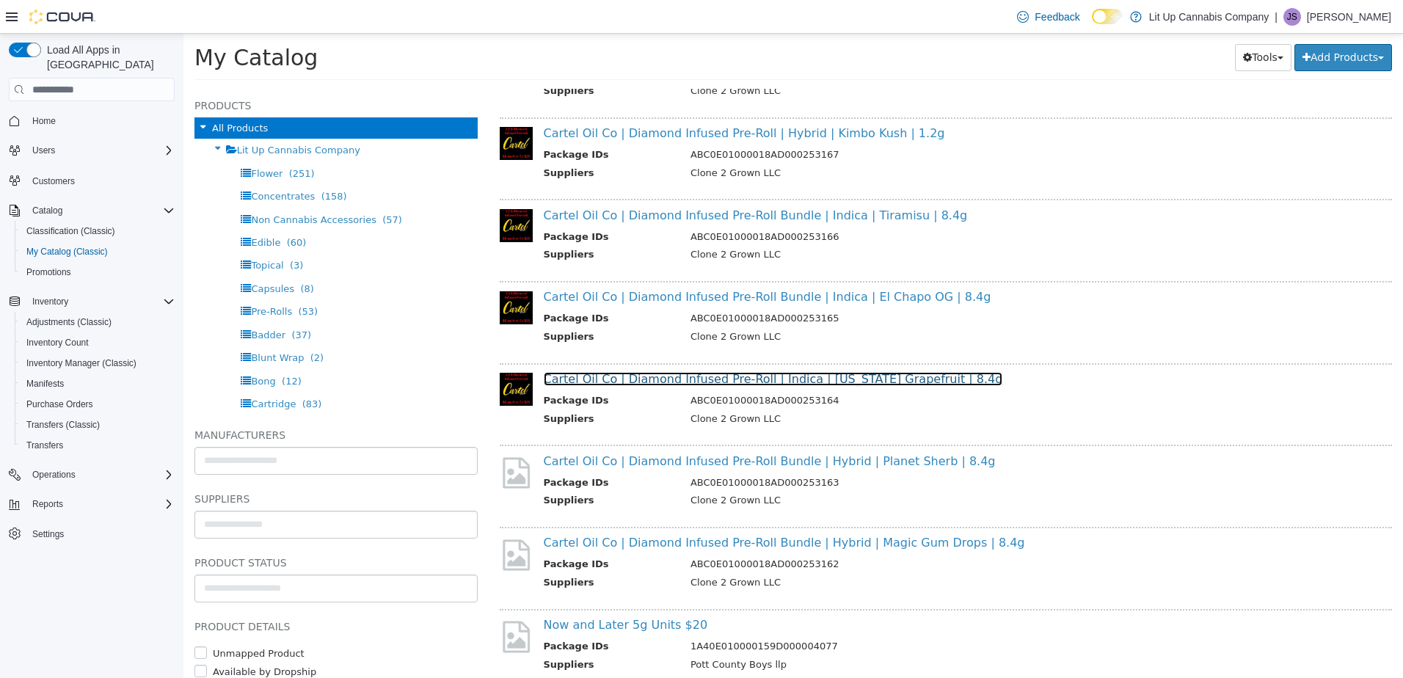
click at [639, 382] on link "Cartel Oil Co | Diamond Infused Pre-Roll | Indica | [US_STATE] Grapefruit | 8.4g" at bounding box center [773, 379] width 459 height 14
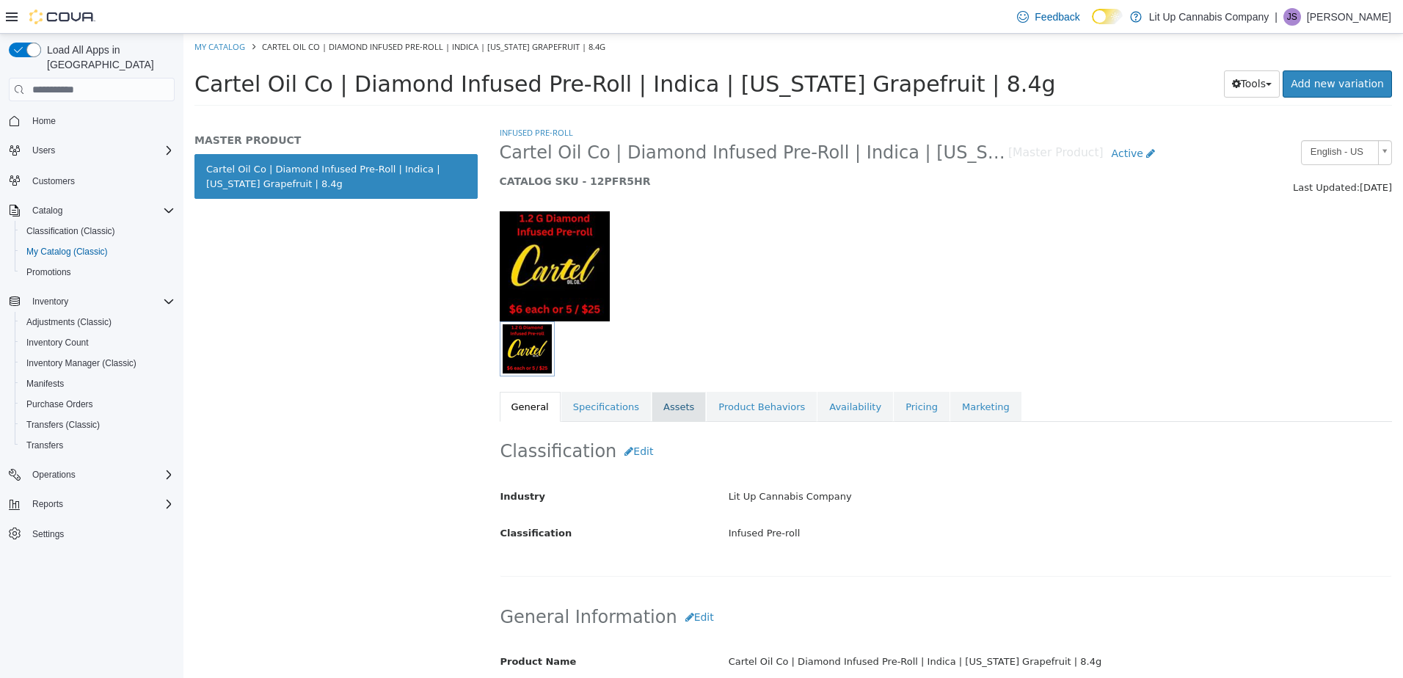
click at [663, 406] on link "Assets" at bounding box center [679, 407] width 54 height 31
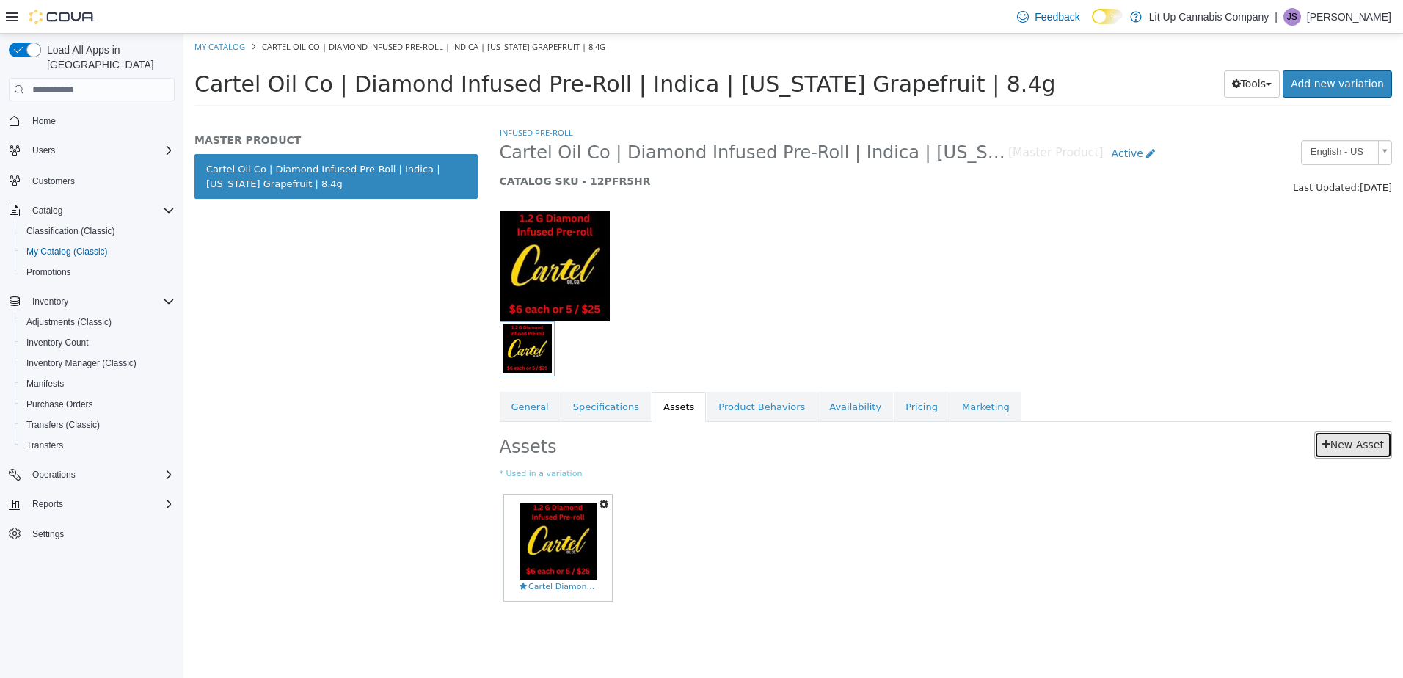
click at [1344, 441] on link "New Asset" at bounding box center [1353, 444] width 78 height 27
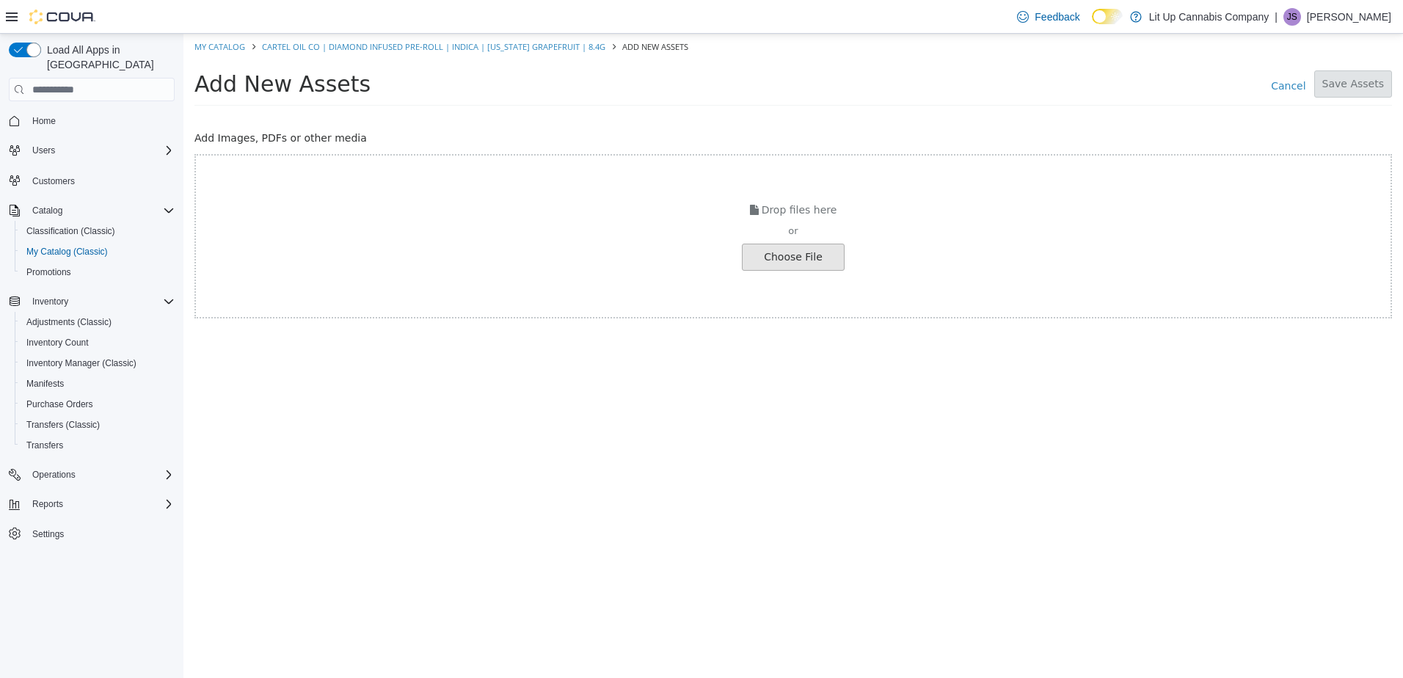
click at [784, 267] on input "file" at bounding box center [25, 257] width 1638 height 26
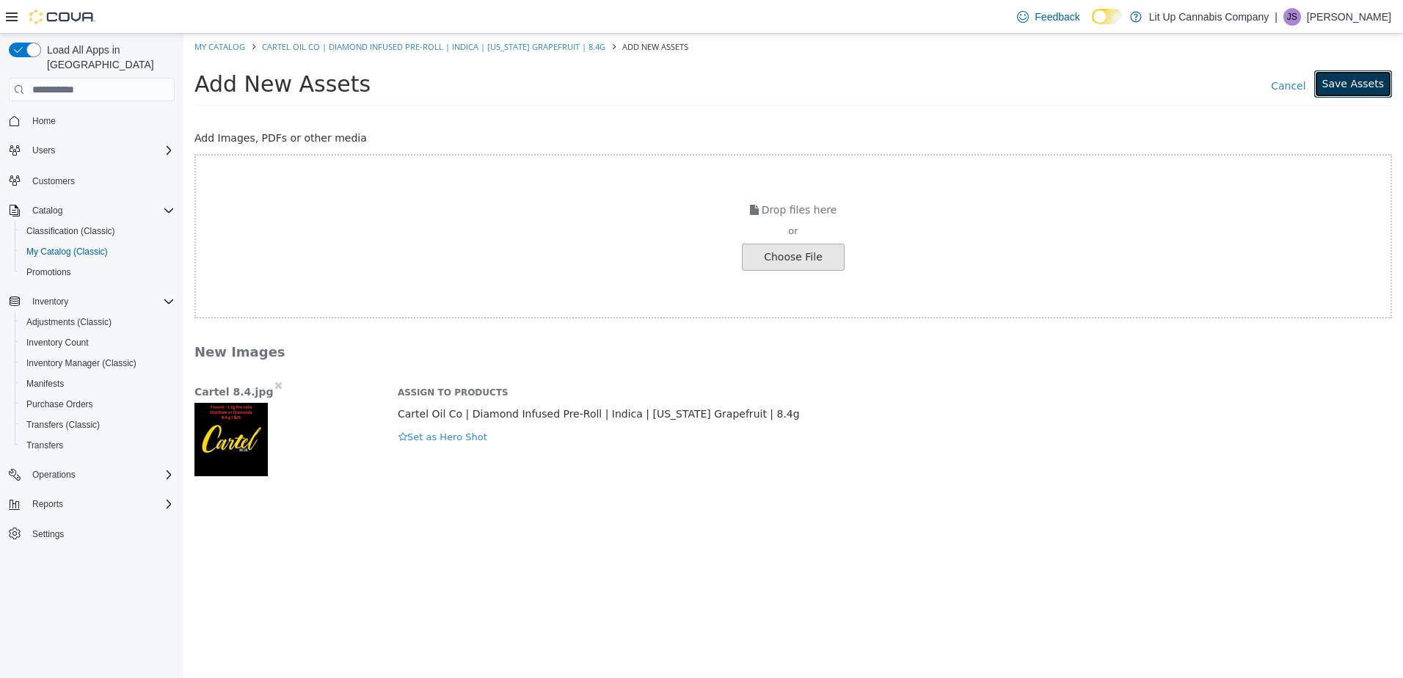
click at [1359, 84] on button "Save Assets" at bounding box center [1353, 83] width 78 height 27
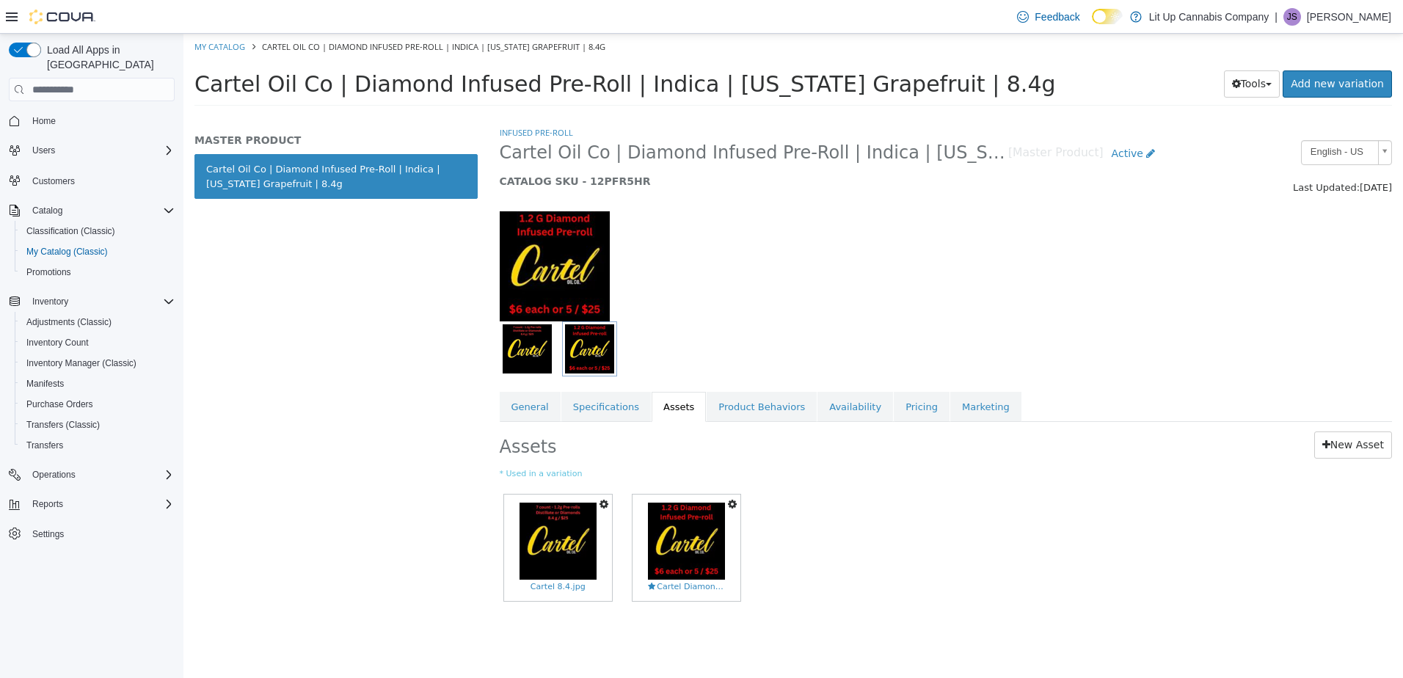
click at [734, 507] on icon "button" at bounding box center [732, 504] width 9 height 10
click at [696, 590] on link "Delete" at bounding box center [682, 590] width 116 height 20
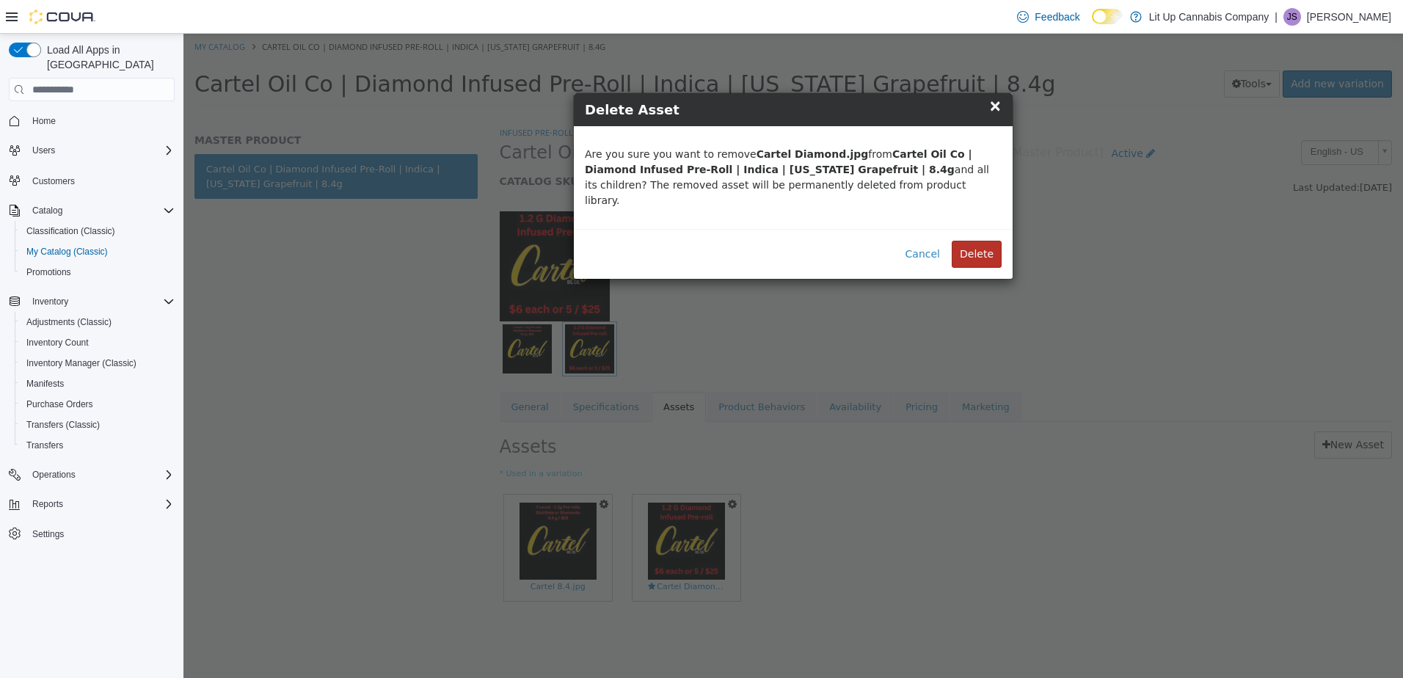
click at [978, 241] on button "Delete" at bounding box center [977, 254] width 50 height 27
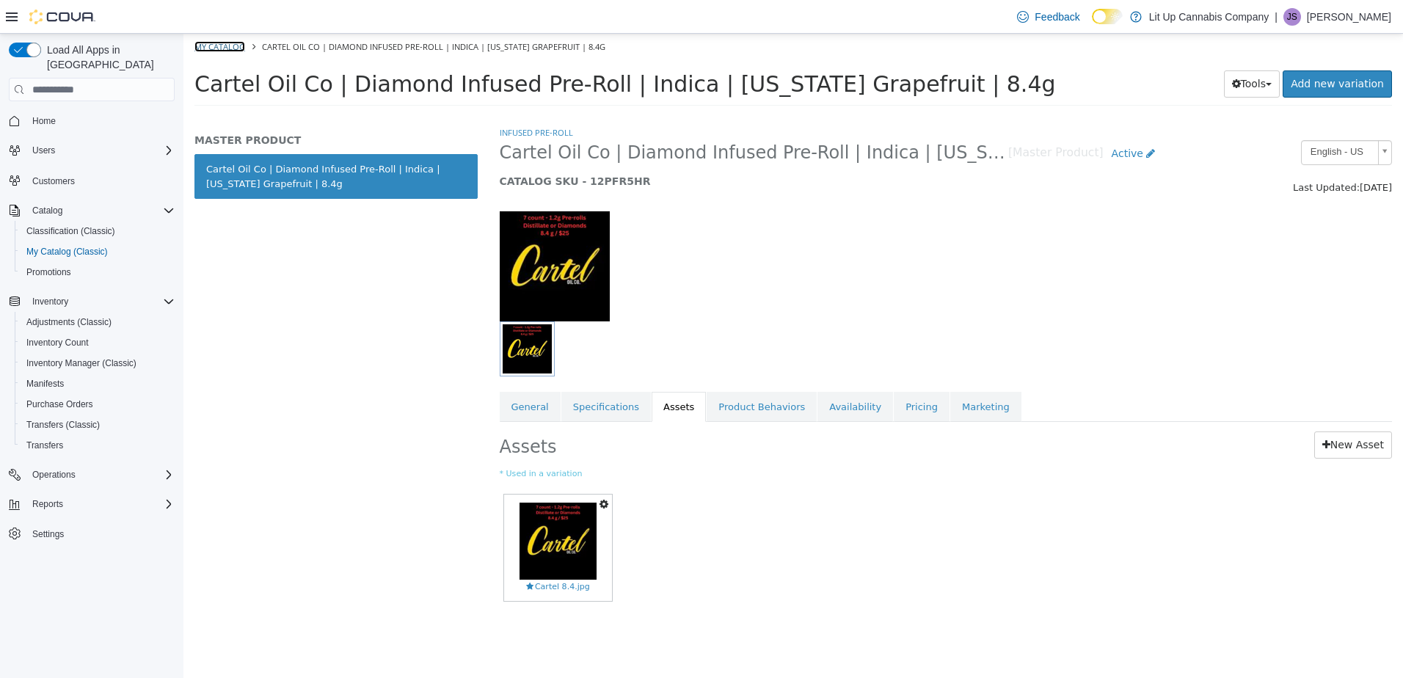
click at [212, 47] on link "My Catalog" at bounding box center [219, 46] width 51 height 11
select select "**********"
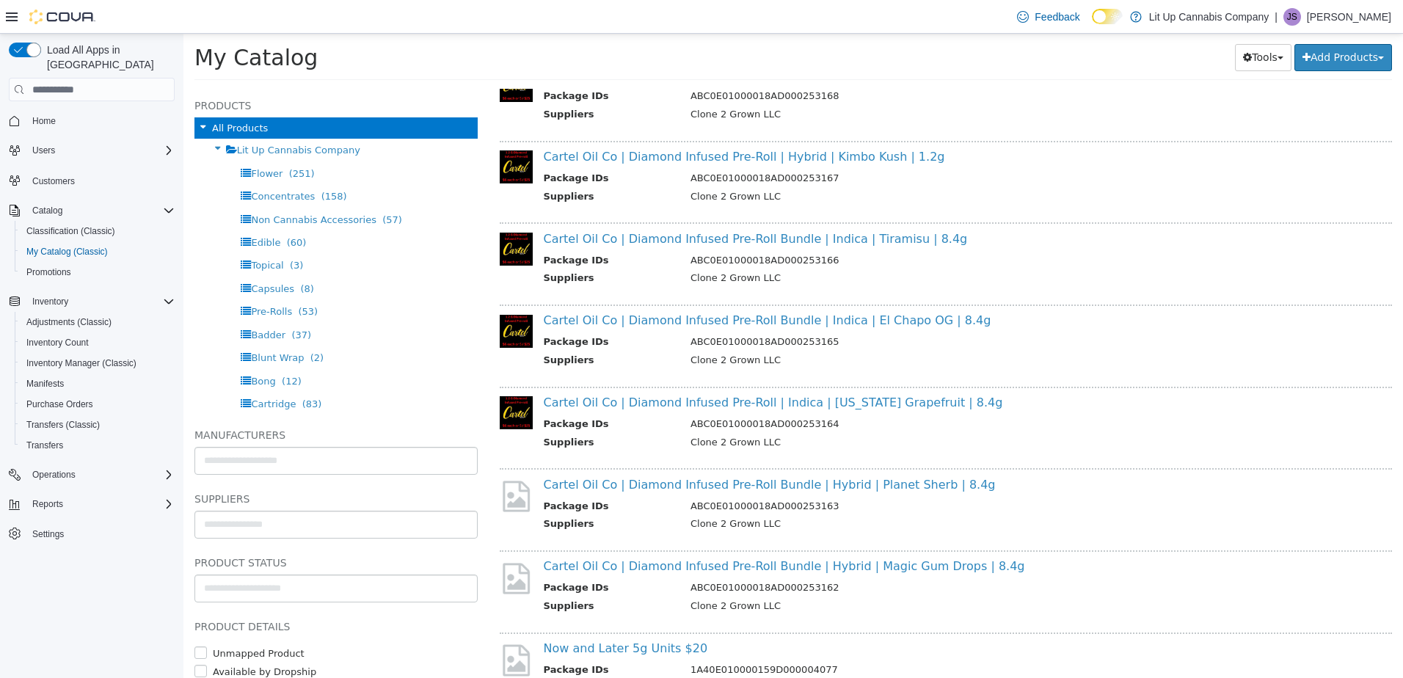
scroll to position [2054, 0]
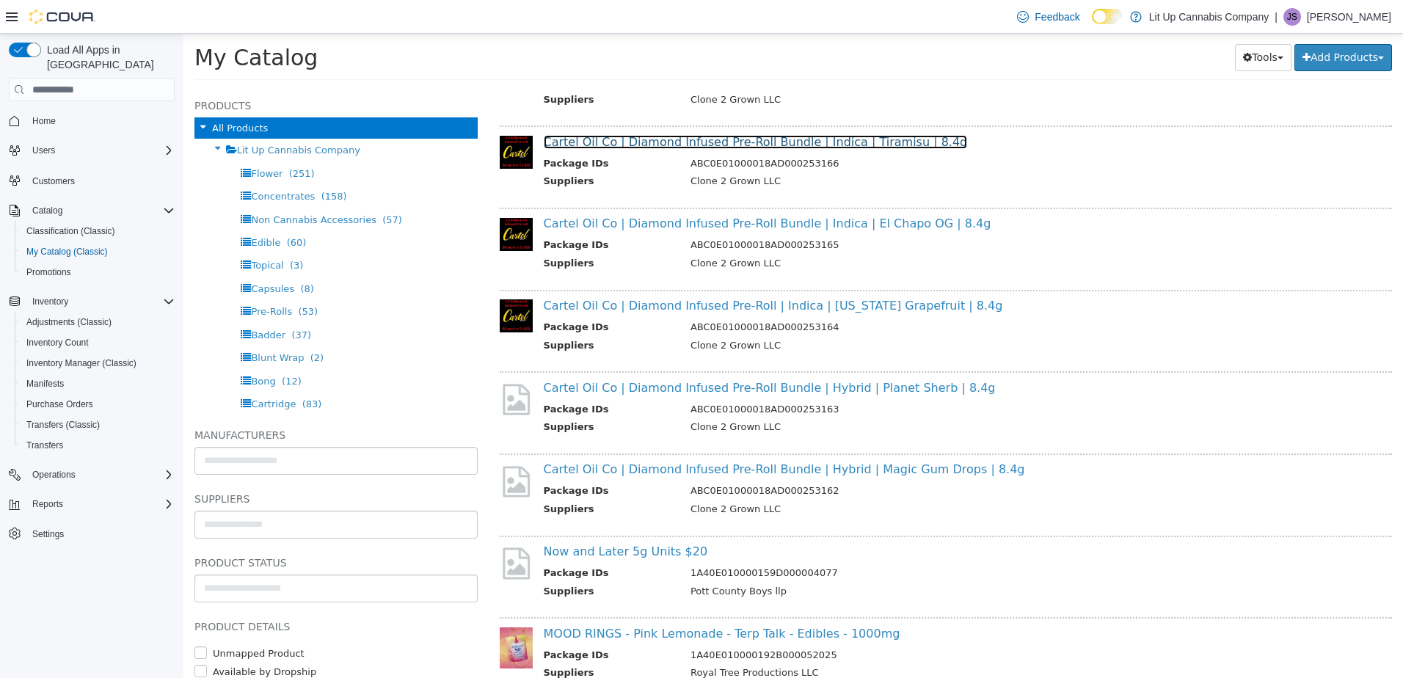
click at [634, 145] on link "Cartel Oil Co | Diamond Infused Pre-Roll Bundle | Indica | Tiramisu | 8.4g" at bounding box center [756, 142] width 424 height 14
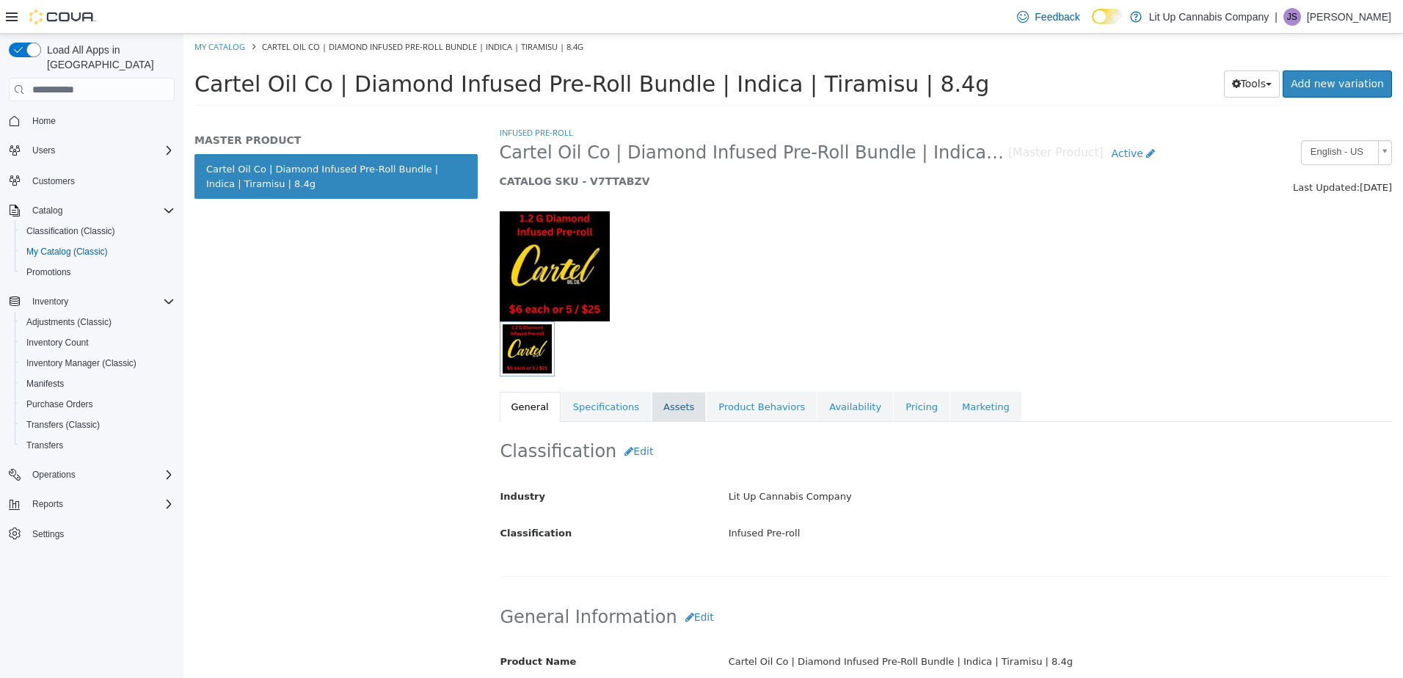
click at [665, 398] on link "Assets" at bounding box center [679, 407] width 54 height 31
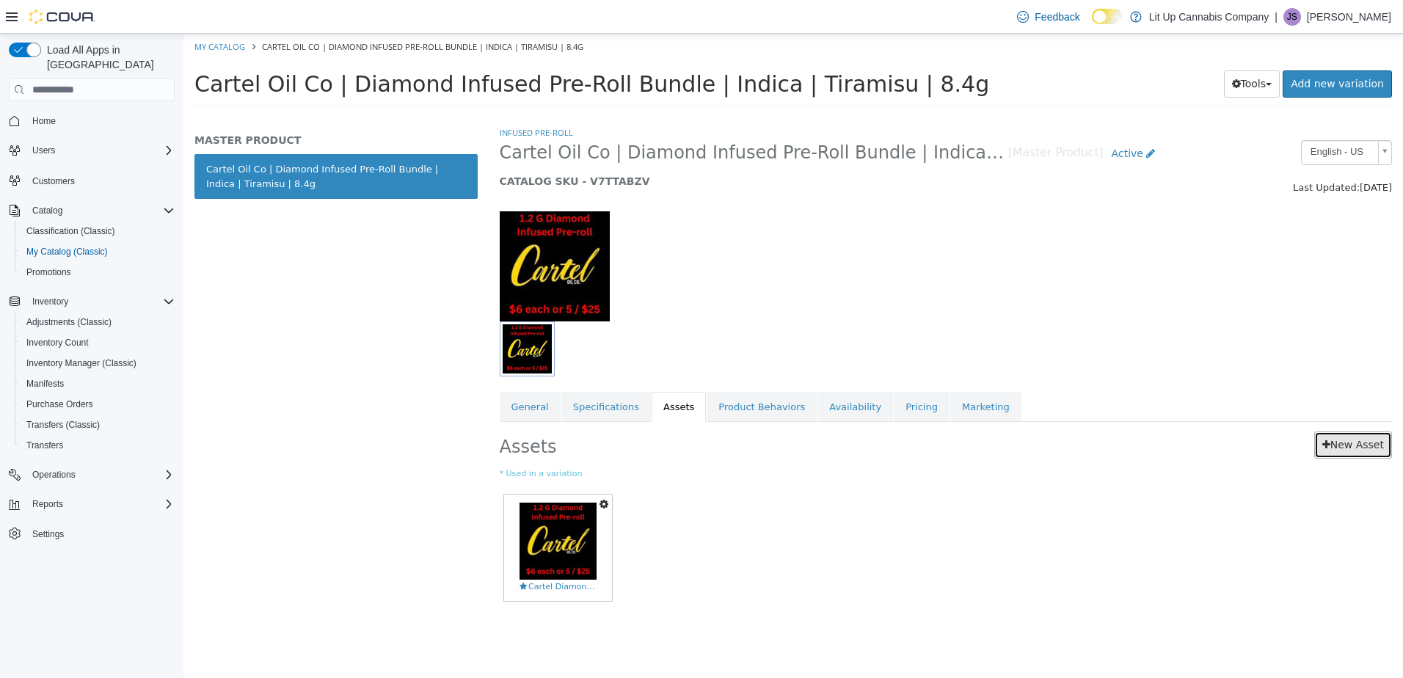
click at [1335, 441] on link "New Asset" at bounding box center [1353, 444] width 78 height 27
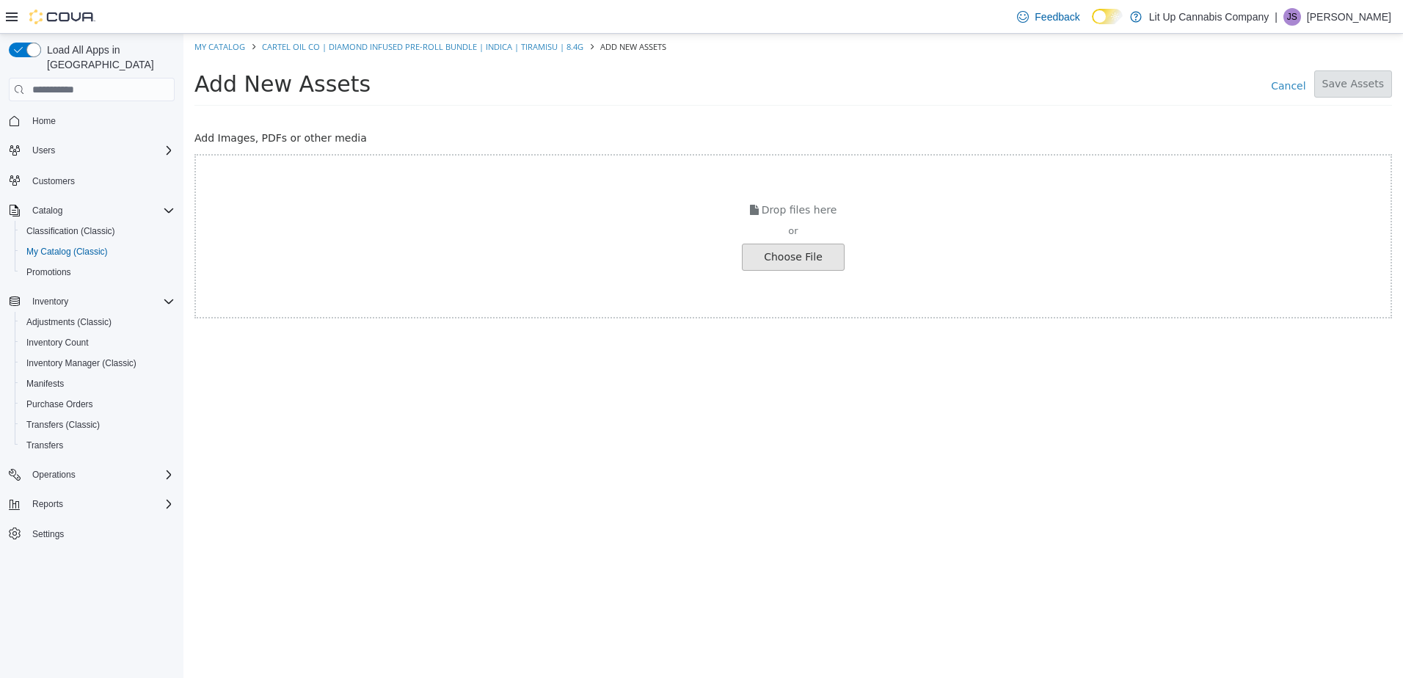
click at [776, 260] on input "file" at bounding box center [25, 257] width 1638 height 26
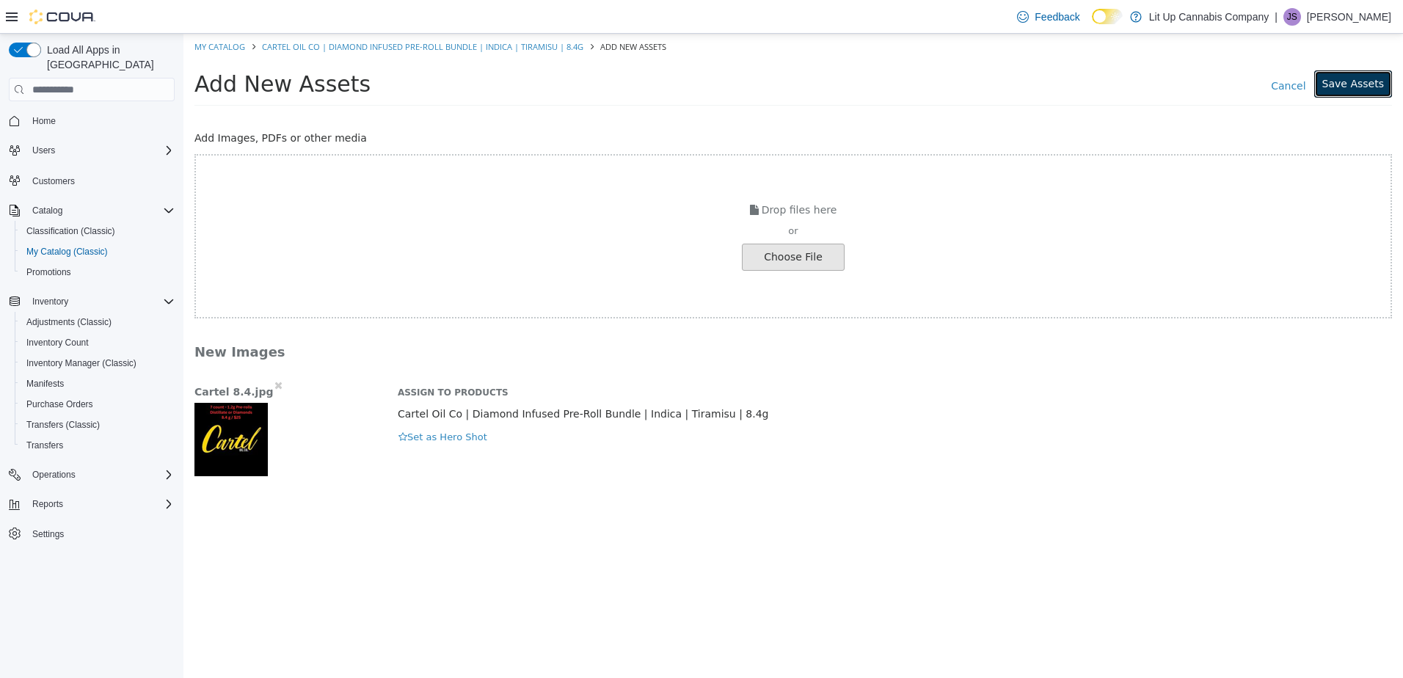
click at [1335, 83] on button "Save Assets" at bounding box center [1353, 83] width 78 height 27
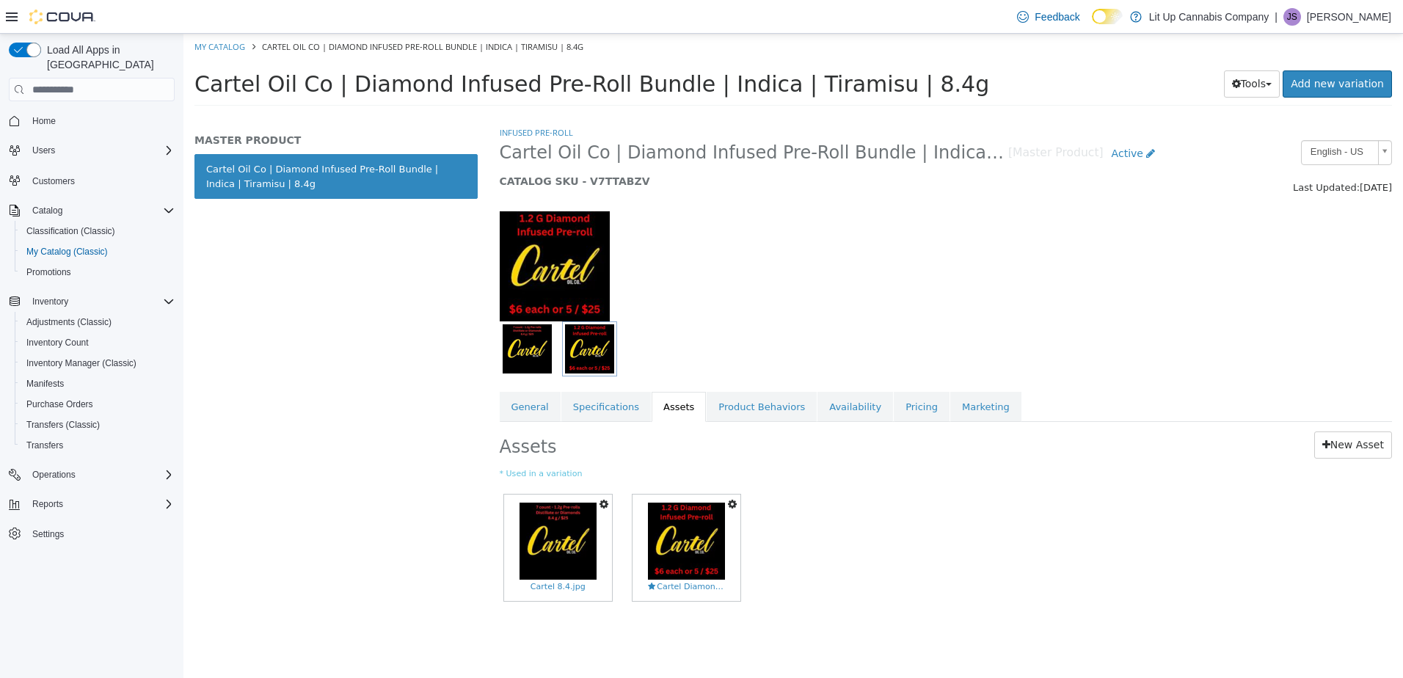
click at [732, 504] on icon "button" at bounding box center [732, 504] width 9 height 10
click at [659, 587] on link "Delete" at bounding box center [682, 590] width 116 height 20
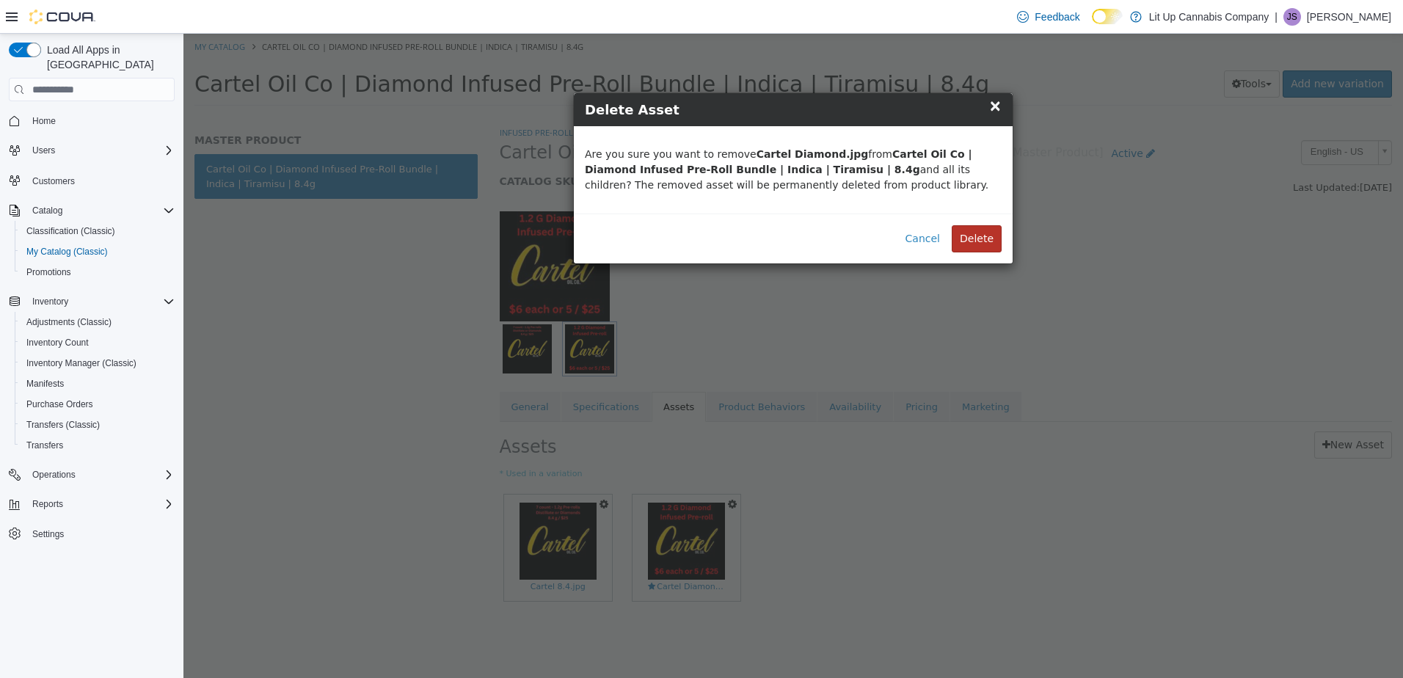
click at [977, 250] on button "Delete" at bounding box center [977, 238] width 50 height 27
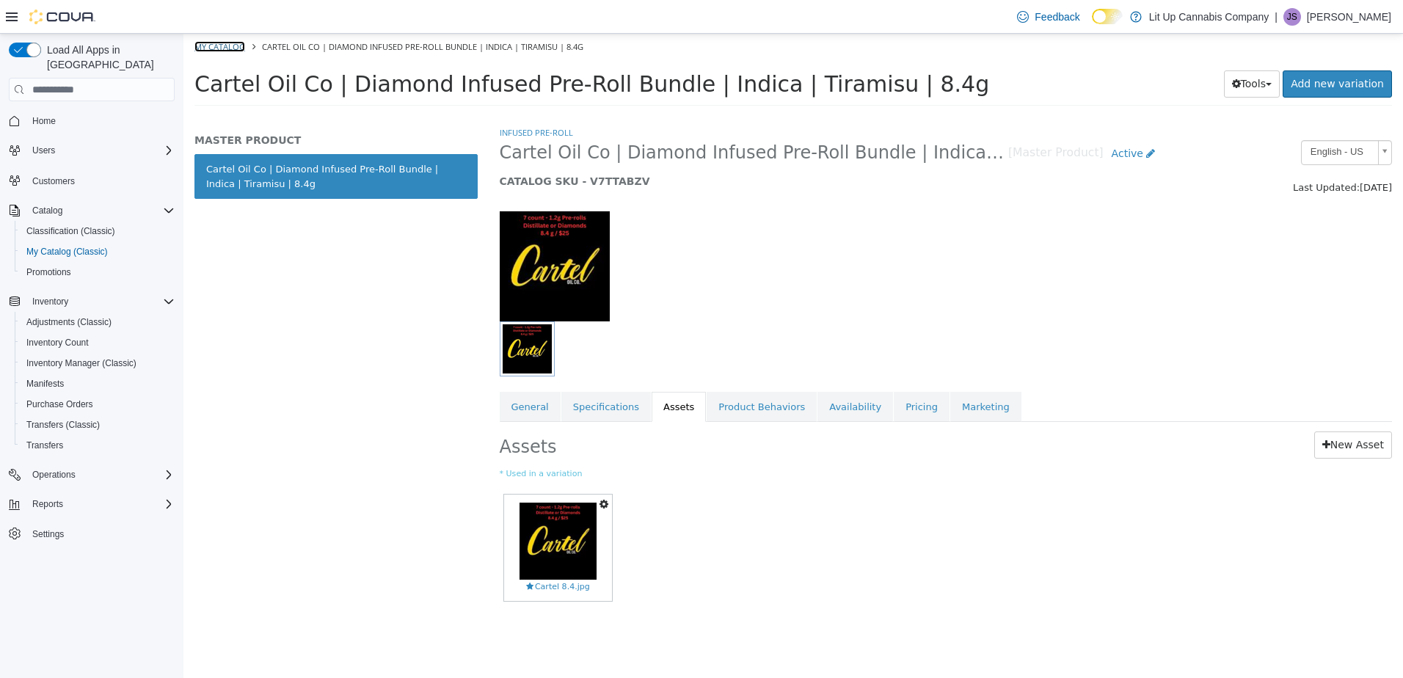
click at [221, 46] on link "My Catalog" at bounding box center [219, 46] width 51 height 11
select select "**********"
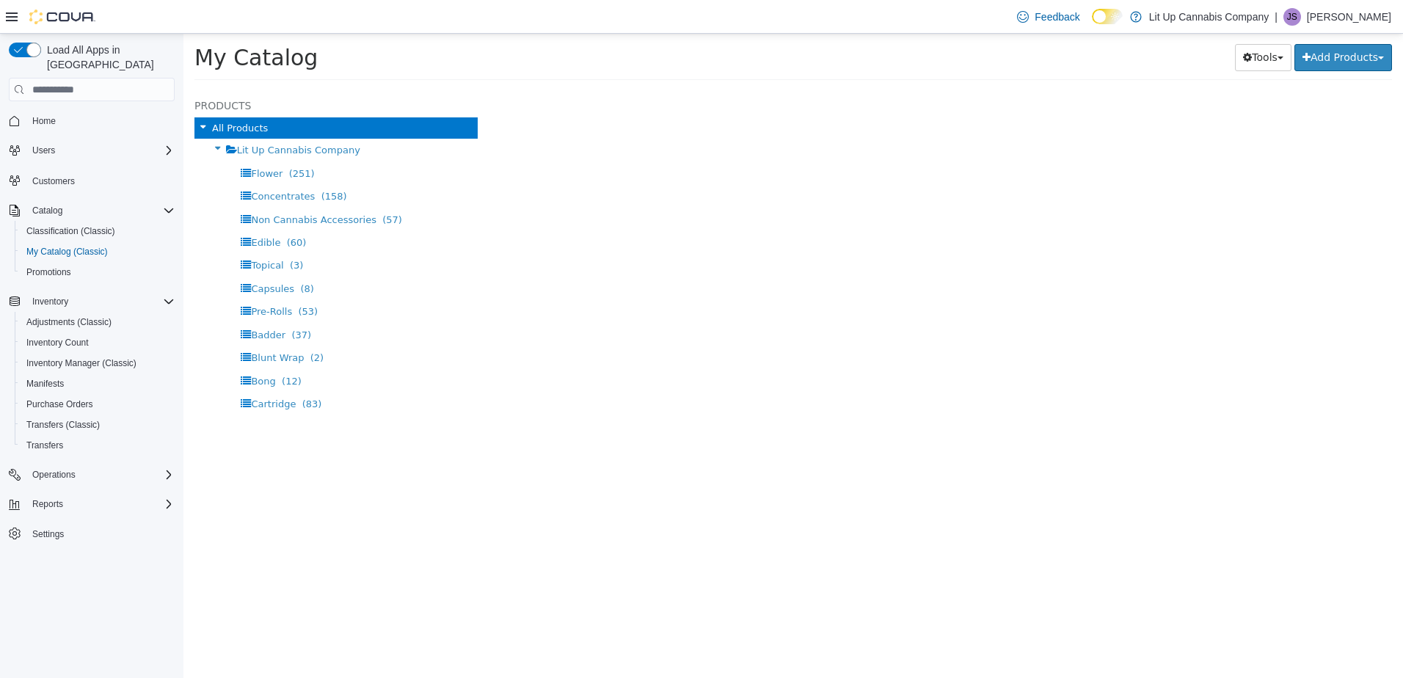
select select "**********"
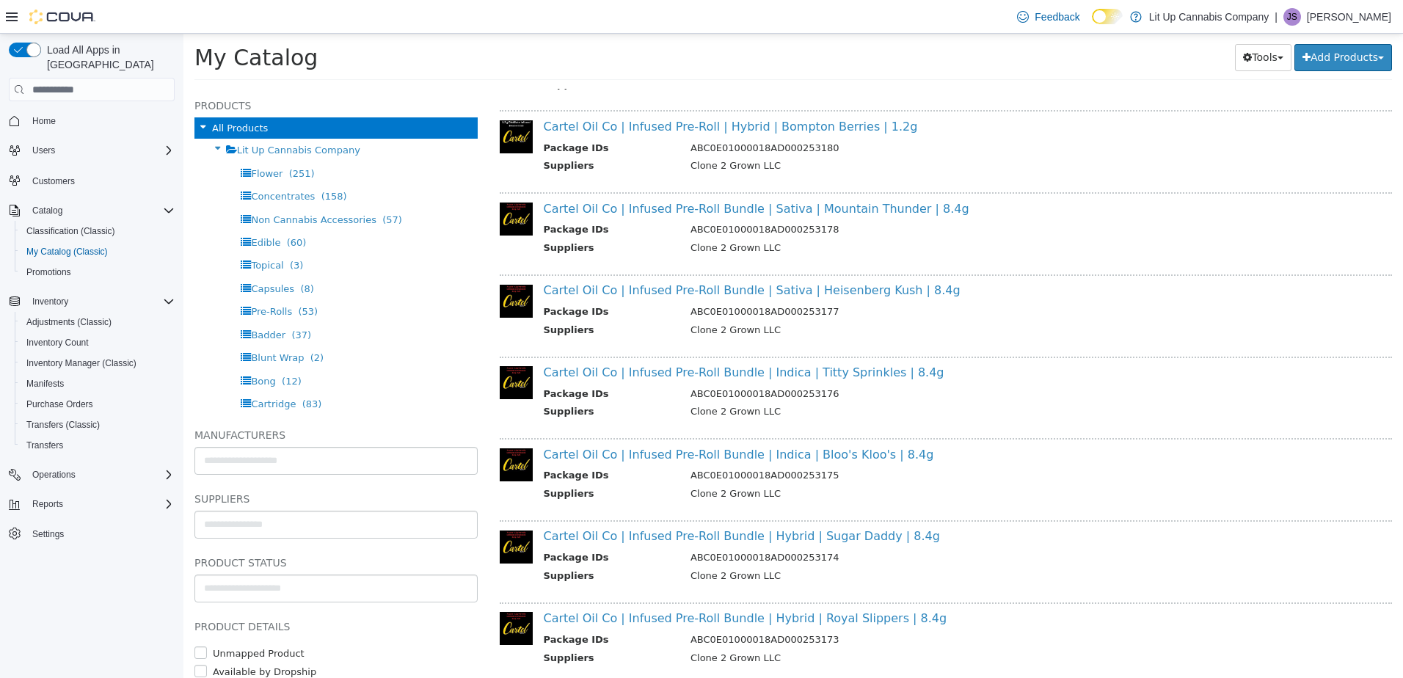
scroll to position [1244, 0]
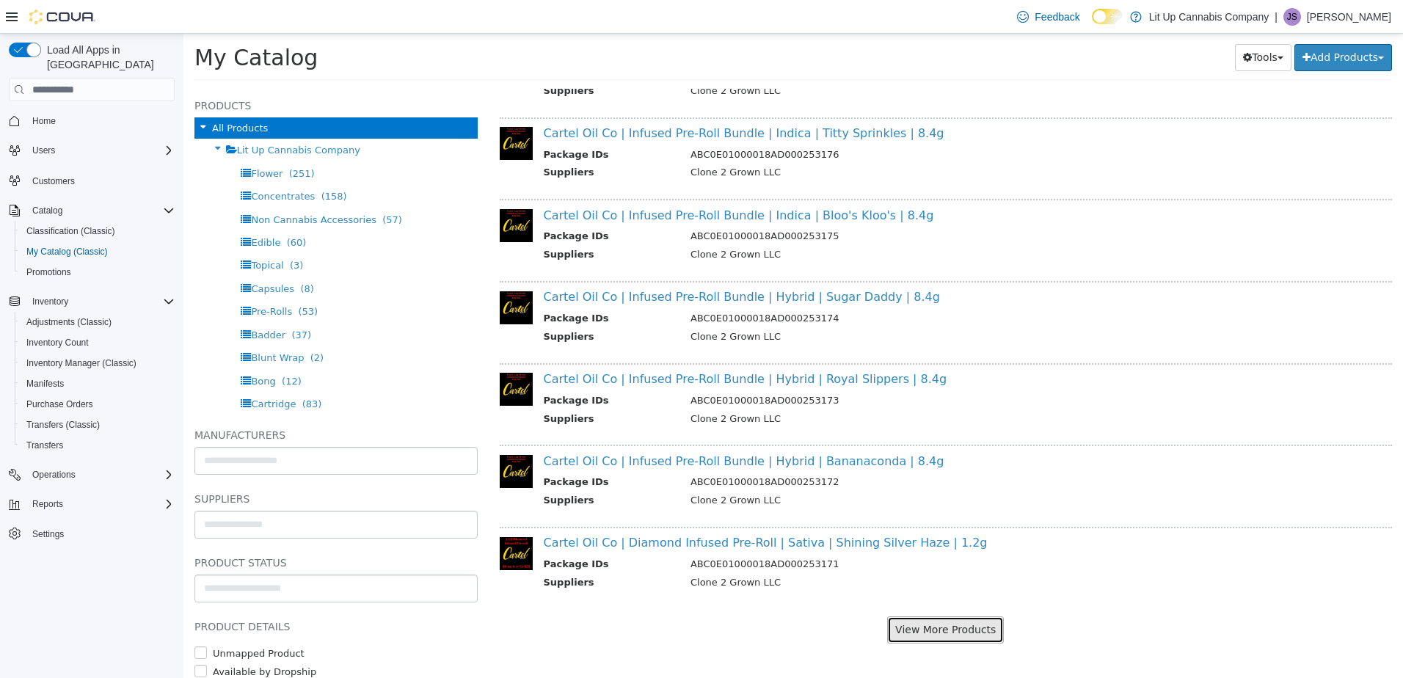
click at [943, 635] on button "View More Products" at bounding box center [945, 629] width 117 height 27
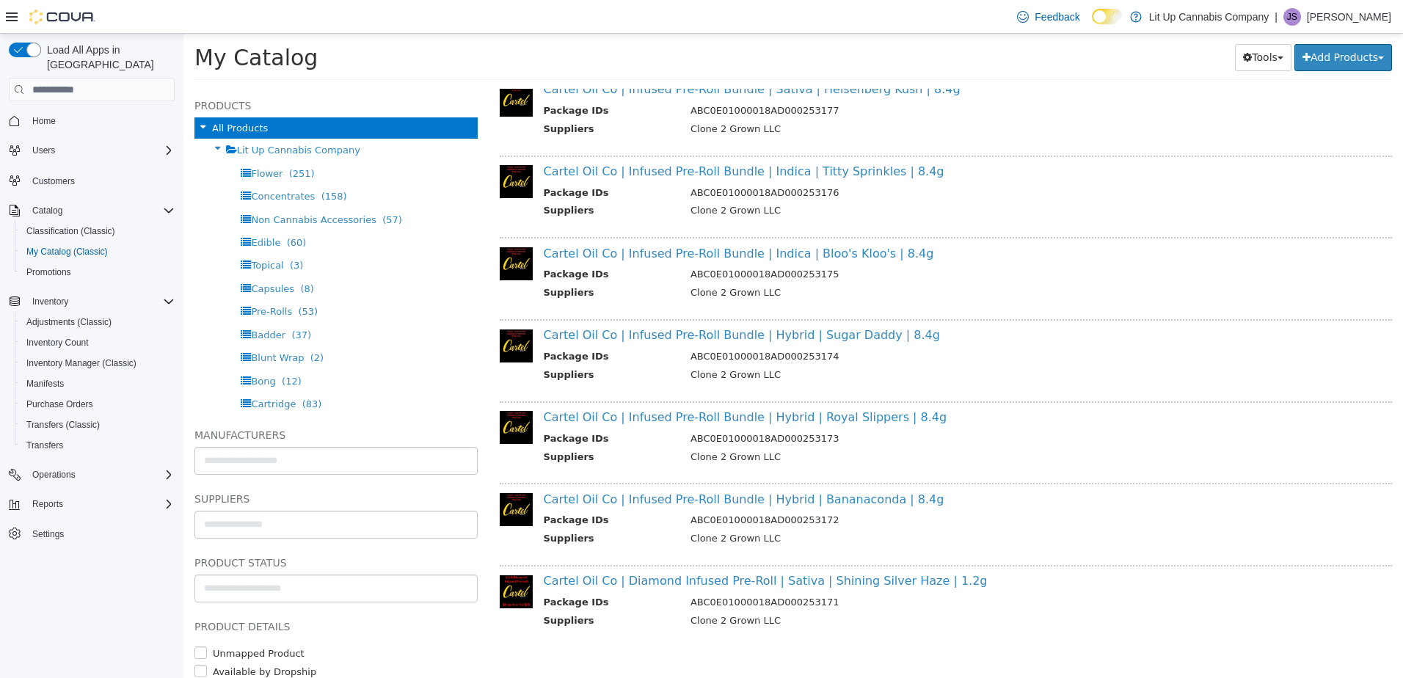
scroll to position [1206, 0]
select select "**********"
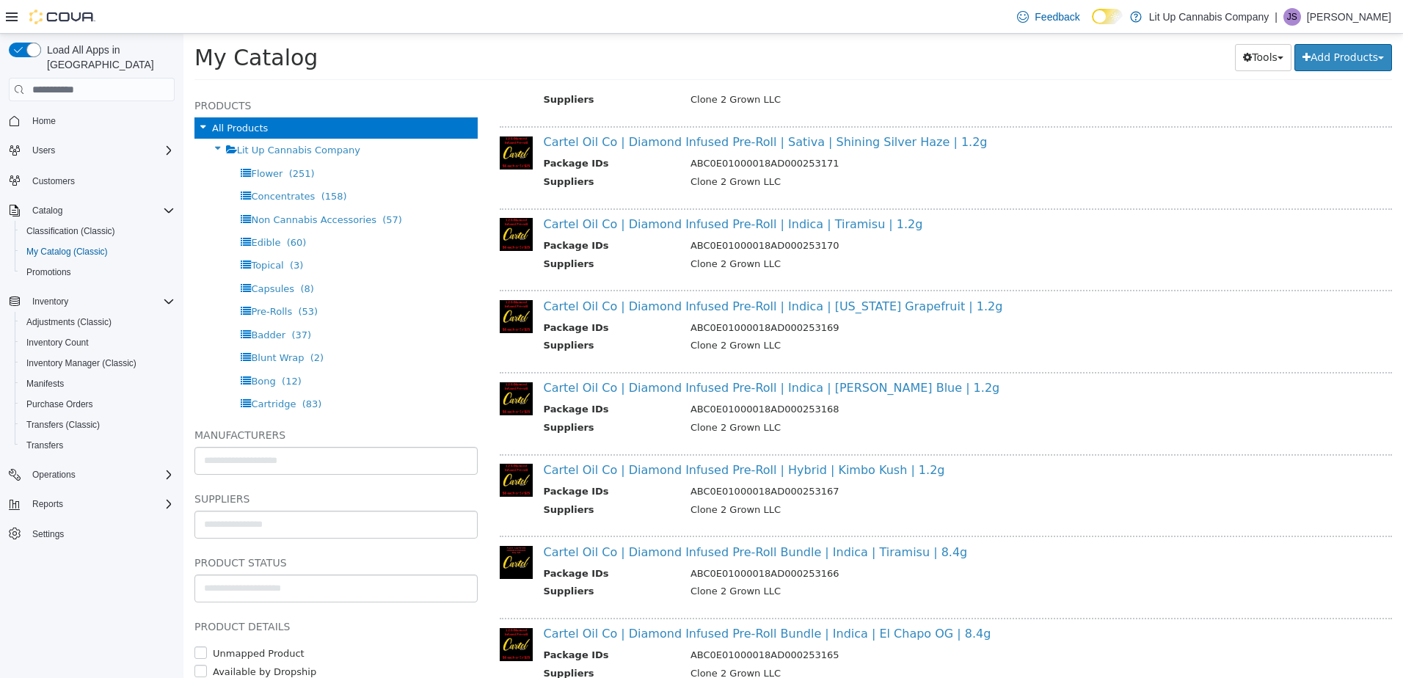
scroll to position [1646, 0]
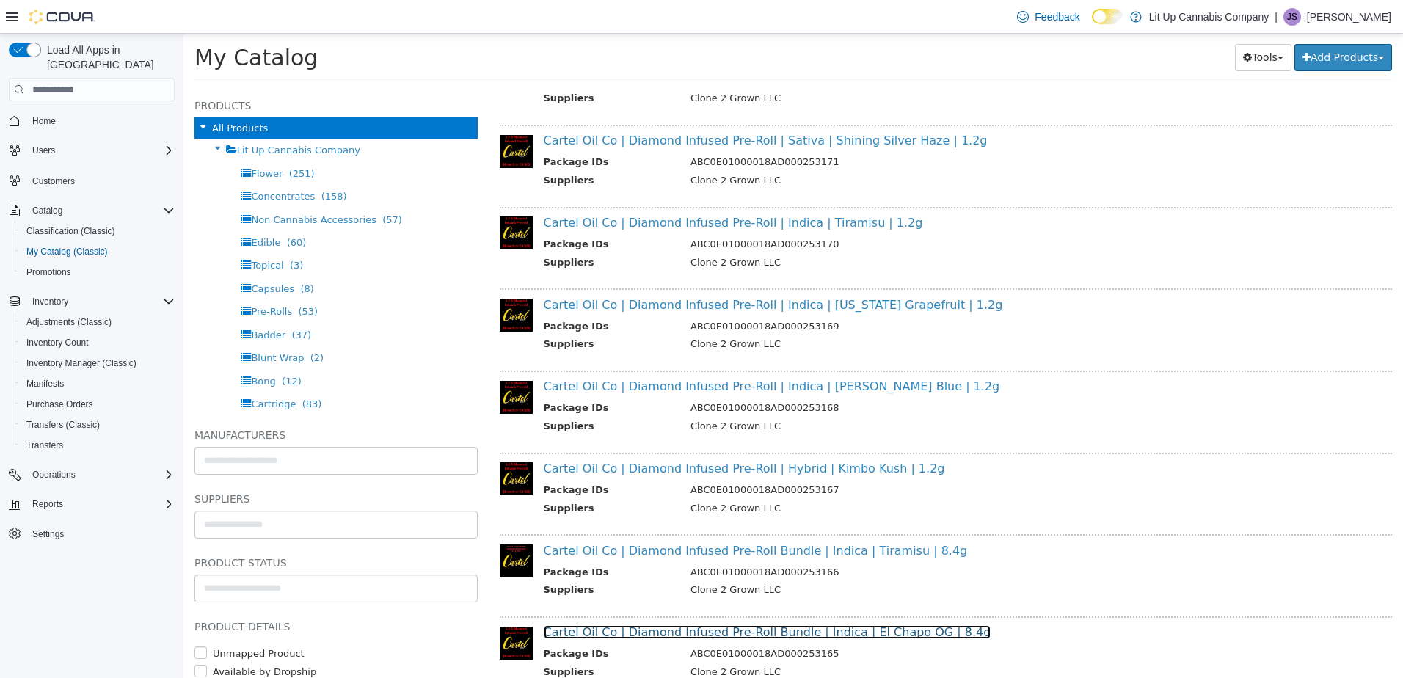
click at [642, 629] on link "Cartel Oil Co | Diamond Infused Pre-Roll Bundle | Indica | El Chapo OG | 8.4g" at bounding box center [768, 632] width 448 height 14
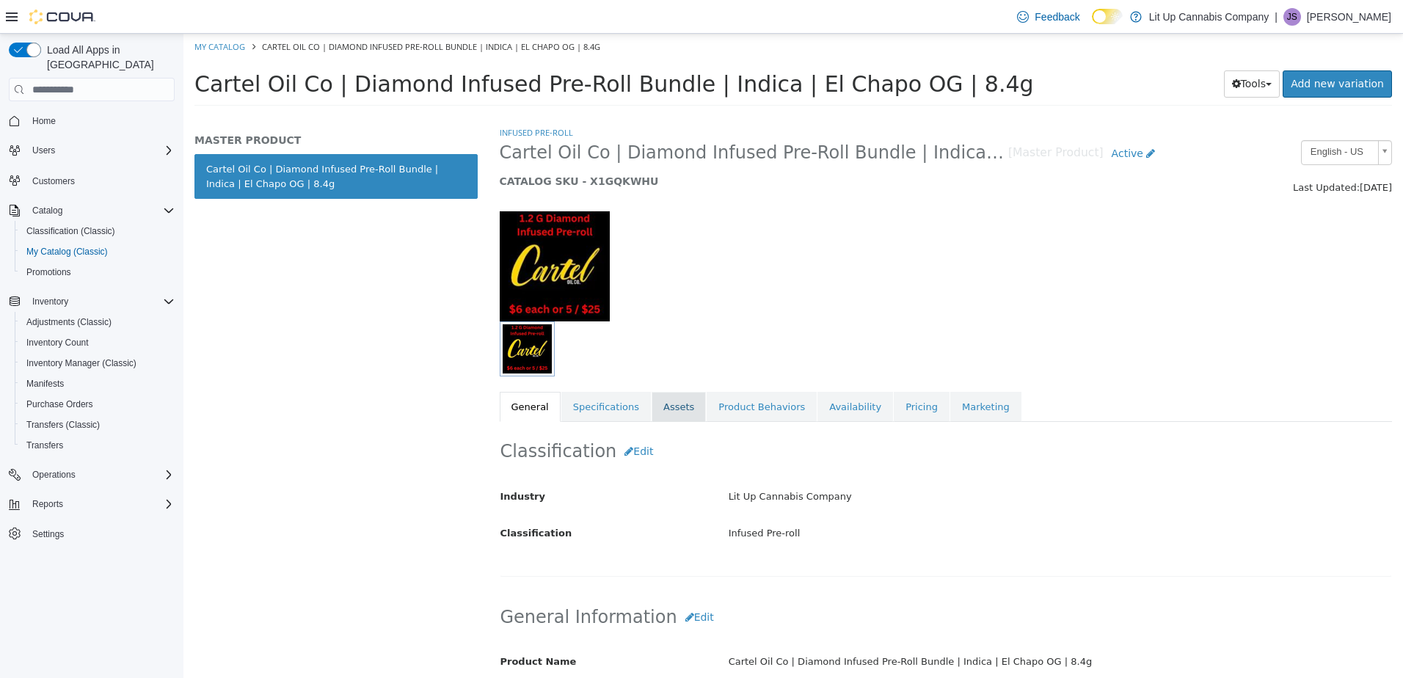
click at [659, 409] on link "Assets" at bounding box center [679, 407] width 54 height 31
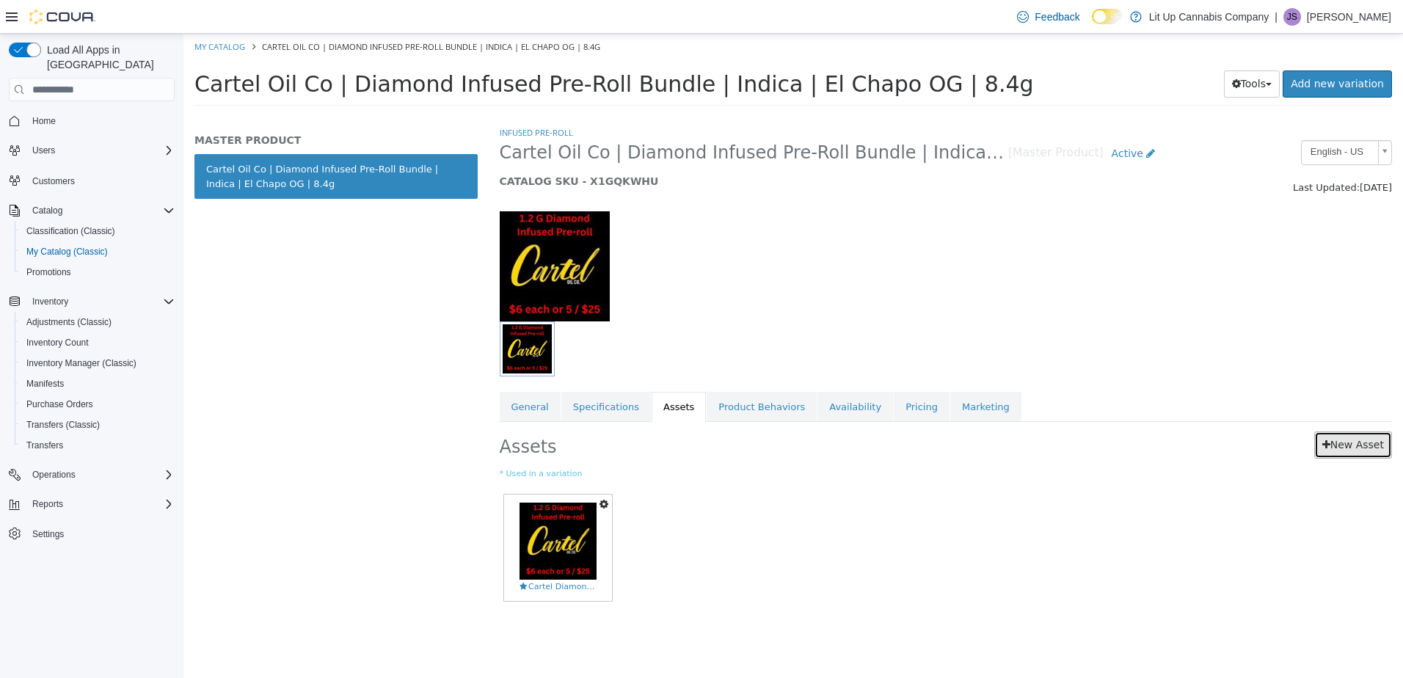
click at [1377, 445] on link "New Asset" at bounding box center [1353, 444] width 78 height 27
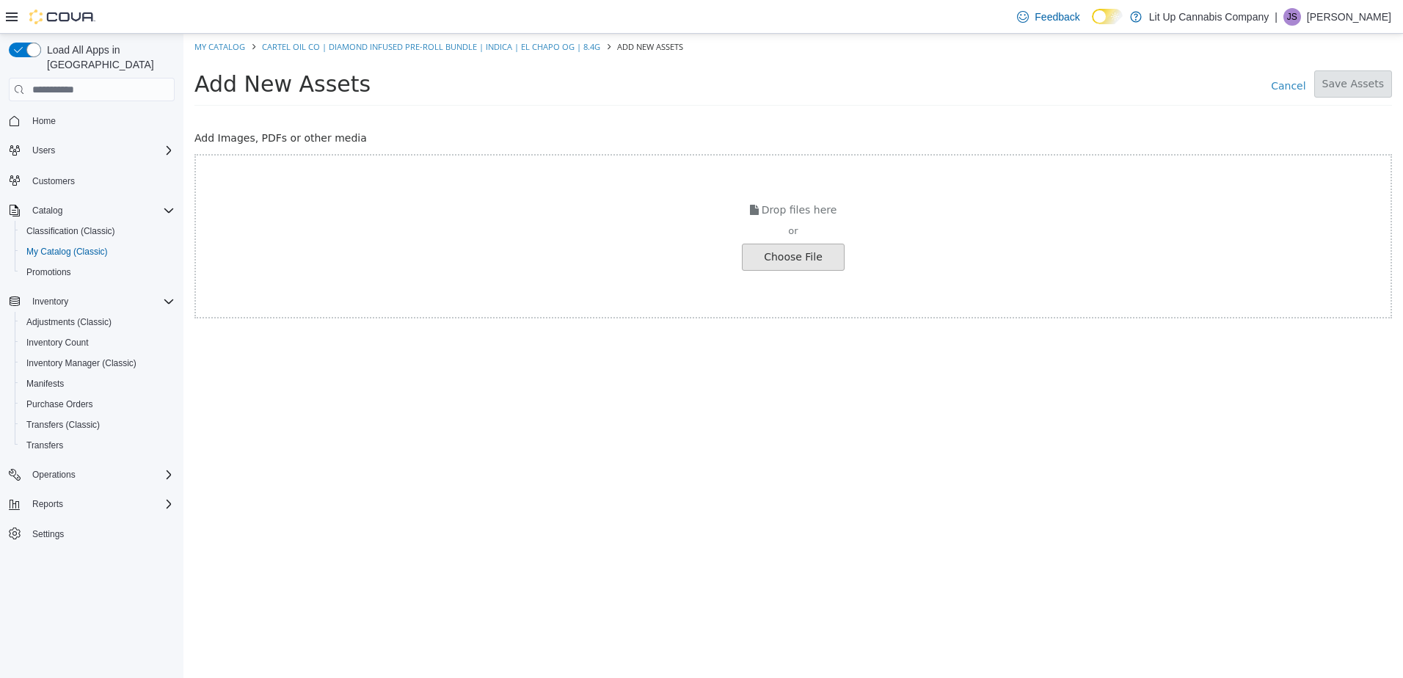
click at [812, 244] on input "file" at bounding box center [25, 257] width 1638 height 26
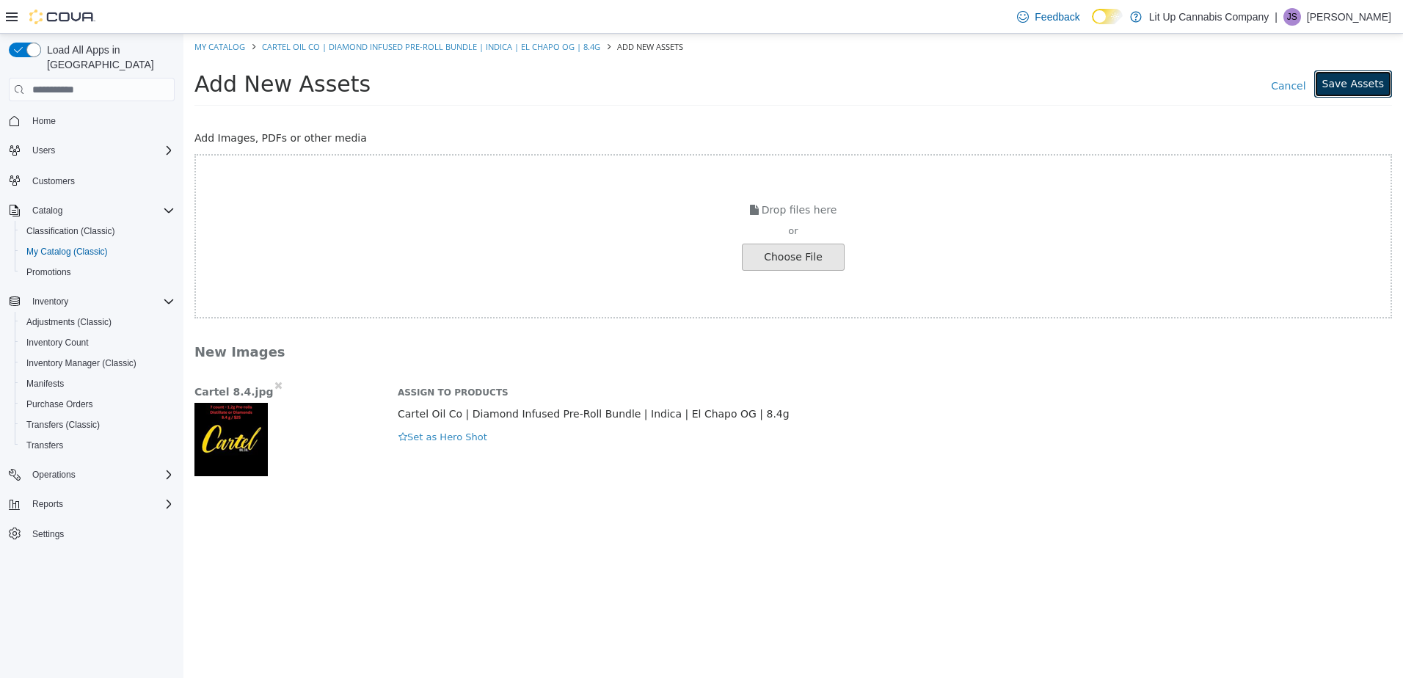
click at [1341, 88] on button "Save Assets" at bounding box center [1353, 83] width 78 height 27
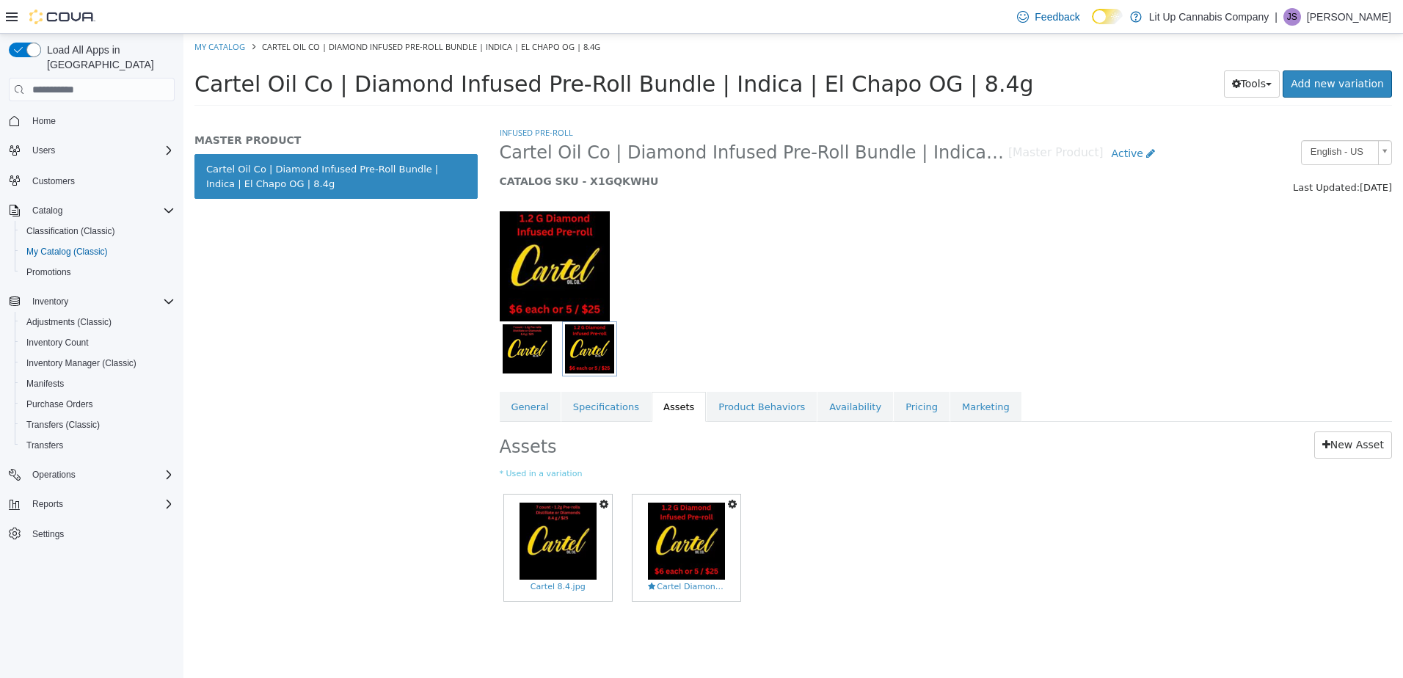
click at [732, 503] on icon "button" at bounding box center [732, 504] width 9 height 10
click at [678, 586] on link "Delete" at bounding box center [682, 590] width 116 height 20
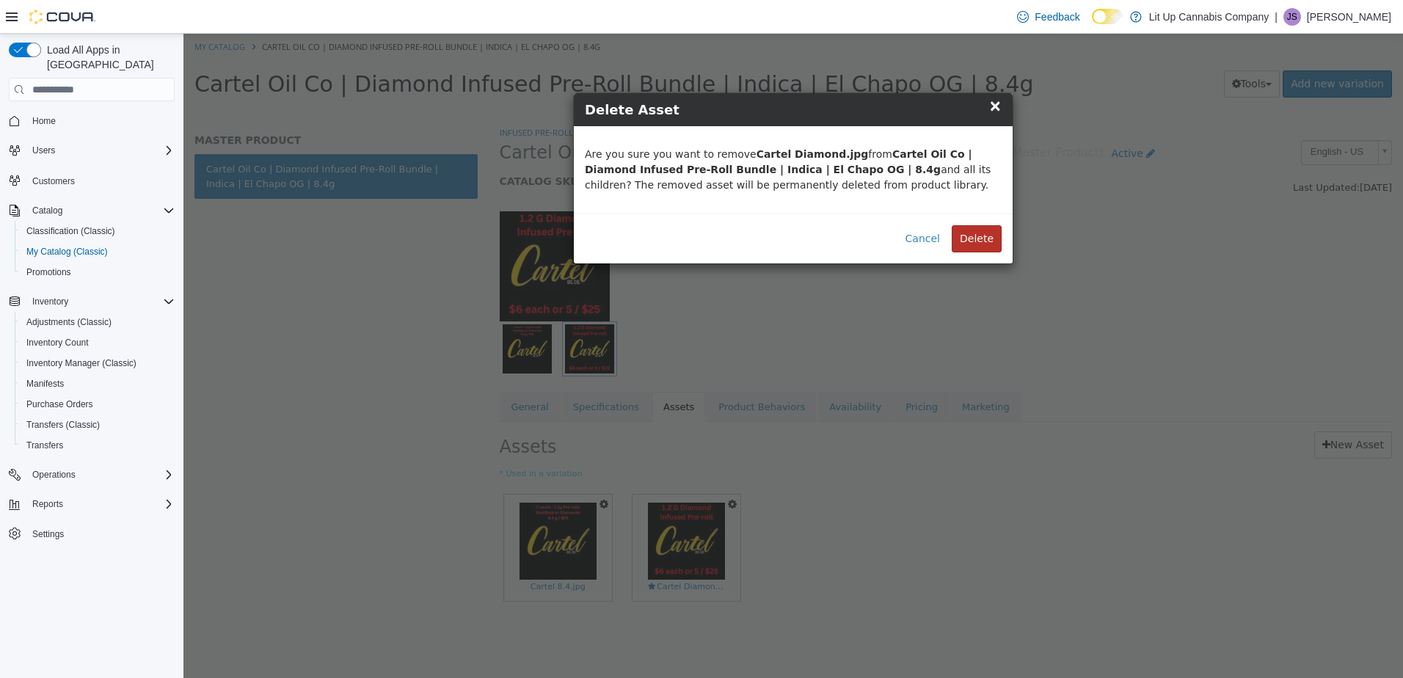
click at [984, 235] on button "Delete" at bounding box center [977, 238] width 50 height 27
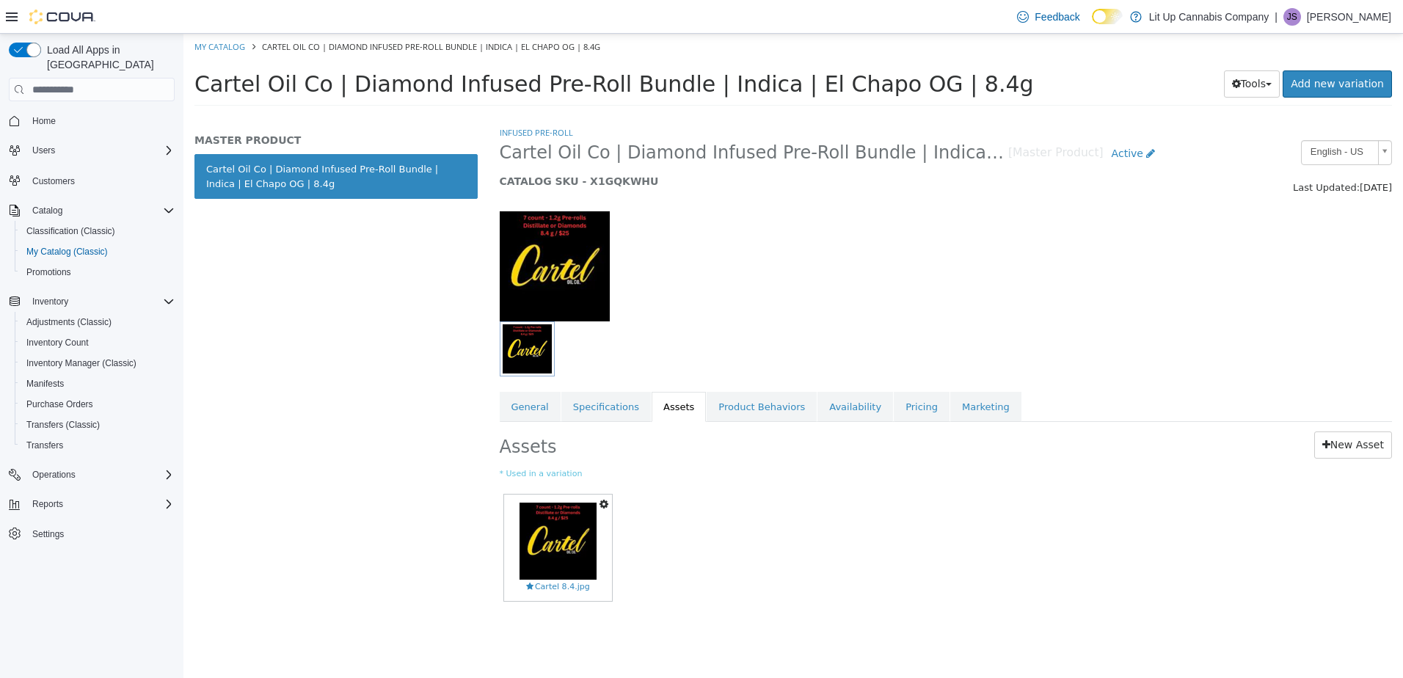
click at [225, 54] on ol "My Catalog Cartel Oil Co | Diamond Infused Pre-Roll Bundle | Indica | El Chapo …" at bounding box center [792, 47] width 1219 height 26
click at [210, 43] on link "My Catalog" at bounding box center [219, 46] width 51 height 11
select select "**********"
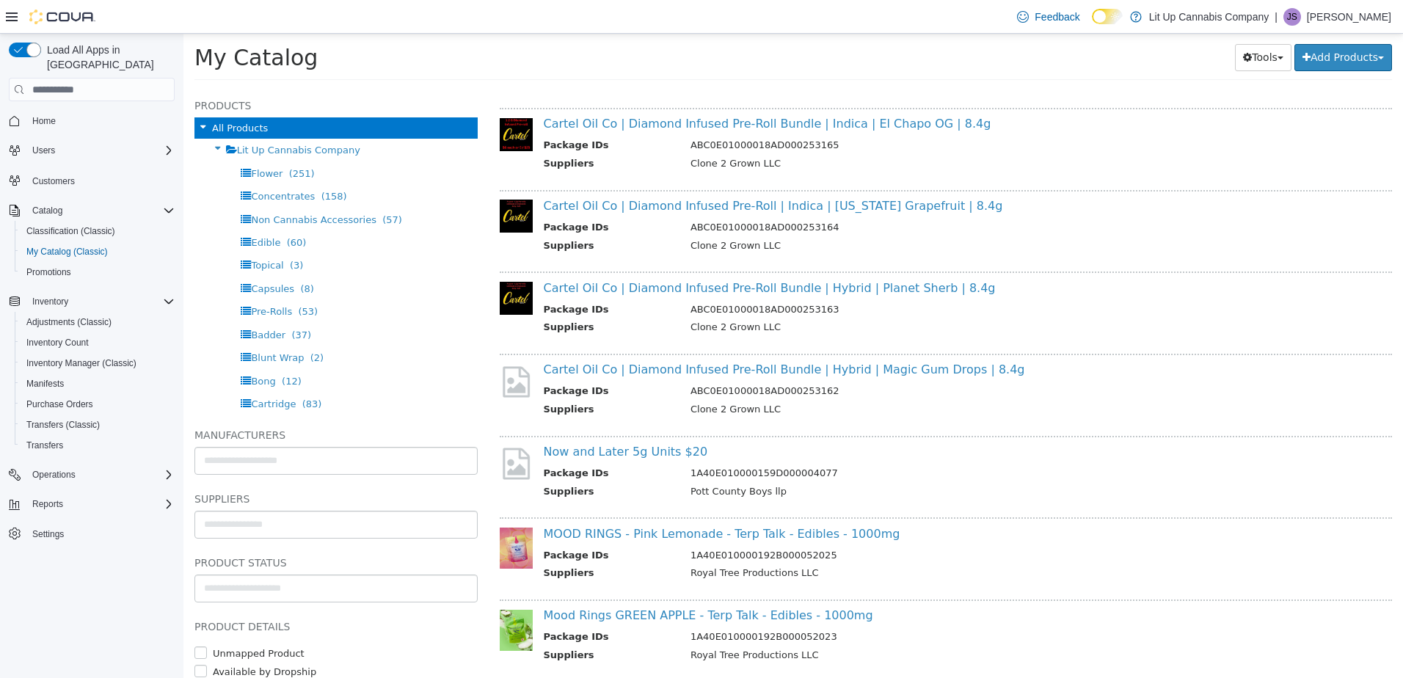
scroll to position [2064, 0]
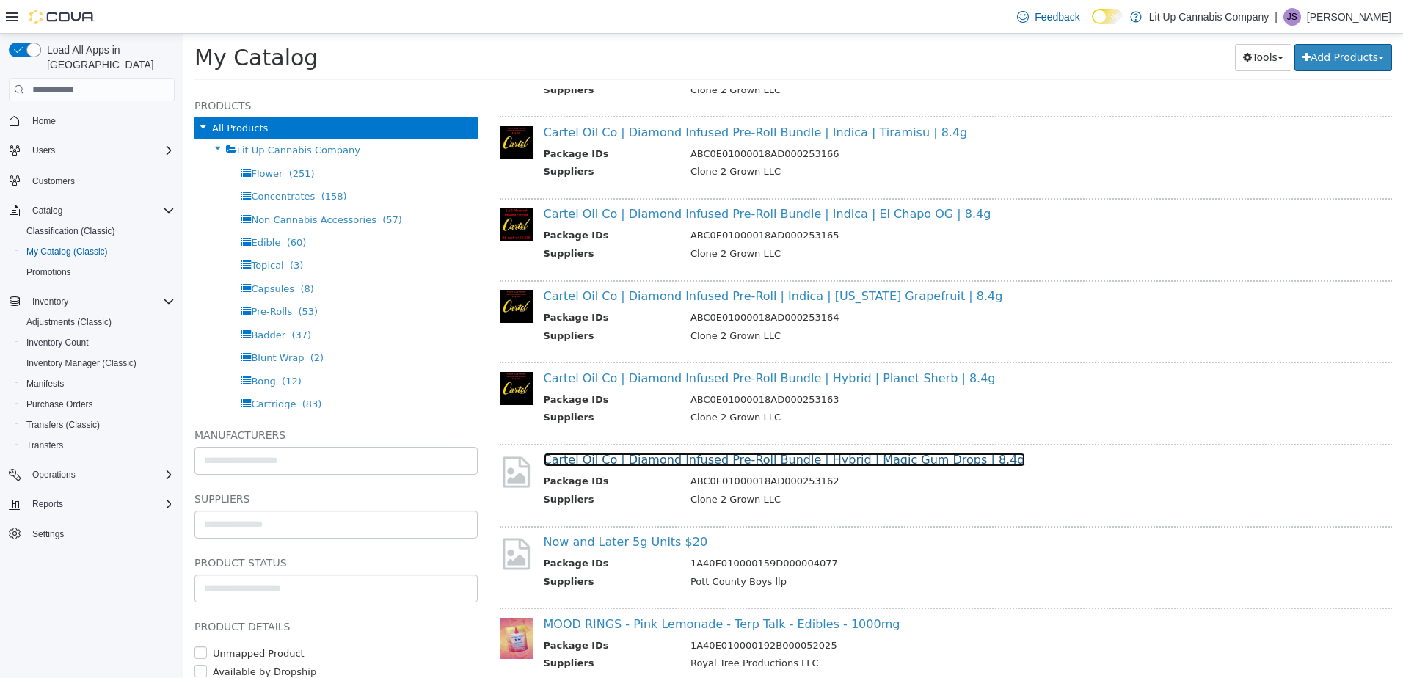
click at [632, 460] on link "Cartel Oil Co | Diamond Infused Pre-Roll Bundle | Hybrid | Magic Gum Drops | 8.…" at bounding box center [784, 460] width 481 height 14
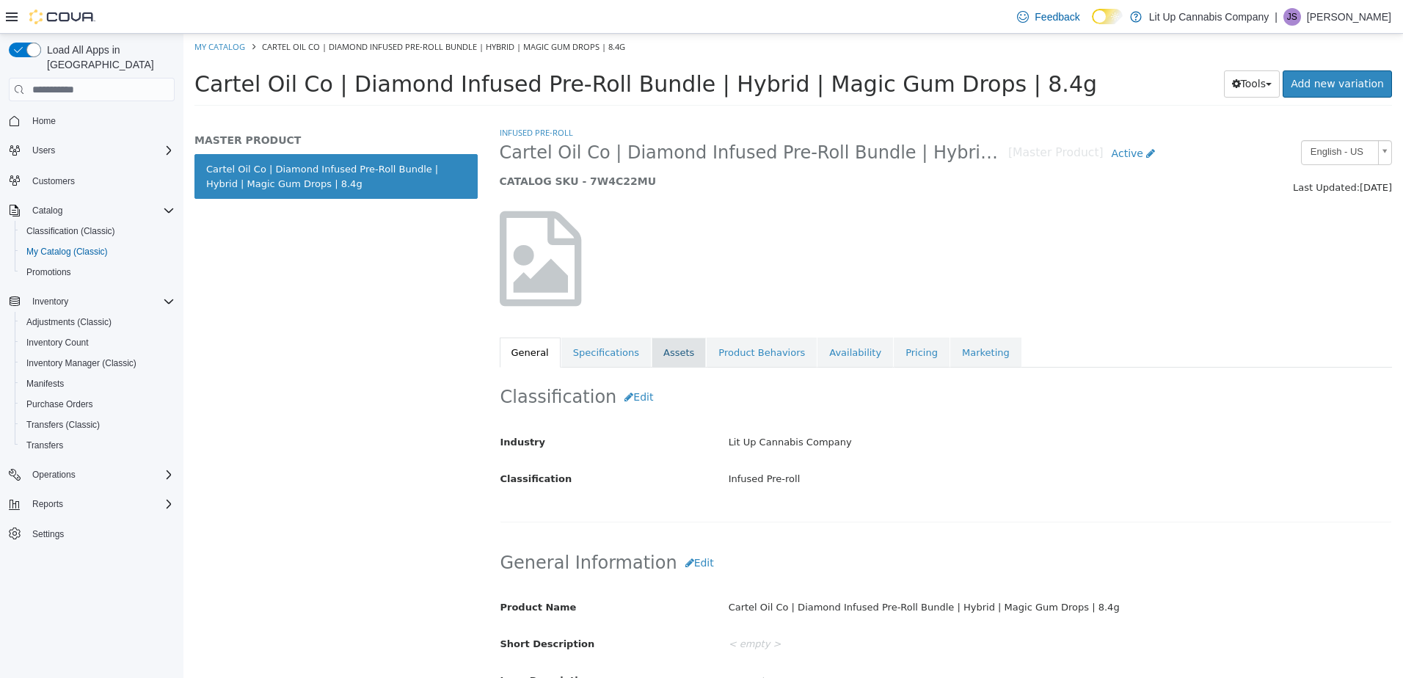
click at [666, 366] on link "Assets" at bounding box center [679, 353] width 54 height 31
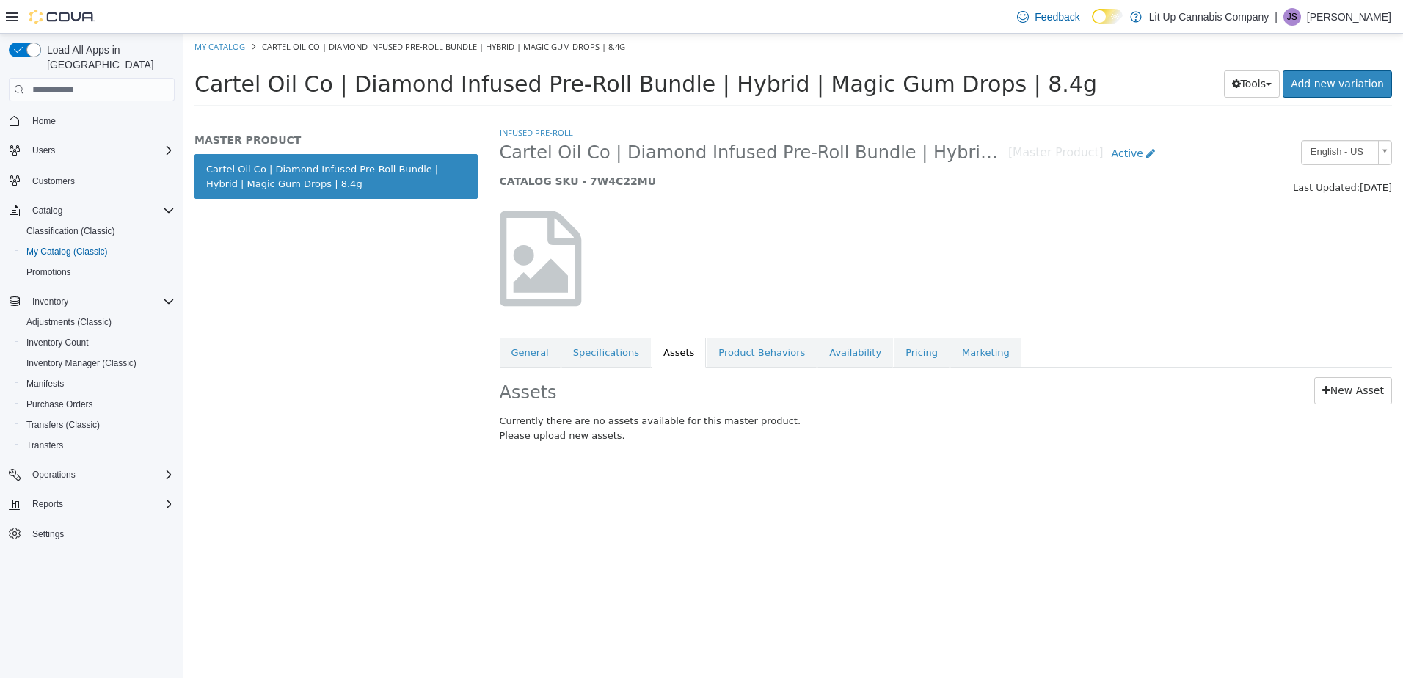
click at [1330, 371] on div "Assets New Asset Currently there are no assets available for this master produc…" at bounding box center [946, 413] width 915 height 90
click at [1333, 389] on link "New Asset" at bounding box center [1353, 390] width 78 height 27
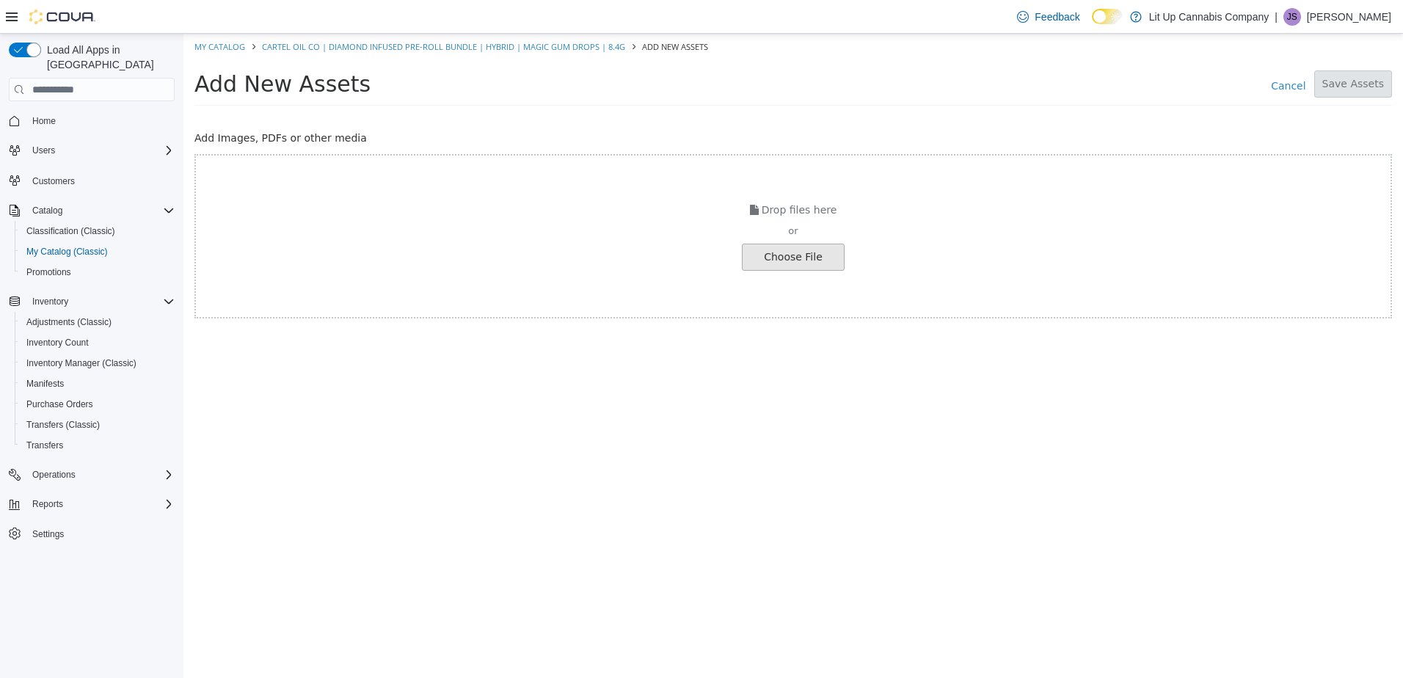
click at [806, 258] on input "file" at bounding box center [25, 257] width 1638 height 26
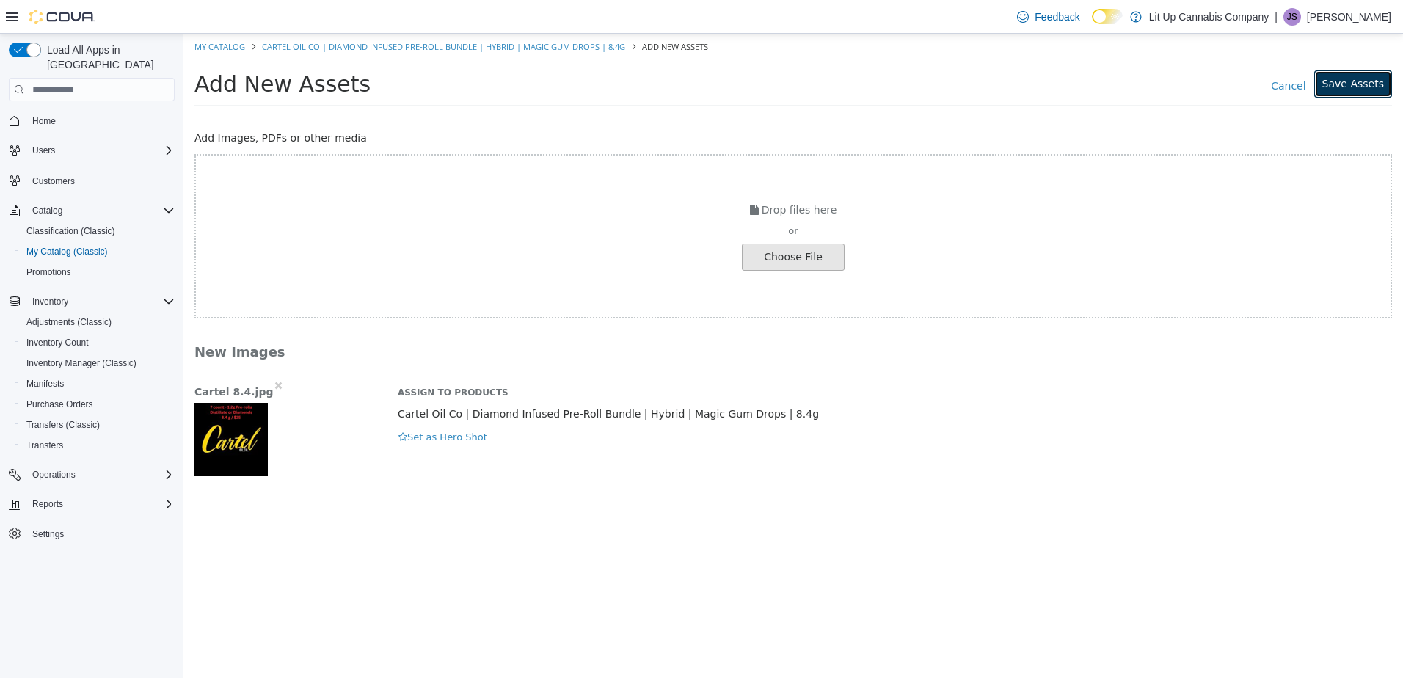
click at [1365, 76] on button "Save Assets" at bounding box center [1353, 83] width 78 height 27
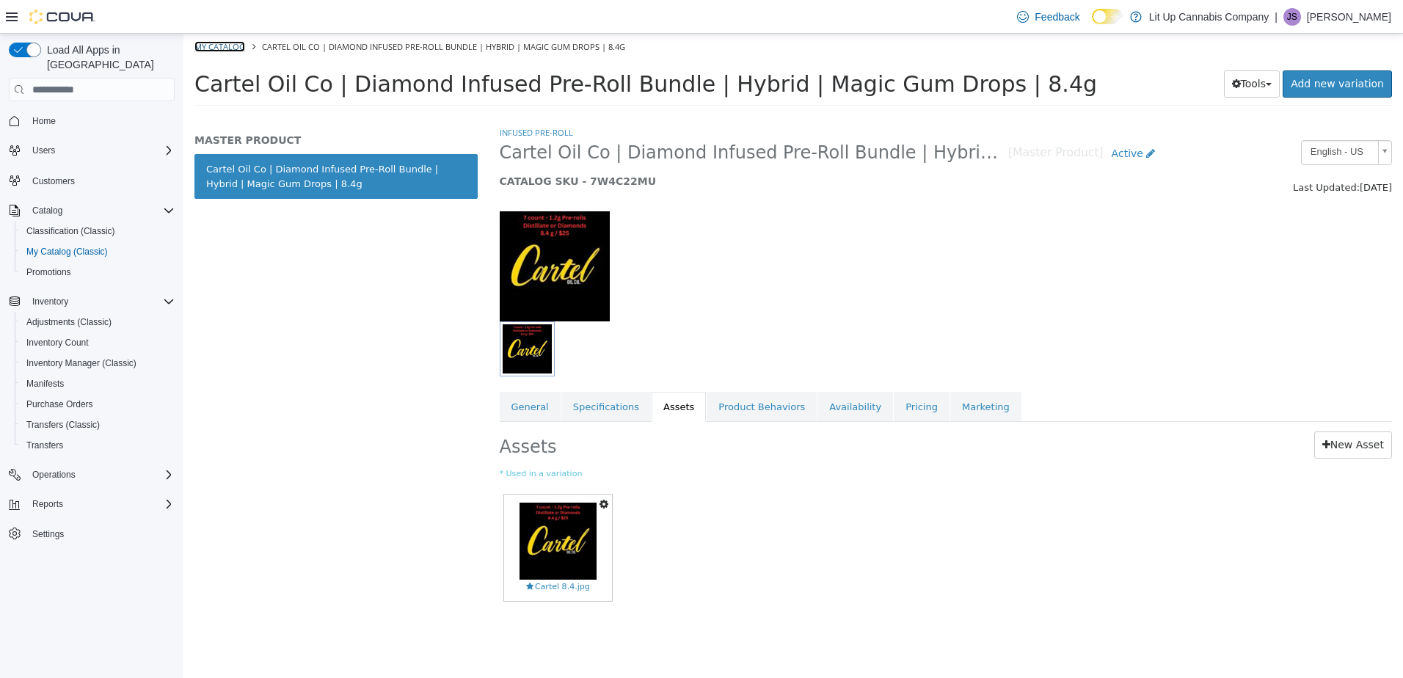
click at [216, 49] on link "My Catalog" at bounding box center [219, 46] width 51 height 11
select select "**********"
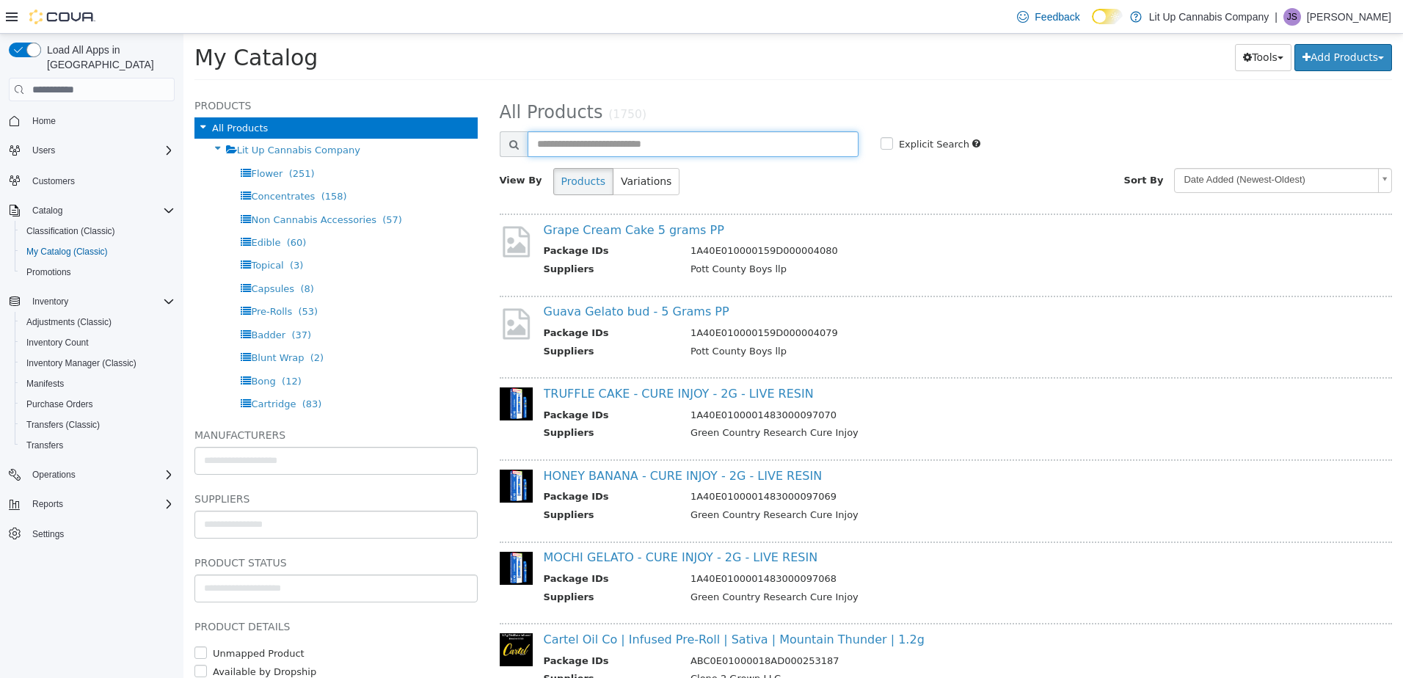
click at [679, 134] on input "text" at bounding box center [693, 144] width 331 height 26
type input "***"
select select "**********"
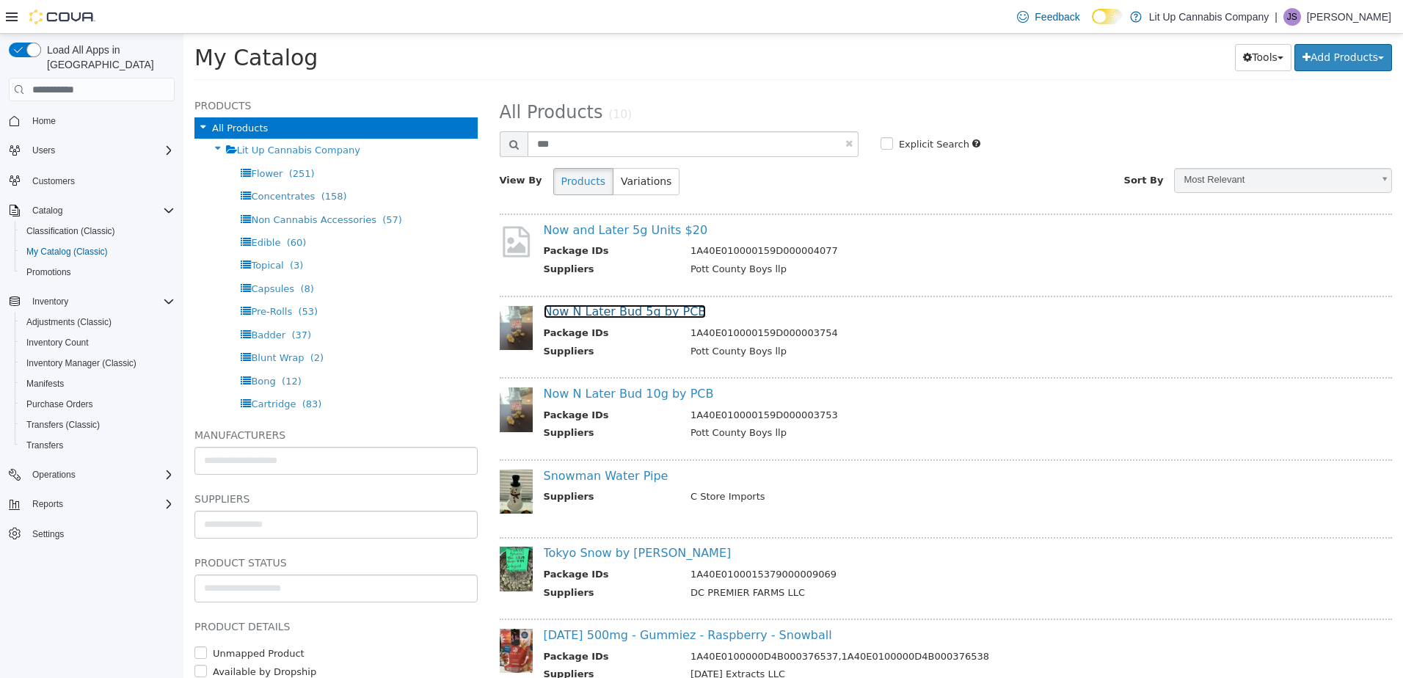
click at [591, 313] on link "Now N Later Bud 5g by PCB" at bounding box center [625, 312] width 163 height 14
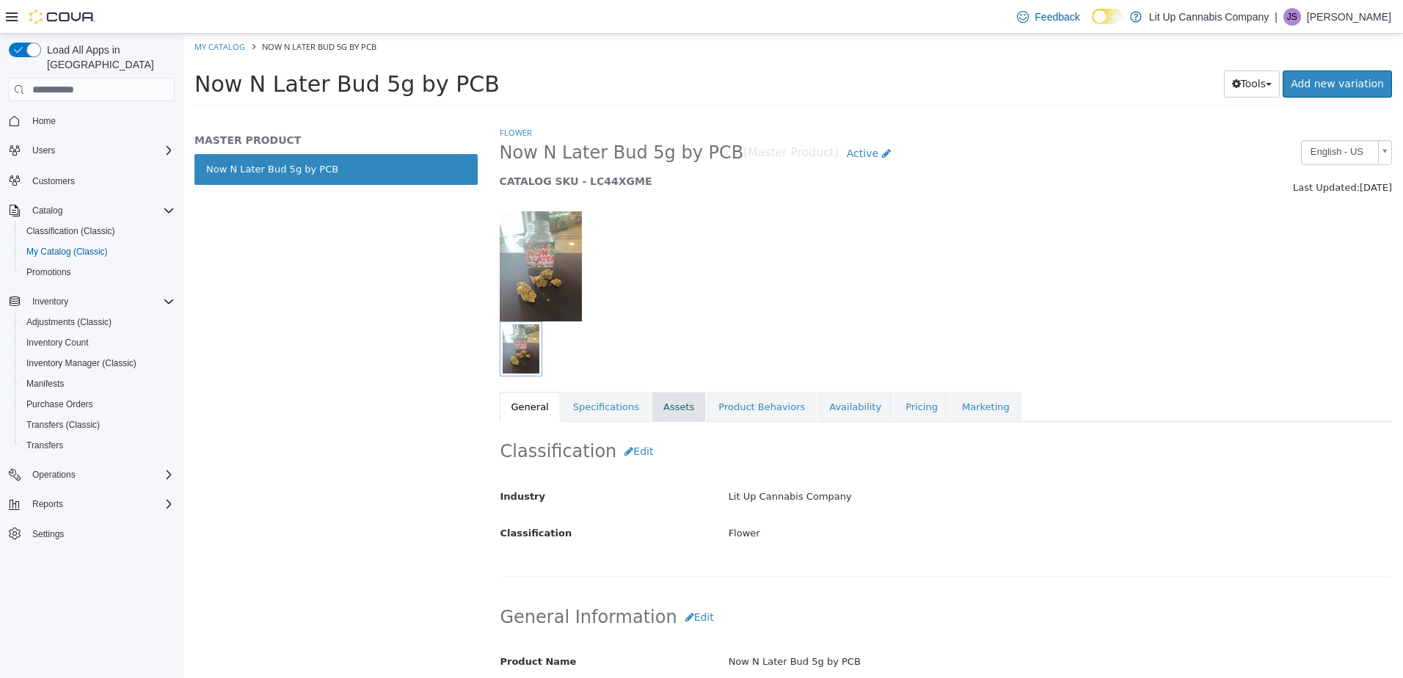
click at [658, 410] on link "Assets" at bounding box center [679, 407] width 54 height 31
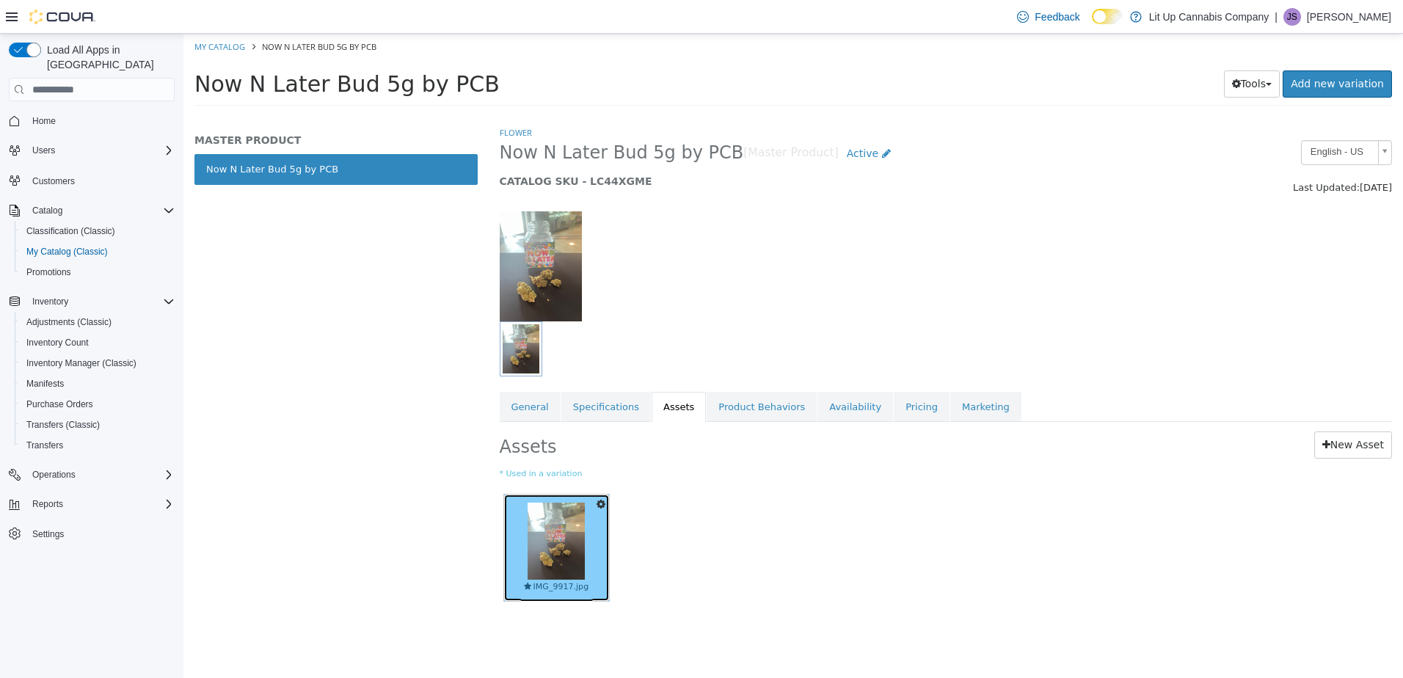
click at [541, 539] on img at bounding box center [556, 541] width 57 height 77
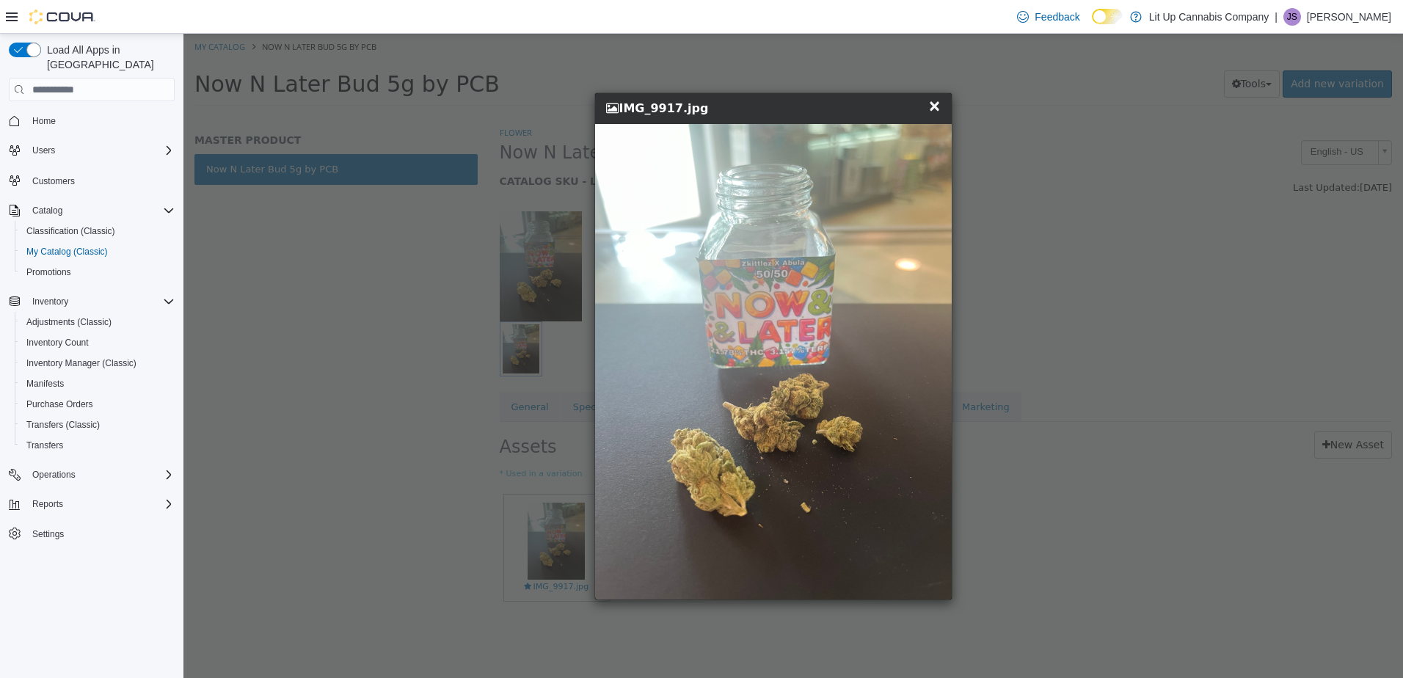
click at [938, 107] on span "×" at bounding box center [934, 106] width 13 height 18
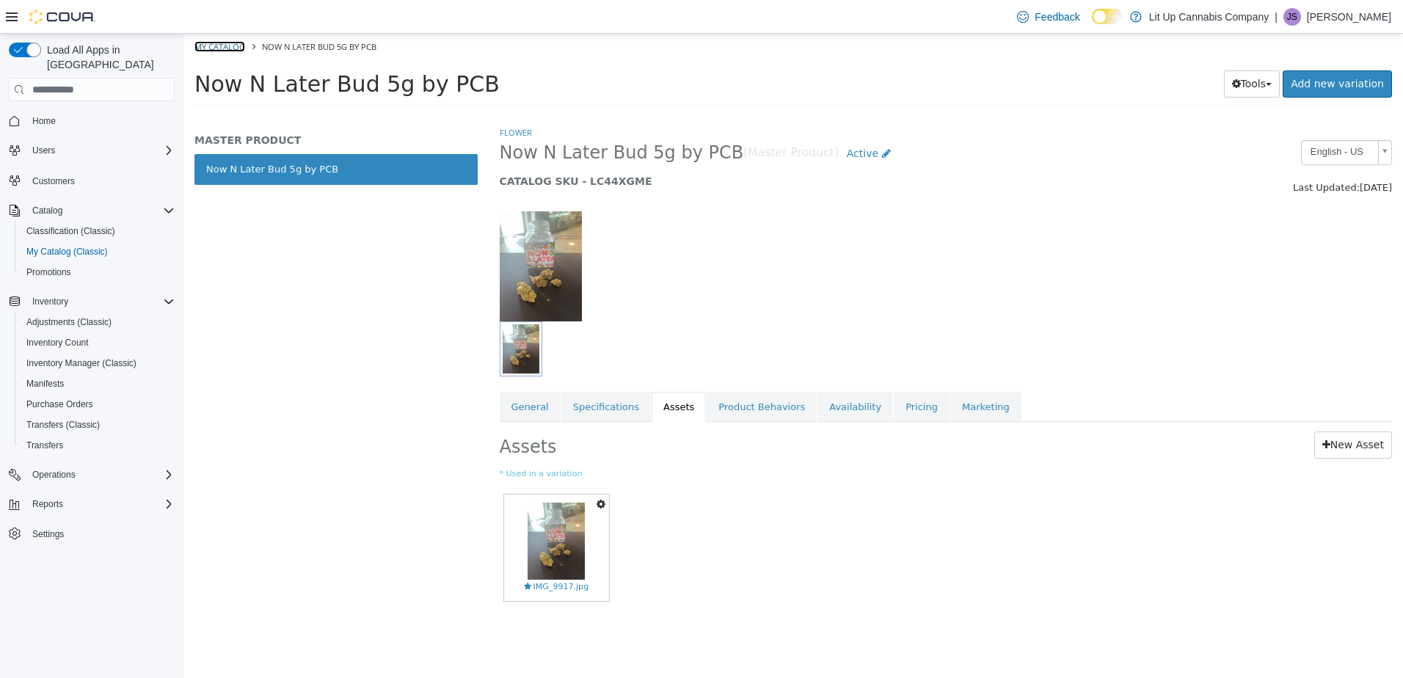
click at [207, 45] on link "My Catalog" at bounding box center [219, 46] width 51 height 11
select select "**********"
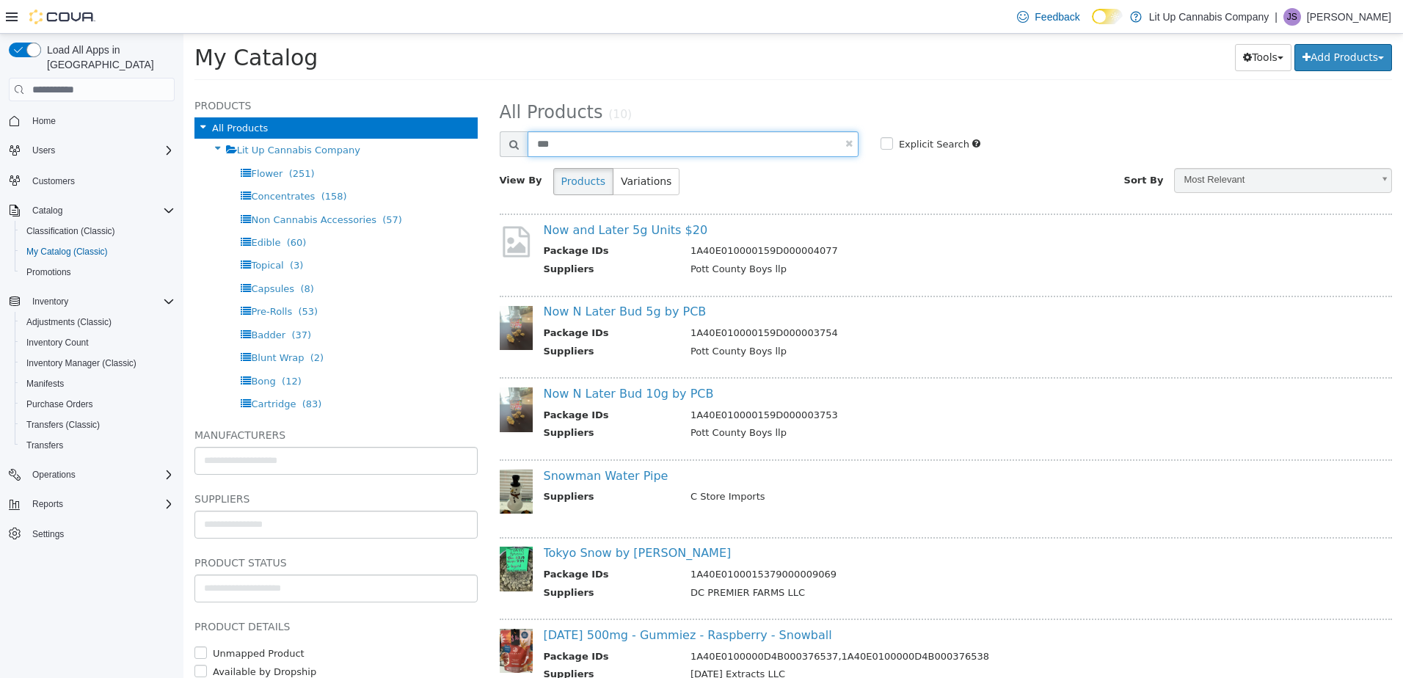
drag, startPoint x: 594, startPoint y: 144, endPoint x: 509, endPoint y: 147, distance: 85.2
click at [509, 147] on div "***" at bounding box center [679, 144] width 359 height 26
type input "**********"
select select "**********"
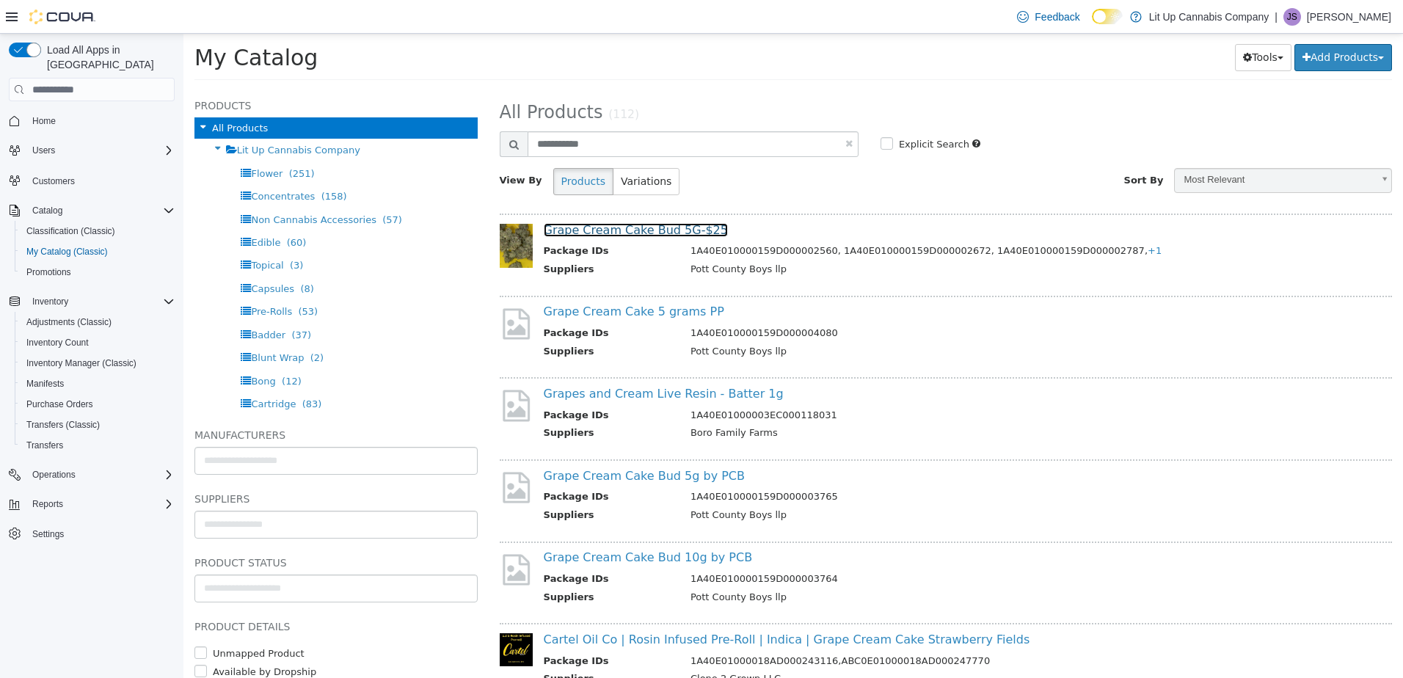
click at [633, 230] on link "Grape Cream Cake Bud 5G-$25" at bounding box center [636, 230] width 184 height 14
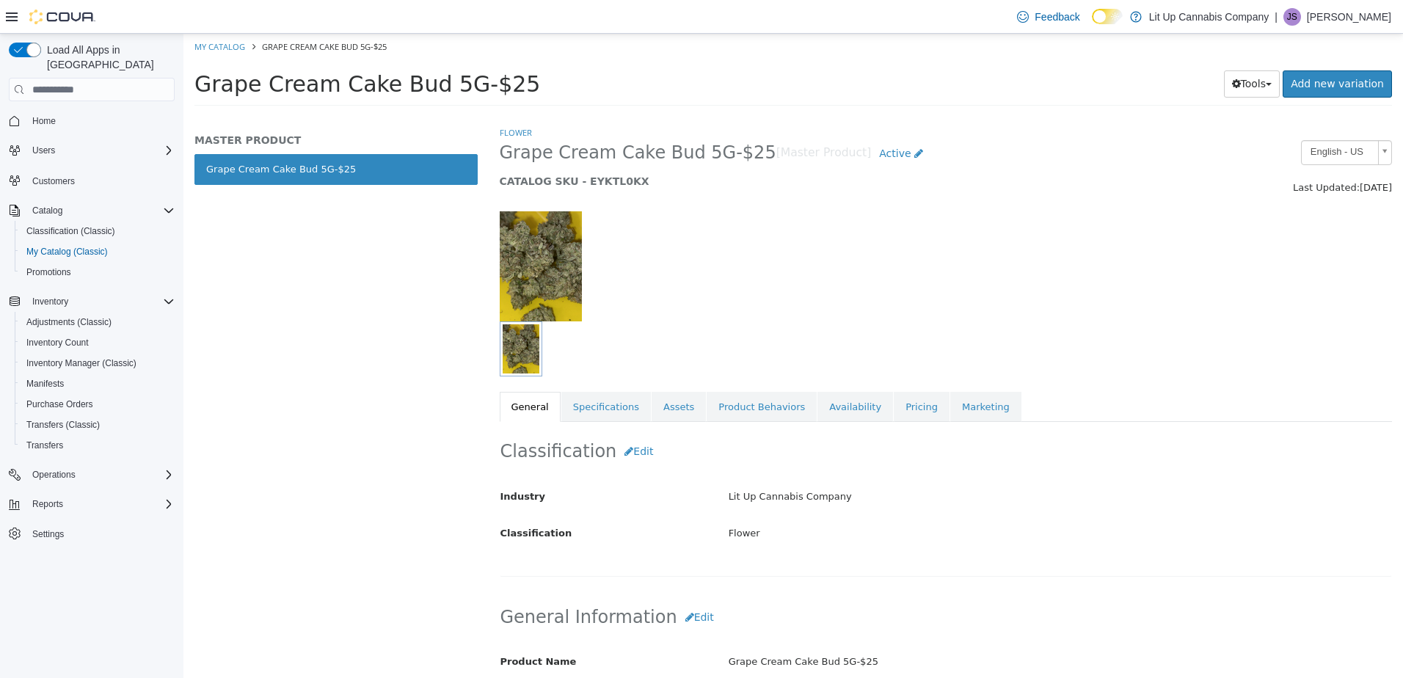
click at [529, 352] on img "button" at bounding box center [521, 348] width 37 height 49
click at [662, 408] on link "Assets" at bounding box center [679, 407] width 54 height 31
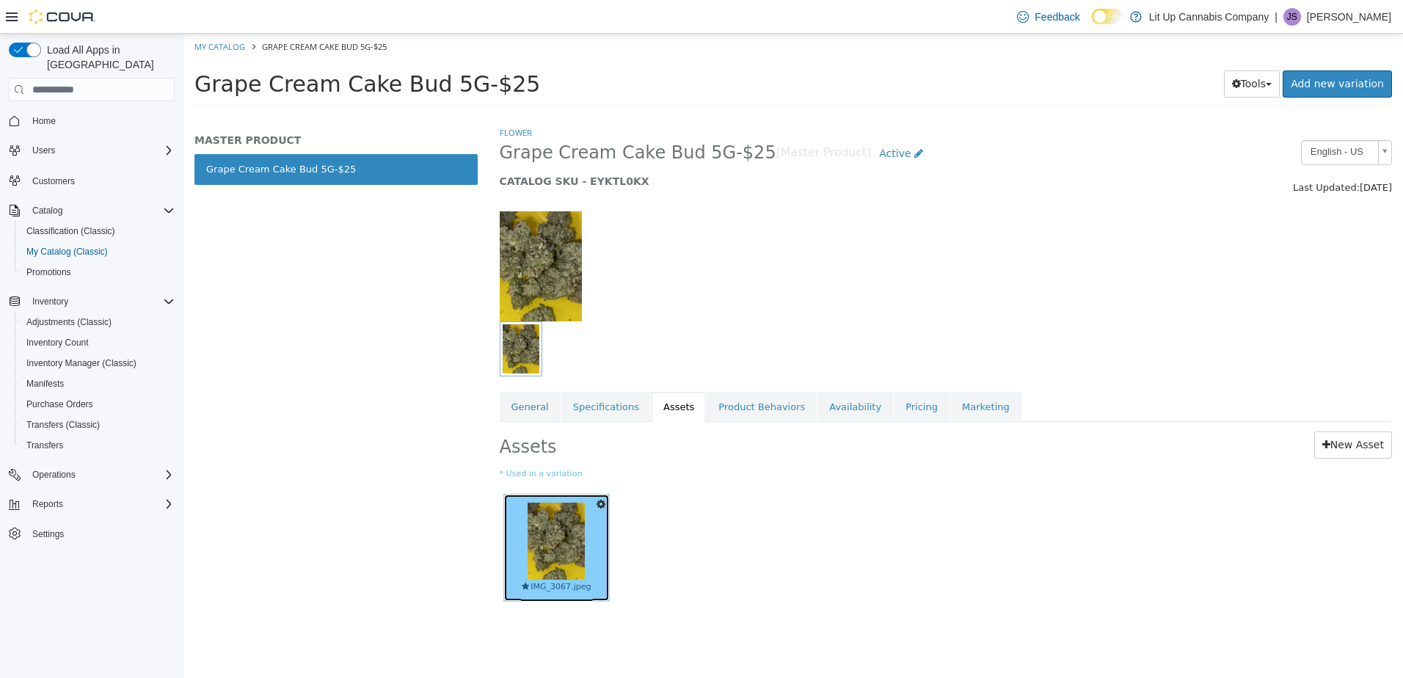
click at [552, 541] on img at bounding box center [556, 541] width 57 height 77
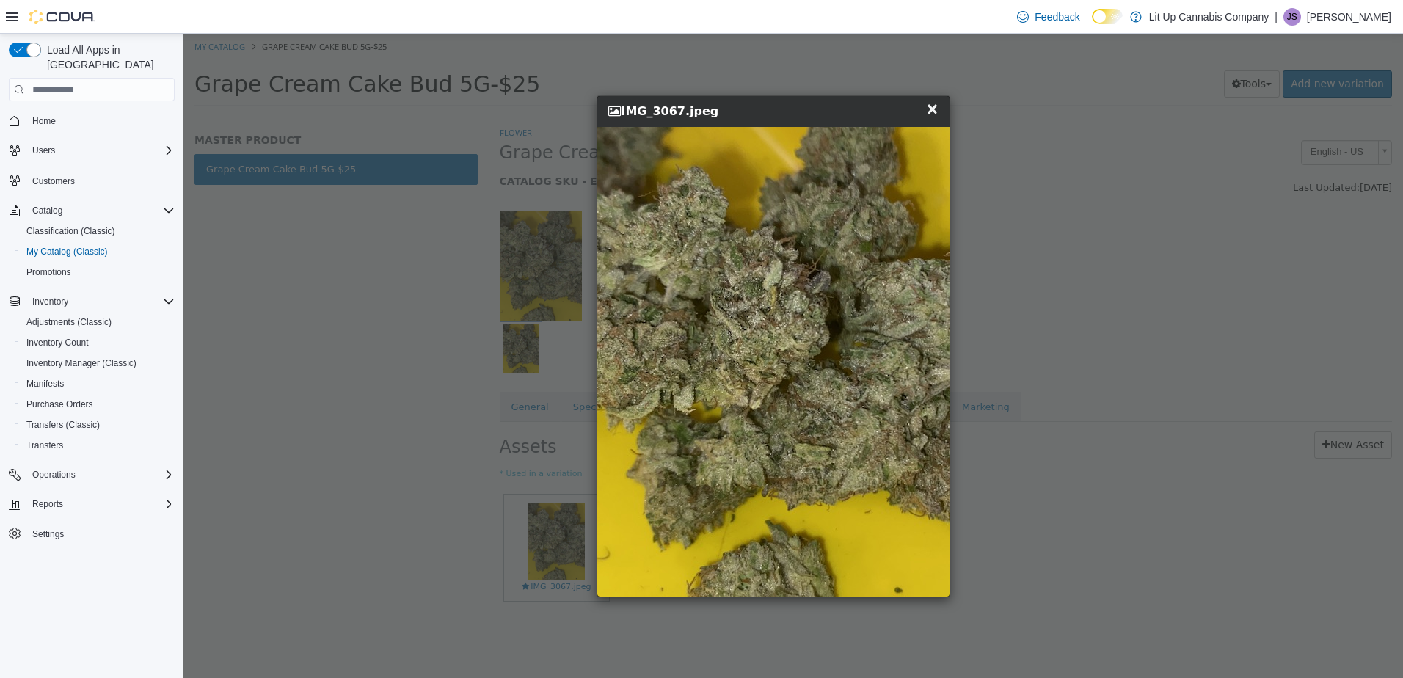
click at [931, 107] on span "×" at bounding box center [932, 109] width 13 height 18
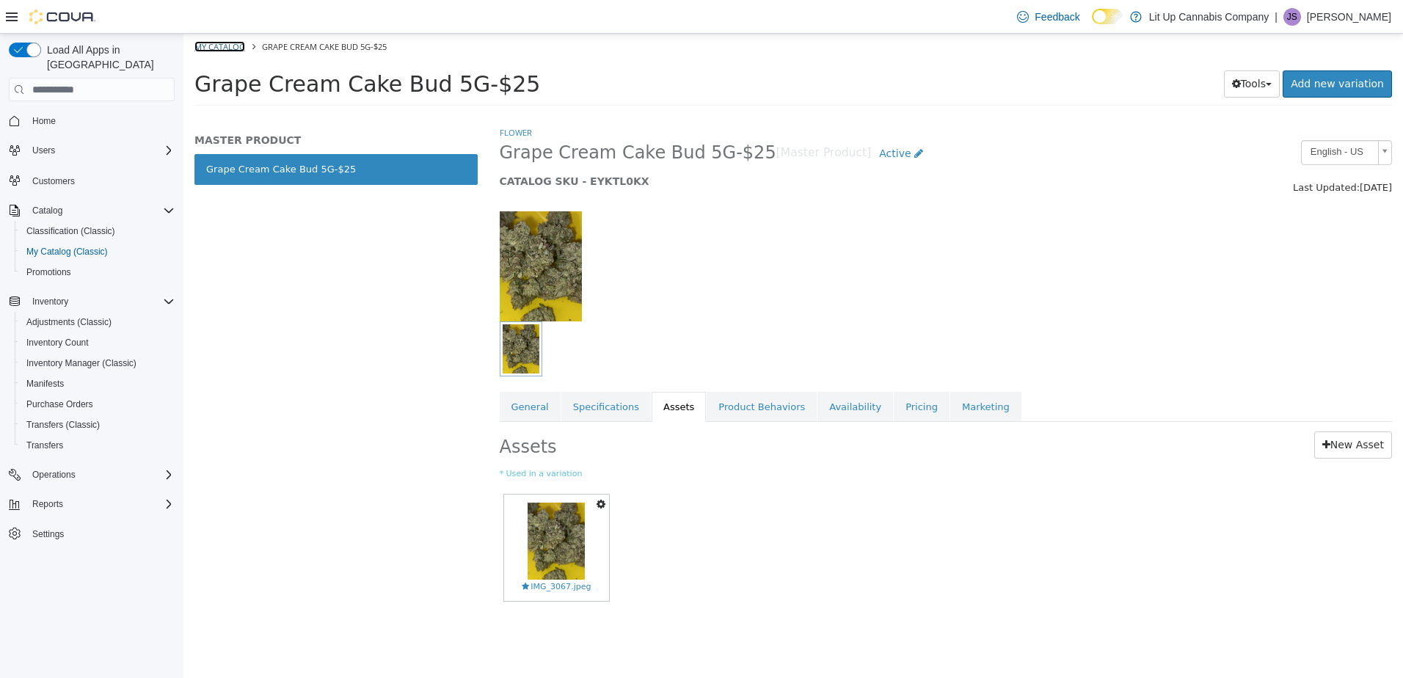
click at [227, 47] on link "My Catalog" at bounding box center [219, 46] width 51 height 11
select select "**********"
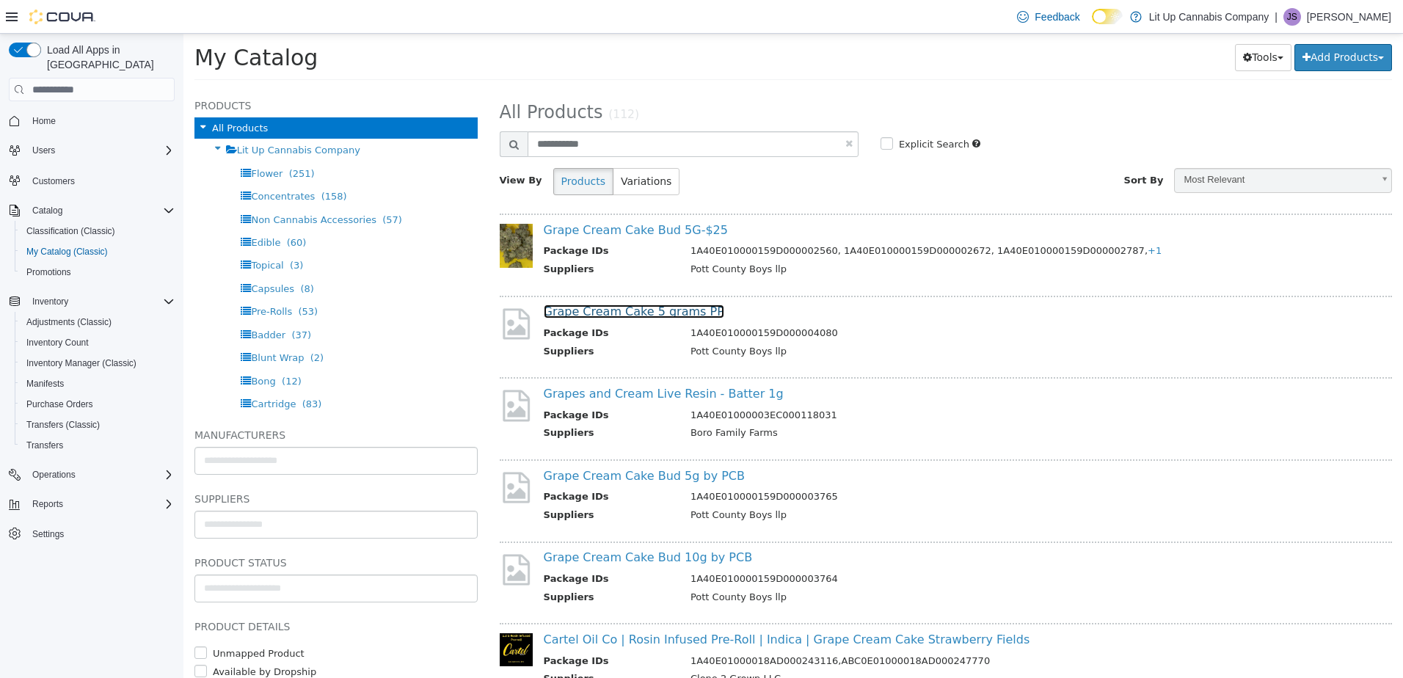
click at [615, 313] on link "Grape Cream Cake 5 grams PP" at bounding box center [634, 312] width 181 height 14
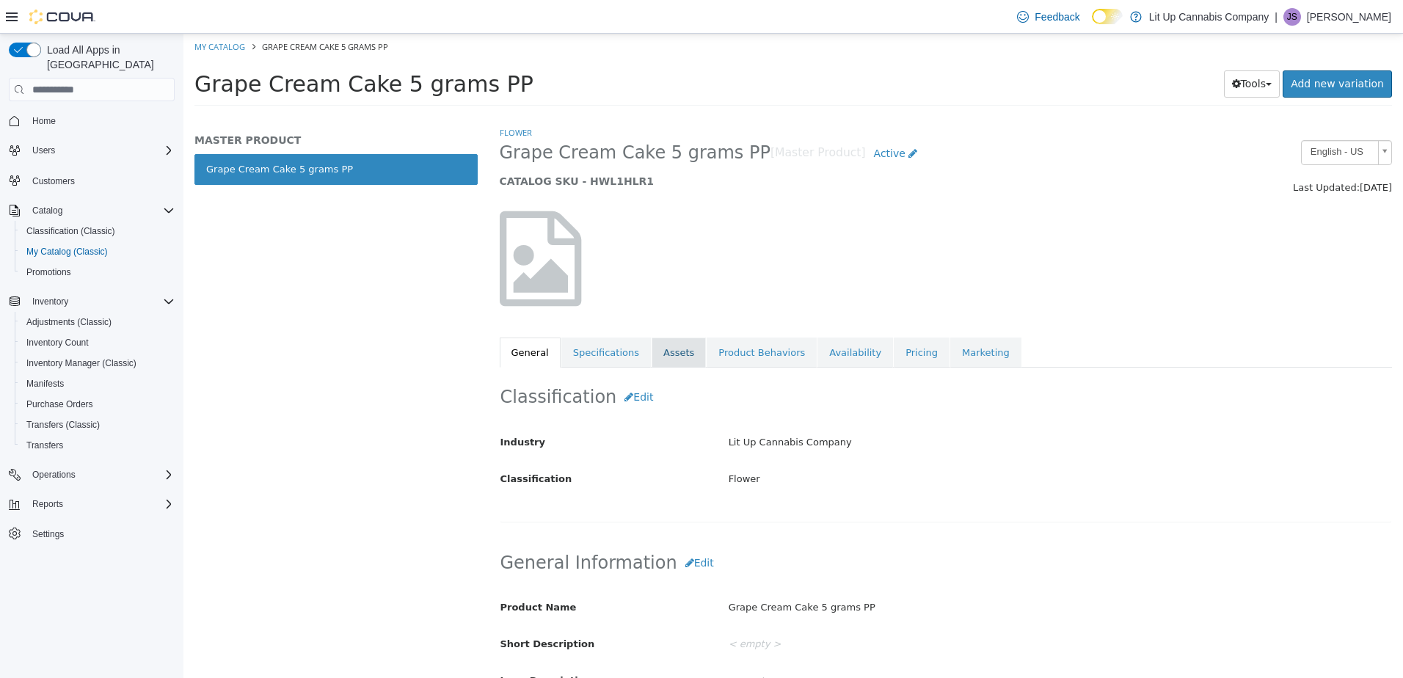
click at [657, 345] on link "Assets" at bounding box center [679, 353] width 54 height 31
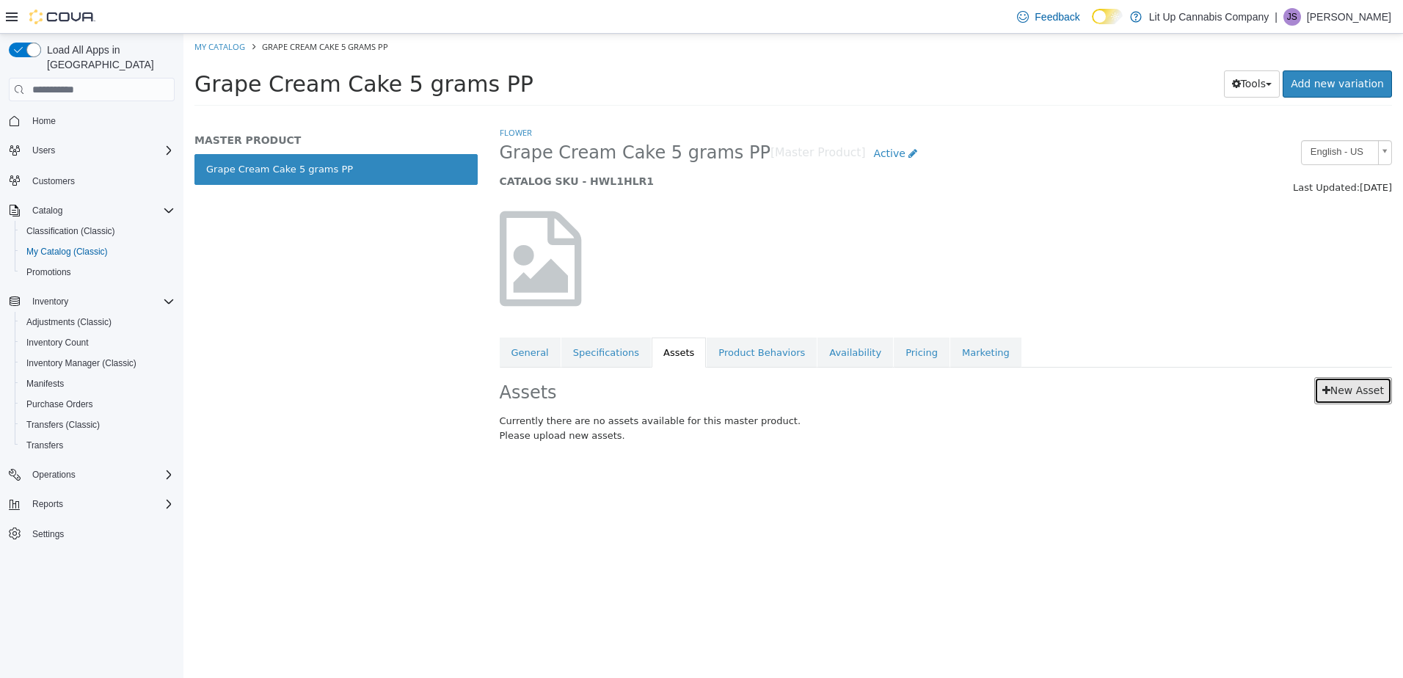
click at [1338, 386] on link "New Asset" at bounding box center [1353, 390] width 78 height 27
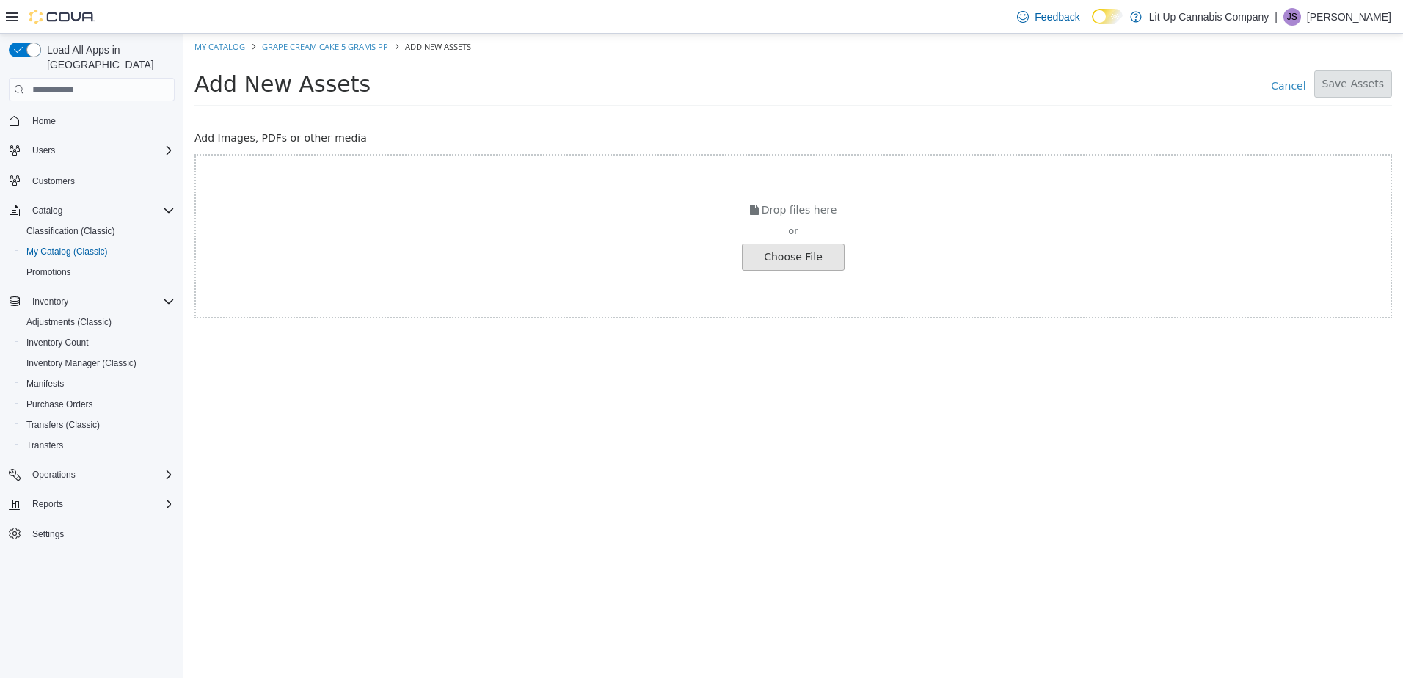
click at [800, 250] on input "file" at bounding box center [25, 257] width 1638 height 26
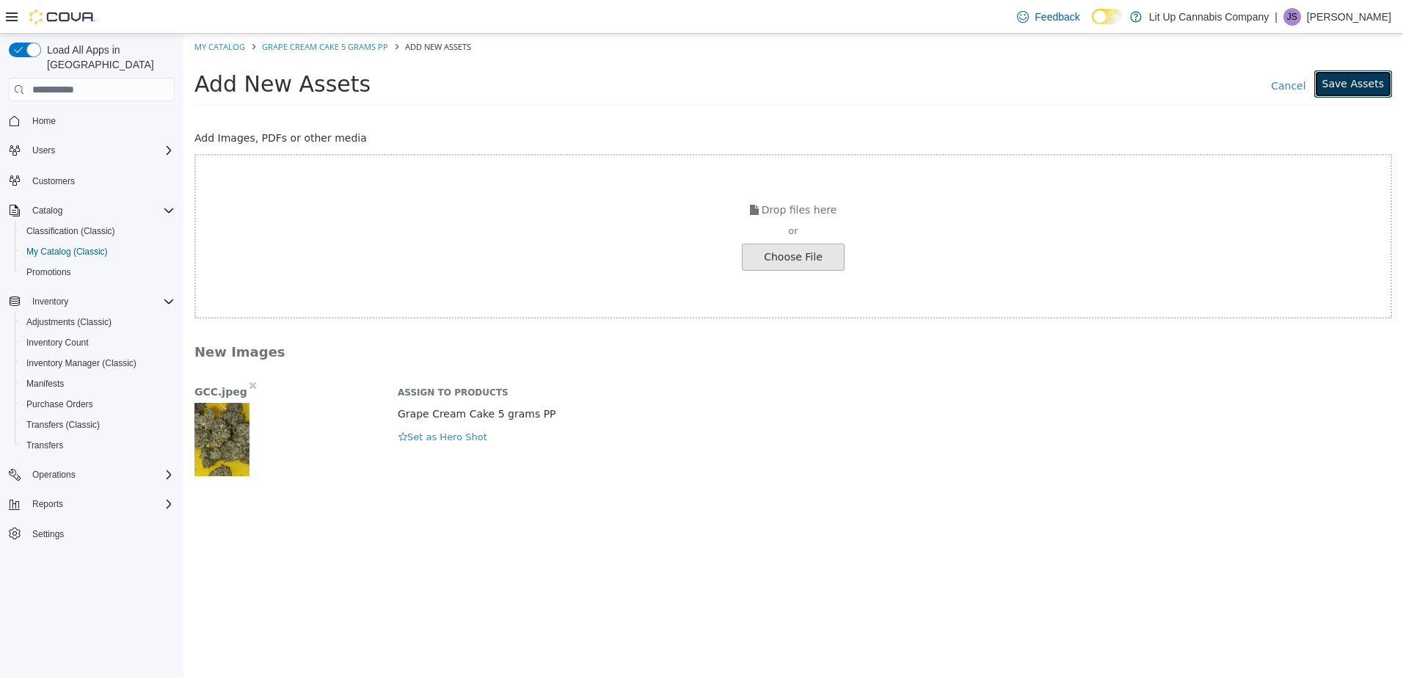
click at [1344, 87] on button "Save Assets" at bounding box center [1353, 83] width 78 height 27
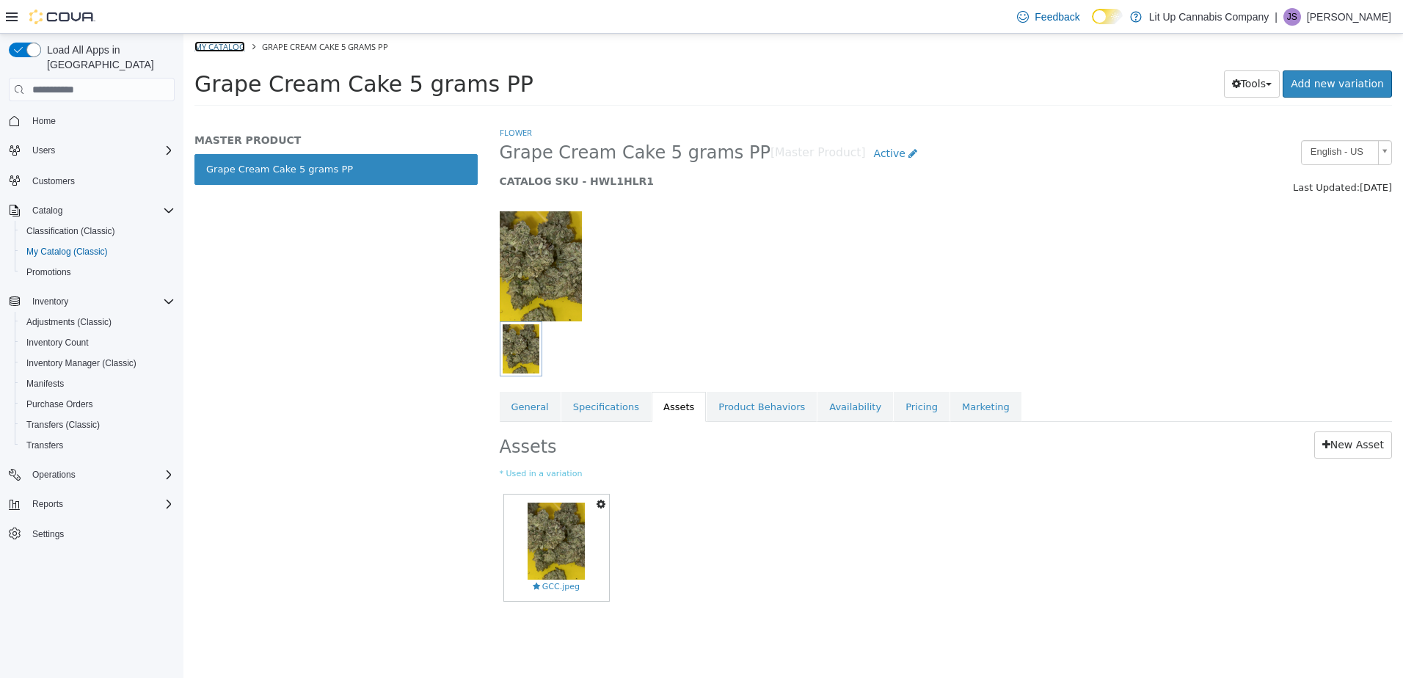
click at [214, 45] on link "My Catalog" at bounding box center [219, 46] width 51 height 11
select select "**********"
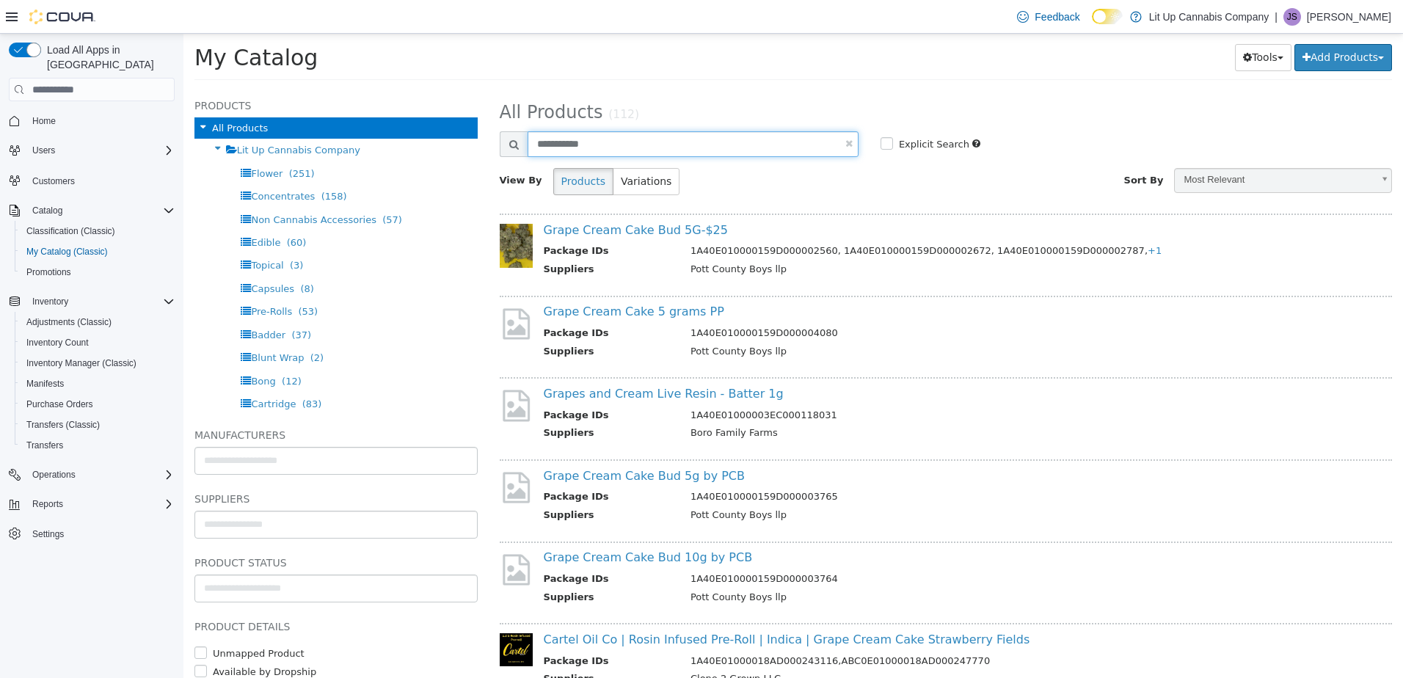
drag, startPoint x: 606, startPoint y: 140, endPoint x: 474, endPoint y: 142, distance: 132.1
click at [474, 90] on div "**********" at bounding box center [792, 90] width 1219 height 0
select select "**********"
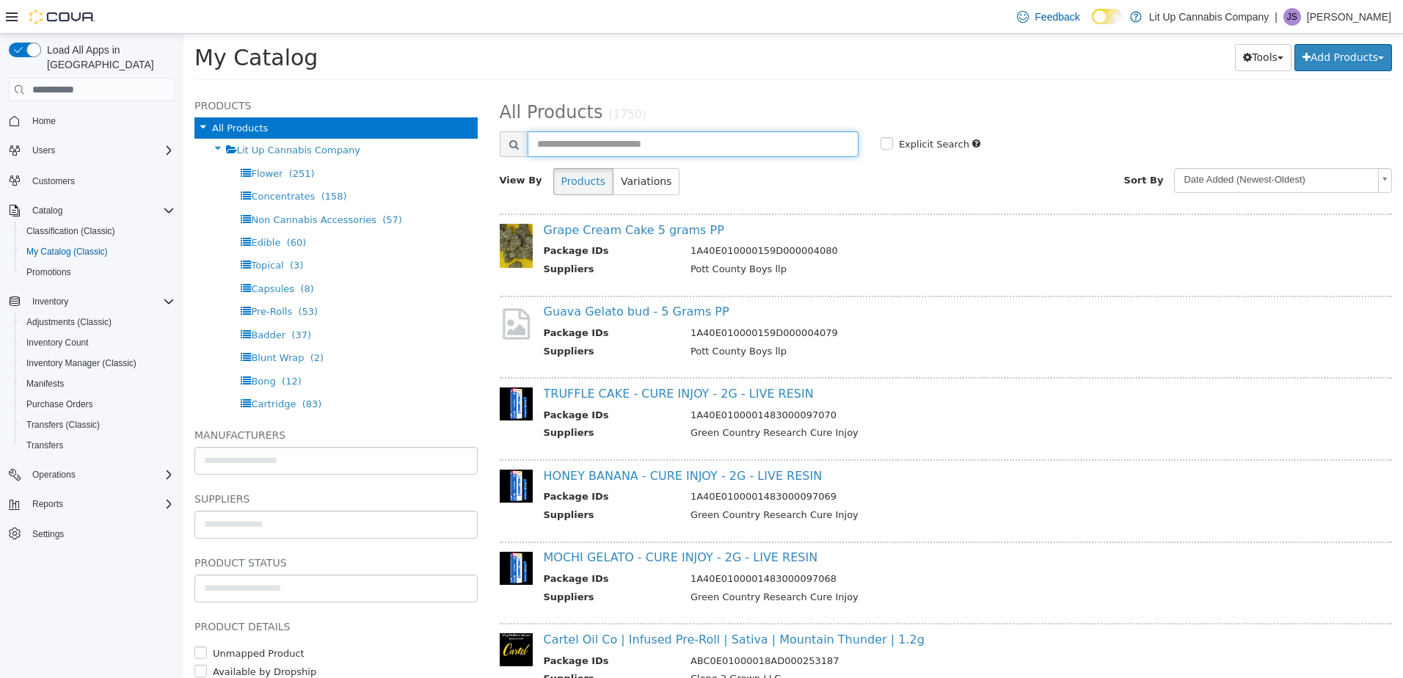
click at [570, 147] on input "text" at bounding box center [693, 144] width 331 height 26
type input "**********"
select select "**********"
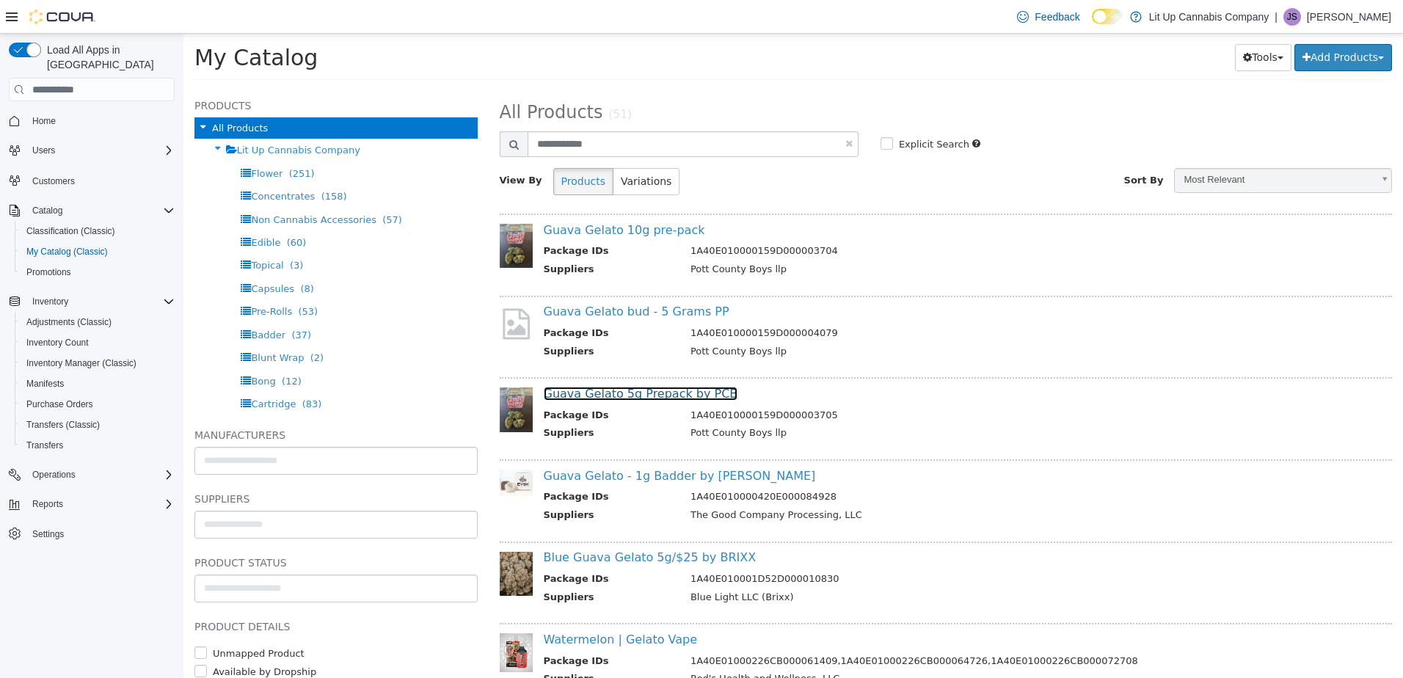
click at [595, 392] on link "Guava Gelato 5g Prepack by PCB" at bounding box center [641, 394] width 194 height 14
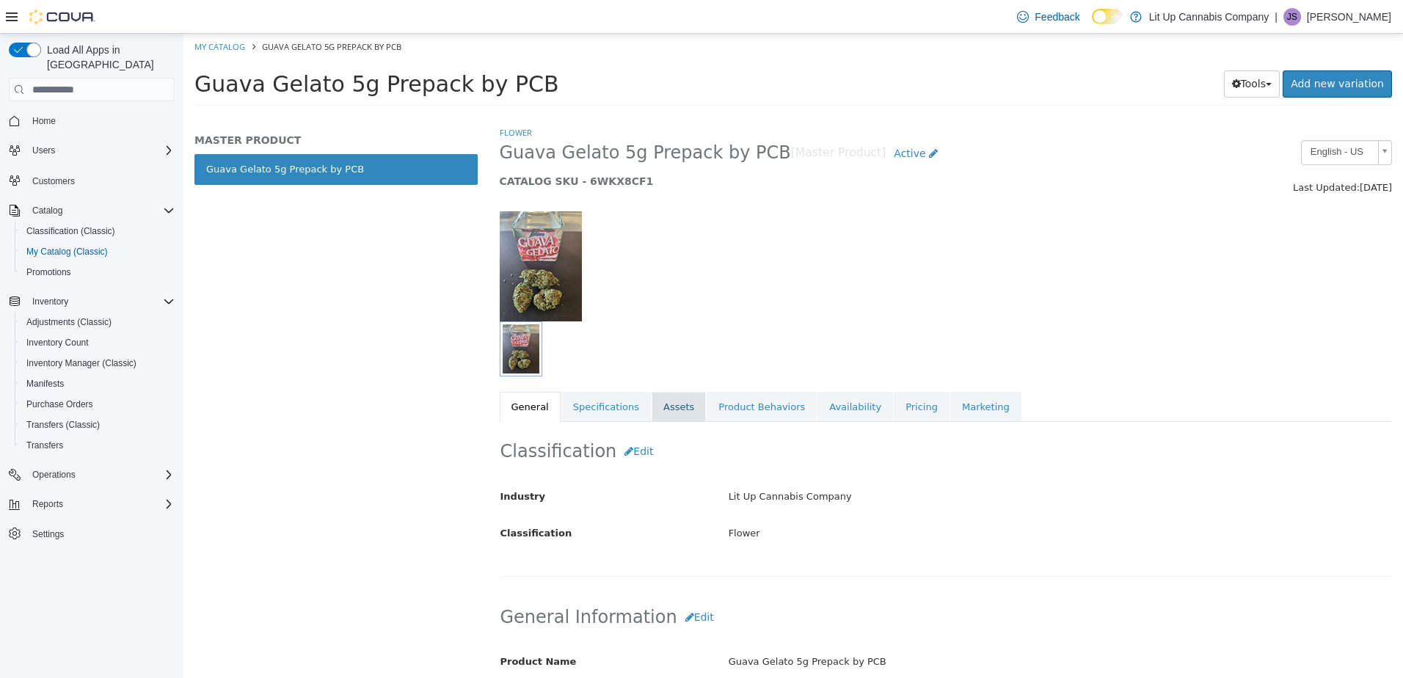
click at [670, 411] on link "Assets" at bounding box center [679, 407] width 54 height 31
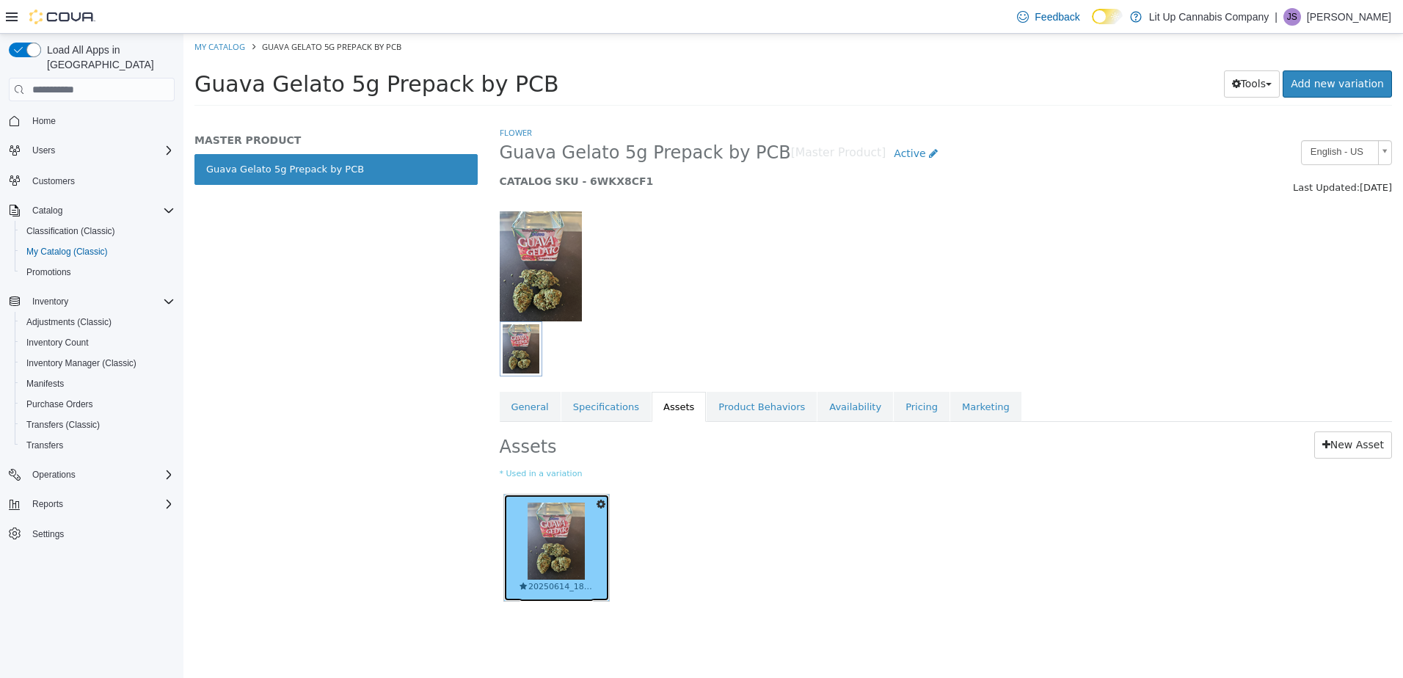
click at [553, 542] on img at bounding box center [556, 541] width 57 height 77
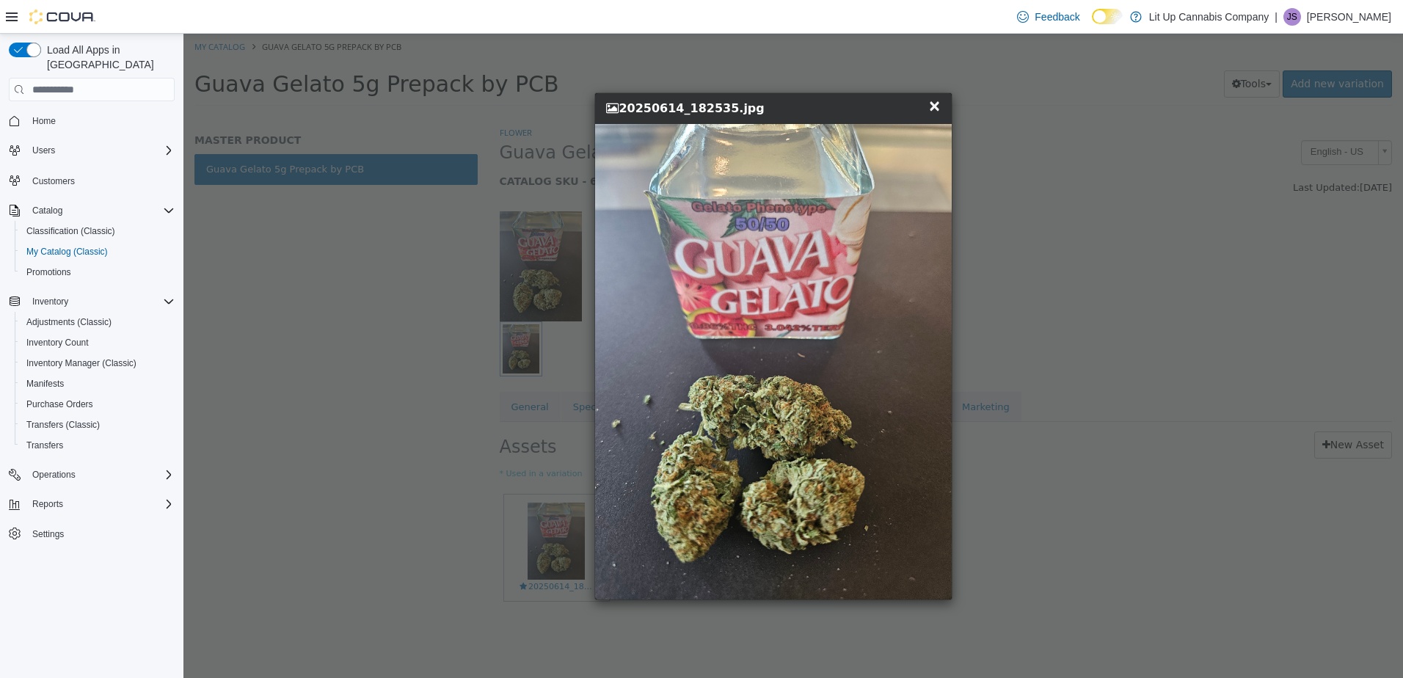
click at [936, 109] on span "×" at bounding box center [934, 106] width 13 height 18
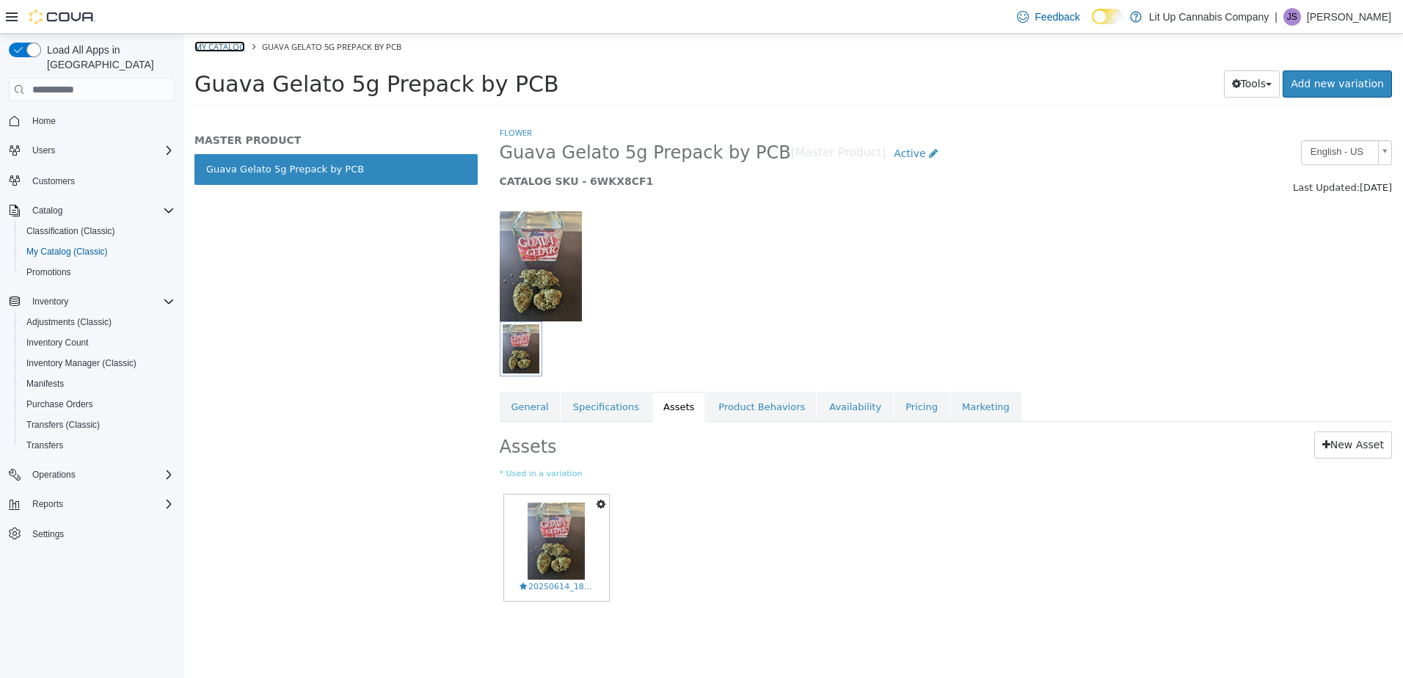
click at [238, 46] on link "My Catalog" at bounding box center [219, 46] width 51 height 11
select select "**********"
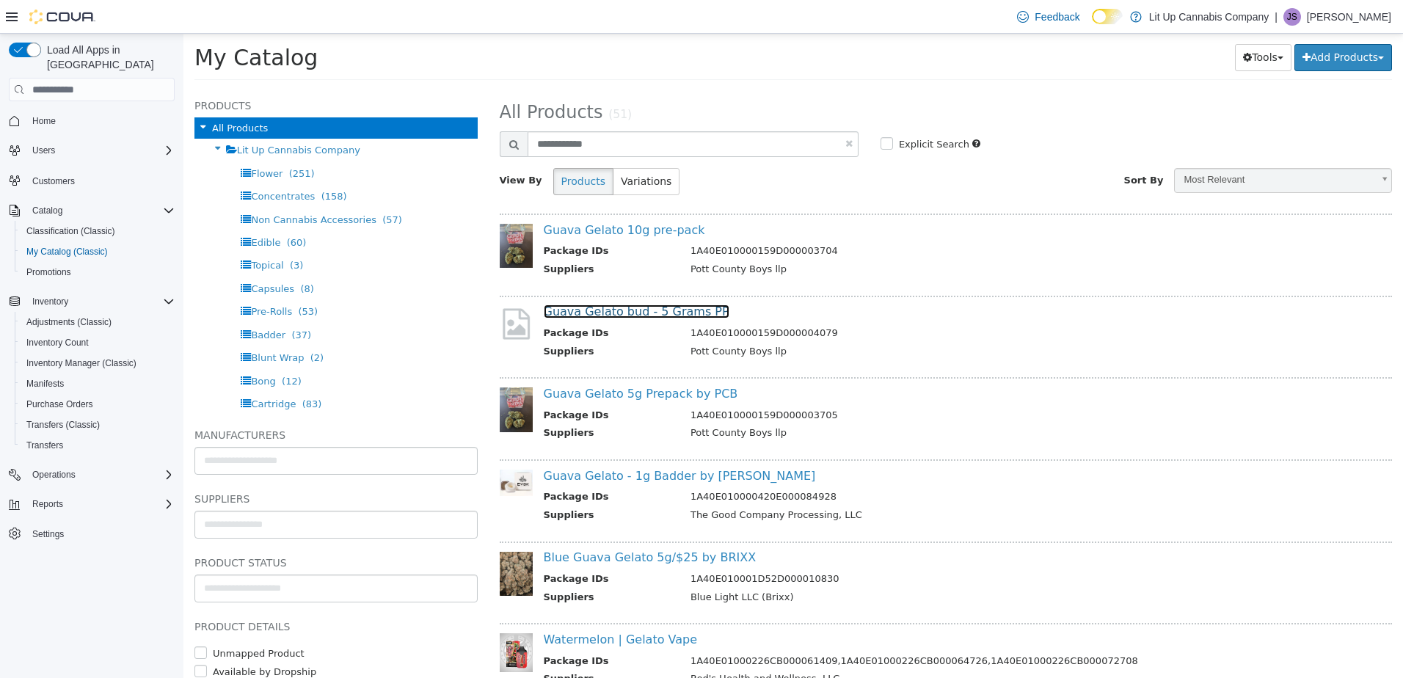
click at [640, 316] on link "Guava Gelato bud - 5 Grams PP" at bounding box center [637, 312] width 186 height 14
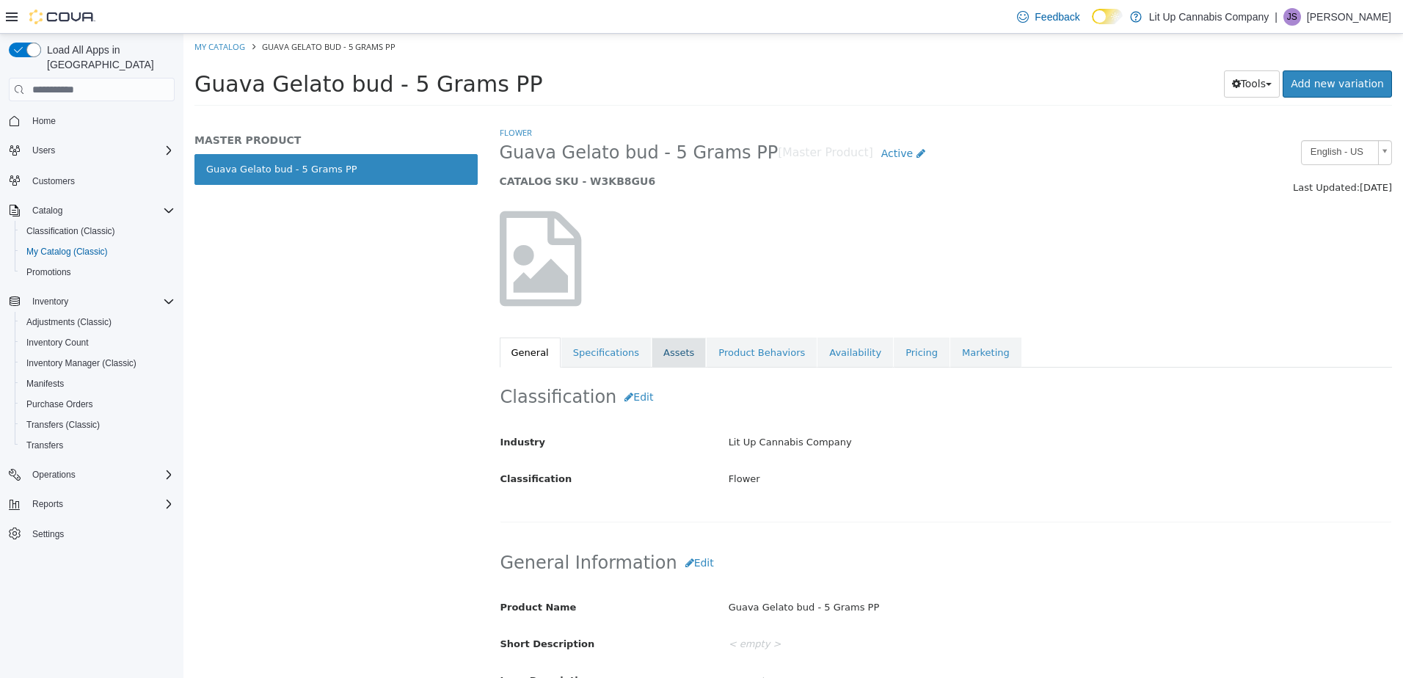
click at [661, 359] on link "Assets" at bounding box center [679, 353] width 54 height 31
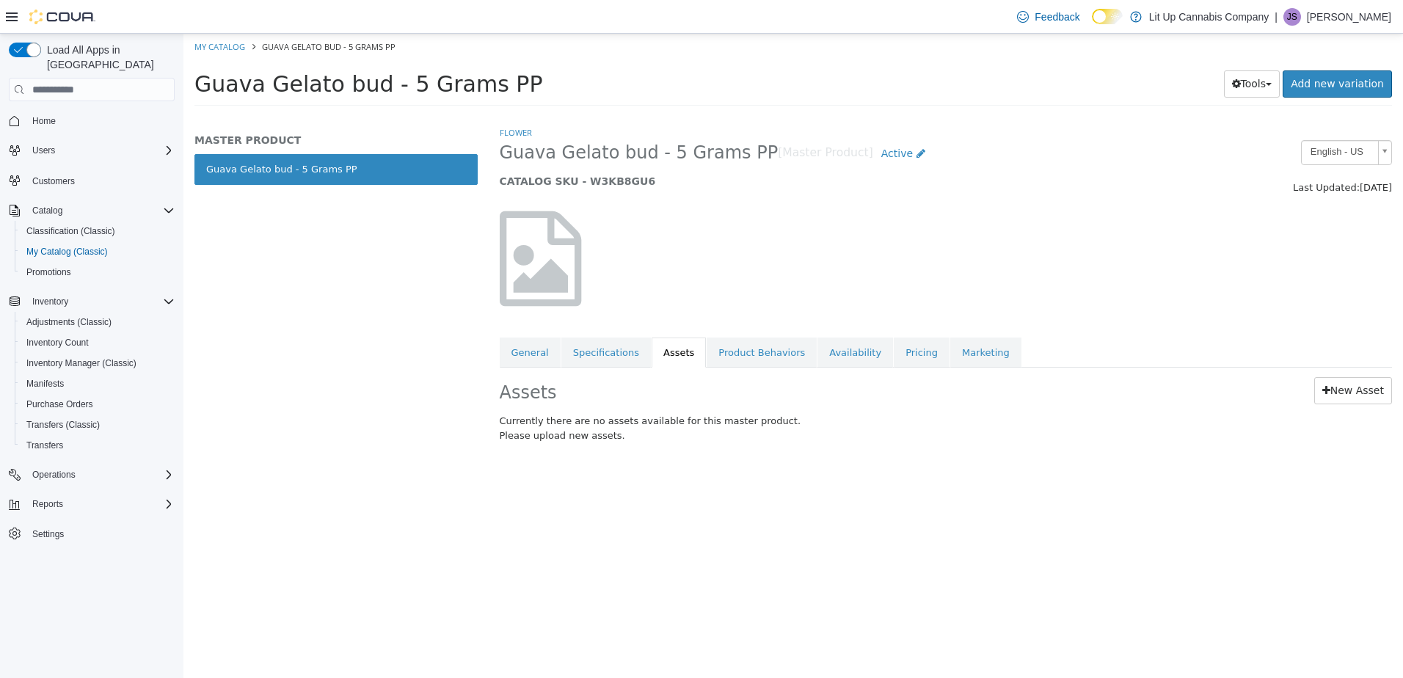
click at [1344, 405] on div "Assets New Asset Currently there are no assets available for this master produc…" at bounding box center [946, 413] width 915 height 90
click at [1342, 398] on link "New Asset" at bounding box center [1353, 390] width 78 height 27
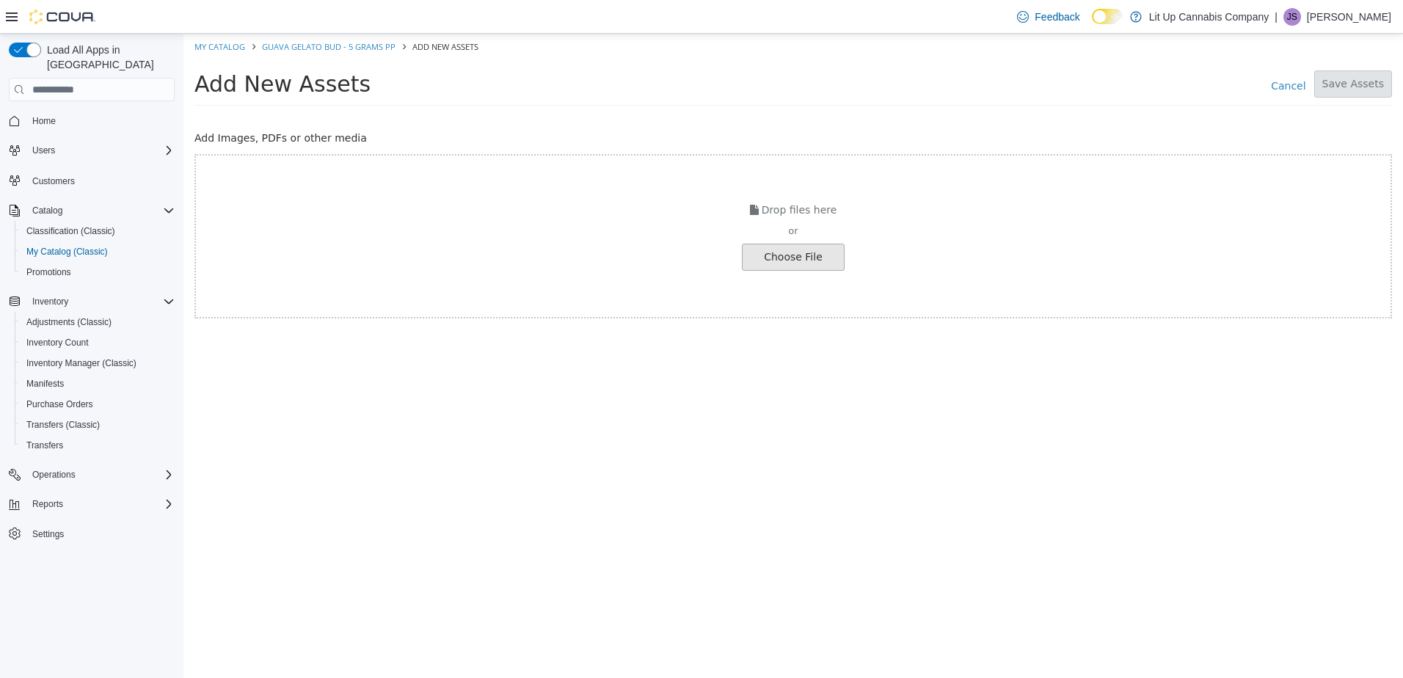
click at [792, 255] on input "file" at bounding box center [25, 257] width 1638 height 26
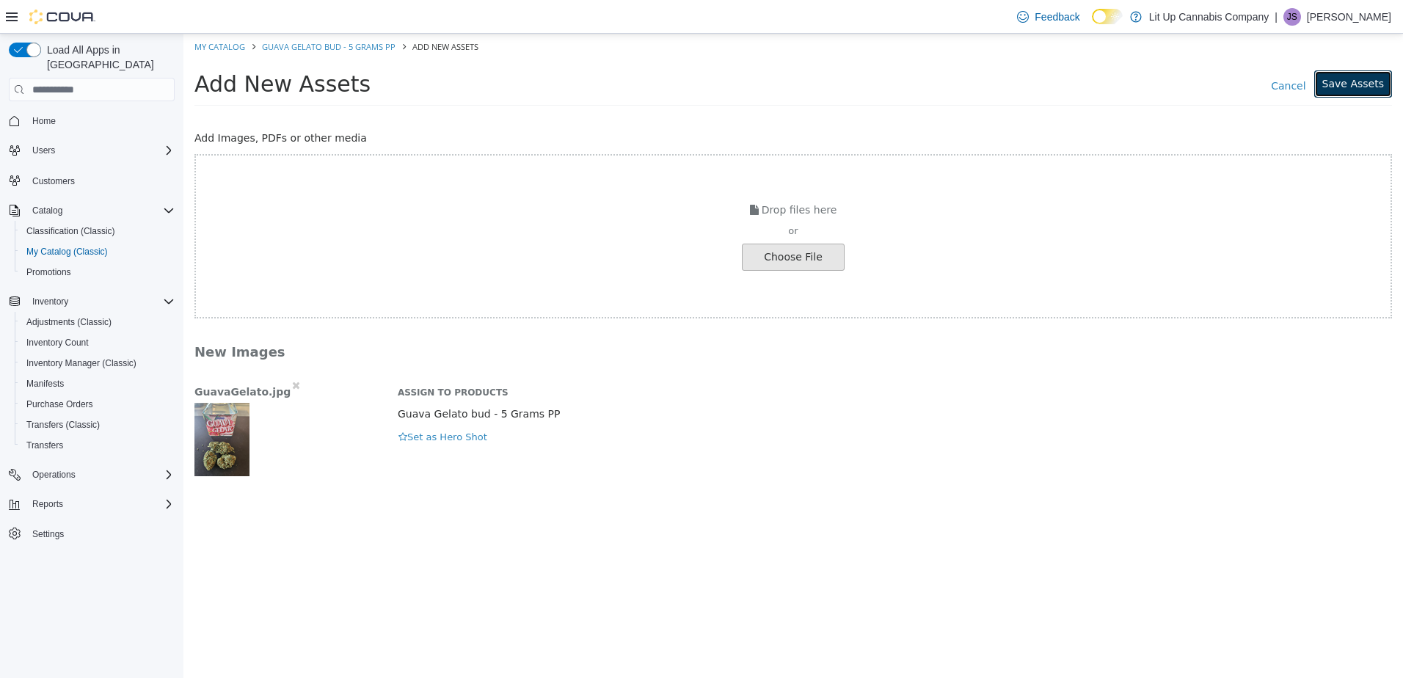
click at [1354, 82] on button "Save Assets" at bounding box center [1353, 83] width 78 height 27
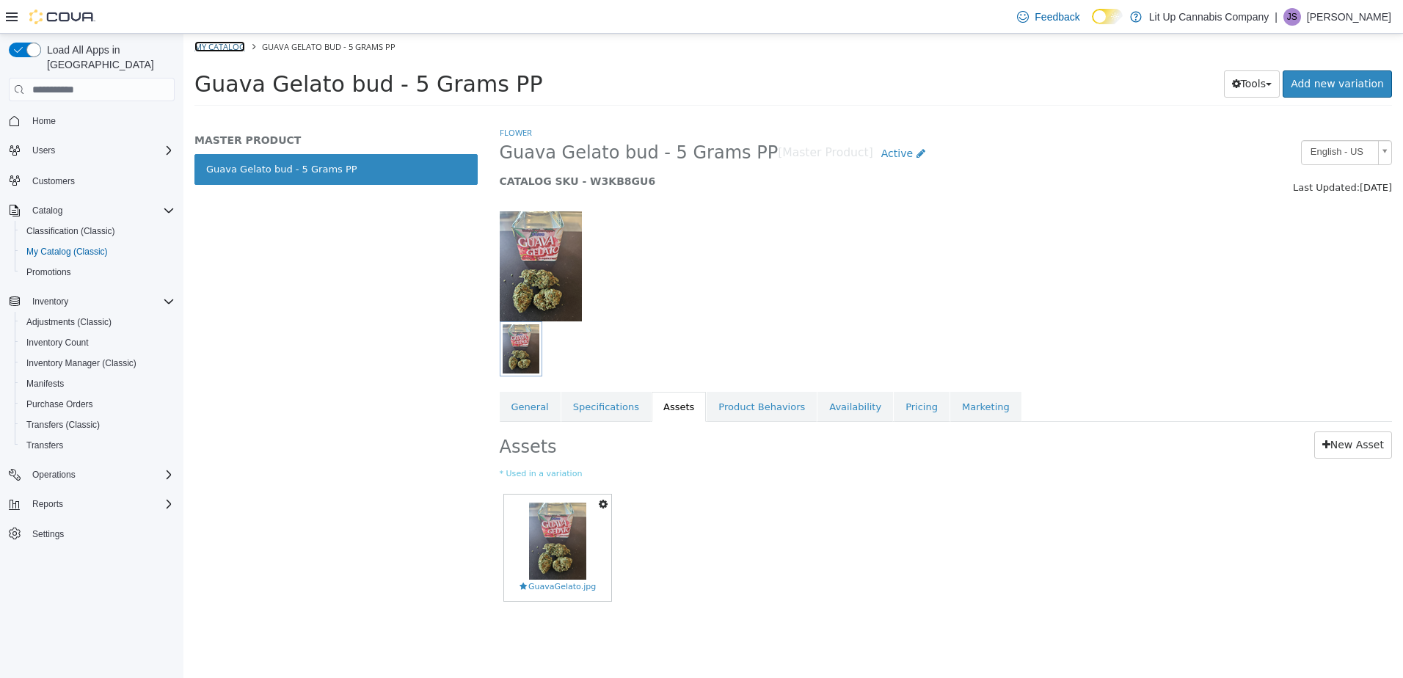
click at [214, 46] on link "My Catalog" at bounding box center [219, 46] width 51 height 11
select select "**********"
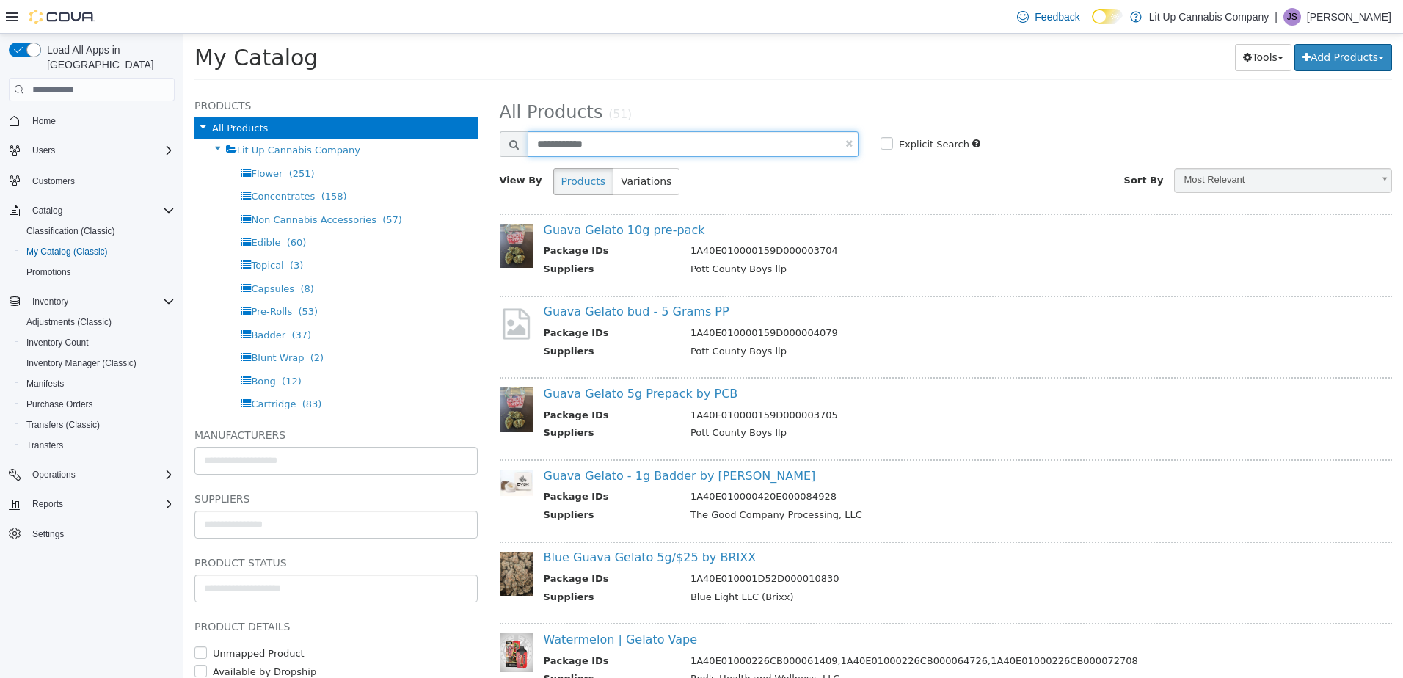
drag, startPoint x: 605, startPoint y: 142, endPoint x: 521, endPoint y: 136, distance: 83.8
click at [521, 136] on div "**********" at bounding box center [679, 144] width 359 height 26
select select "**********"
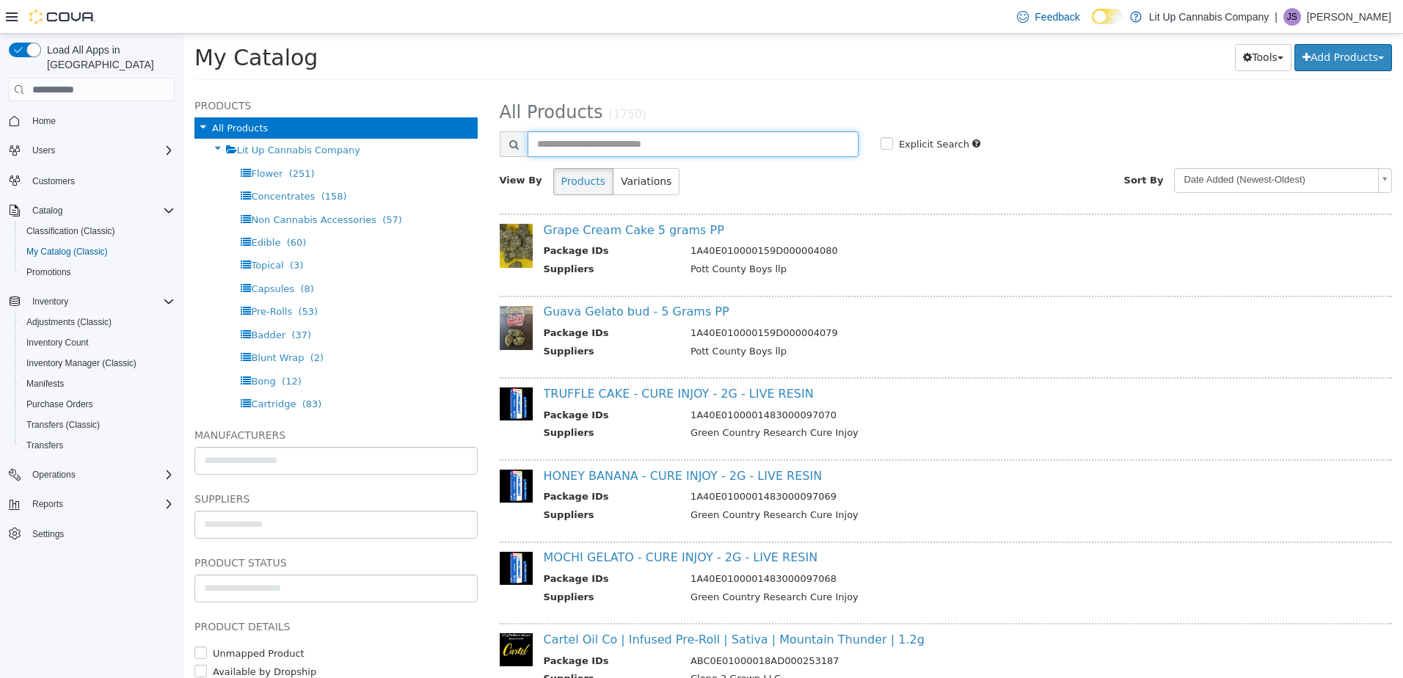
click at [565, 147] on input "text" at bounding box center [693, 144] width 331 height 26
select select "**********"
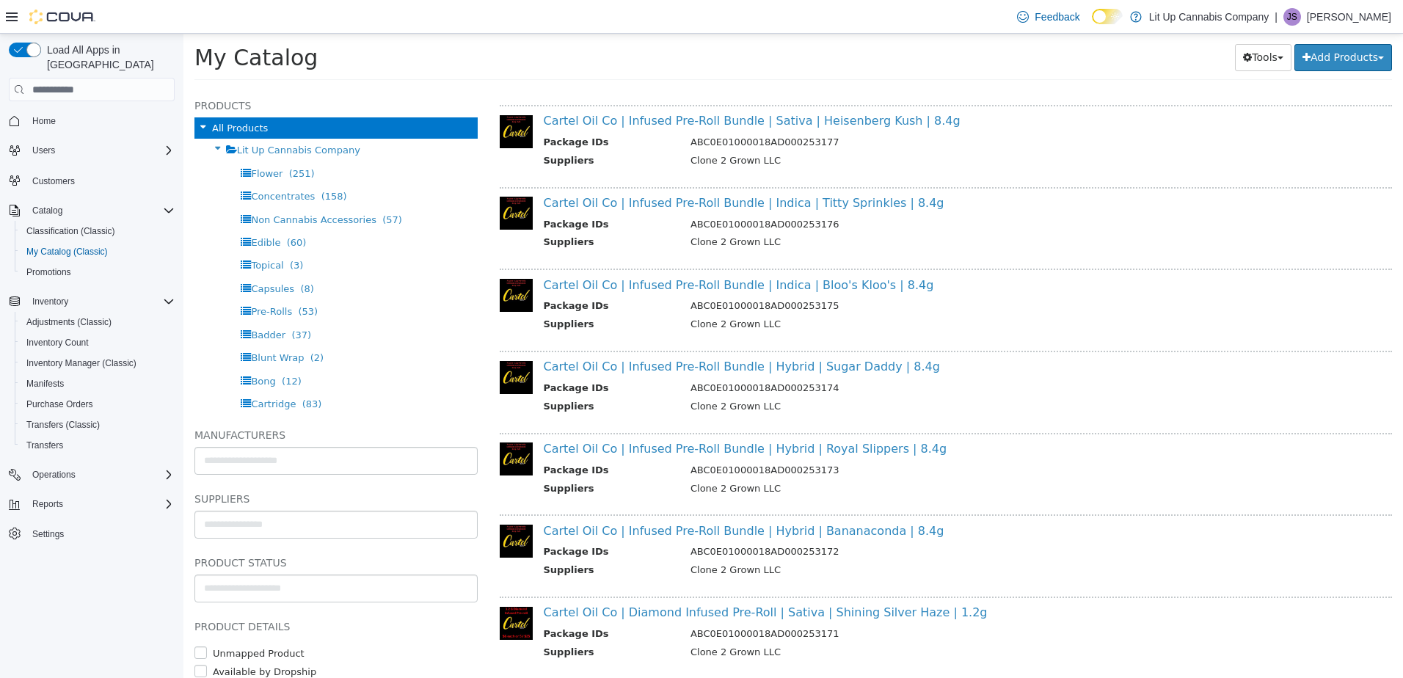
scroll to position [1244, 0]
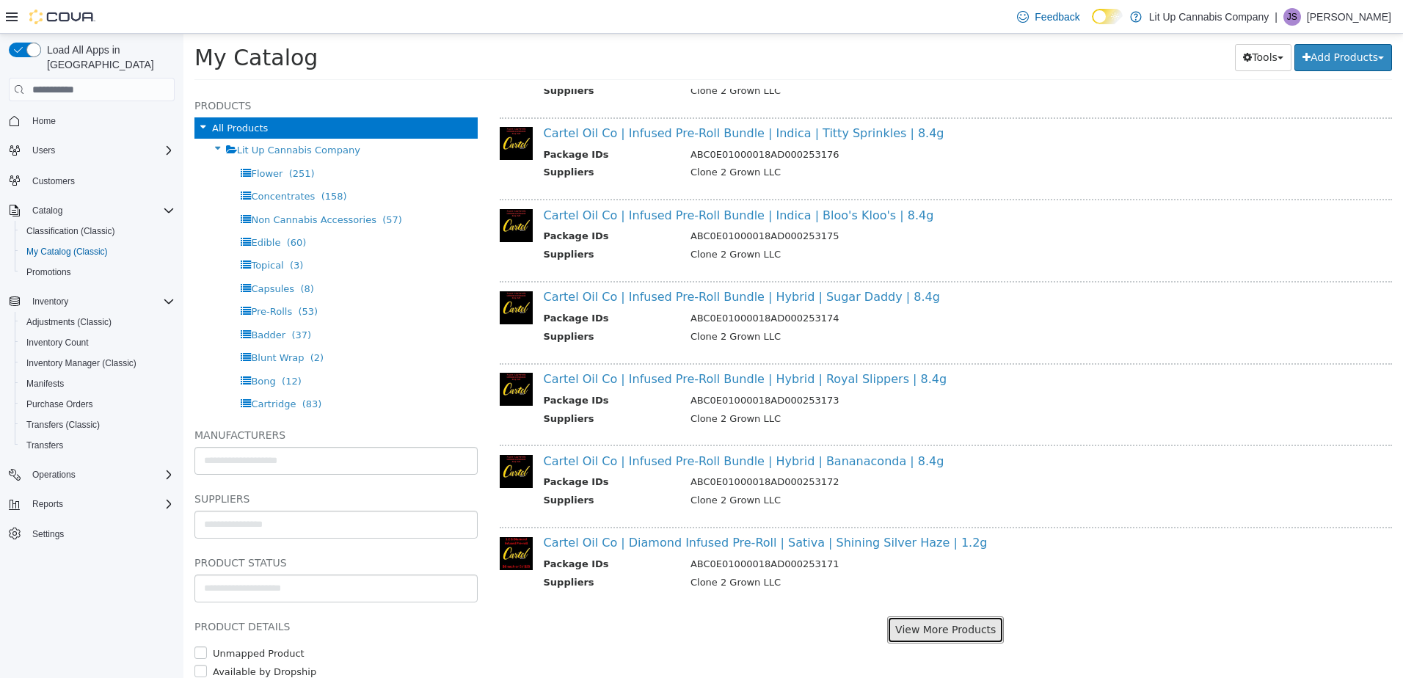
click at [933, 630] on button "View More Products" at bounding box center [945, 629] width 117 height 27
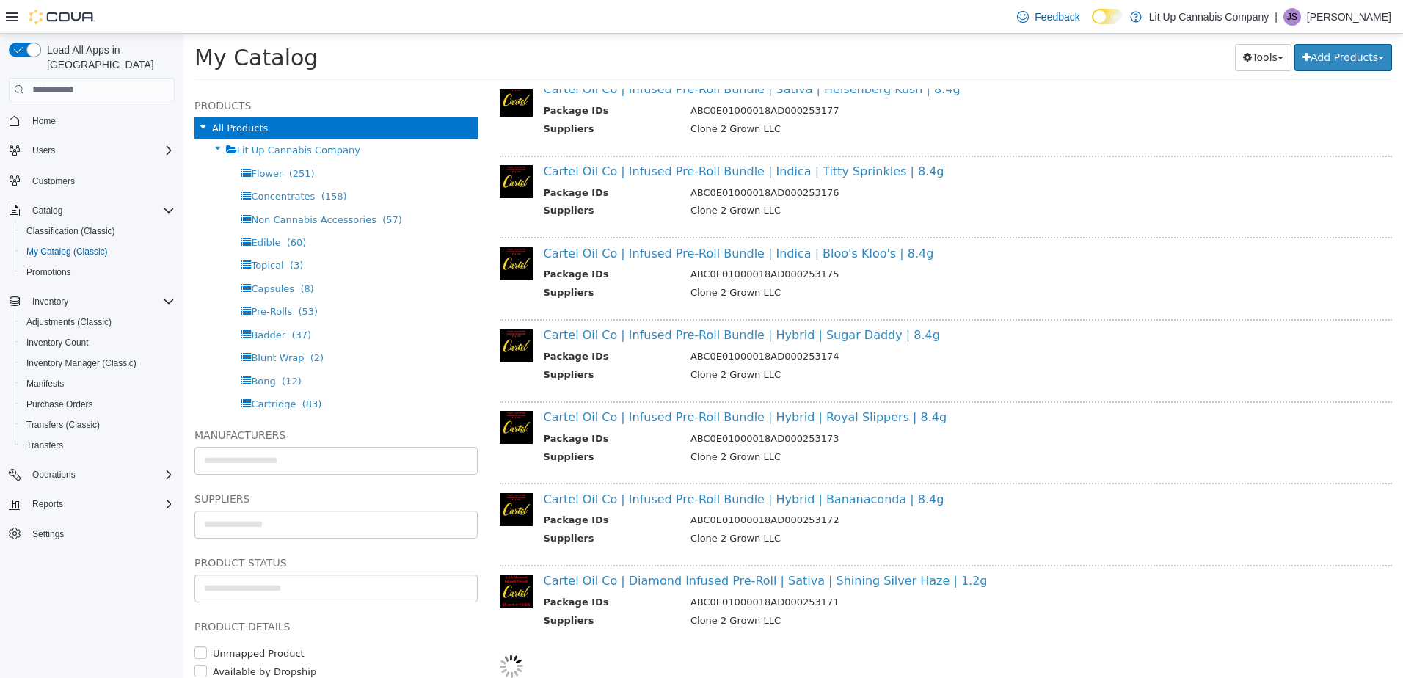
select select "**********"
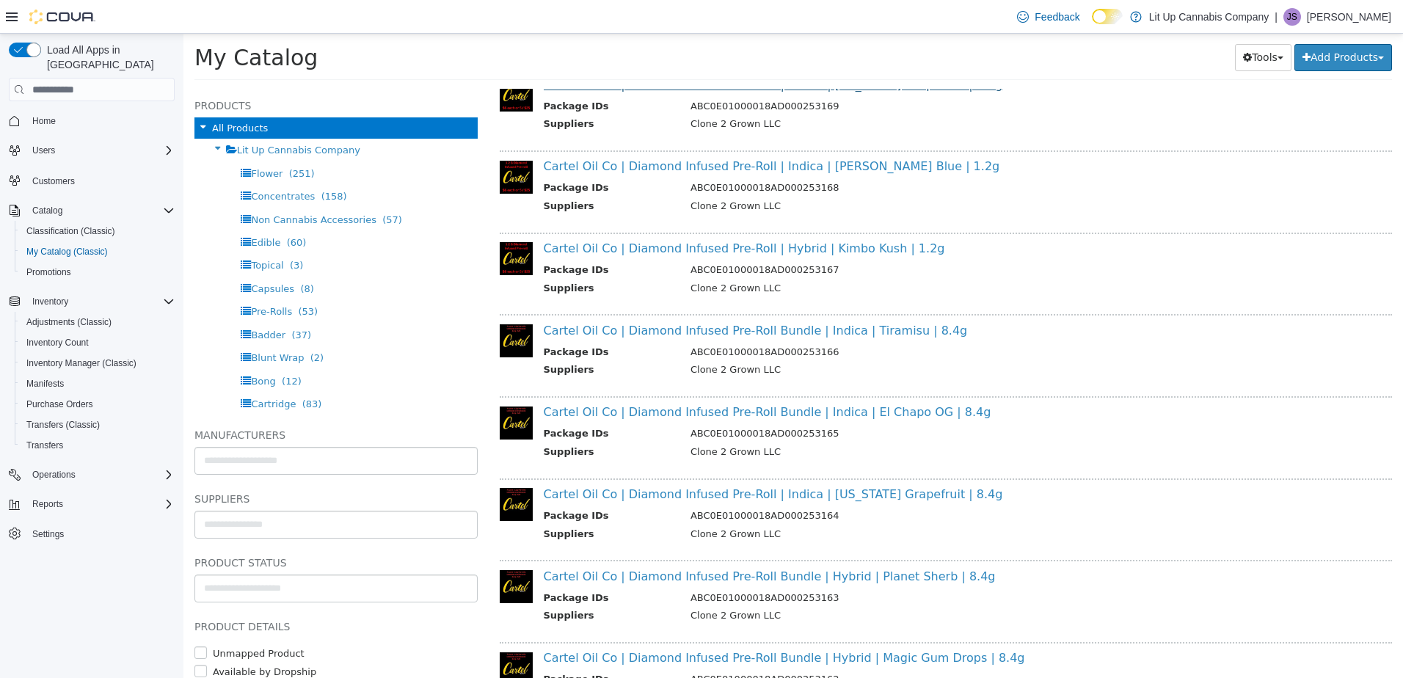
scroll to position [2380, 0]
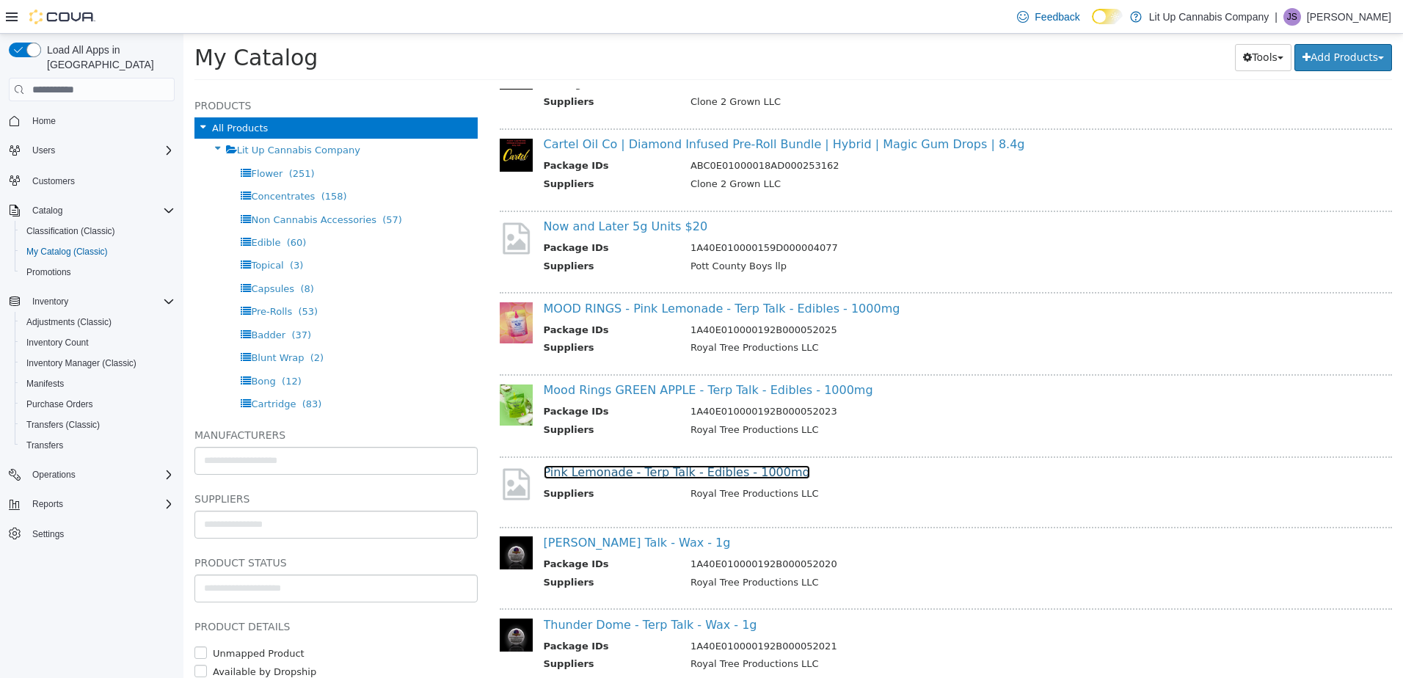
click at [658, 468] on link "Pink Lemonade - Terp Talk - Edibles - 1000mg" at bounding box center [677, 472] width 266 height 14
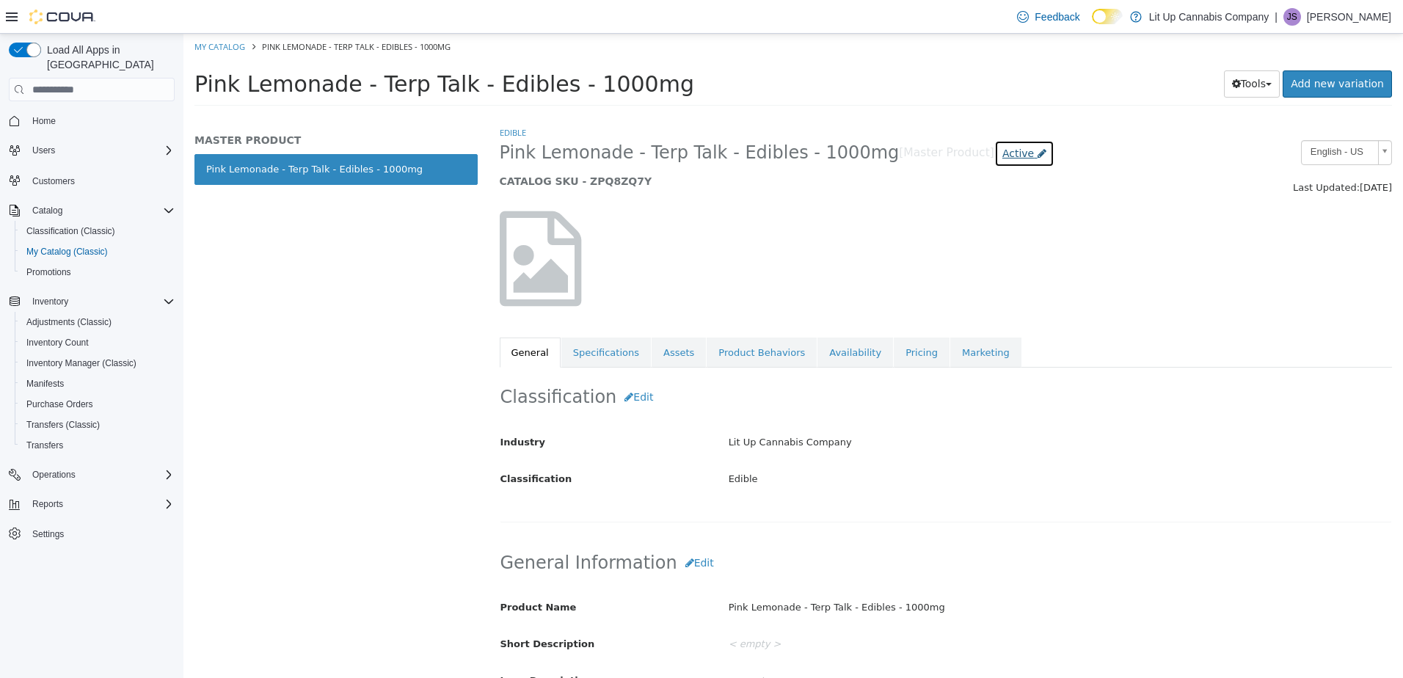
click at [1002, 148] on span "Active" at bounding box center [1018, 153] width 32 height 12
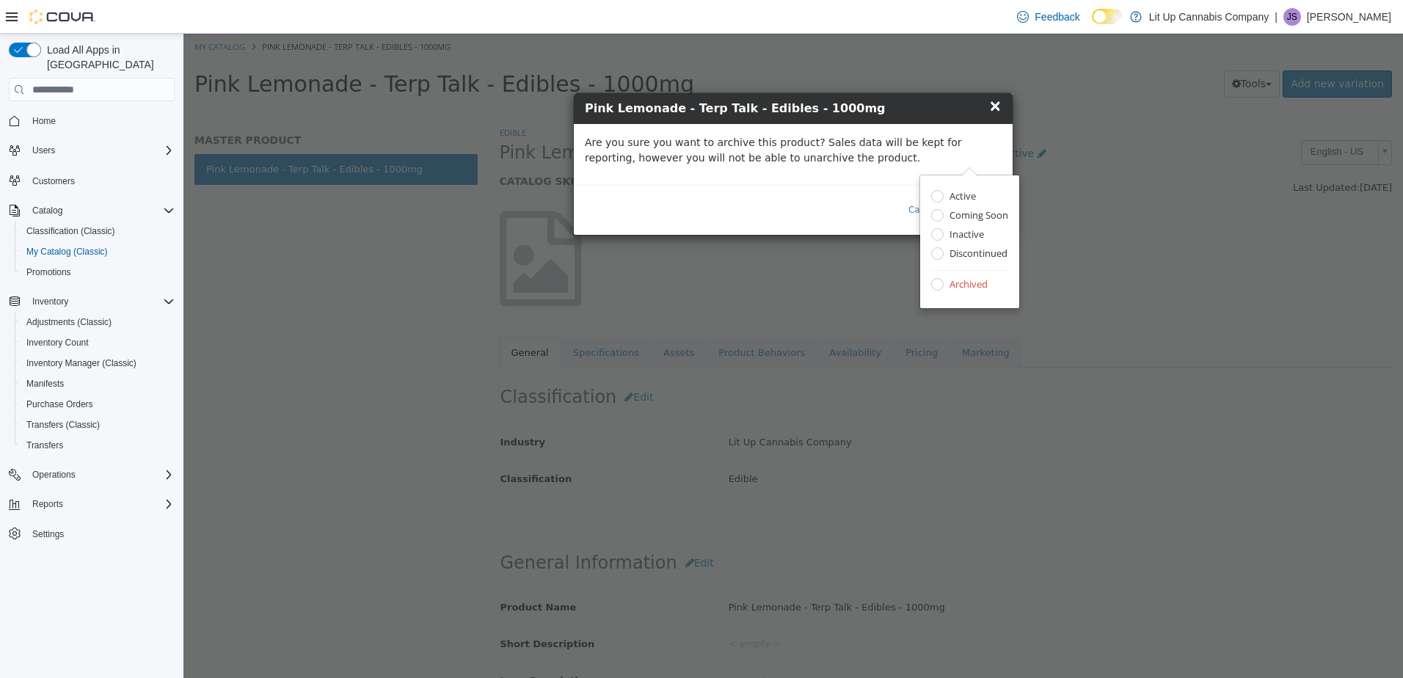
click at [837, 210] on div "Cancel Archive" at bounding box center [793, 210] width 439 height 50
click at [987, 207] on button "Archive" at bounding box center [974, 210] width 54 height 27
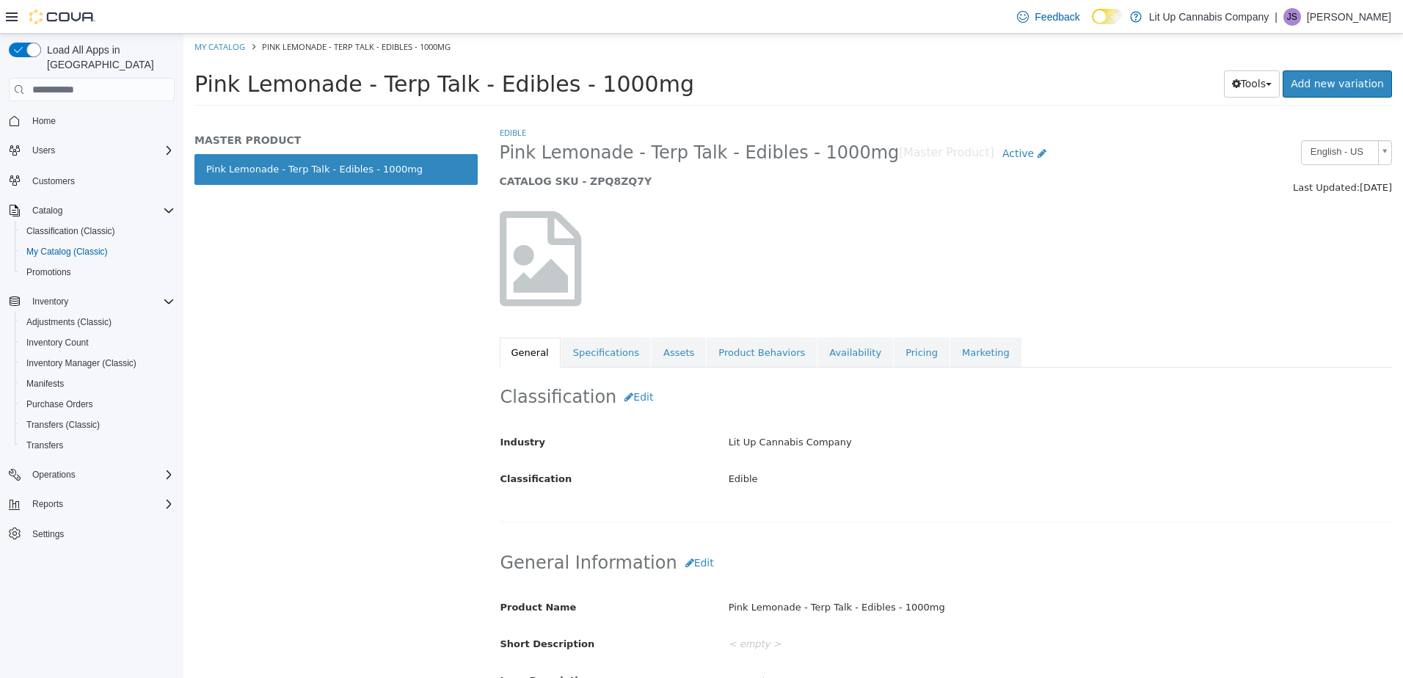
select select "**********"
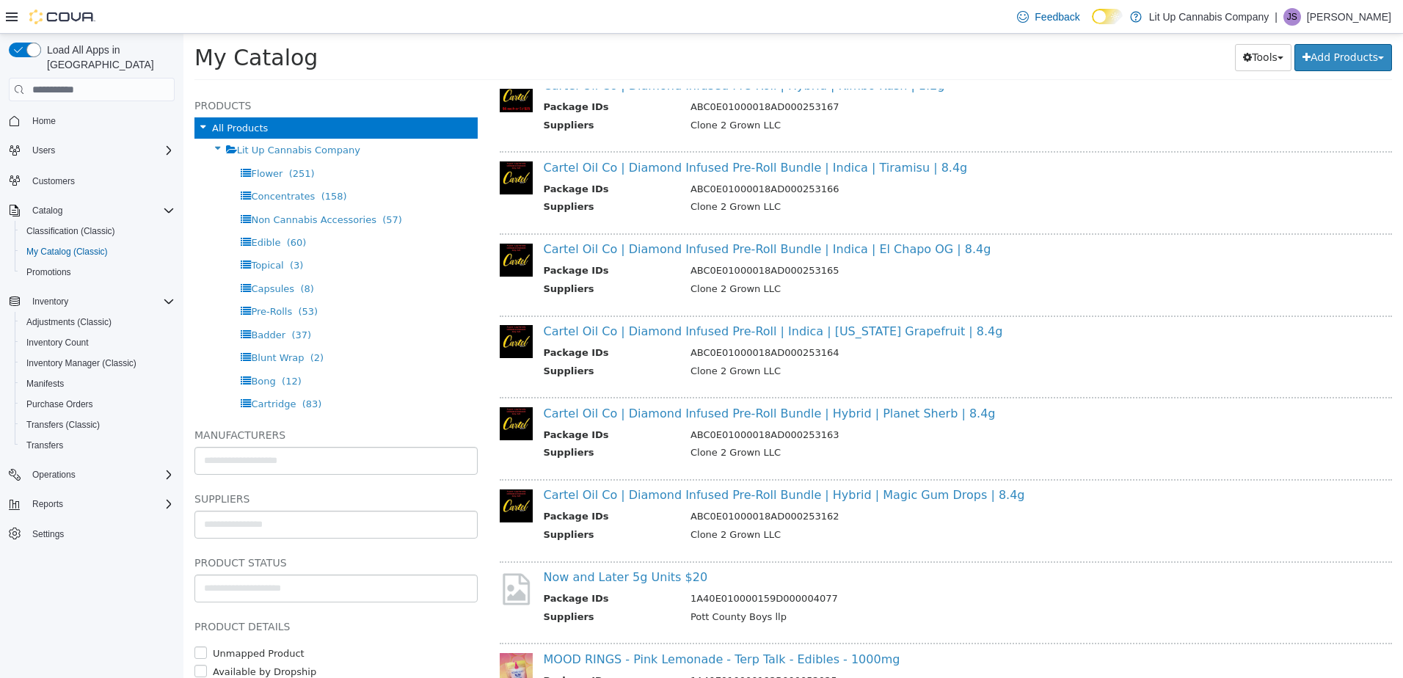
scroll to position [2054, 0]
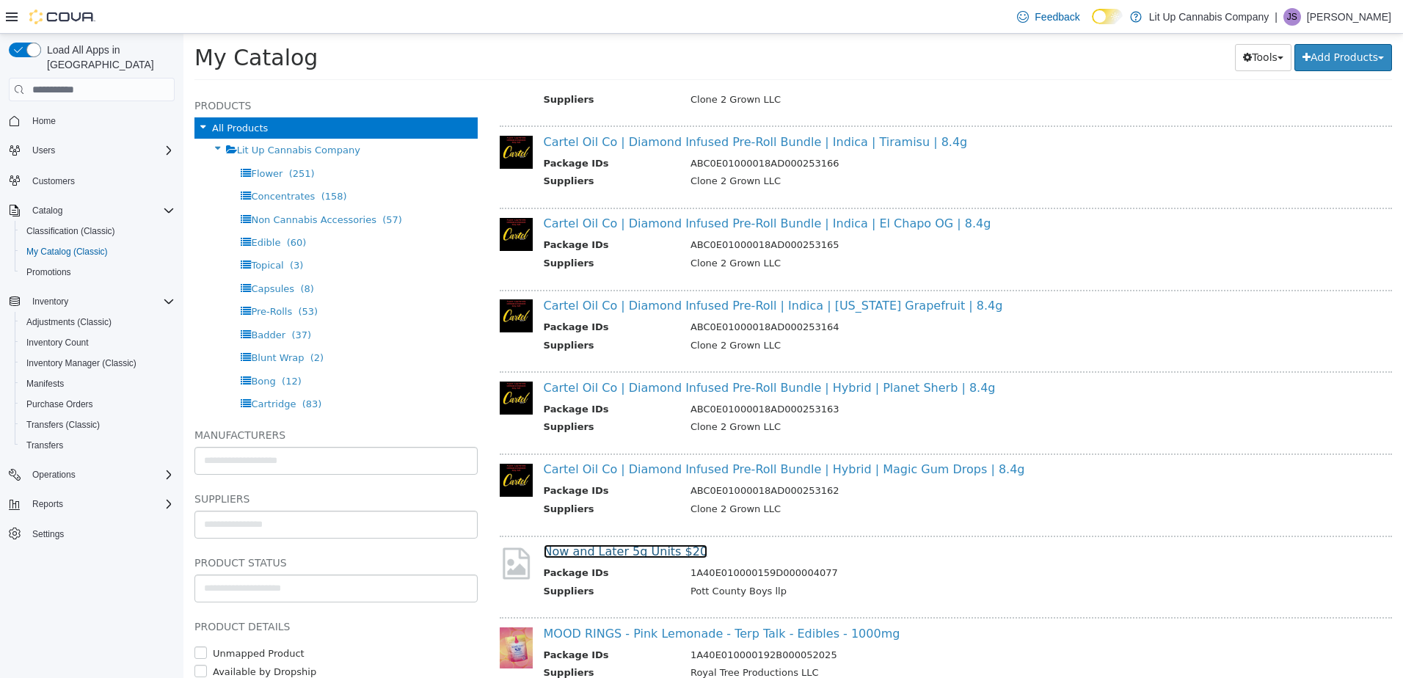
click at [657, 555] on link "Now and Later 5g Units $20" at bounding box center [626, 551] width 164 height 14
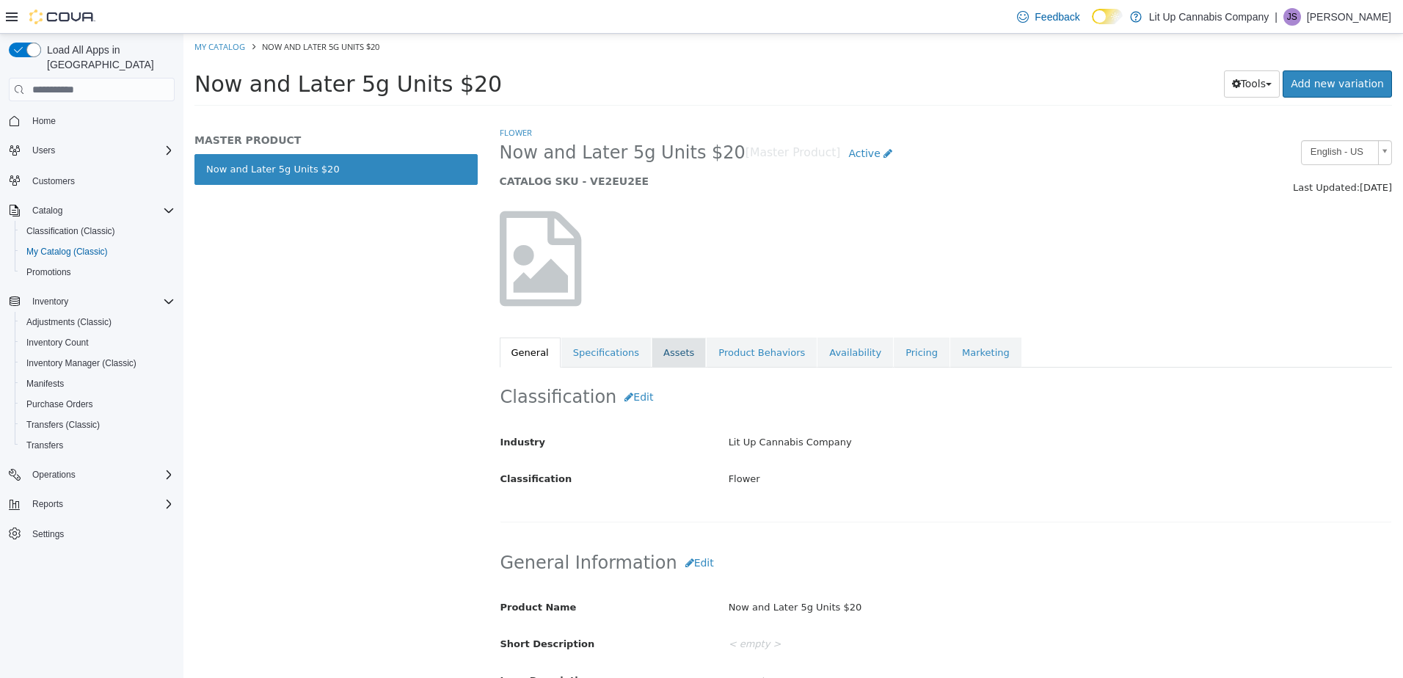
click at [667, 356] on link "Assets" at bounding box center [679, 353] width 54 height 31
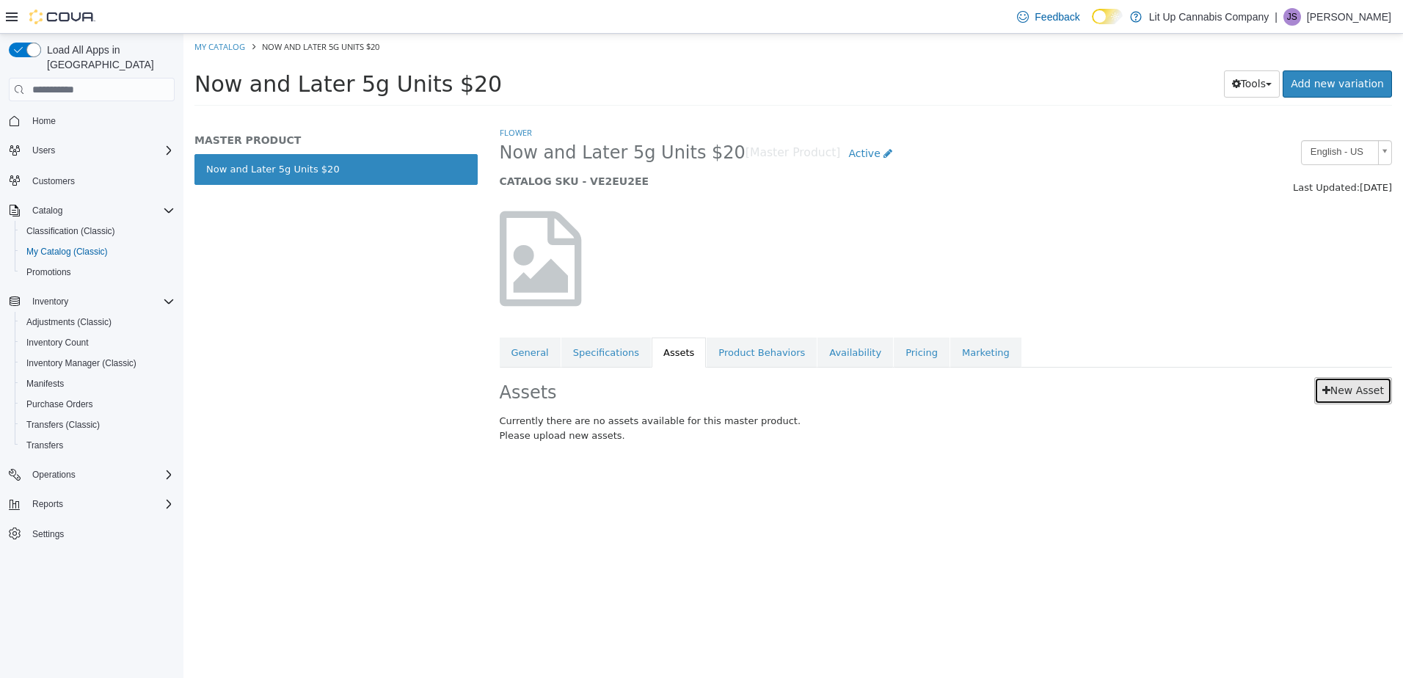
click at [1340, 392] on link "New Asset" at bounding box center [1353, 390] width 78 height 27
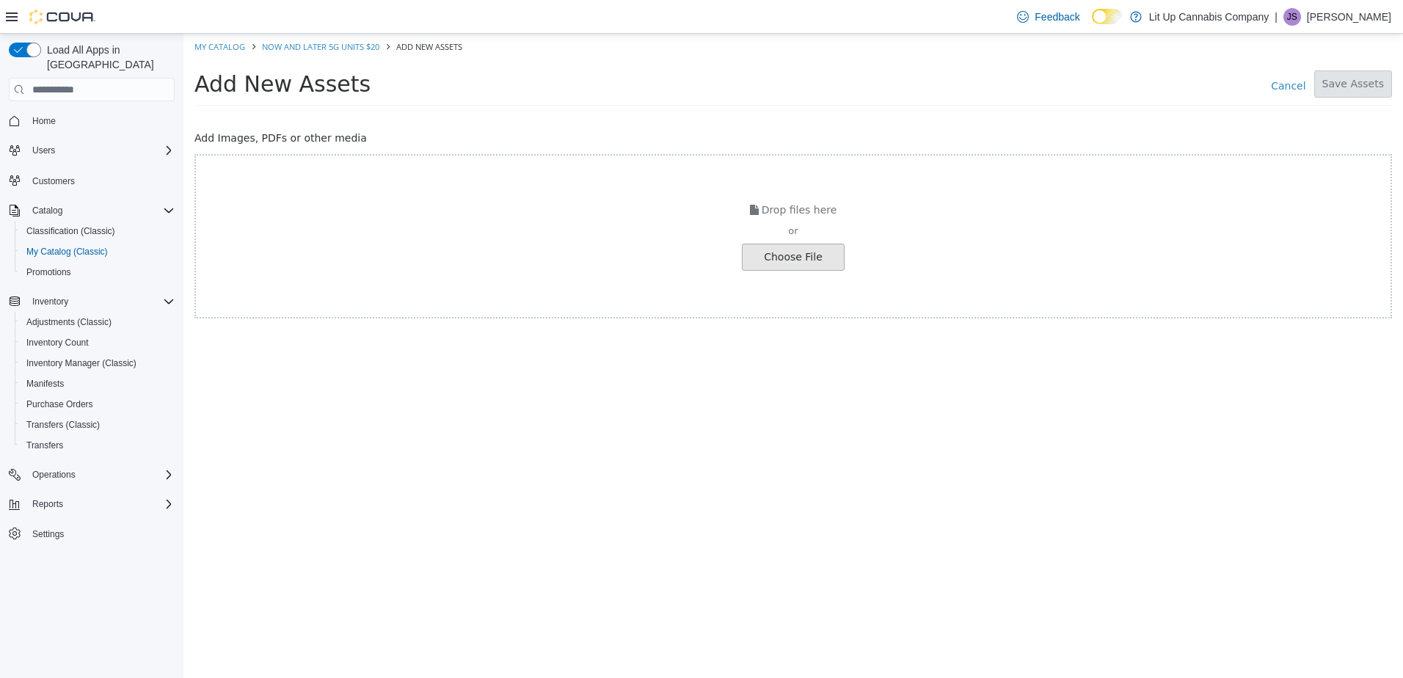
click at [826, 256] on input "file" at bounding box center [25, 257] width 1638 height 26
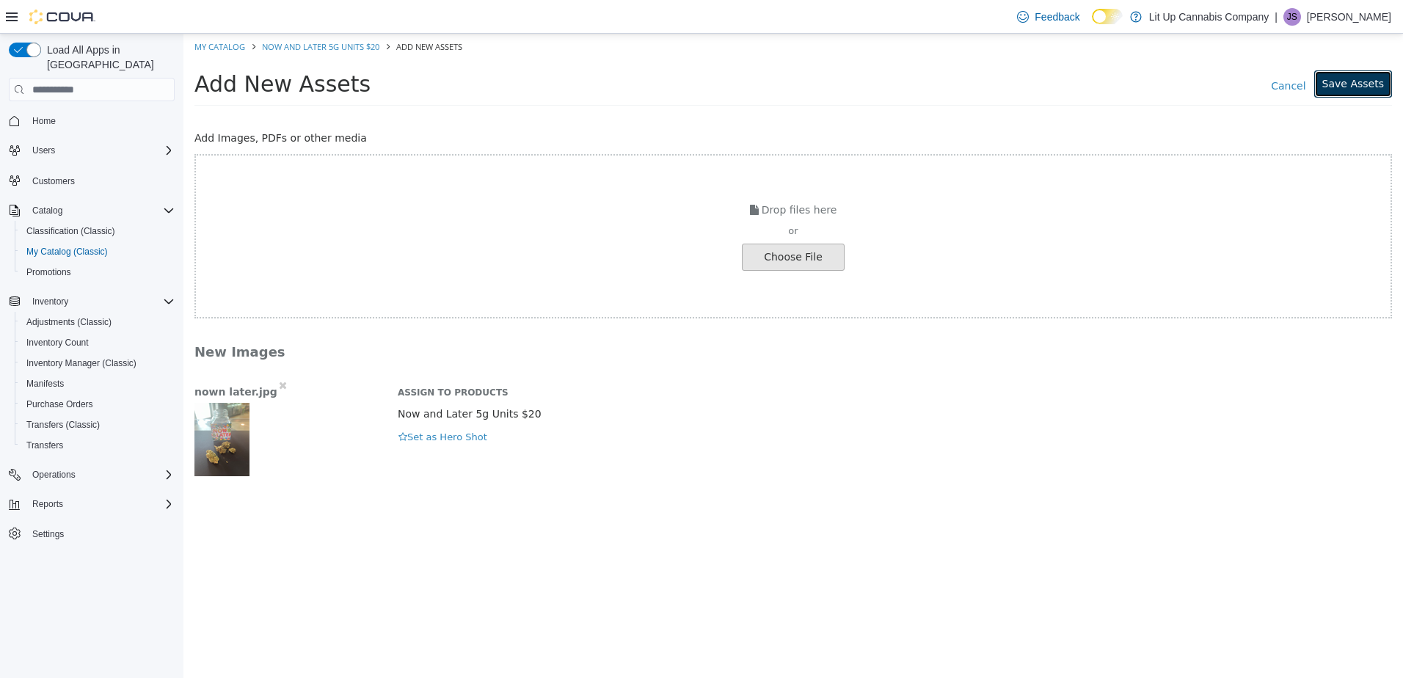
click at [1345, 91] on button "Save Assets" at bounding box center [1353, 83] width 78 height 27
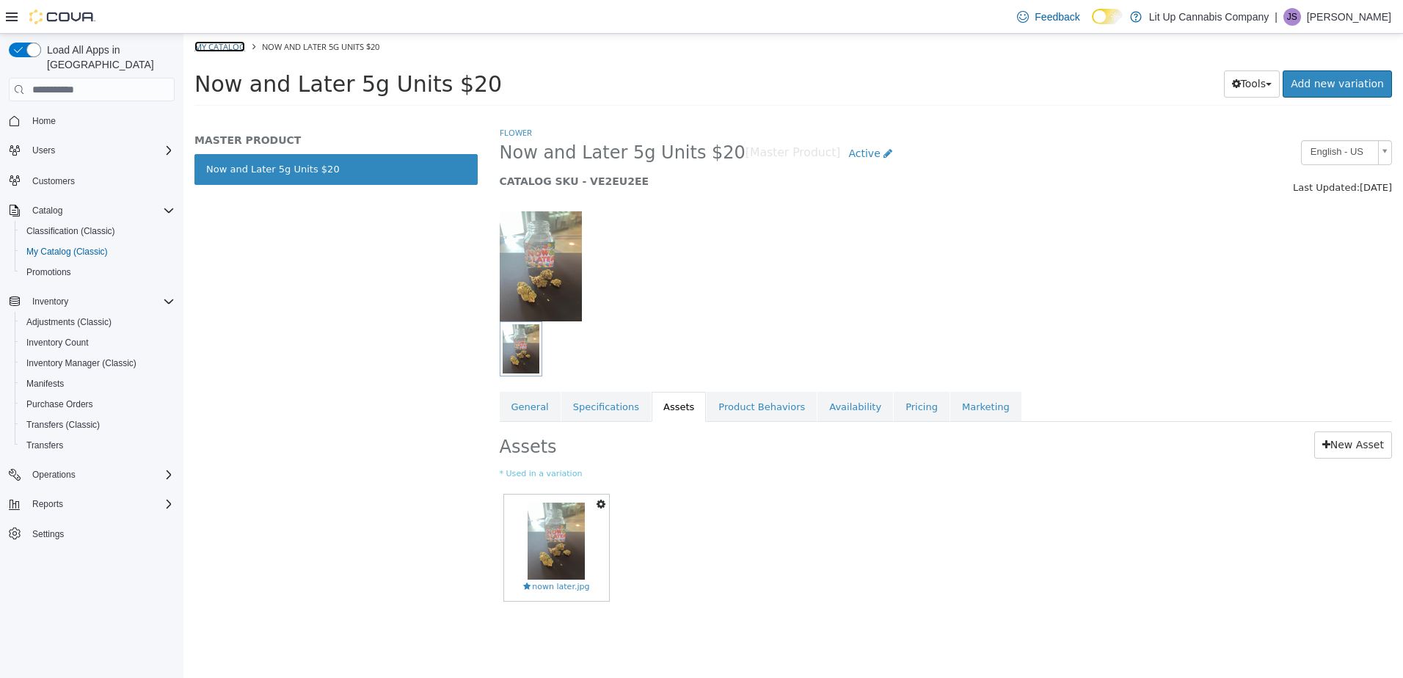
click at [227, 48] on link "My Catalog" at bounding box center [219, 46] width 51 height 11
select select "**********"
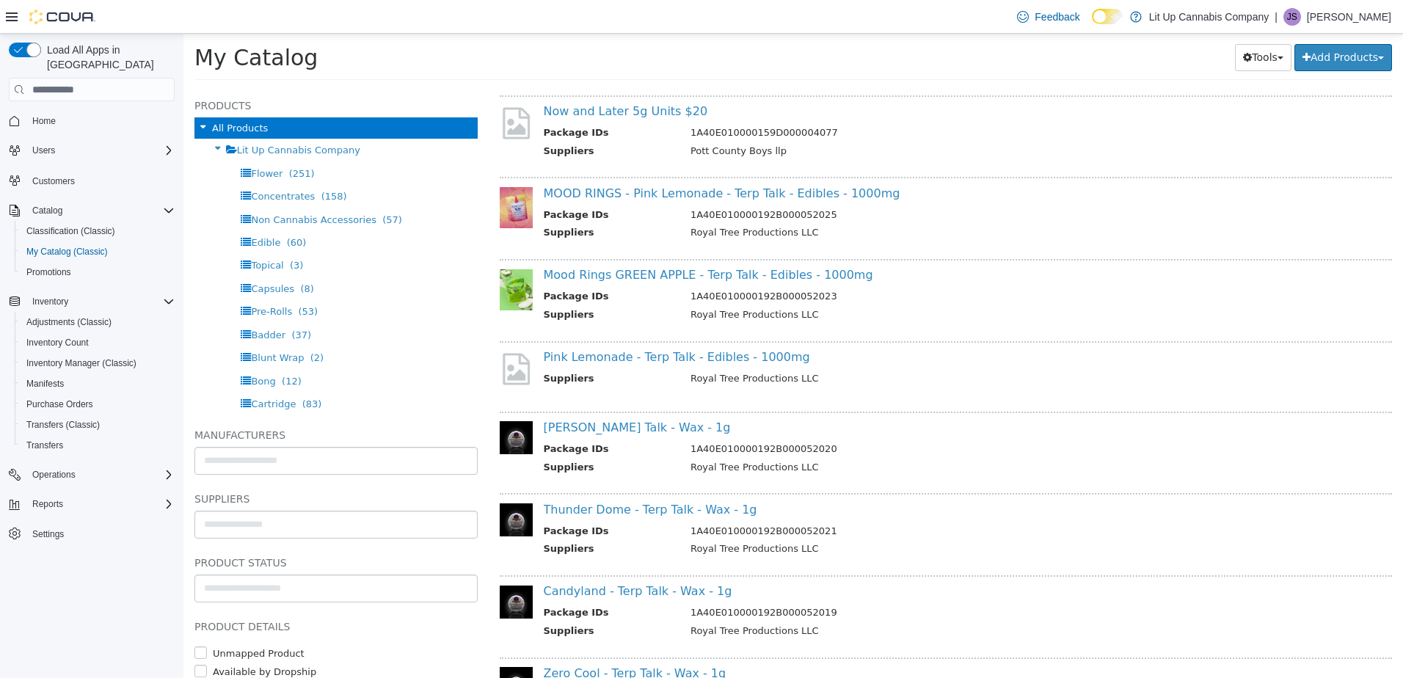
scroll to position [2862, 0]
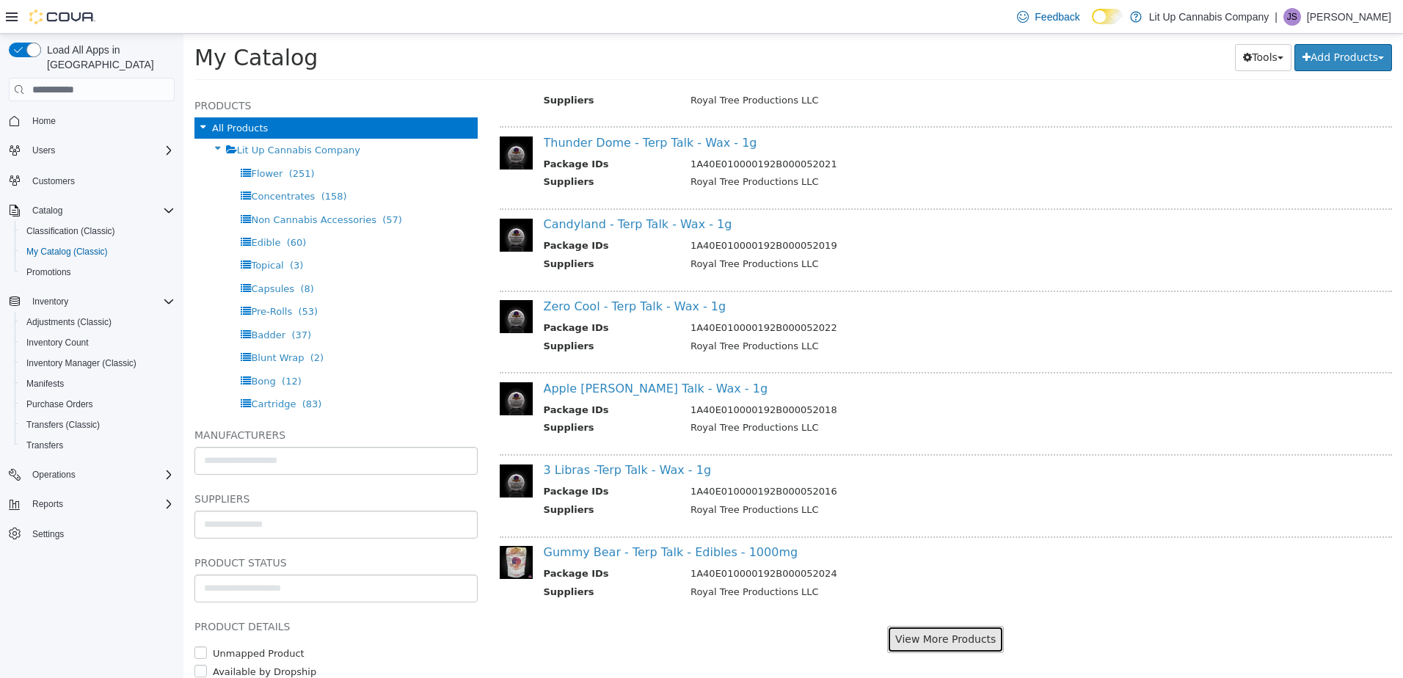
click at [950, 640] on button "View More Products" at bounding box center [945, 639] width 117 height 27
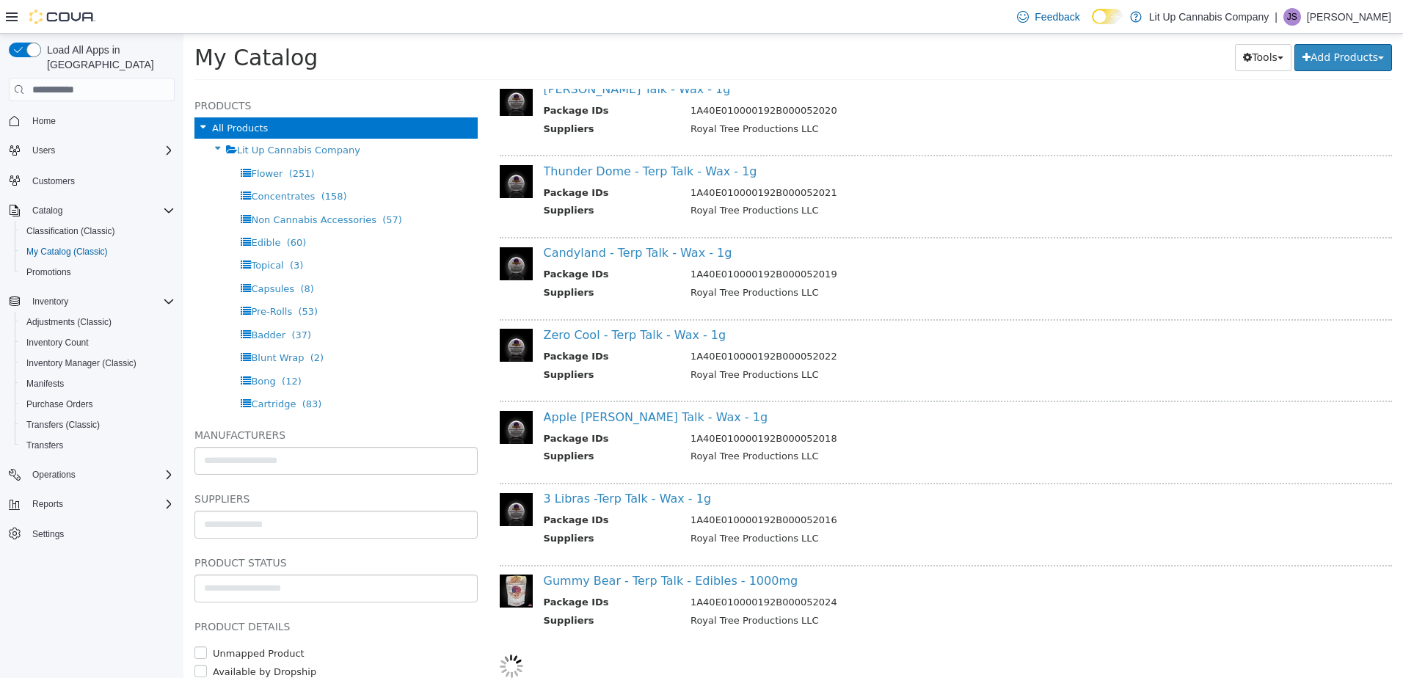
scroll to position [2833, 0]
select select "**********"
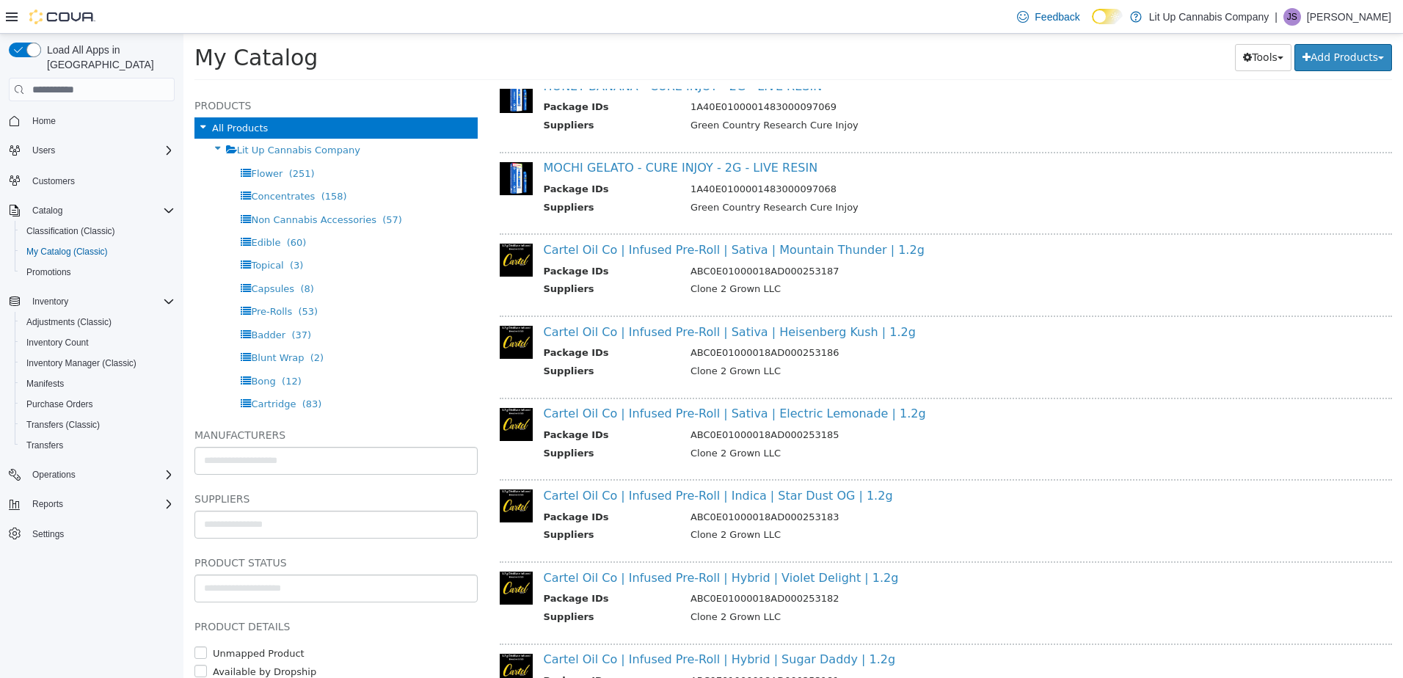
scroll to position [0, 0]
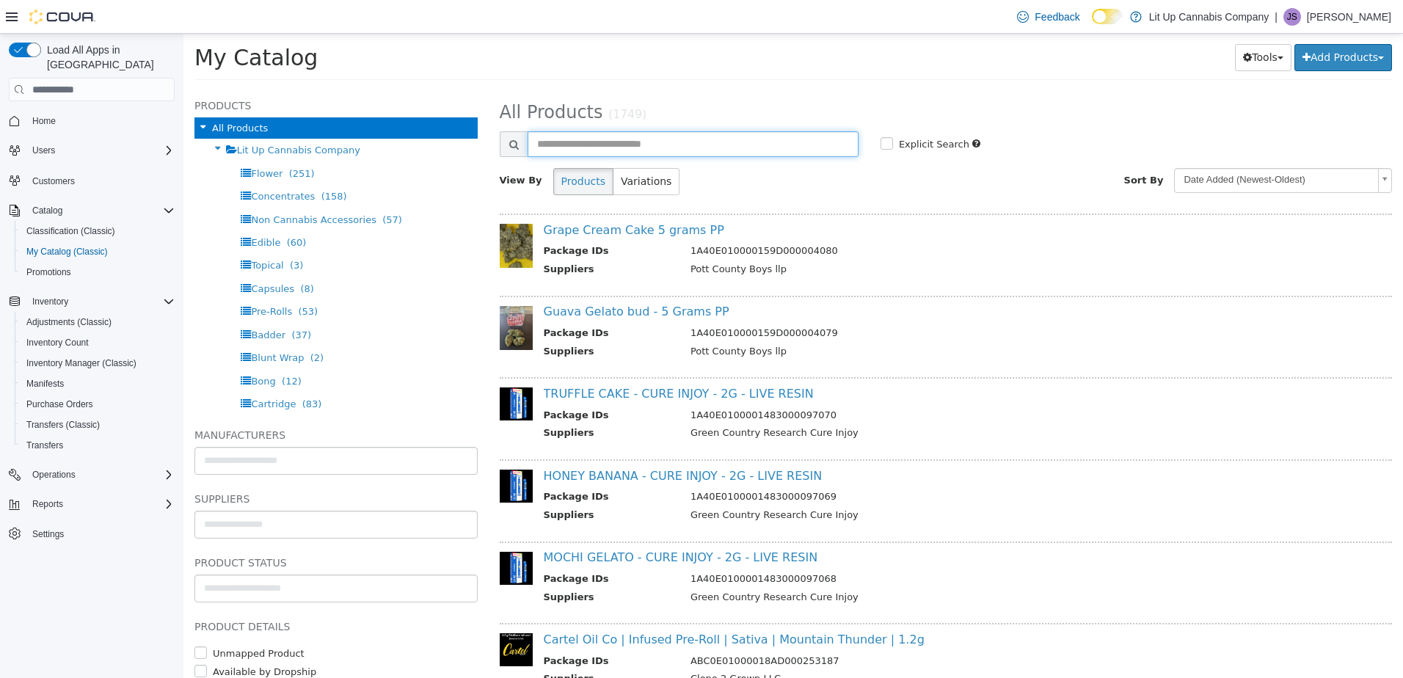
click at [592, 139] on input "text" at bounding box center [693, 144] width 331 height 26
type input "**********"
select select "**********"
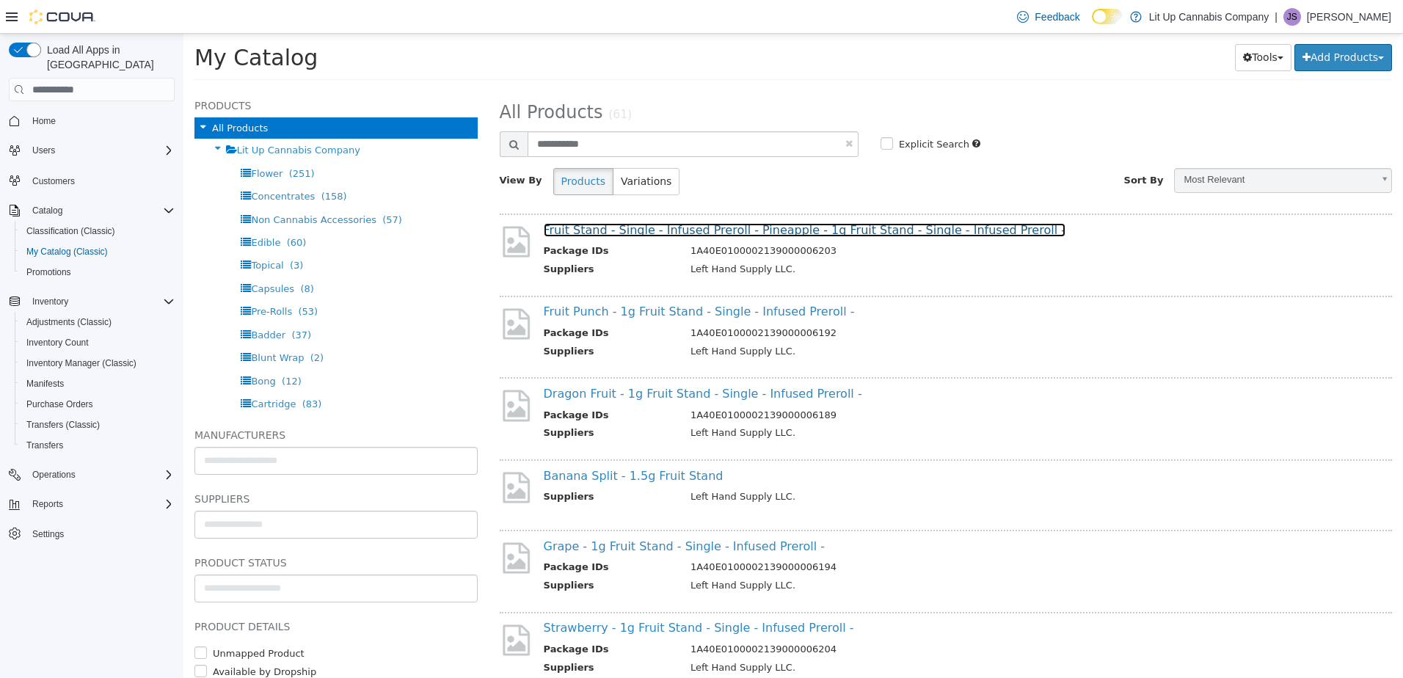
click at [639, 230] on link "Fruit Stand - Single - Infused Preroll - Pineapple - 1g Fruit Stand - Single - …" at bounding box center [805, 230] width 522 height 14
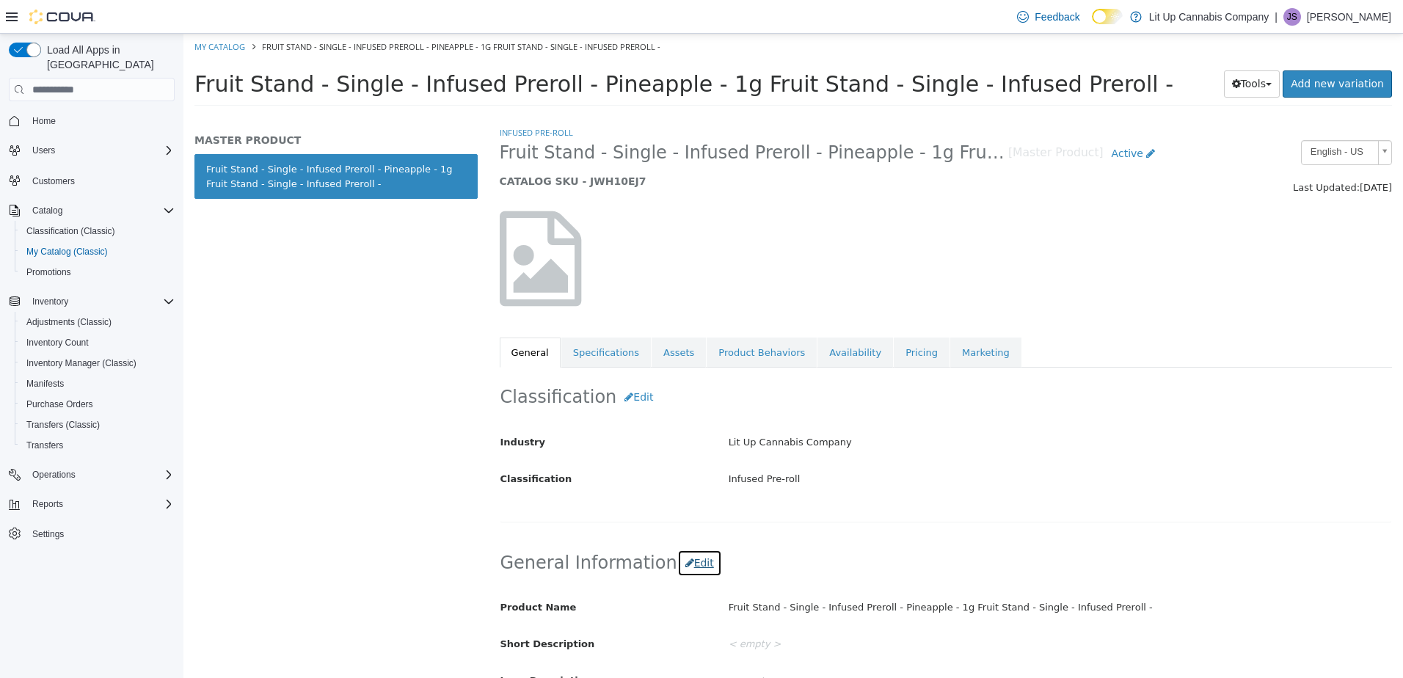
click at [686, 562] on button "Edit" at bounding box center [699, 563] width 45 height 27
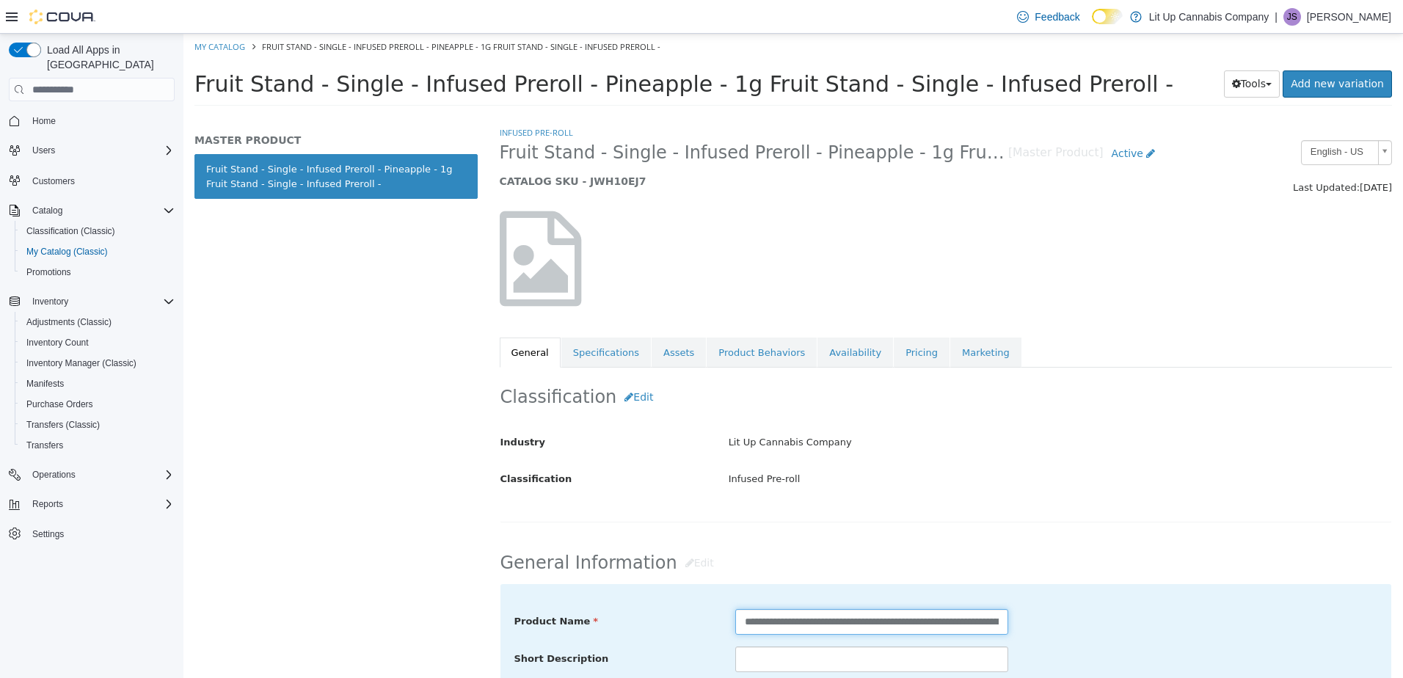
drag, startPoint x: 914, startPoint y: 622, endPoint x: 676, endPoint y: 627, distance: 237.8
click at [676, 627] on div "**********" at bounding box center [946, 622] width 886 height 26
type input "**********"
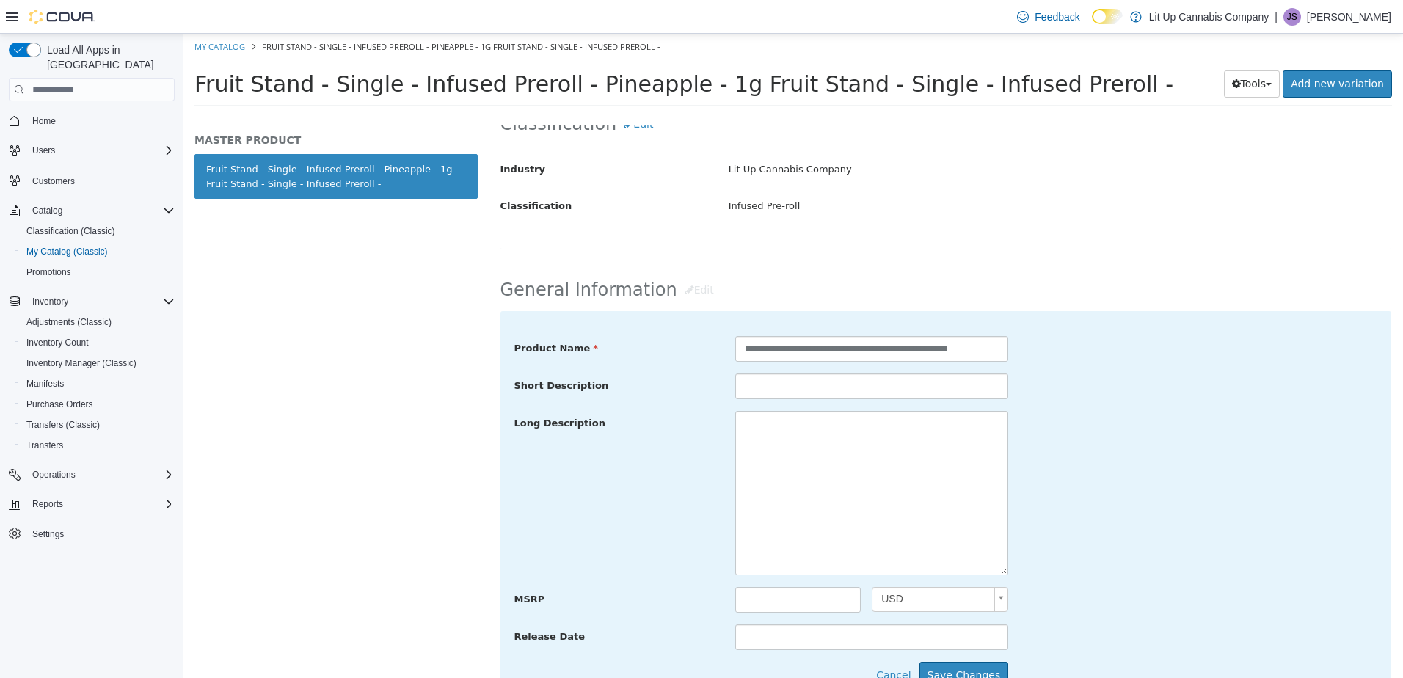
scroll to position [293, 0]
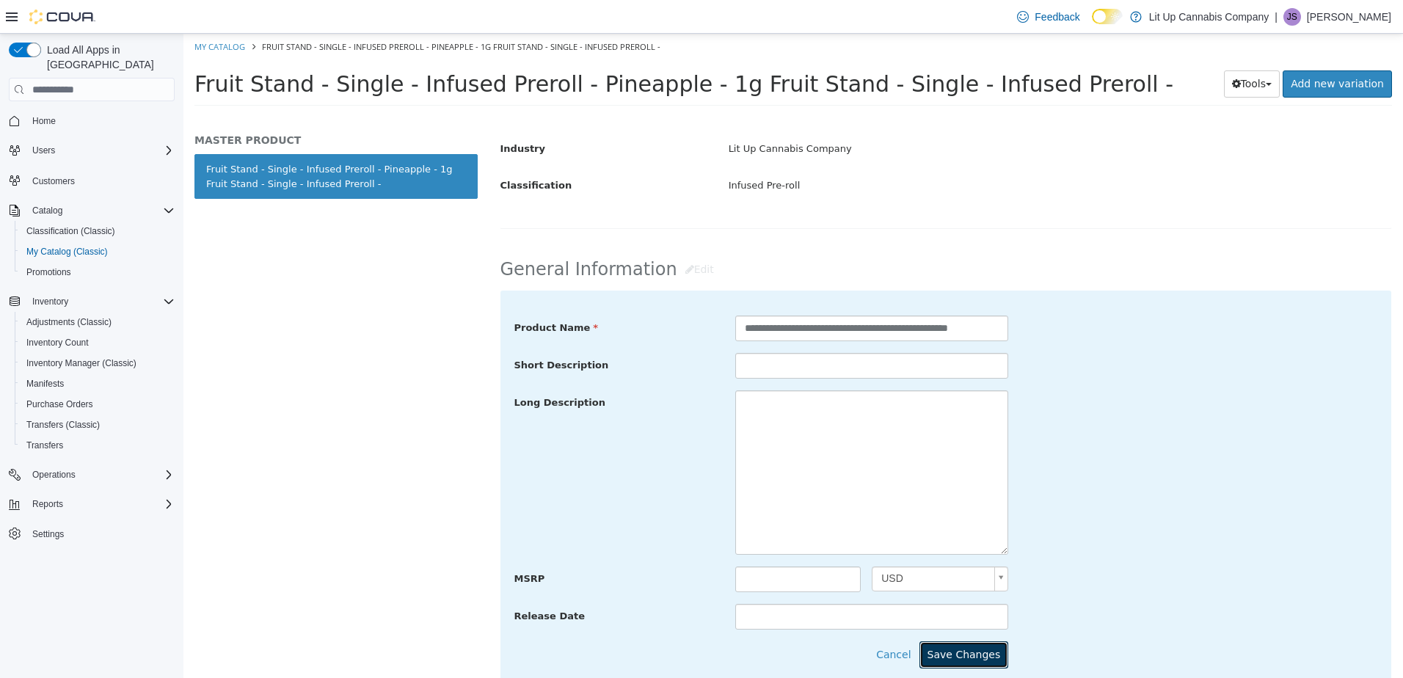
click at [982, 652] on button "Save Changes" at bounding box center [964, 654] width 90 height 27
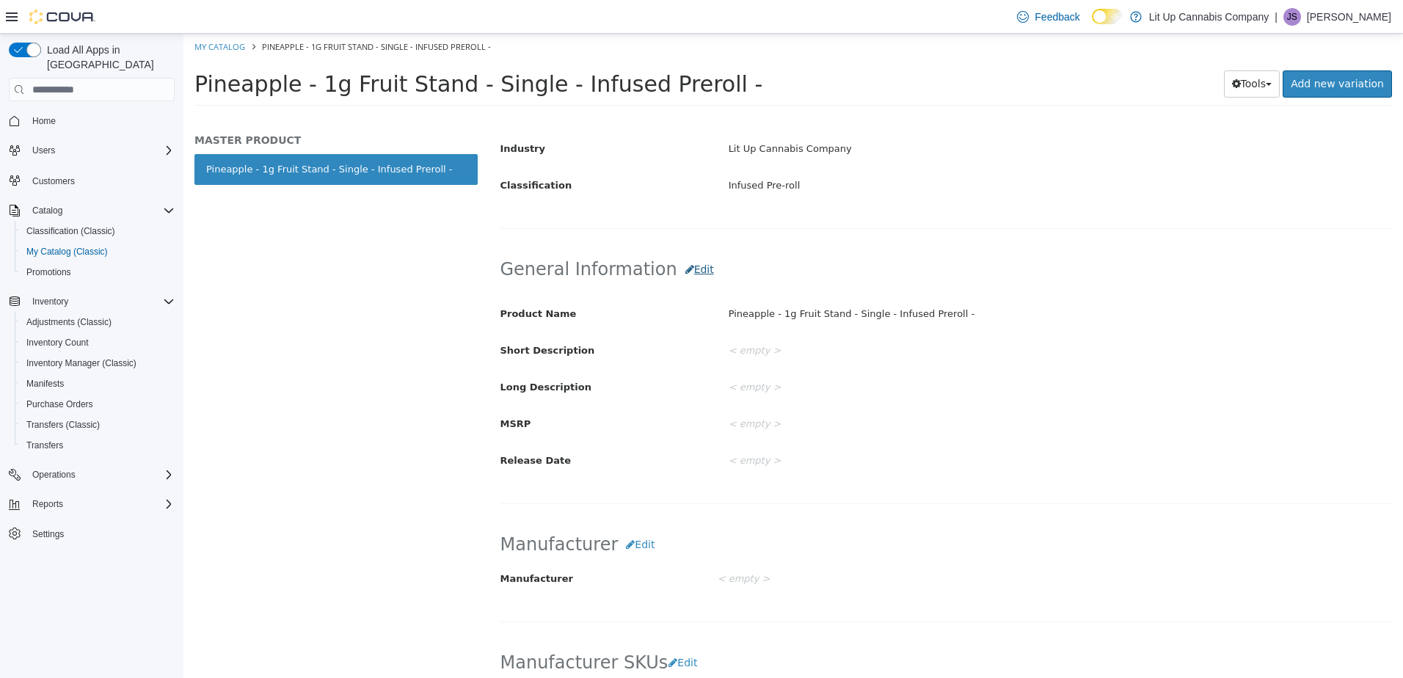
scroll to position [0, 0]
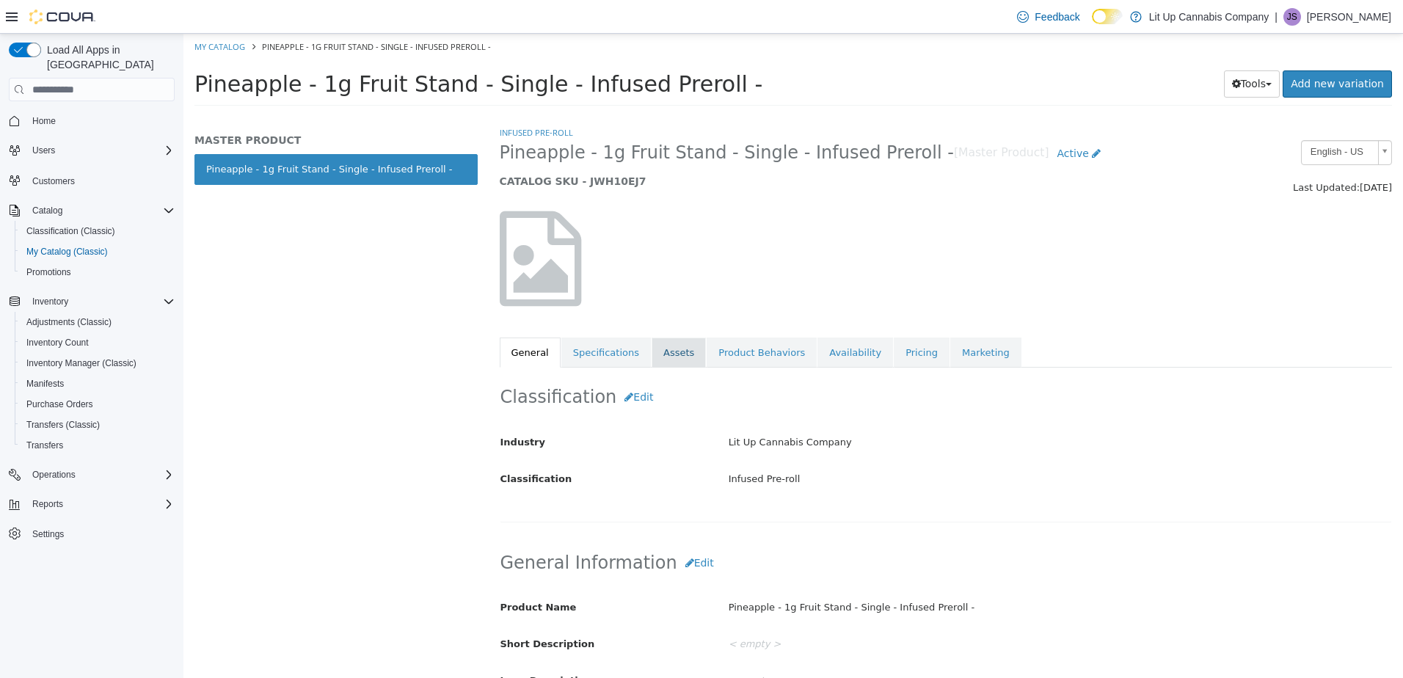
click at [666, 351] on link "Assets" at bounding box center [679, 353] width 54 height 31
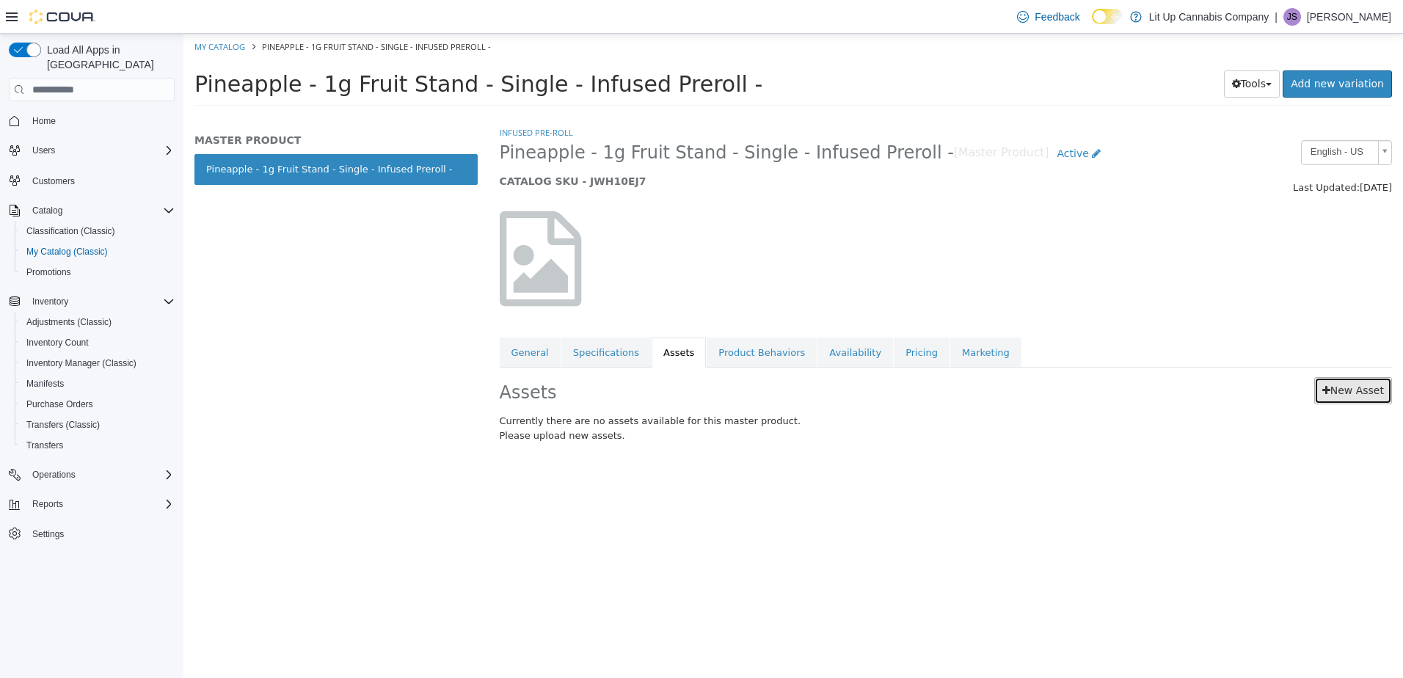
click at [1320, 396] on link "New Asset" at bounding box center [1353, 390] width 78 height 27
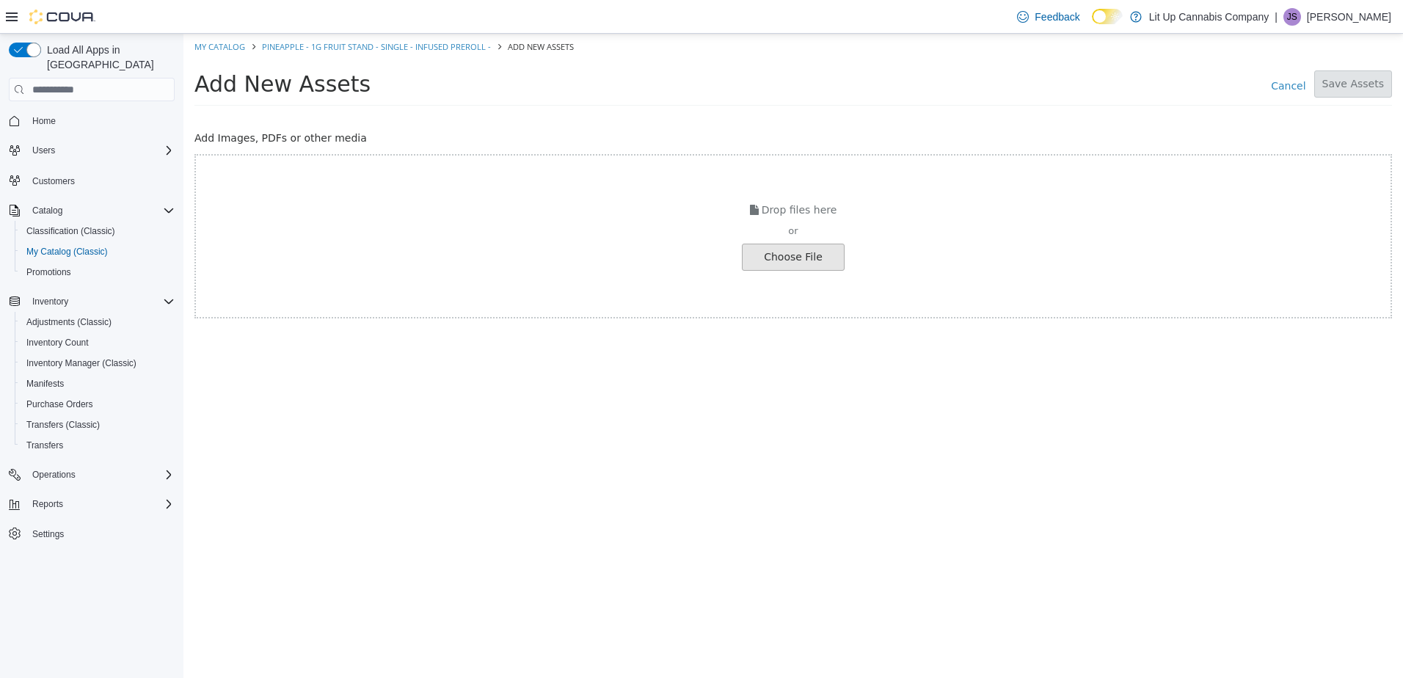
click at [795, 266] on input "file" at bounding box center [25, 257] width 1638 height 26
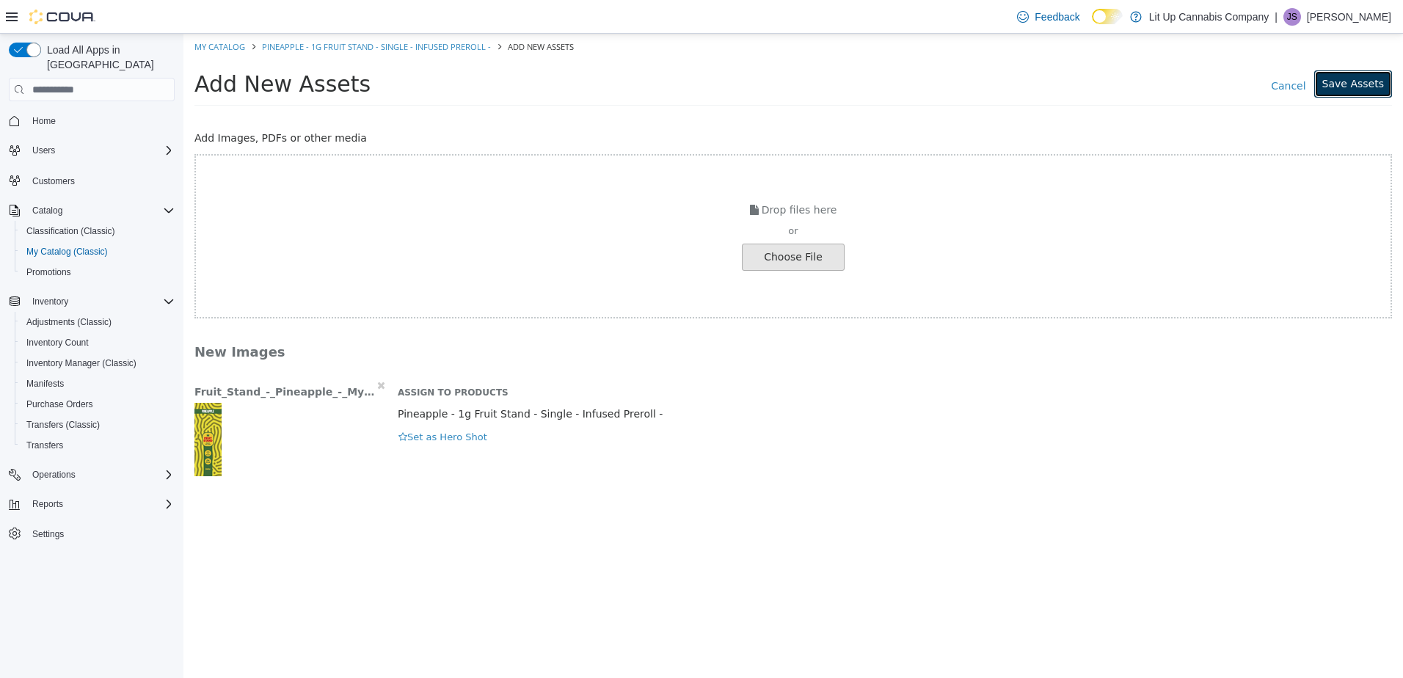
click at [1351, 84] on button "Save Assets" at bounding box center [1353, 83] width 78 height 27
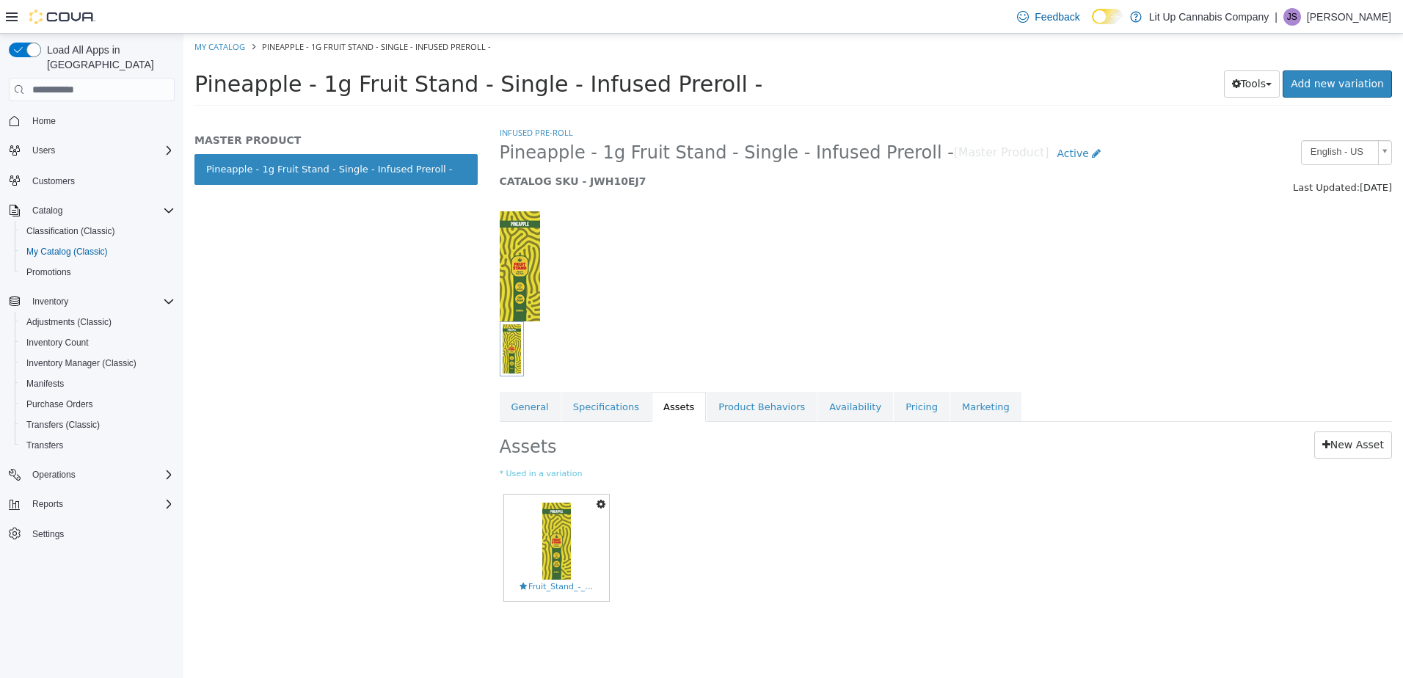
click at [250, 43] on li "Pineapple - 1g Fruit Stand - Single - Infused Preroll -" at bounding box center [369, 46] width 244 height 13
click at [229, 43] on link "My Catalog" at bounding box center [219, 46] width 51 height 11
select select "**********"
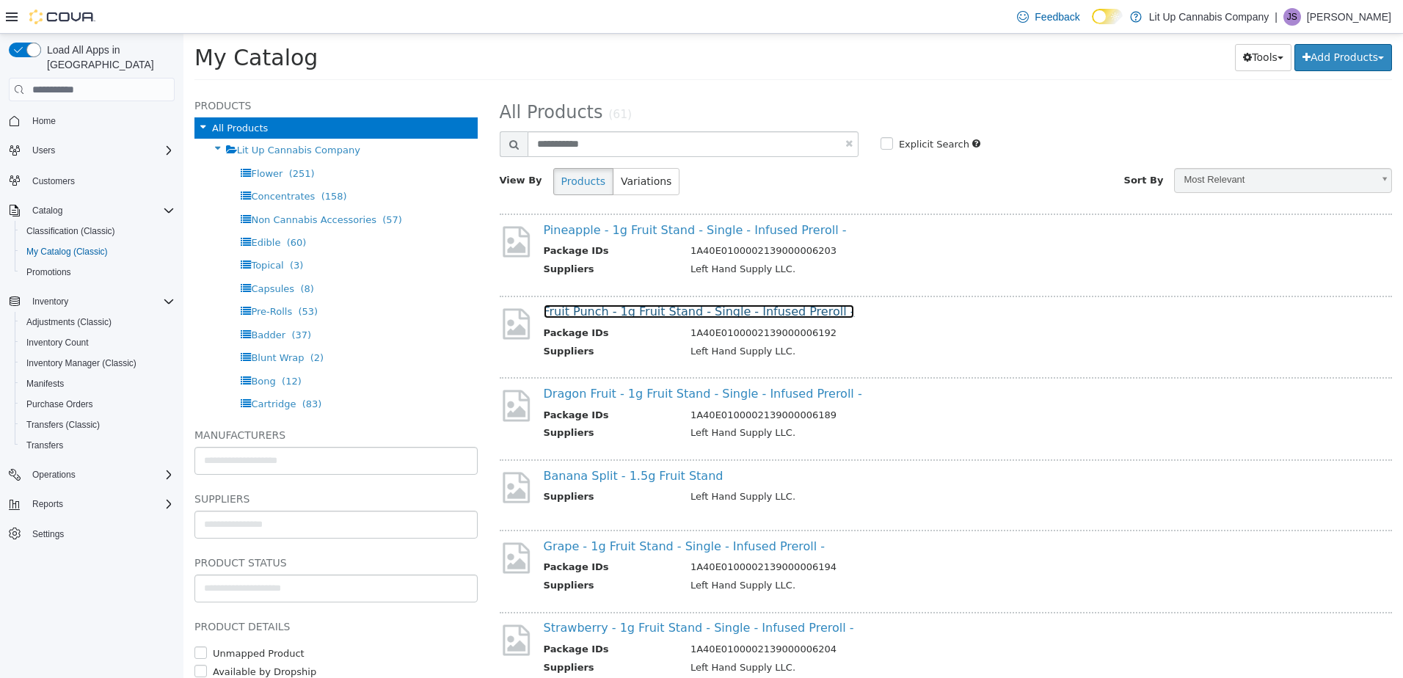
click at [659, 307] on link "Fruit Punch - 1g Fruit Stand - Single - Infused Preroll -" at bounding box center [699, 312] width 311 height 14
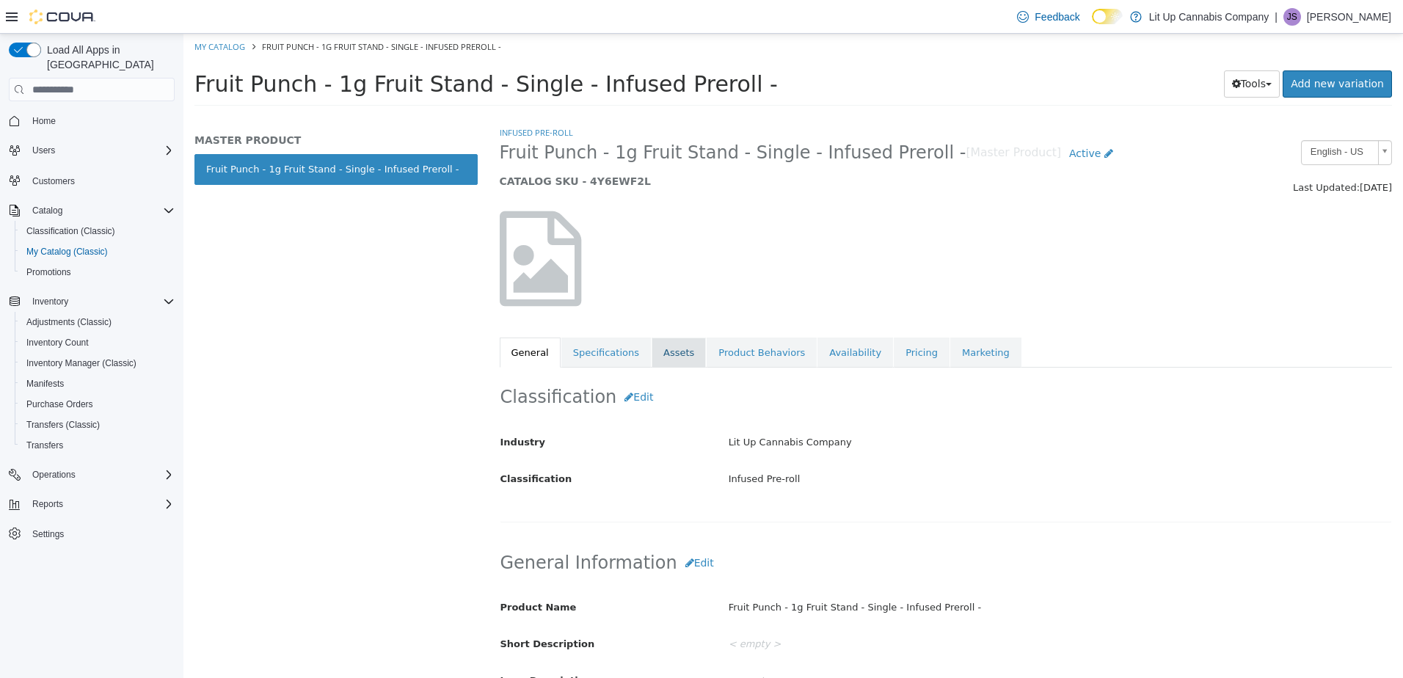
click at [660, 352] on link "Assets" at bounding box center [679, 353] width 54 height 31
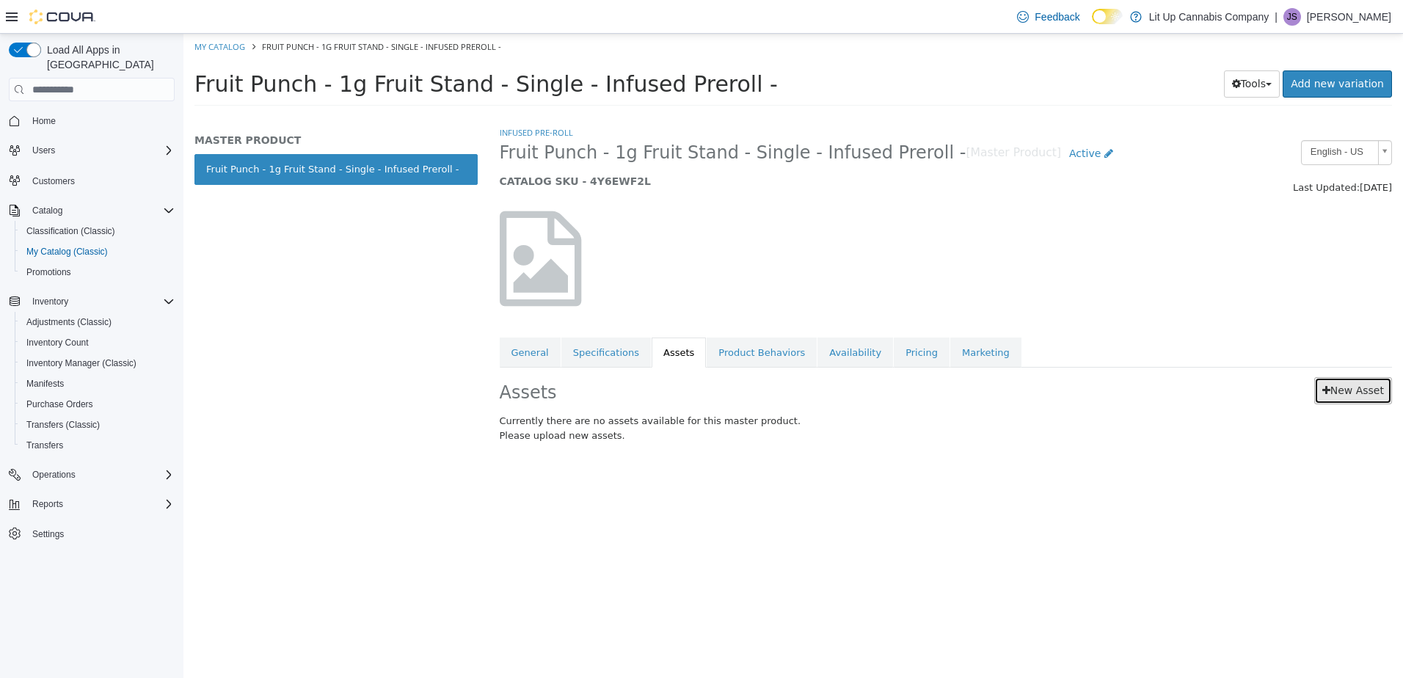
click at [1343, 396] on link "New Asset" at bounding box center [1353, 390] width 78 height 27
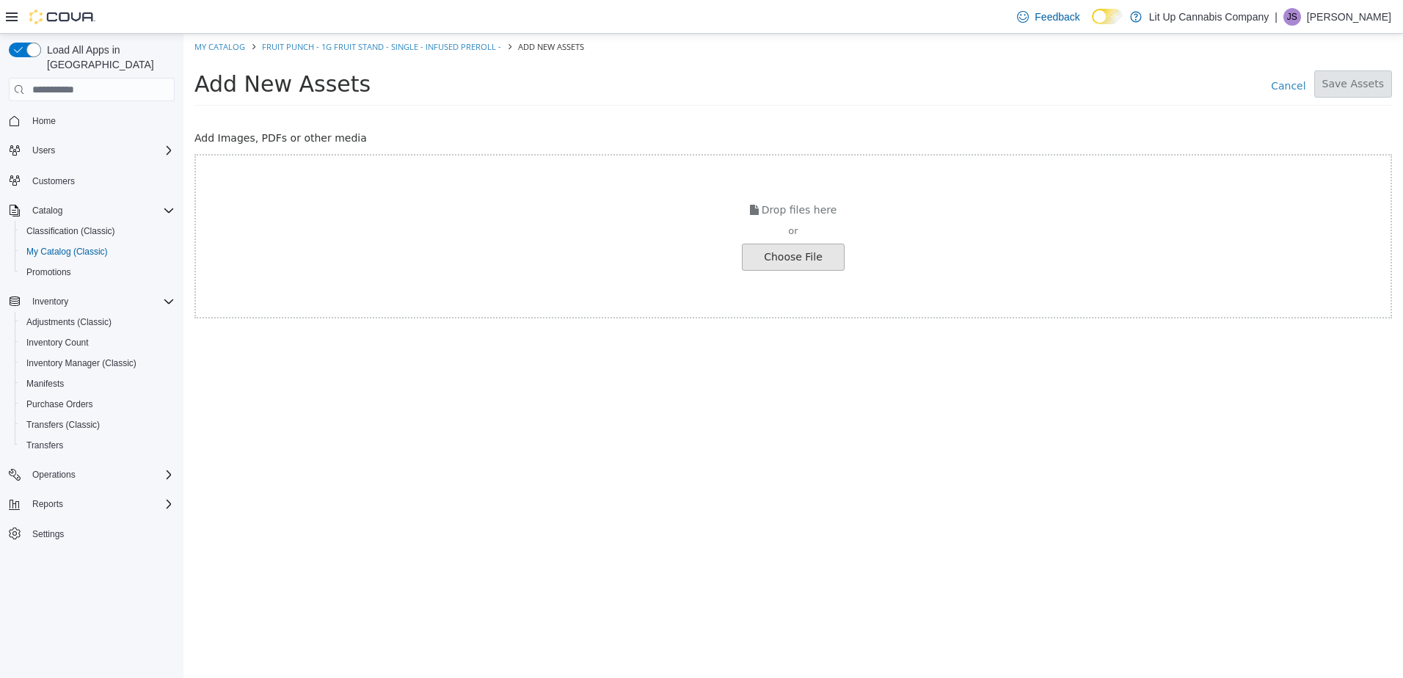
click at [764, 267] on input "file" at bounding box center [25, 257] width 1638 height 26
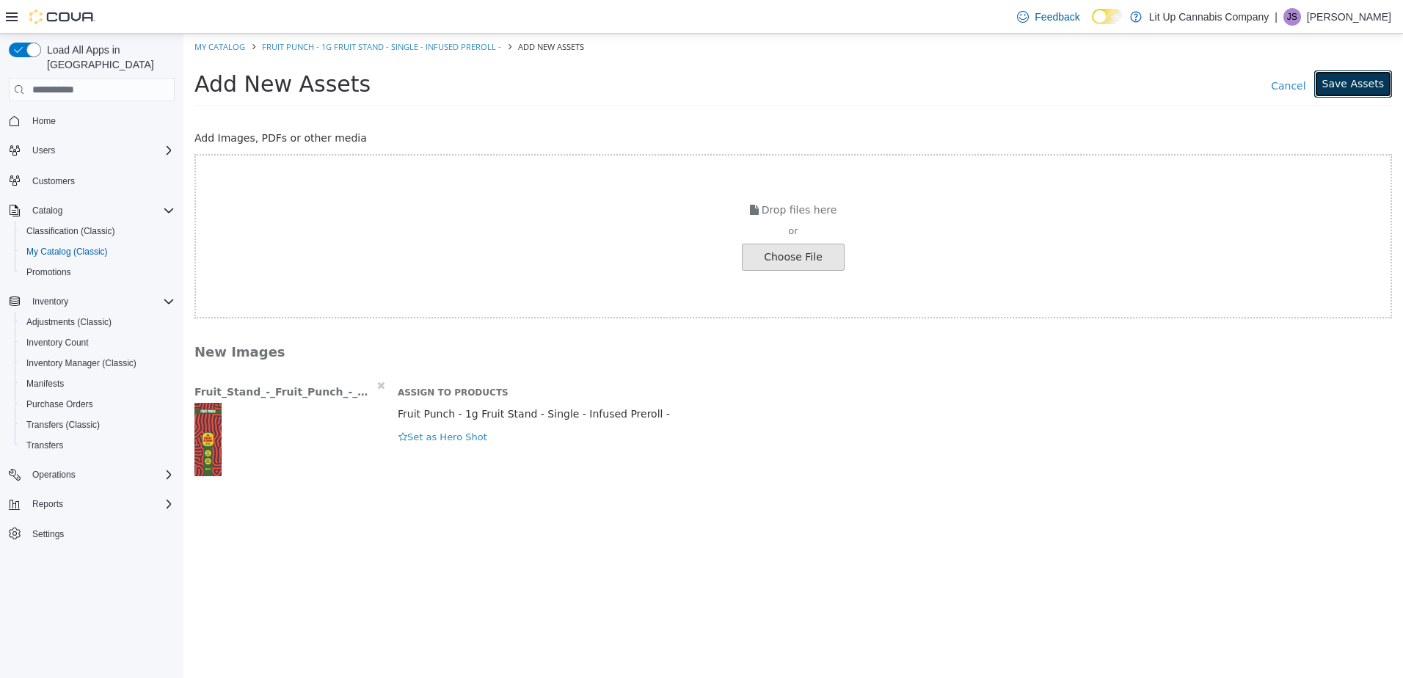
click at [1346, 89] on button "Save Assets" at bounding box center [1353, 83] width 78 height 27
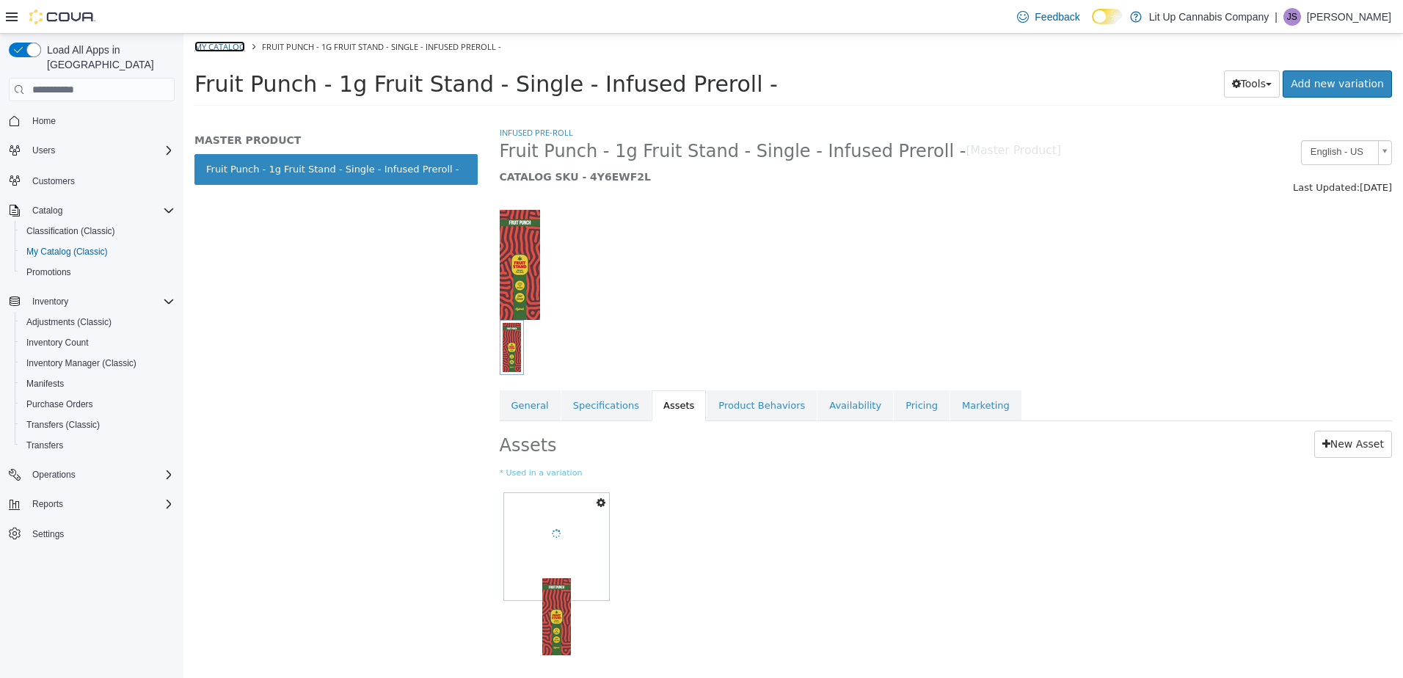
click at [222, 45] on link "My Catalog" at bounding box center [219, 46] width 51 height 11
select select "**********"
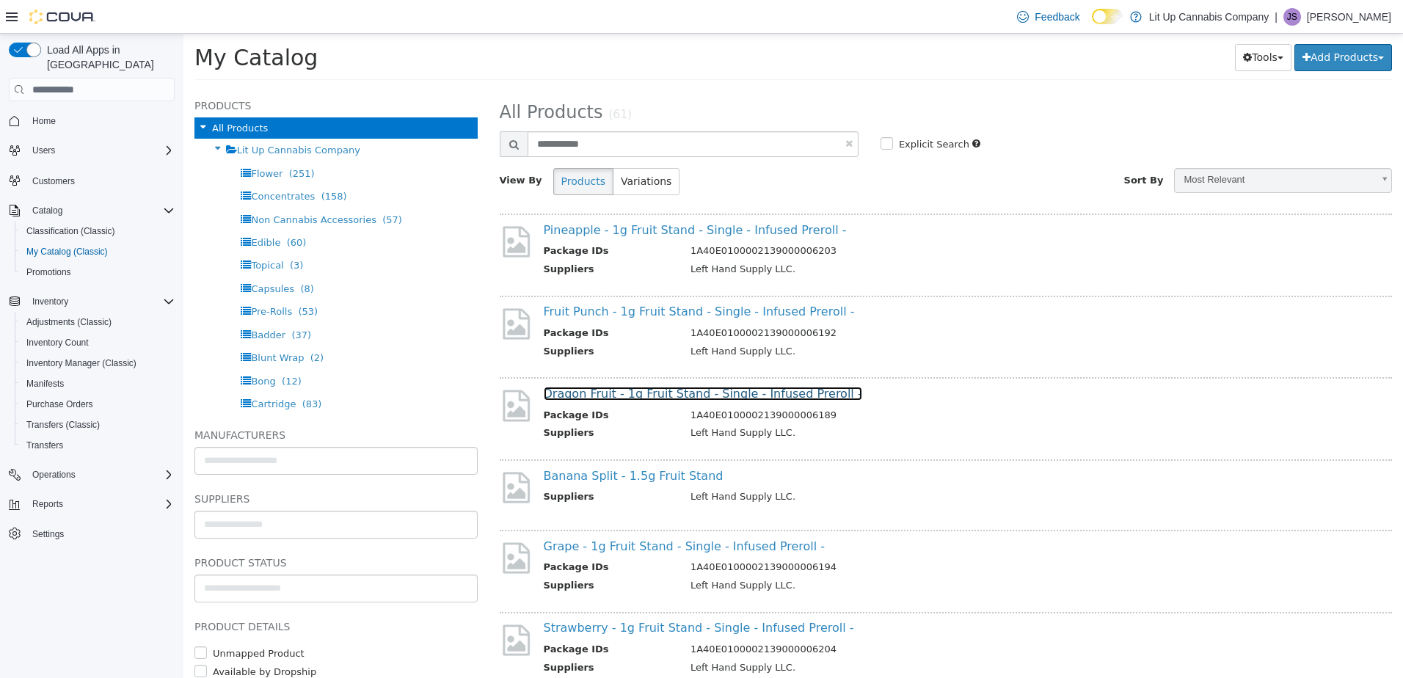
click at [642, 390] on link "Dragon Fruit - 1g Fruit Stand - Single - Infused Preroll -" at bounding box center [703, 394] width 318 height 14
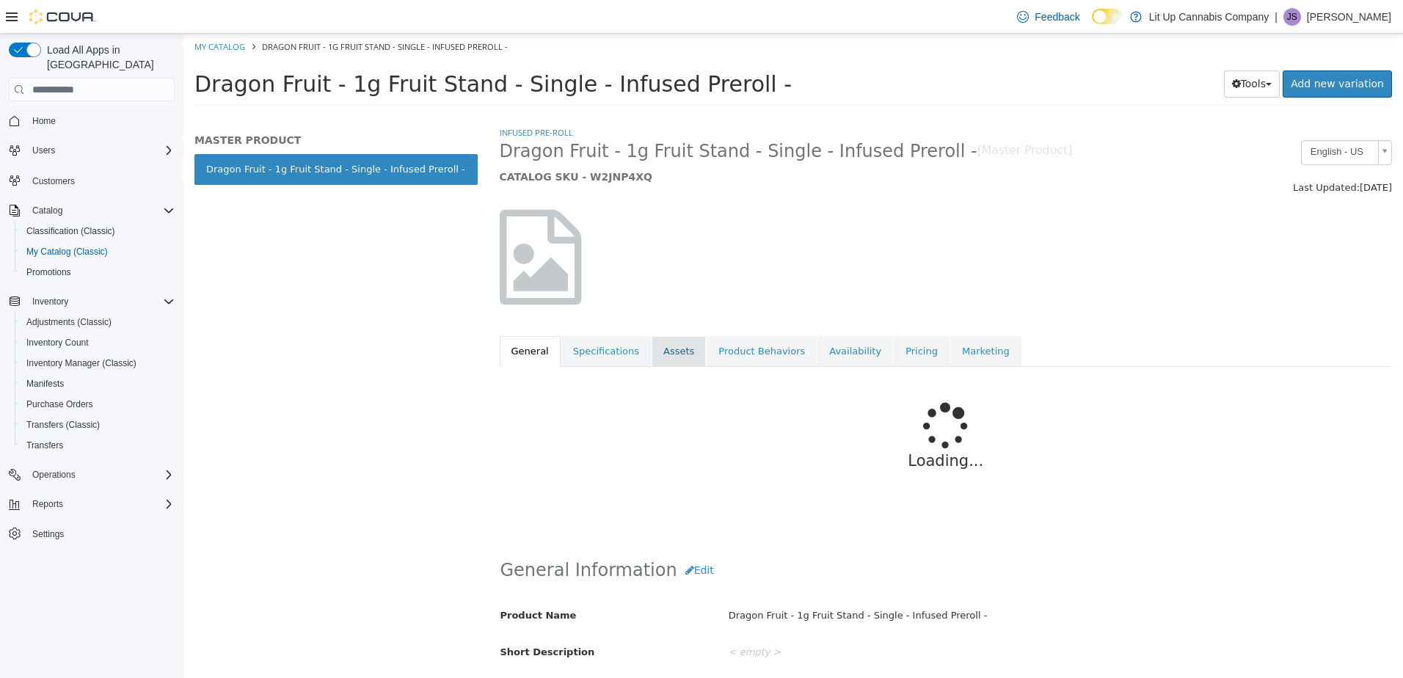
click at [658, 355] on link "Assets" at bounding box center [679, 351] width 54 height 31
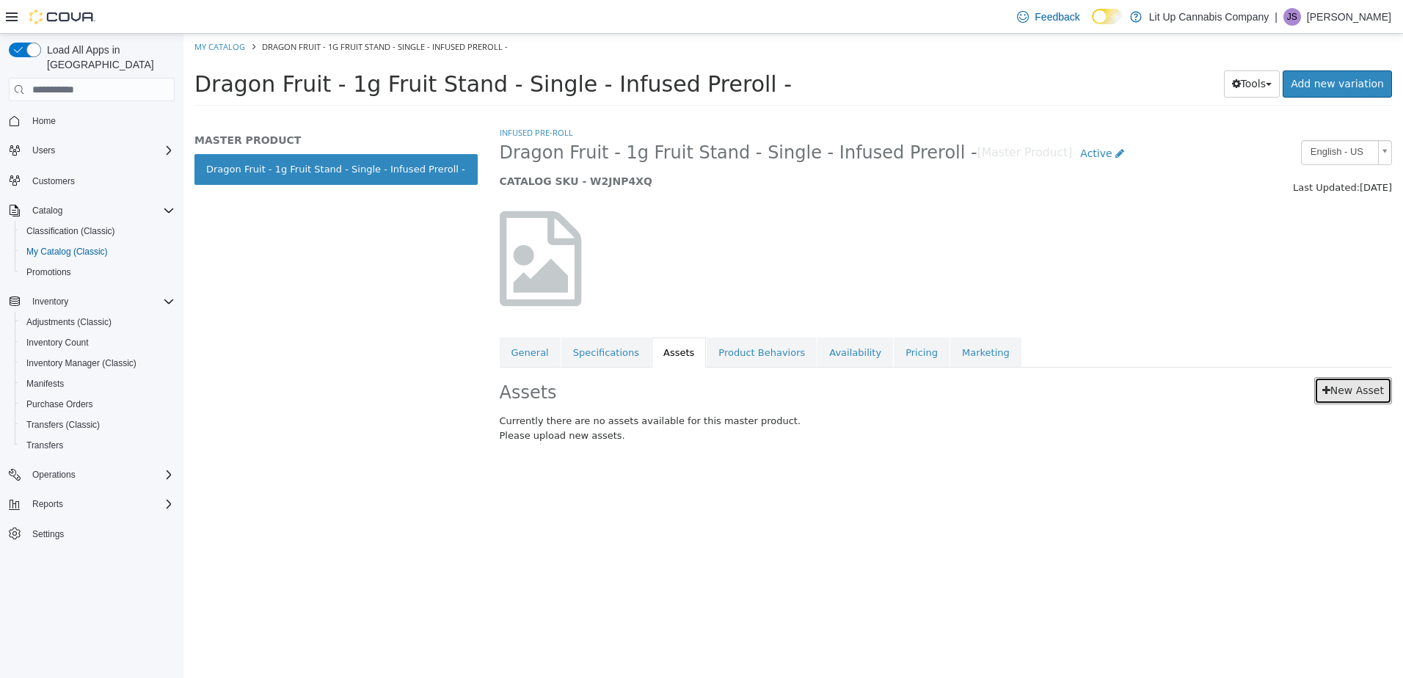
click at [1361, 401] on link "New Asset" at bounding box center [1353, 390] width 78 height 27
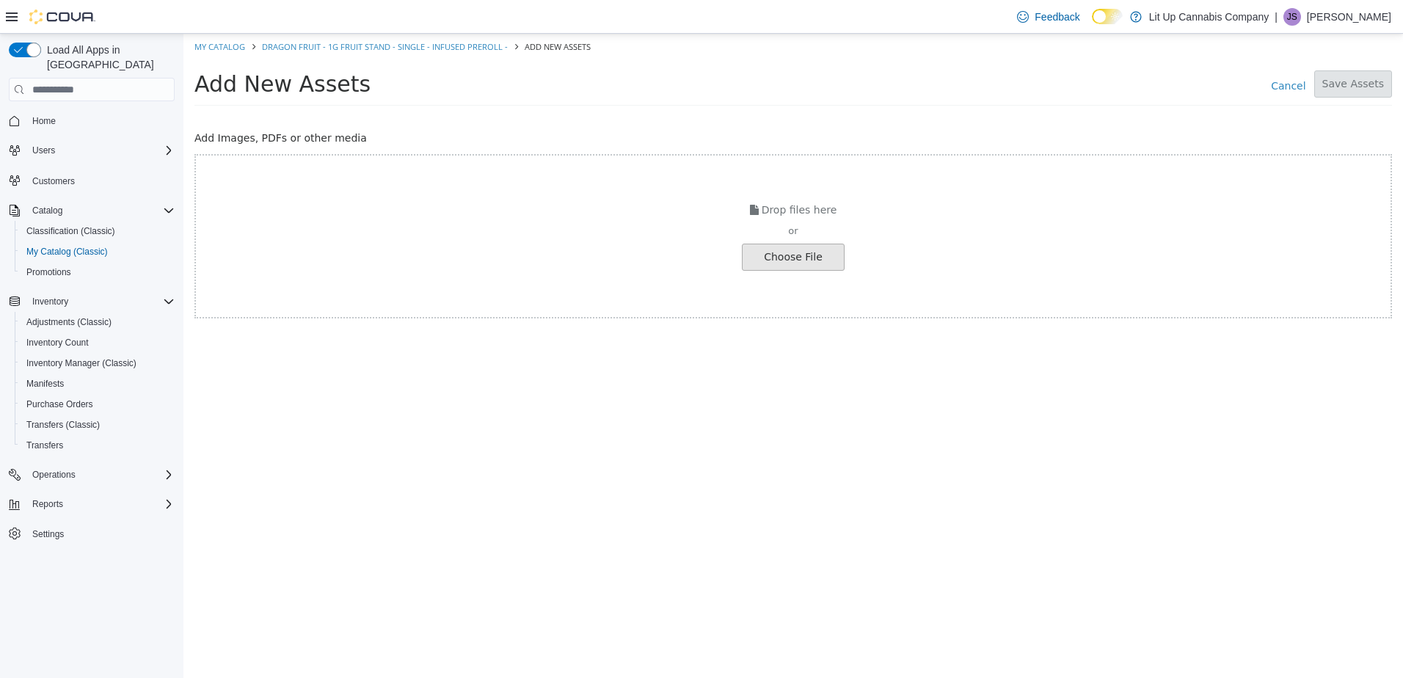
click at [788, 263] on input "file" at bounding box center [25, 257] width 1638 height 26
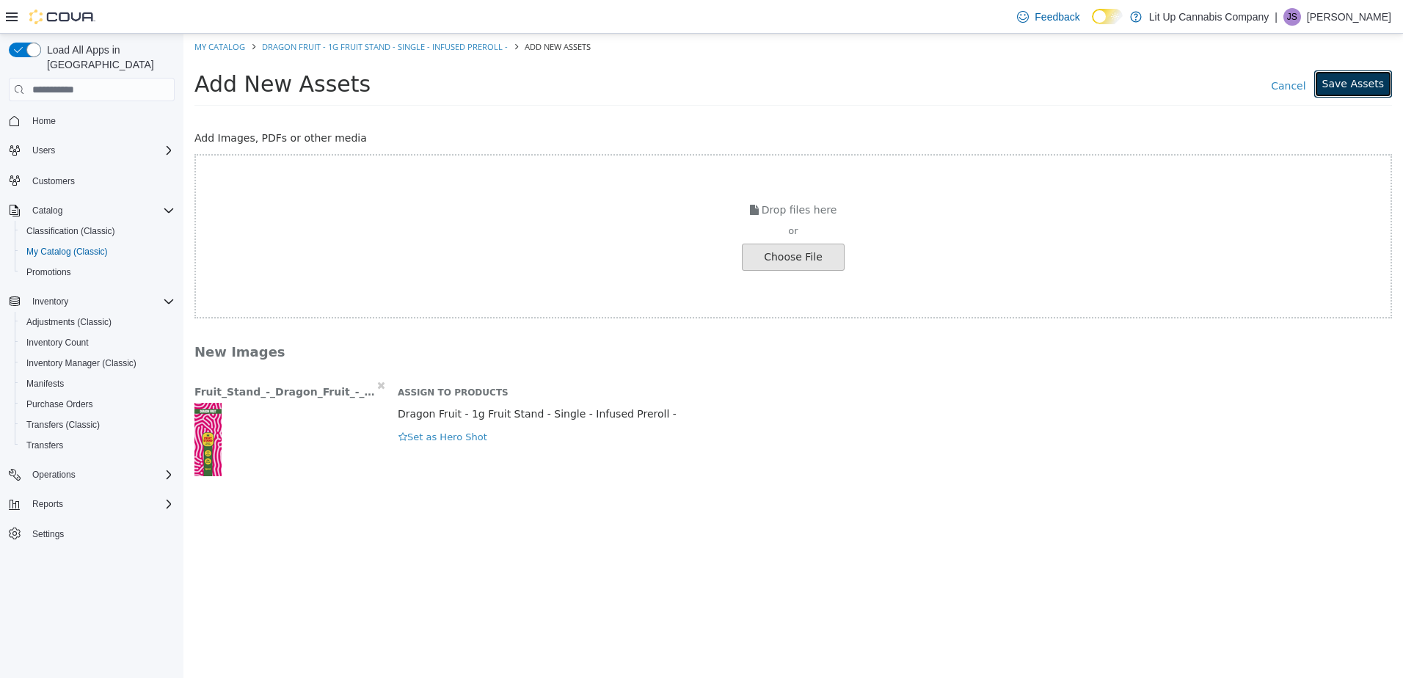
click at [1343, 84] on button "Save Assets" at bounding box center [1353, 83] width 78 height 27
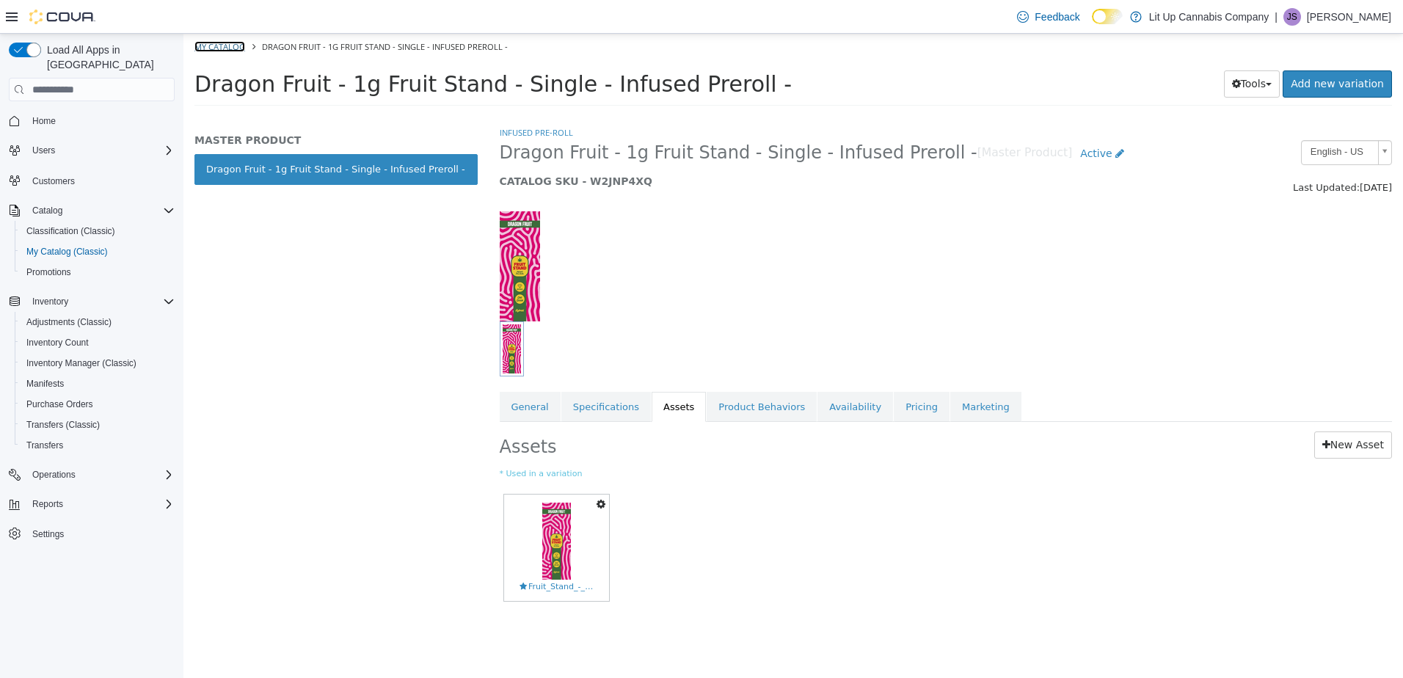
click at [214, 47] on link "My Catalog" at bounding box center [219, 46] width 51 height 11
select select "**********"
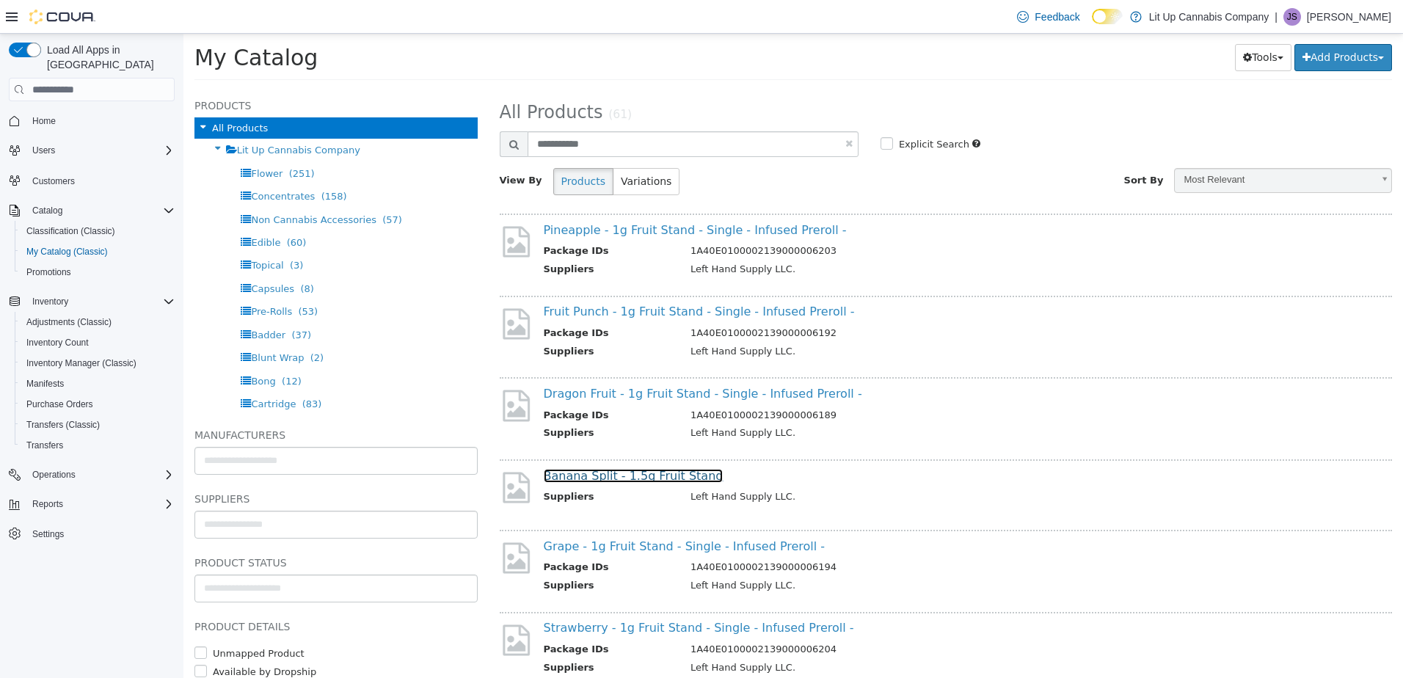
click at [622, 479] on link "Banana Split - 1.5g Fruit Stand" at bounding box center [634, 476] width 180 height 14
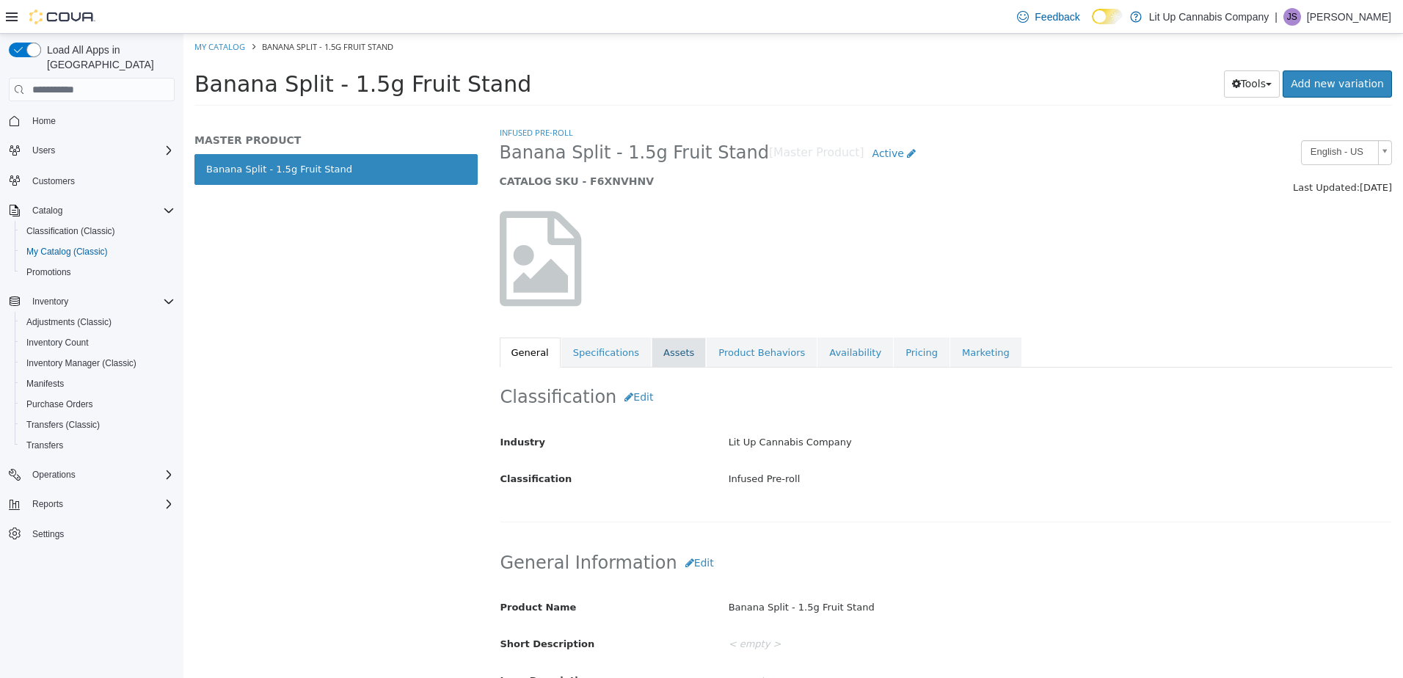
click at [657, 361] on link "Assets" at bounding box center [679, 353] width 54 height 31
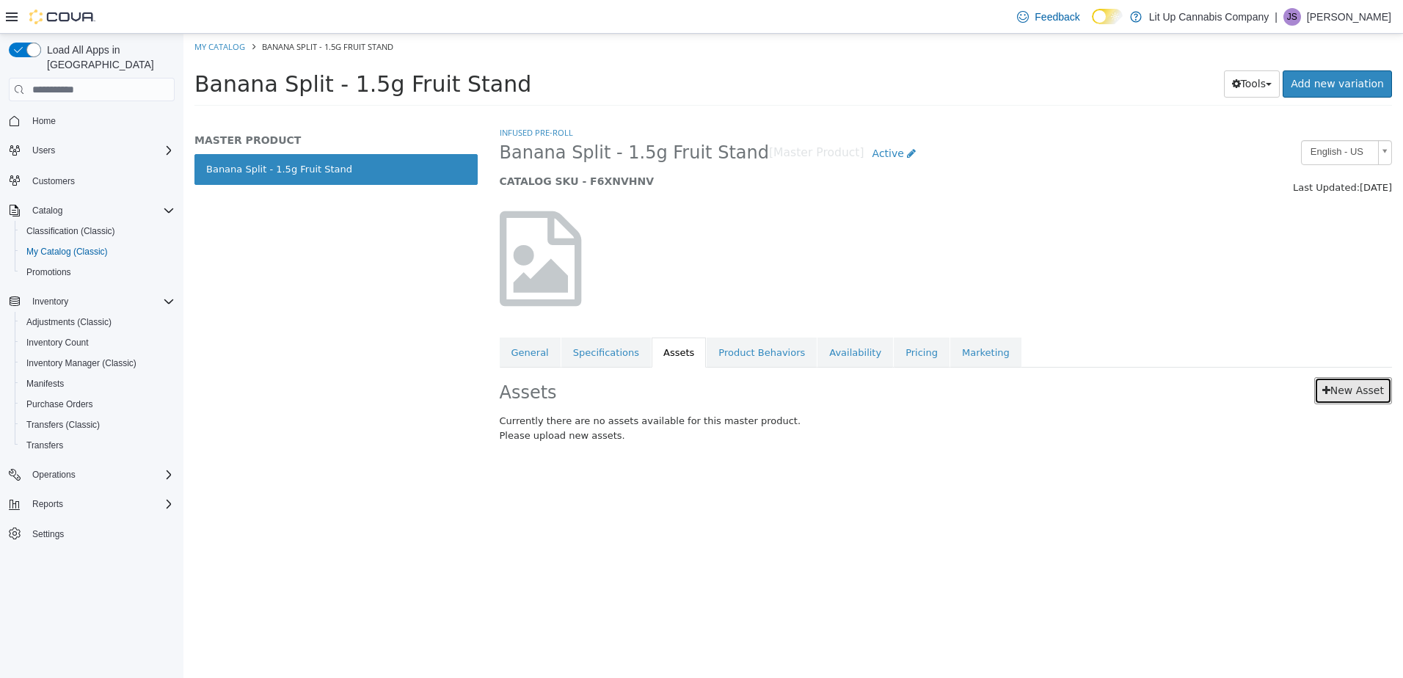
click at [1331, 401] on link "New Asset" at bounding box center [1353, 390] width 78 height 27
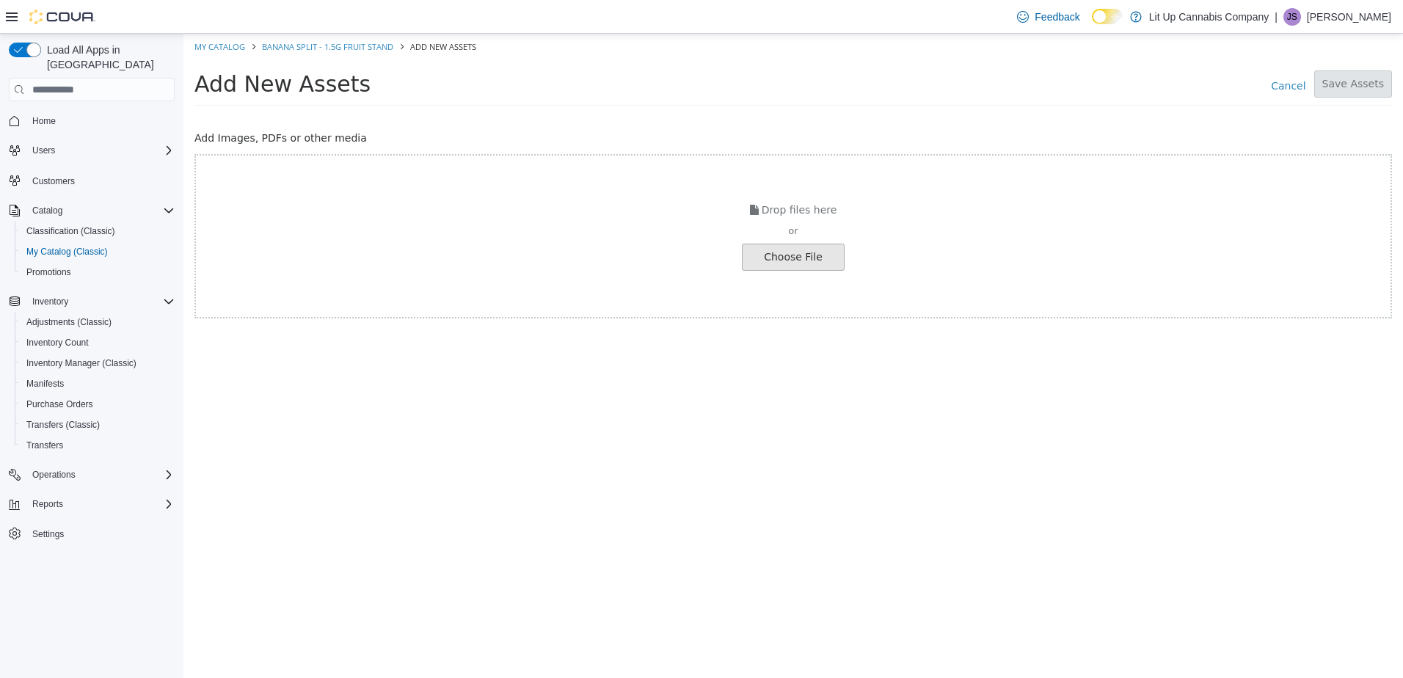
click at [793, 255] on input "file" at bounding box center [25, 257] width 1638 height 26
click at [745, 262] on input "file" at bounding box center [25, 257] width 1638 height 26
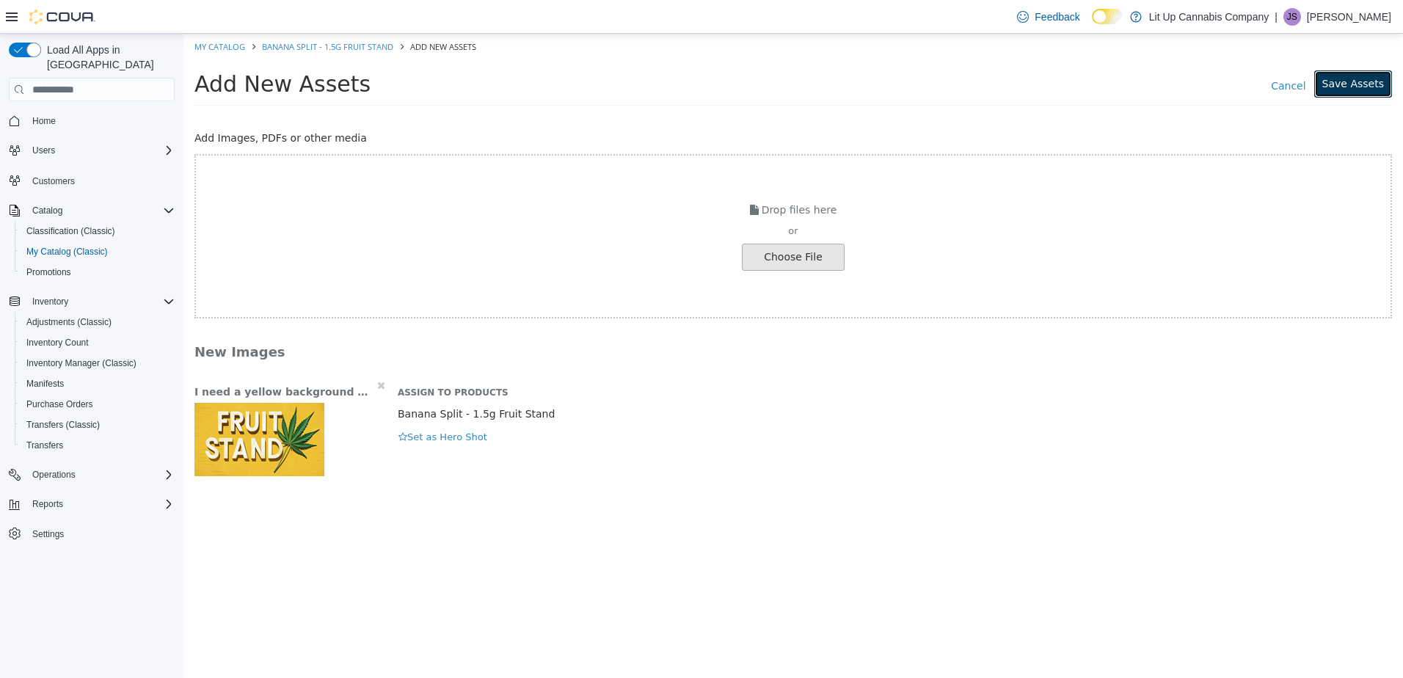
click at [1341, 87] on button "Save Assets" at bounding box center [1353, 83] width 78 height 27
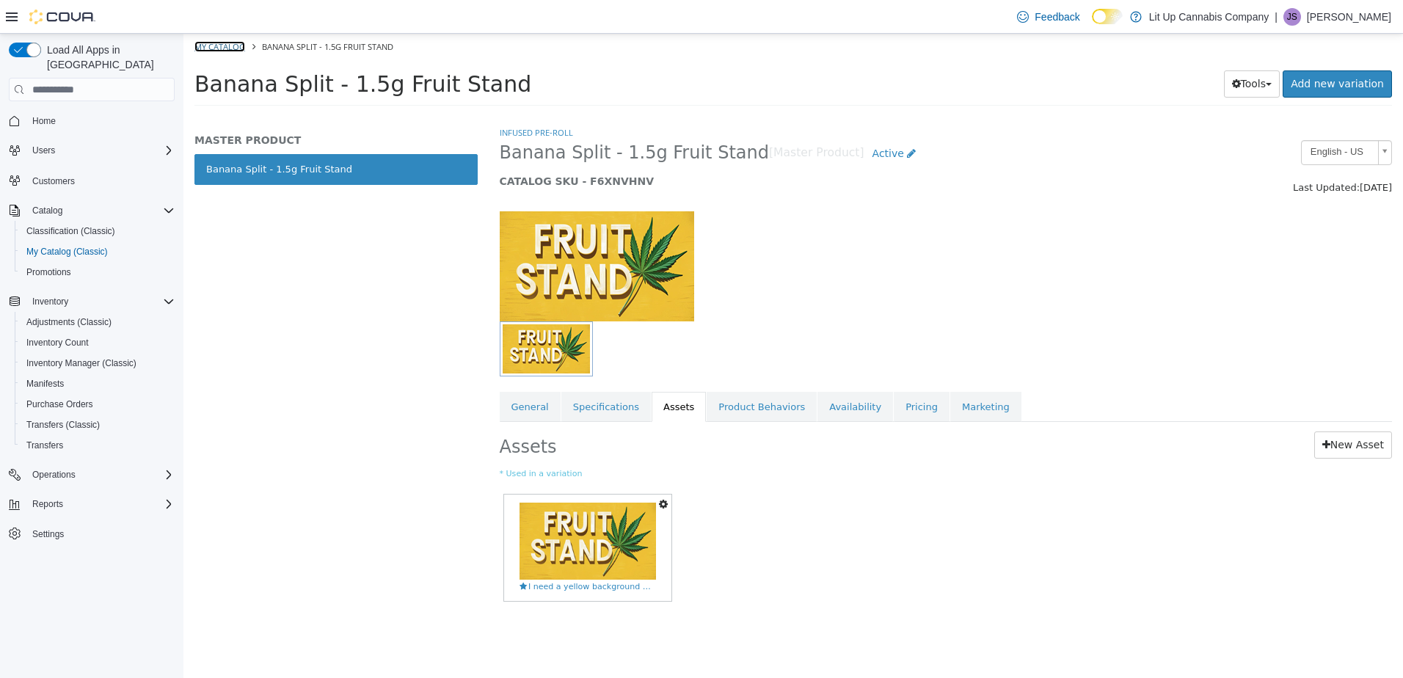
click at [208, 47] on link "My Catalog" at bounding box center [219, 46] width 51 height 11
select select "**********"
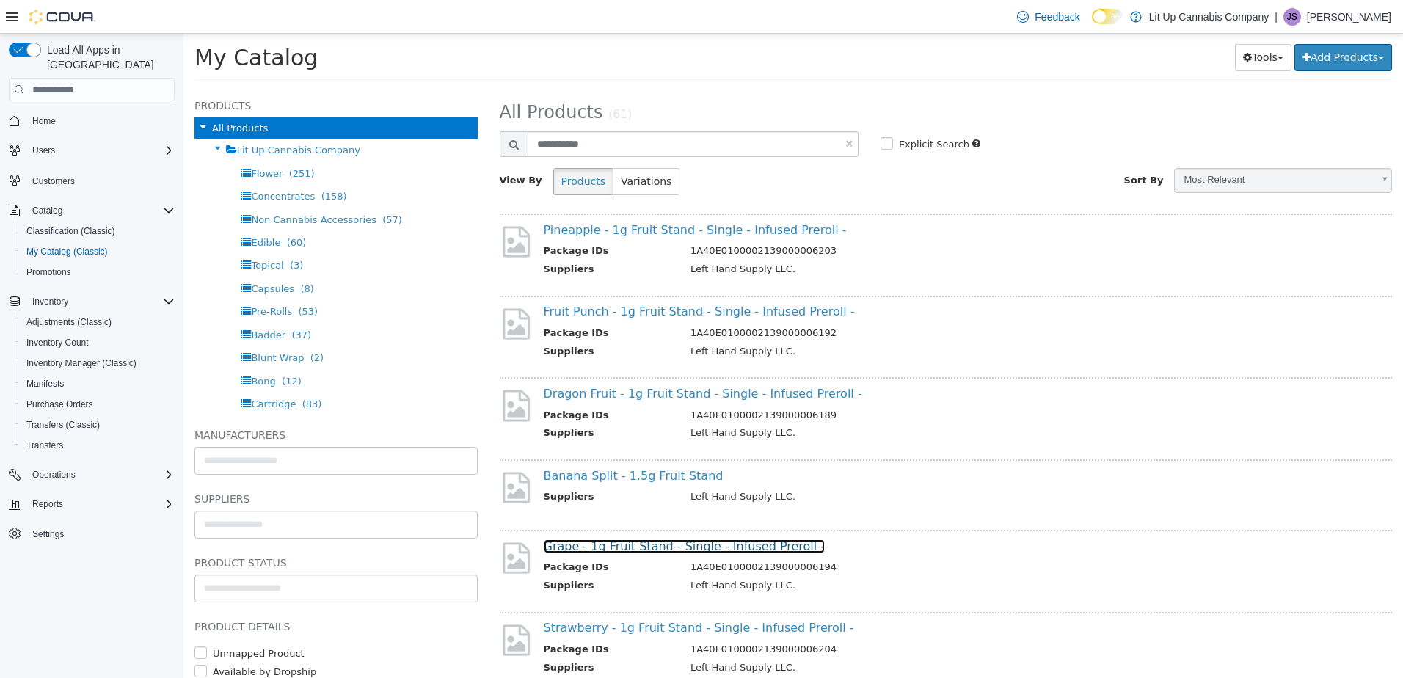
click at [610, 550] on link "Grape - 1g Fruit Stand - Single - Infused Preroll -" at bounding box center [685, 546] width 282 height 14
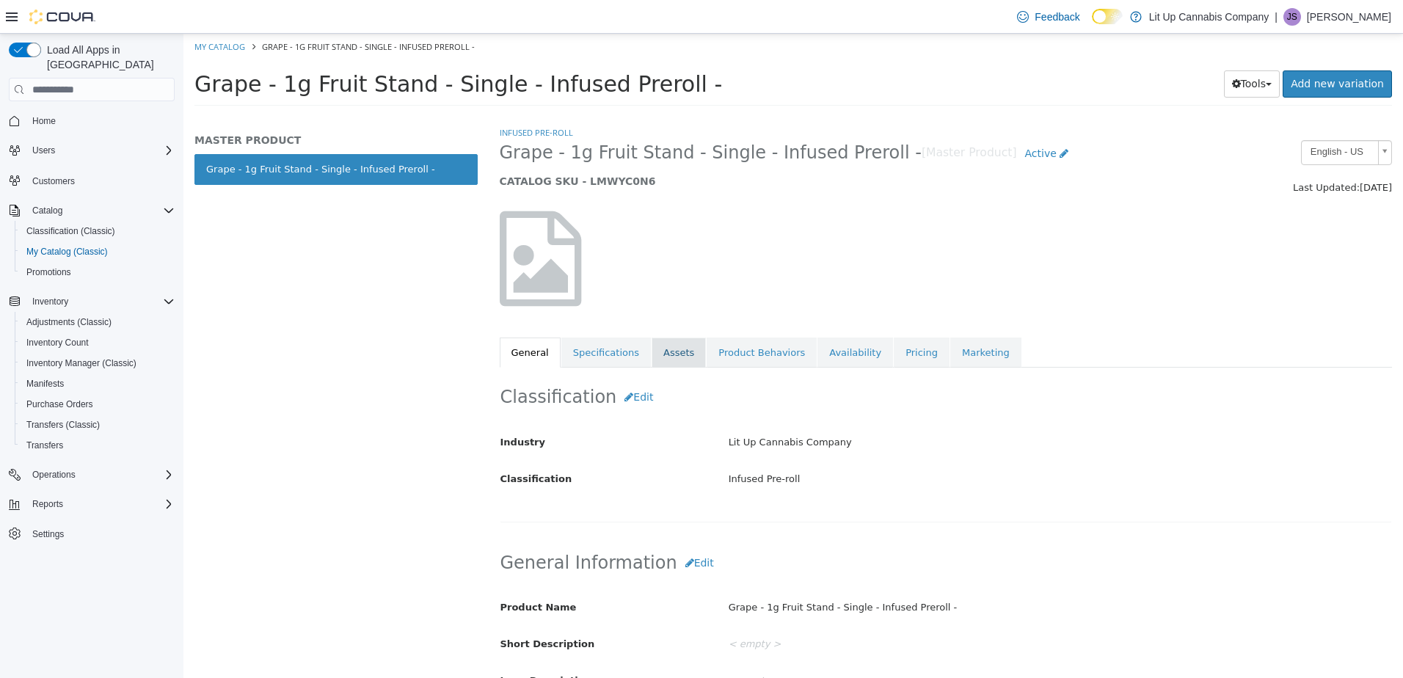
click at [659, 353] on link "Assets" at bounding box center [679, 353] width 54 height 31
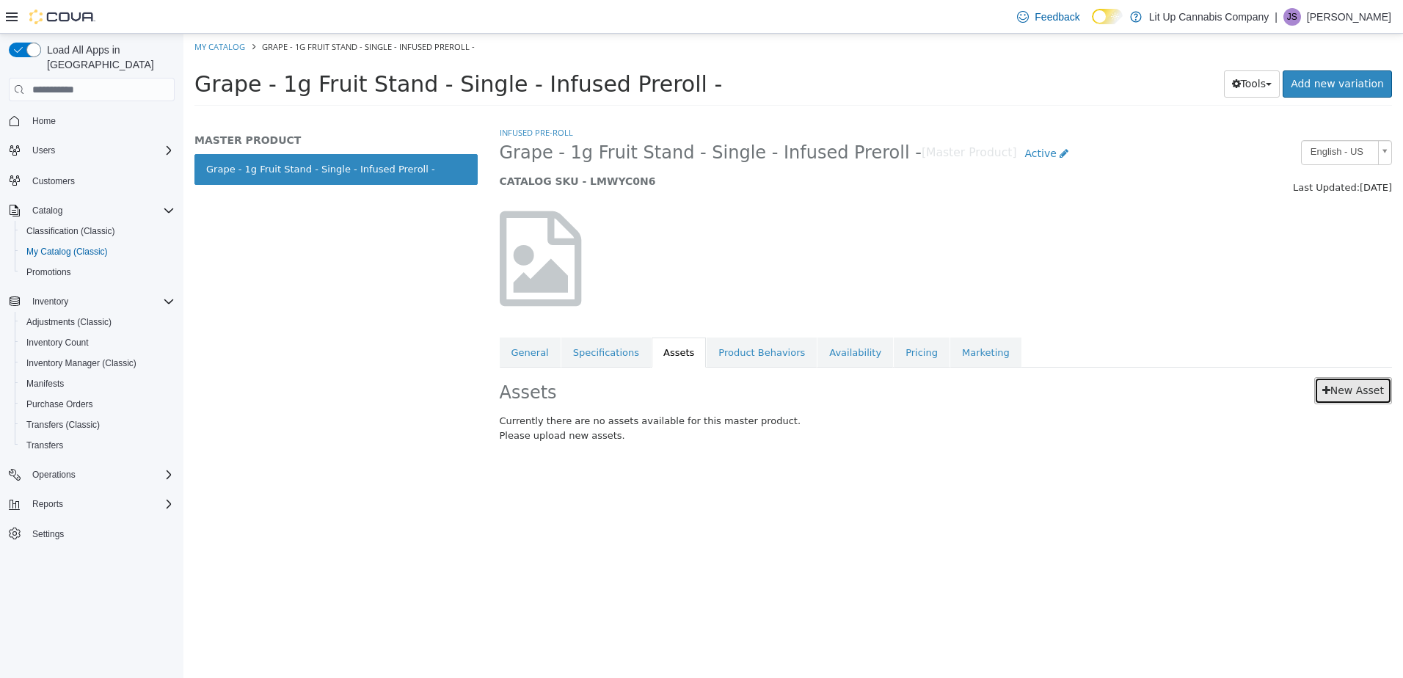
click at [1342, 402] on link "New Asset" at bounding box center [1353, 390] width 78 height 27
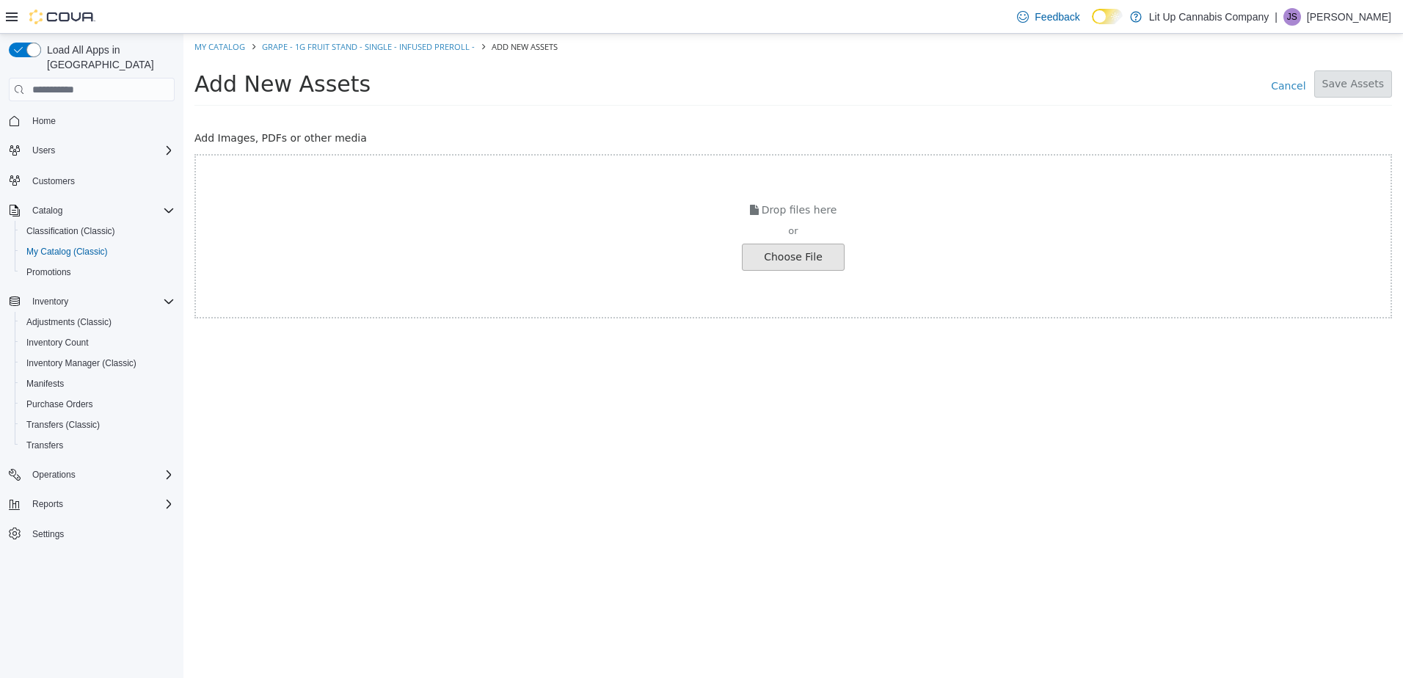
click at [773, 263] on input "file" at bounding box center [25, 257] width 1638 height 26
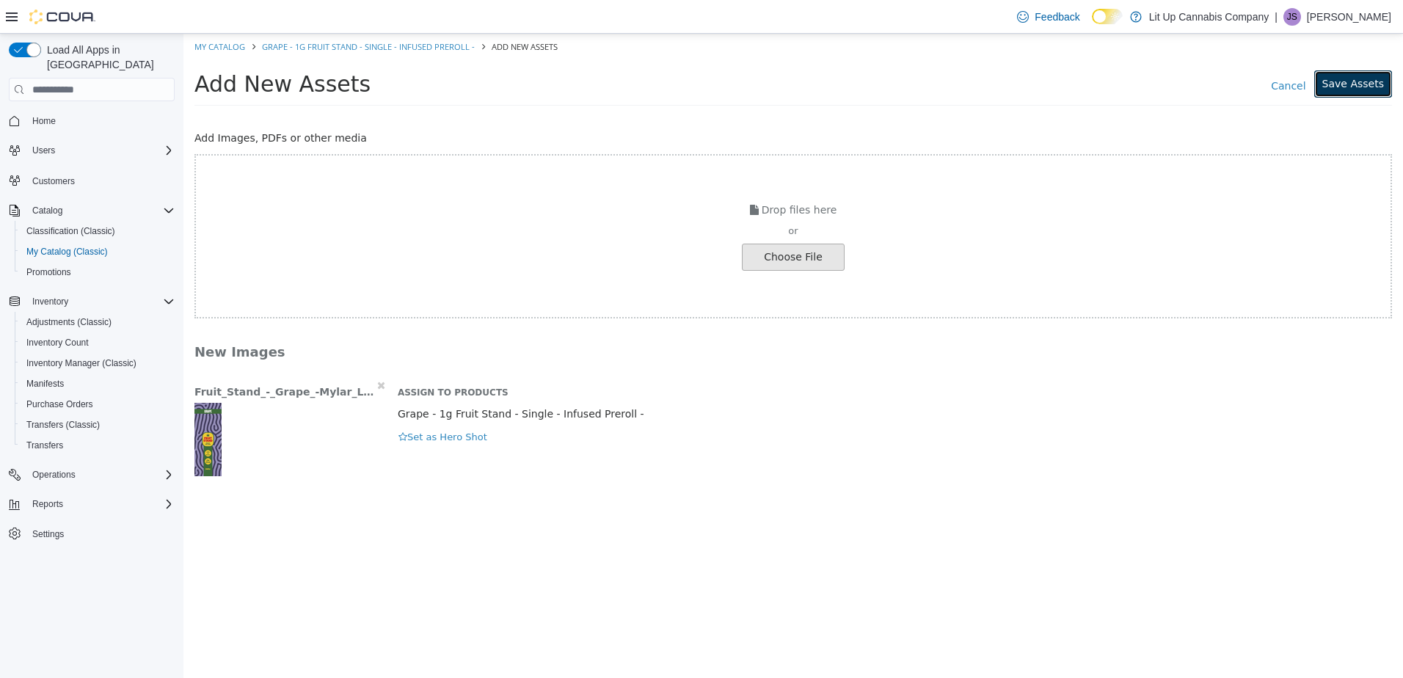
click at [1340, 90] on button "Save Assets" at bounding box center [1353, 83] width 78 height 27
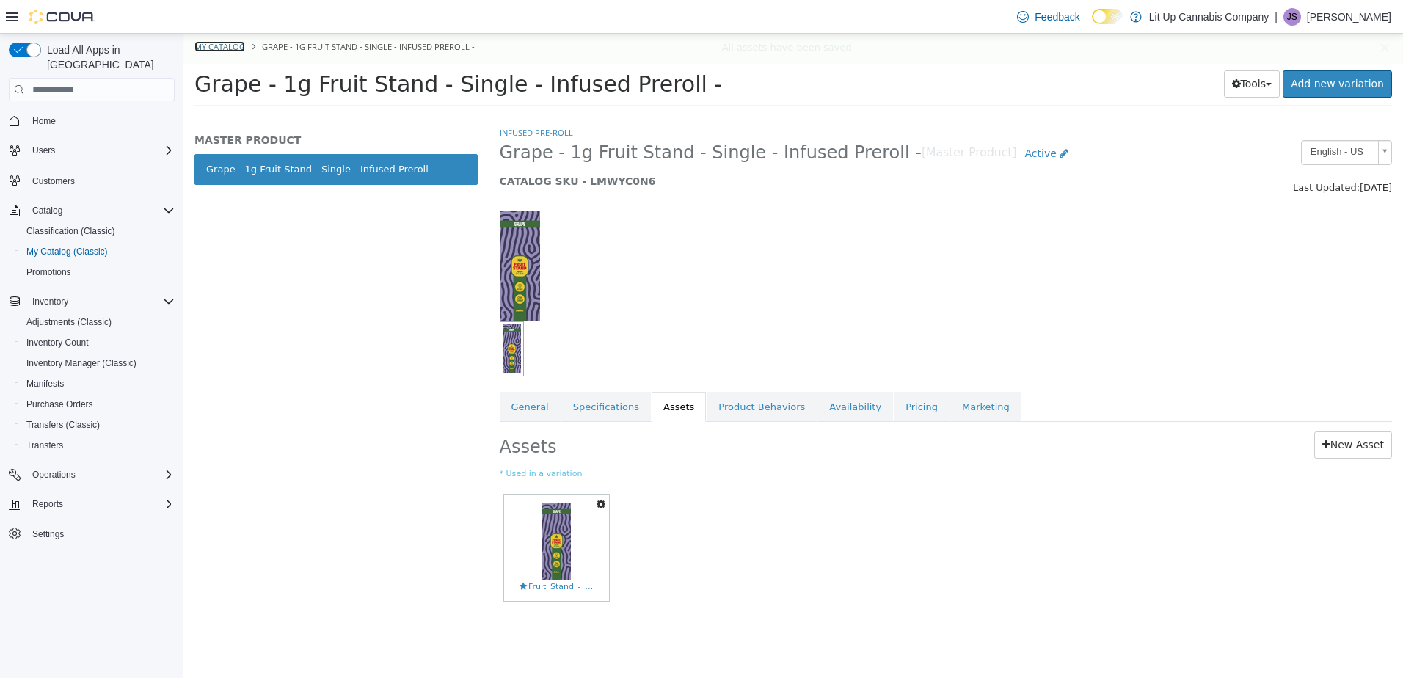
click at [215, 47] on link "My Catalog" at bounding box center [219, 46] width 51 height 11
select select "**********"
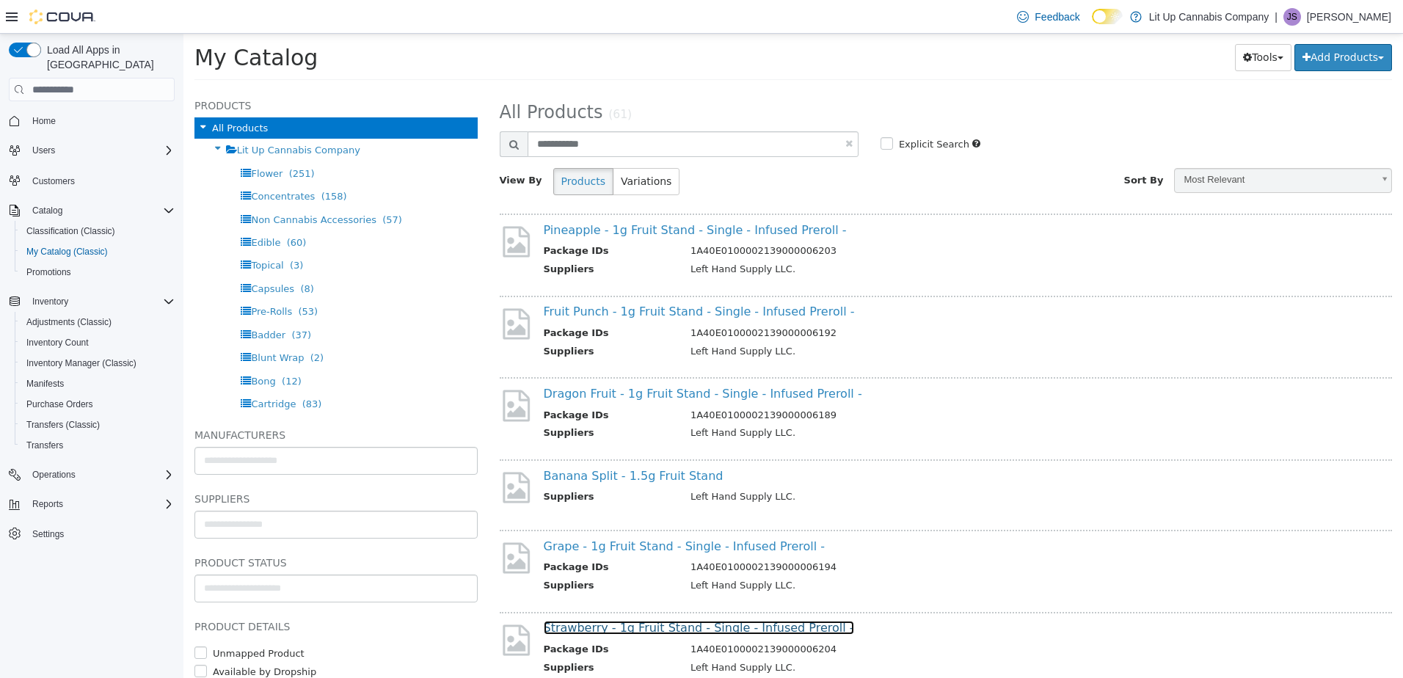
click at [639, 630] on link "Strawberry - 1g Fruit Stand - Single - Infused Preroll -" at bounding box center [699, 628] width 310 height 14
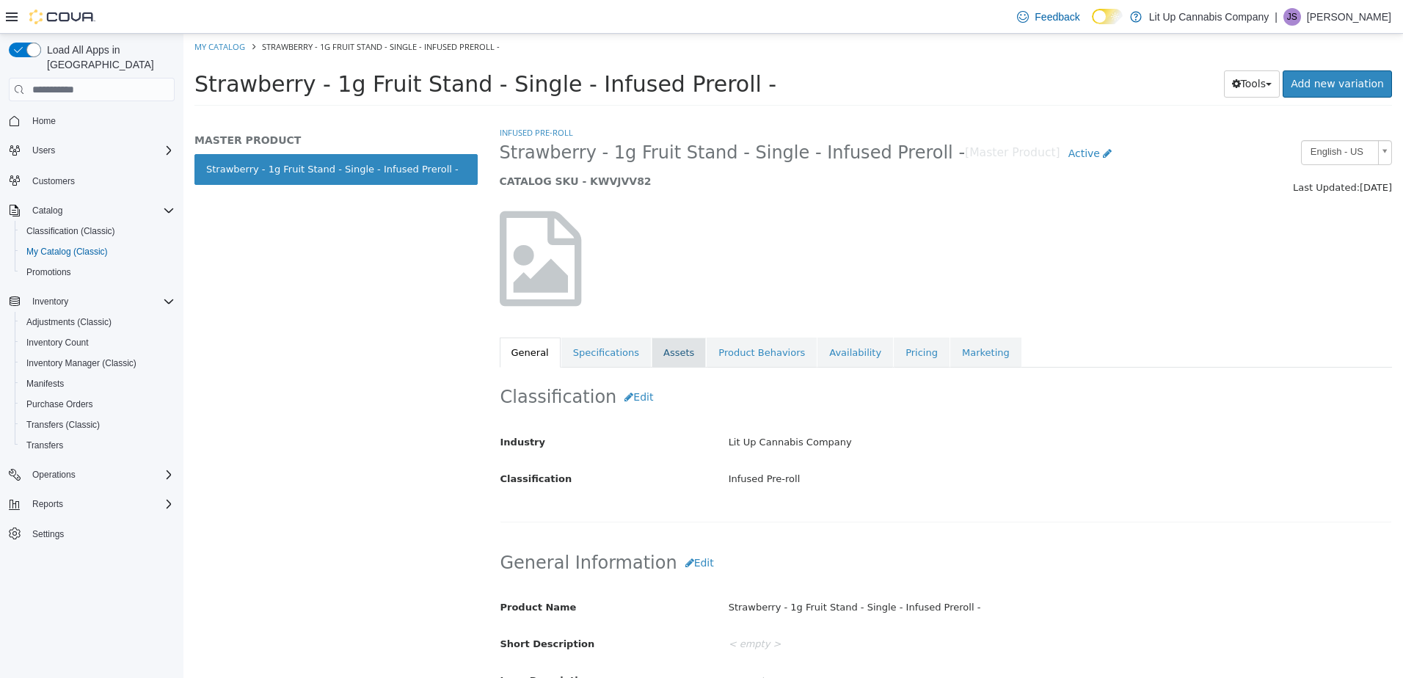
click at [652, 351] on link "Assets" at bounding box center [679, 353] width 54 height 31
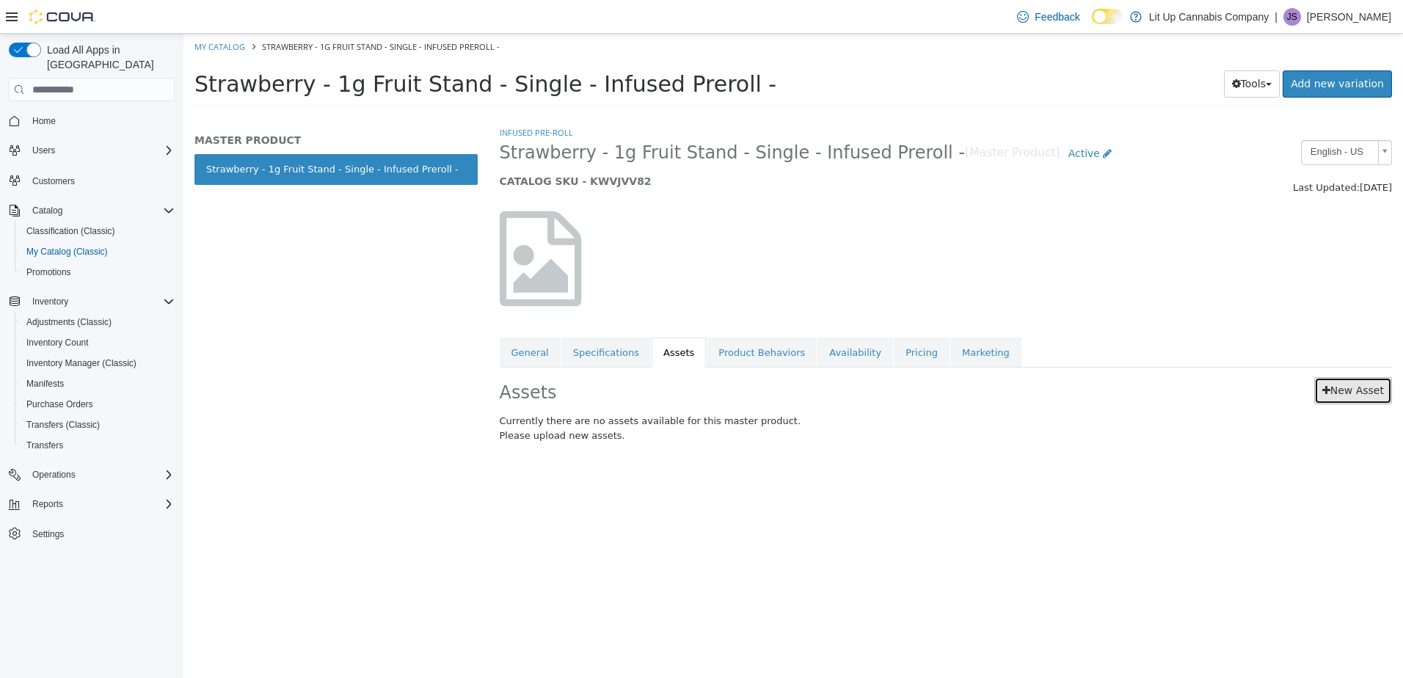
click at [1338, 391] on link "New Asset" at bounding box center [1353, 390] width 78 height 27
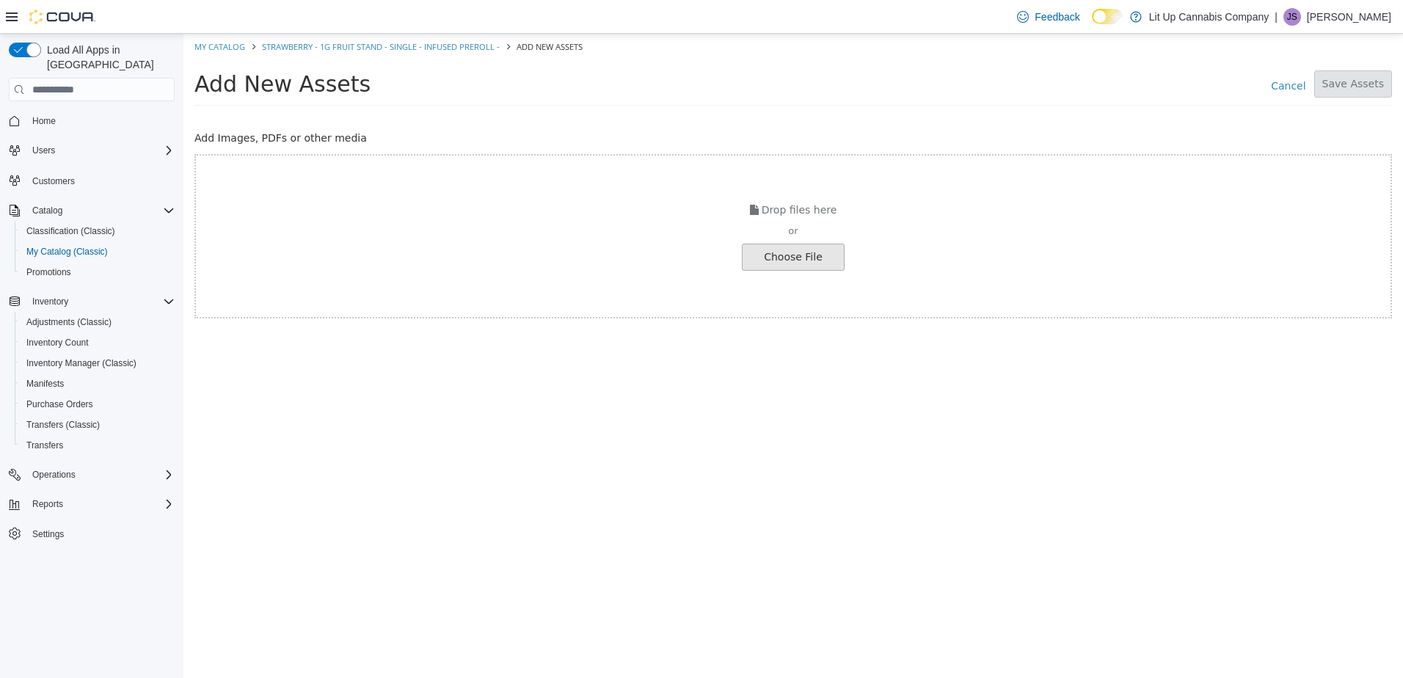
click at [806, 261] on input "file" at bounding box center [25, 257] width 1638 height 26
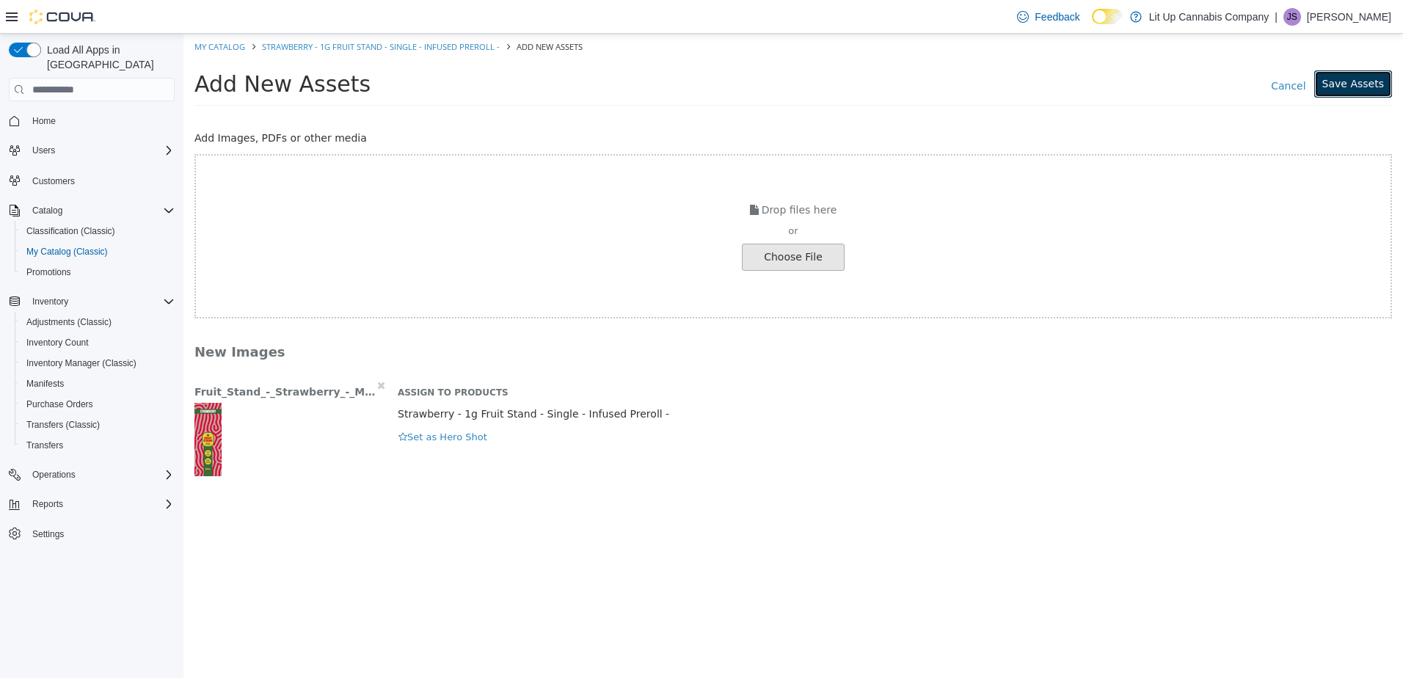
click at [1346, 81] on button "Save Assets" at bounding box center [1353, 83] width 78 height 27
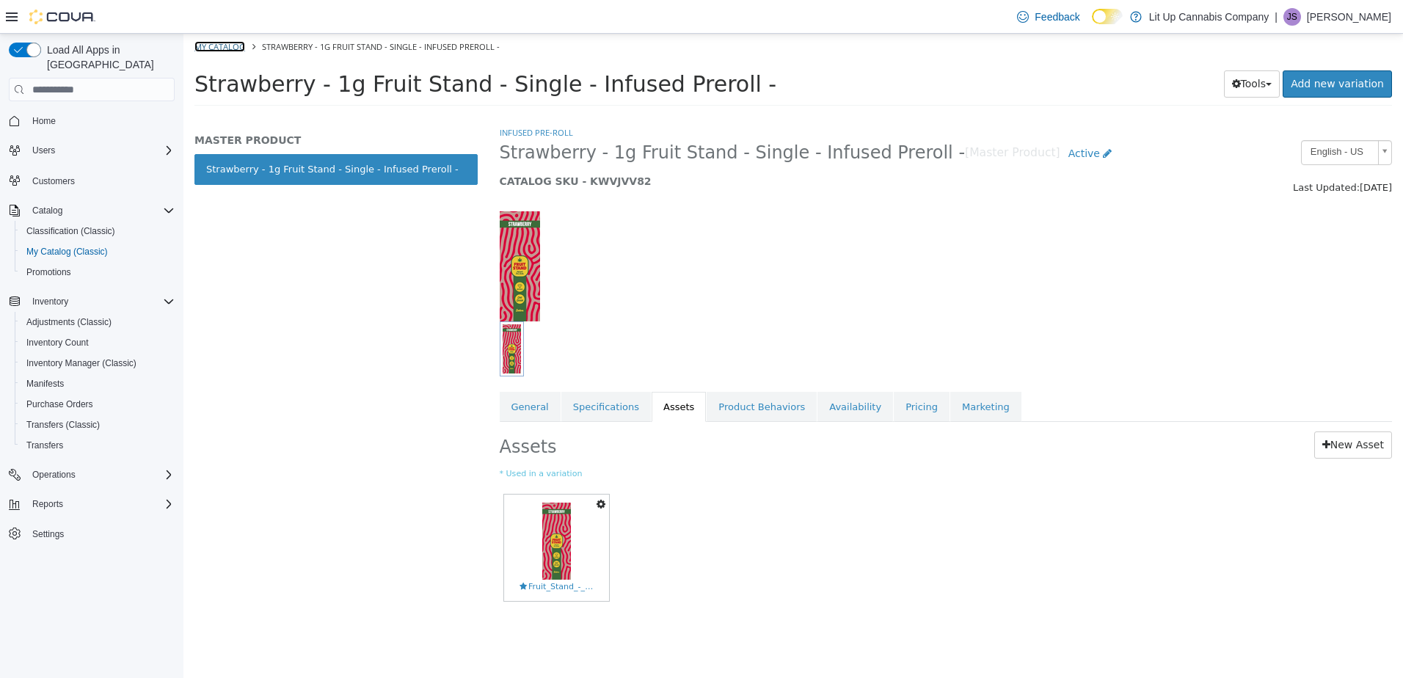
click at [223, 47] on link "My Catalog" at bounding box center [219, 46] width 51 height 11
select select "**********"
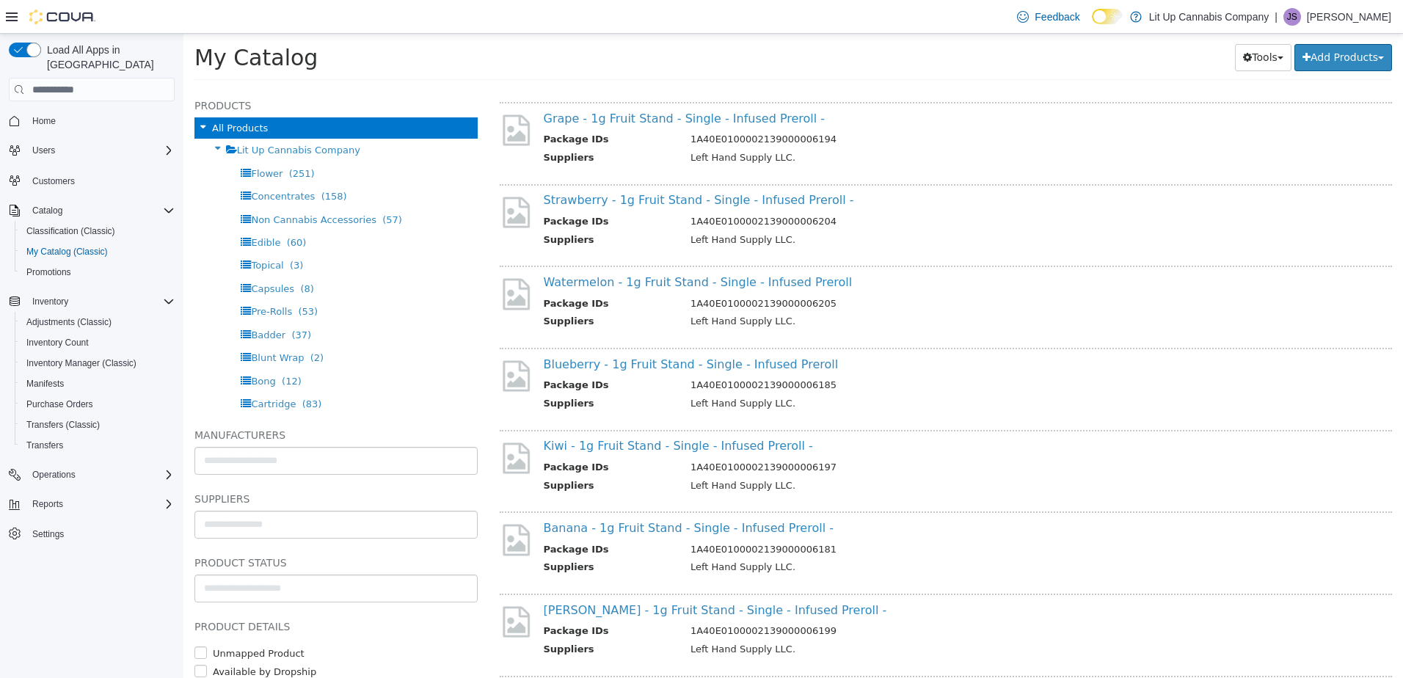
scroll to position [440, 0]
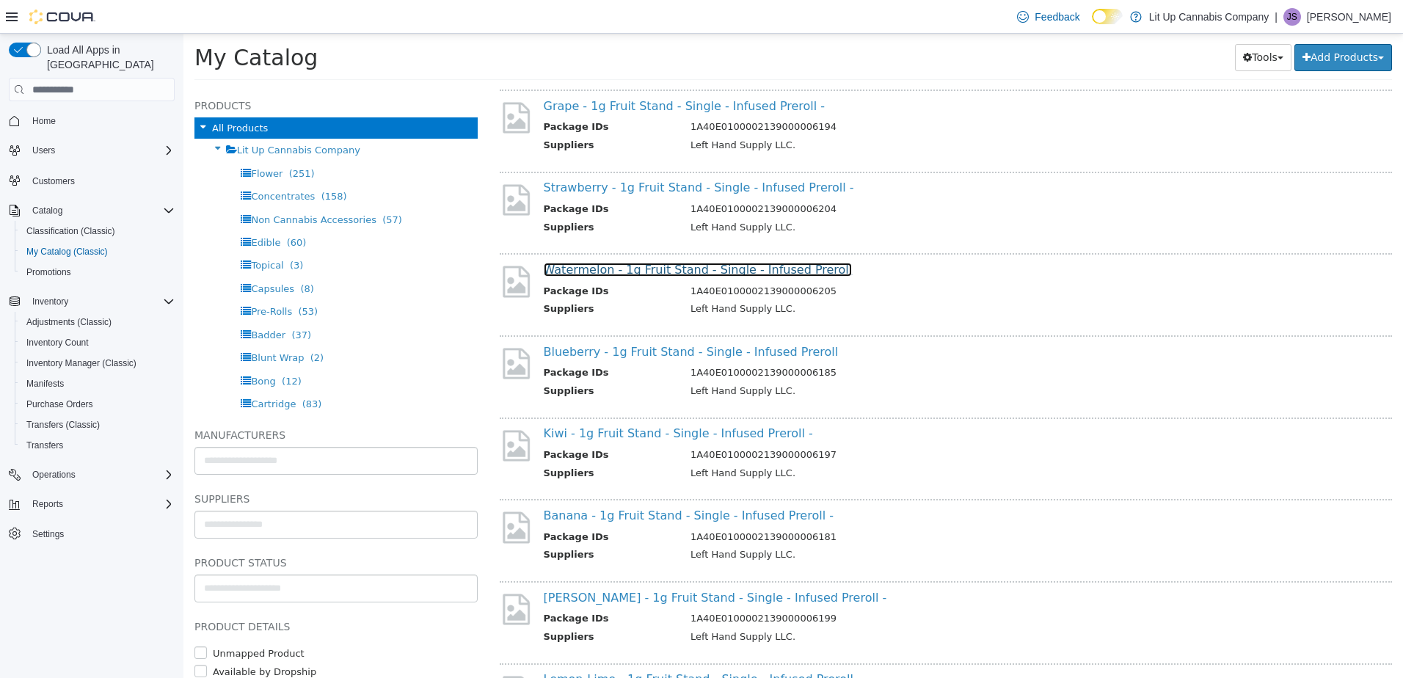
click at [646, 266] on link "Watermelon - 1g Fruit Stand - Single - Infused Preroll" at bounding box center [698, 270] width 309 height 14
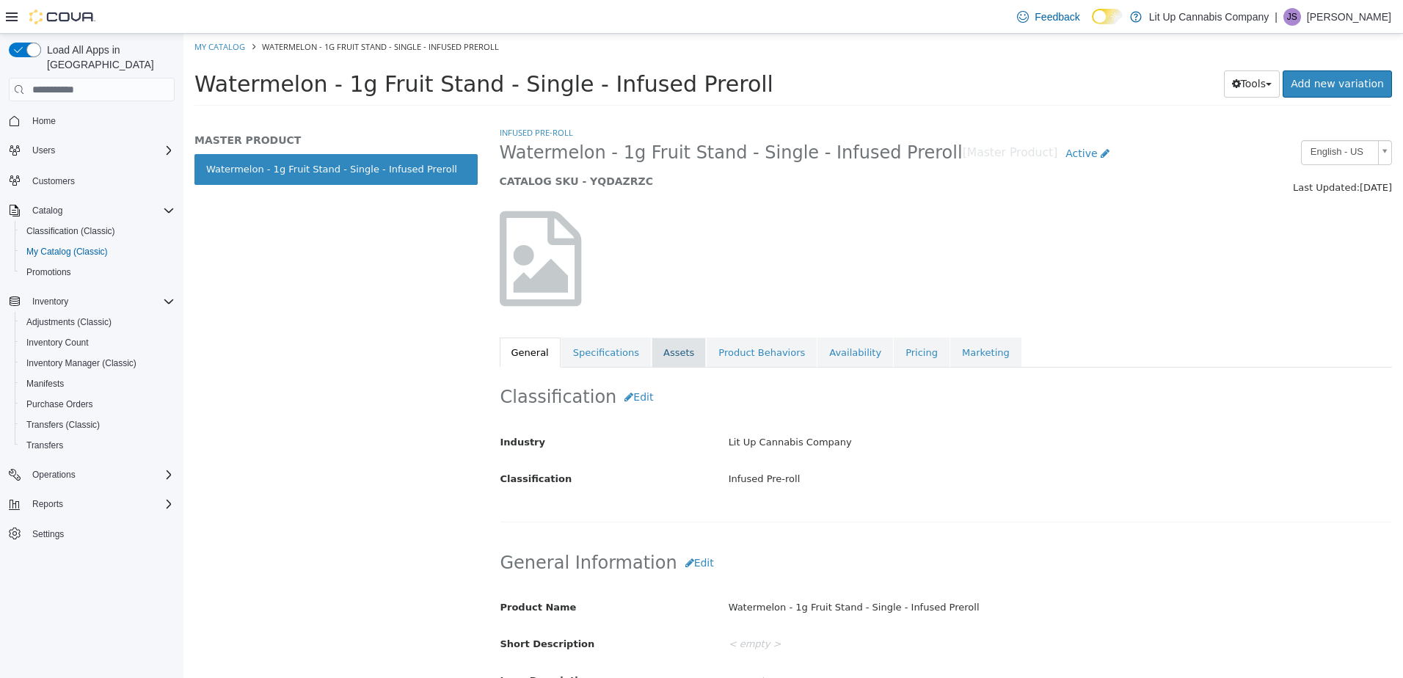
click at [668, 354] on link "Assets" at bounding box center [679, 353] width 54 height 31
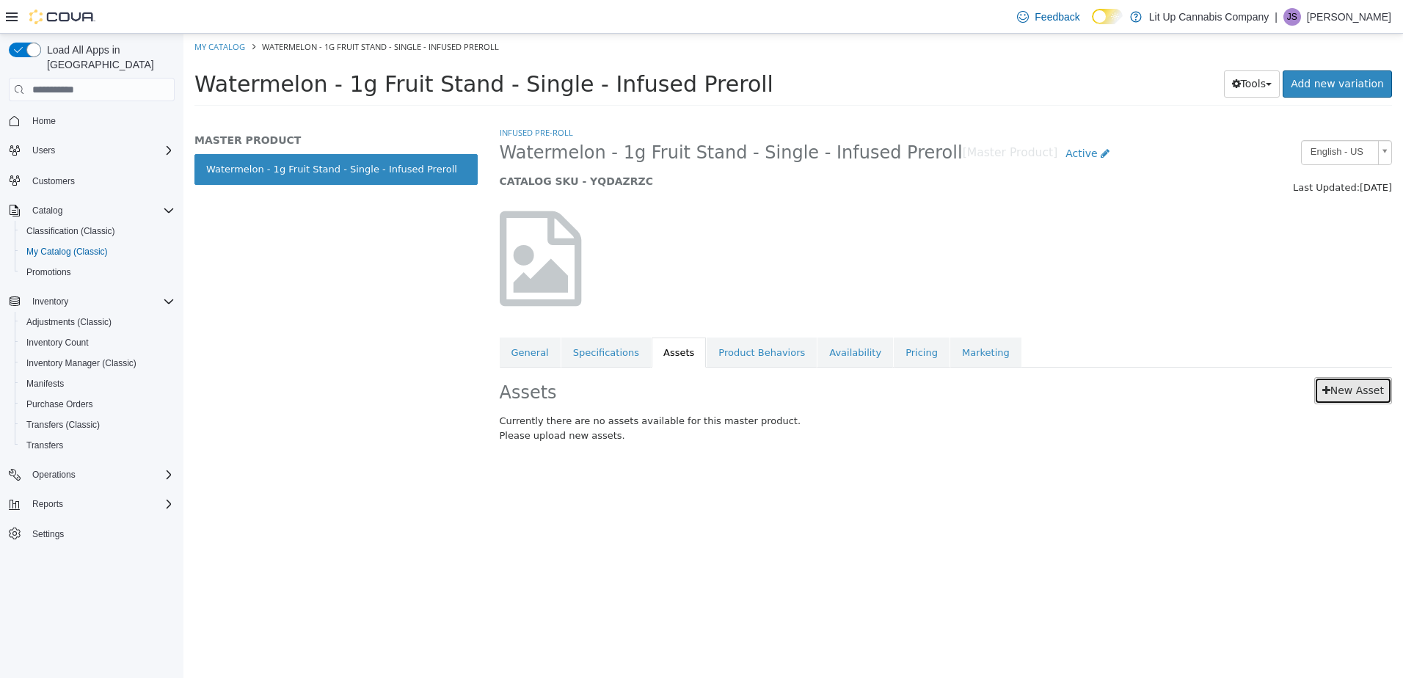
click at [1357, 384] on link "New Asset" at bounding box center [1353, 390] width 78 height 27
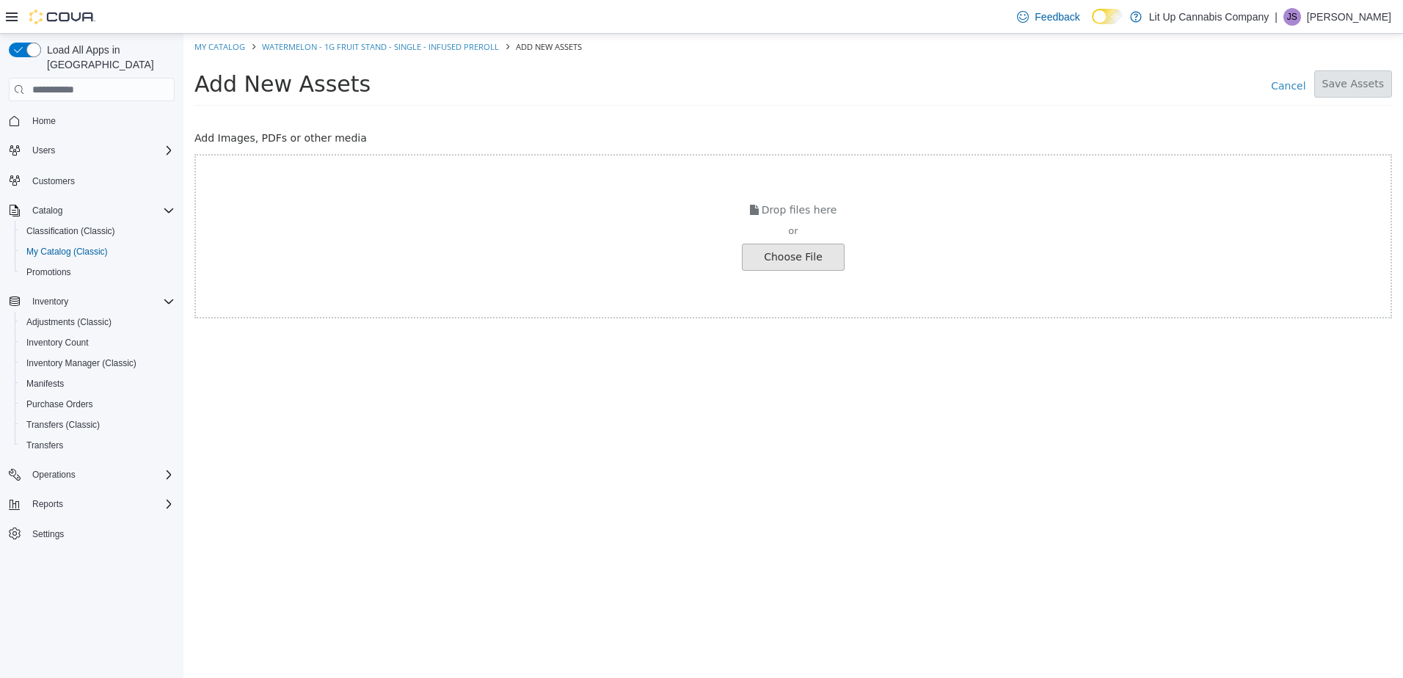
click at [834, 256] on input "file" at bounding box center [25, 257] width 1638 height 26
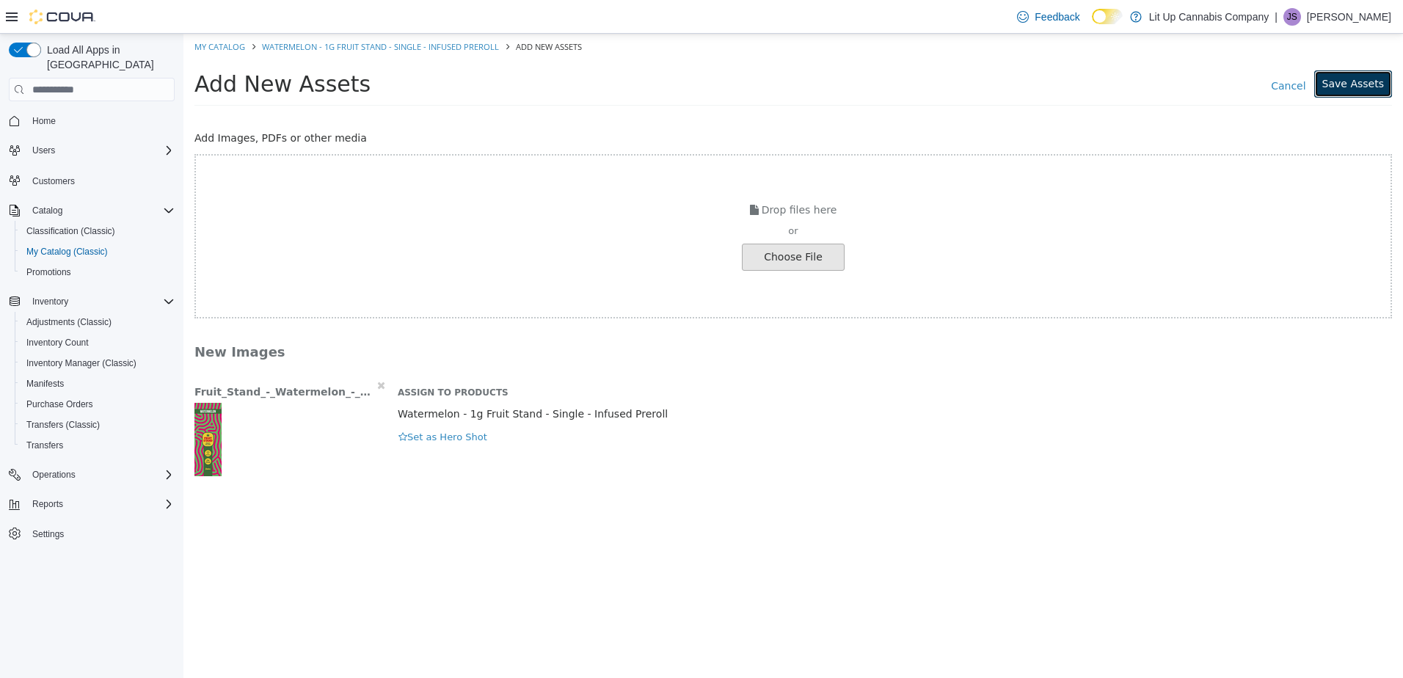
click at [1349, 81] on button "Save Assets" at bounding box center [1353, 83] width 78 height 27
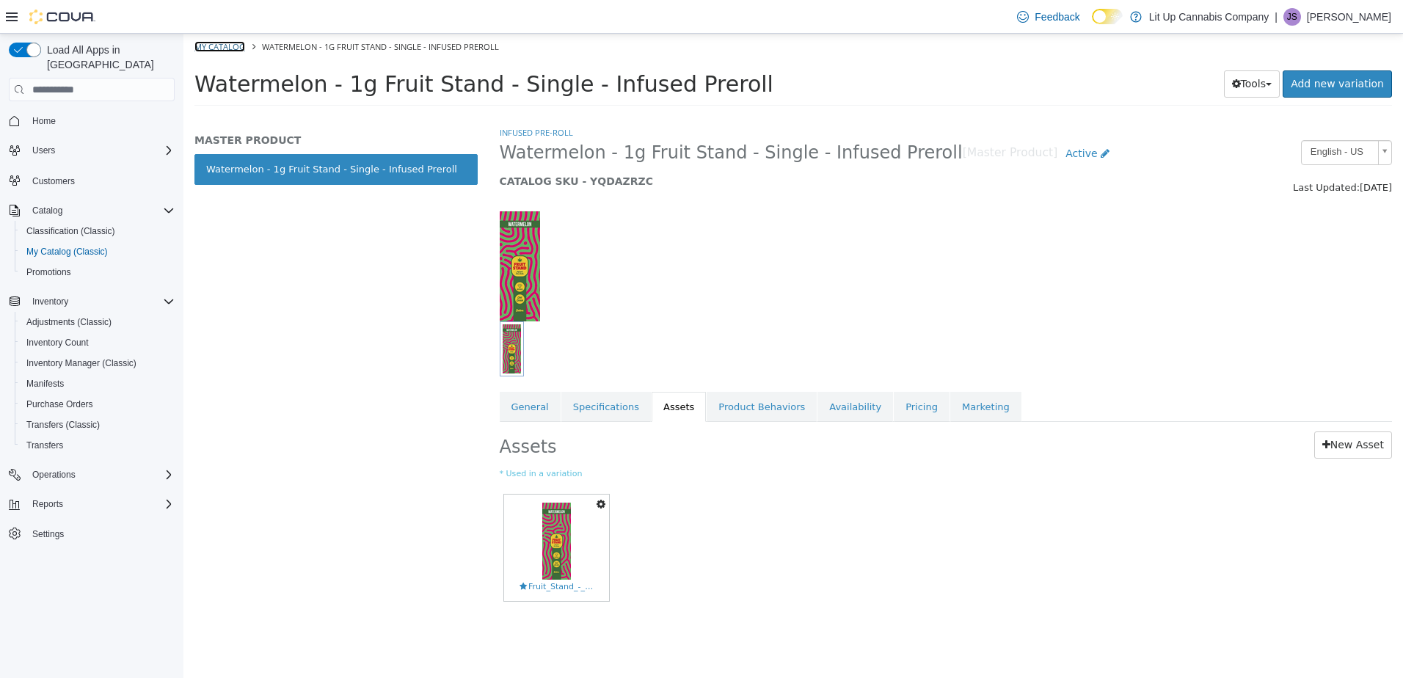
click at [206, 48] on link "My Catalog" at bounding box center [219, 46] width 51 height 11
select select "**********"
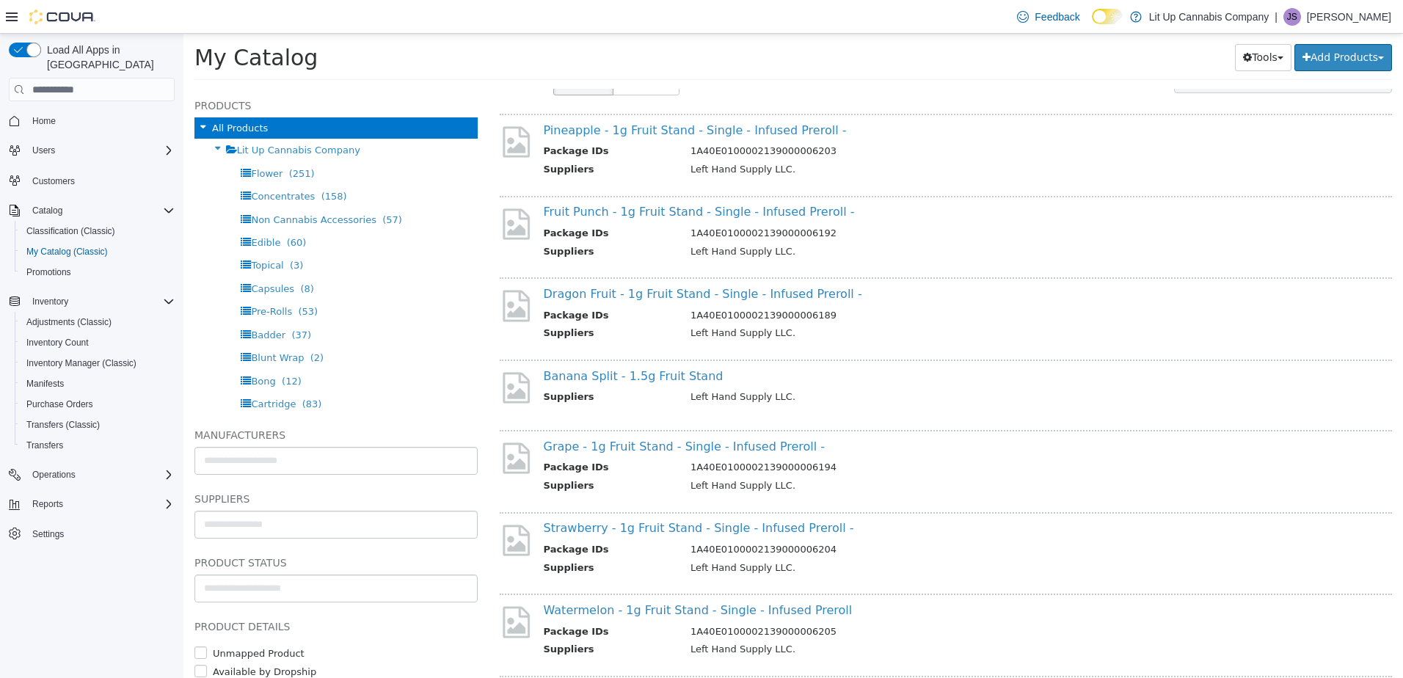
scroll to position [514, 0]
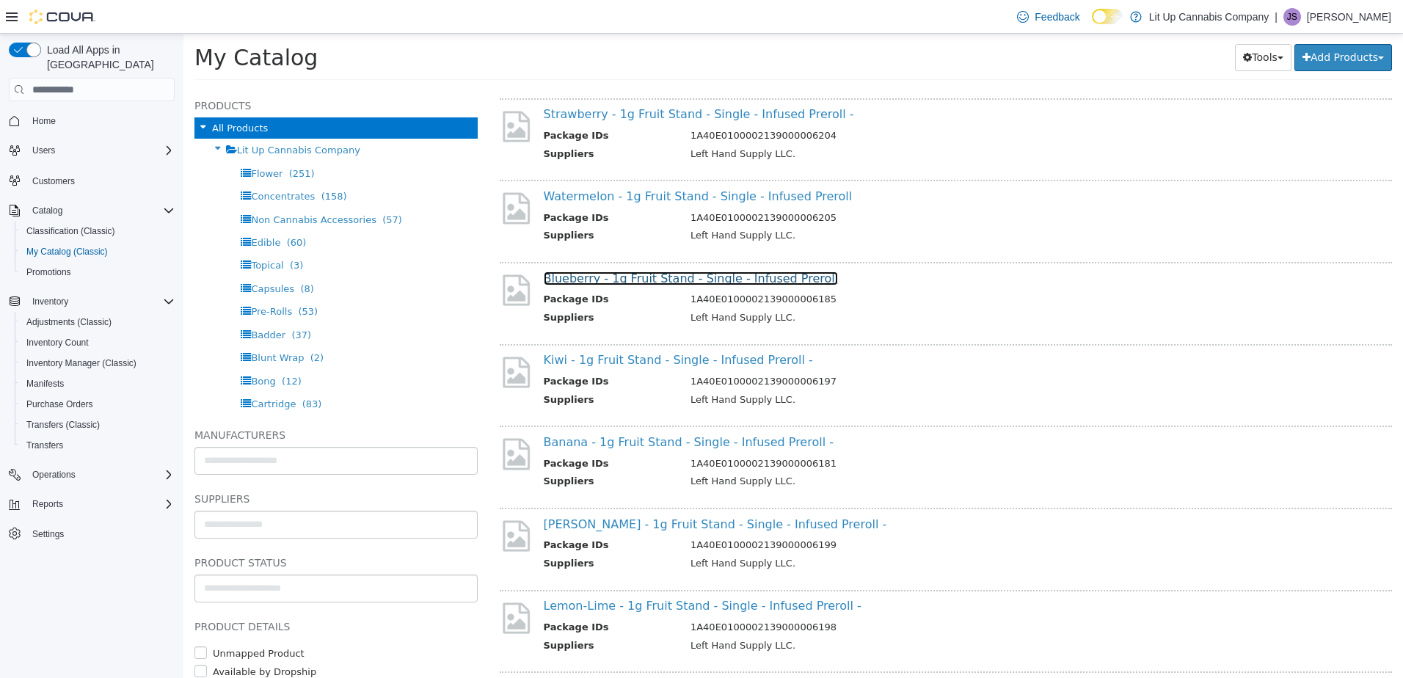
click at [635, 282] on link "Blueberry - 1g Fruit Stand - Single - Infused Preroll" at bounding box center [691, 278] width 295 height 14
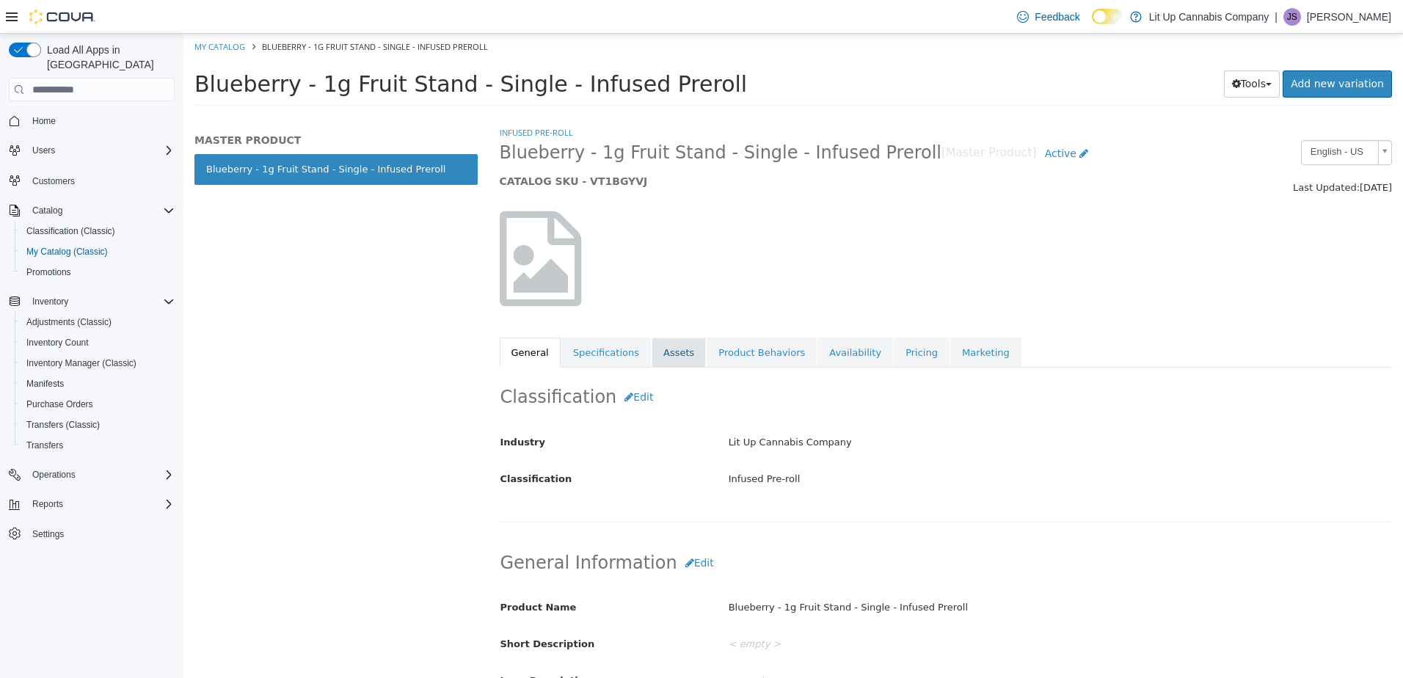
click at [659, 355] on link "Assets" at bounding box center [679, 353] width 54 height 31
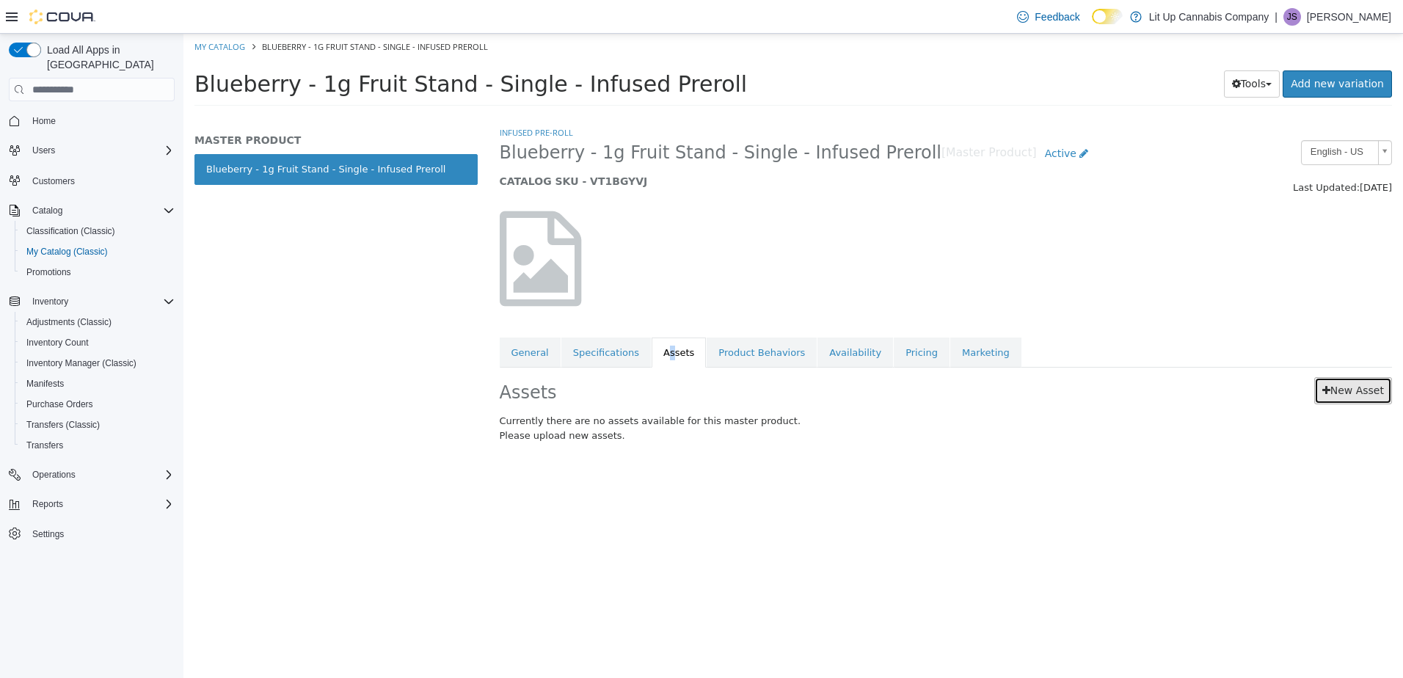
click at [1333, 396] on link "New Asset" at bounding box center [1353, 390] width 78 height 27
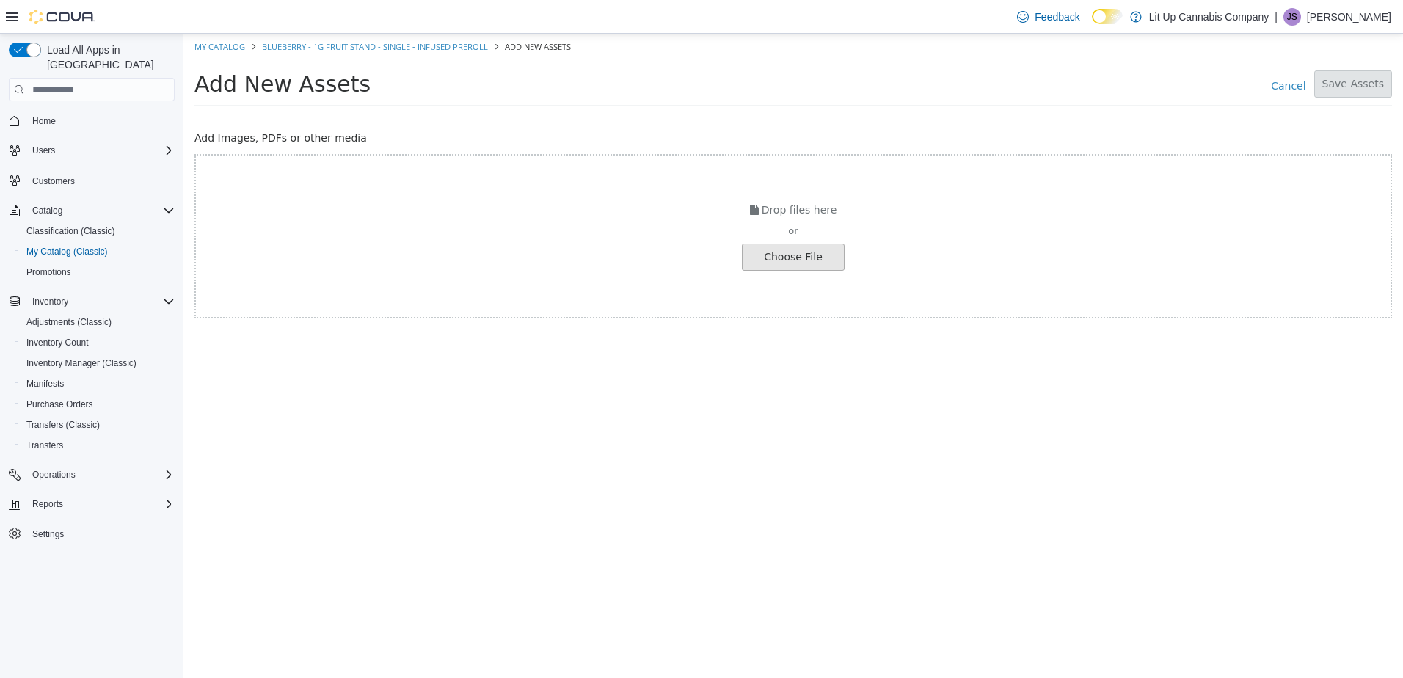
click at [813, 249] on input "file" at bounding box center [25, 257] width 1638 height 26
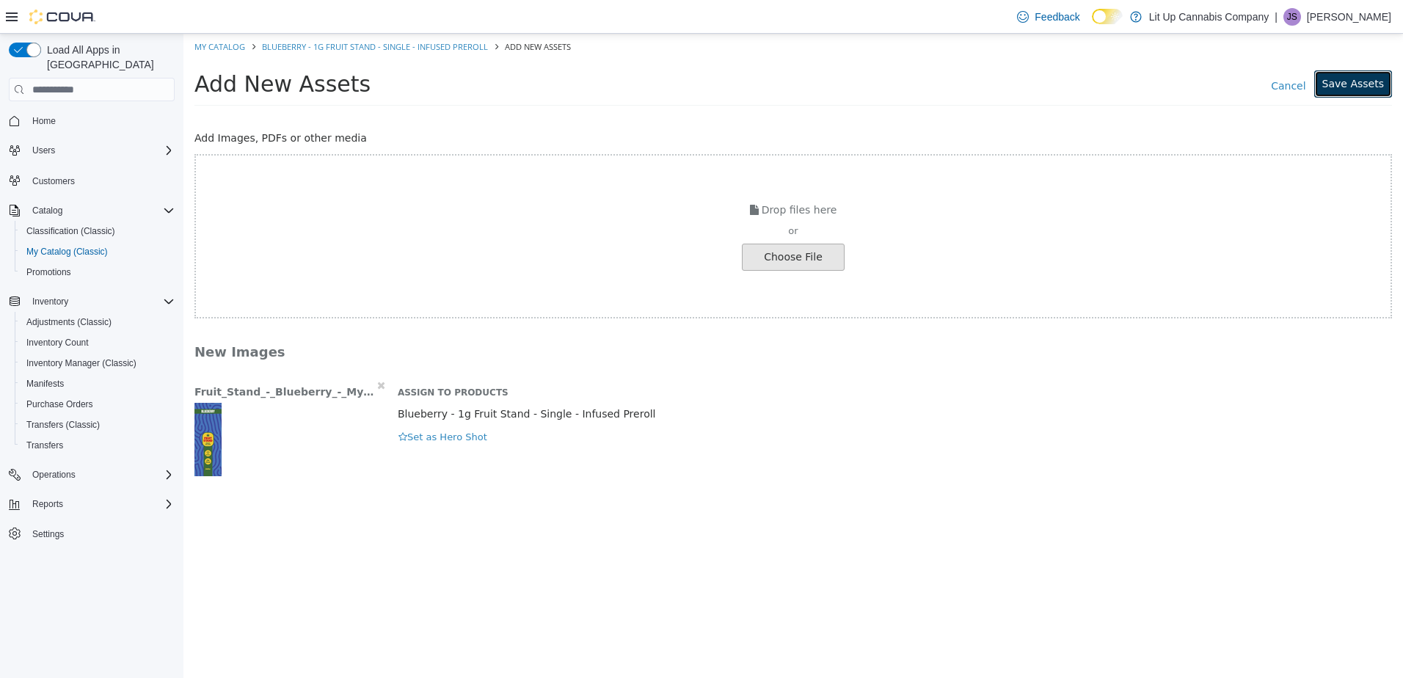
click at [1356, 86] on button "Save Assets" at bounding box center [1353, 83] width 78 height 27
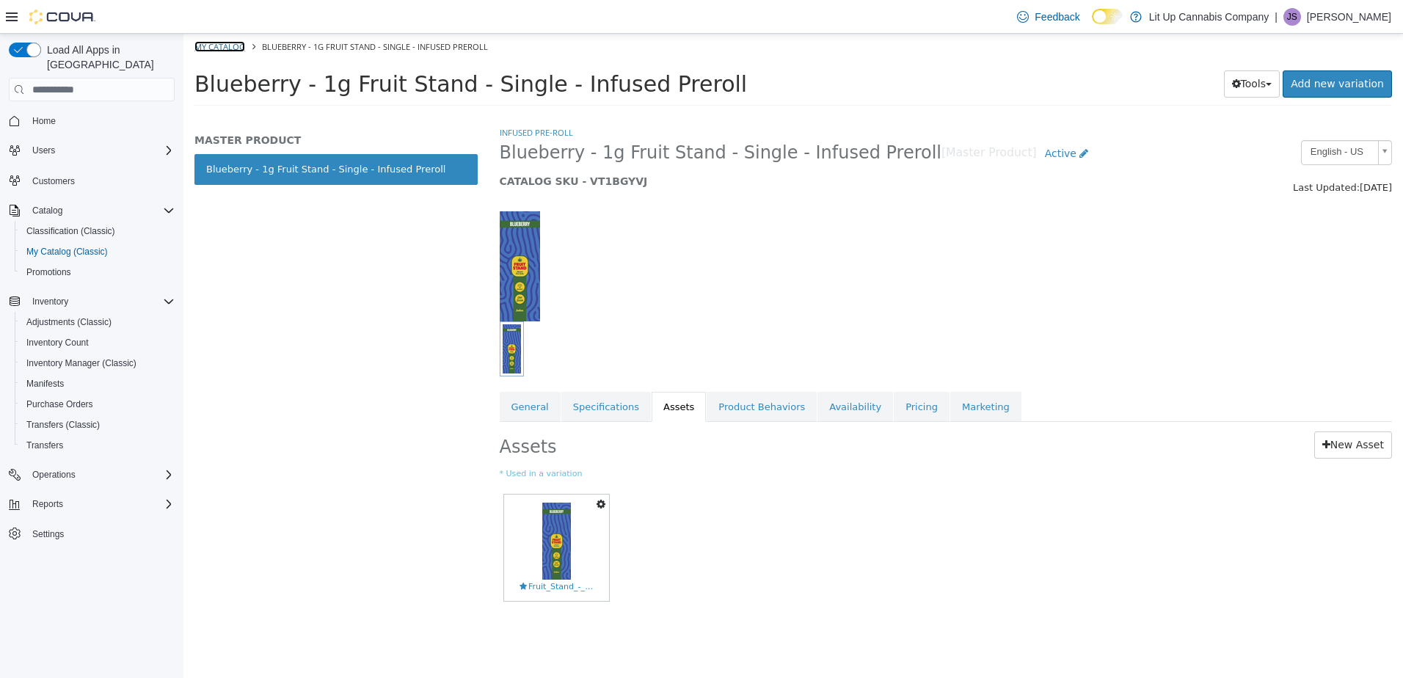
click at [211, 49] on link "My Catalog" at bounding box center [219, 46] width 51 height 11
select select "**********"
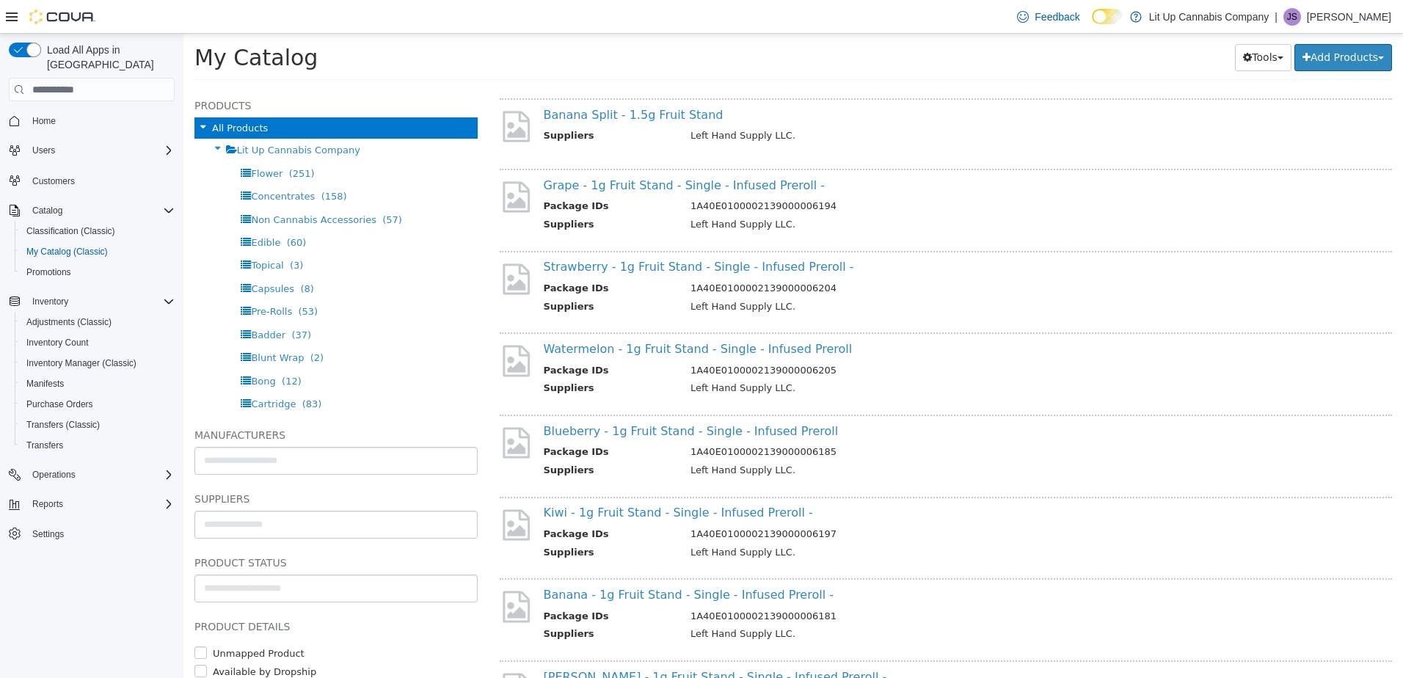
scroll to position [367, 0]
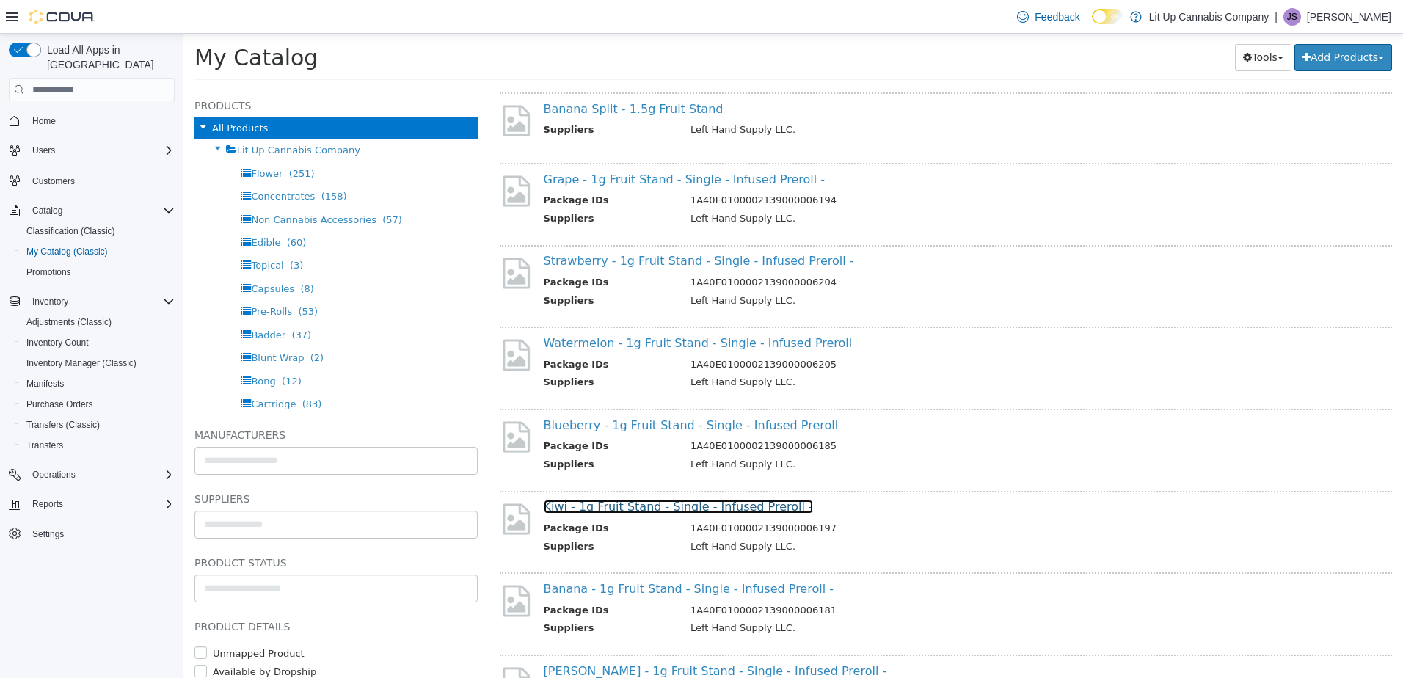
click at [627, 506] on link "Kiwi - 1g Fruit Stand - Single - Infused Preroll -" at bounding box center [678, 507] width 269 height 14
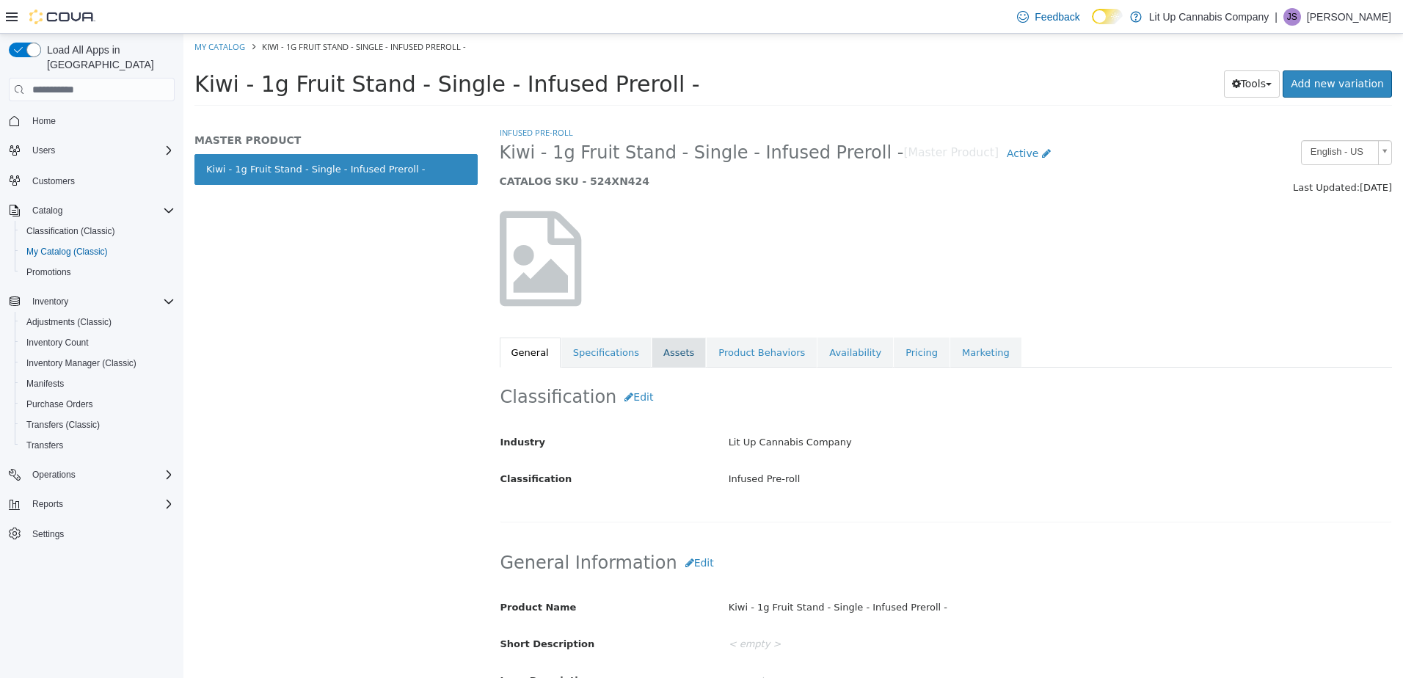
click at [657, 364] on link "Assets" at bounding box center [679, 353] width 54 height 31
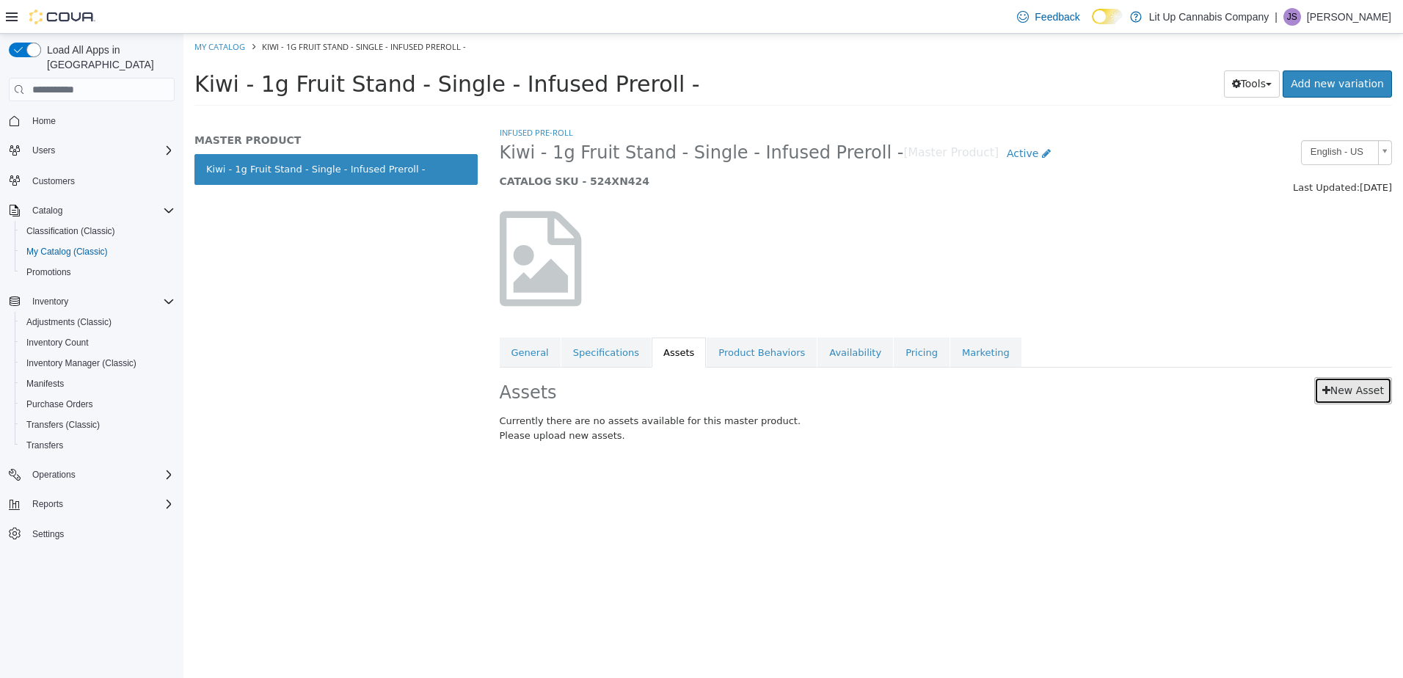
click at [1341, 398] on link "New Asset" at bounding box center [1353, 390] width 78 height 27
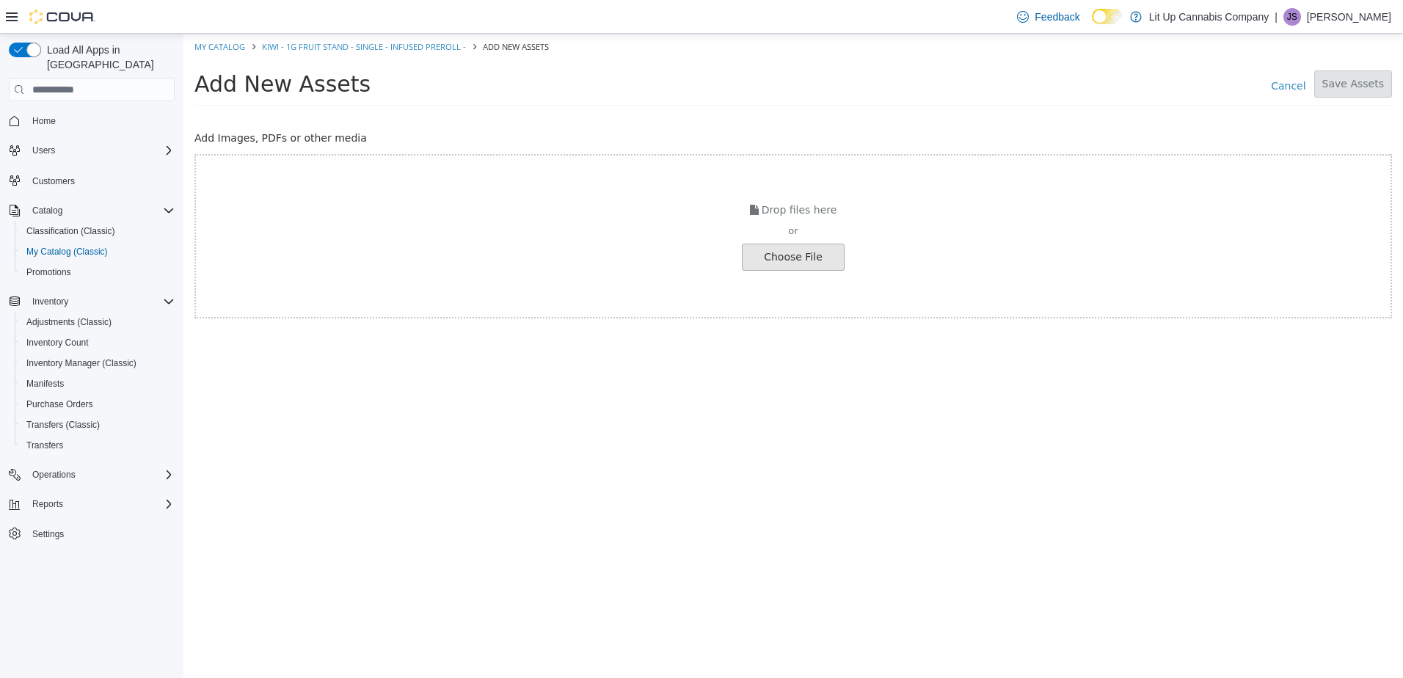
click at [779, 250] on input "file" at bounding box center [25, 257] width 1638 height 26
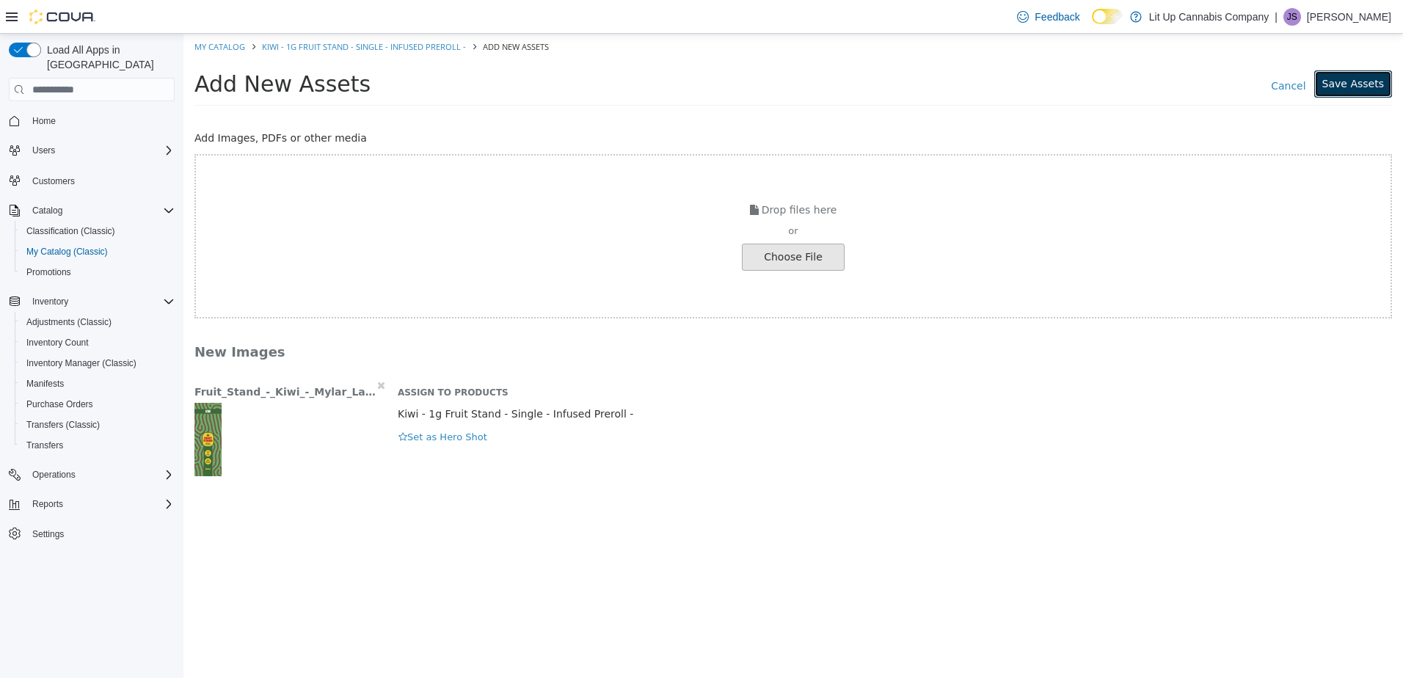
click at [1358, 84] on button "Save Assets" at bounding box center [1353, 83] width 78 height 27
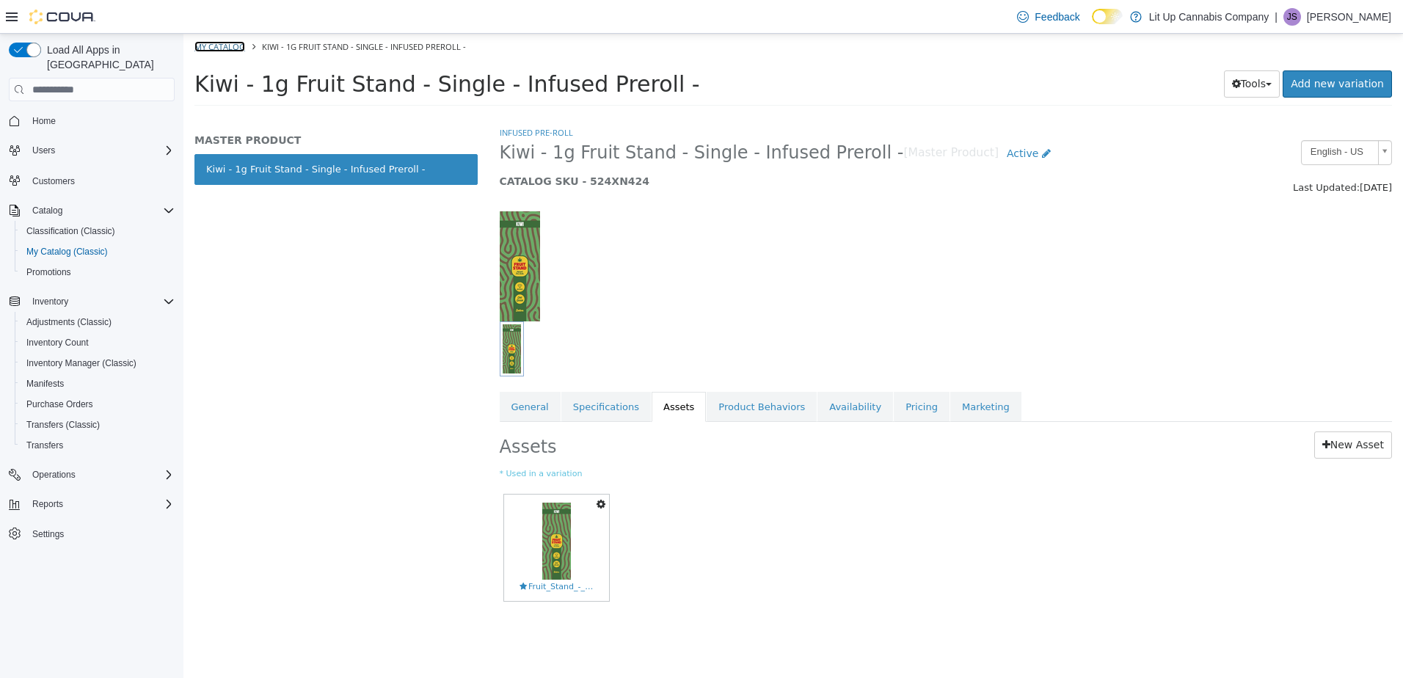
click at [210, 44] on link "My Catalog" at bounding box center [219, 46] width 51 height 11
select select "**********"
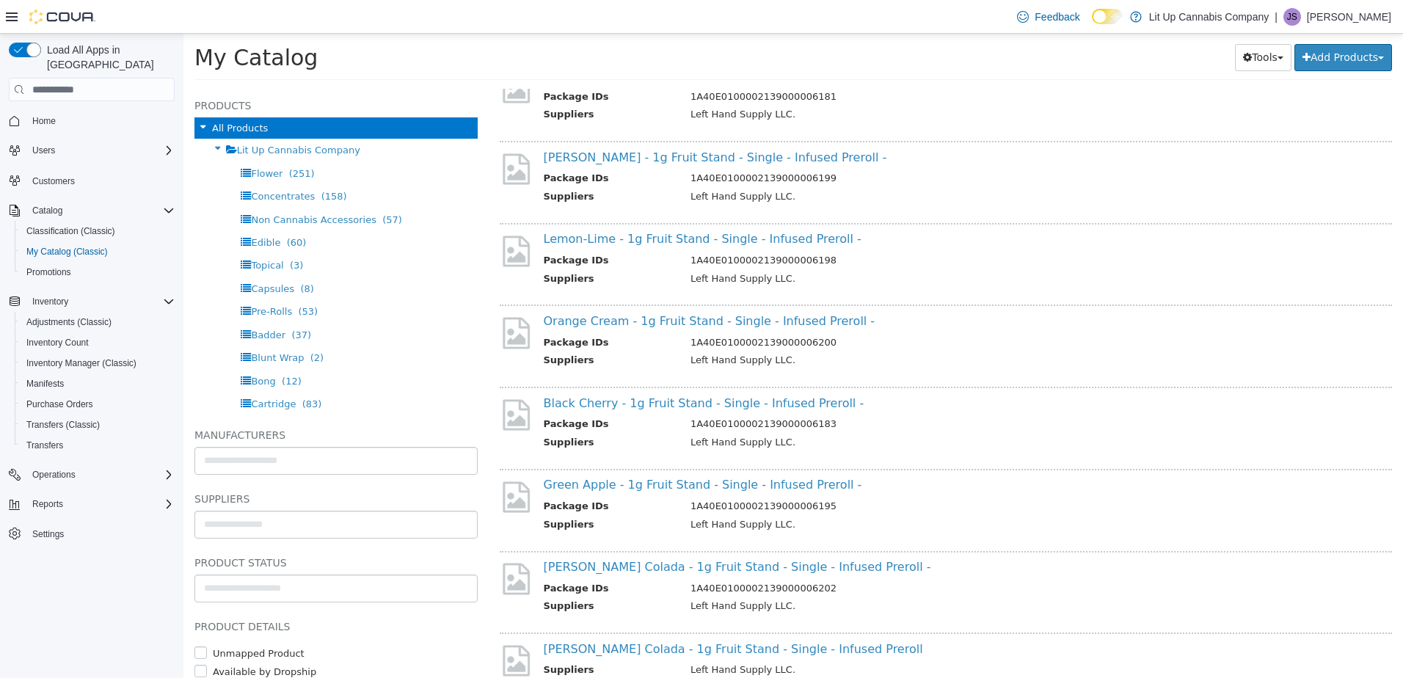
scroll to position [807, 0]
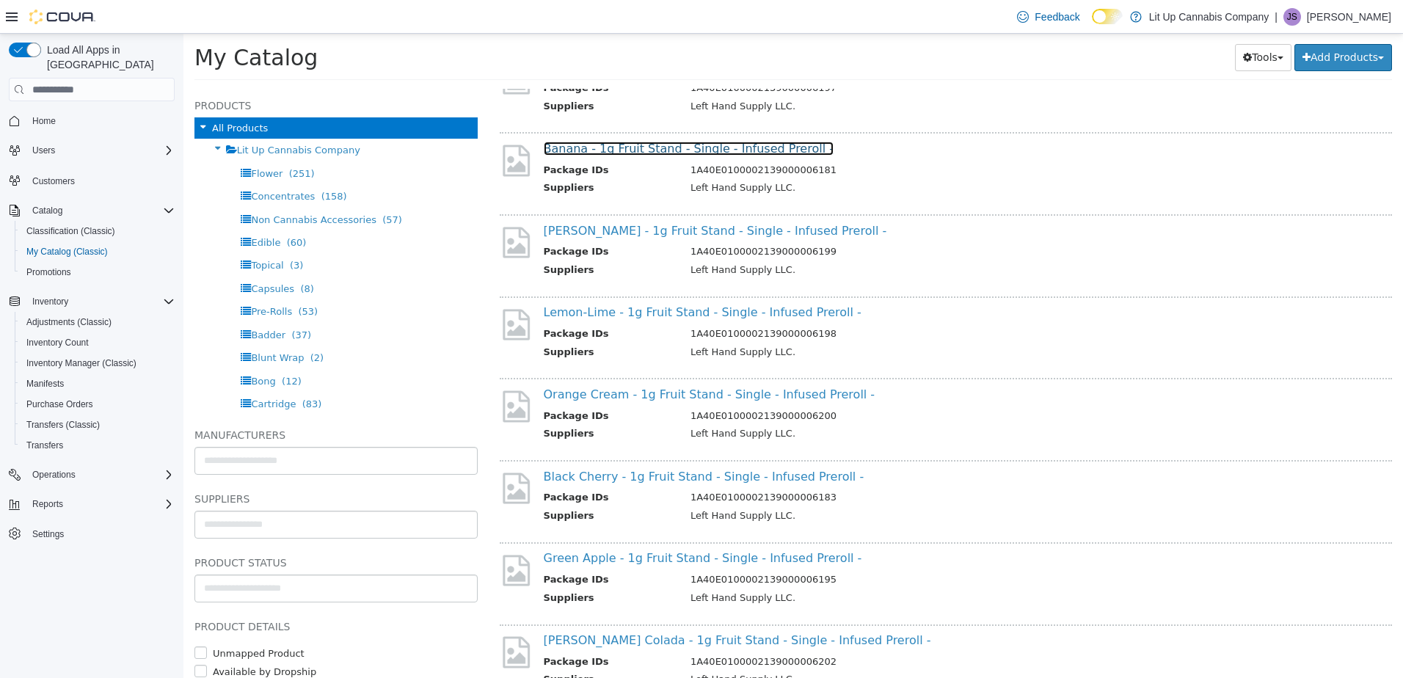
click at [626, 149] on link "Banana - 1g Fruit Stand - Single - Infused Preroll -" at bounding box center [689, 149] width 290 height 14
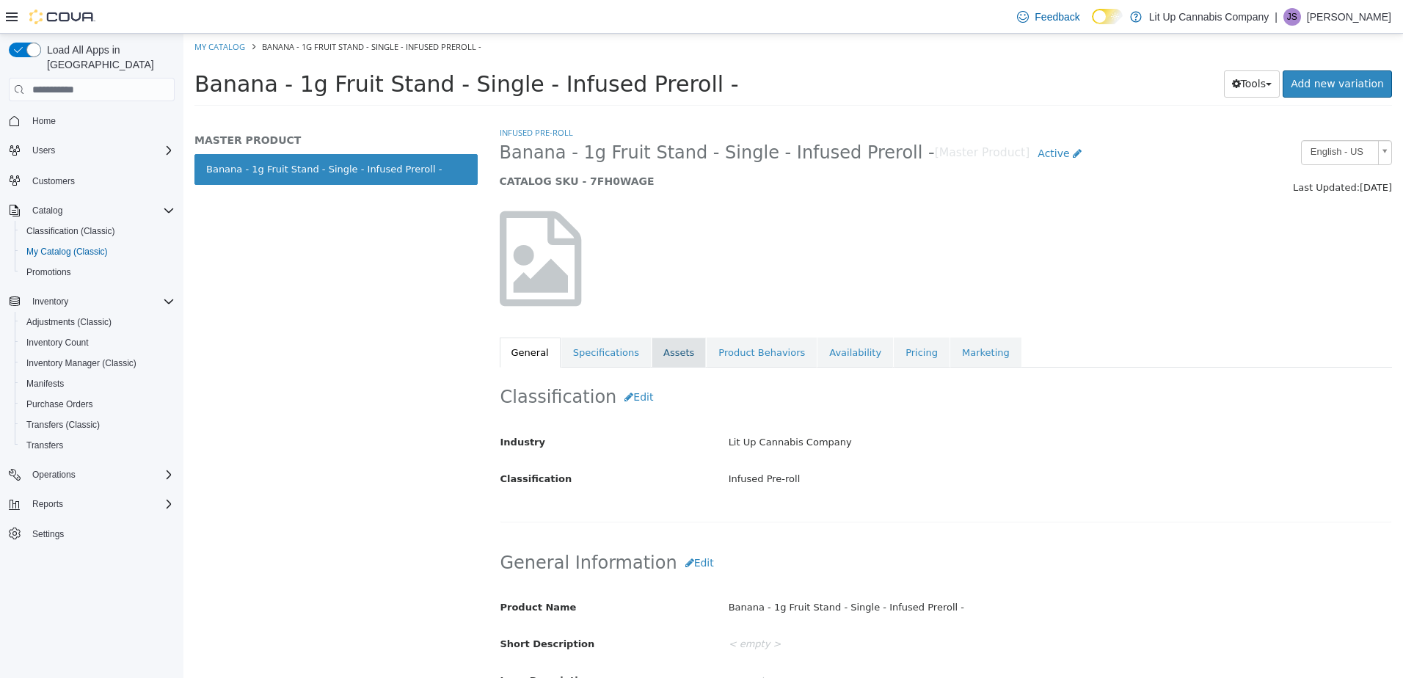
click at [652, 348] on link "Assets" at bounding box center [679, 353] width 54 height 31
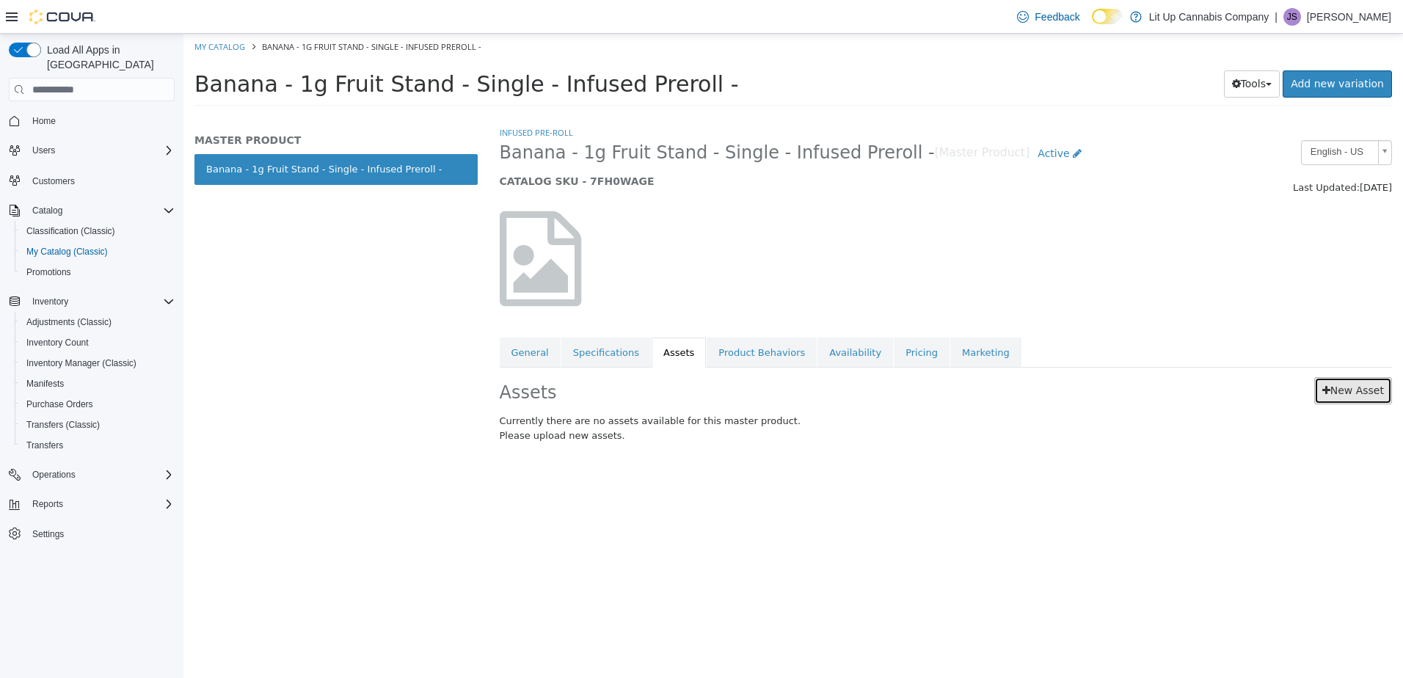
click at [1341, 396] on link "New Asset" at bounding box center [1353, 390] width 78 height 27
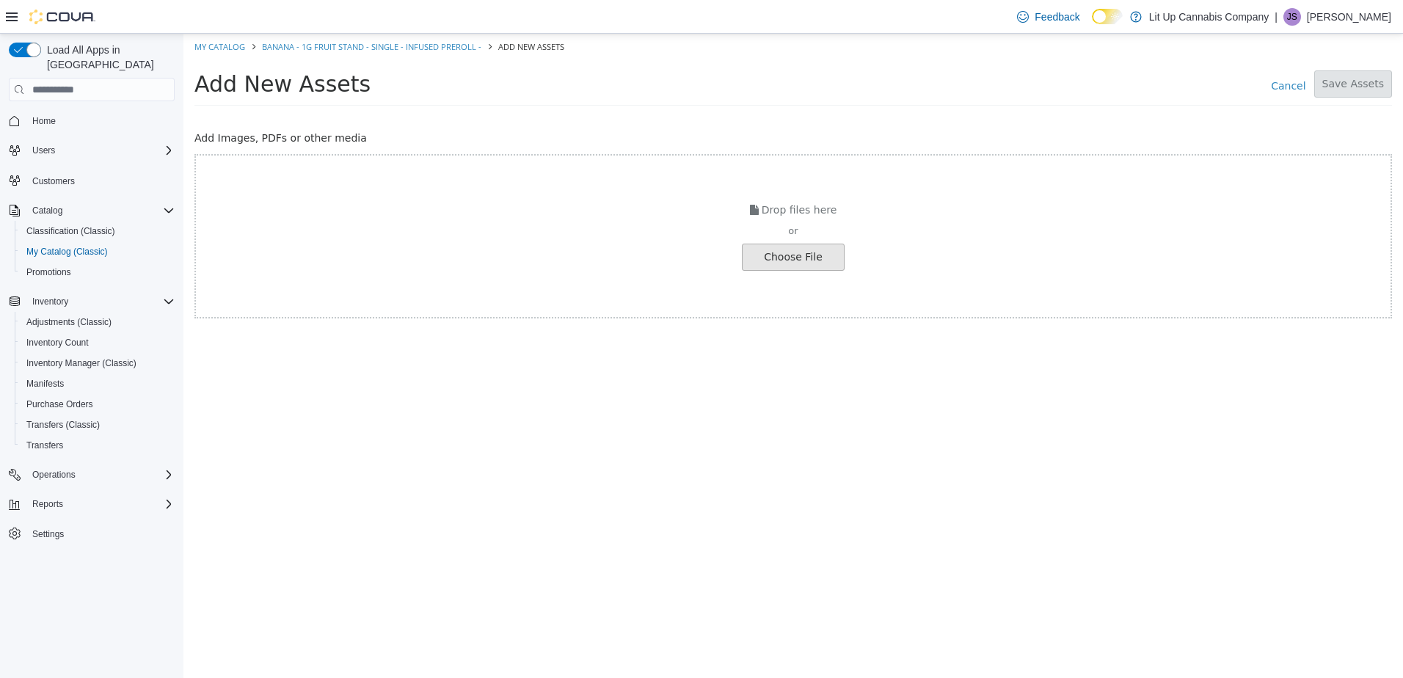
click at [819, 247] on input "file" at bounding box center [25, 257] width 1638 height 26
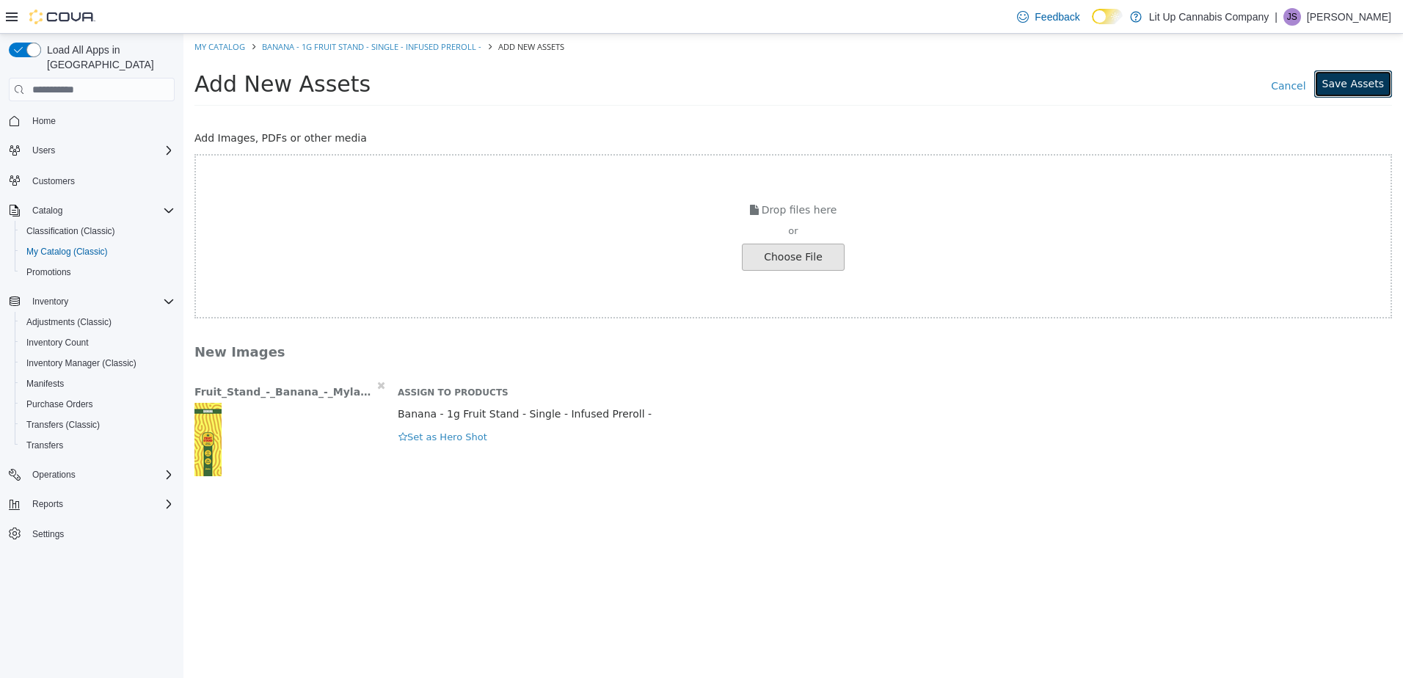
click at [1343, 82] on button "Save Assets" at bounding box center [1353, 83] width 78 height 27
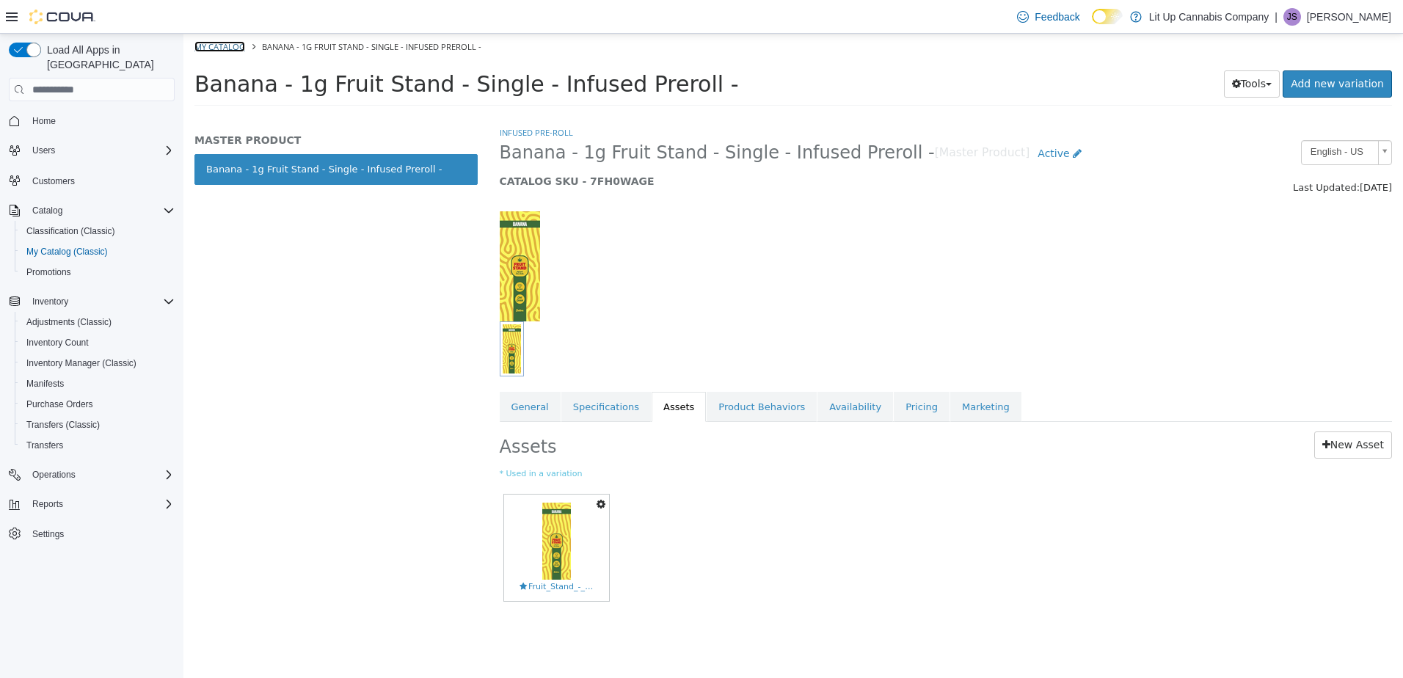
click at [211, 45] on link "My Catalog" at bounding box center [219, 46] width 51 height 11
select select "**********"
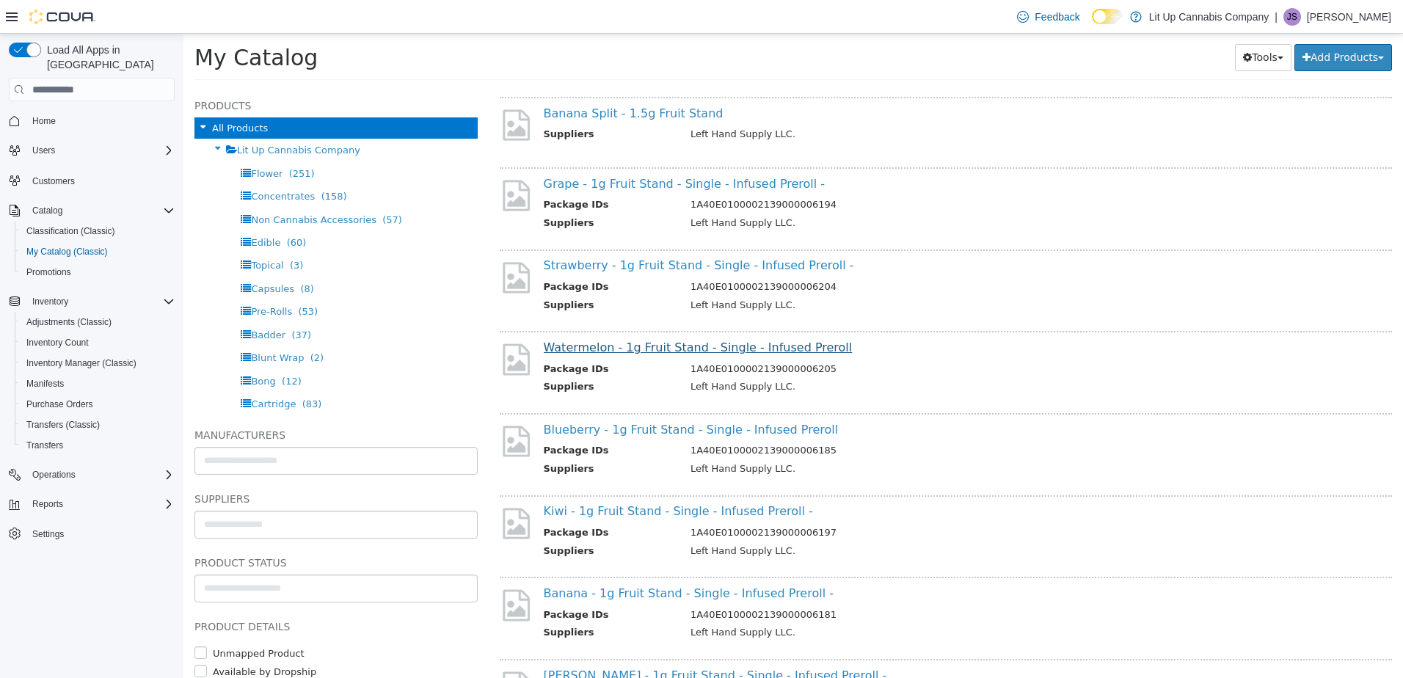
scroll to position [660, 0]
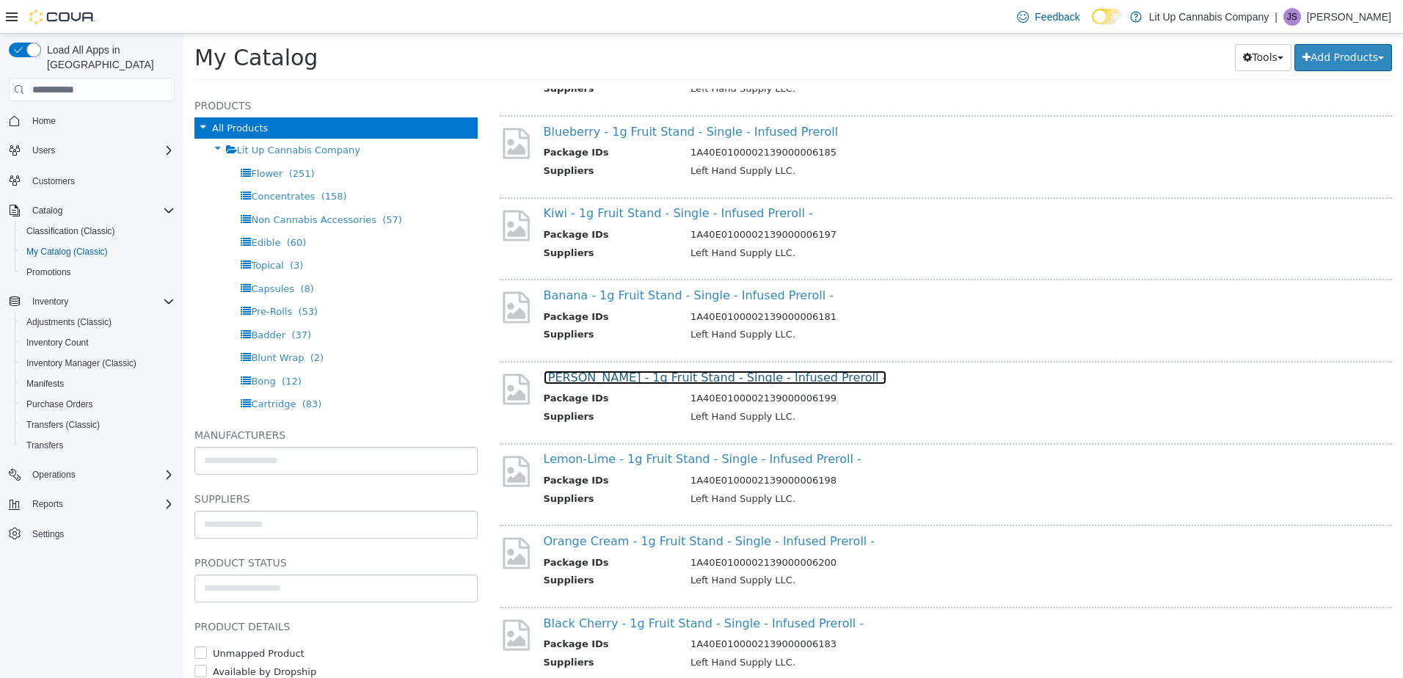
click at [615, 381] on link "Margarita - 1g Fruit Stand - Single - Infused Preroll -" at bounding box center [715, 378] width 343 height 14
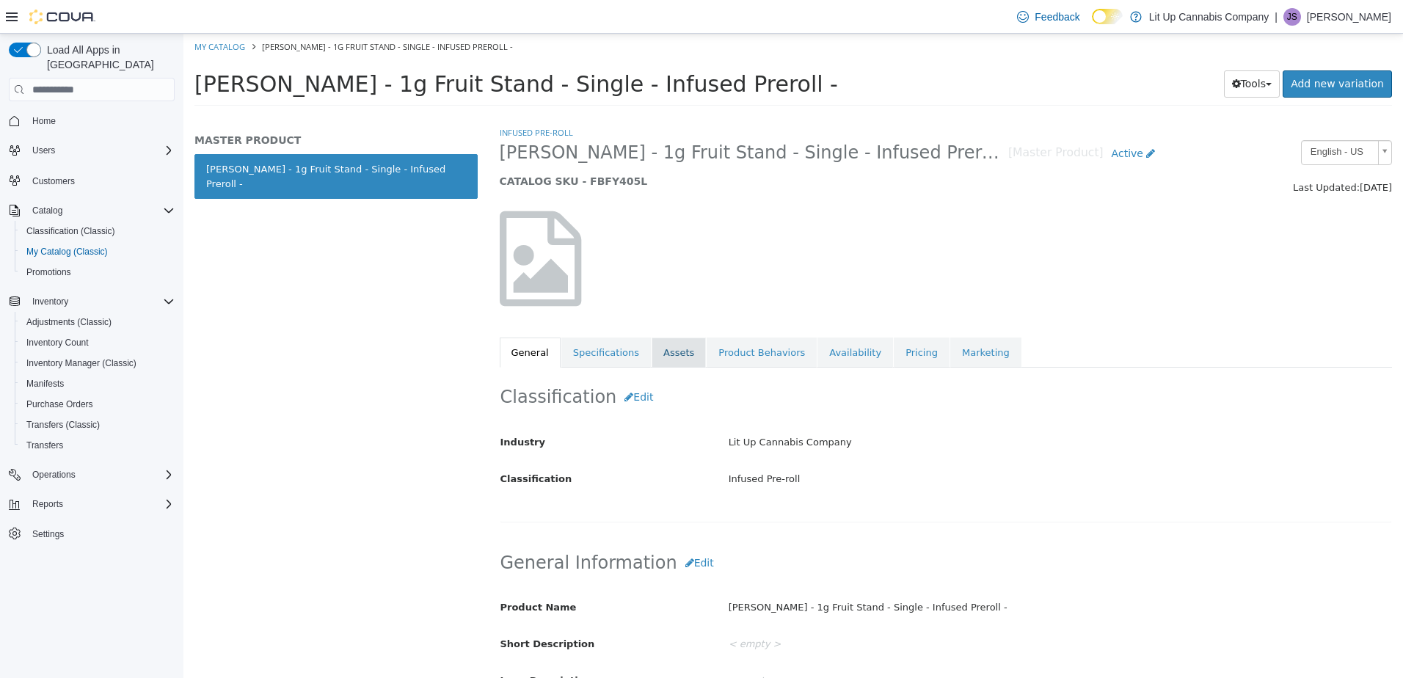
click at [661, 359] on link "Assets" at bounding box center [679, 353] width 54 height 31
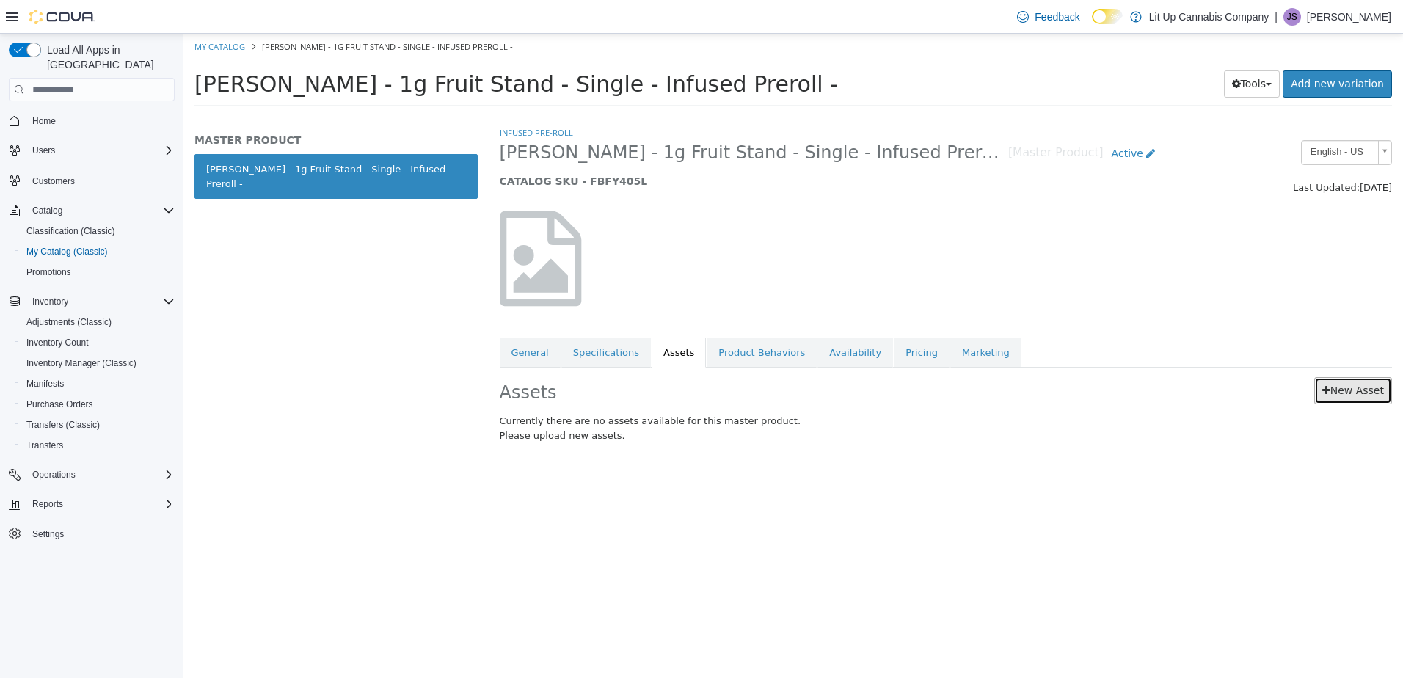
click at [1351, 396] on link "New Asset" at bounding box center [1353, 390] width 78 height 27
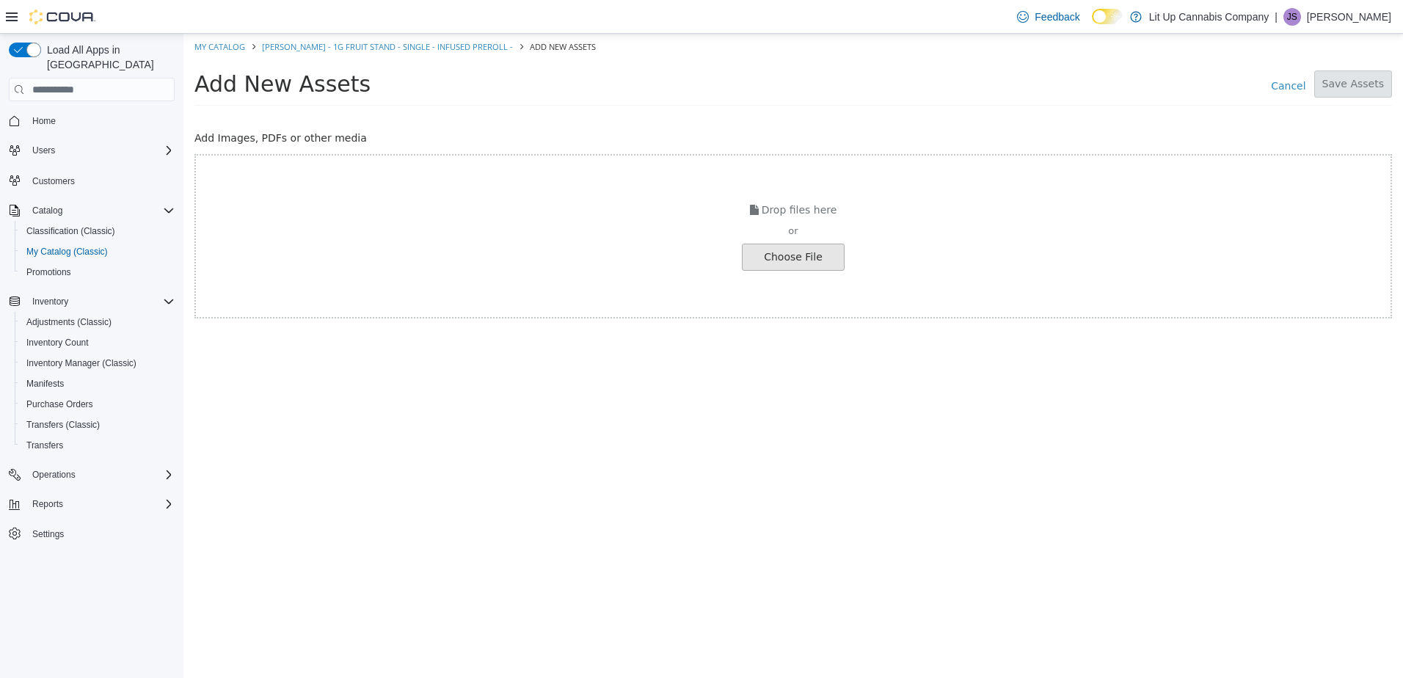
click at [766, 265] on input "file" at bounding box center [25, 257] width 1638 height 26
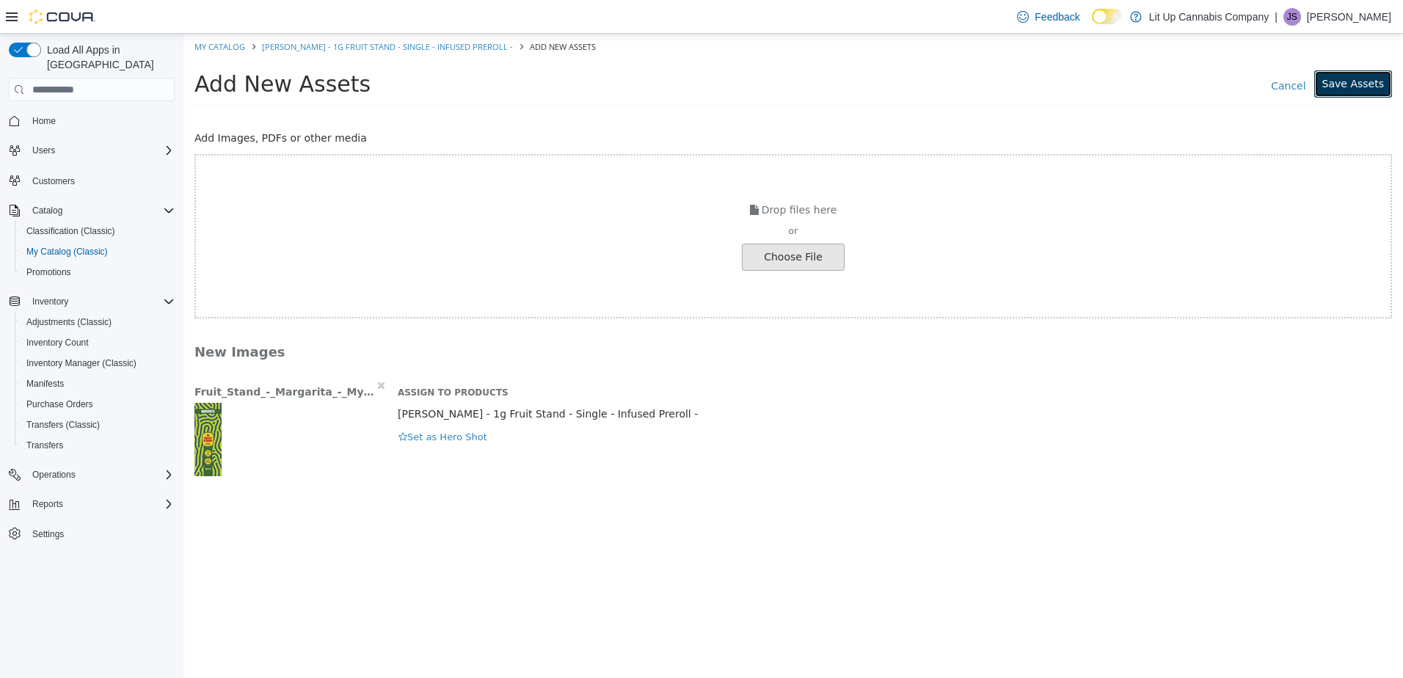
click at [1346, 87] on button "Save Assets" at bounding box center [1353, 83] width 78 height 27
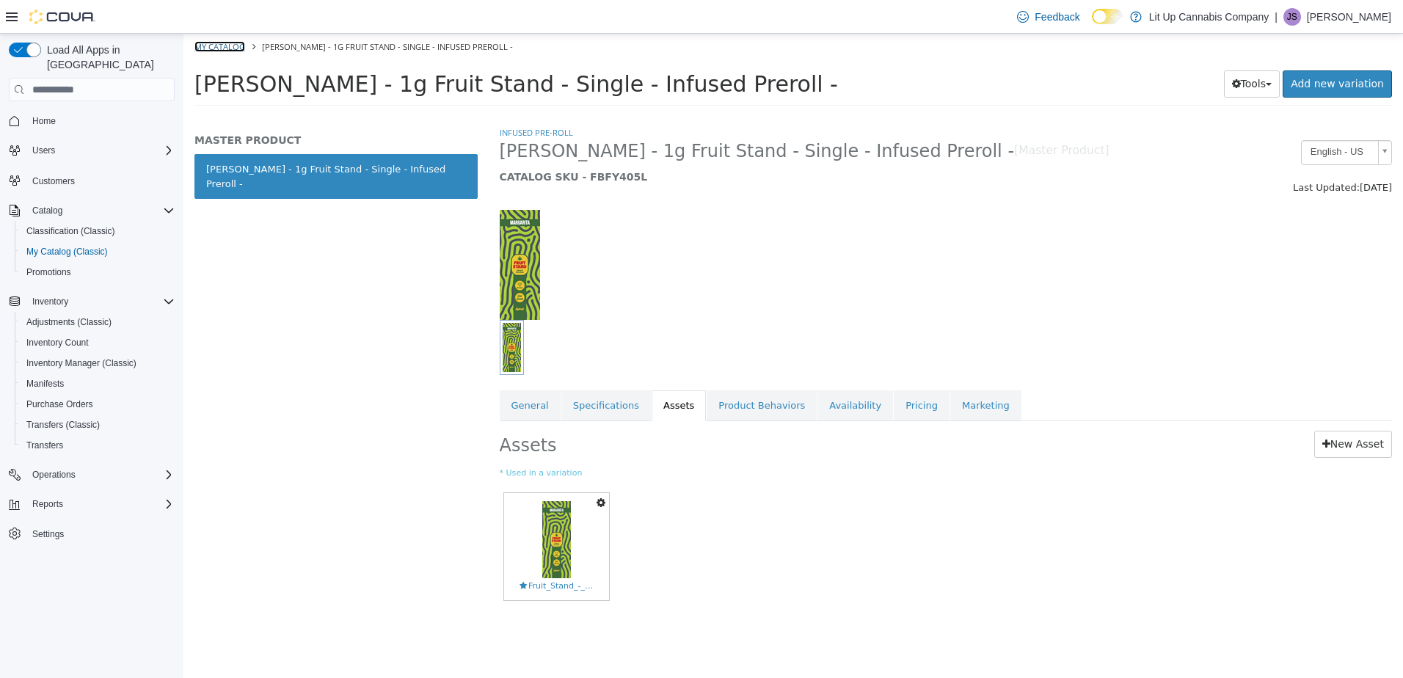
click at [208, 47] on link "My Catalog" at bounding box center [219, 46] width 51 height 11
select select "**********"
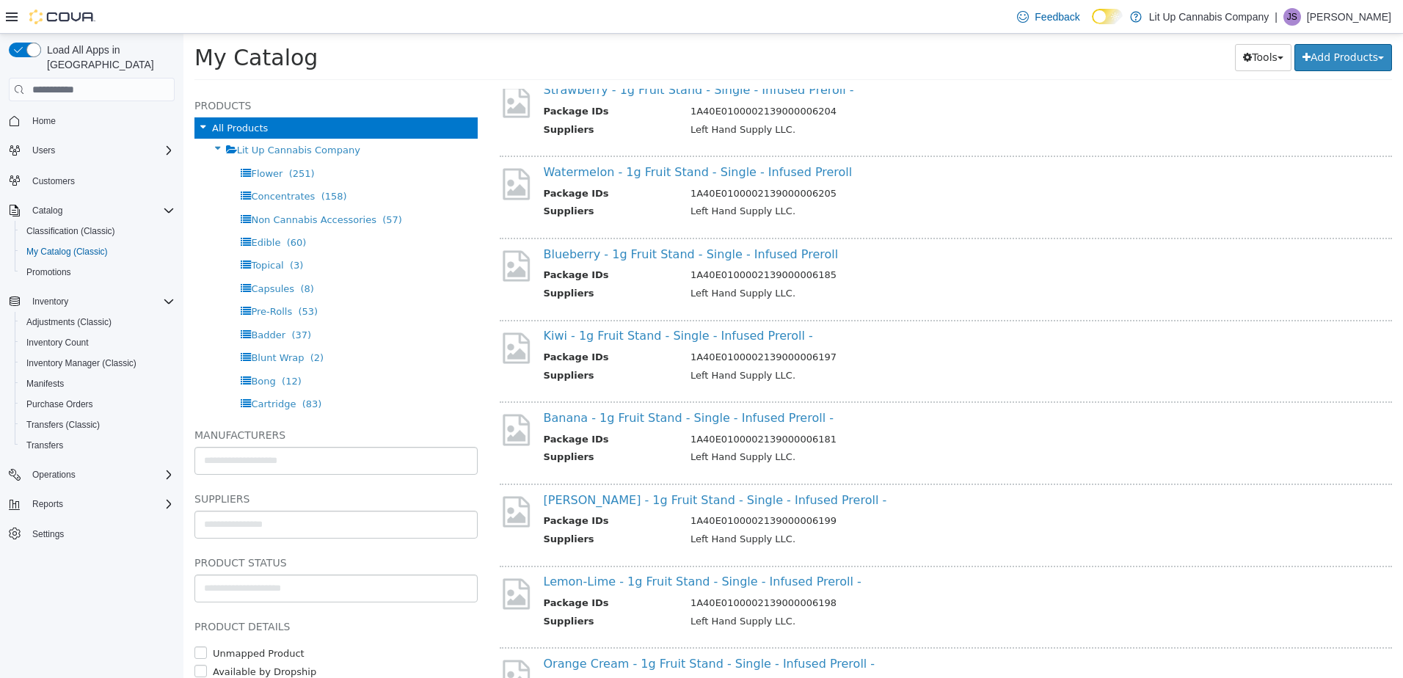
scroll to position [734, 0]
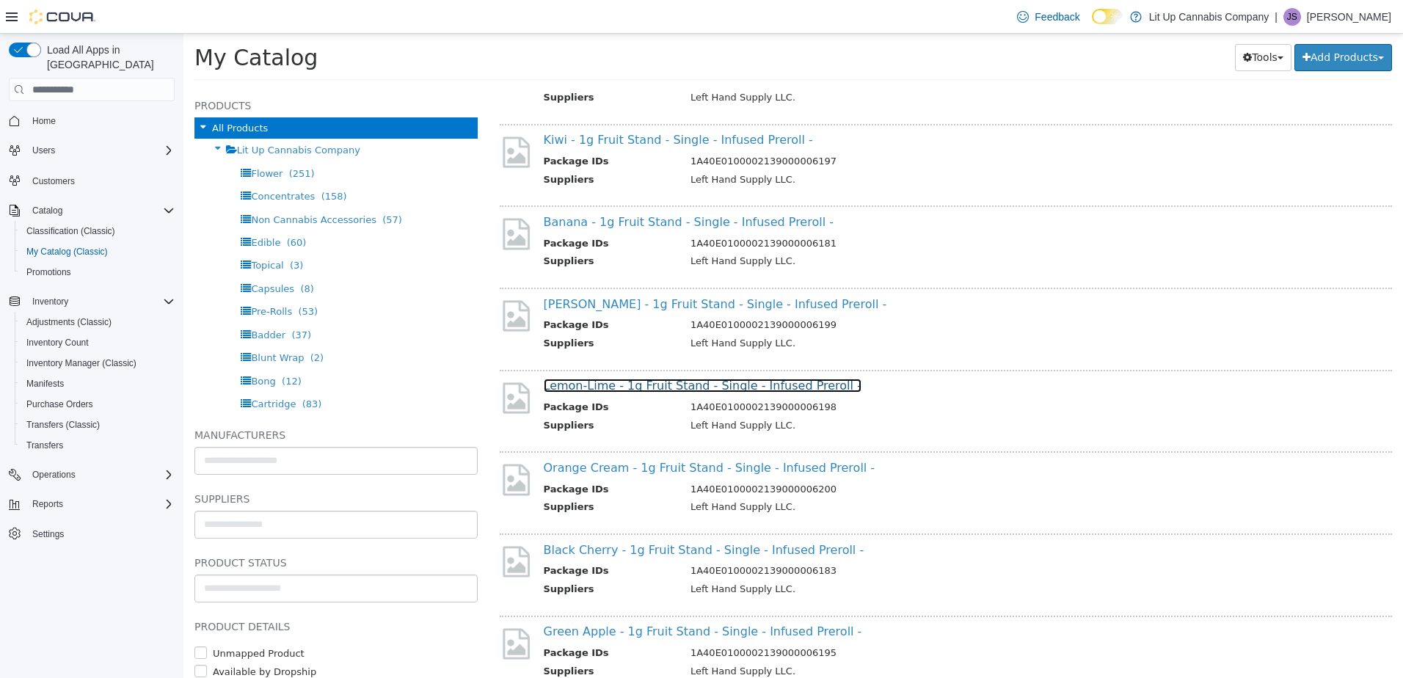
click at [632, 388] on link "Lemon-Lime - 1g Fruit Stand - Single - Infused Preroll -" at bounding box center [703, 386] width 318 height 14
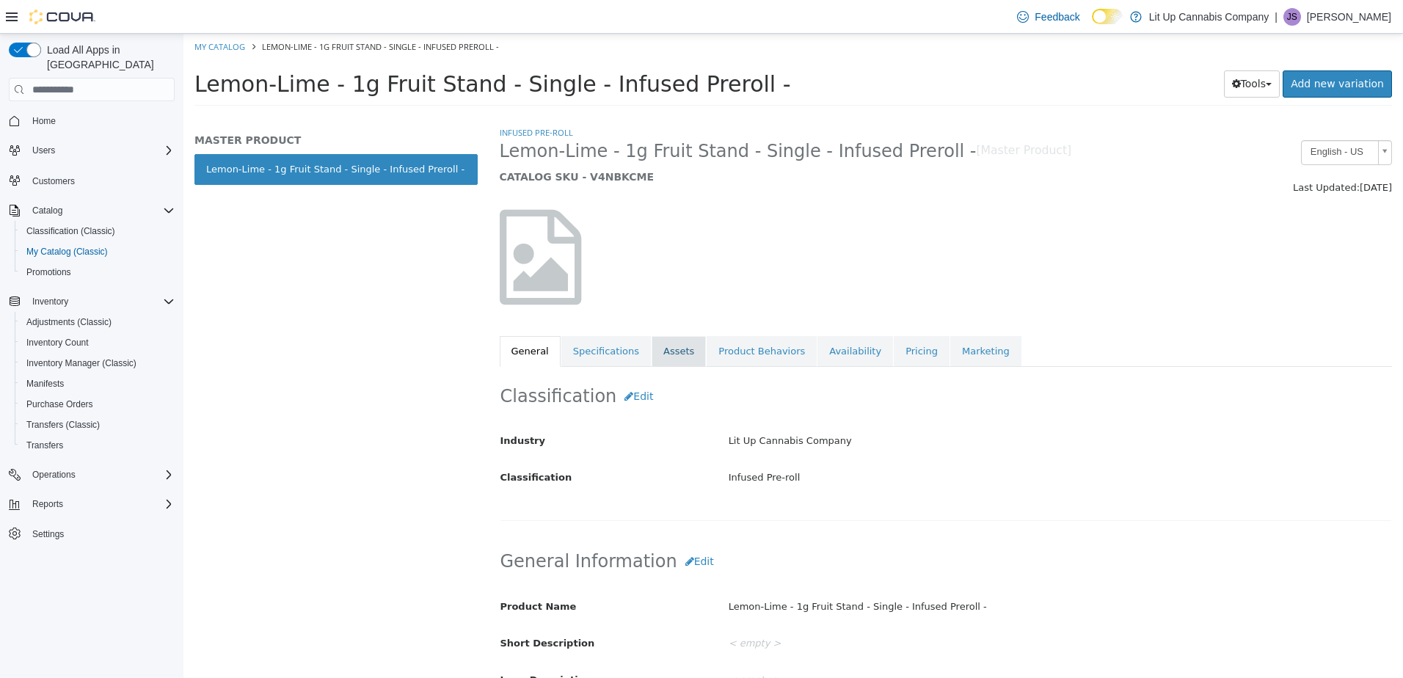
click at [674, 351] on link "Assets" at bounding box center [679, 351] width 54 height 31
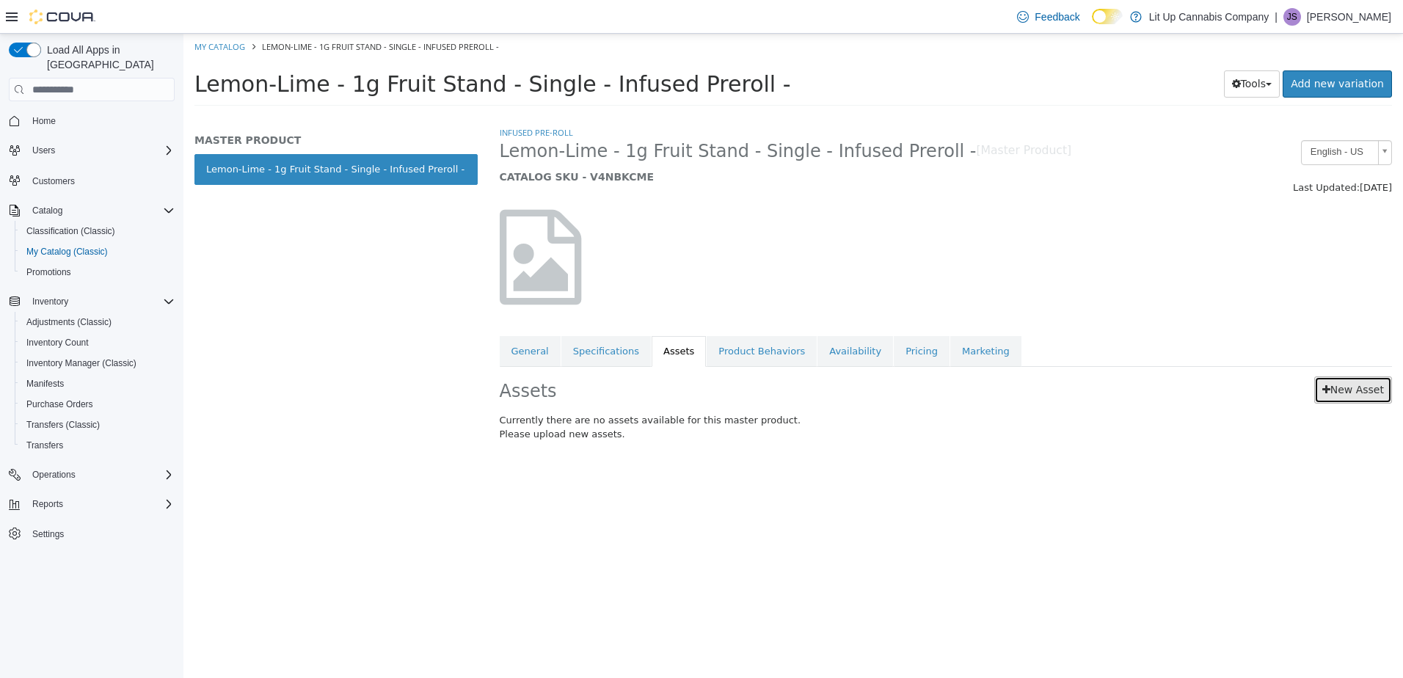
click at [1363, 382] on link "New Asset" at bounding box center [1353, 389] width 78 height 27
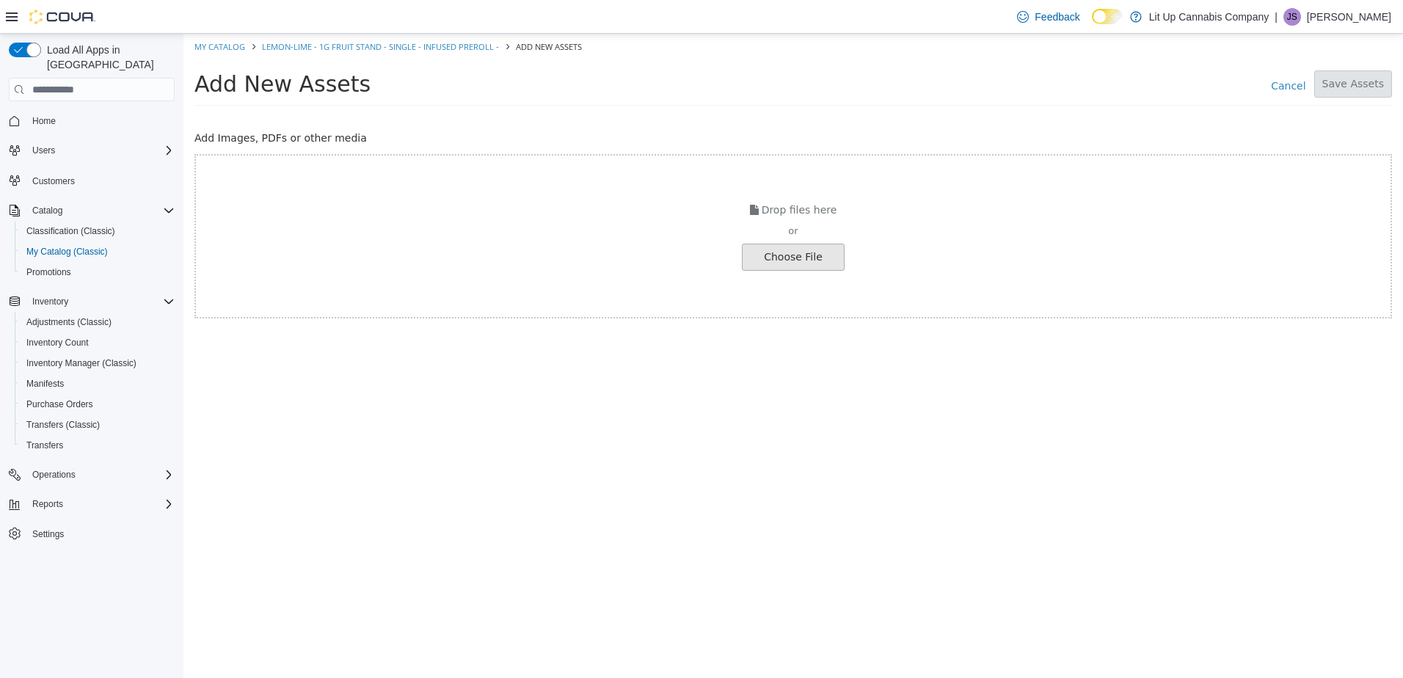
click at [789, 268] on input "file" at bounding box center [25, 257] width 1638 height 26
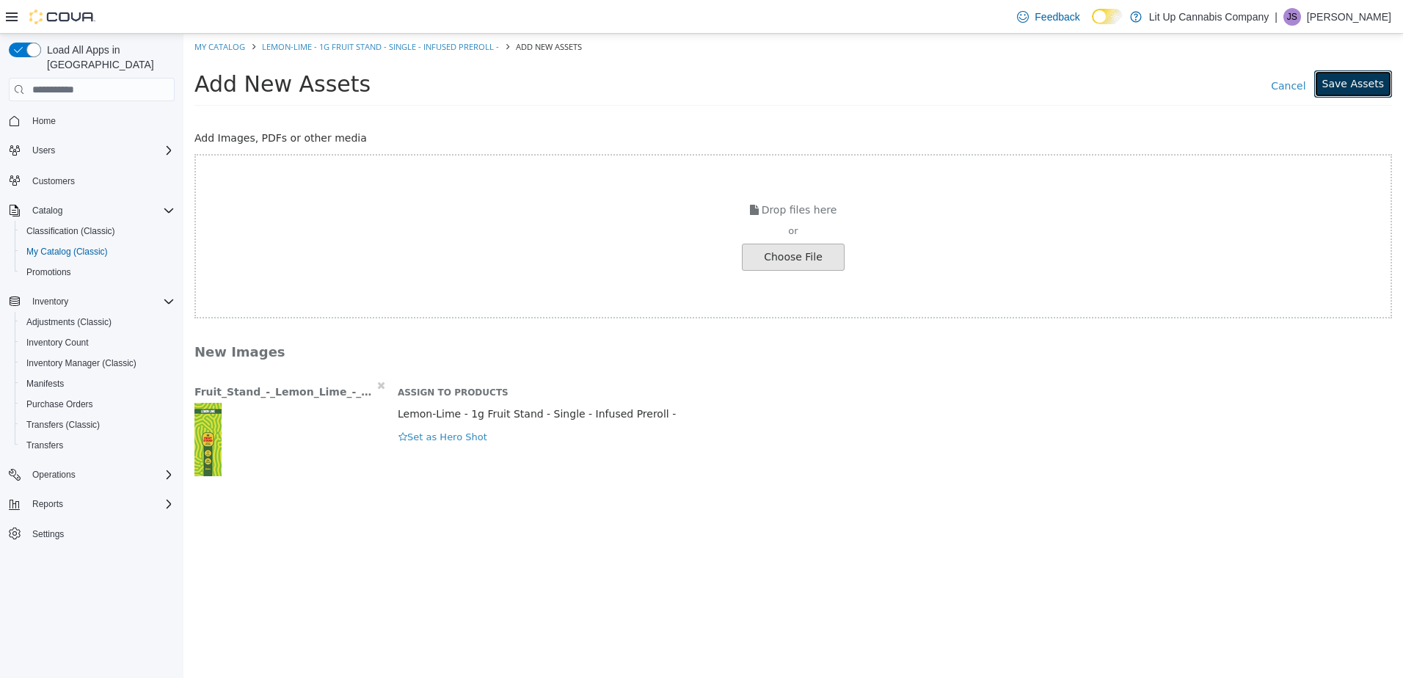
click at [1346, 78] on button "Save Assets" at bounding box center [1353, 83] width 78 height 27
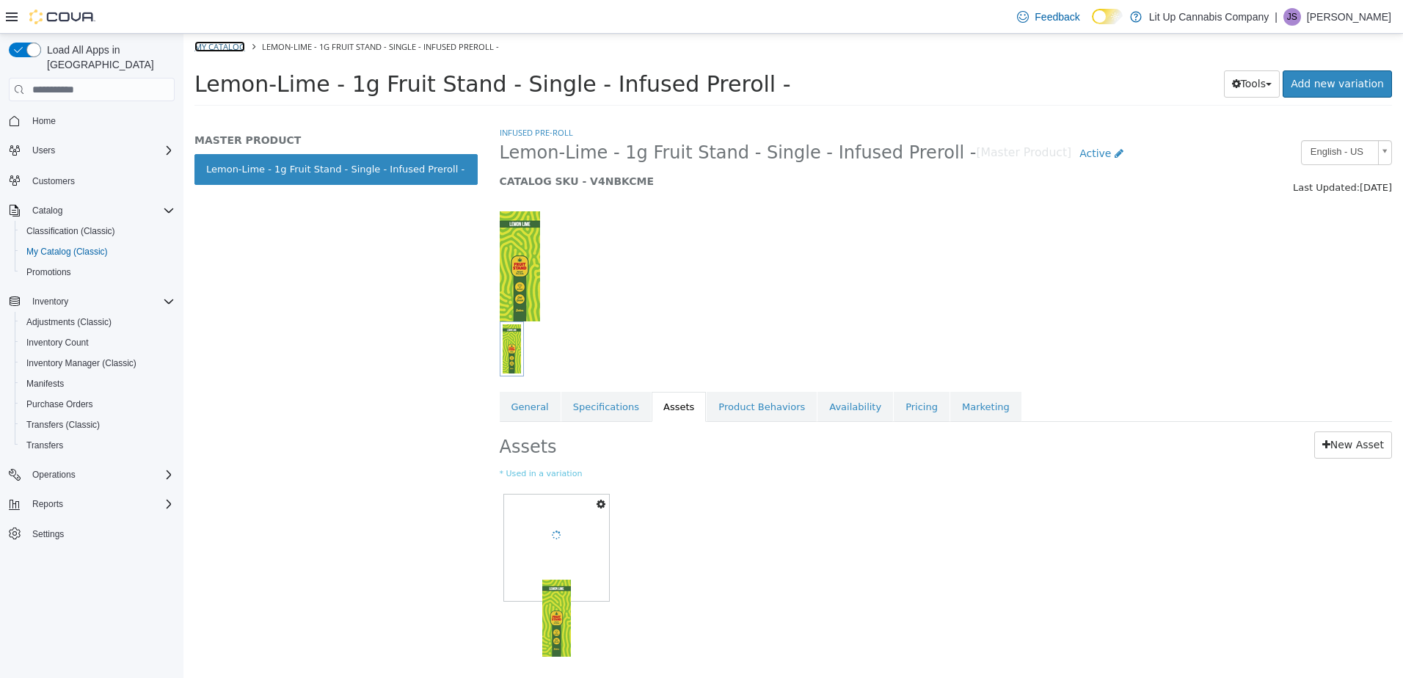
click at [215, 45] on link "My Catalog" at bounding box center [219, 46] width 51 height 11
select select "**********"
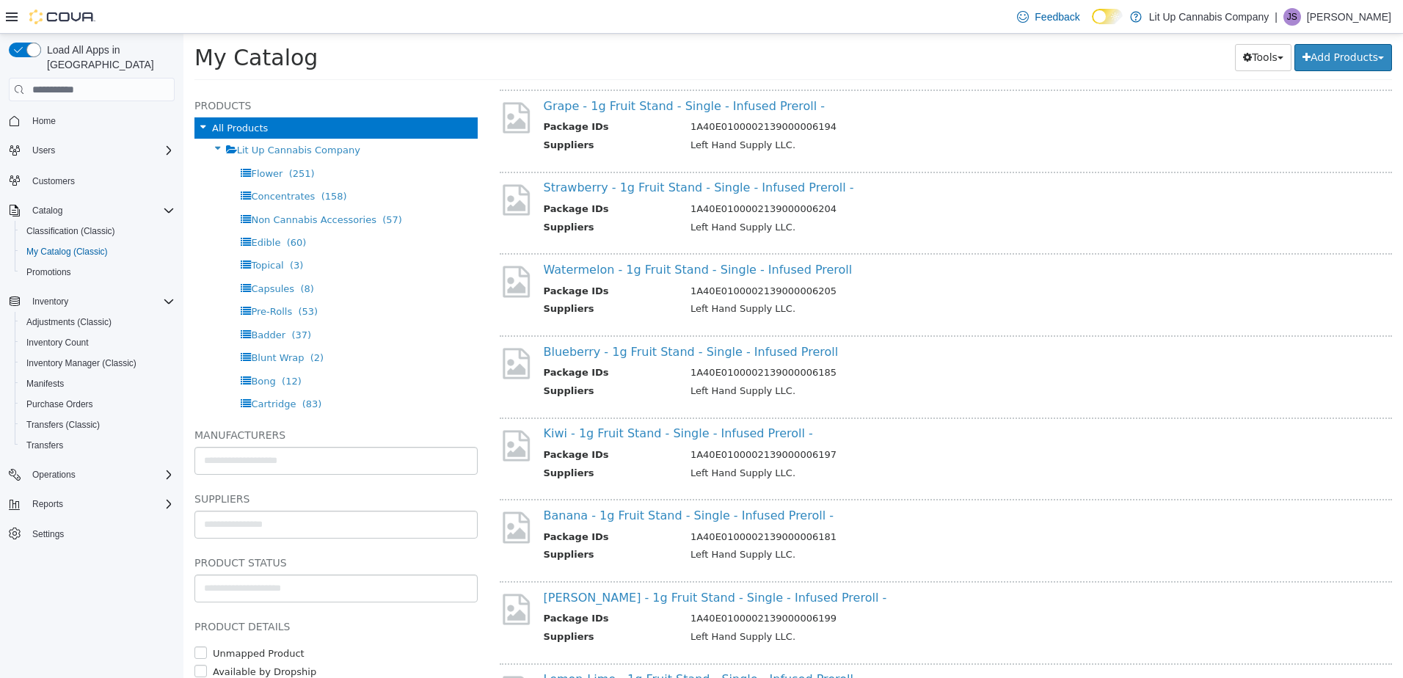
scroll to position [587, 0]
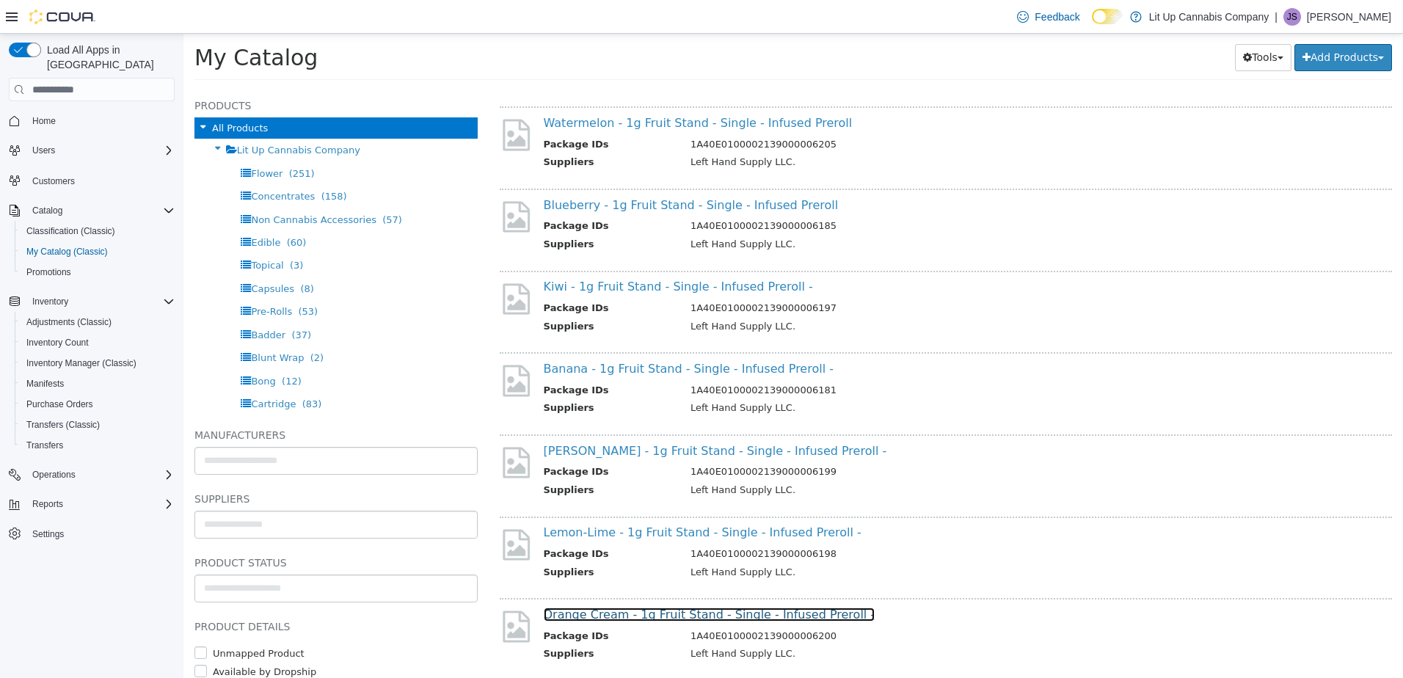
click at [615, 621] on link "Orange Cream - 1g Fruit Stand - Single - Infused Preroll -" at bounding box center [710, 615] width 332 height 14
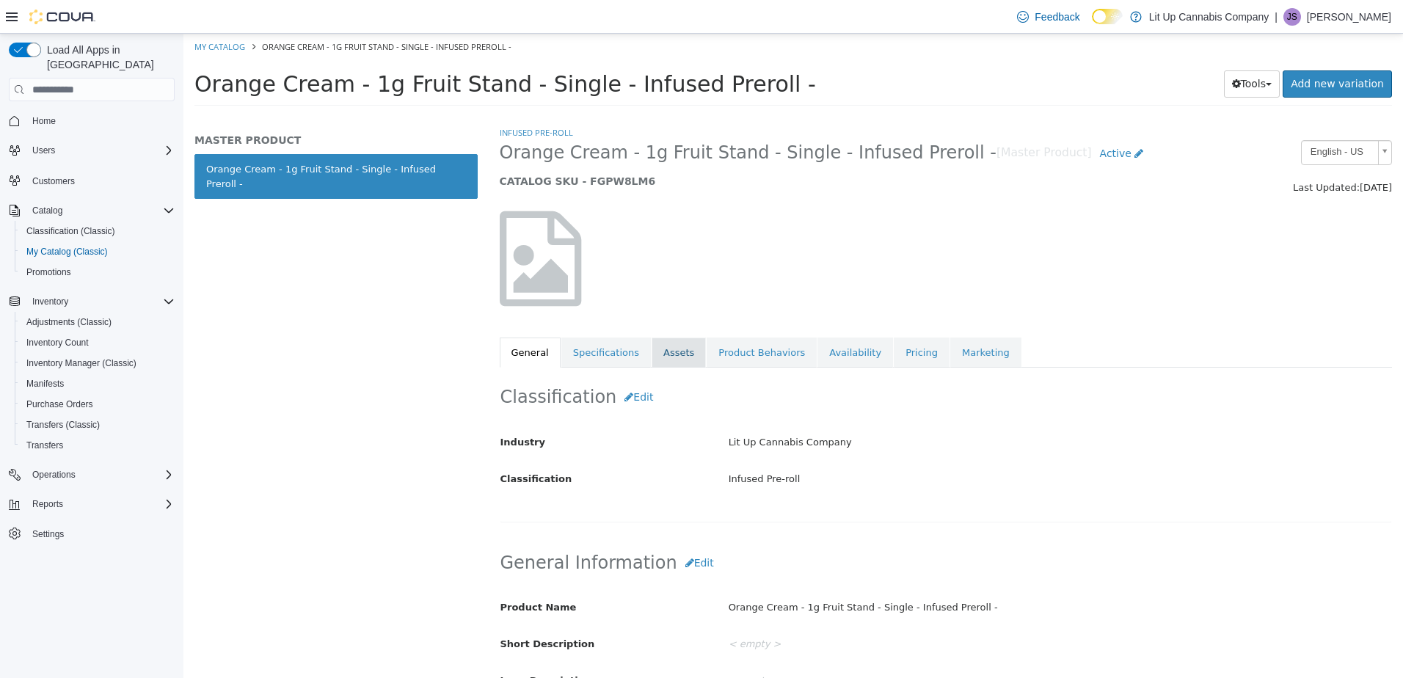
click at [669, 355] on link "Assets" at bounding box center [679, 353] width 54 height 31
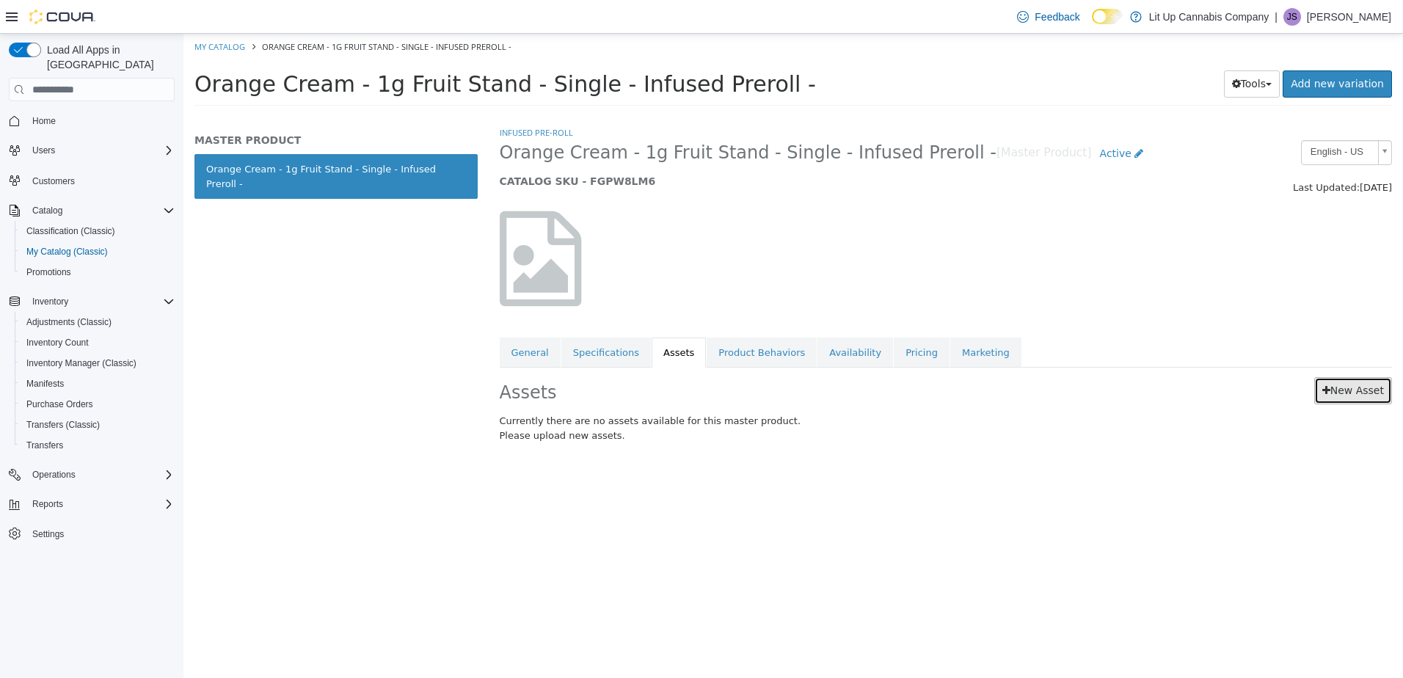
click at [1328, 387] on icon at bounding box center [1326, 390] width 8 height 10
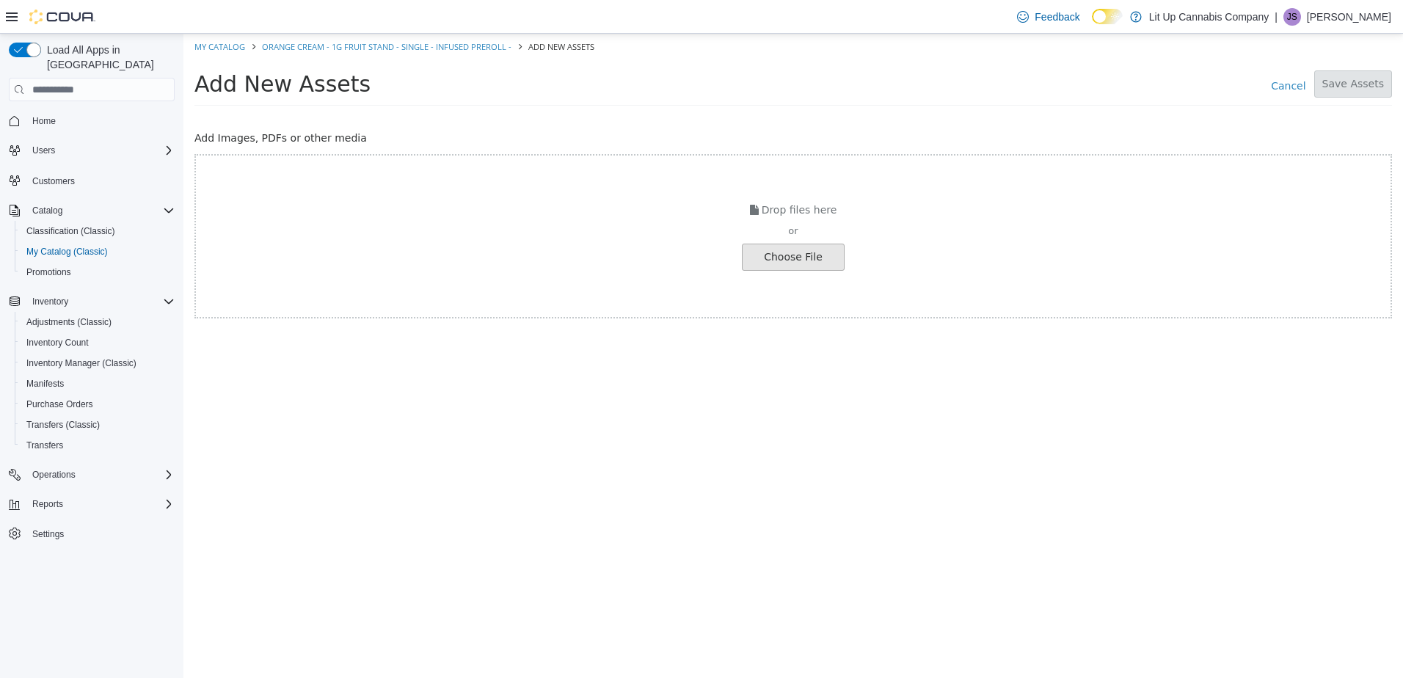
click at [787, 253] on input "file" at bounding box center [25, 257] width 1638 height 26
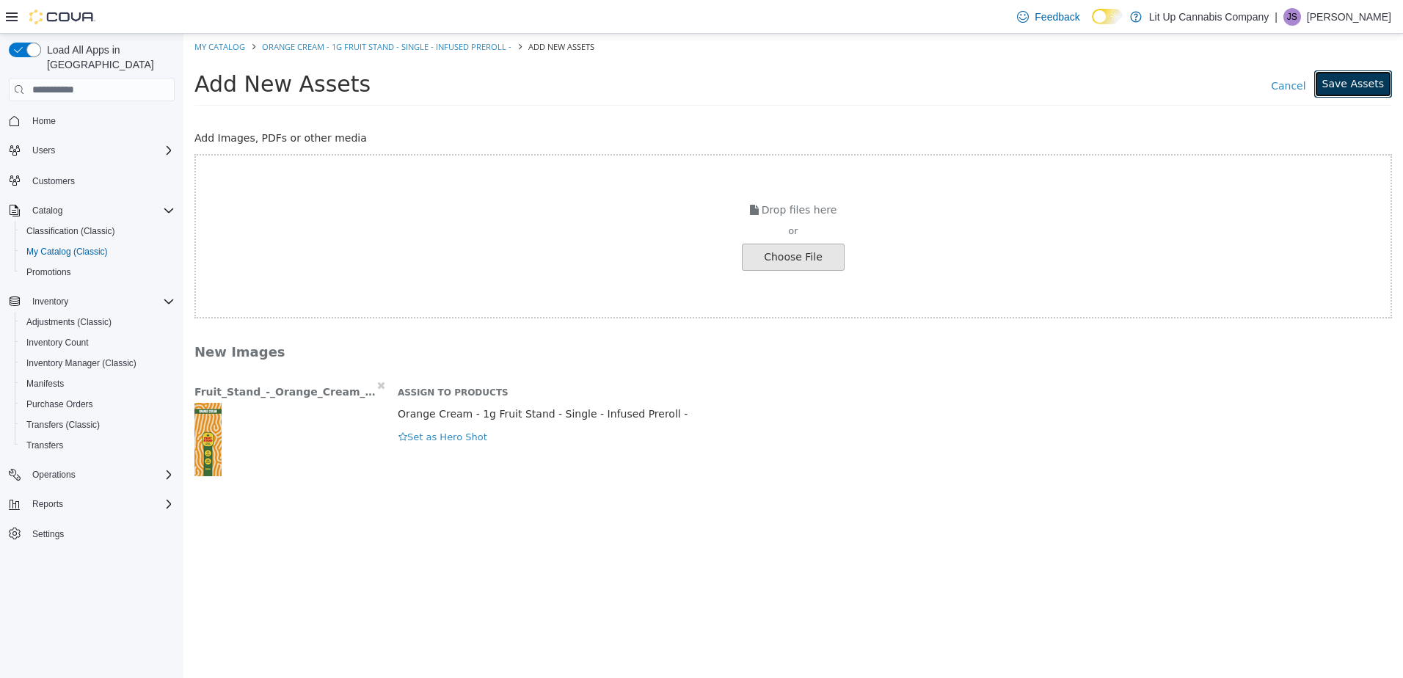
click at [1368, 89] on button "Save Assets" at bounding box center [1353, 83] width 78 height 27
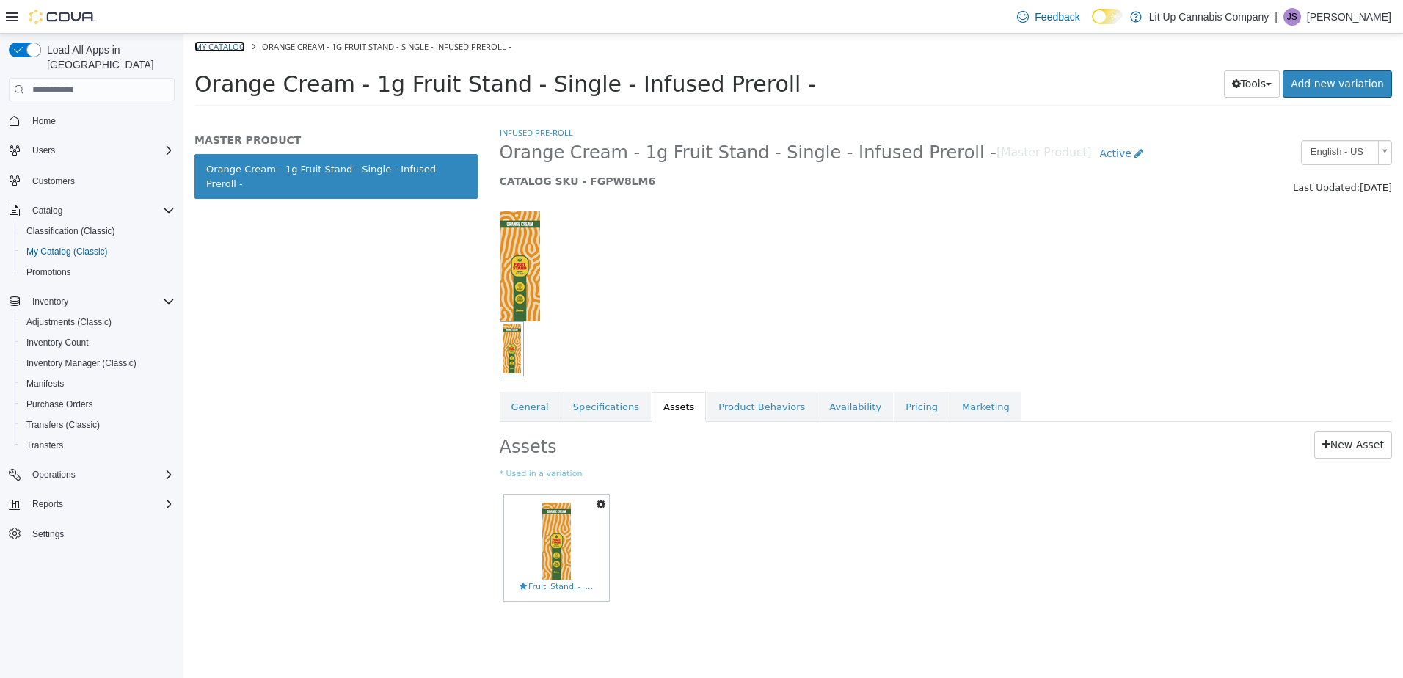
click at [219, 47] on link "My Catalog" at bounding box center [219, 46] width 51 height 11
select select "**********"
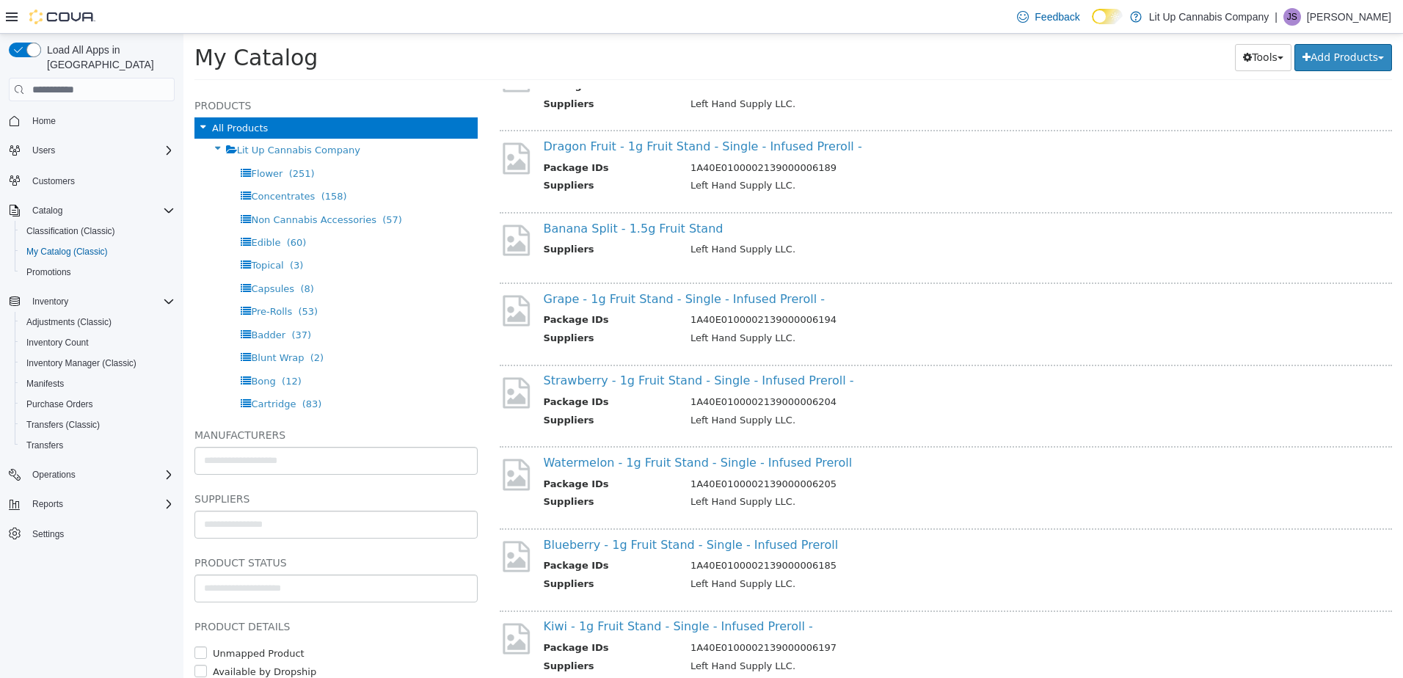
scroll to position [660, 0]
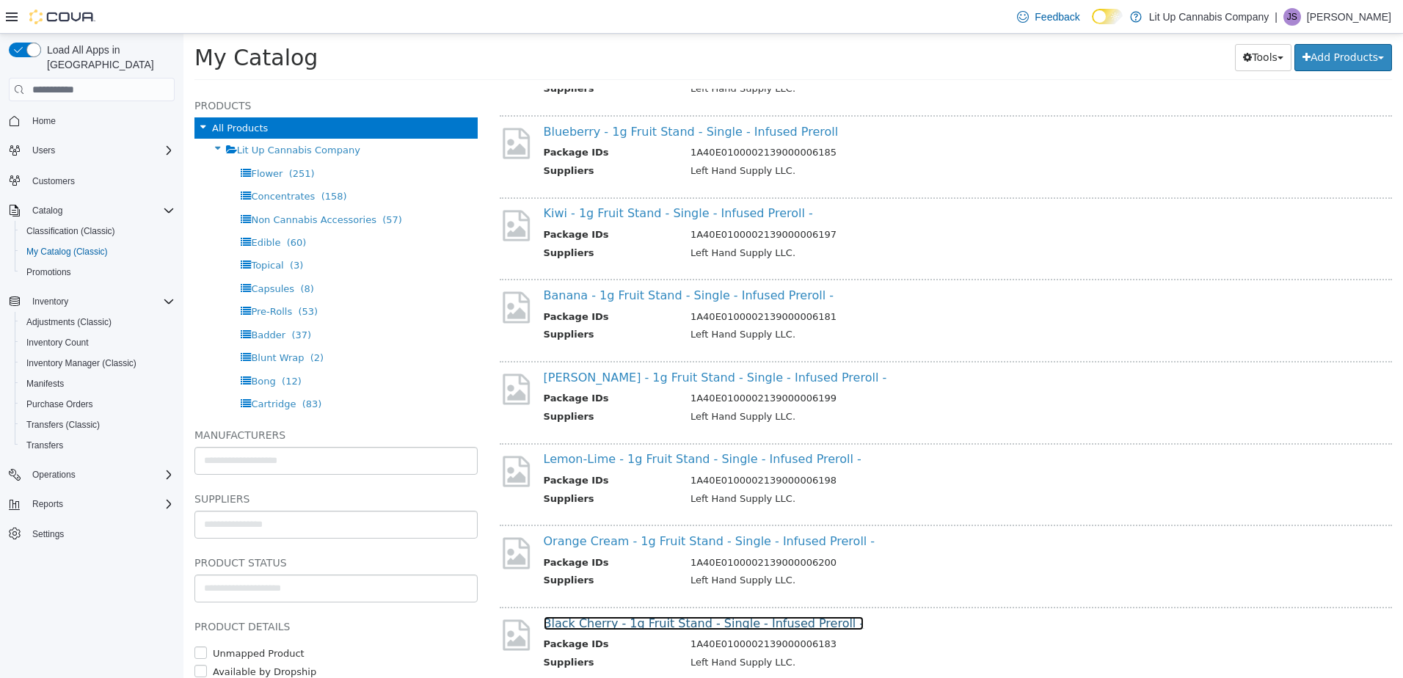
click at [630, 618] on link "Black Cherry - 1g Fruit Stand - Single - Infused Preroll -" at bounding box center [704, 623] width 321 height 14
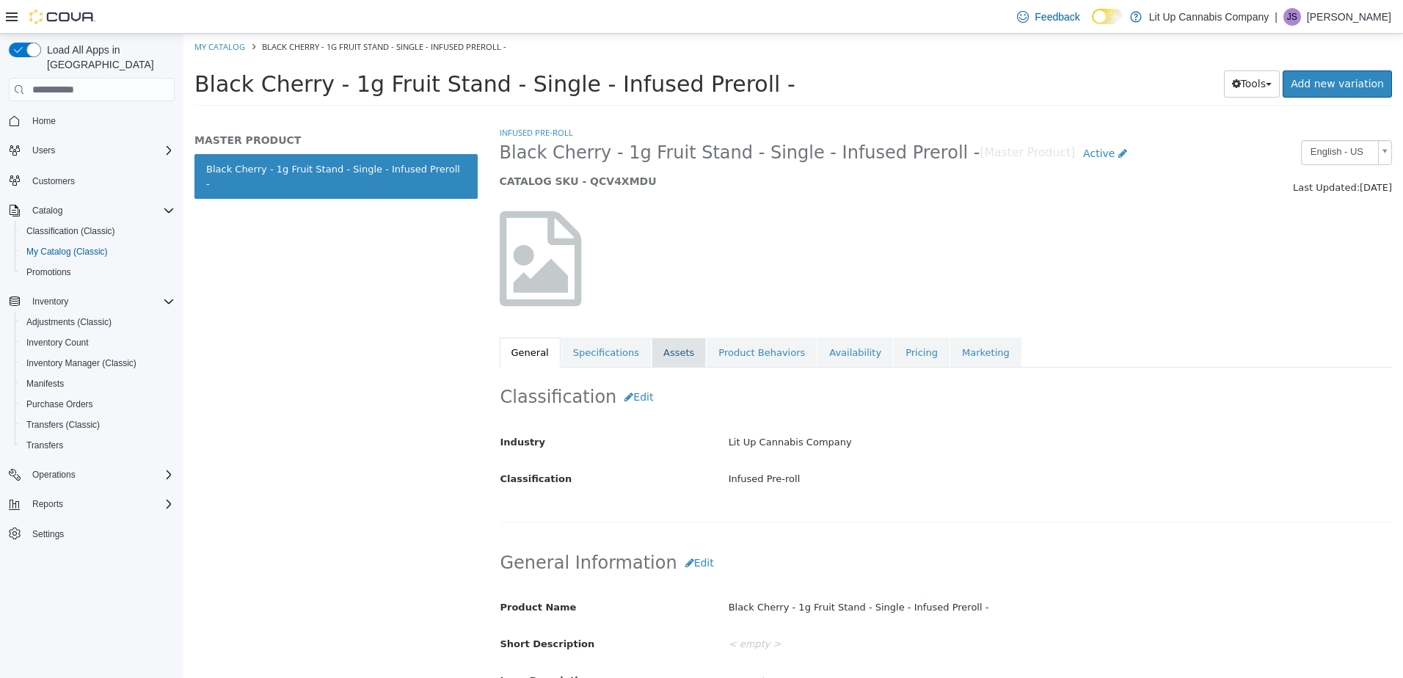
click at [656, 346] on link "Assets" at bounding box center [679, 353] width 54 height 31
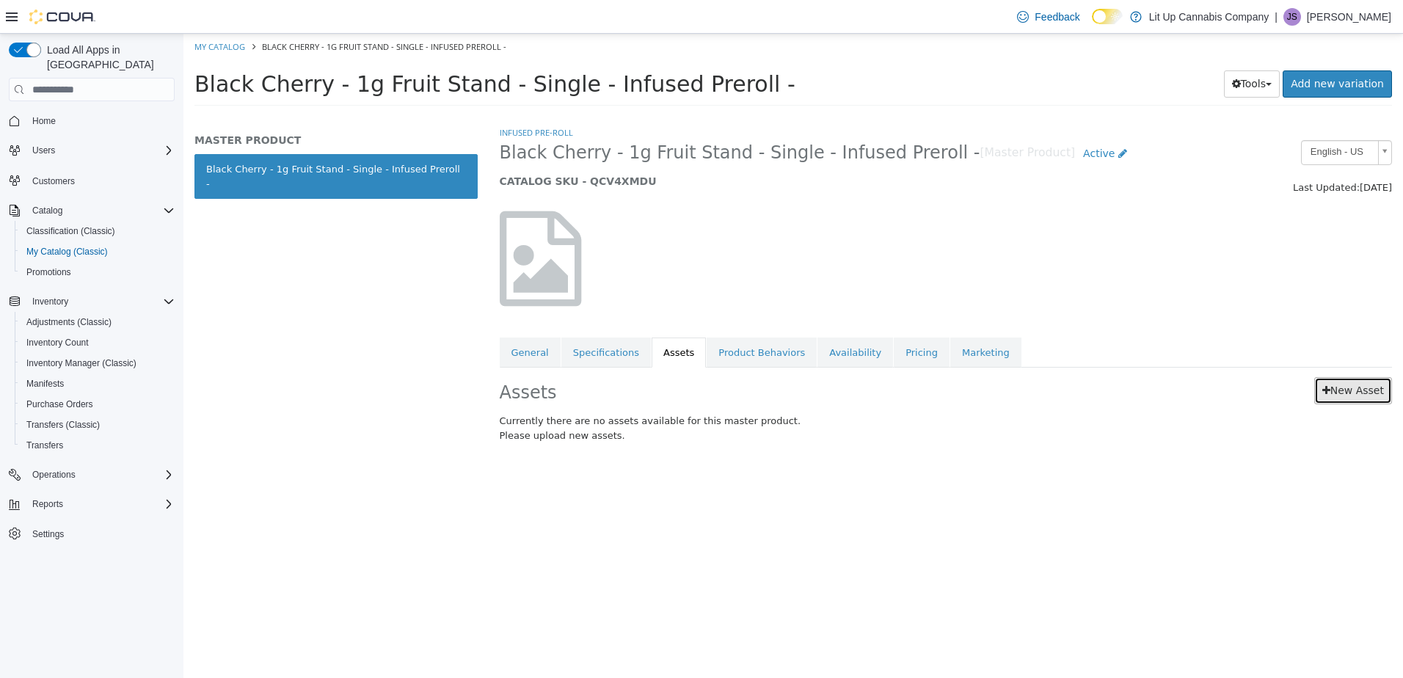
click at [1341, 384] on link "New Asset" at bounding box center [1353, 390] width 78 height 27
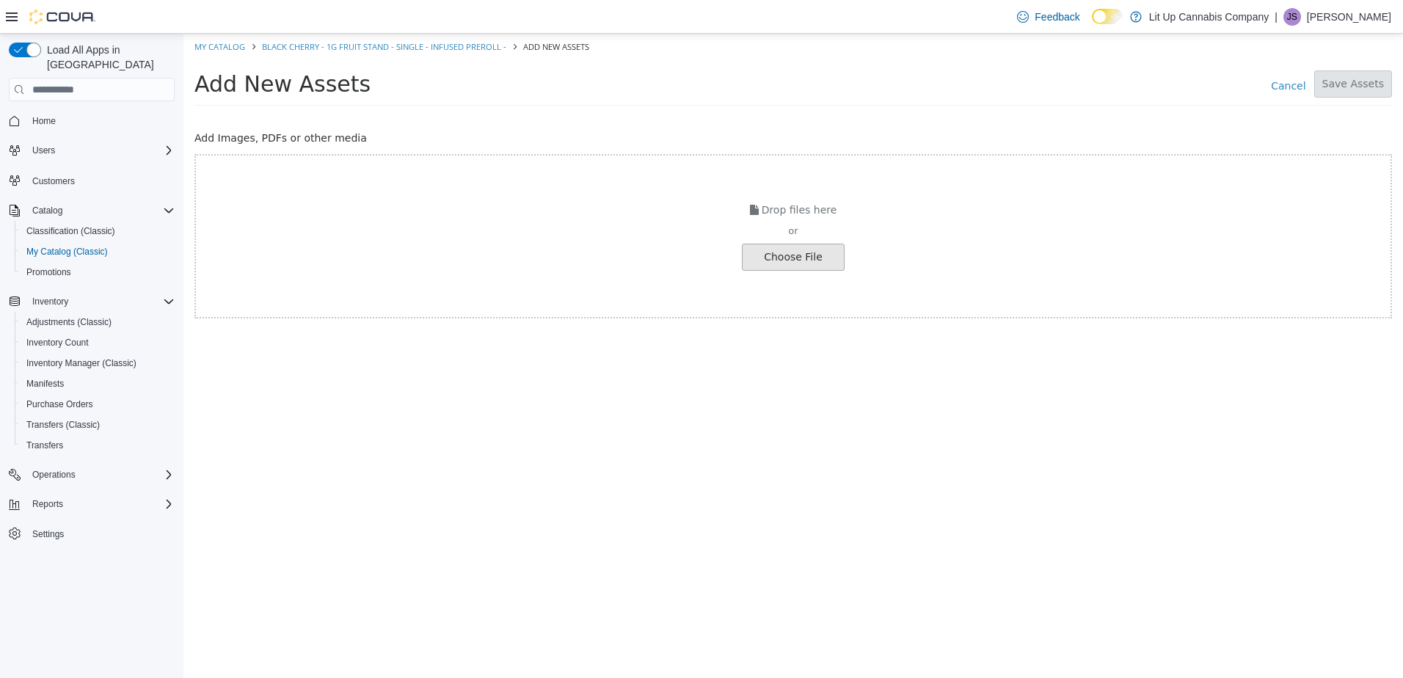
click at [804, 264] on input "file" at bounding box center [25, 257] width 1638 height 26
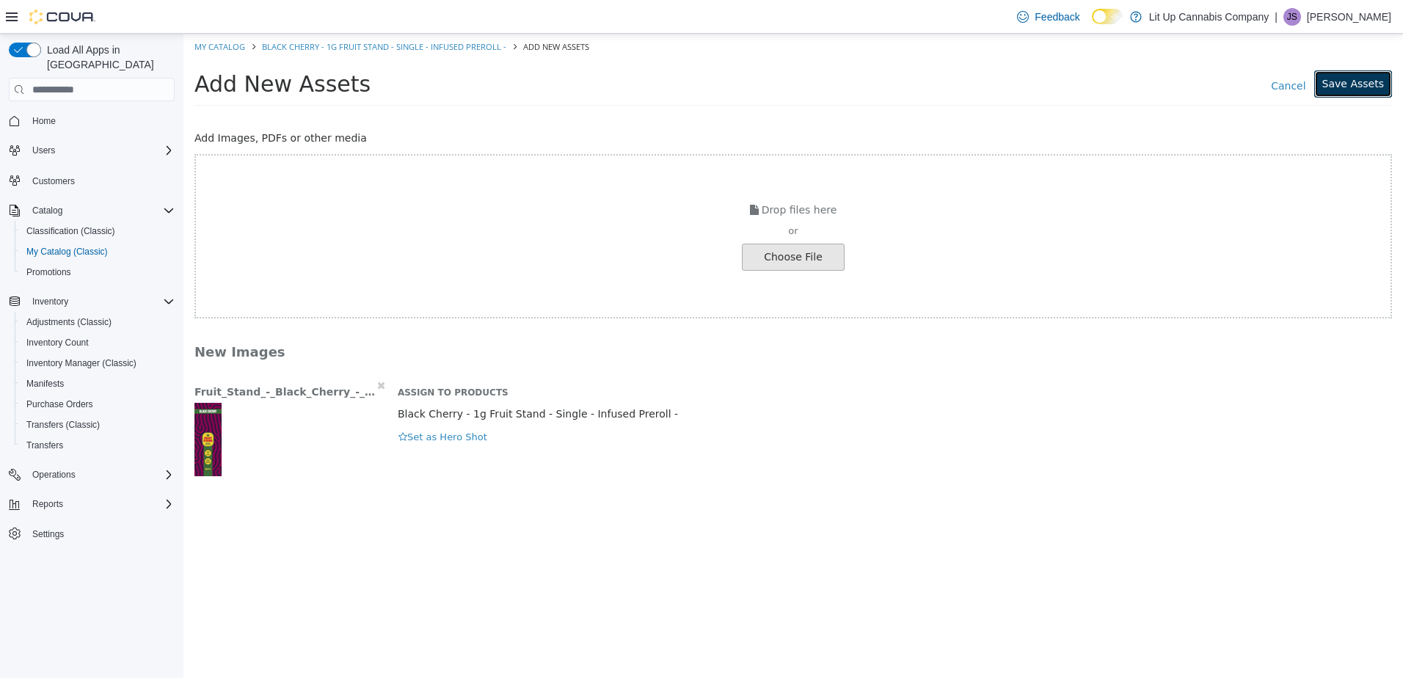
click at [1341, 81] on button "Save Assets" at bounding box center [1353, 83] width 78 height 27
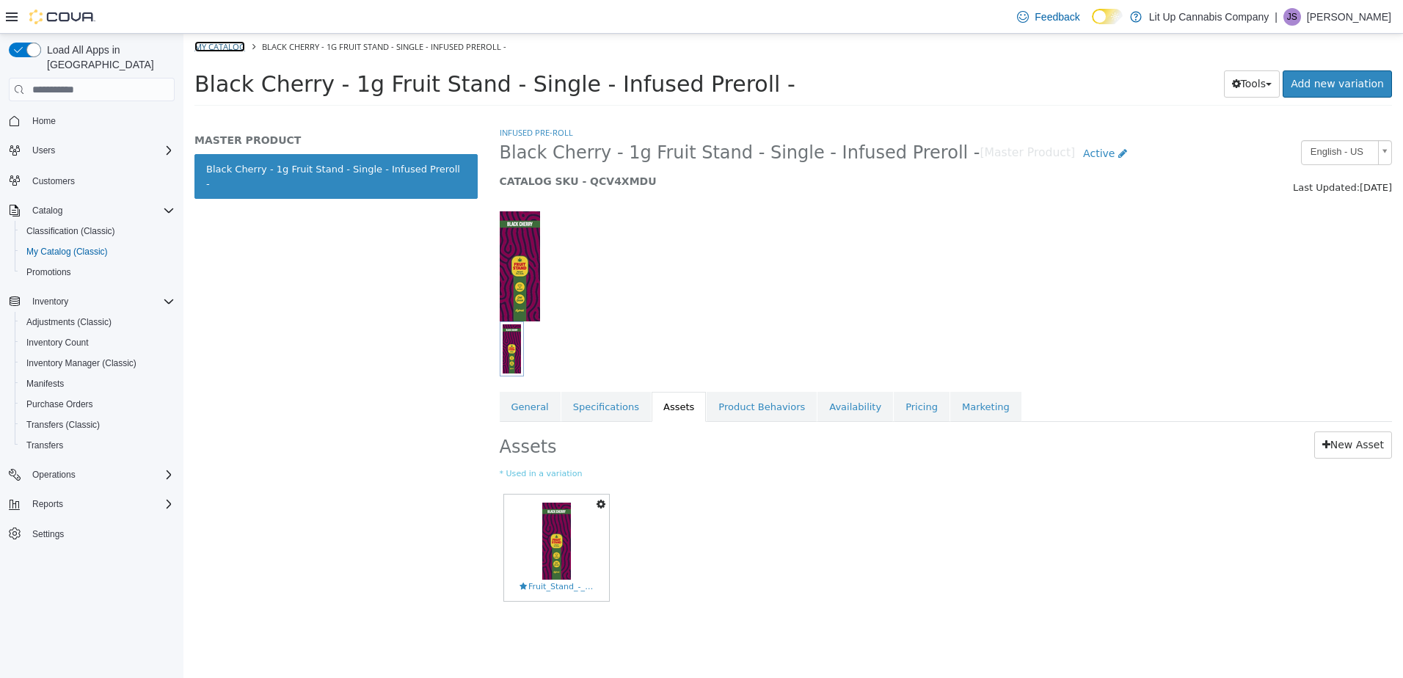
click at [217, 46] on link "My Catalog" at bounding box center [219, 46] width 51 height 11
select select "**********"
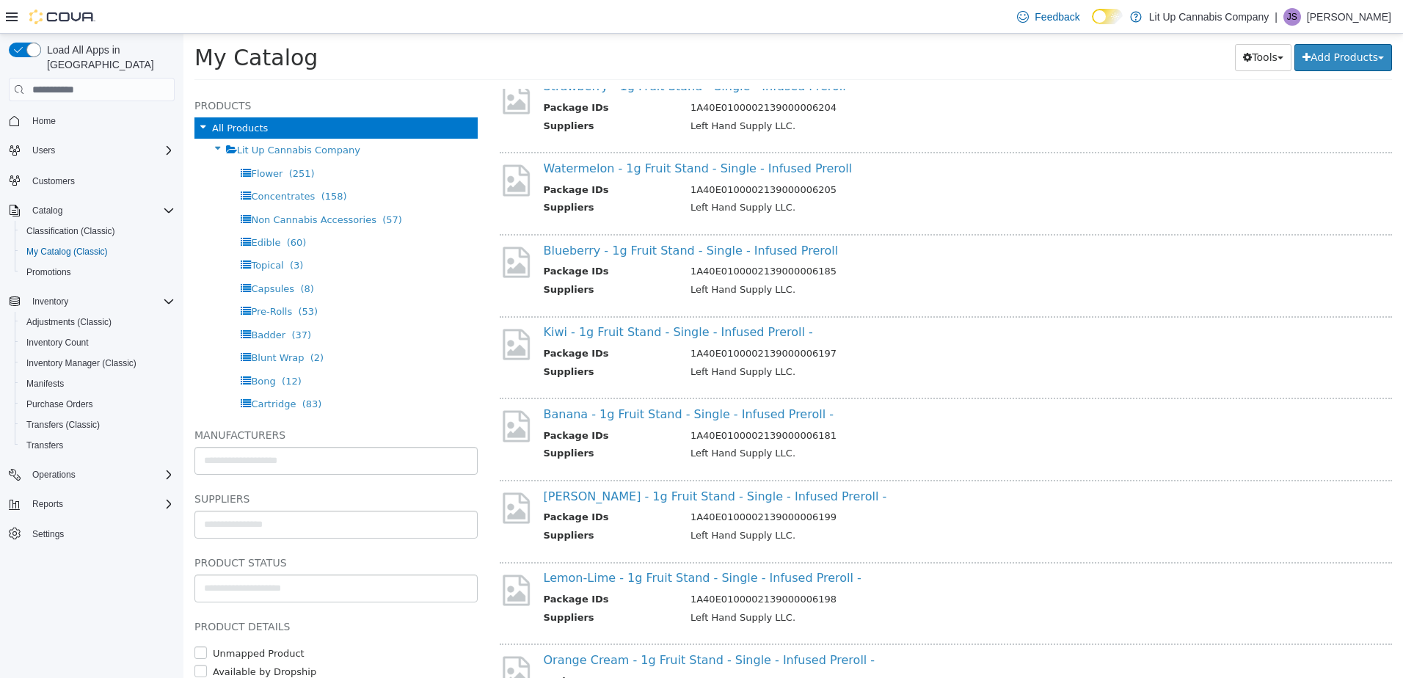
scroll to position [734, 0]
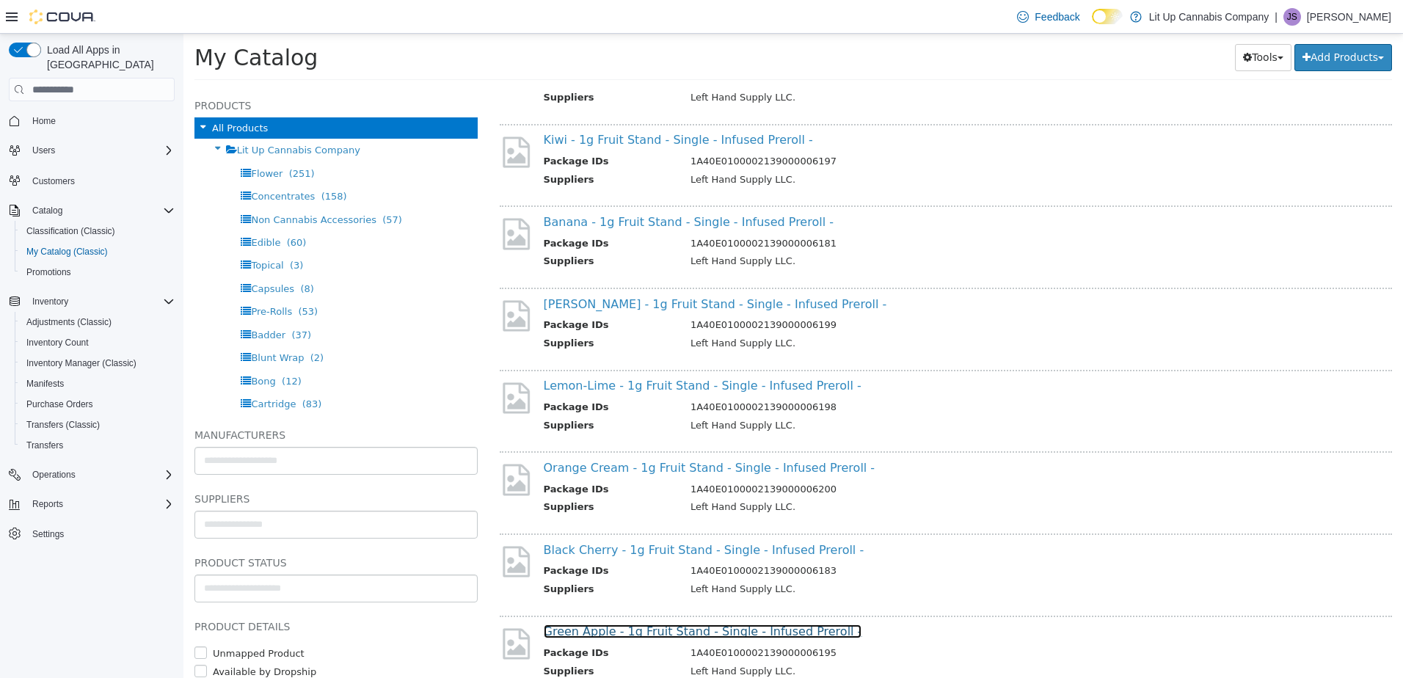
click at [648, 629] on link "Green Apple - 1g Fruit Stand - Single - Infused Preroll -" at bounding box center [703, 631] width 318 height 14
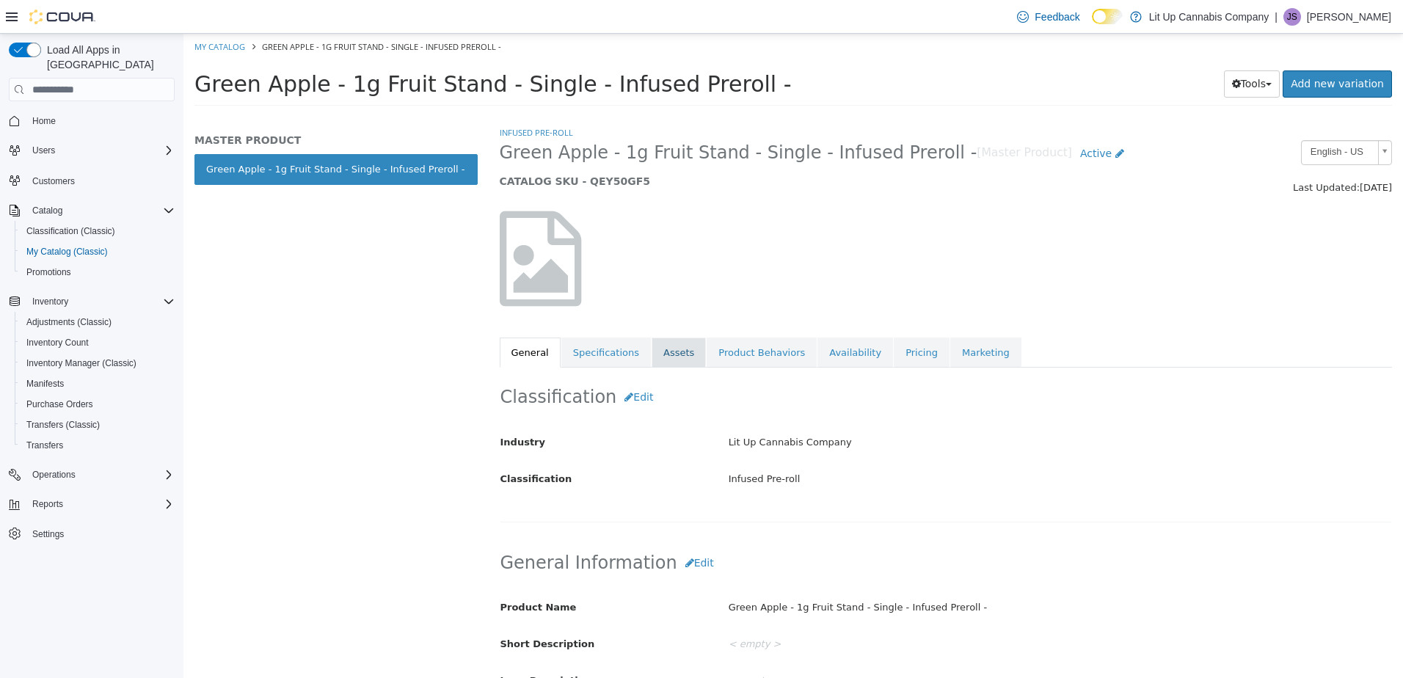
click at [662, 348] on link "Assets" at bounding box center [679, 353] width 54 height 31
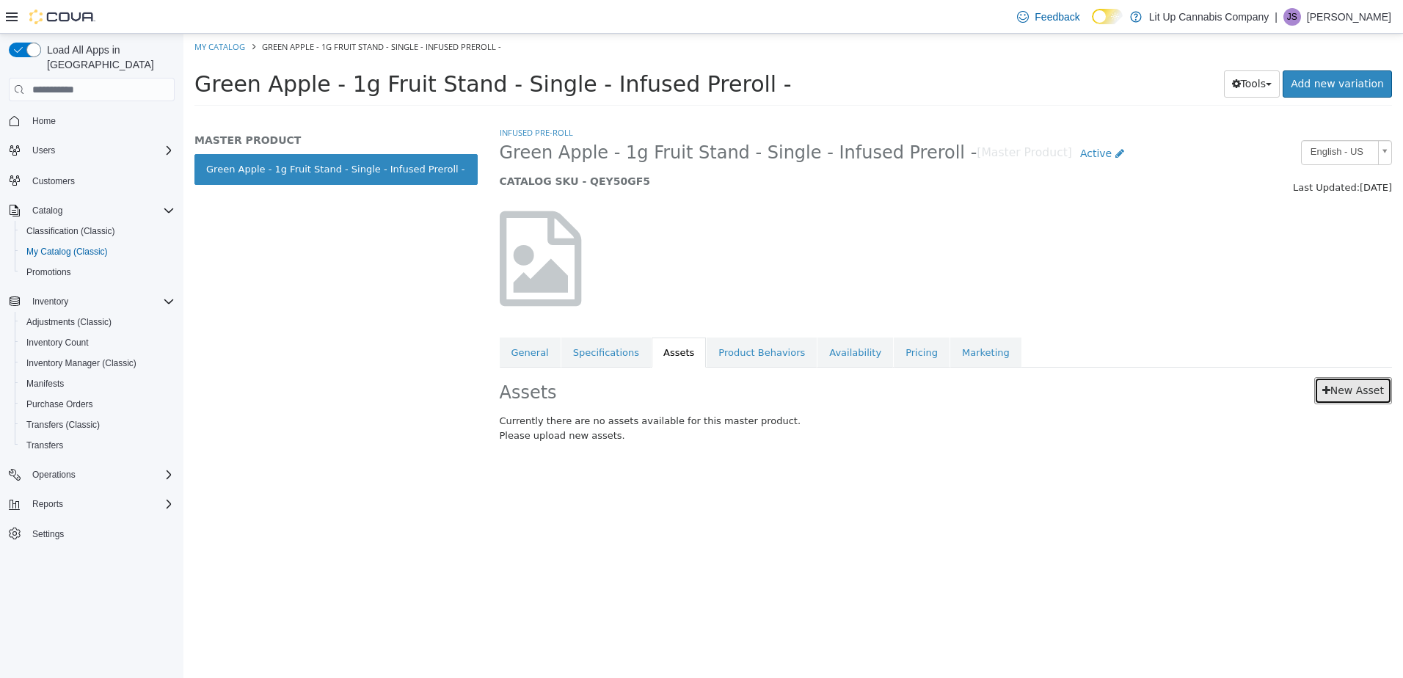
click at [1343, 384] on link "New Asset" at bounding box center [1353, 390] width 78 height 27
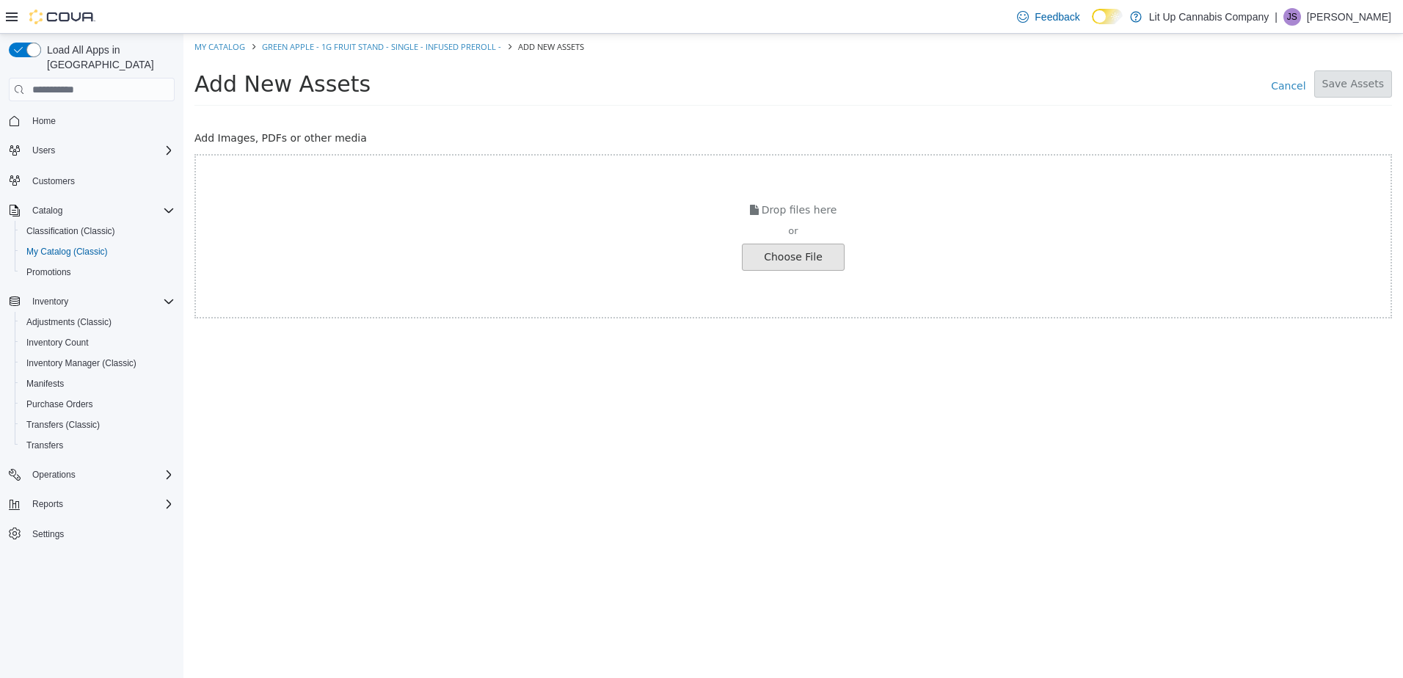
click at [836, 253] on input "file" at bounding box center [25, 257] width 1638 height 26
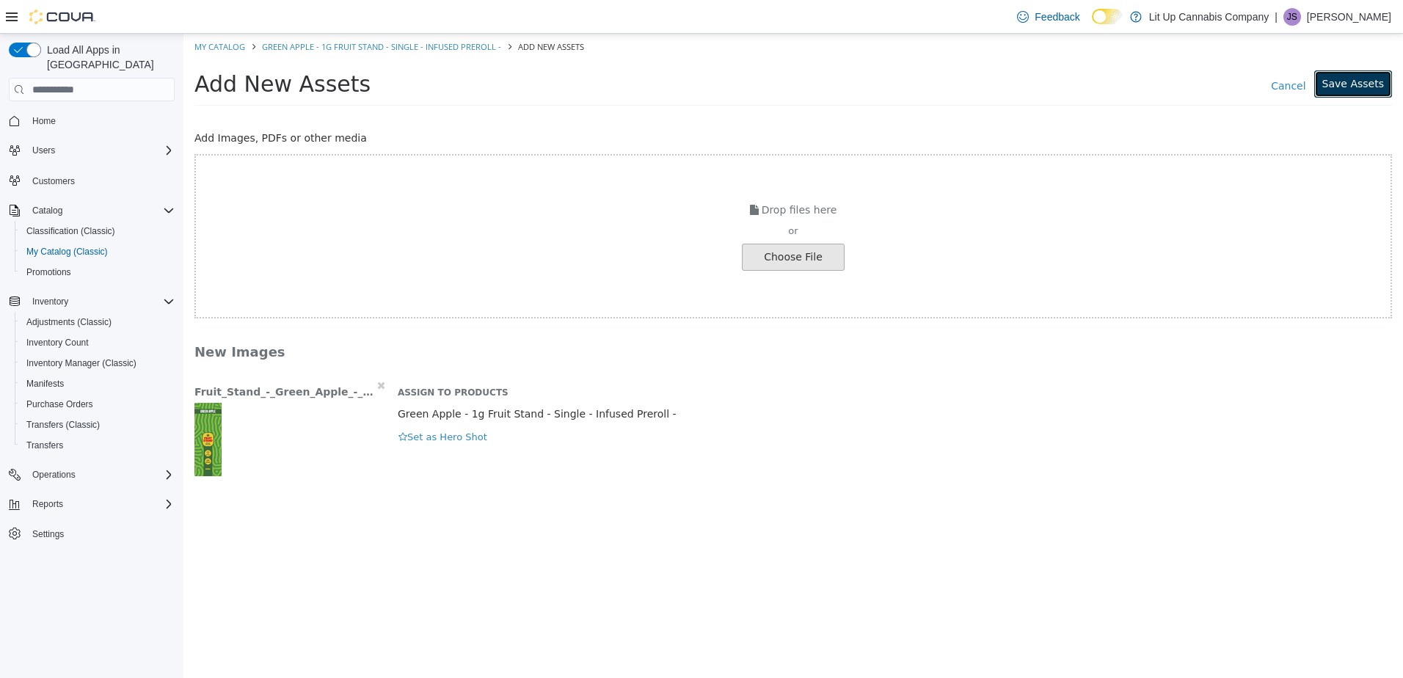
click at [1343, 82] on button "Save Assets" at bounding box center [1353, 83] width 78 height 27
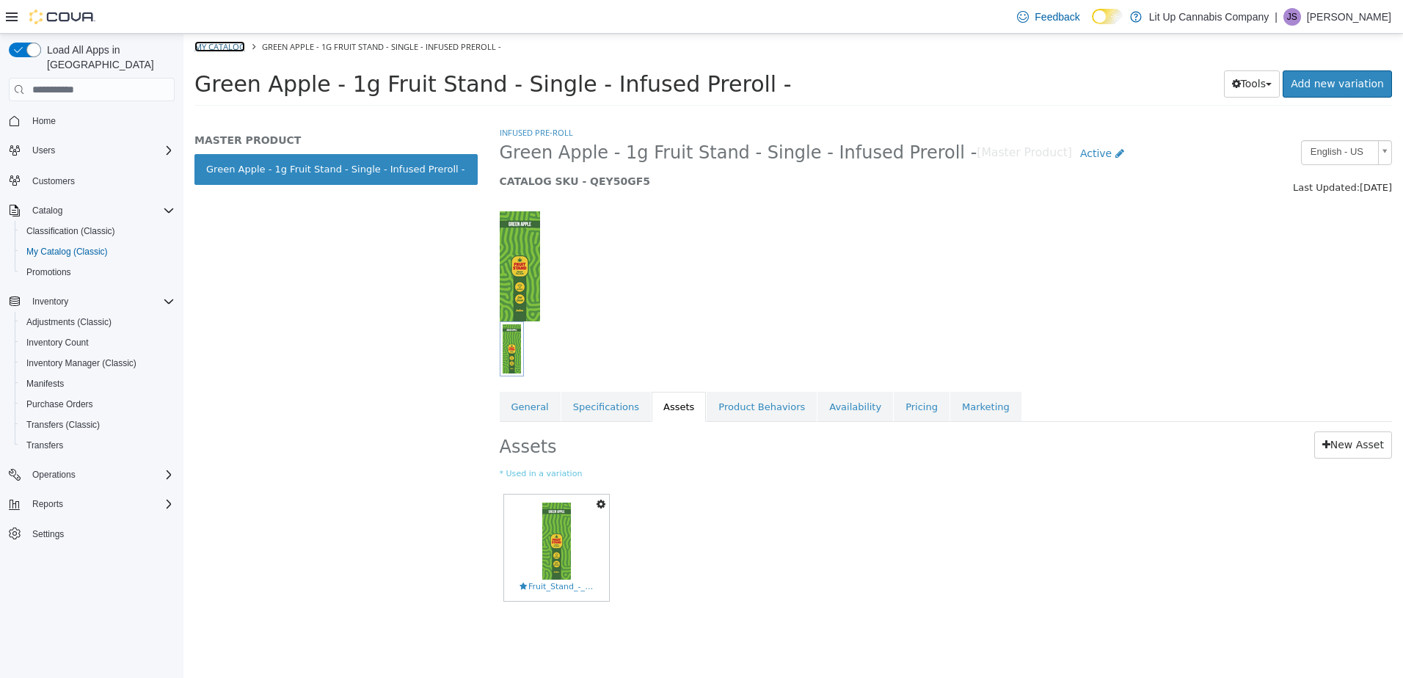
click at [227, 46] on link "My Catalog" at bounding box center [219, 46] width 51 height 11
select select "**********"
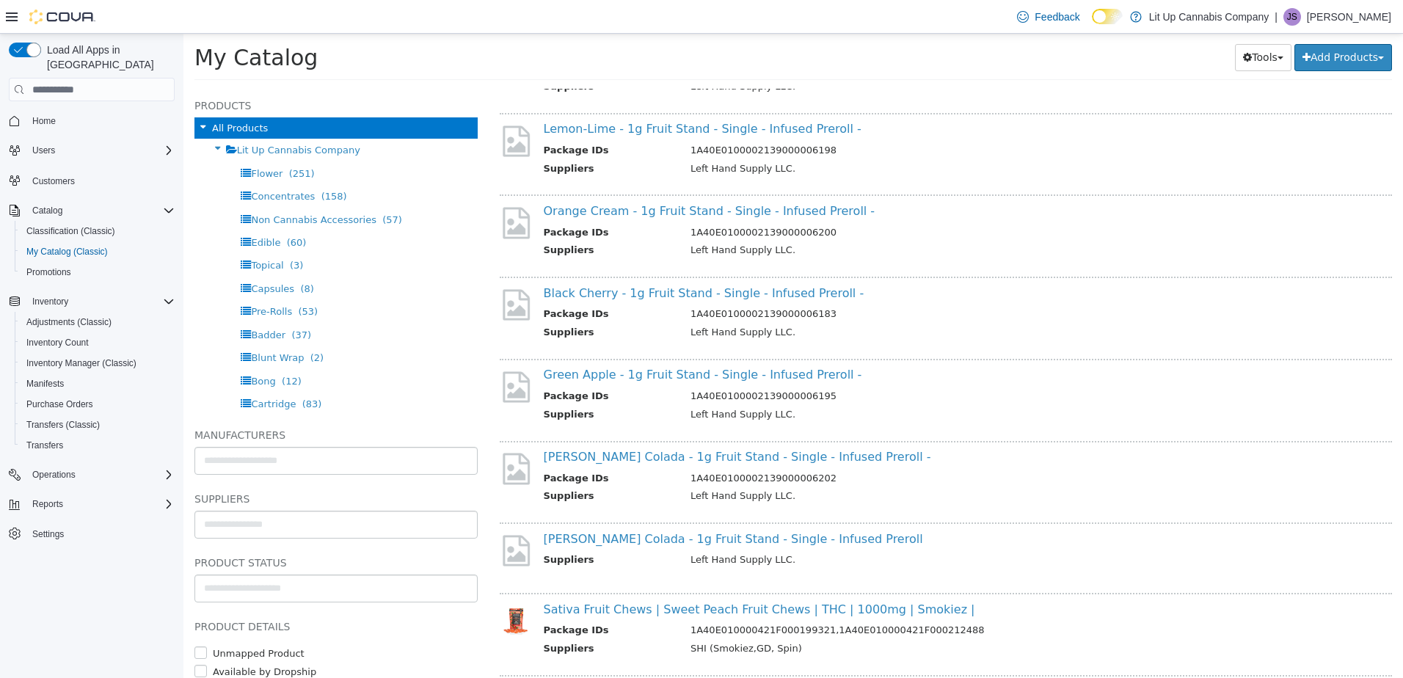
scroll to position [1027, 0]
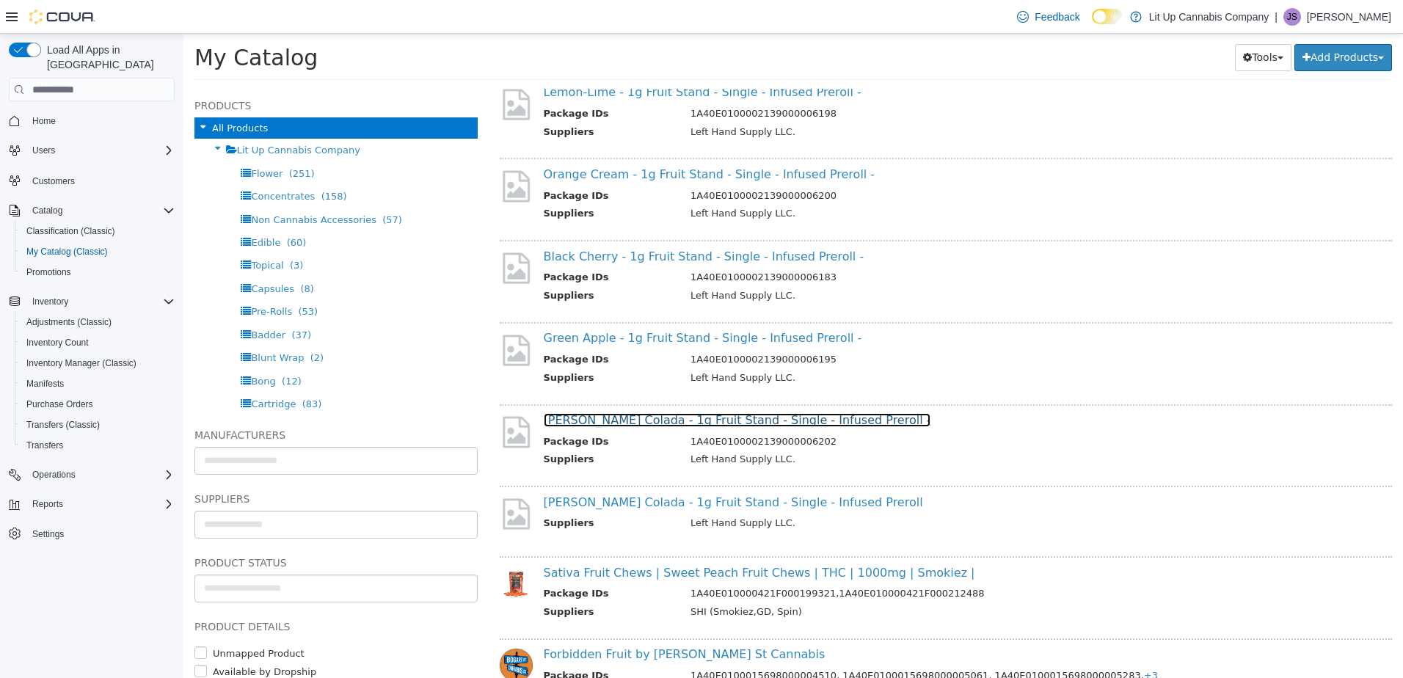
click at [668, 423] on link "Piña Colada - 1g Fruit Stand - Single - Infused Preroll -" at bounding box center [737, 420] width 387 height 14
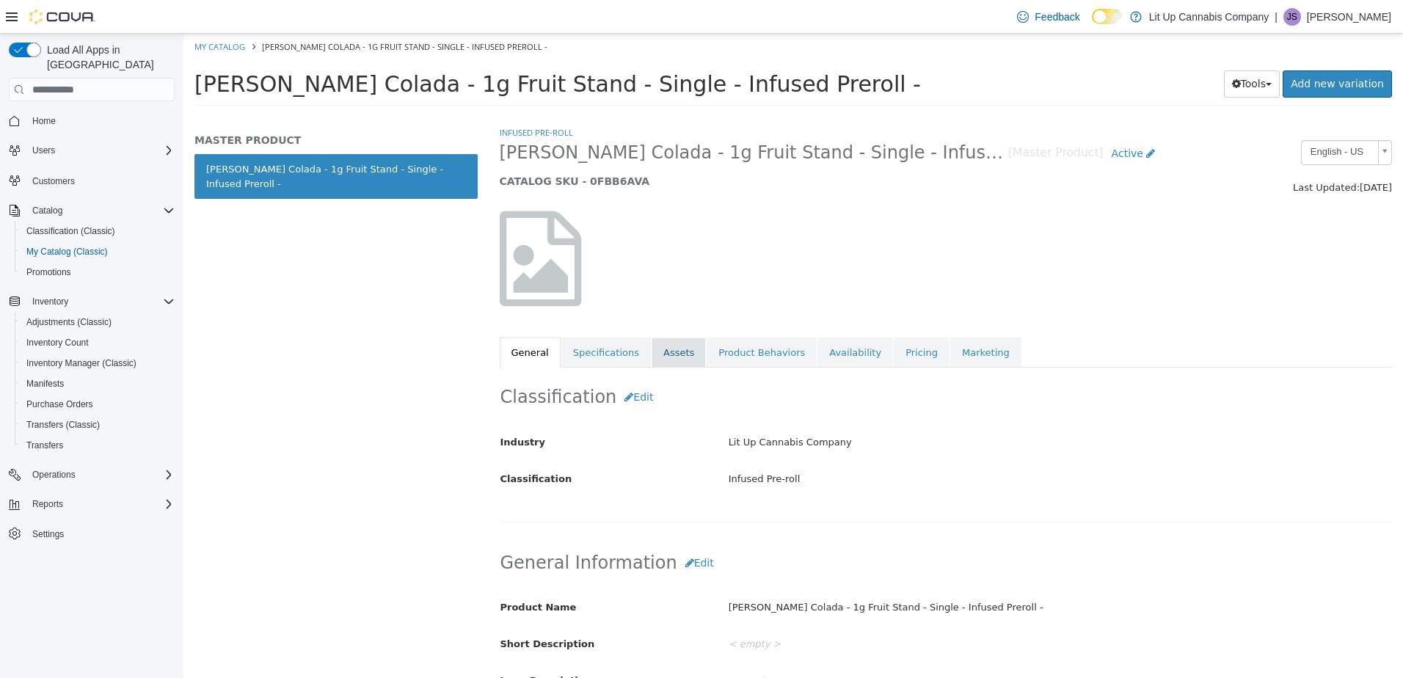
click at [669, 353] on link "Assets" at bounding box center [679, 353] width 54 height 31
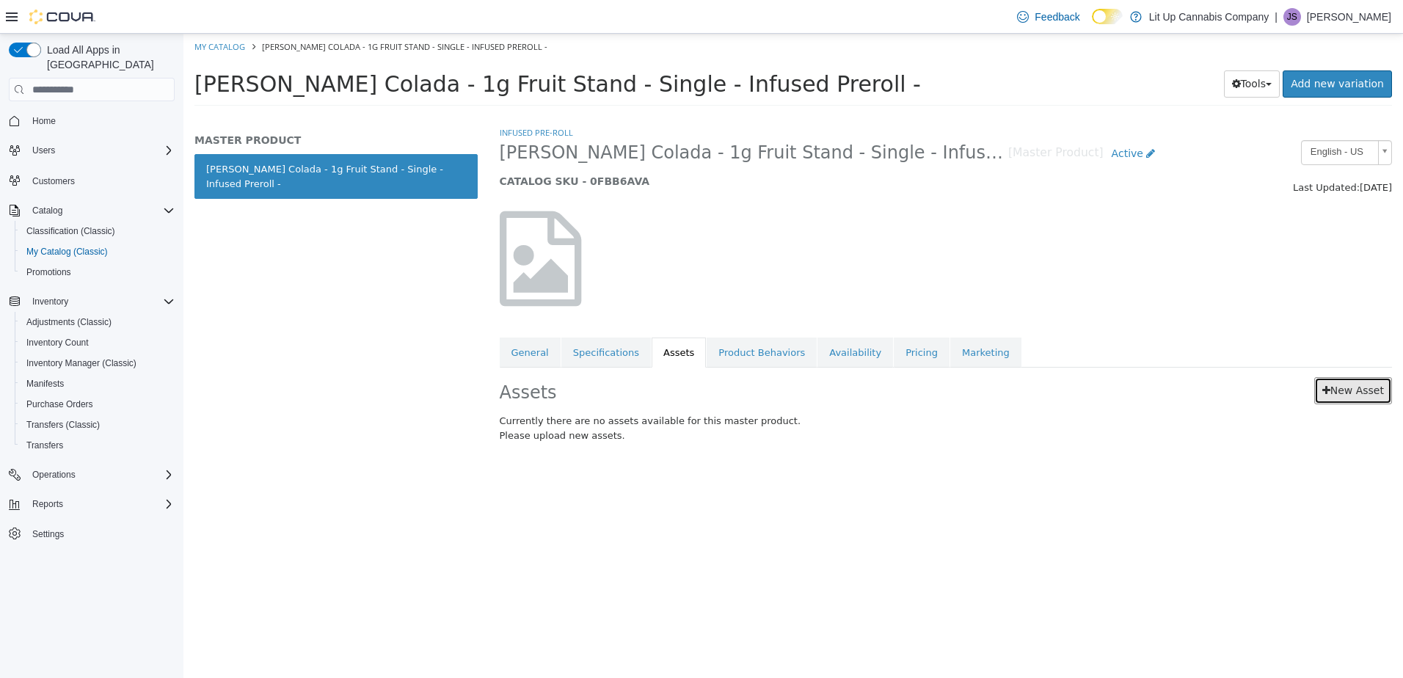
click at [1343, 392] on link "New Asset" at bounding box center [1353, 390] width 78 height 27
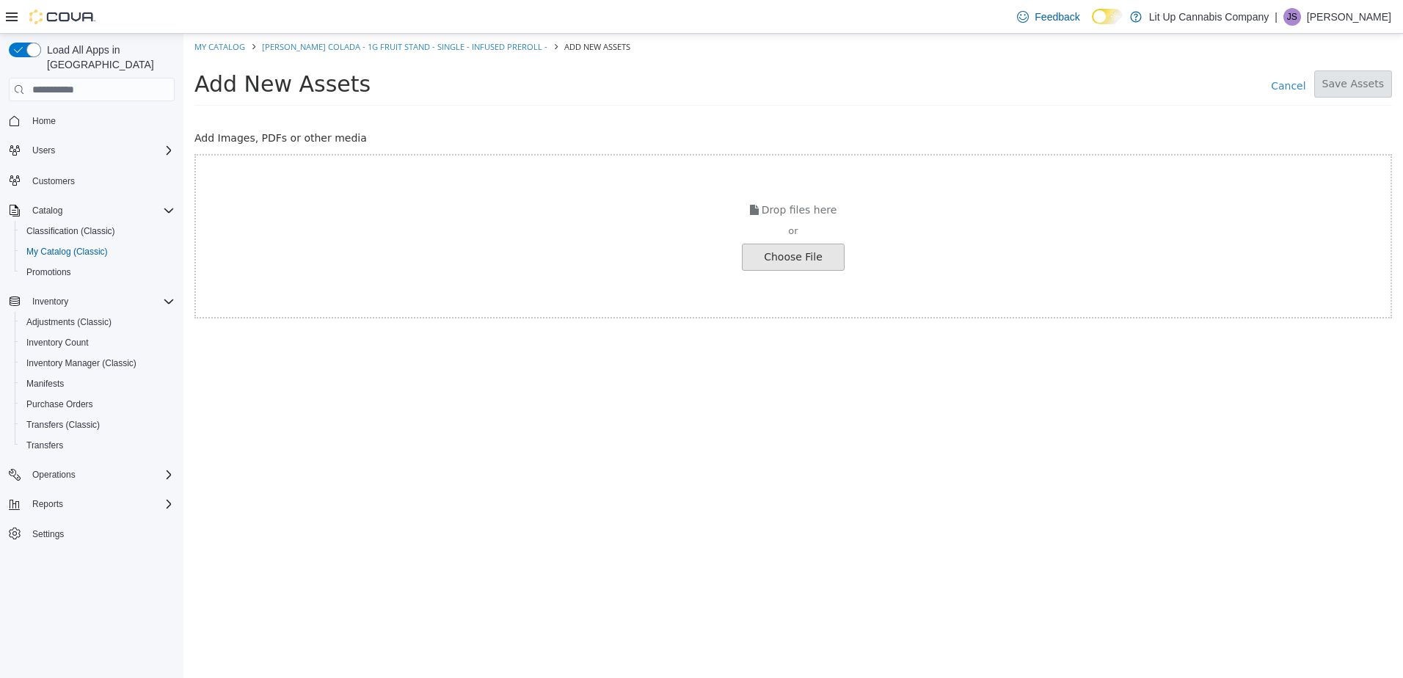
click at [767, 265] on input "file" at bounding box center [25, 257] width 1638 height 26
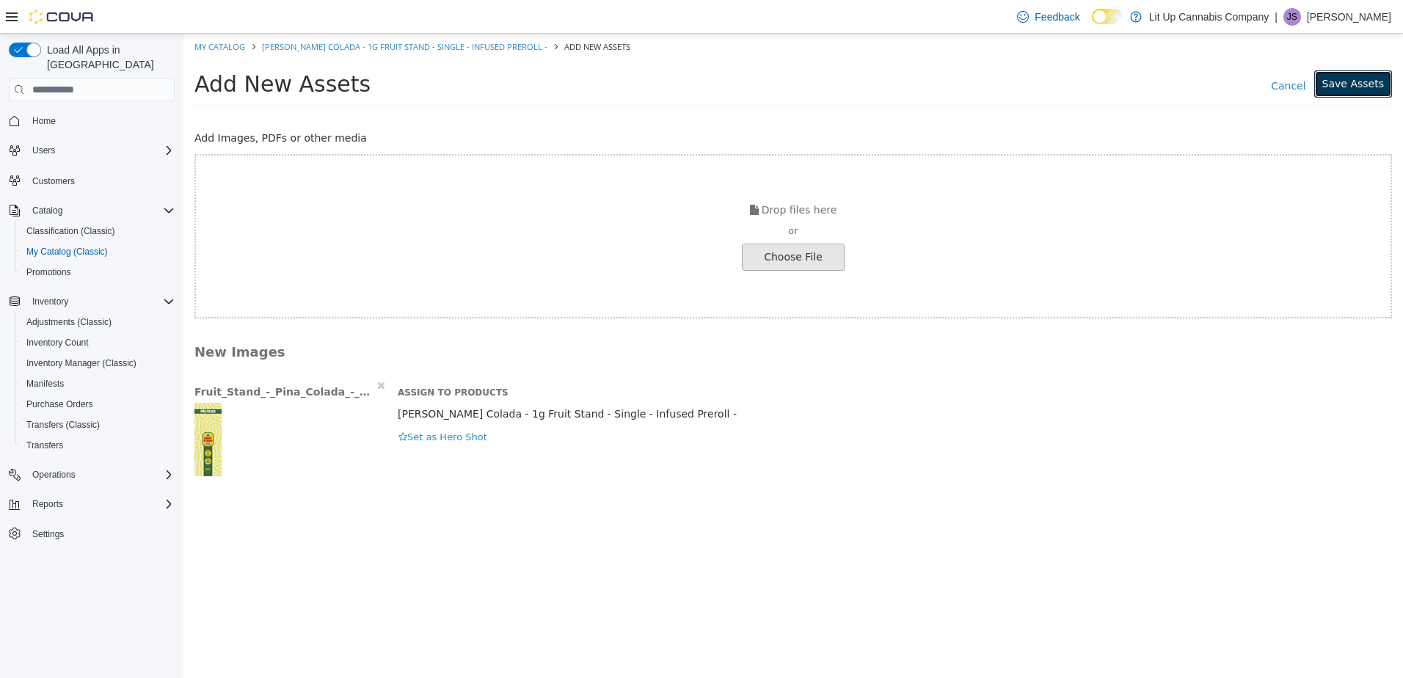
click at [1360, 87] on button "Save Assets" at bounding box center [1353, 83] width 78 height 27
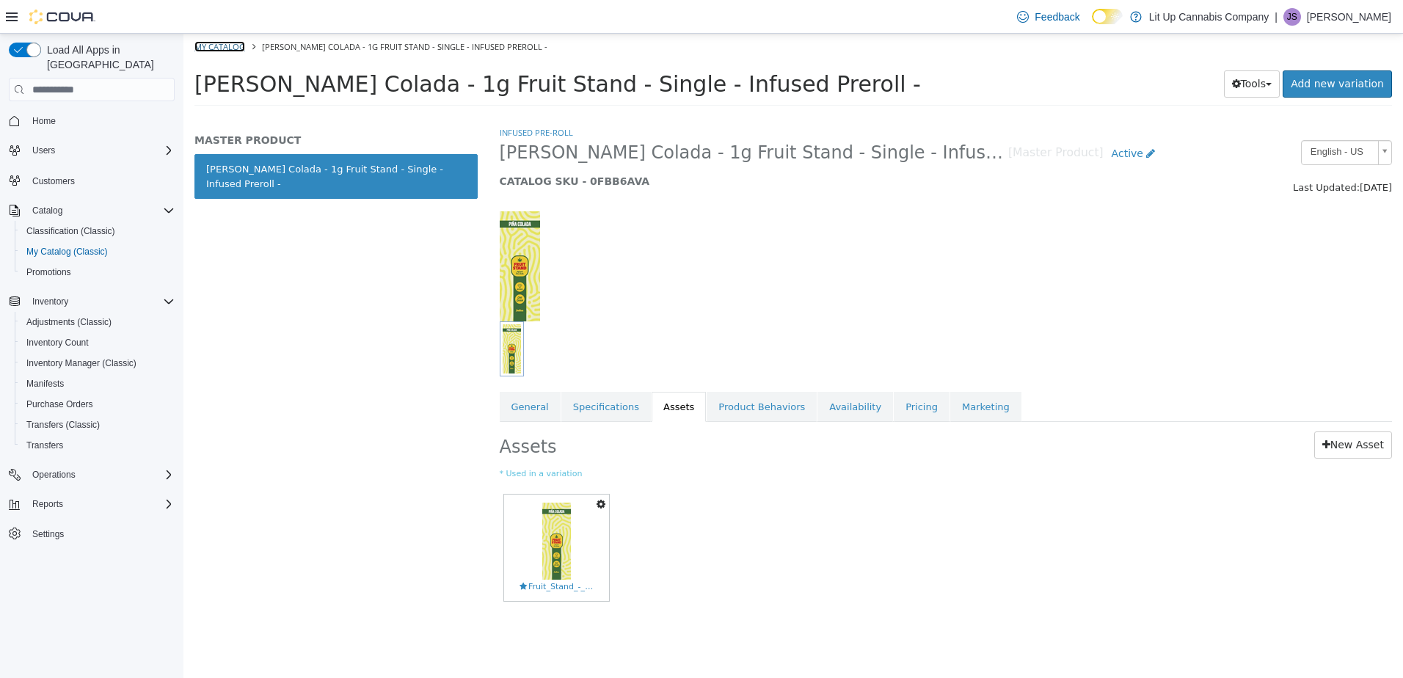
click at [222, 48] on link "My Catalog" at bounding box center [219, 46] width 51 height 11
select select "**********"
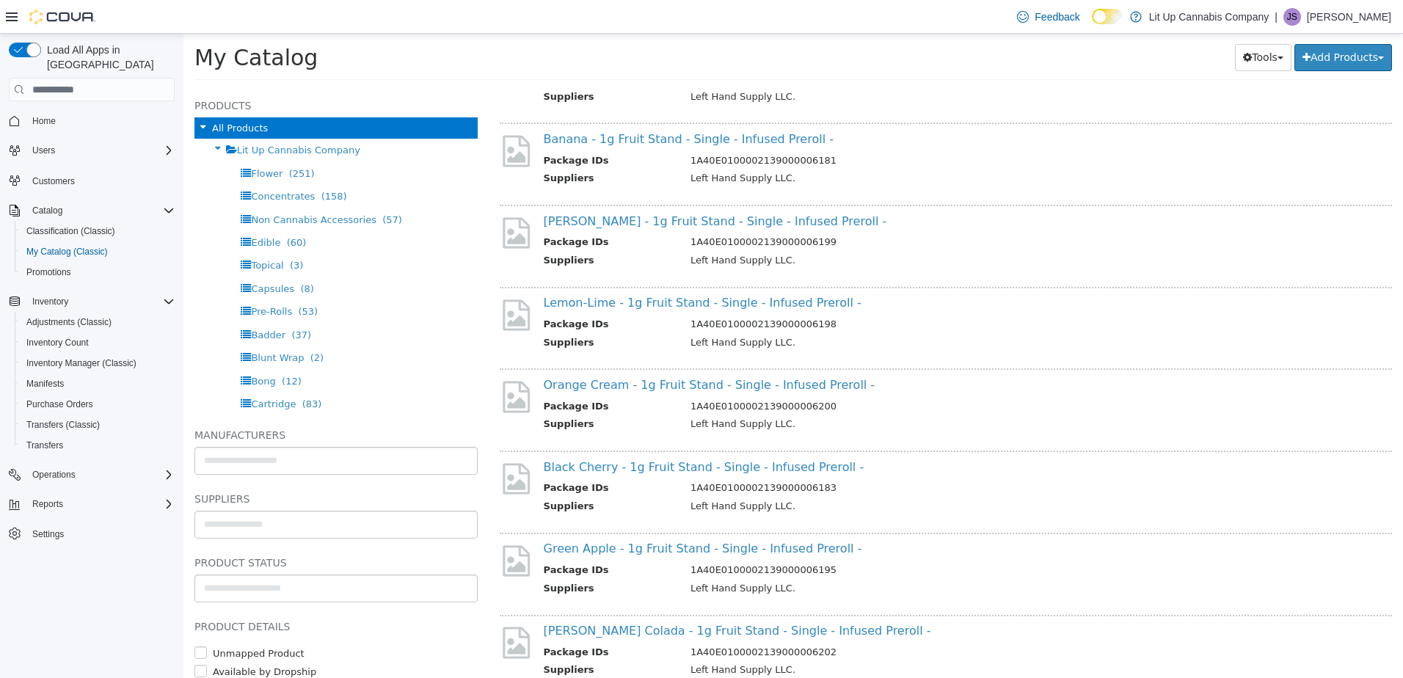
scroll to position [954, 0]
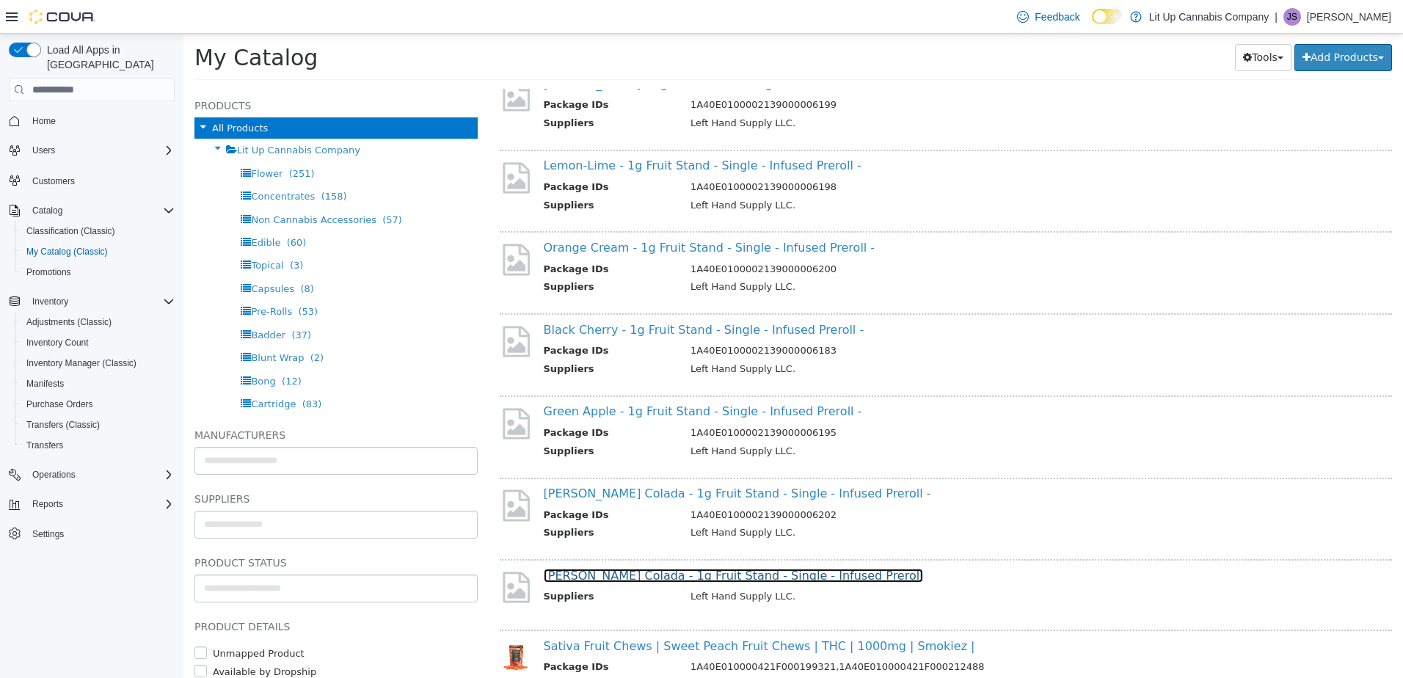
click at [731, 579] on link "Piña Colada - 1g Fruit Stand - Single - Infused Preroll" at bounding box center [733, 576] width 379 height 14
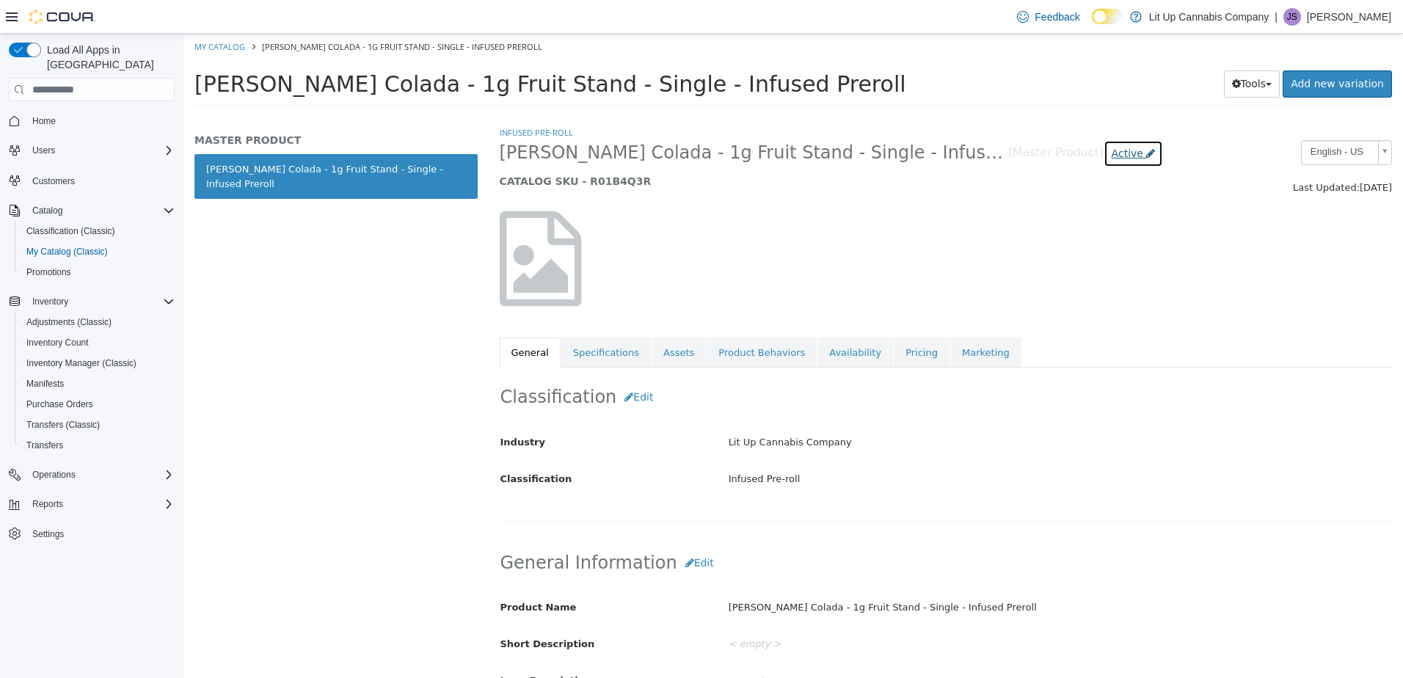
click at [1112, 152] on span "Active" at bounding box center [1128, 153] width 32 height 12
click at [822, 239] on div at bounding box center [946, 258] width 915 height 125
click at [822, 351] on link "Availability" at bounding box center [855, 353] width 76 height 31
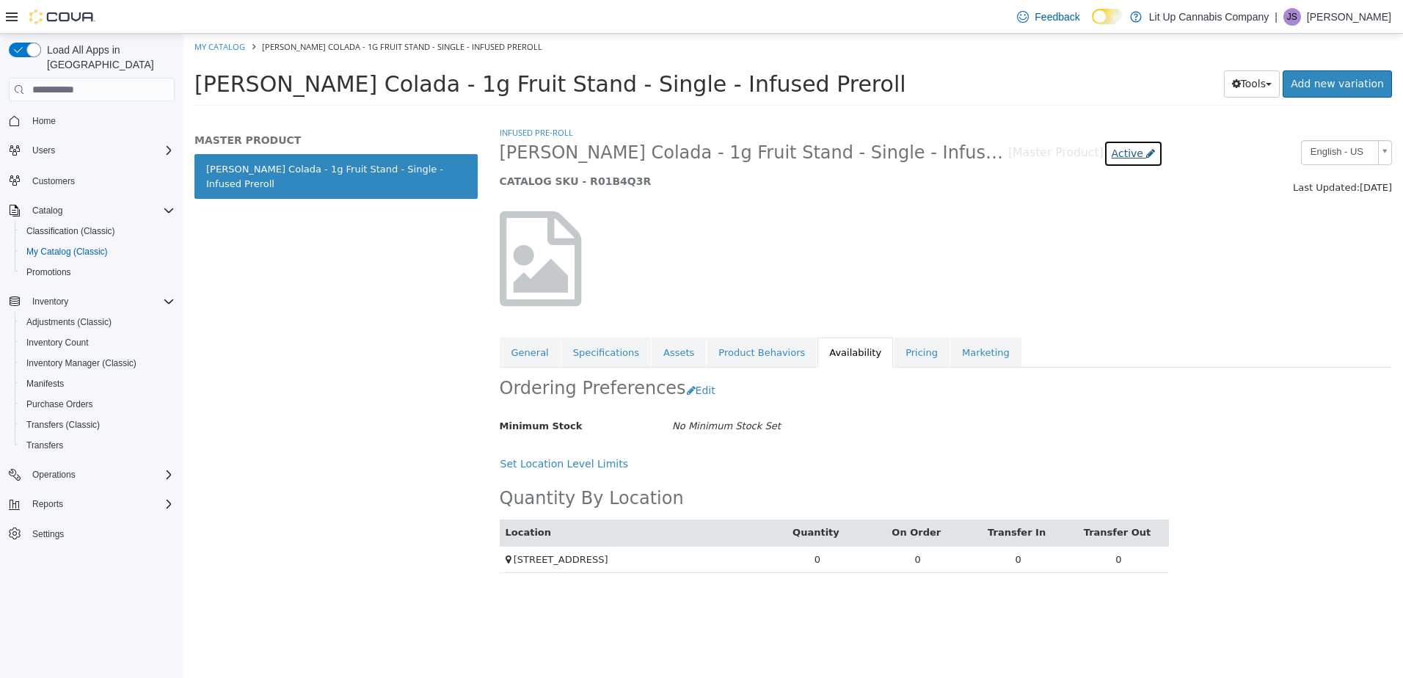
click at [1112, 157] on span "Active" at bounding box center [1128, 153] width 32 height 12
click at [1013, 291] on label "Archived" at bounding box center [1021, 285] width 42 height 15
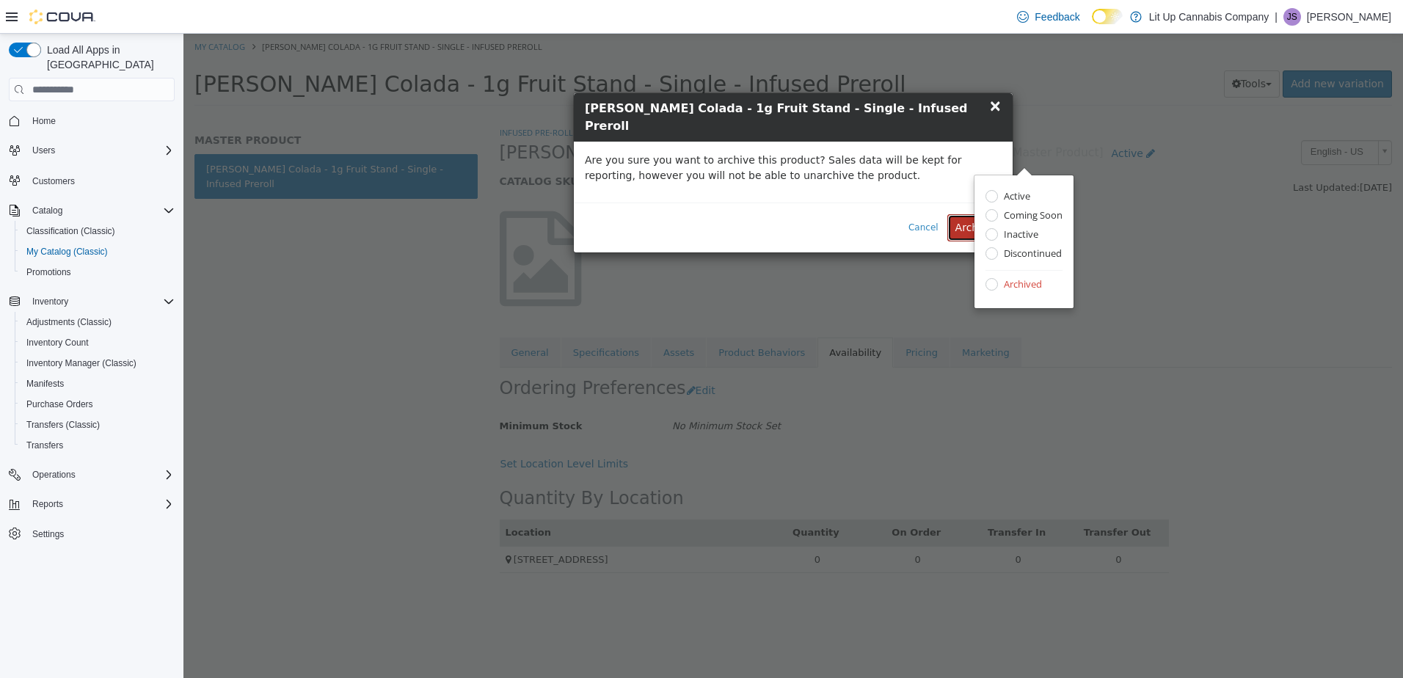
click at [964, 214] on button "Archive" at bounding box center [974, 227] width 54 height 27
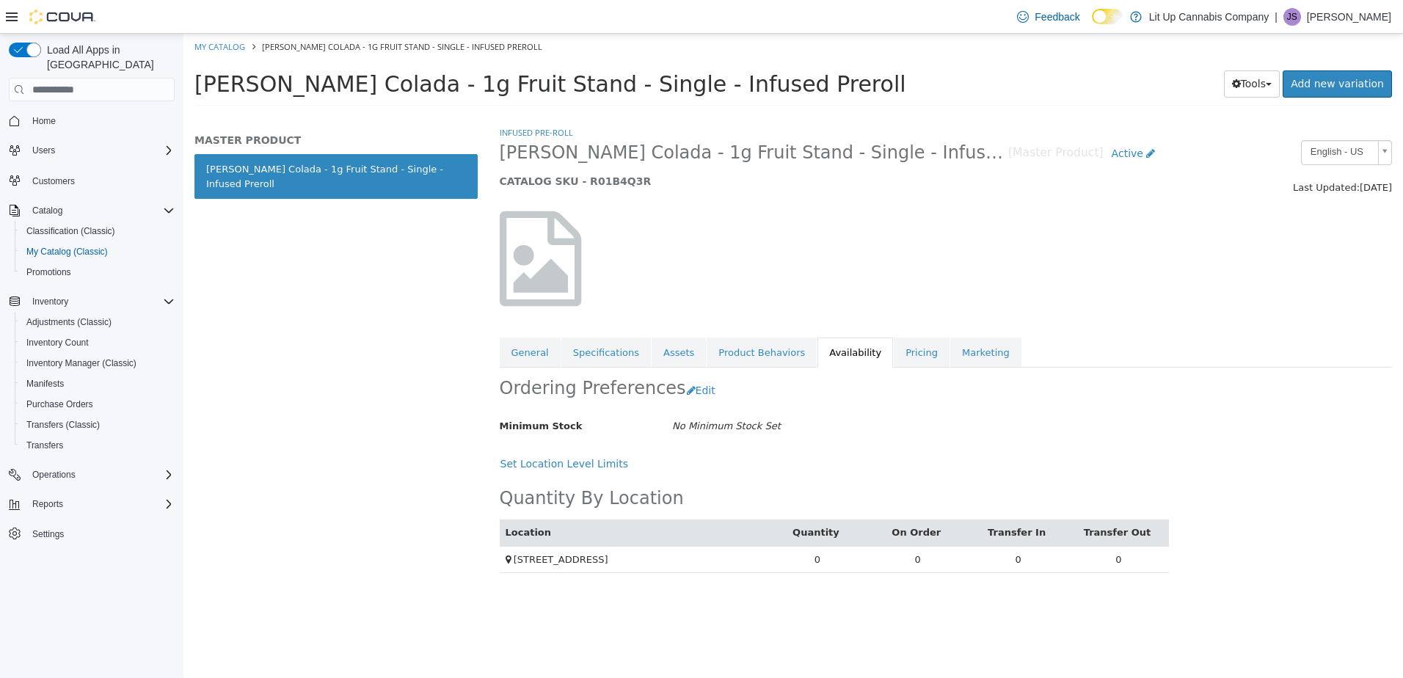
select select "**********"
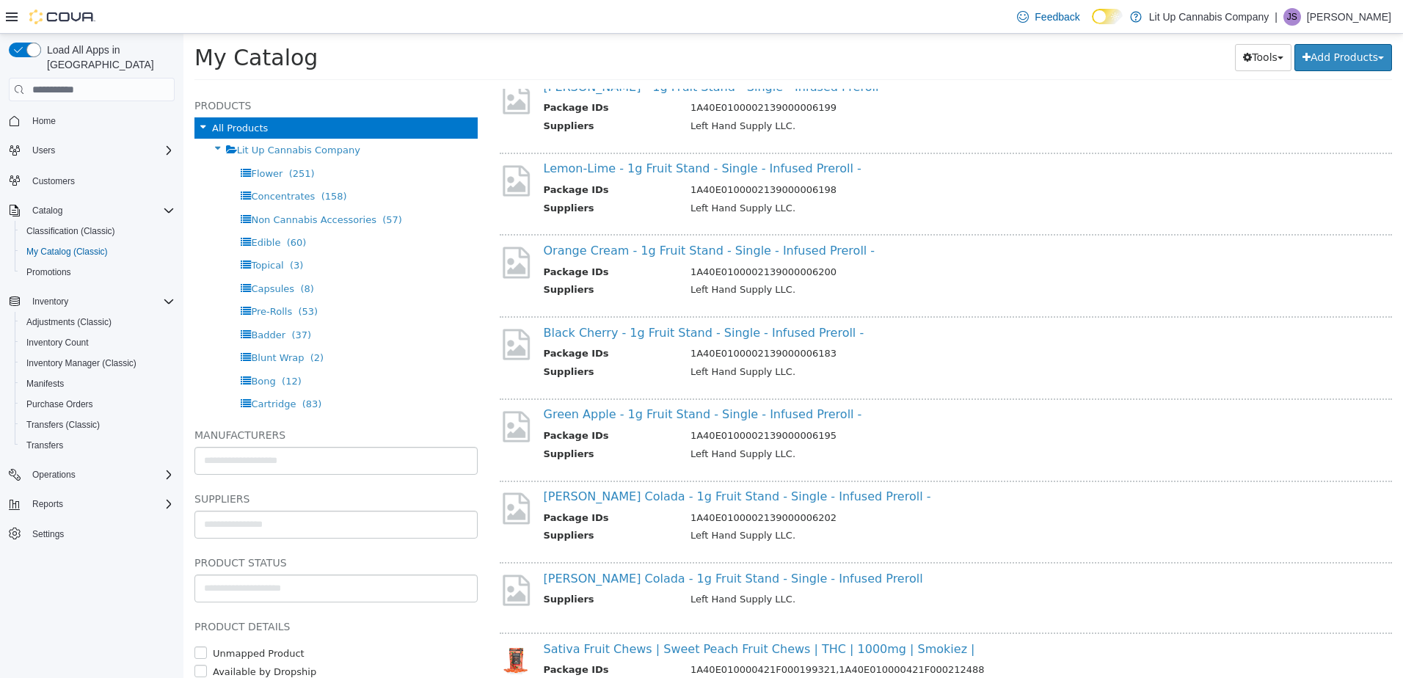
scroll to position [1174, 0]
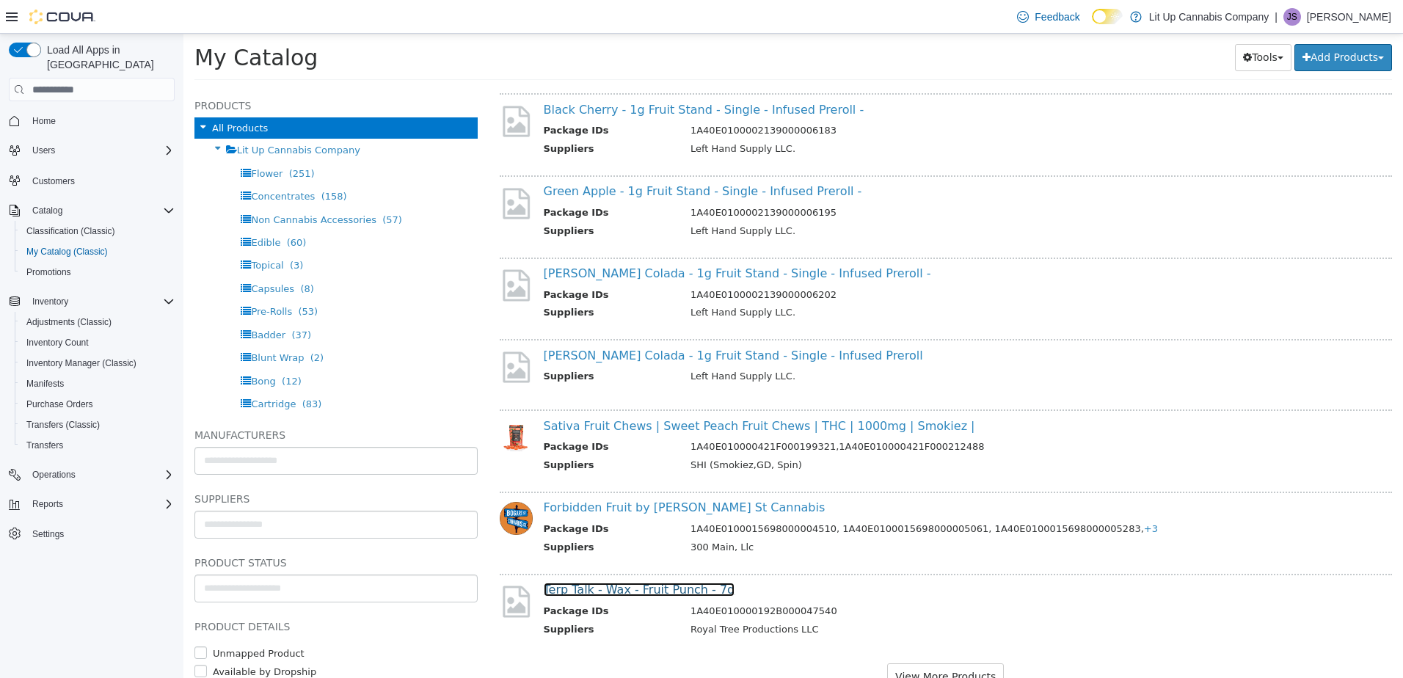
click at [624, 591] on link "Terp Talk - Wax - Fruit Punch - 7g" at bounding box center [640, 590] width 192 height 14
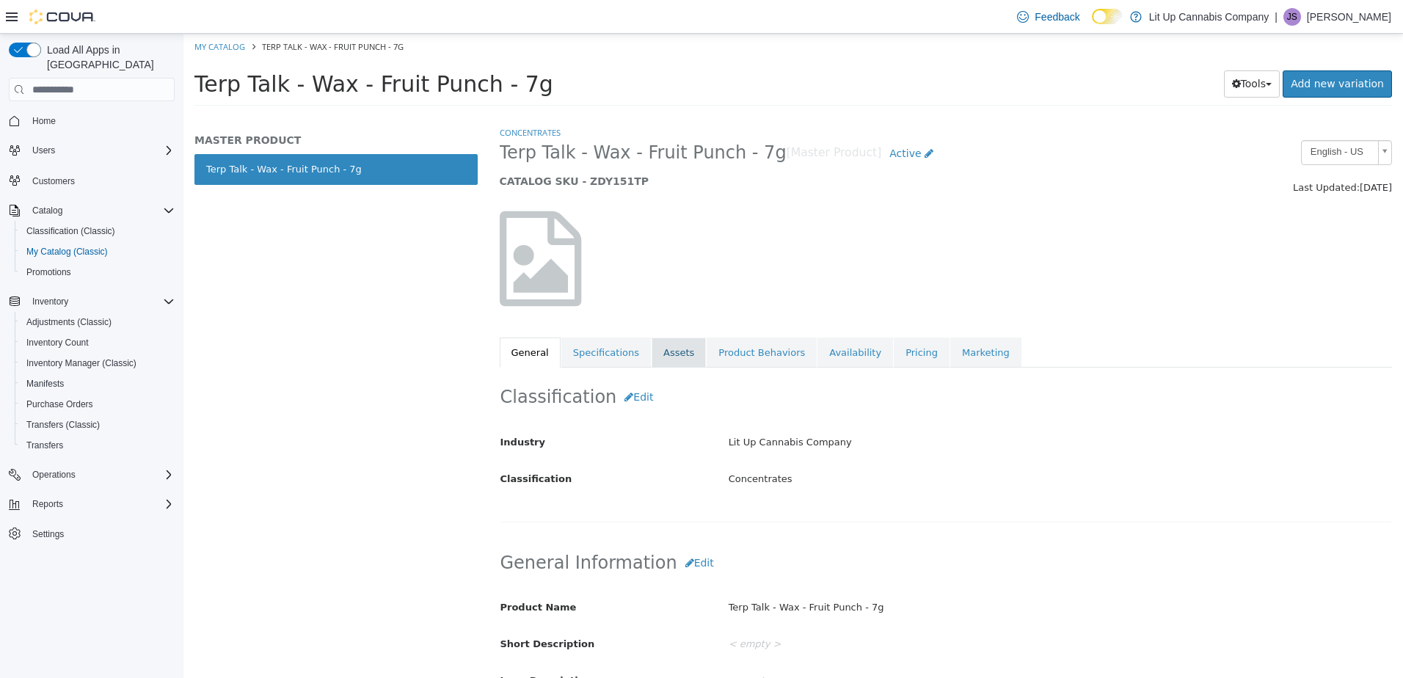
click at [671, 353] on link "Assets" at bounding box center [679, 353] width 54 height 31
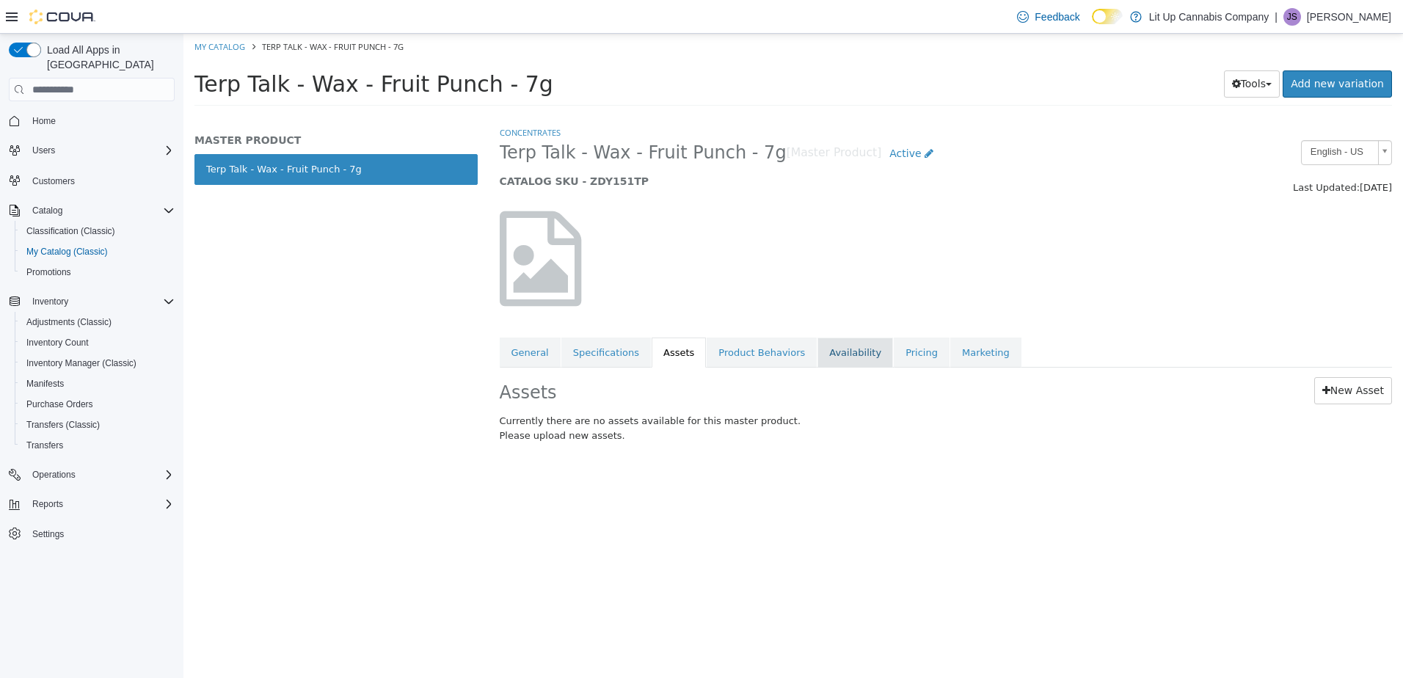
click at [817, 349] on link "Availability" at bounding box center [855, 353] width 76 height 31
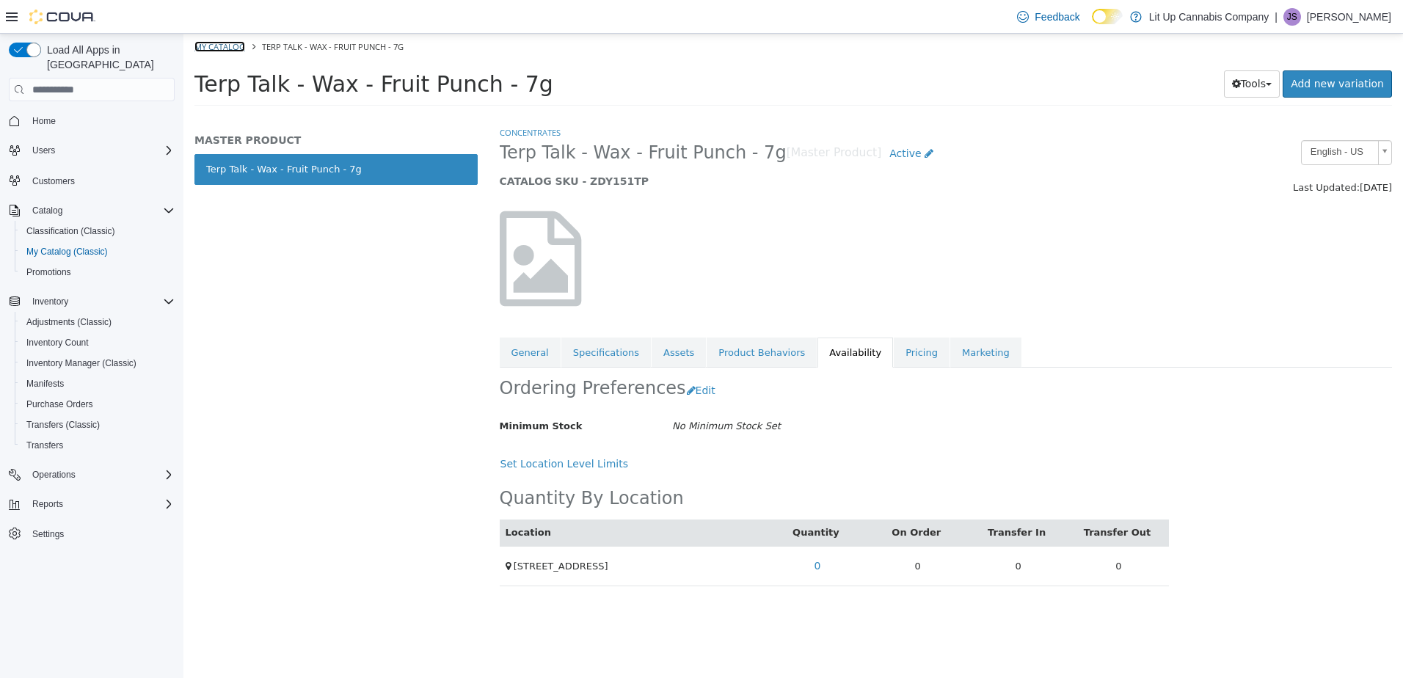
click at [229, 51] on link "My Catalog" at bounding box center [219, 46] width 51 height 11
select select "**********"
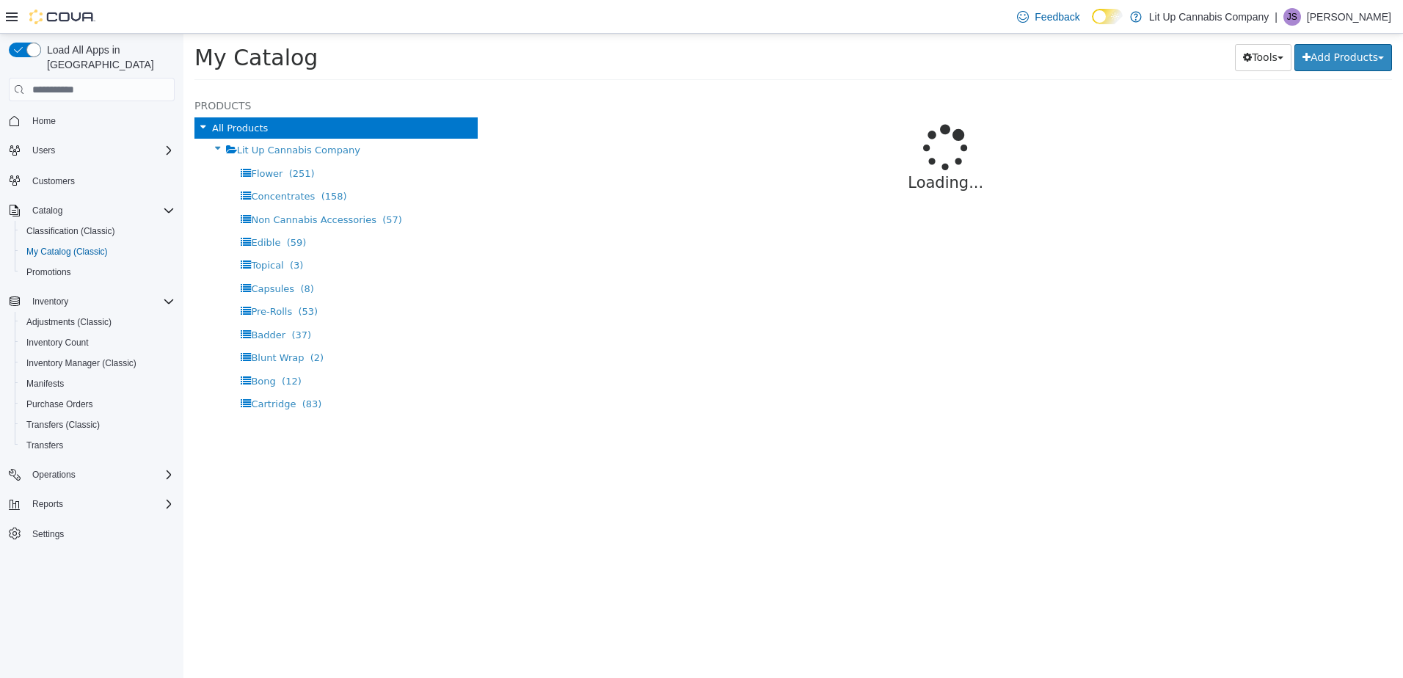
select select "**********"
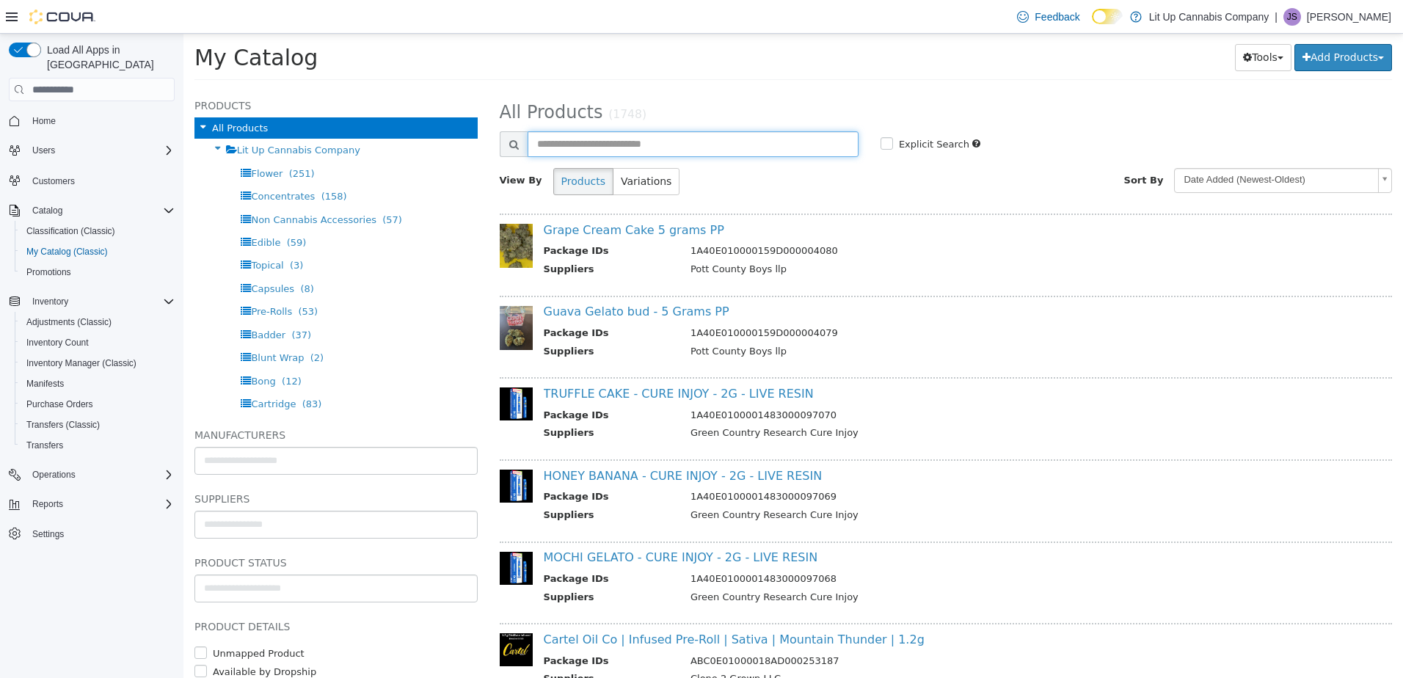
click at [605, 147] on input "text" at bounding box center [693, 144] width 331 height 26
type input "*****"
select select "**********"
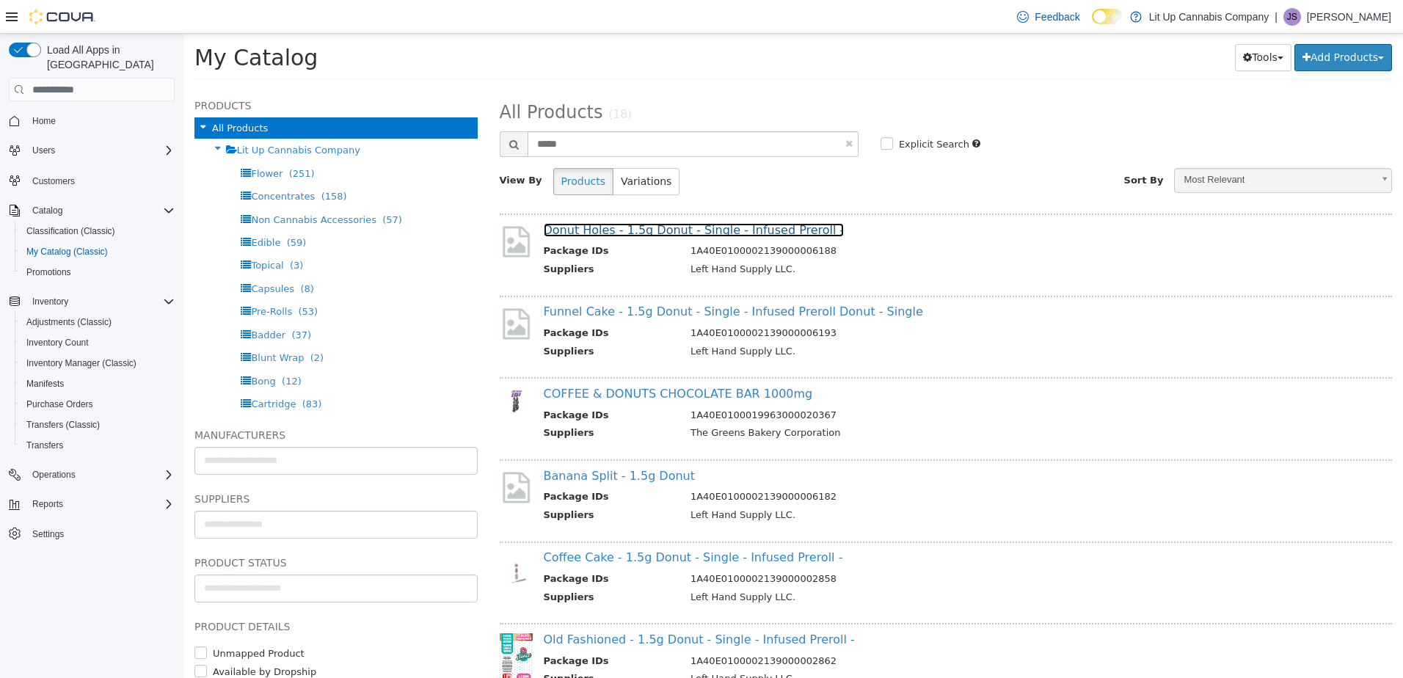
click at [612, 230] on link "Donut Holes - 1.5g Donut - Single - Infused Preroll -" at bounding box center [694, 230] width 301 height 14
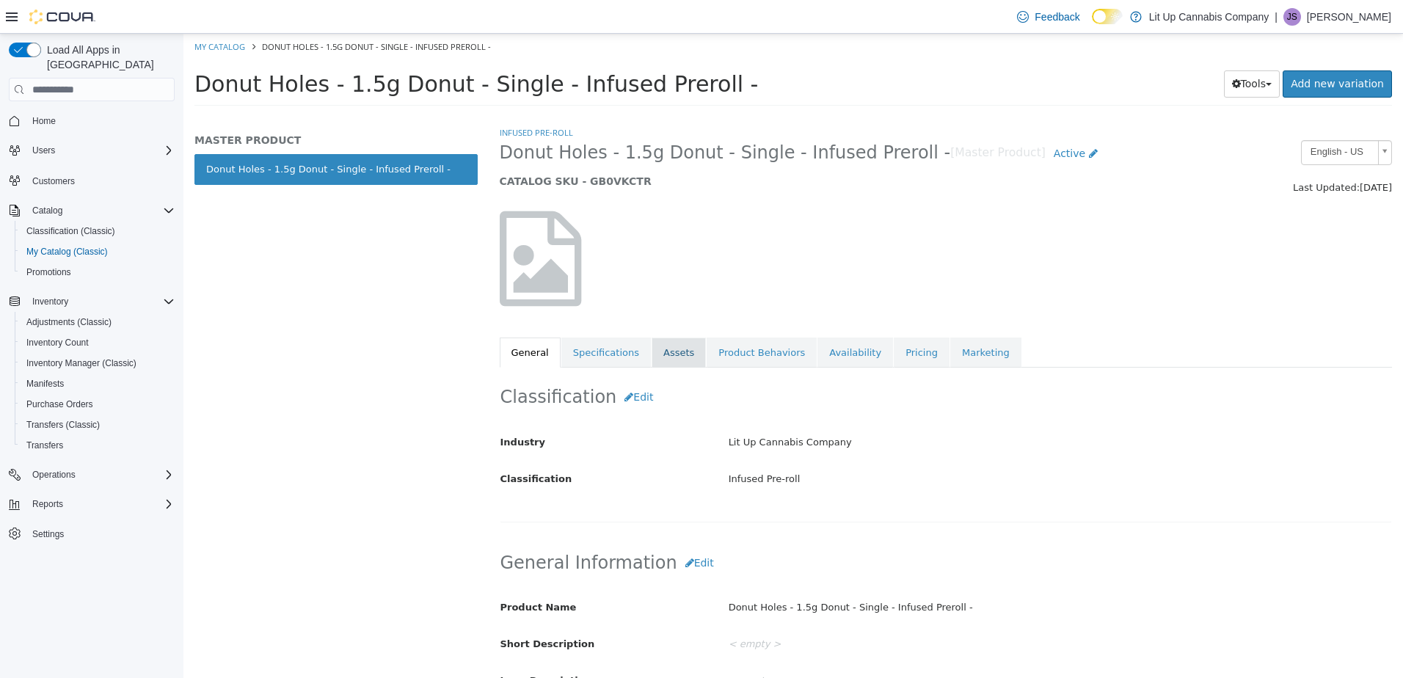
click at [661, 347] on link "Assets" at bounding box center [679, 353] width 54 height 31
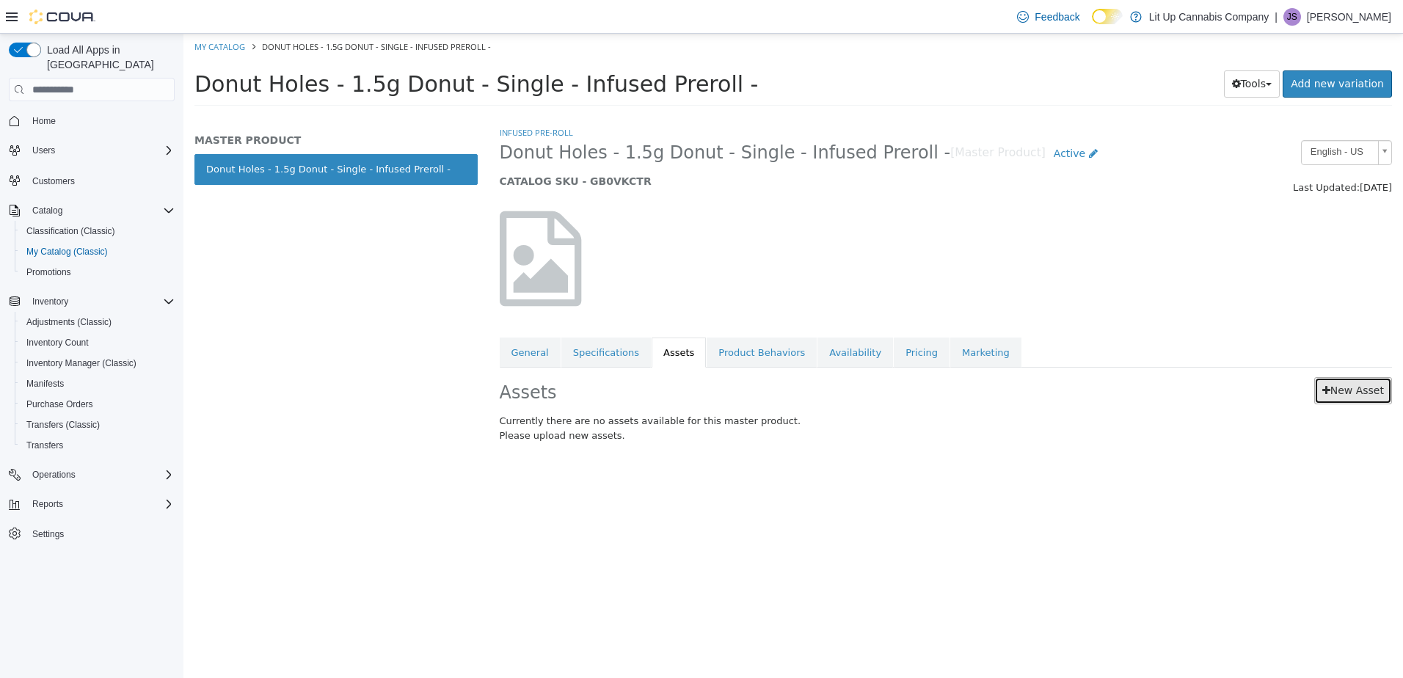
click at [1338, 392] on link "New Asset" at bounding box center [1353, 390] width 78 height 27
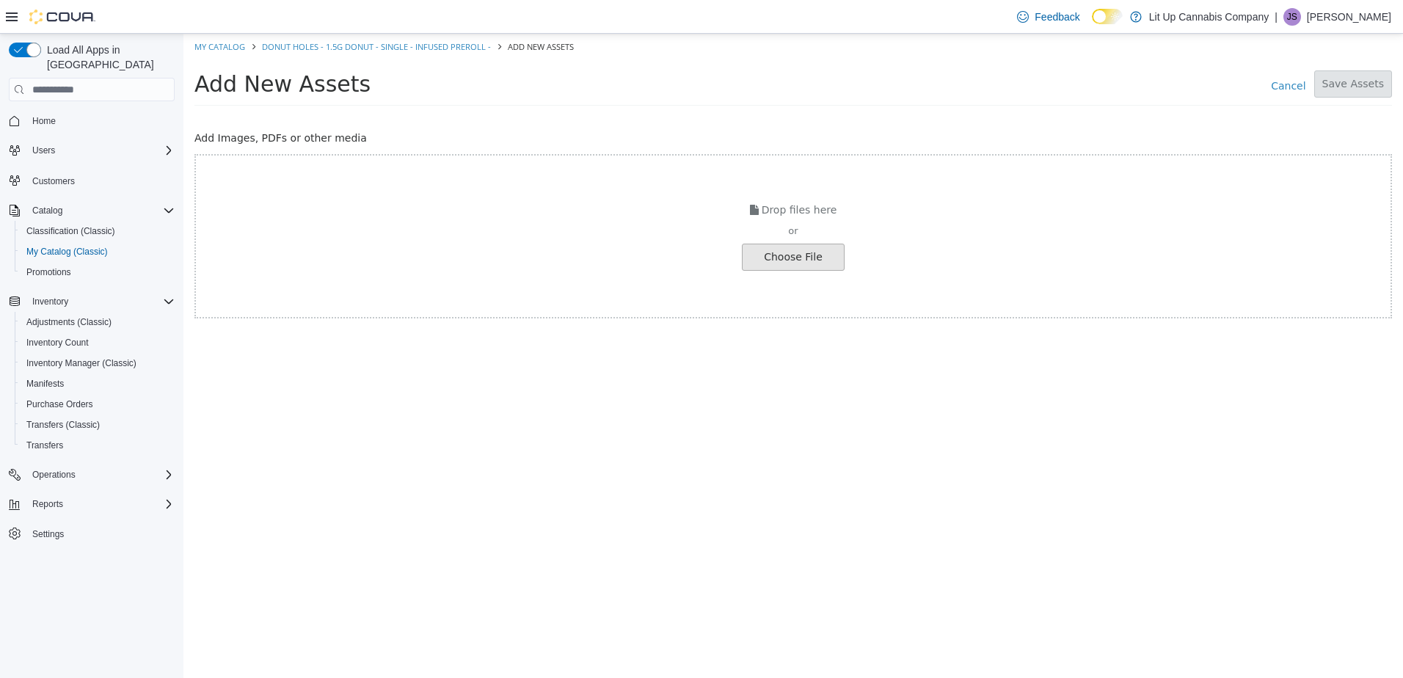
click at [808, 253] on input "file" at bounding box center [25, 257] width 1638 height 26
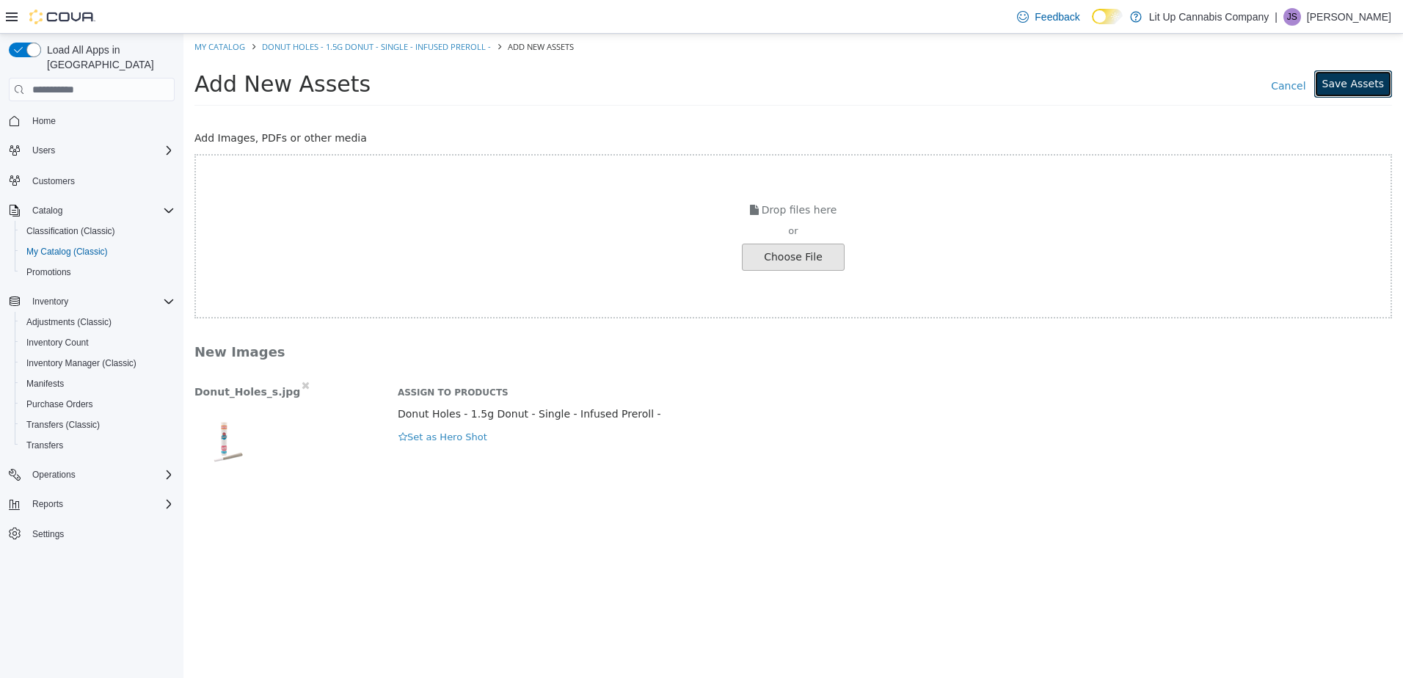
click at [1355, 90] on button "Save Assets" at bounding box center [1353, 83] width 78 height 27
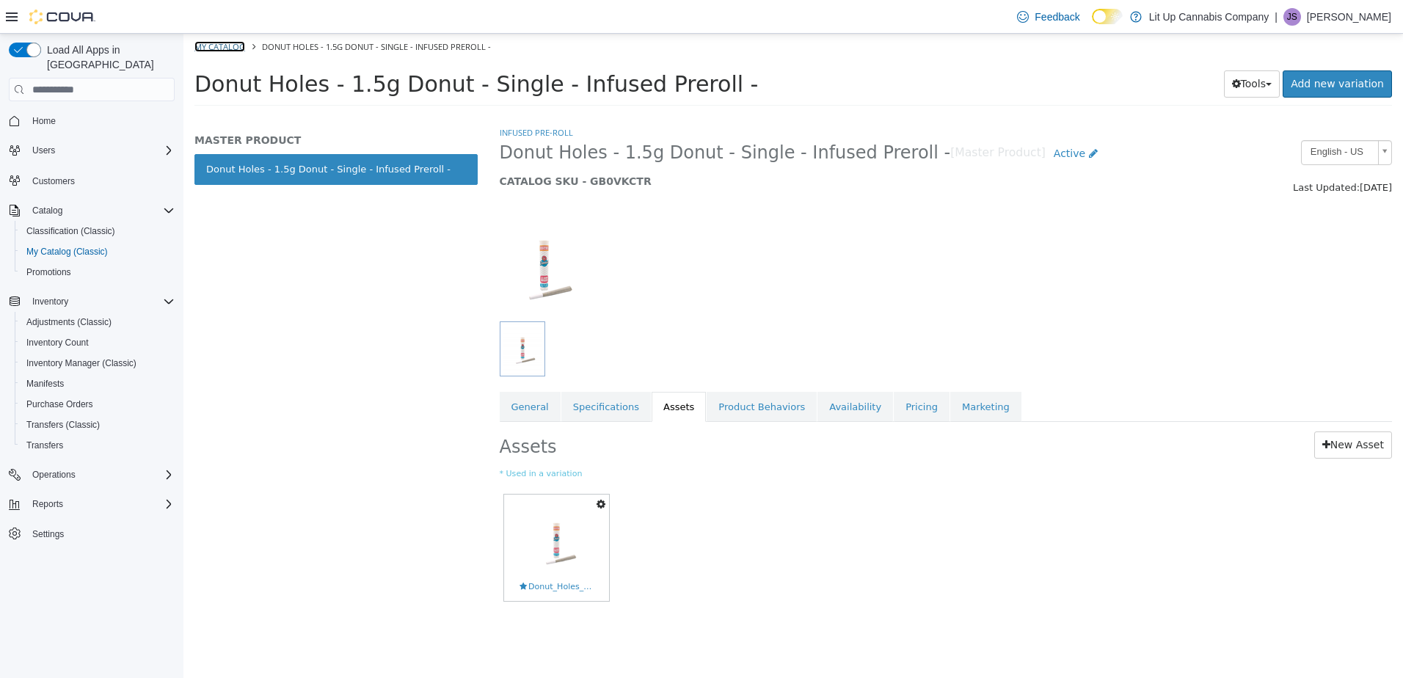
click at [219, 44] on link "My Catalog" at bounding box center [219, 46] width 51 height 11
select select "**********"
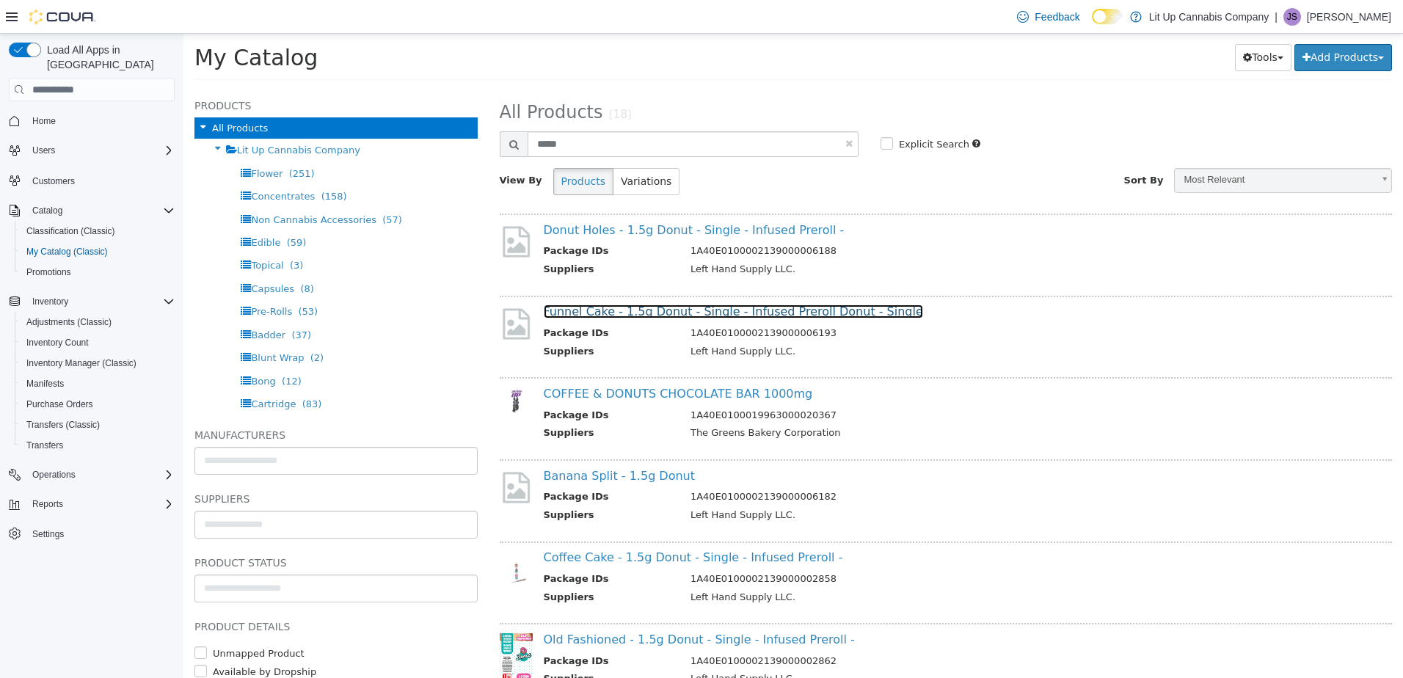
click at [621, 305] on link "Funnel Cake - 1.5g Donut - Single - Infused Preroll Donut - Single" at bounding box center [733, 312] width 379 height 14
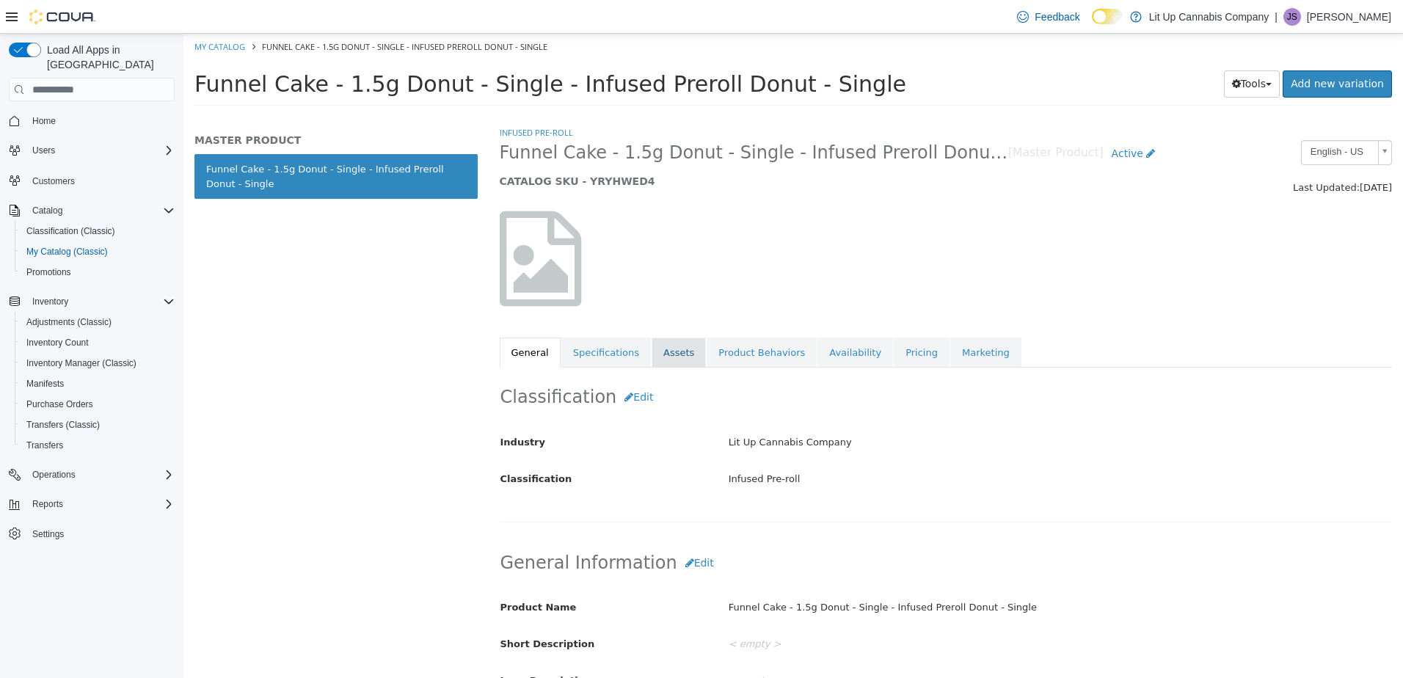
click at [660, 352] on link "Assets" at bounding box center [679, 353] width 54 height 31
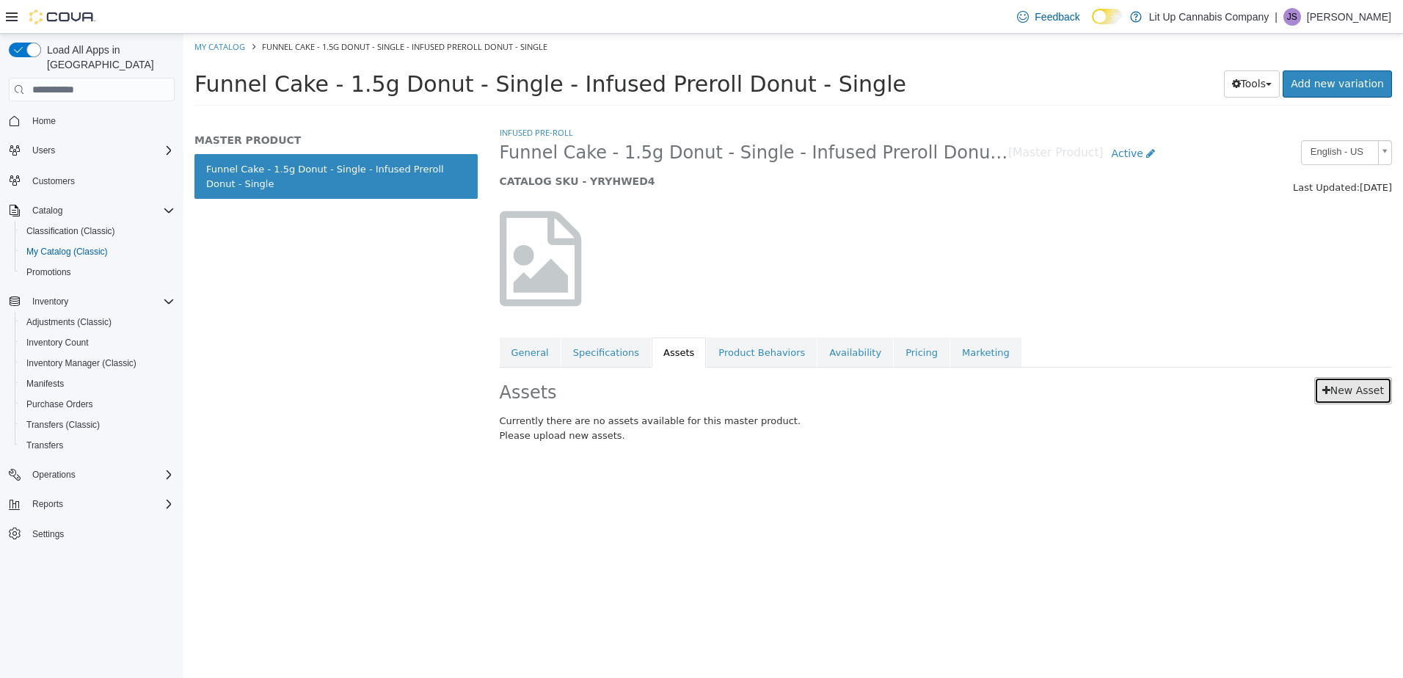
click at [1364, 395] on link "New Asset" at bounding box center [1353, 390] width 78 height 27
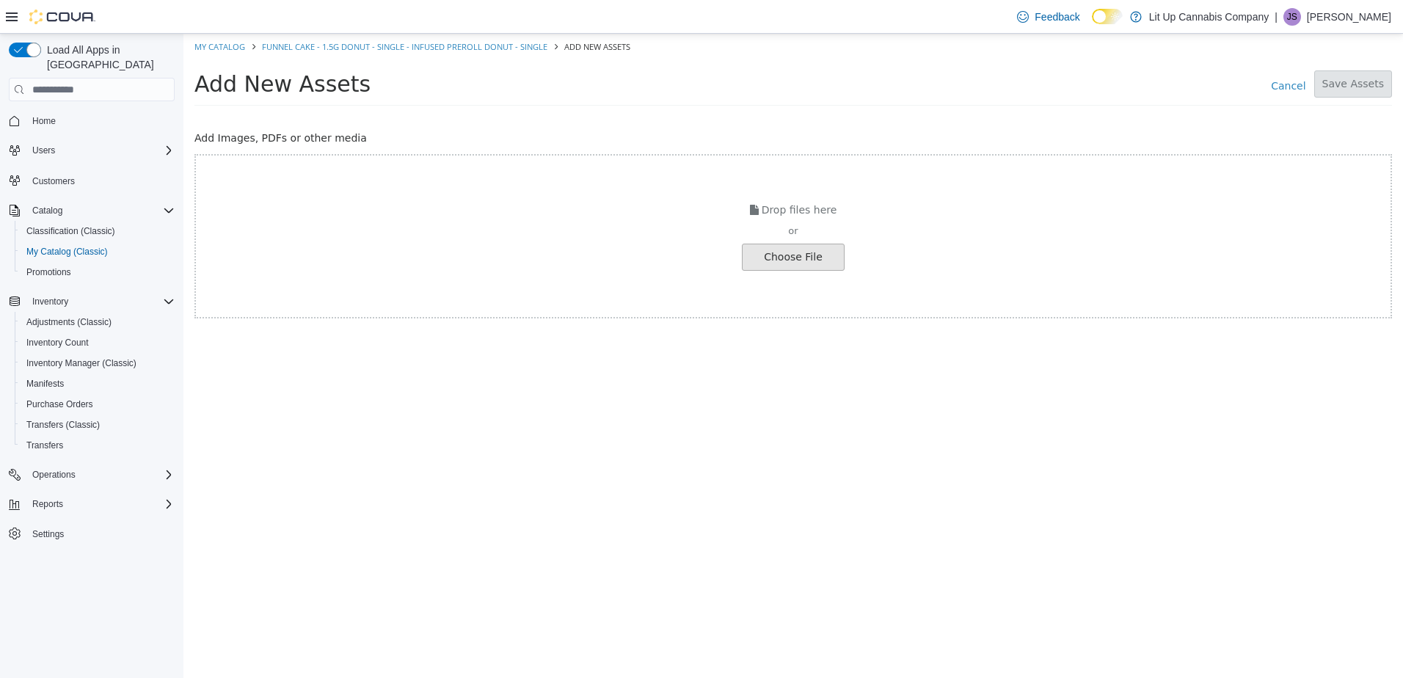
click at [762, 263] on input "file" at bounding box center [25, 257] width 1638 height 26
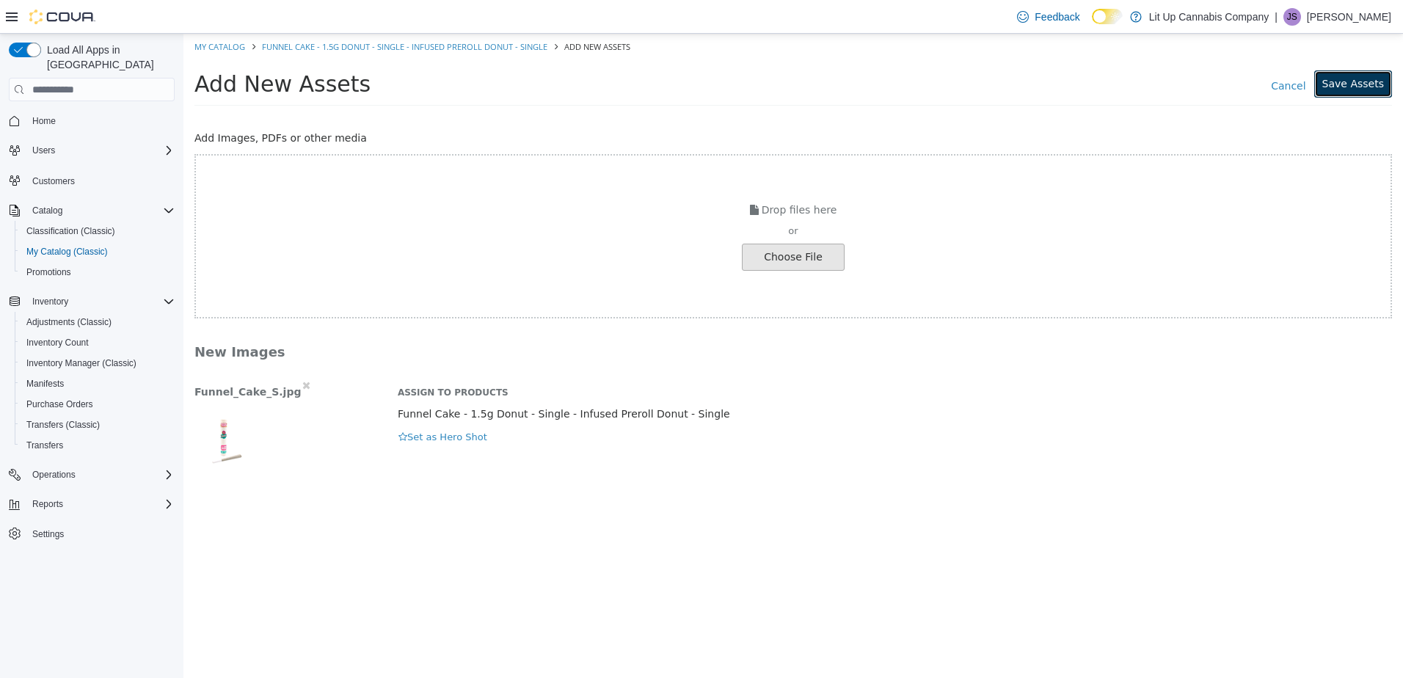
click at [1343, 81] on button "Save Assets" at bounding box center [1353, 83] width 78 height 27
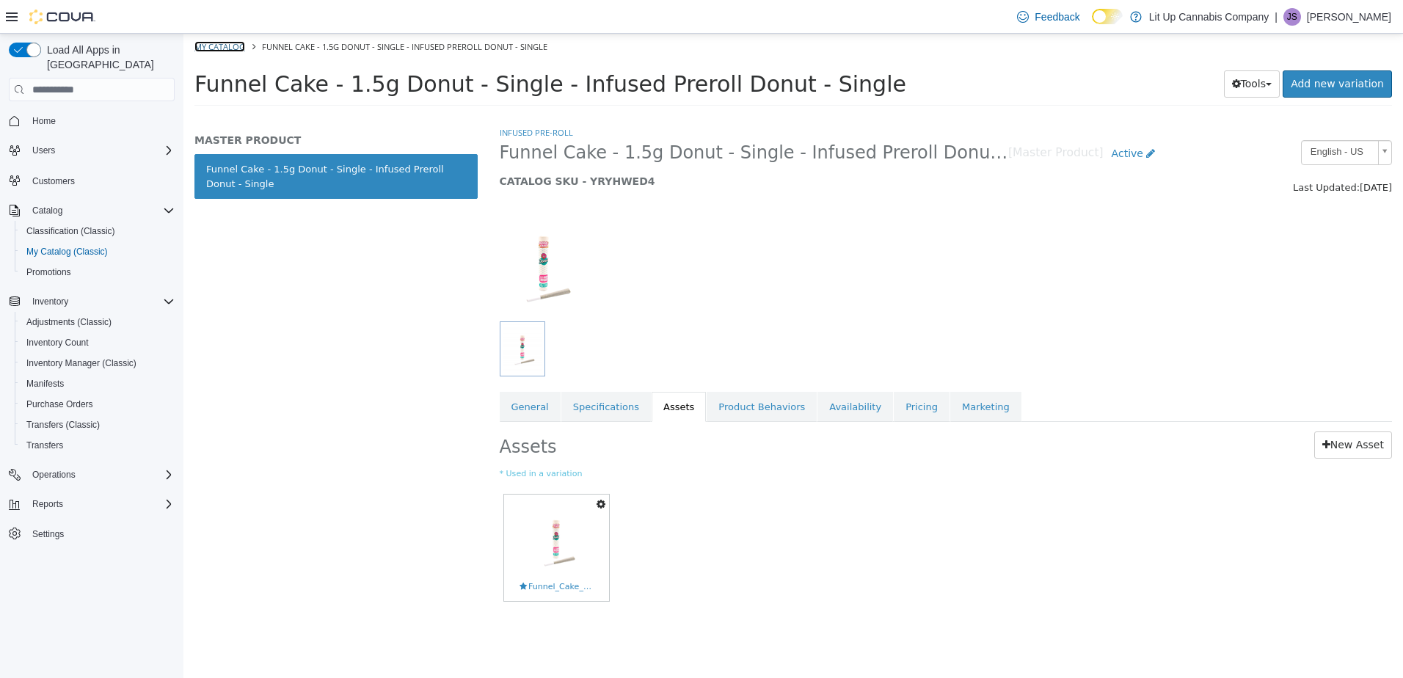
click at [227, 47] on link "My Catalog" at bounding box center [219, 46] width 51 height 11
select select "**********"
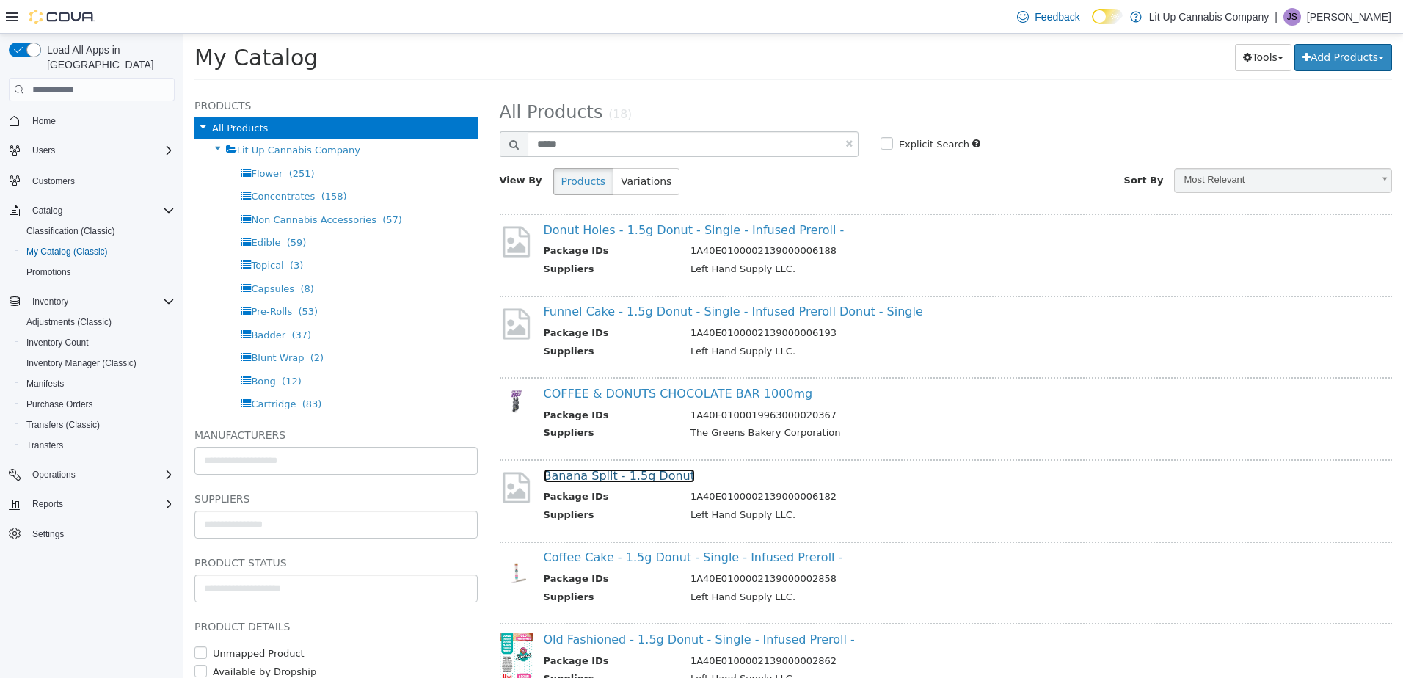
click at [583, 476] on link "Banana Split - 1.5g Donut" at bounding box center [620, 476] width 152 height 14
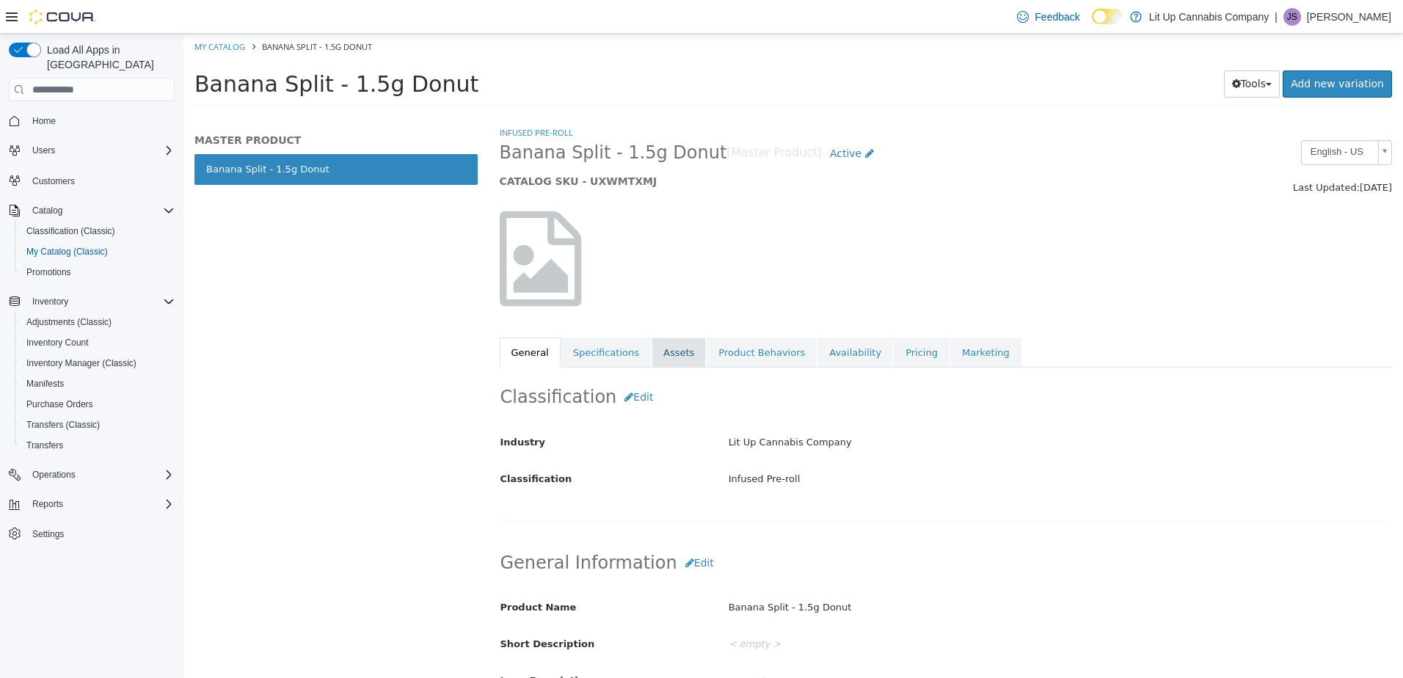
click at [667, 347] on link "Assets" at bounding box center [679, 353] width 54 height 31
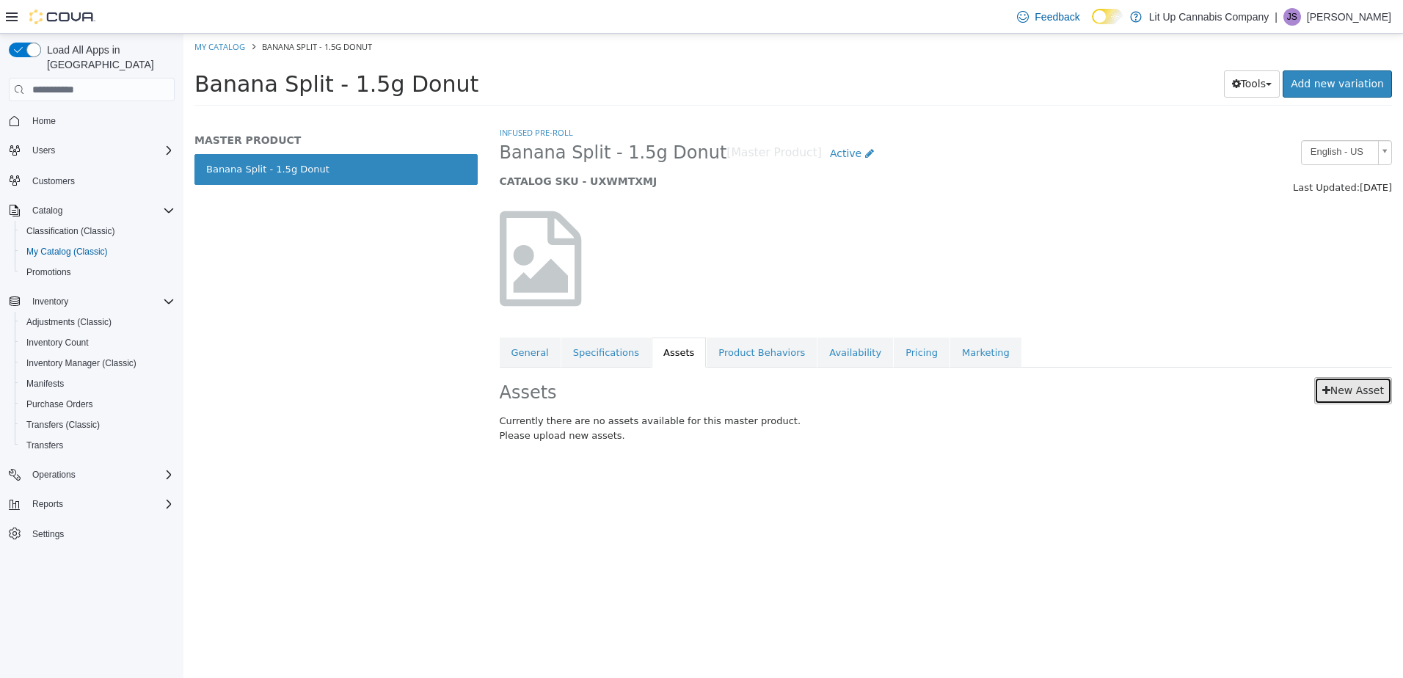
click at [1349, 379] on link "New Asset" at bounding box center [1353, 390] width 78 height 27
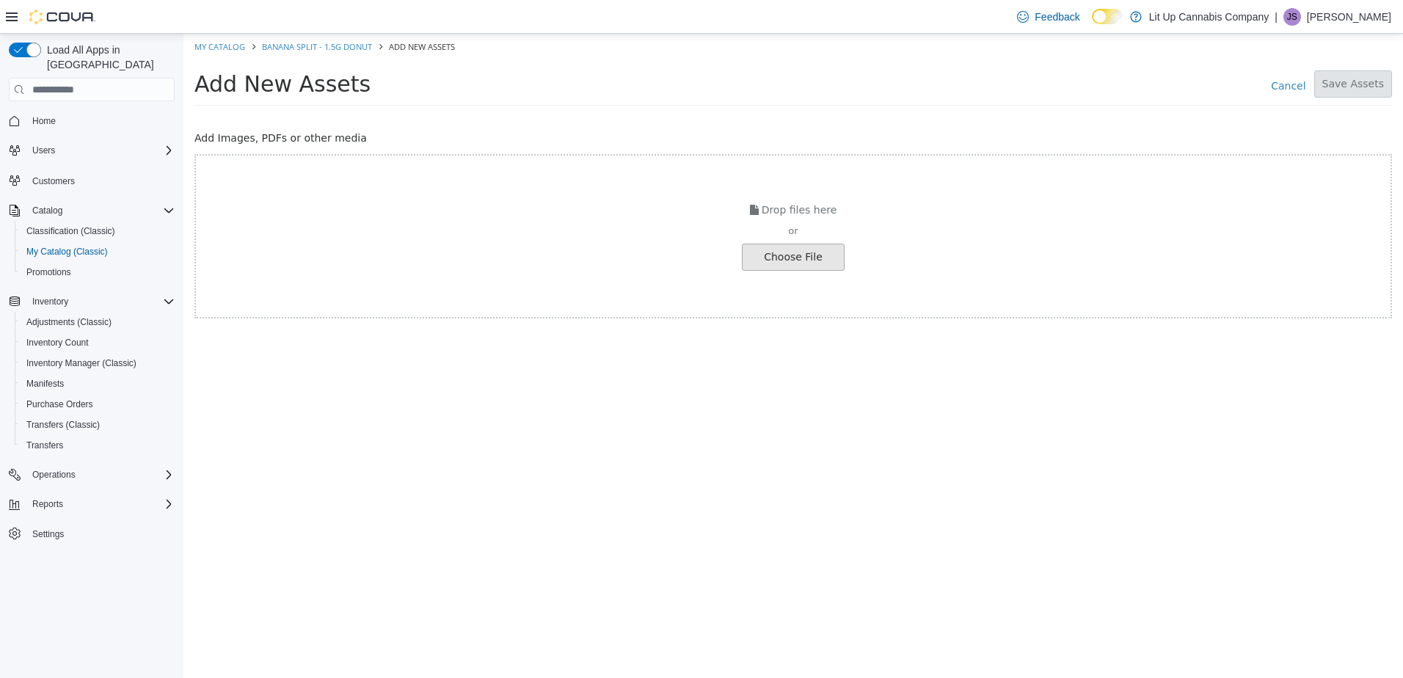
click at [828, 261] on input "file" at bounding box center [25, 257] width 1638 height 26
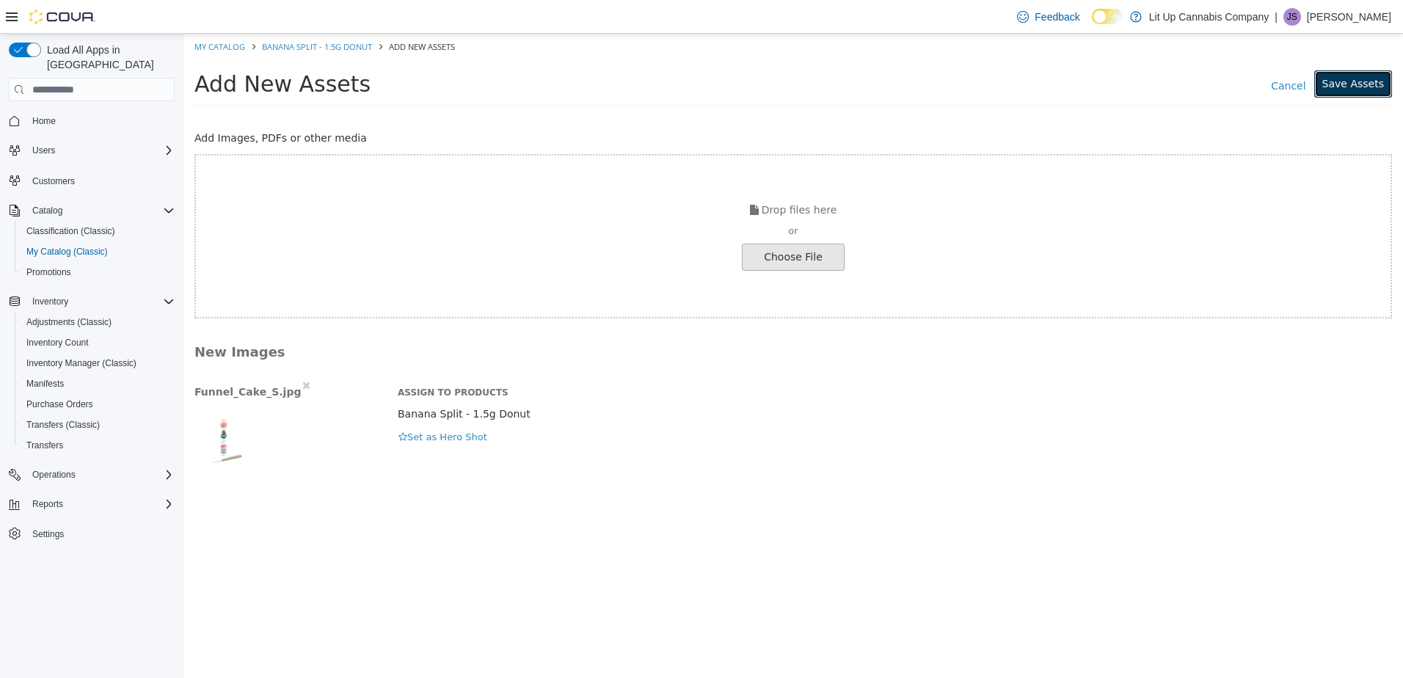
click at [1359, 86] on button "Save Assets" at bounding box center [1353, 83] width 78 height 27
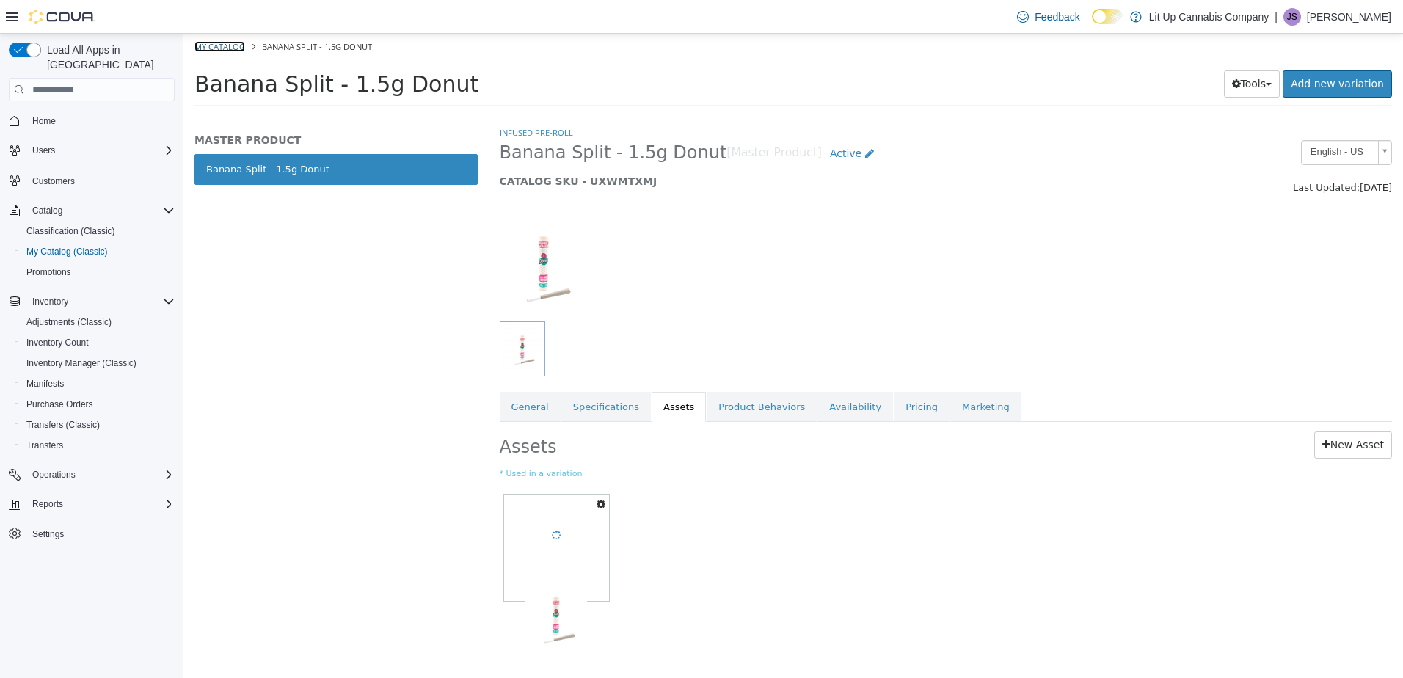
click at [217, 45] on link "My Catalog" at bounding box center [219, 46] width 51 height 11
select select "**********"
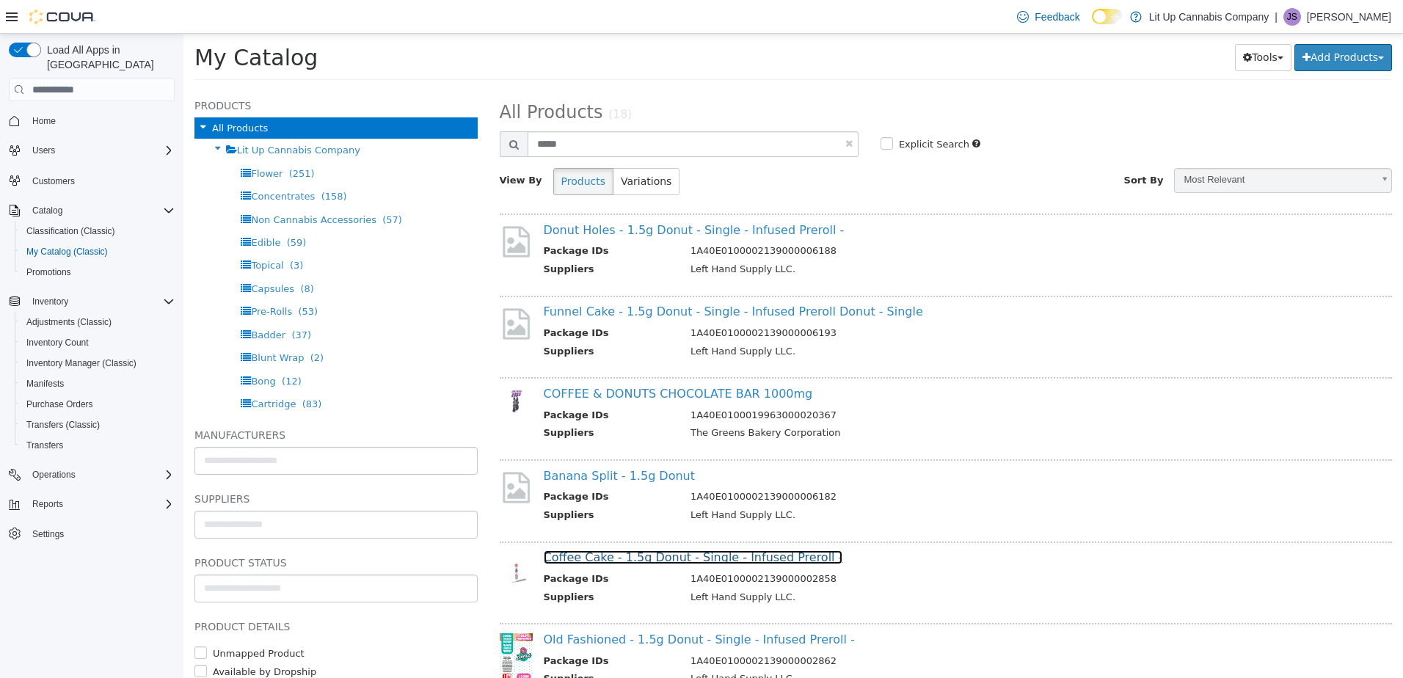
click at [606, 551] on link "Coffee Cake - 1.5g Donut - Single - Infused Preroll -" at bounding box center [693, 557] width 299 height 14
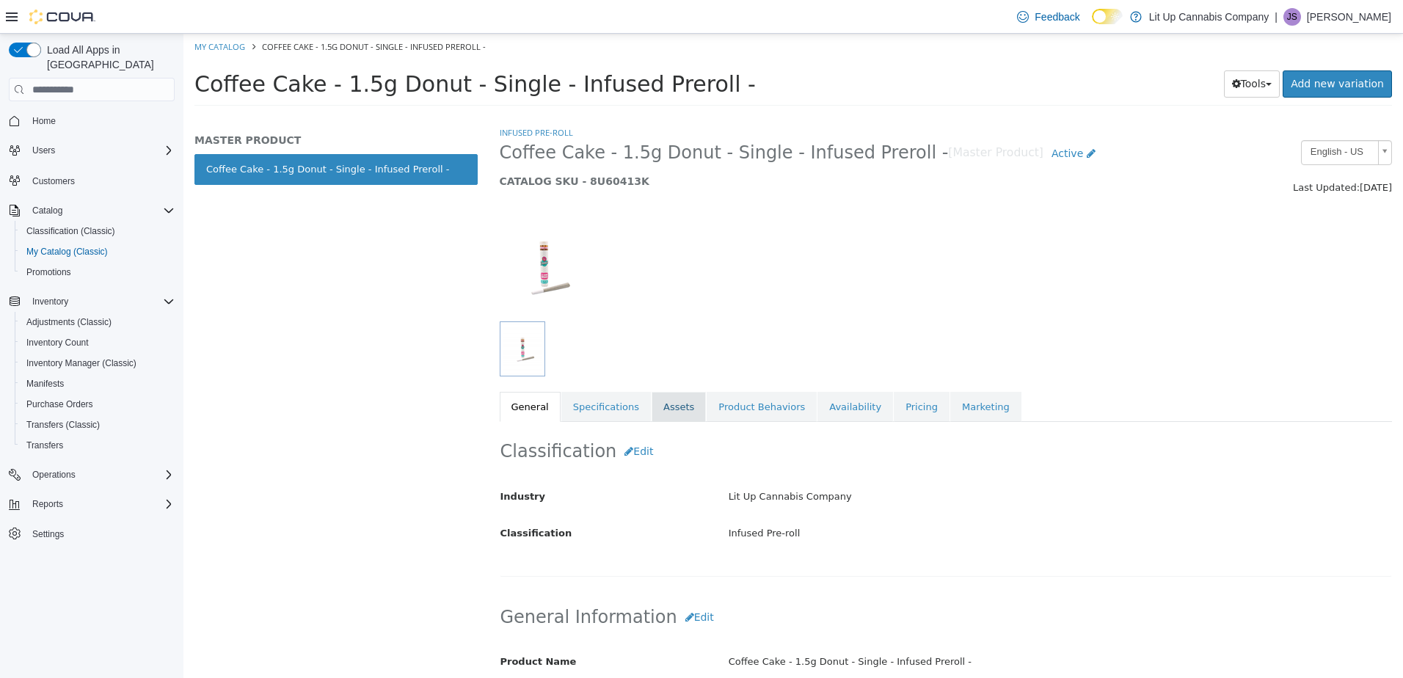
click at [660, 403] on link "Assets" at bounding box center [679, 407] width 54 height 31
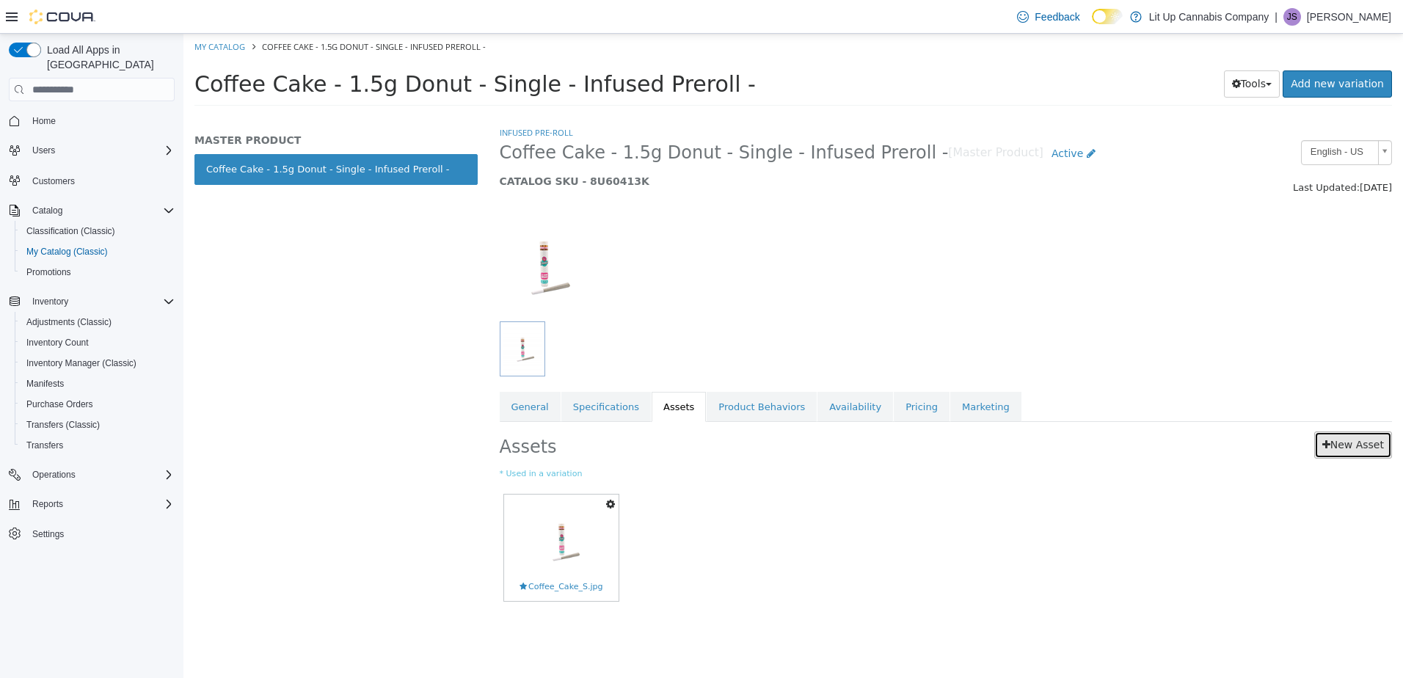
click at [1343, 447] on link "New Asset" at bounding box center [1353, 444] width 78 height 27
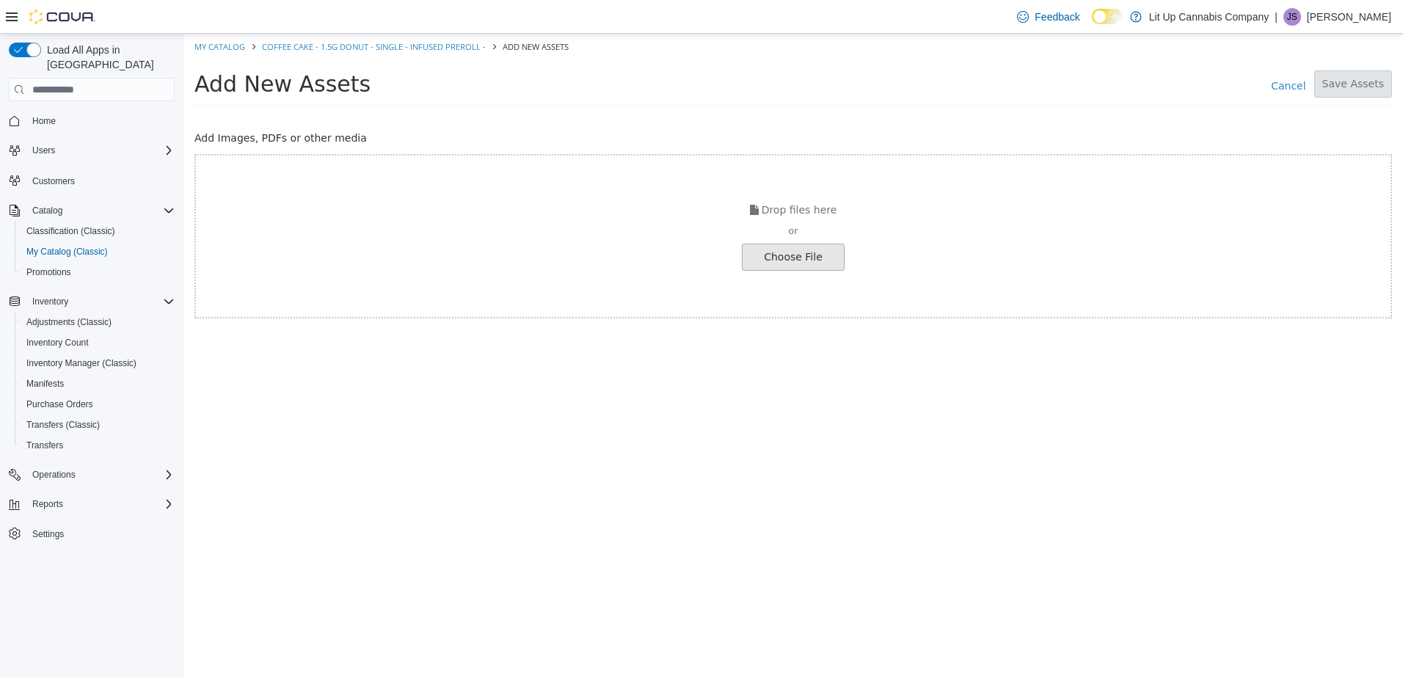
click at [803, 256] on input "file" at bounding box center [25, 257] width 1638 height 26
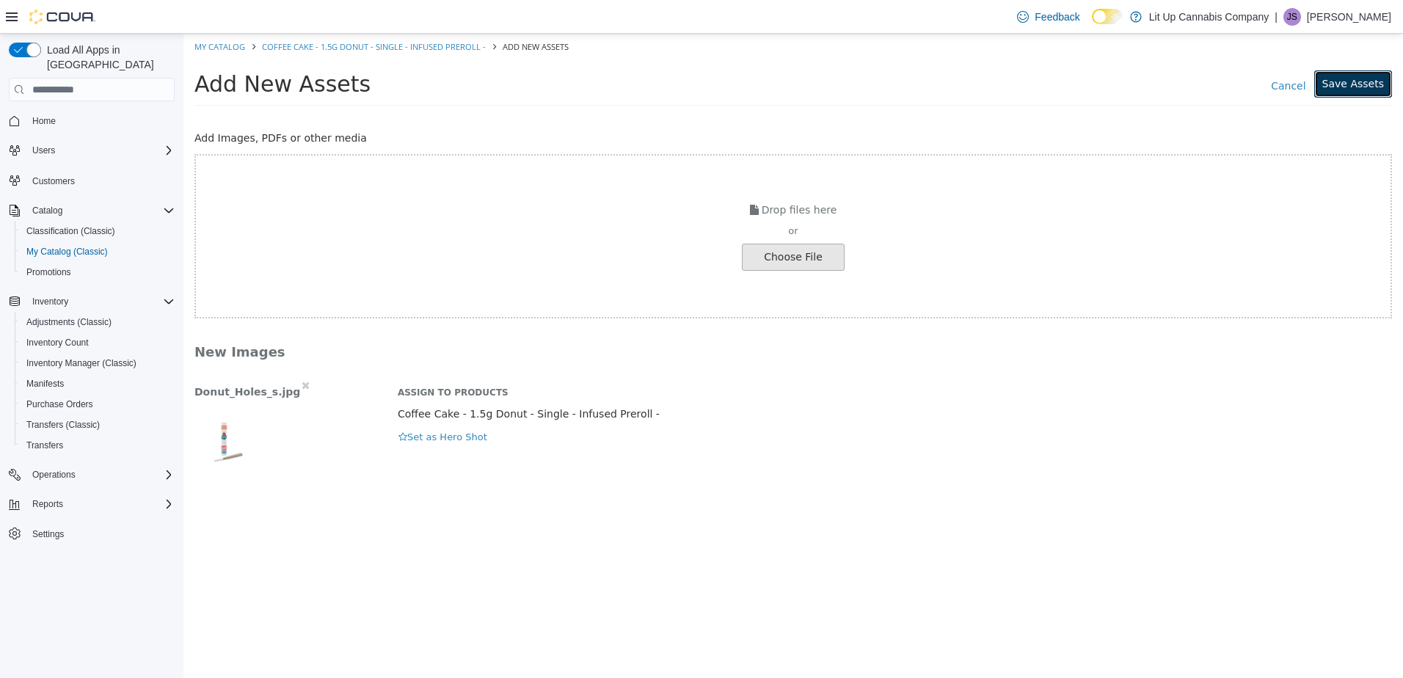
click at [1355, 85] on button "Save Assets" at bounding box center [1353, 83] width 78 height 27
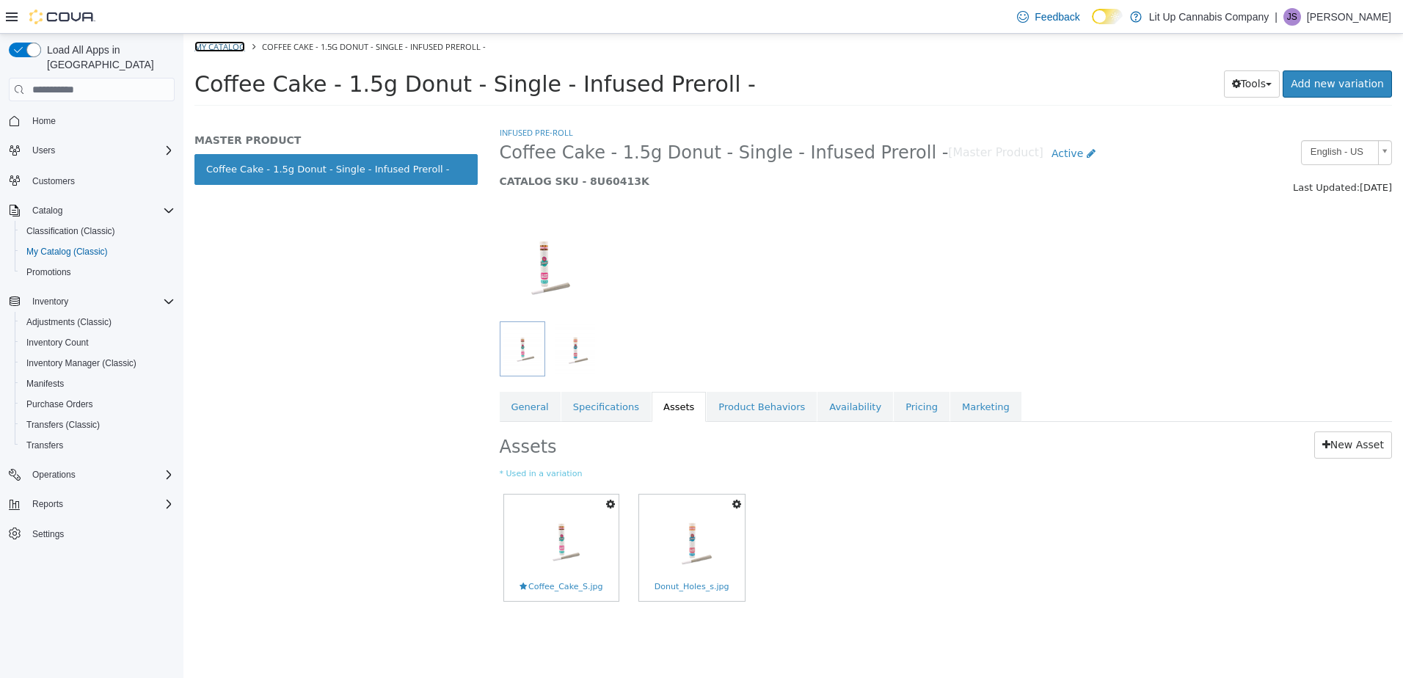
click at [226, 48] on link "My Catalog" at bounding box center [219, 46] width 51 height 11
select select "**********"
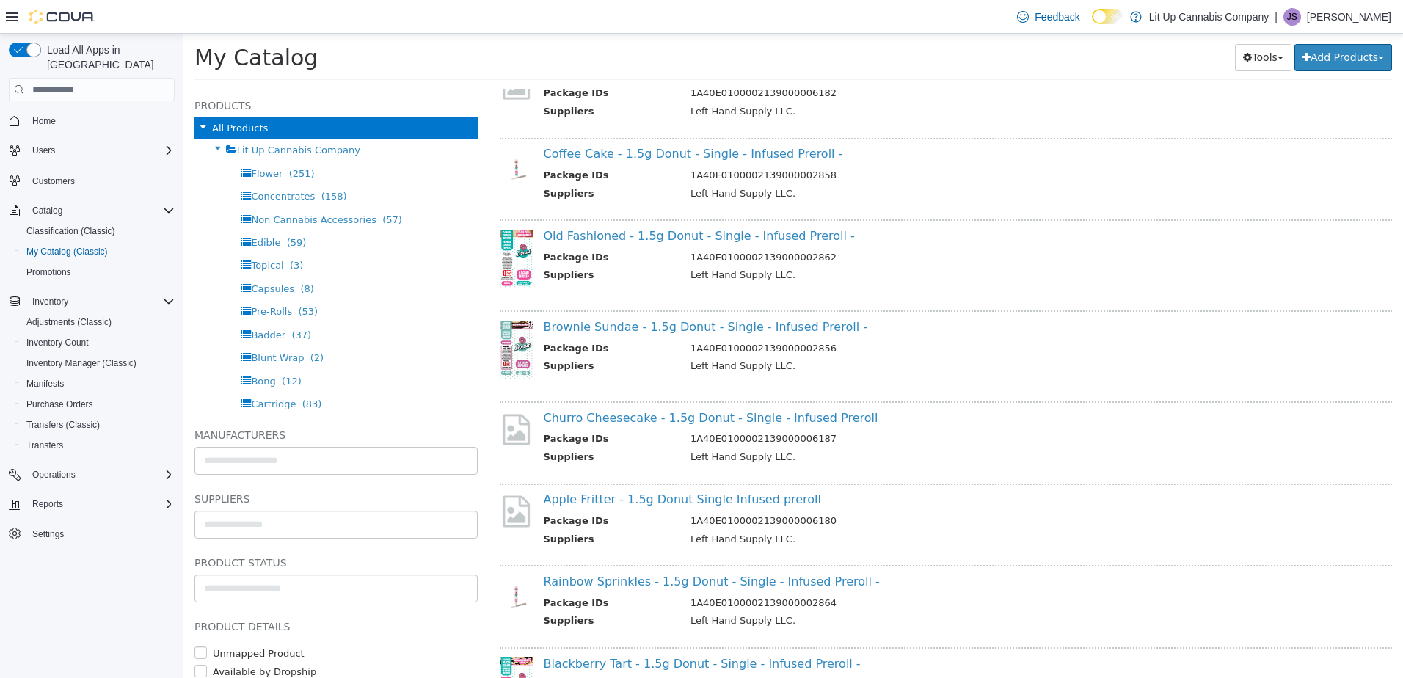
scroll to position [514, 0]
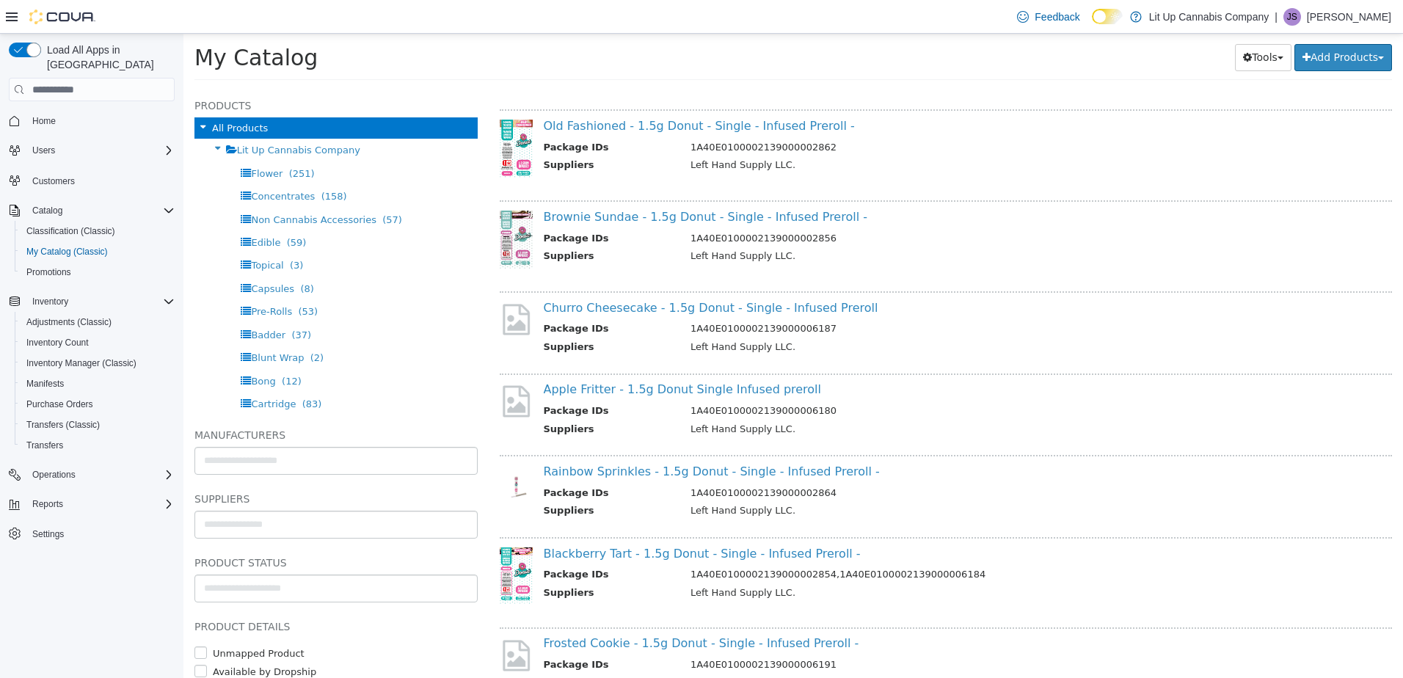
click at [624, 299] on div "Churro Cheesecake - 1.5g Donut - Single - Infused Preroll Package IDs 1A40E0100…" at bounding box center [946, 328] width 893 height 74
click at [624, 306] on link "Churro Cheesecake - 1.5g Donut - Single - Infused Preroll" at bounding box center [711, 308] width 335 height 14
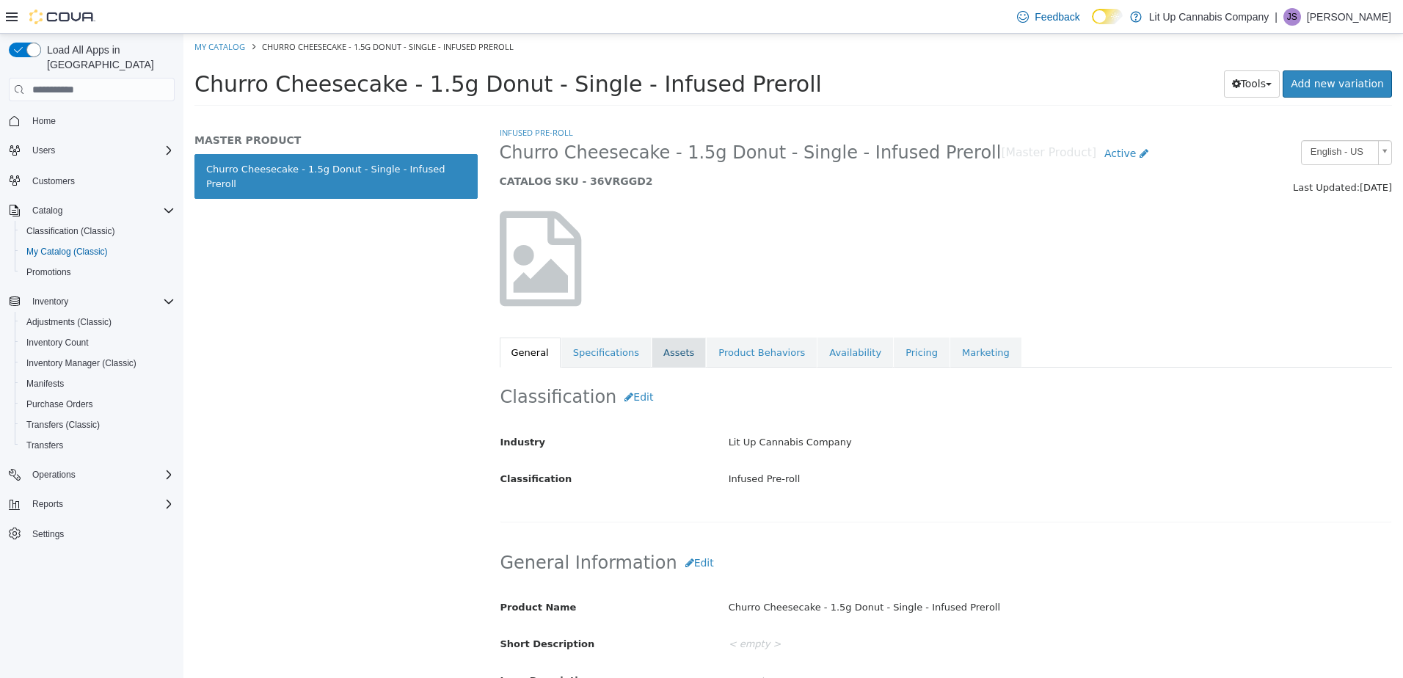
click at [664, 362] on link "Assets" at bounding box center [679, 353] width 54 height 31
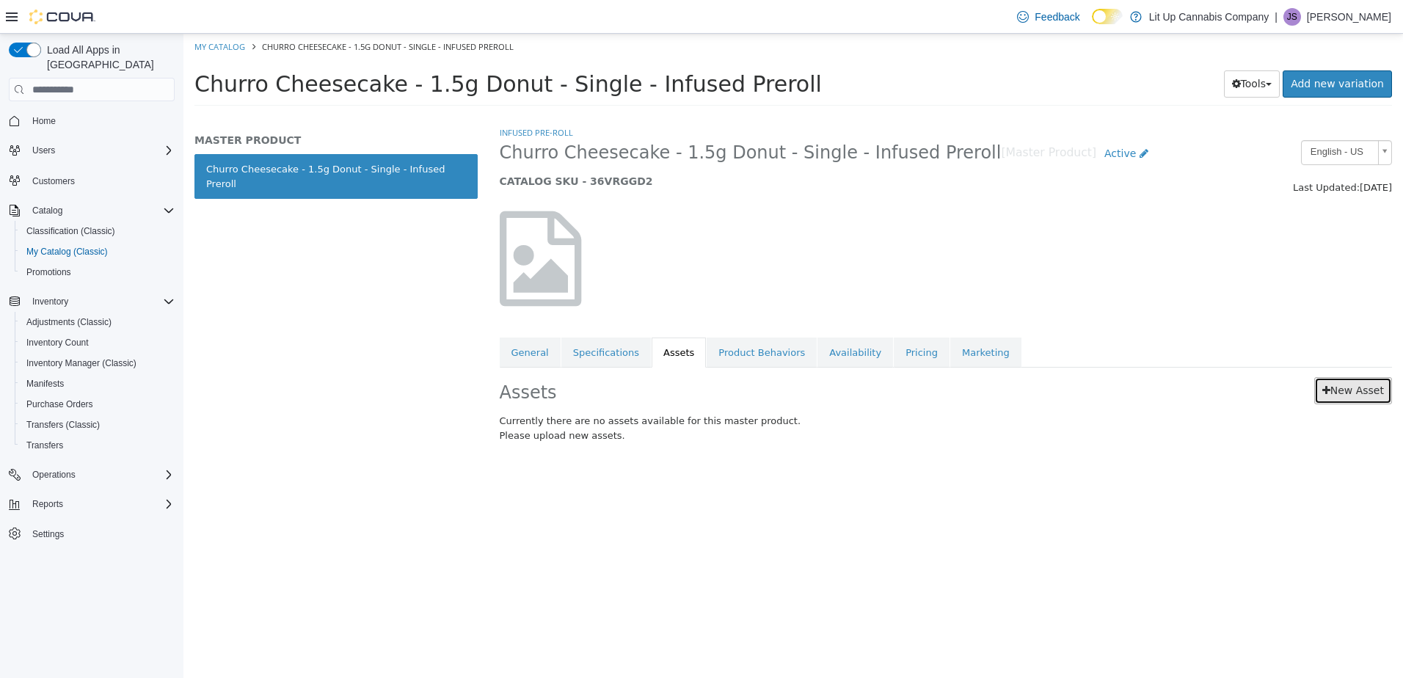
click at [1363, 393] on link "New Asset" at bounding box center [1353, 390] width 78 height 27
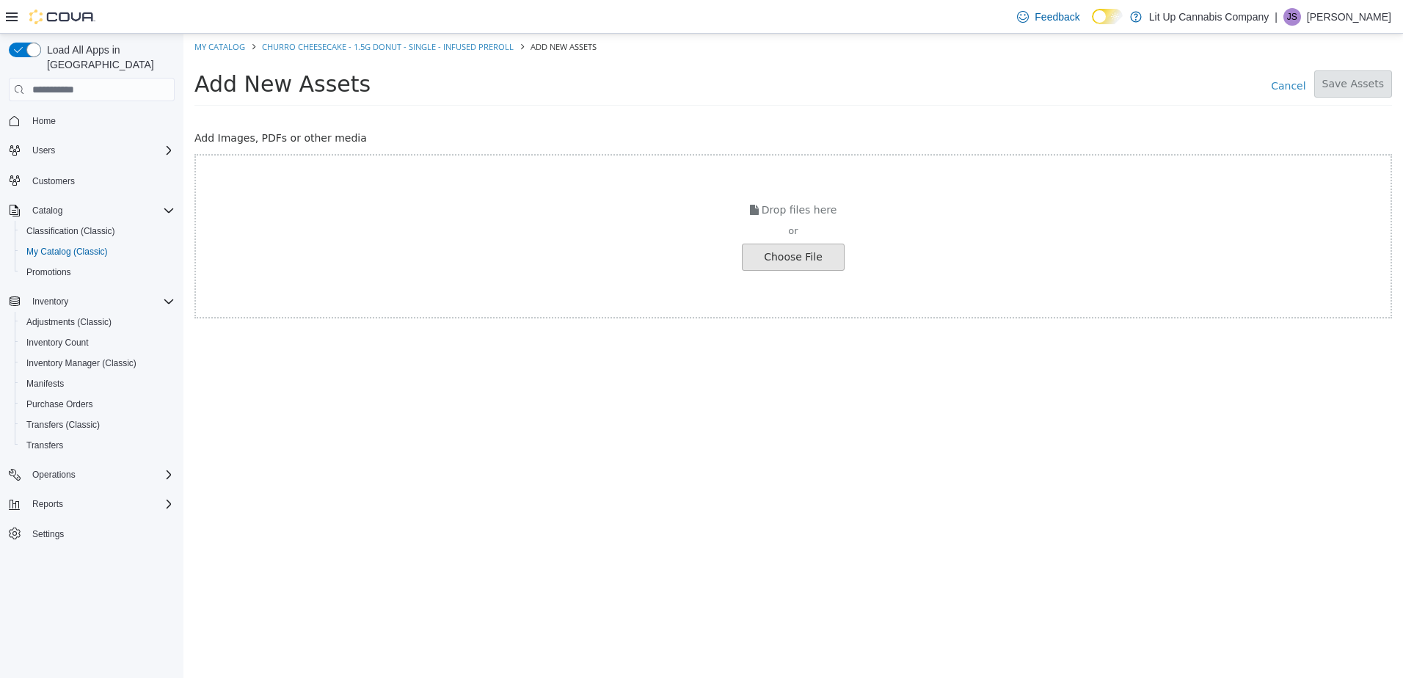
click at [821, 263] on input "file" at bounding box center [25, 257] width 1638 height 26
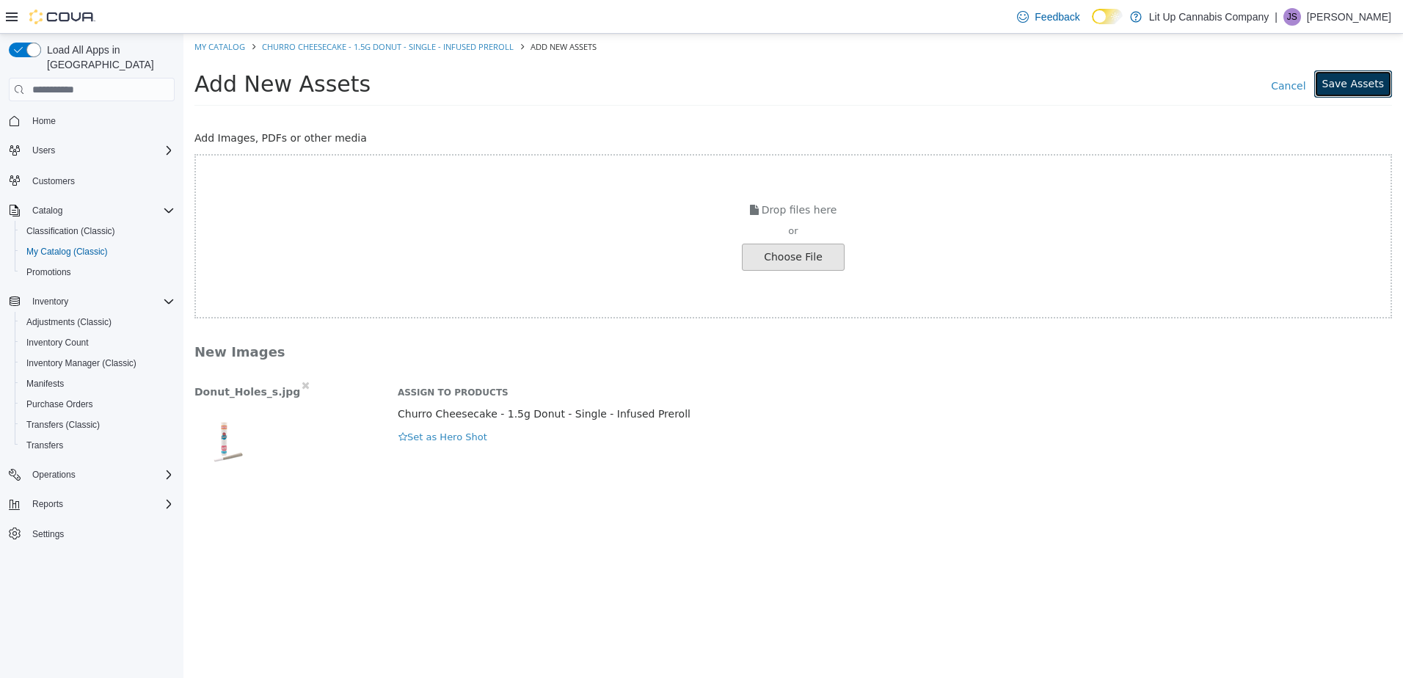
click at [1341, 76] on button "Save Assets" at bounding box center [1353, 83] width 78 height 27
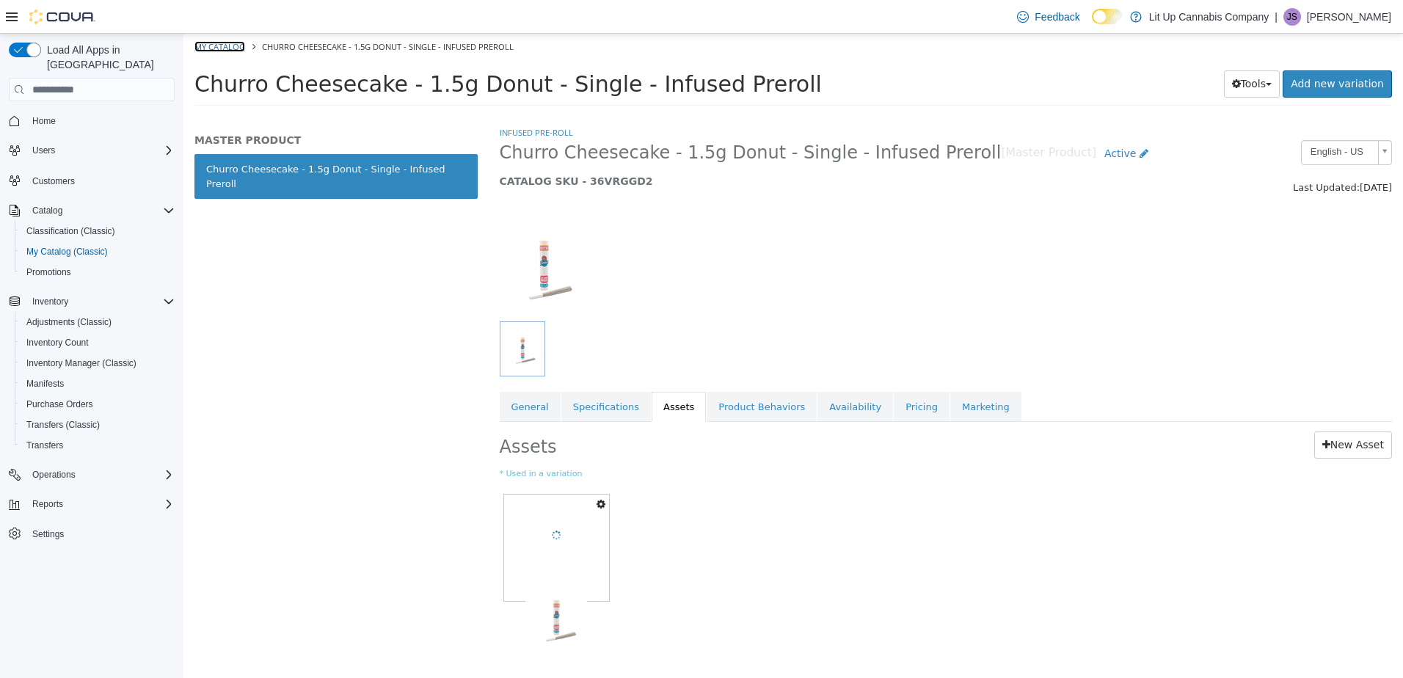
click at [206, 47] on link "My Catalog" at bounding box center [219, 46] width 51 height 11
select select "**********"
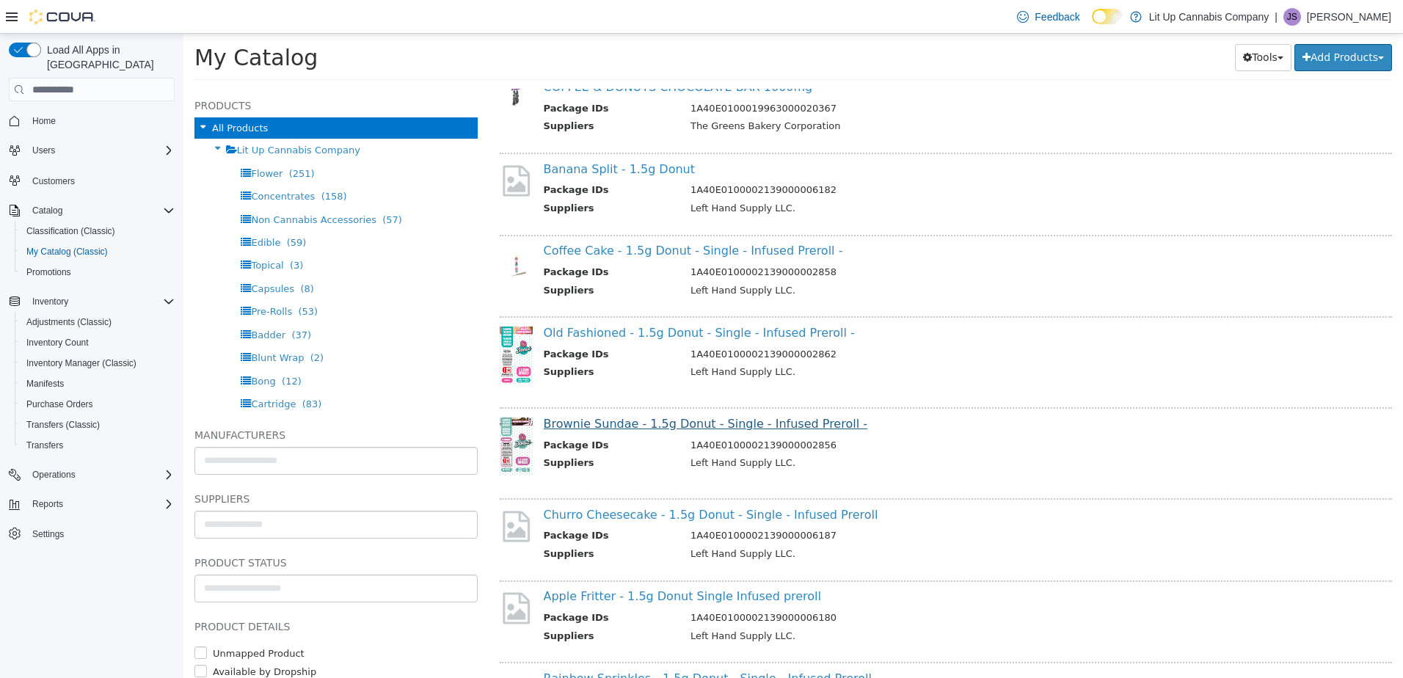
scroll to position [734, 0]
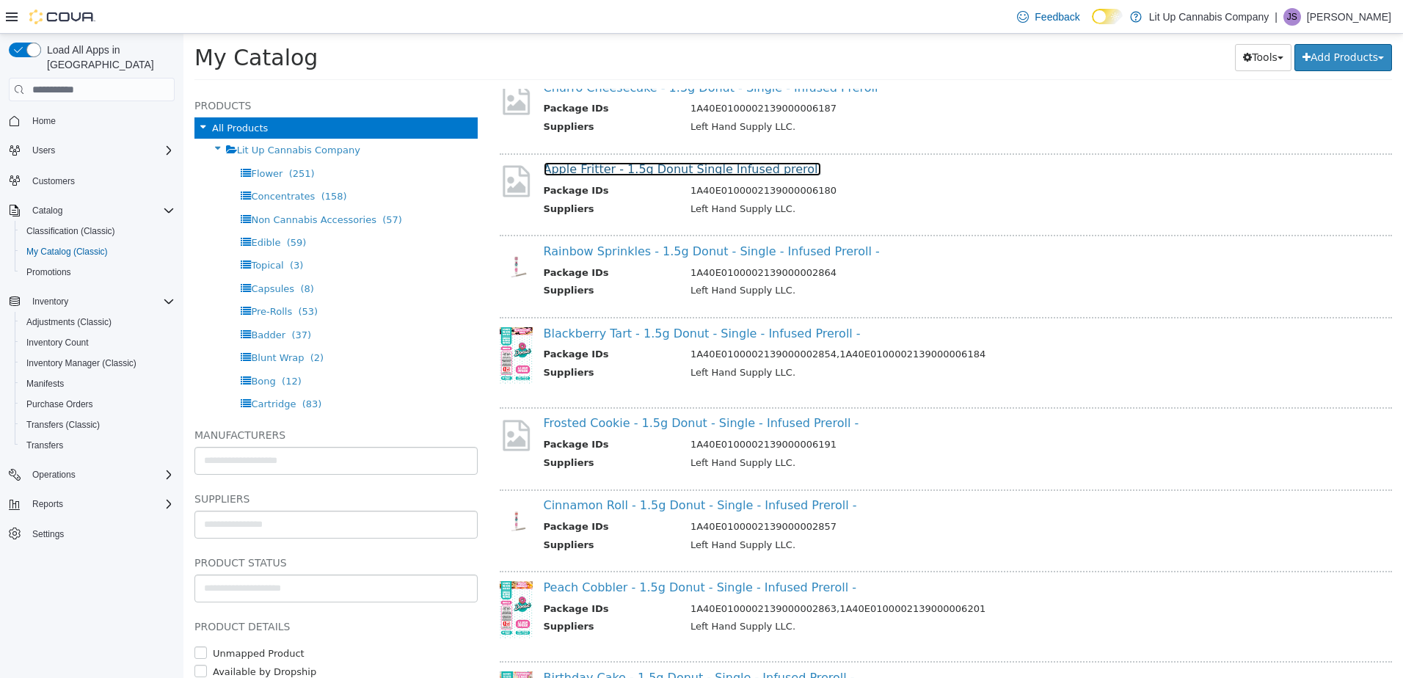
click at [624, 172] on link "Apple Fritter - 1.5g Donut Single Infused preroll" at bounding box center [683, 169] width 278 height 14
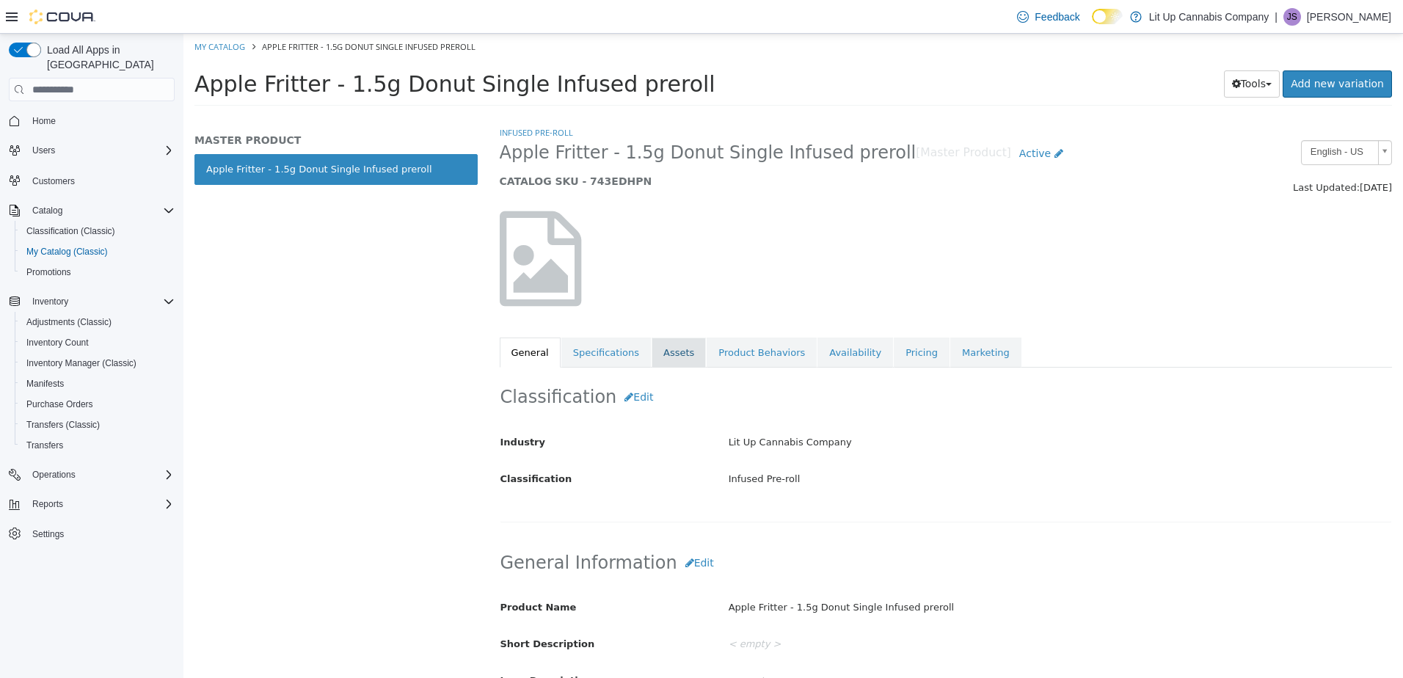
click at [652, 346] on link "Assets" at bounding box center [679, 353] width 54 height 31
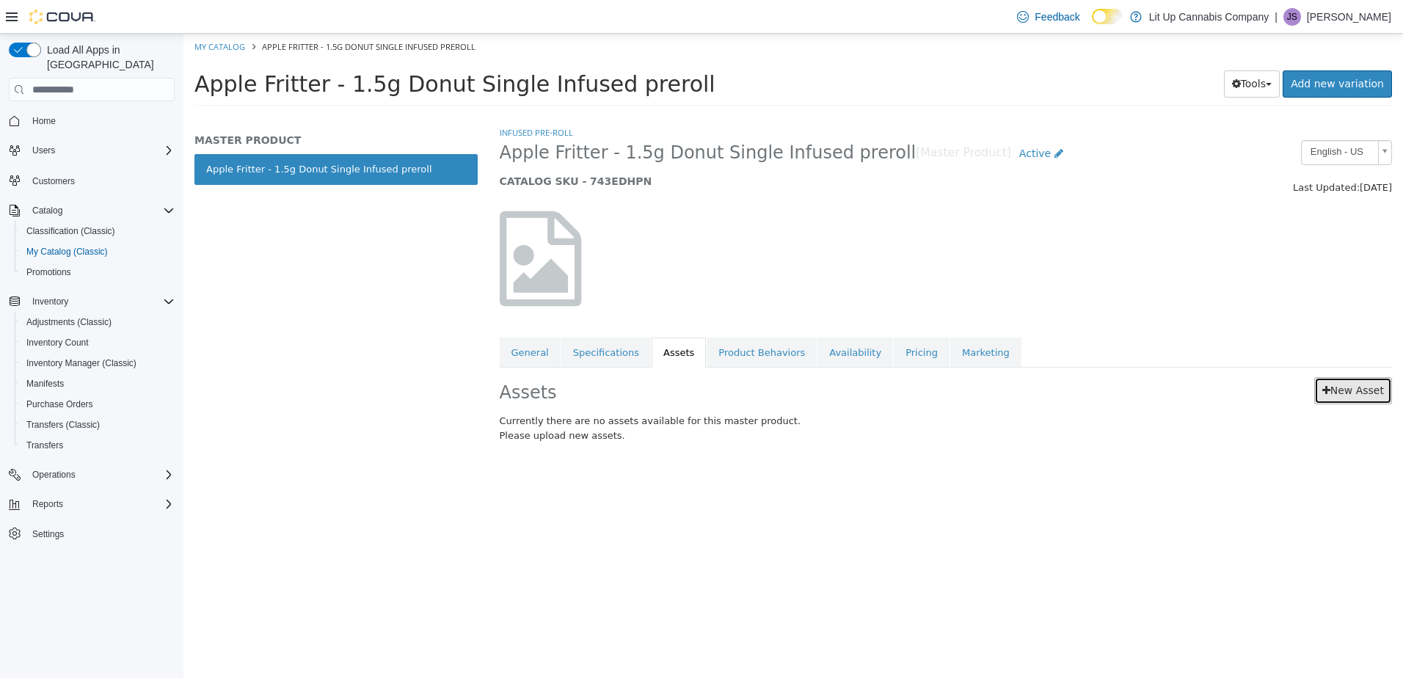
click at [1341, 387] on link "New Asset" at bounding box center [1353, 390] width 78 height 27
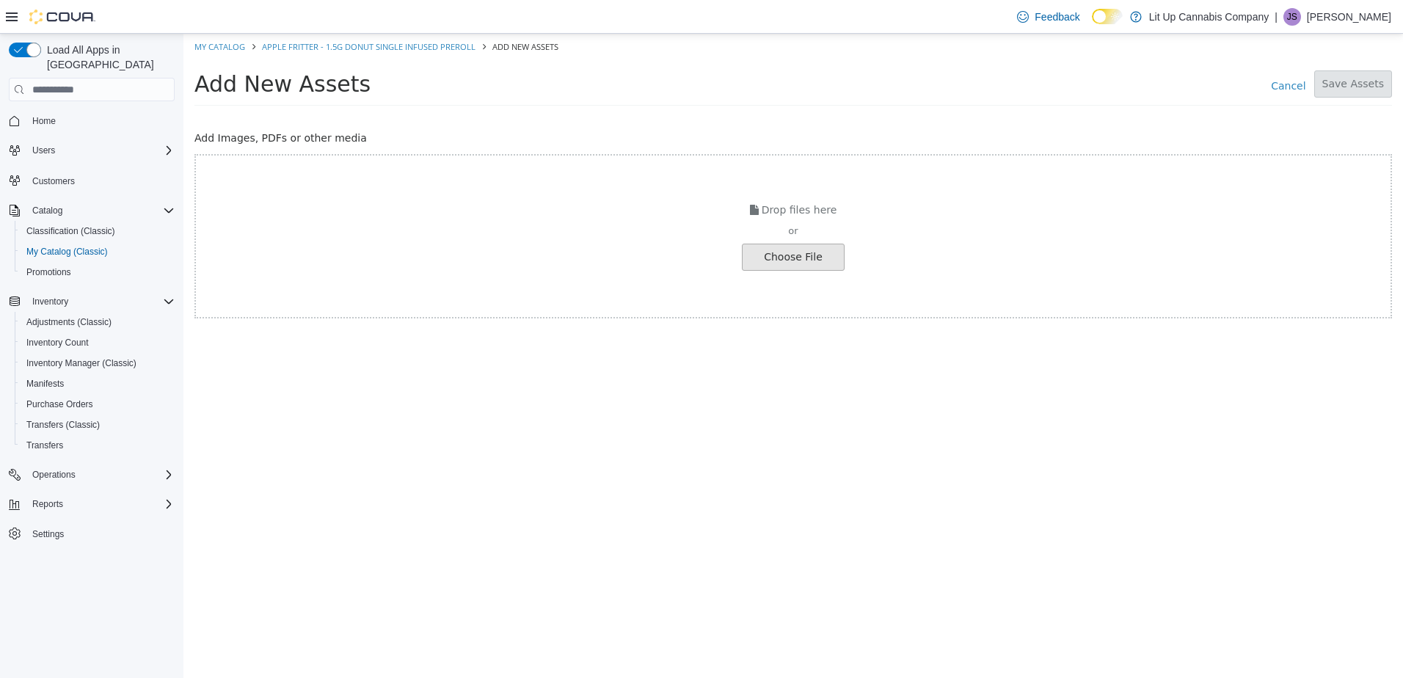
click at [786, 254] on input "file" at bounding box center [25, 257] width 1638 height 26
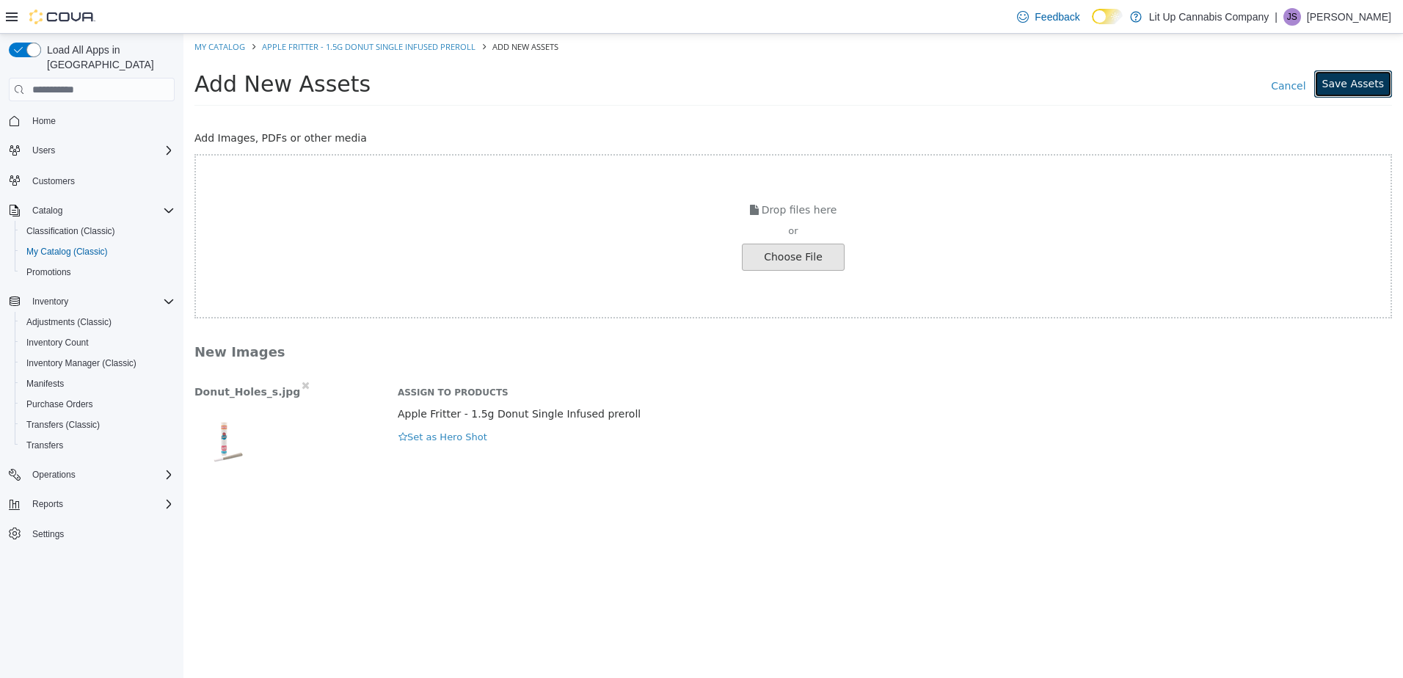
click at [1349, 85] on button "Save Assets" at bounding box center [1353, 83] width 78 height 27
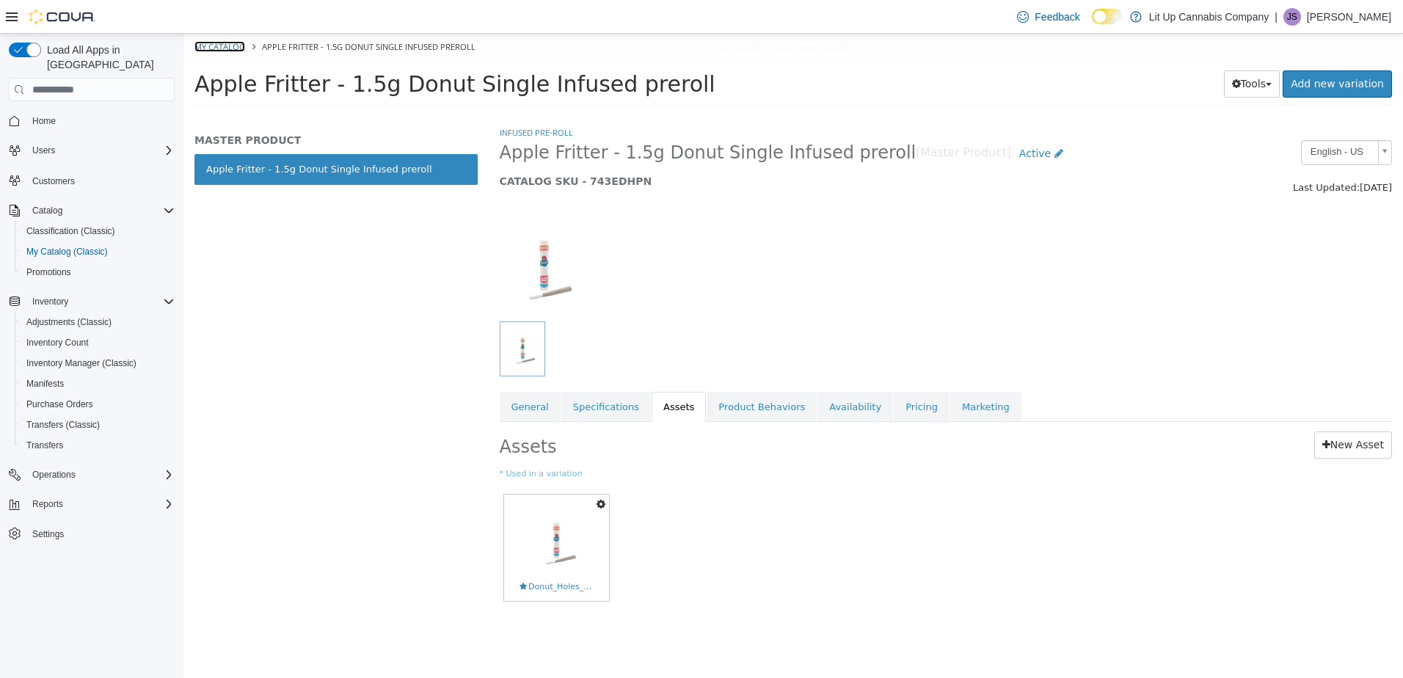
click at [211, 46] on link "My Catalog" at bounding box center [219, 46] width 51 height 11
select select "**********"
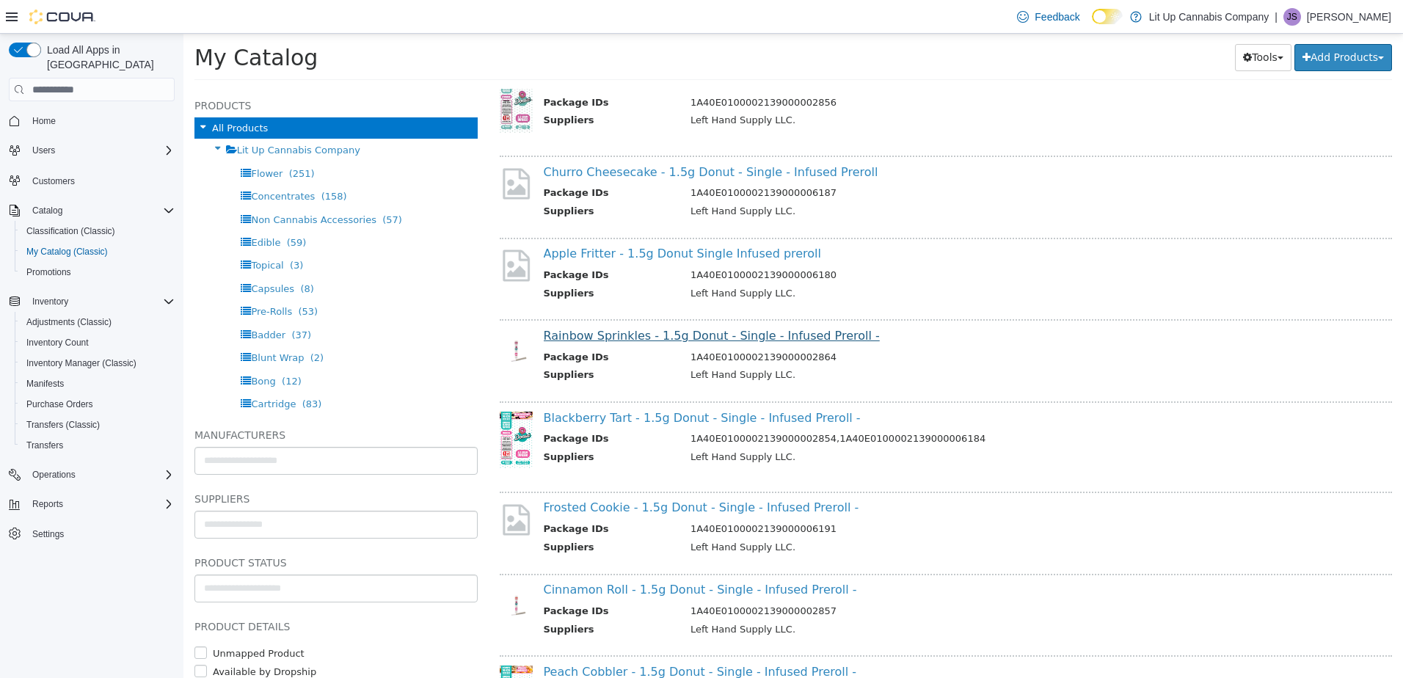
scroll to position [734, 0]
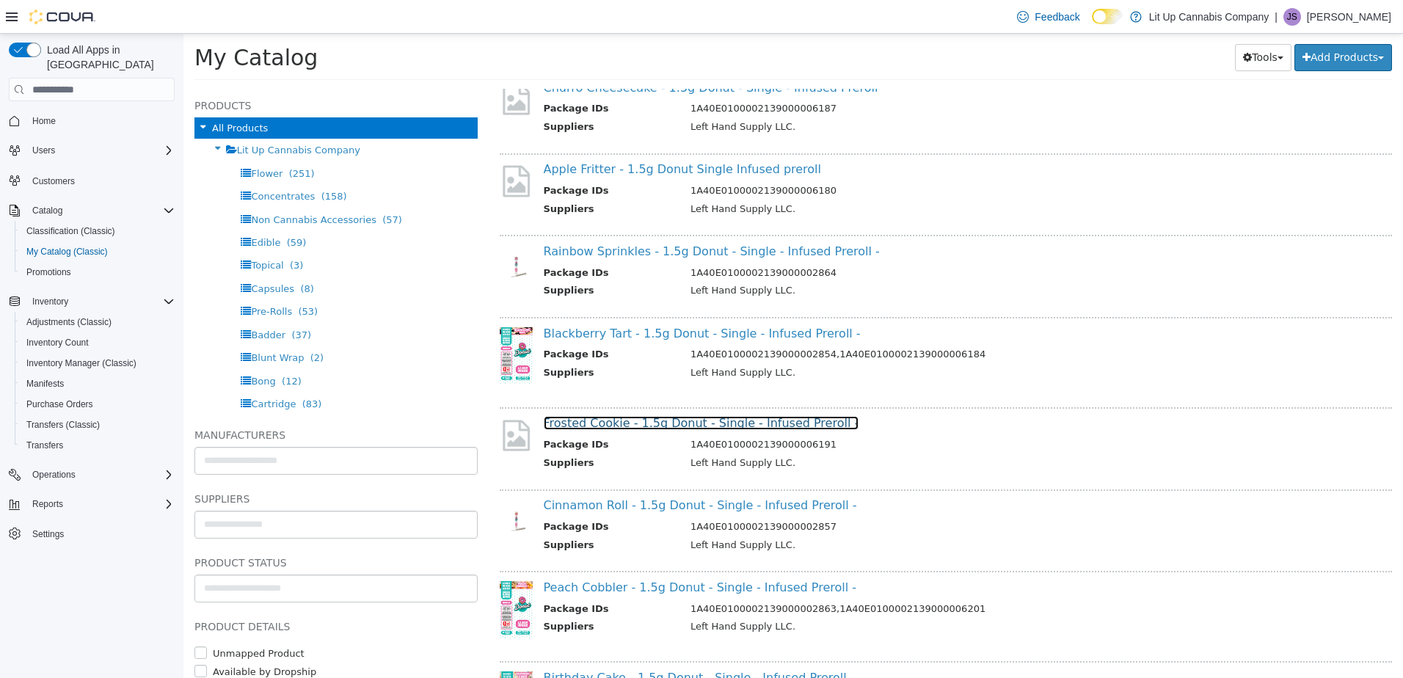
click at [616, 424] on link "Frosted Cookie - 1.5g Donut - Single - Infused Preroll -" at bounding box center [702, 423] width 316 height 14
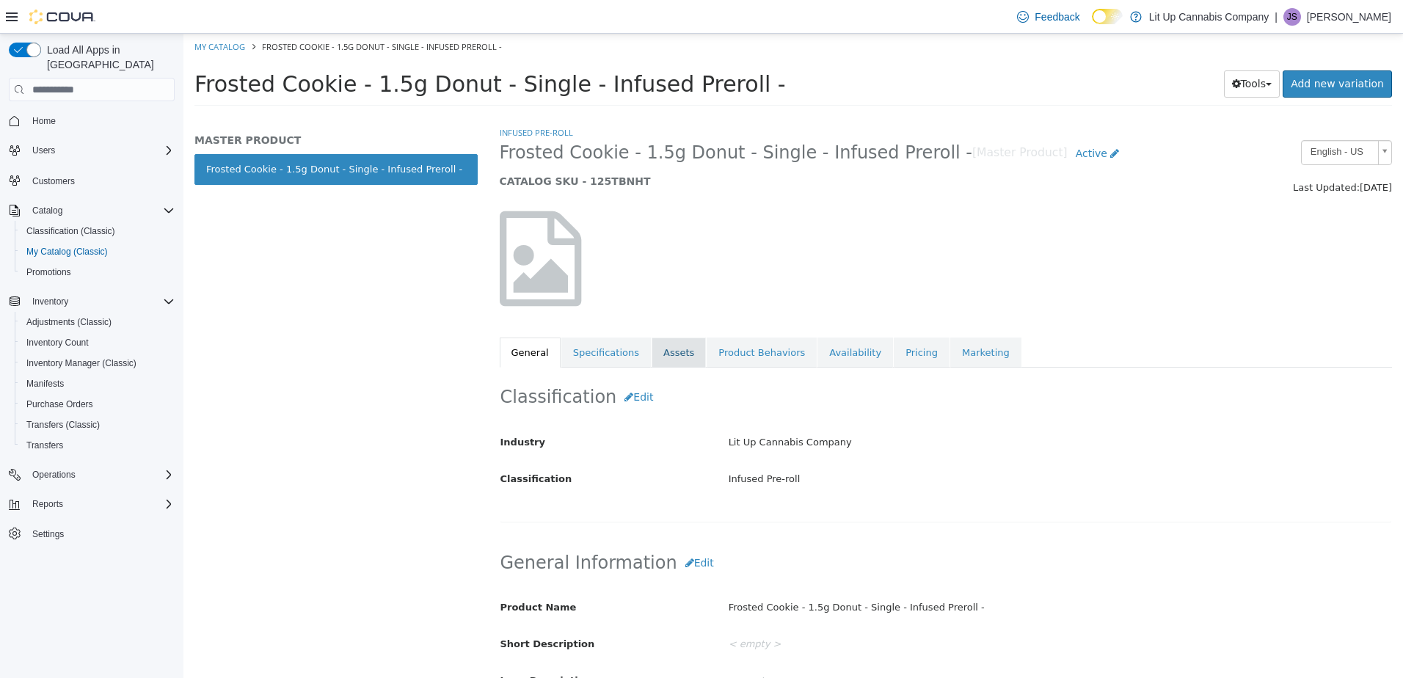
click at [657, 354] on link "Assets" at bounding box center [679, 353] width 54 height 31
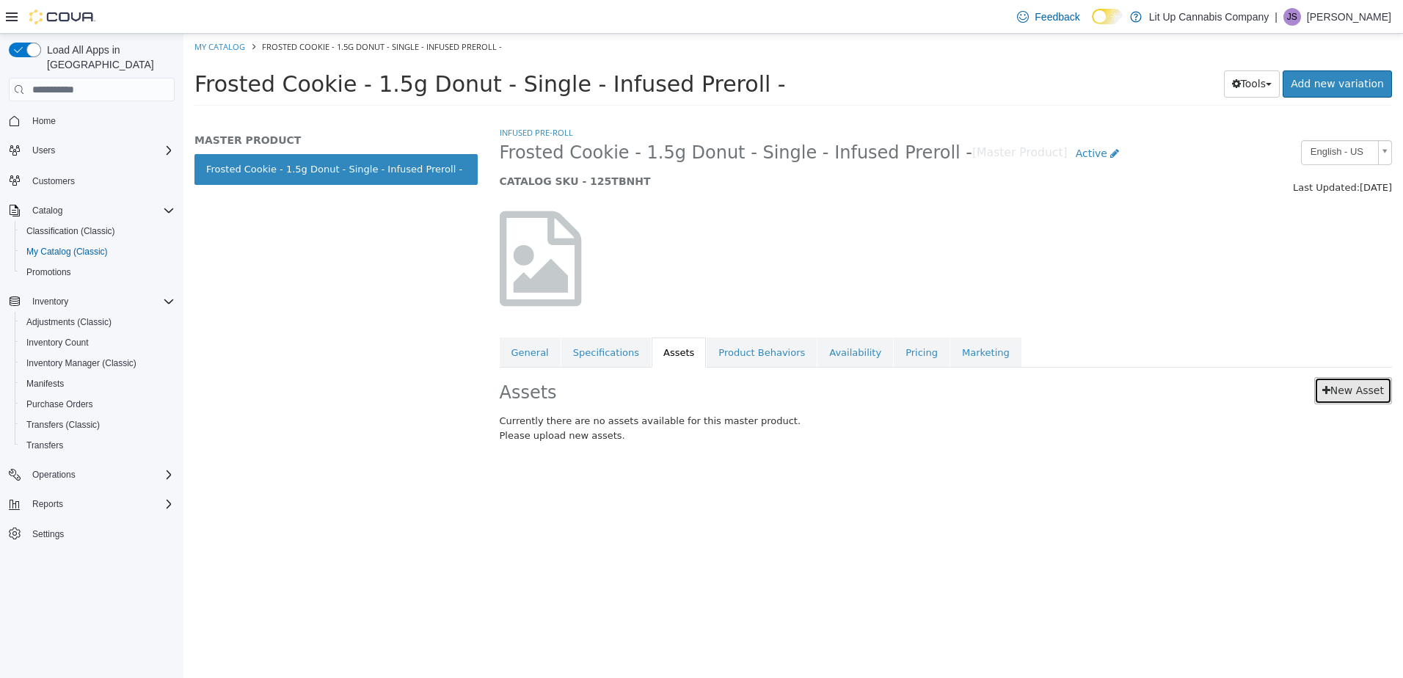
click at [1343, 385] on link "New Asset" at bounding box center [1353, 390] width 78 height 27
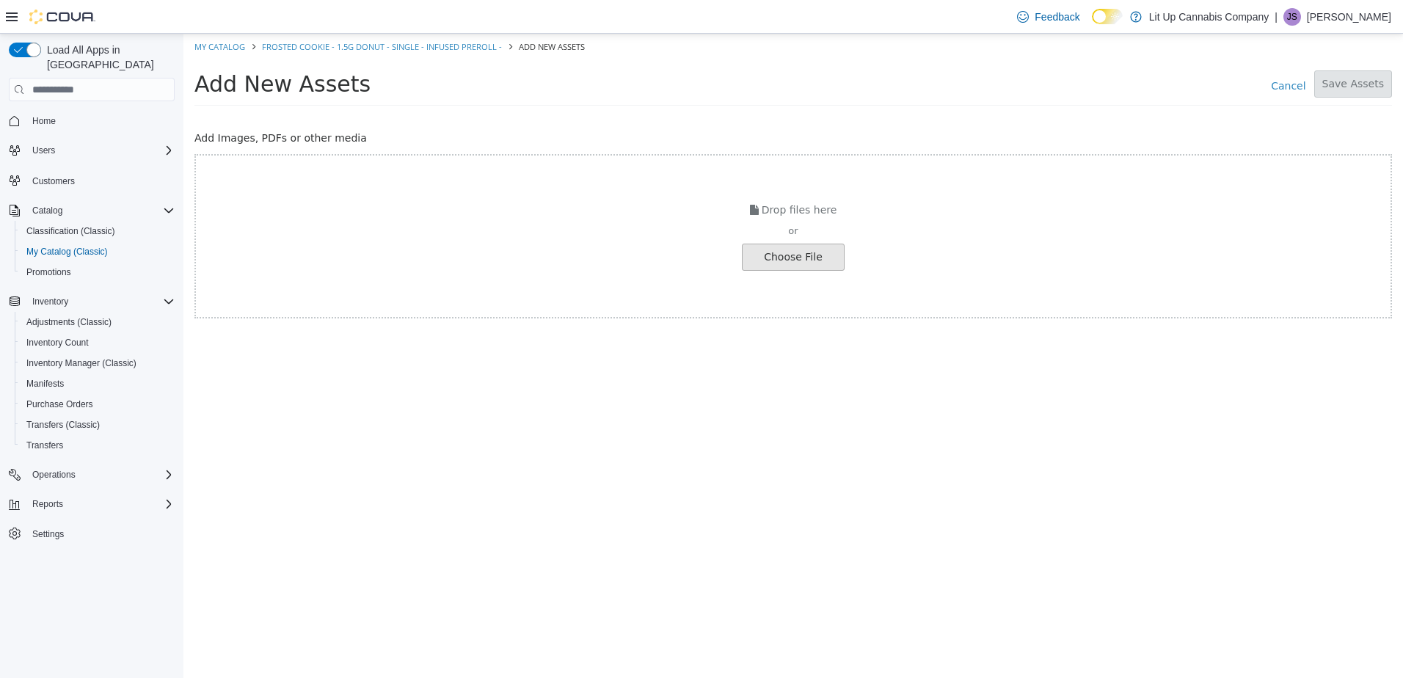
click at [756, 258] on input "file" at bounding box center [25, 257] width 1638 height 26
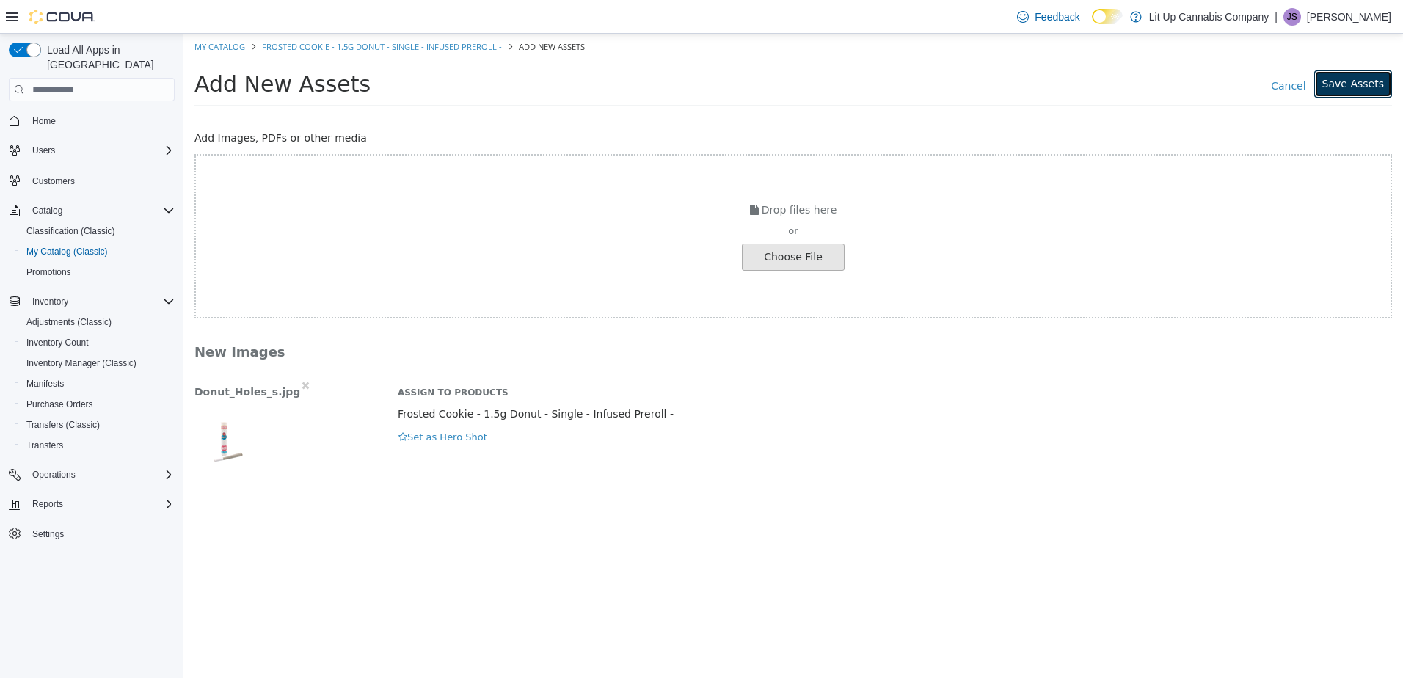
click at [1332, 86] on button "Save Assets" at bounding box center [1353, 83] width 78 height 27
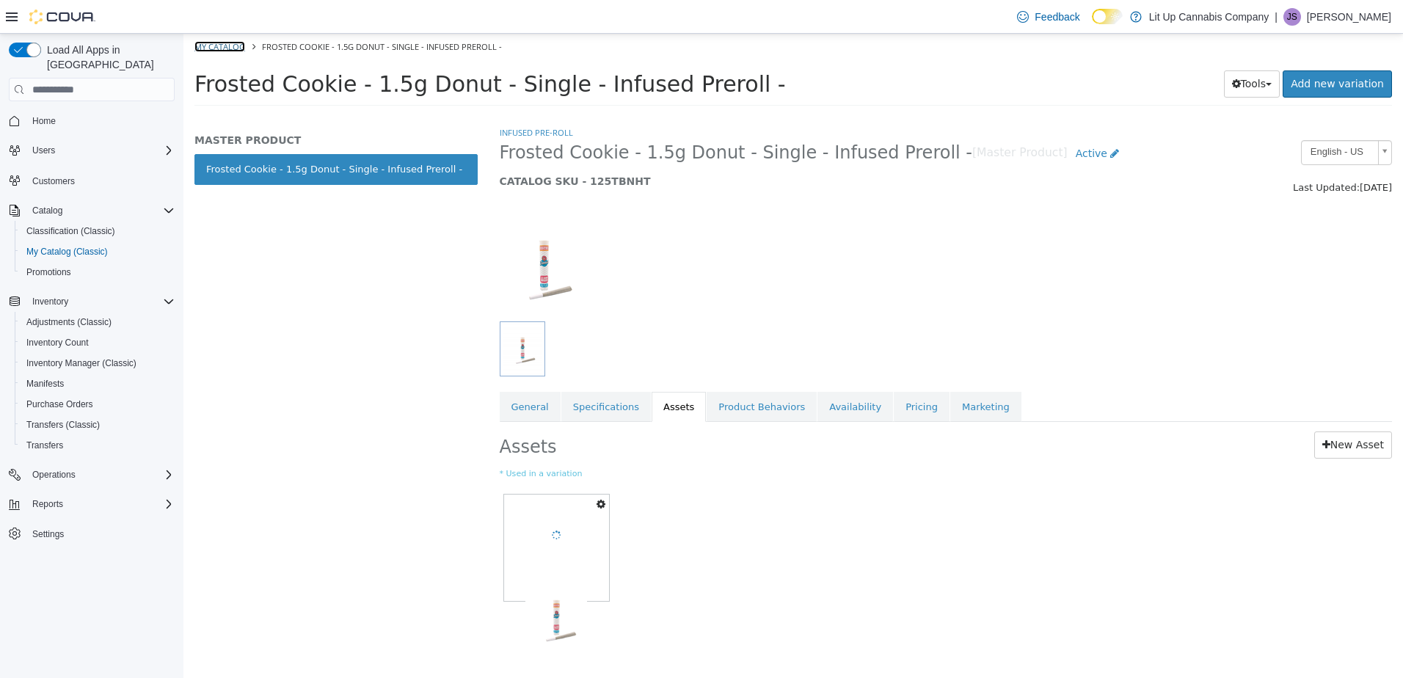
click at [205, 43] on link "My Catalog" at bounding box center [219, 46] width 51 height 11
select select "**********"
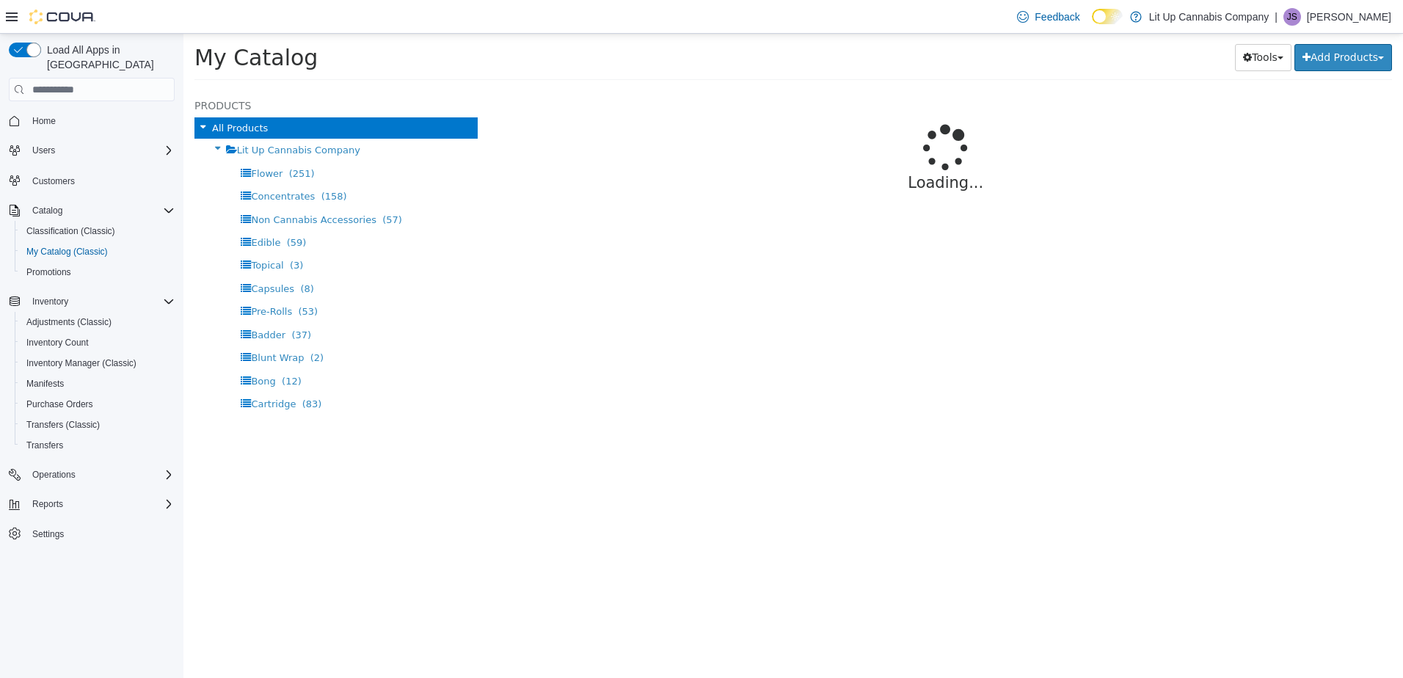
select select "**********"
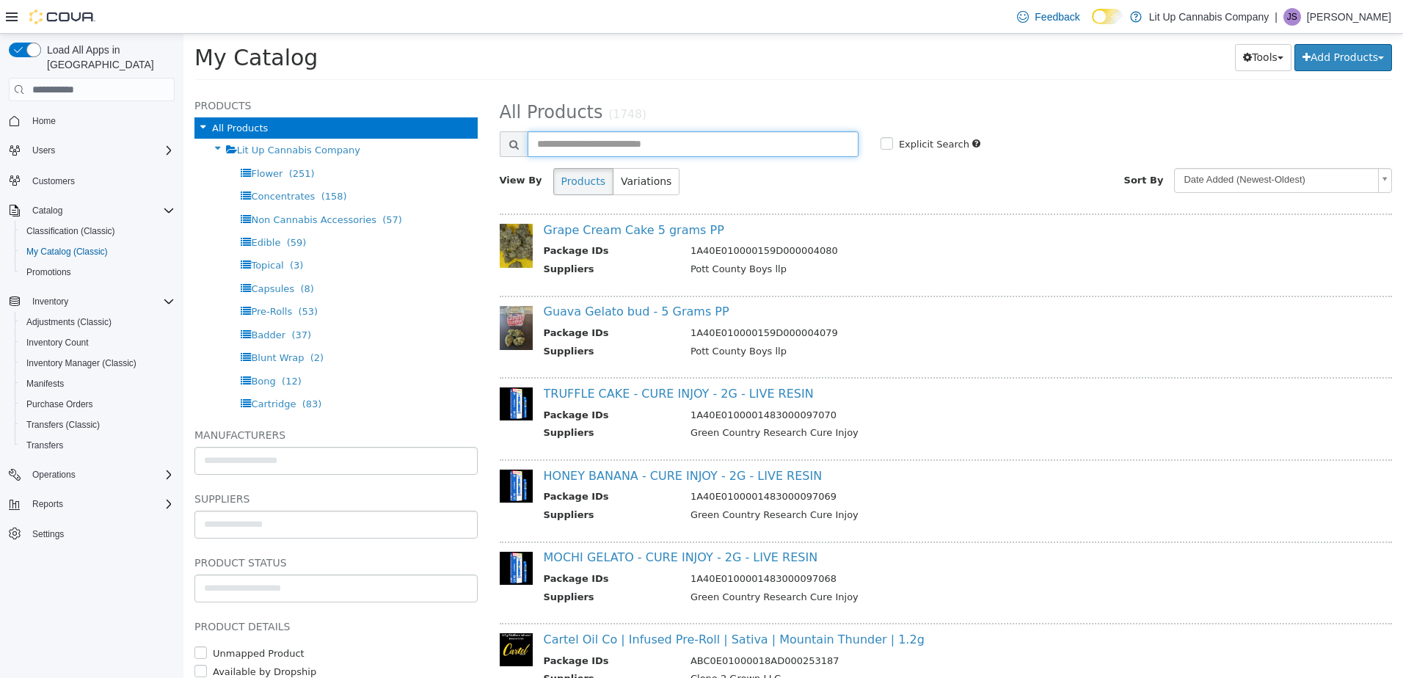
click at [613, 148] on input "text" at bounding box center [693, 144] width 331 height 26
type input "******"
select select "**********"
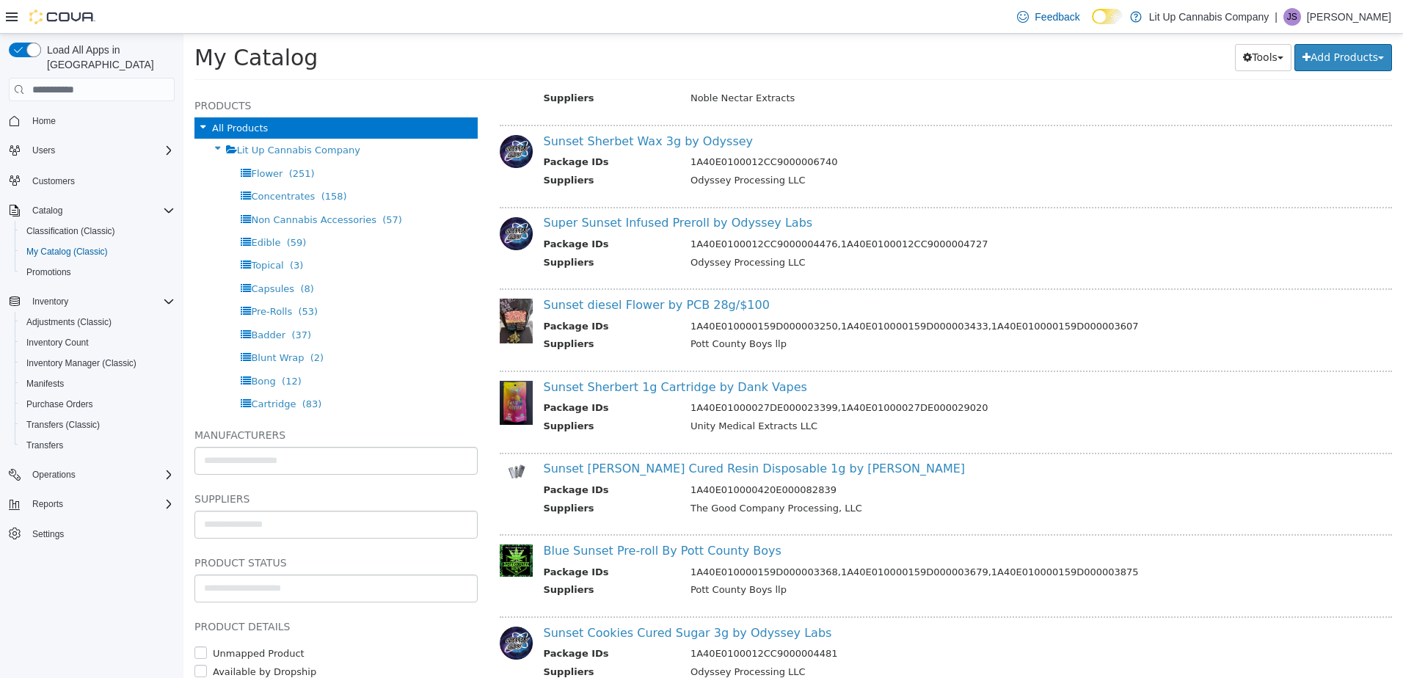
scroll to position [587, 0]
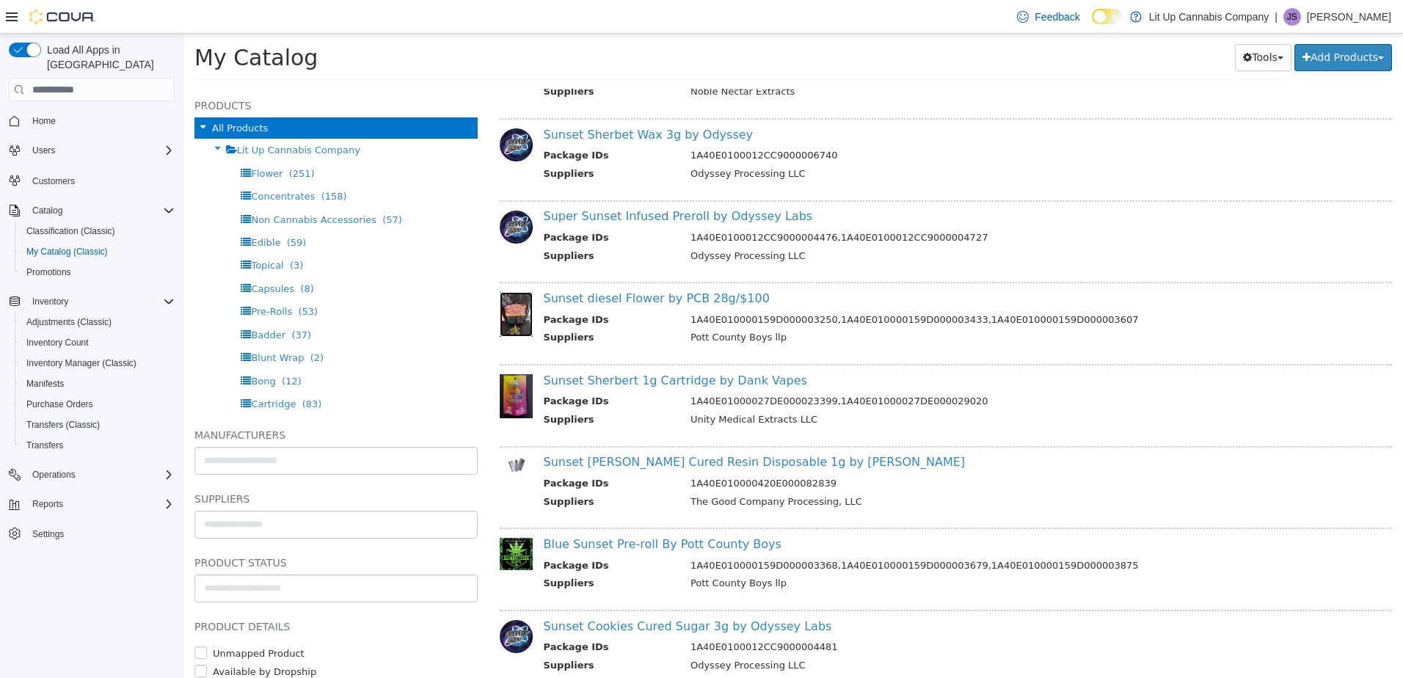
click at [508, 302] on img at bounding box center [516, 314] width 33 height 44
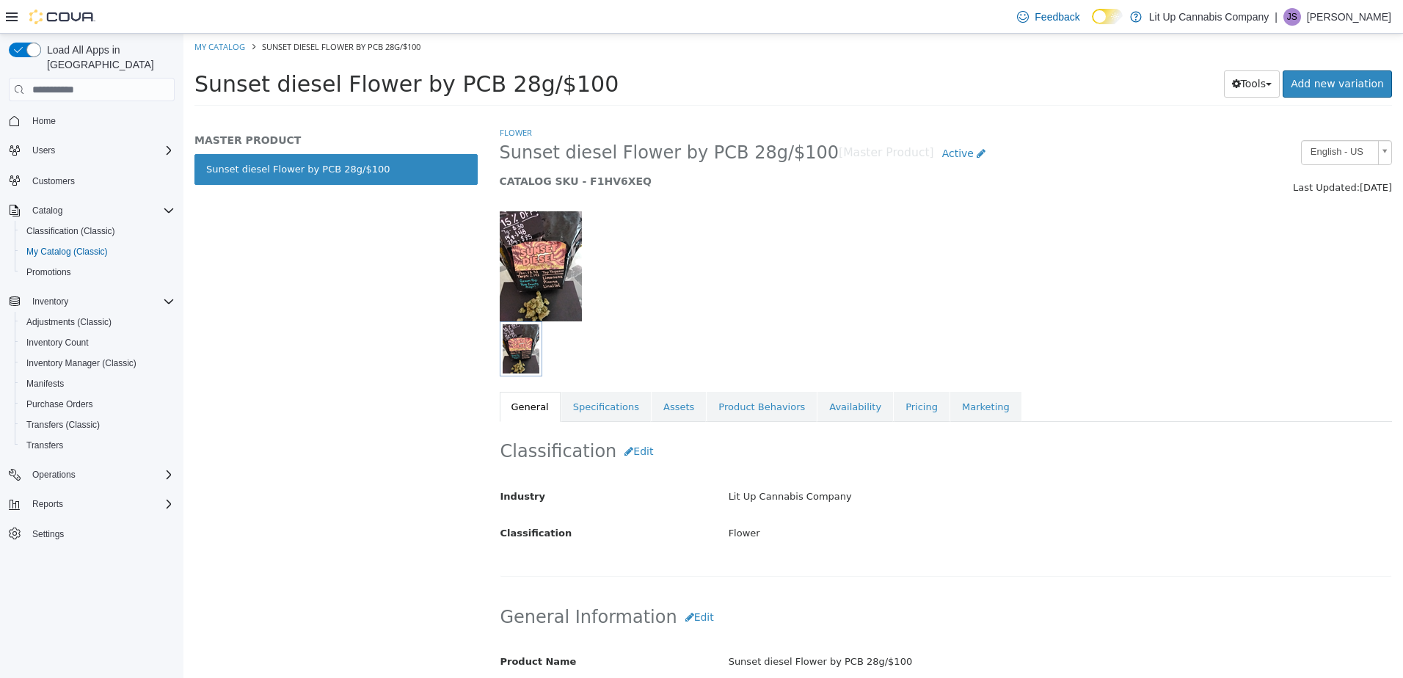
click at [523, 350] on img "button" at bounding box center [521, 348] width 37 height 49
click at [657, 409] on link "Assets" at bounding box center [679, 407] width 54 height 31
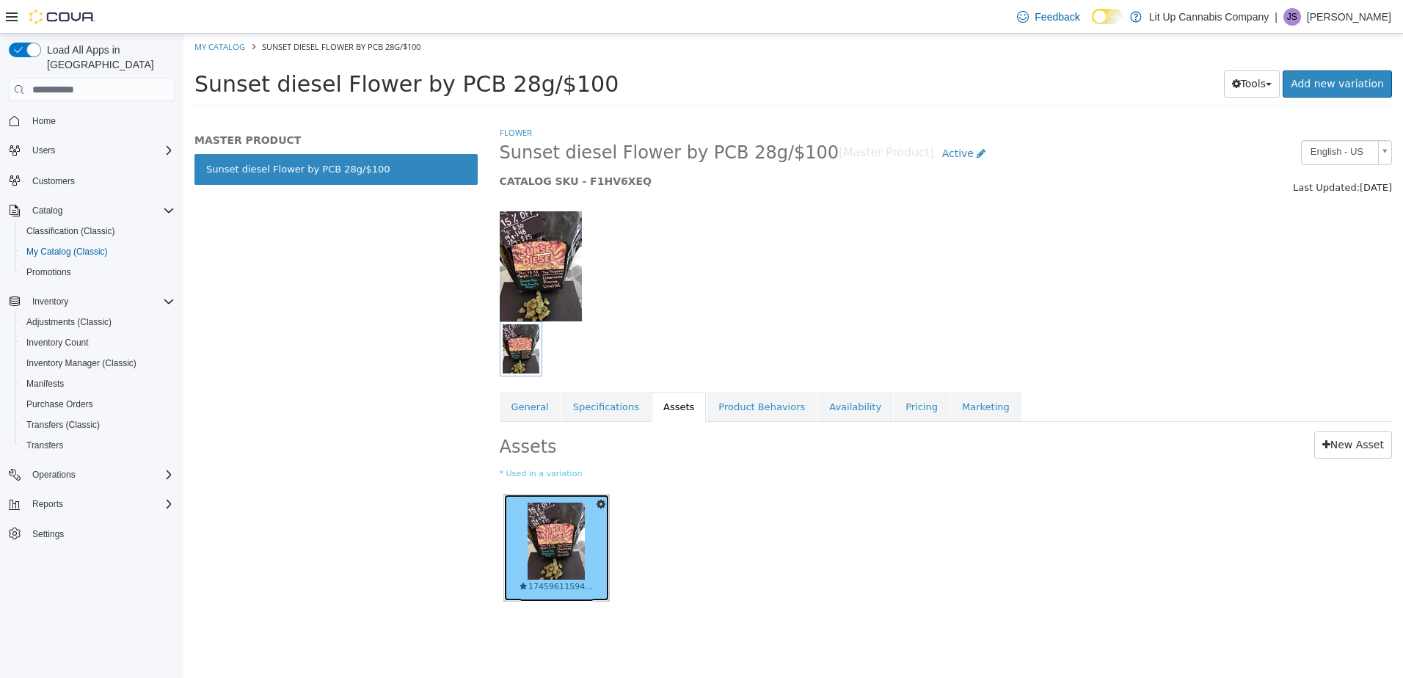
click at [583, 546] on img at bounding box center [556, 541] width 57 height 77
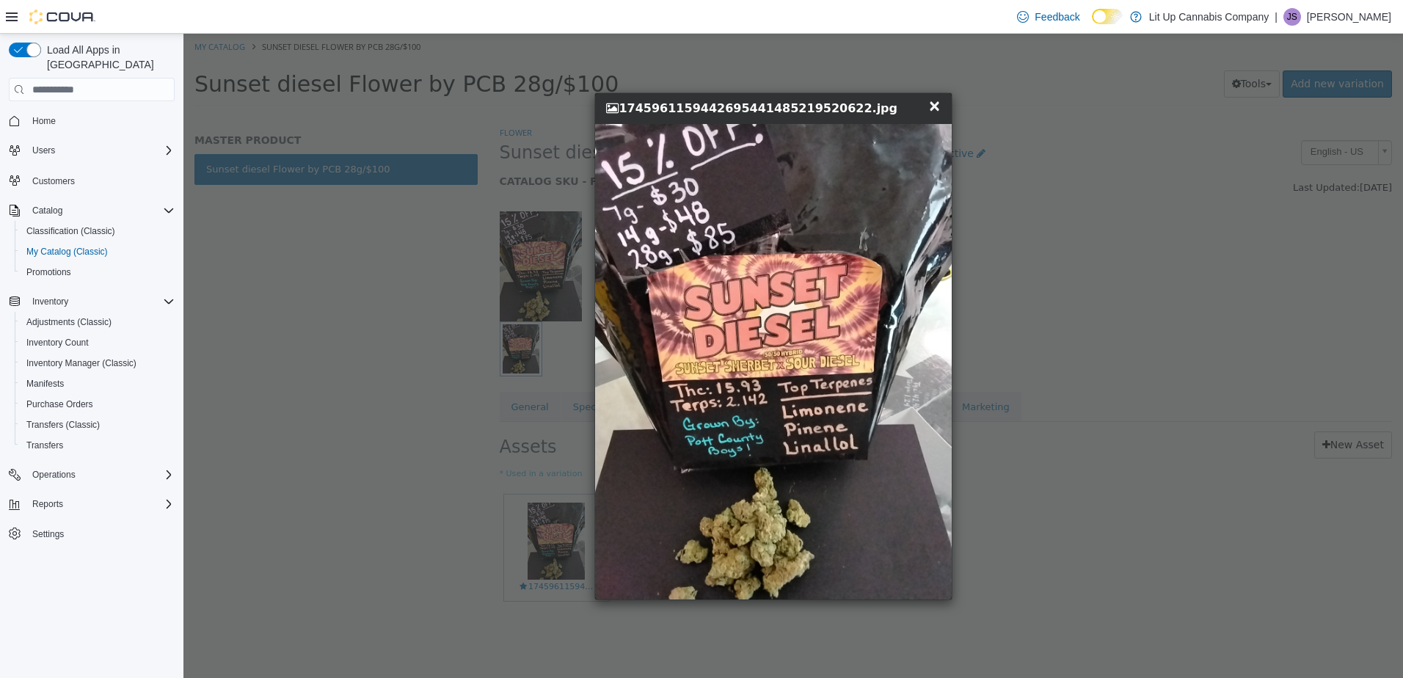
click at [938, 108] on span "×" at bounding box center [934, 106] width 13 height 18
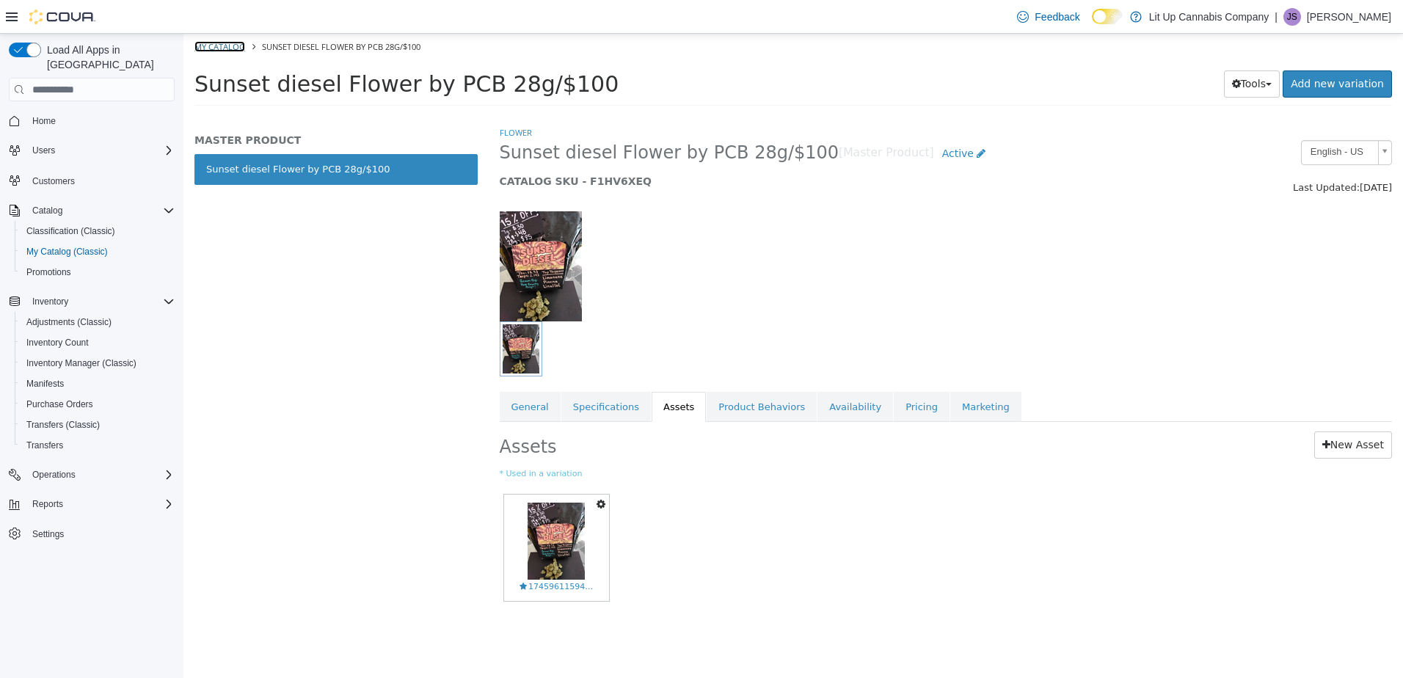
click at [209, 43] on link "My Catalog" at bounding box center [219, 46] width 51 height 11
select select "**********"
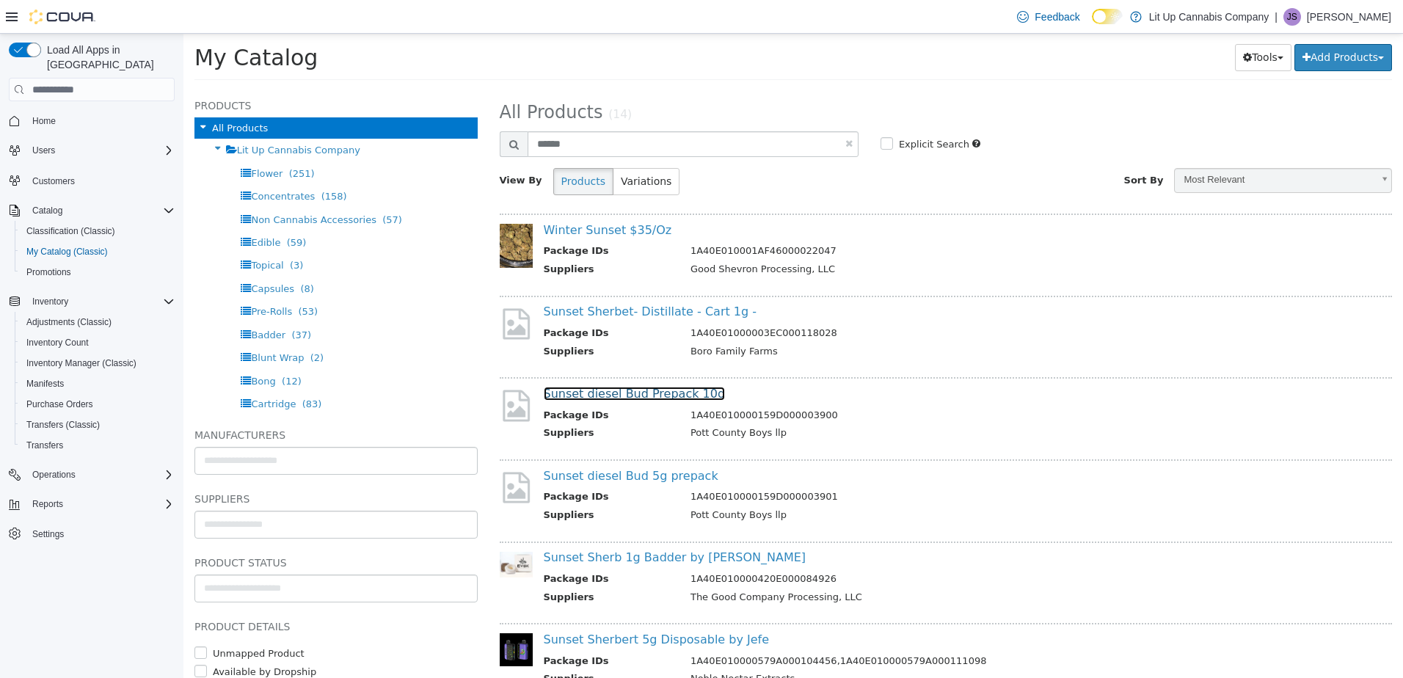
click at [627, 398] on link "Sunset diesel Bud Prepack 10g" at bounding box center [635, 394] width 182 height 14
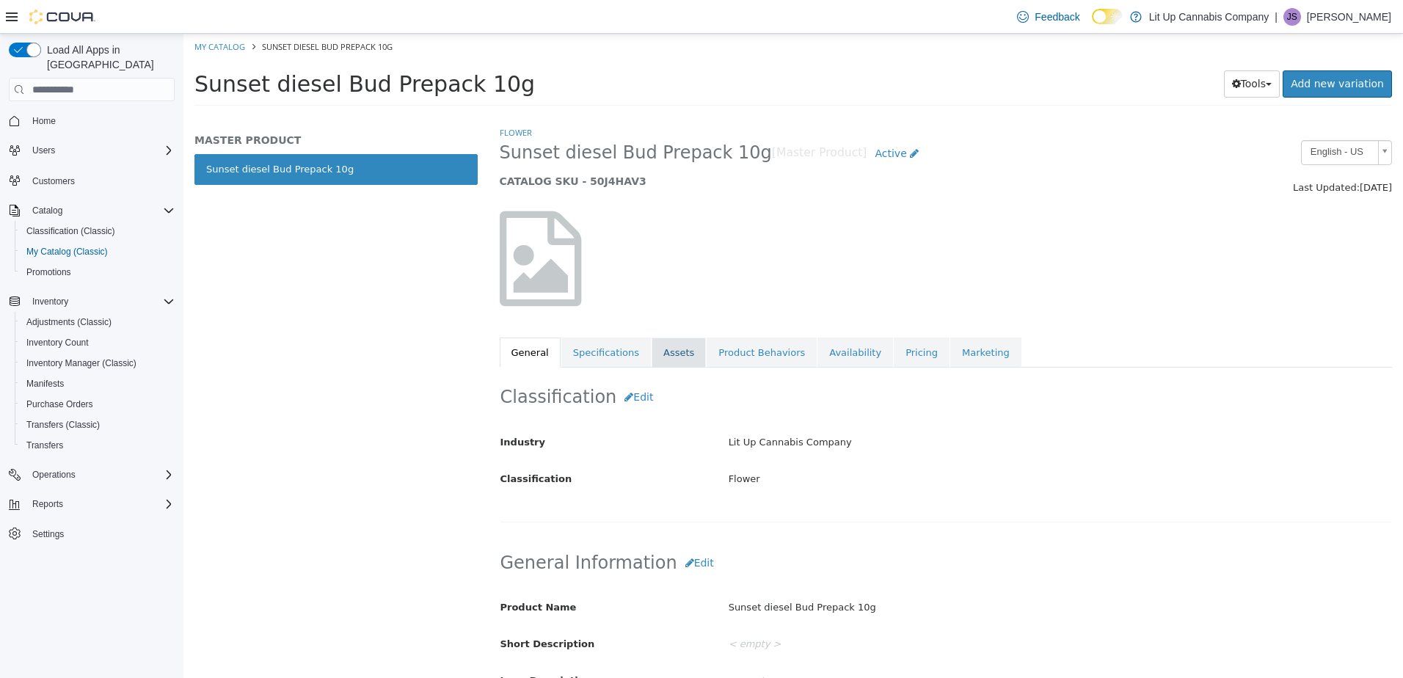
click at [674, 351] on link "Assets" at bounding box center [679, 353] width 54 height 31
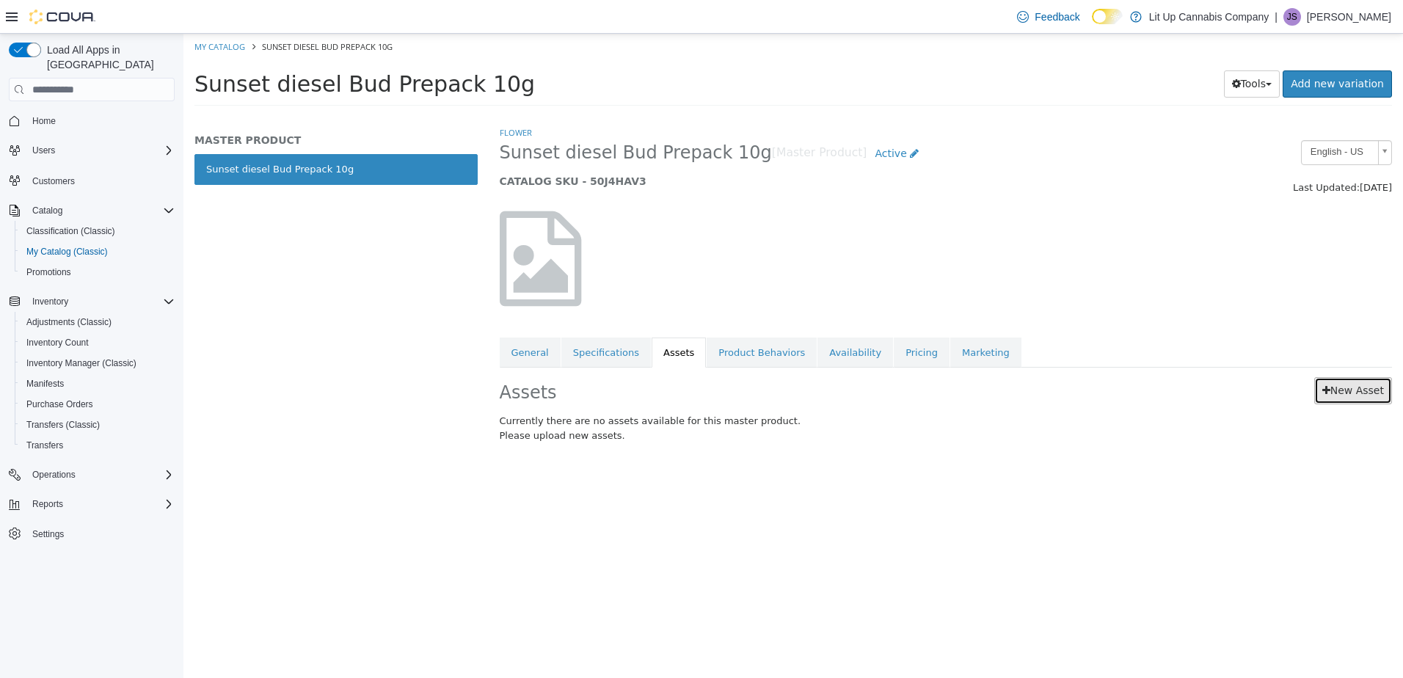
click at [1349, 393] on link "New Asset" at bounding box center [1353, 390] width 78 height 27
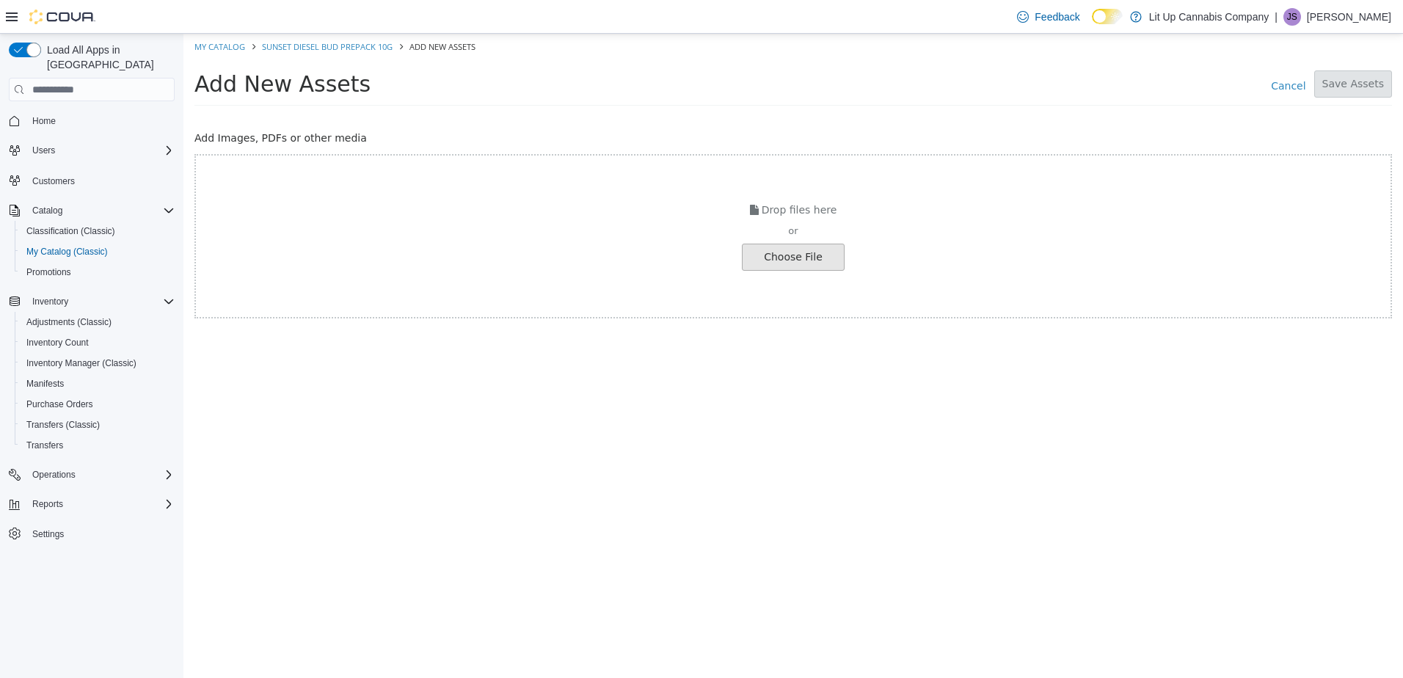
click at [808, 262] on input "file" at bounding box center [25, 257] width 1638 height 26
